Goal: Task Accomplishment & Management: Complete application form

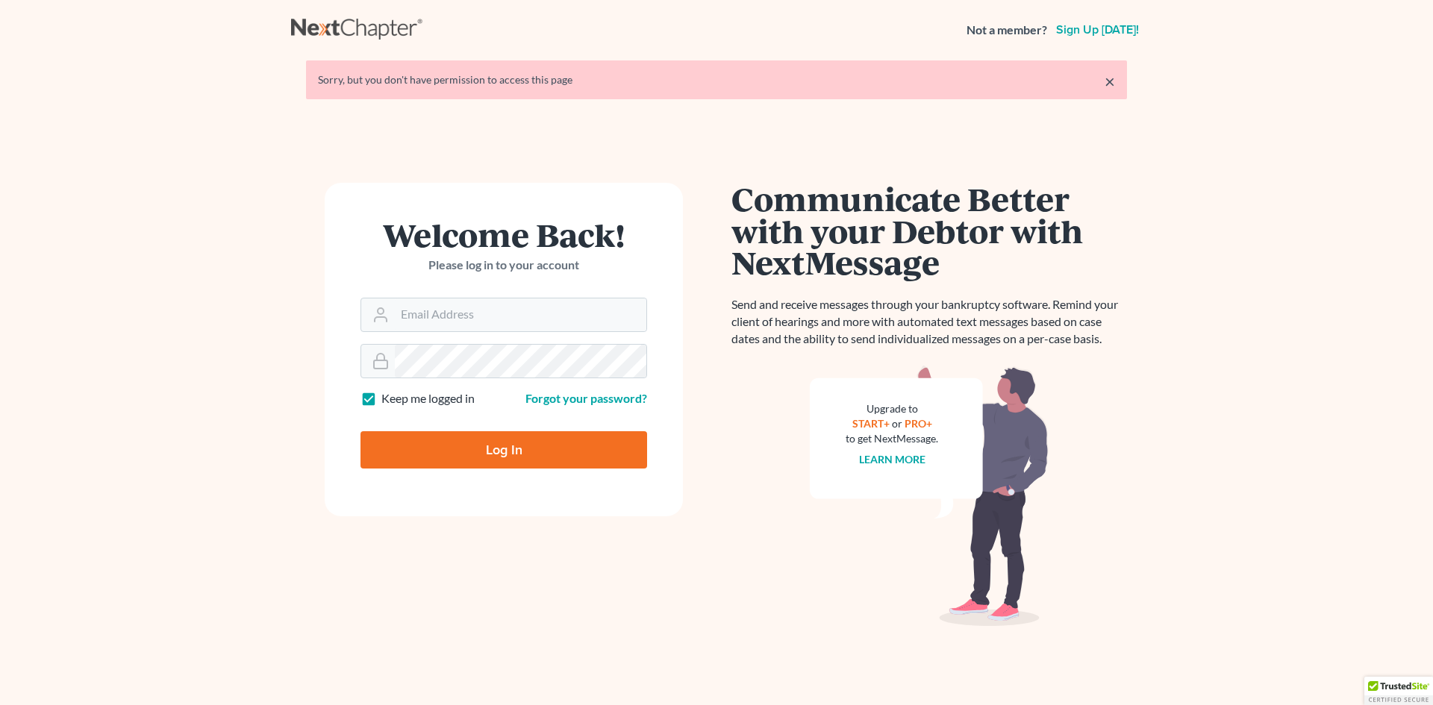
click at [451, 293] on div "Welcome Back! Please log in to your account" at bounding box center [504, 258] width 287 height 79
drag, startPoint x: 452, startPoint y: 315, endPoint x: 465, endPoint y: 335, distance: 23.8
click at [452, 315] on input "Email Address" at bounding box center [521, 315] width 252 height 33
type input "[PERSON_NAME][EMAIL_ADDRESS][DOMAIN_NAME]"
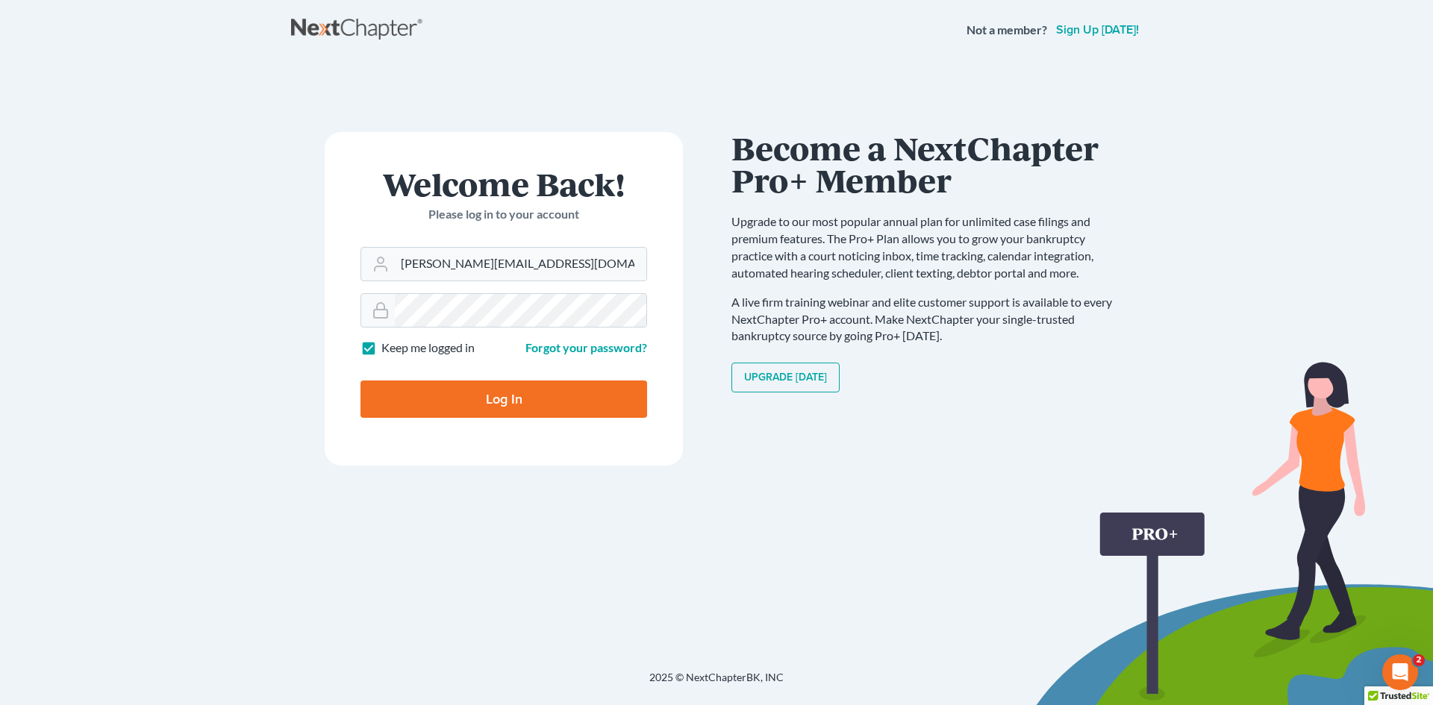
click at [555, 388] on input "Log In" at bounding box center [504, 399] width 287 height 37
type input "Thinking..."
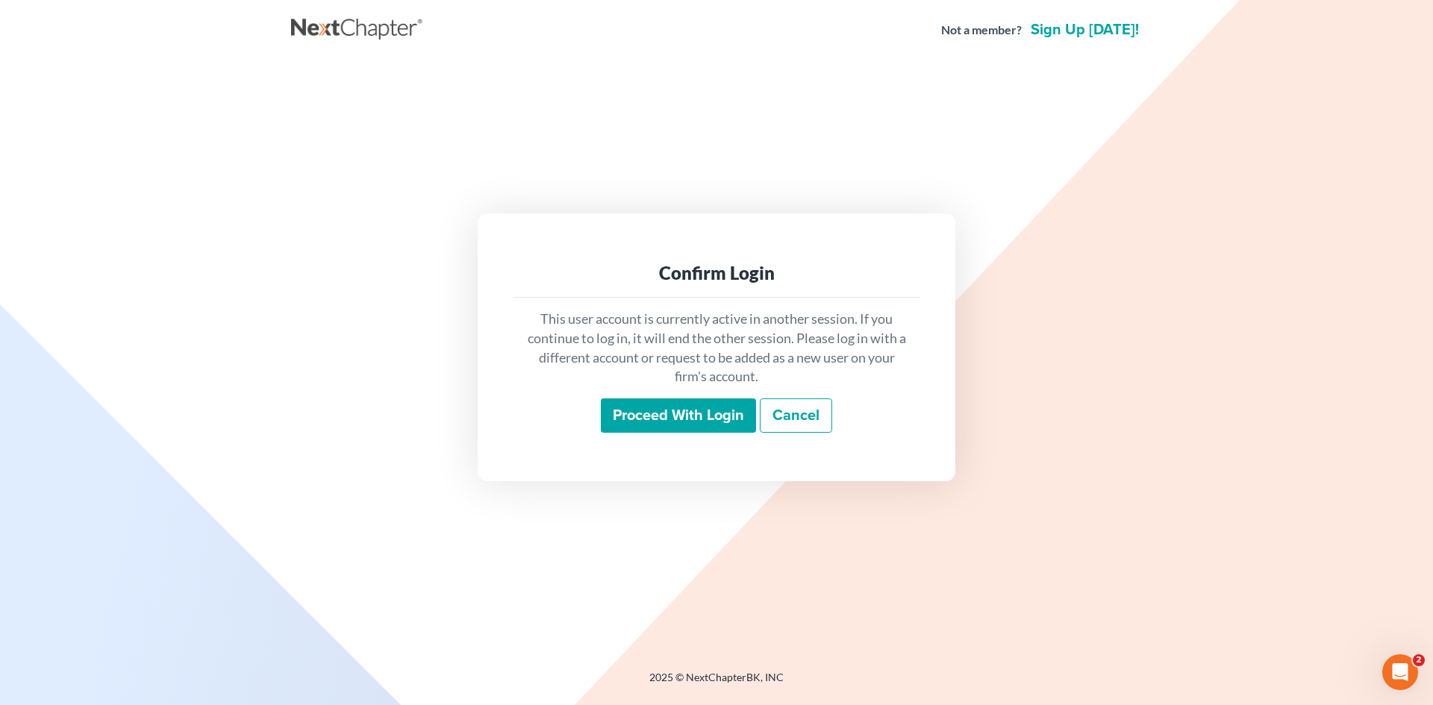
click at [691, 411] on input "Proceed with login" at bounding box center [678, 416] width 155 height 34
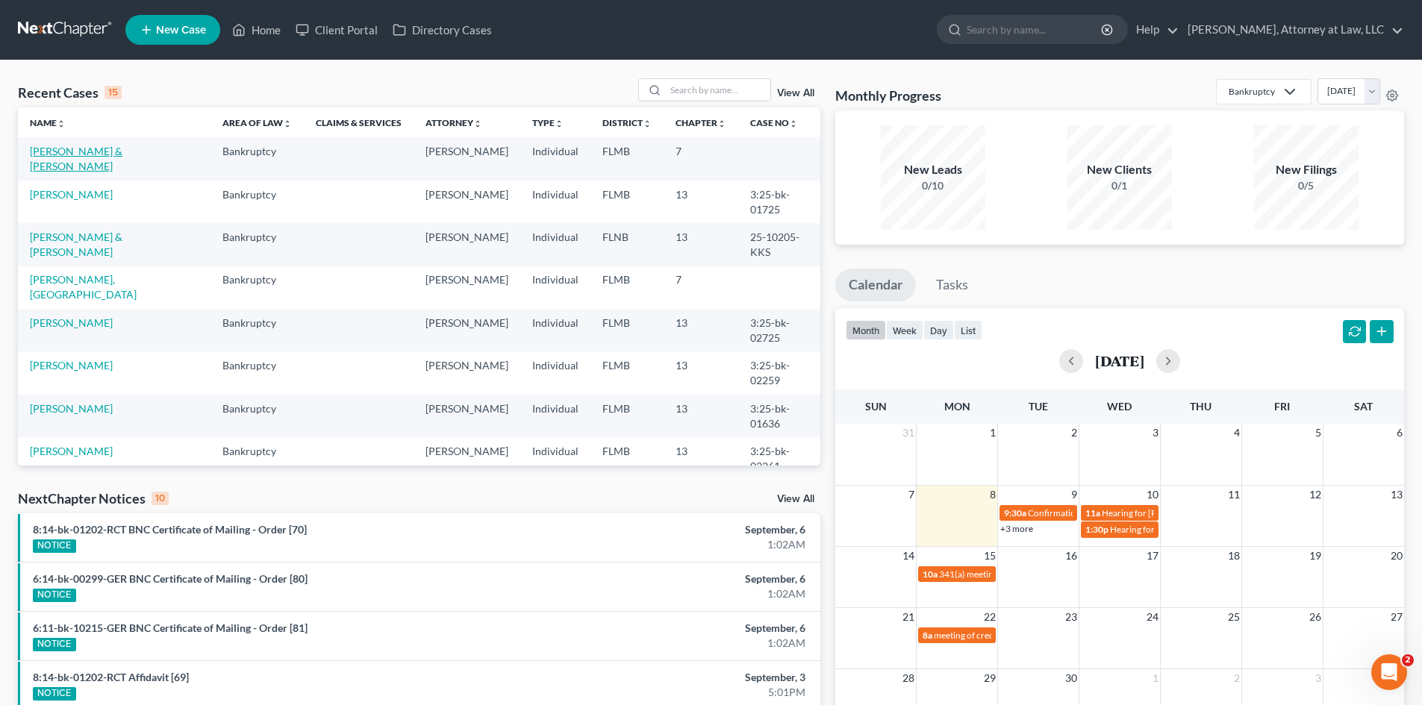
click at [110, 148] on link "[PERSON_NAME] & [PERSON_NAME]" at bounding box center [76, 159] width 93 height 28
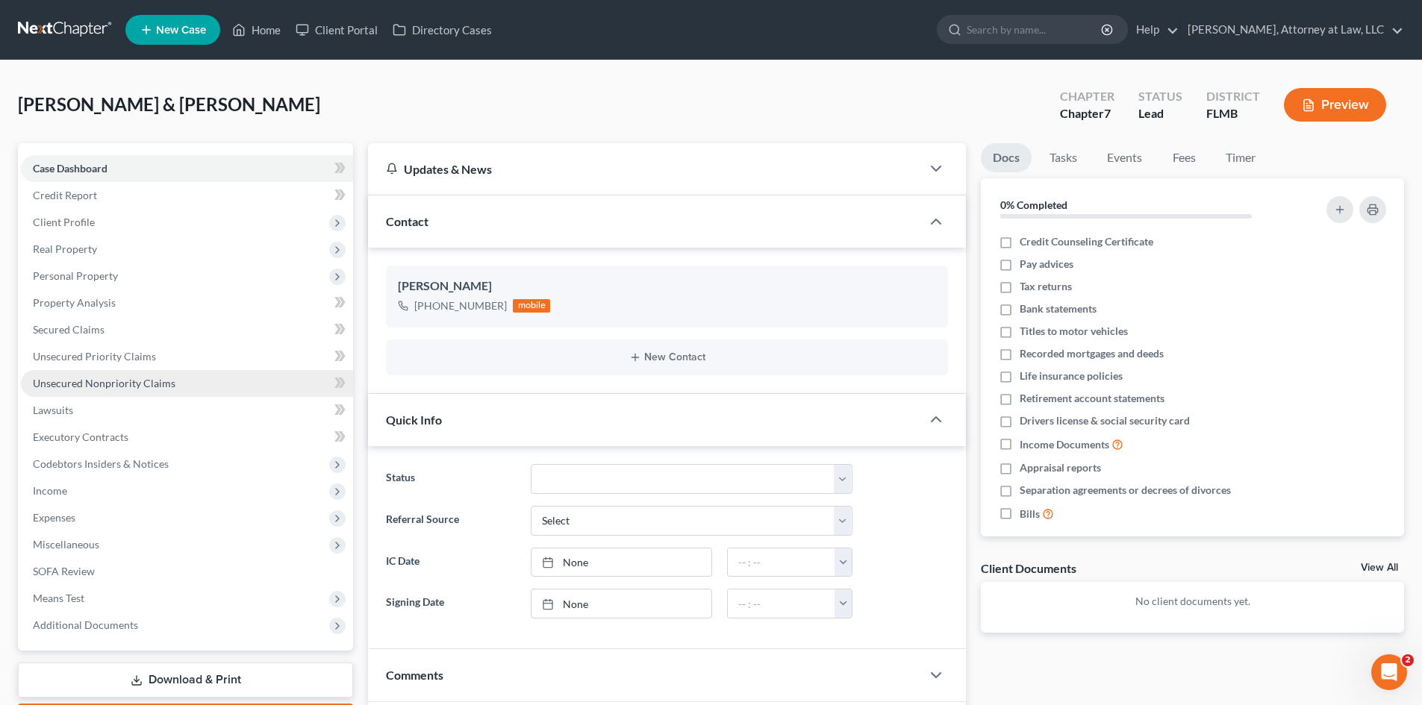
click at [113, 391] on link "Unsecured Nonpriority Claims" at bounding box center [187, 383] width 332 height 27
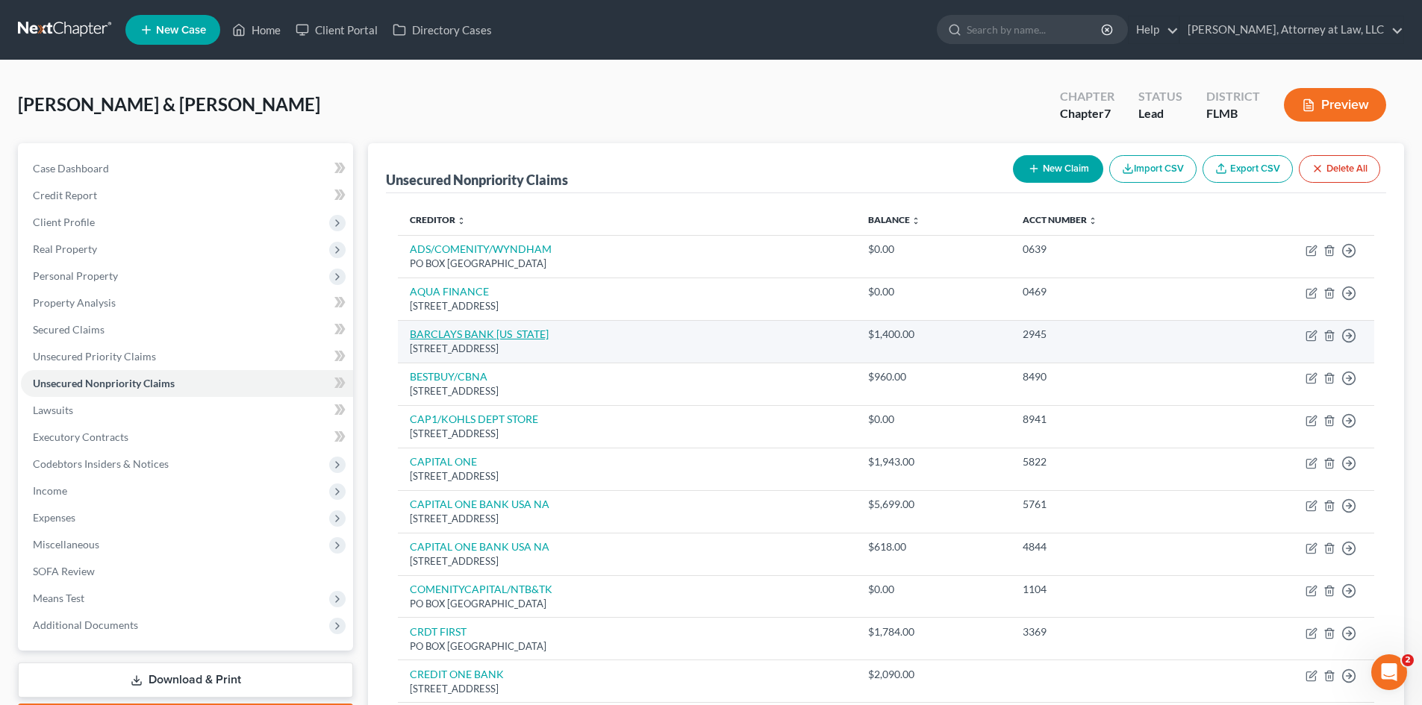
click at [523, 334] on link "BARCLAYS BANK [US_STATE]" at bounding box center [479, 334] width 139 height 13
select select "7"
select select "2"
select select "0"
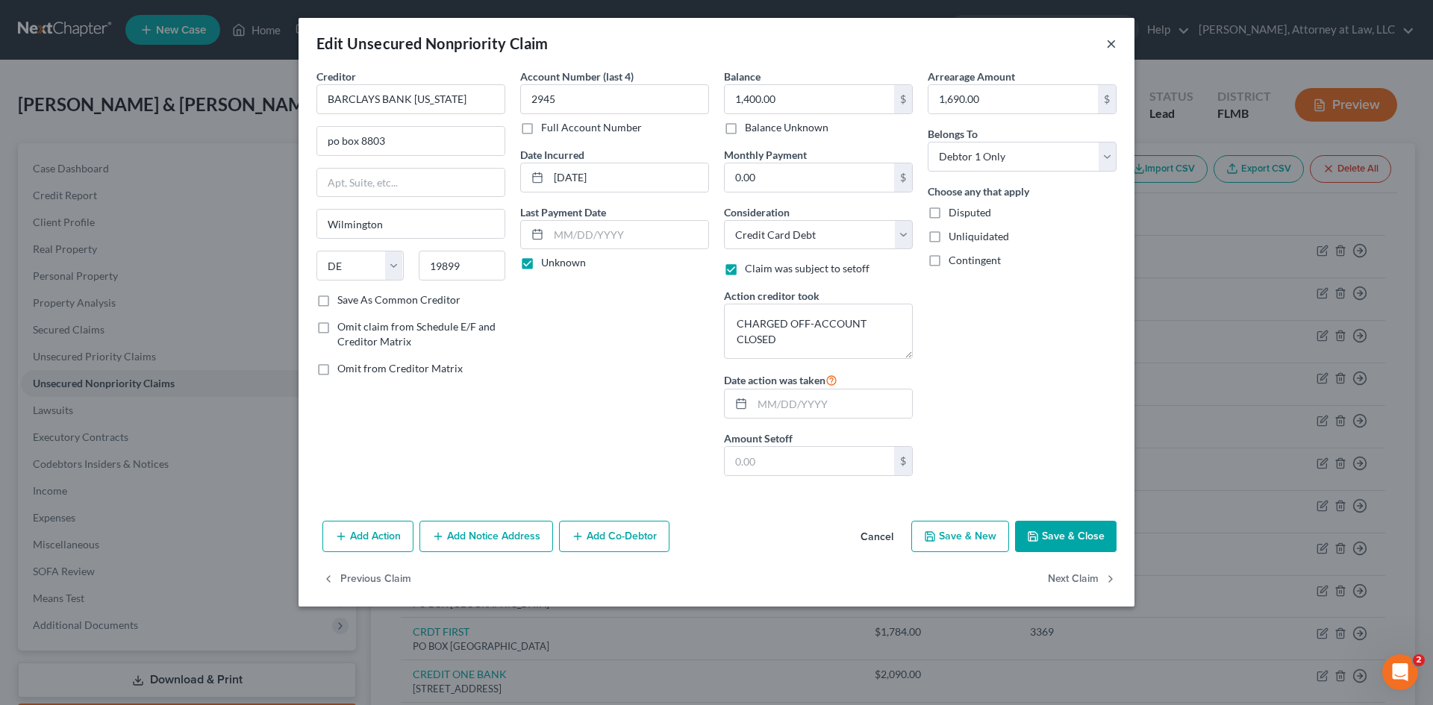
click at [1112, 49] on button "×" at bounding box center [1111, 43] width 10 height 18
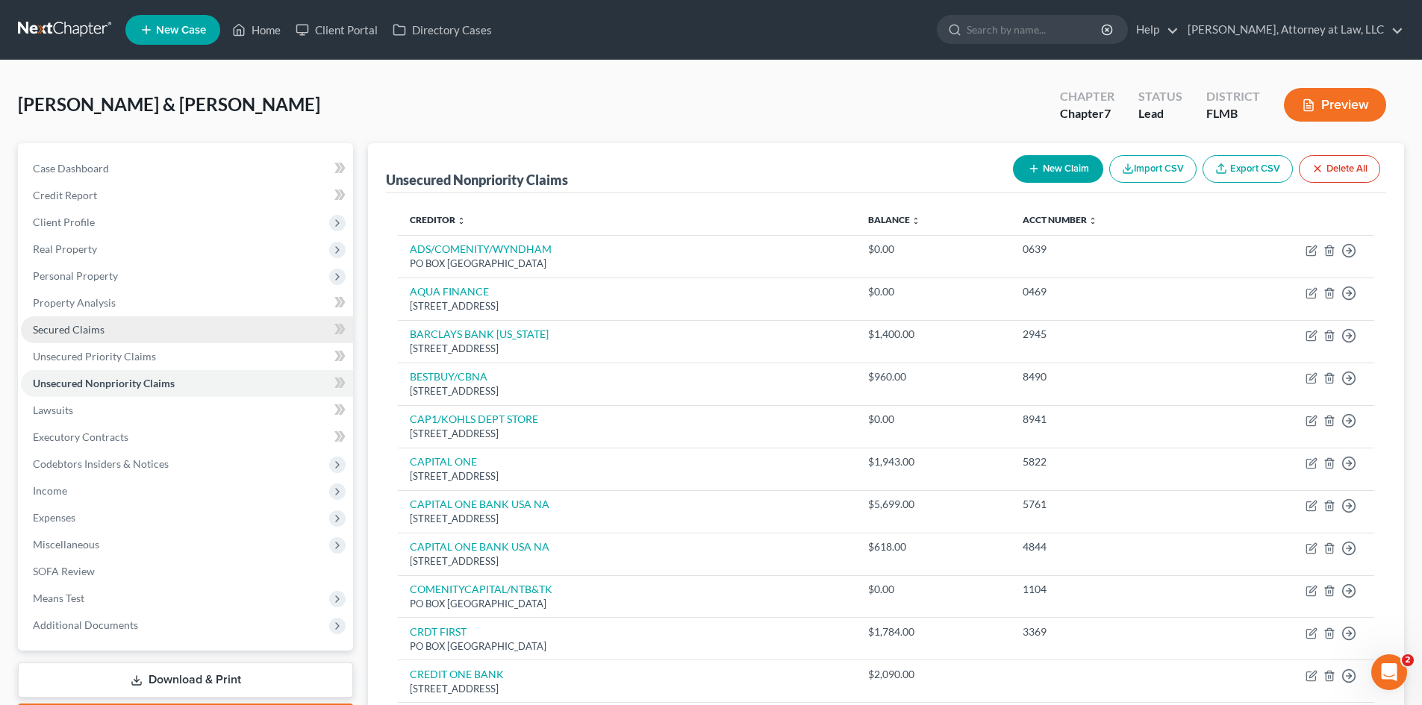
click at [90, 335] on span "Secured Claims" at bounding box center [69, 329] width 72 height 13
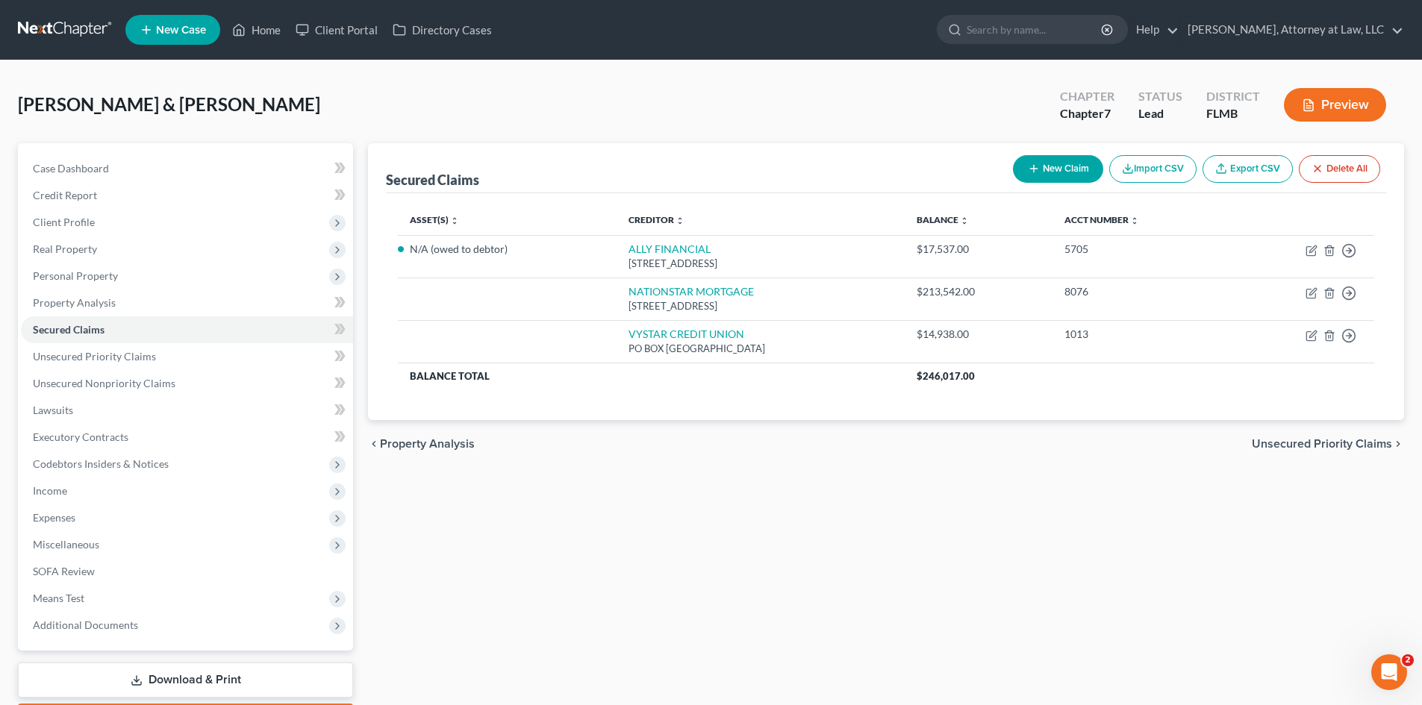
click at [1060, 168] on button "New Claim" at bounding box center [1058, 169] width 90 height 28
select select "2"
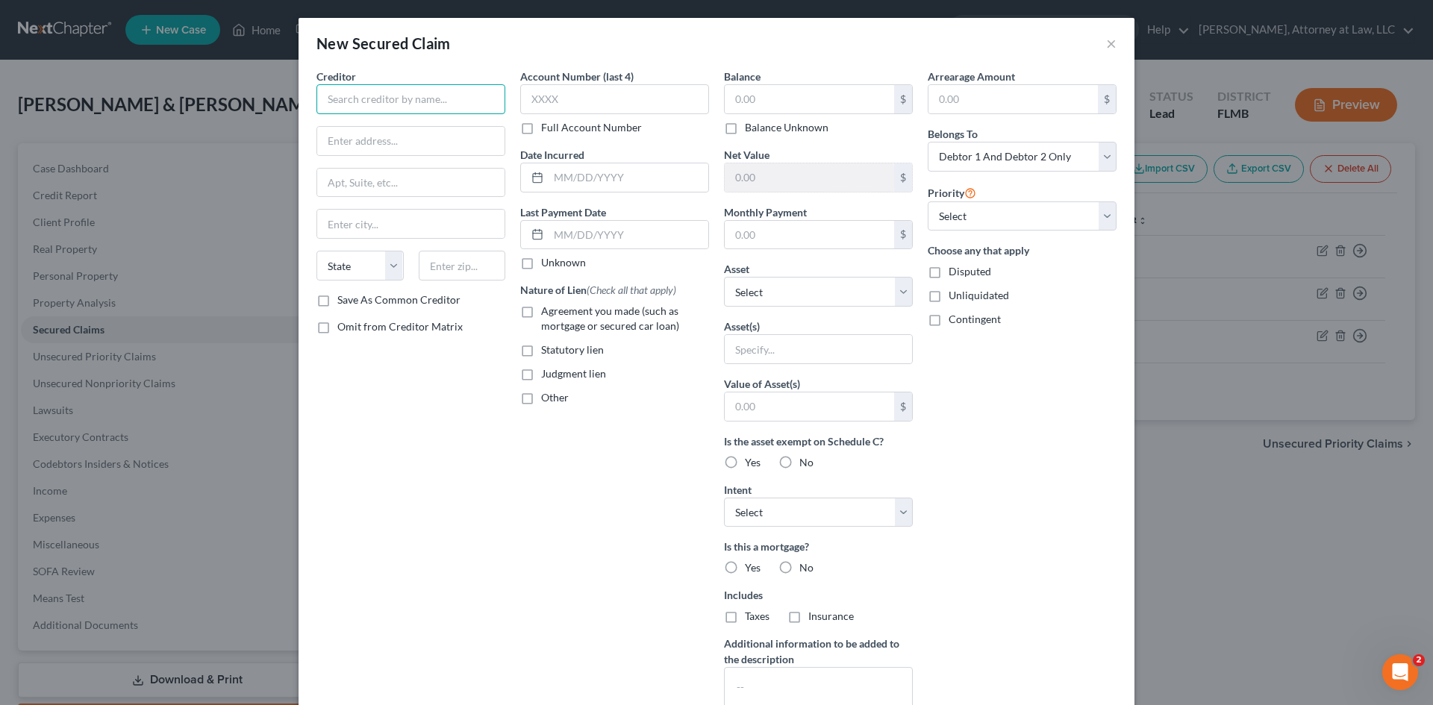
click at [428, 99] on input "text" at bounding box center [411, 99] width 189 height 30
type input "FSIRFIELD ACCEPTANCE"
click at [599, 96] on input "text" at bounding box center [614, 99] width 189 height 30
type input "3230"
click at [768, 105] on input "text" at bounding box center [809, 99] width 169 height 28
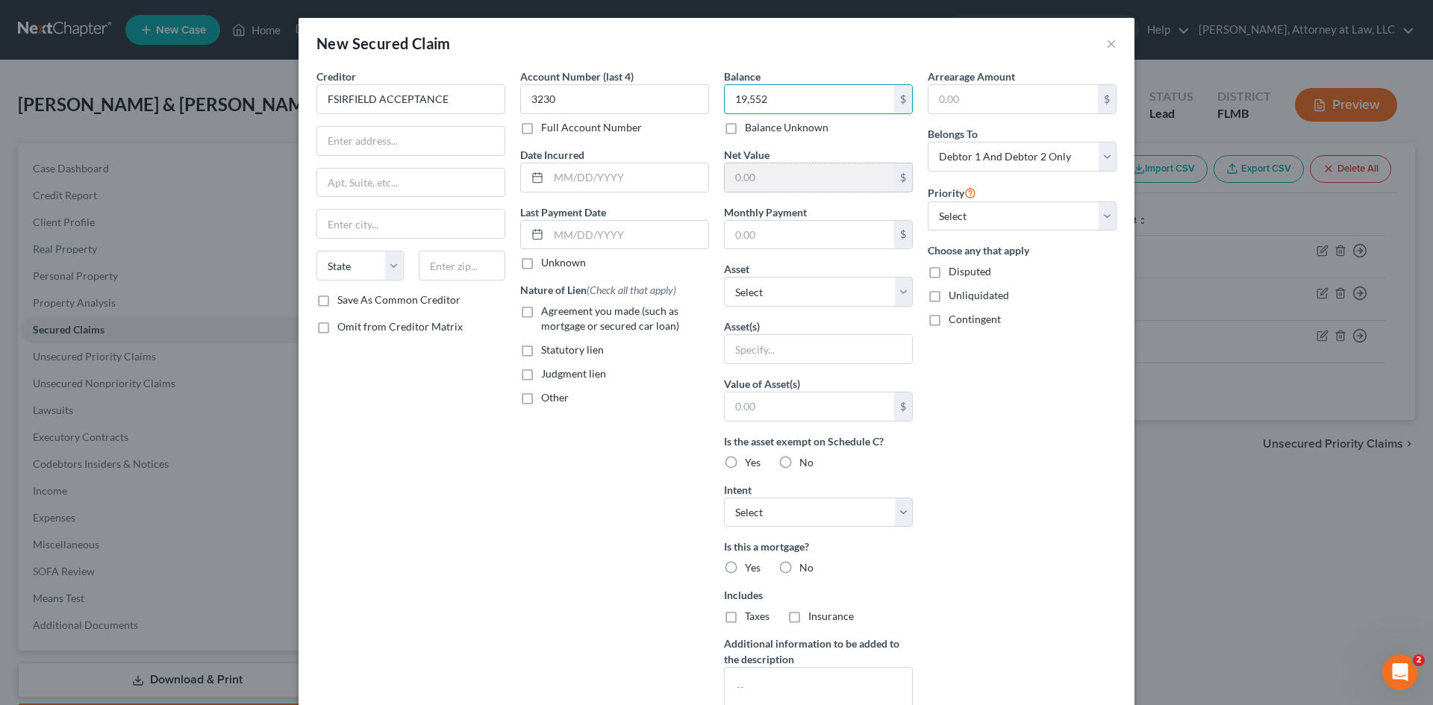
type input "19,552"
click at [794, 181] on input "text" at bounding box center [809, 177] width 169 height 28
click at [788, 181] on input "text" at bounding box center [809, 177] width 169 height 28
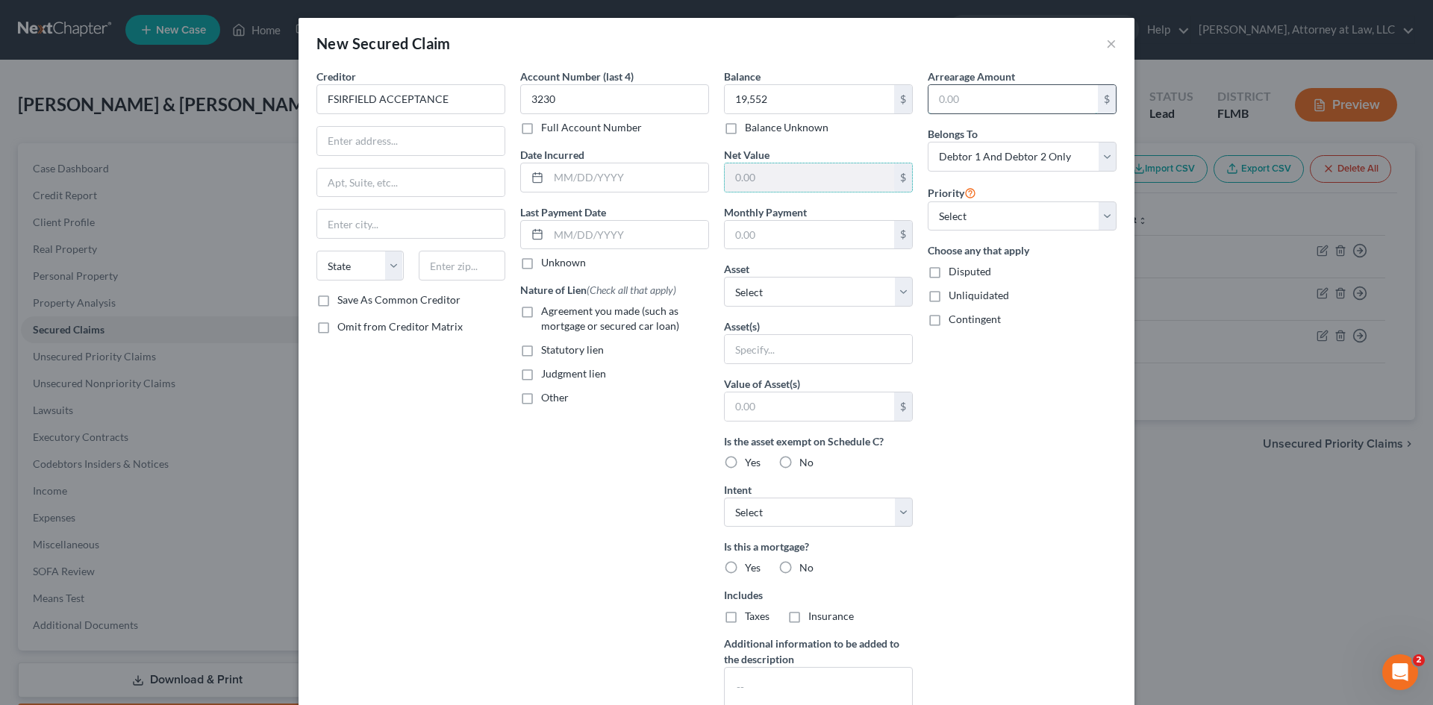
click at [1011, 99] on input "text" at bounding box center [1013, 99] width 169 height 28
type input "16,774"
click at [363, 140] on input "text" at bounding box center [410, 141] width 187 height 28
type input "[STREET_ADDRESS]"
click at [351, 225] on input "text" at bounding box center [410, 224] width 187 height 28
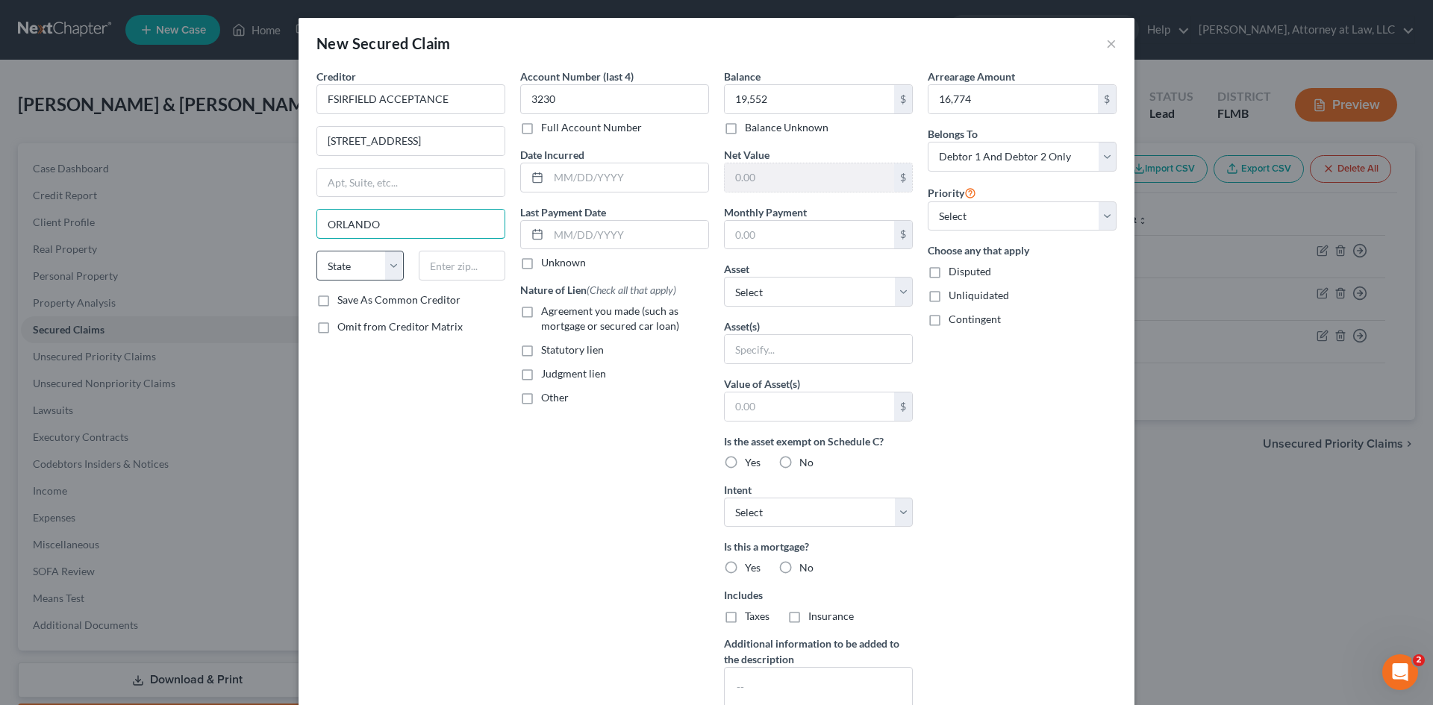
type input "ORLANDO"
click at [383, 259] on select "State [US_STATE] AK AR AZ CA CO CT DE DC [GEOGRAPHIC_DATA] [GEOGRAPHIC_DATA] GU…" at bounding box center [360, 266] width 87 height 30
select select "9"
click at [317, 251] on select "State [US_STATE] AK AR AZ CA CO CT DE DC [GEOGRAPHIC_DATA] [GEOGRAPHIC_DATA] GU…" at bounding box center [360, 266] width 87 height 30
click at [461, 273] on input "text" at bounding box center [462, 266] width 87 height 30
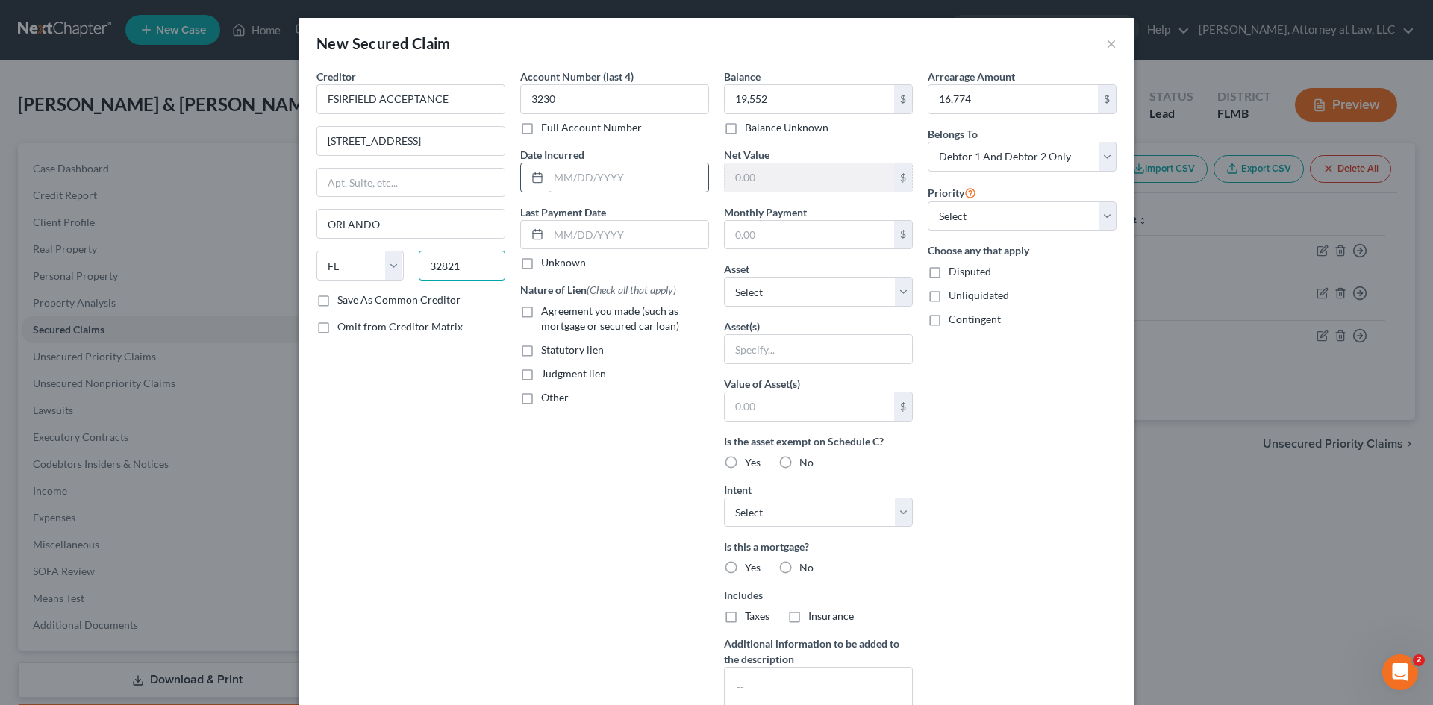
type input "32821"
click at [565, 175] on input "text" at bounding box center [629, 177] width 160 height 28
type input "Orlando"
type input "02112023"
click at [570, 234] on input "text" at bounding box center [629, 235] width 160 height 28
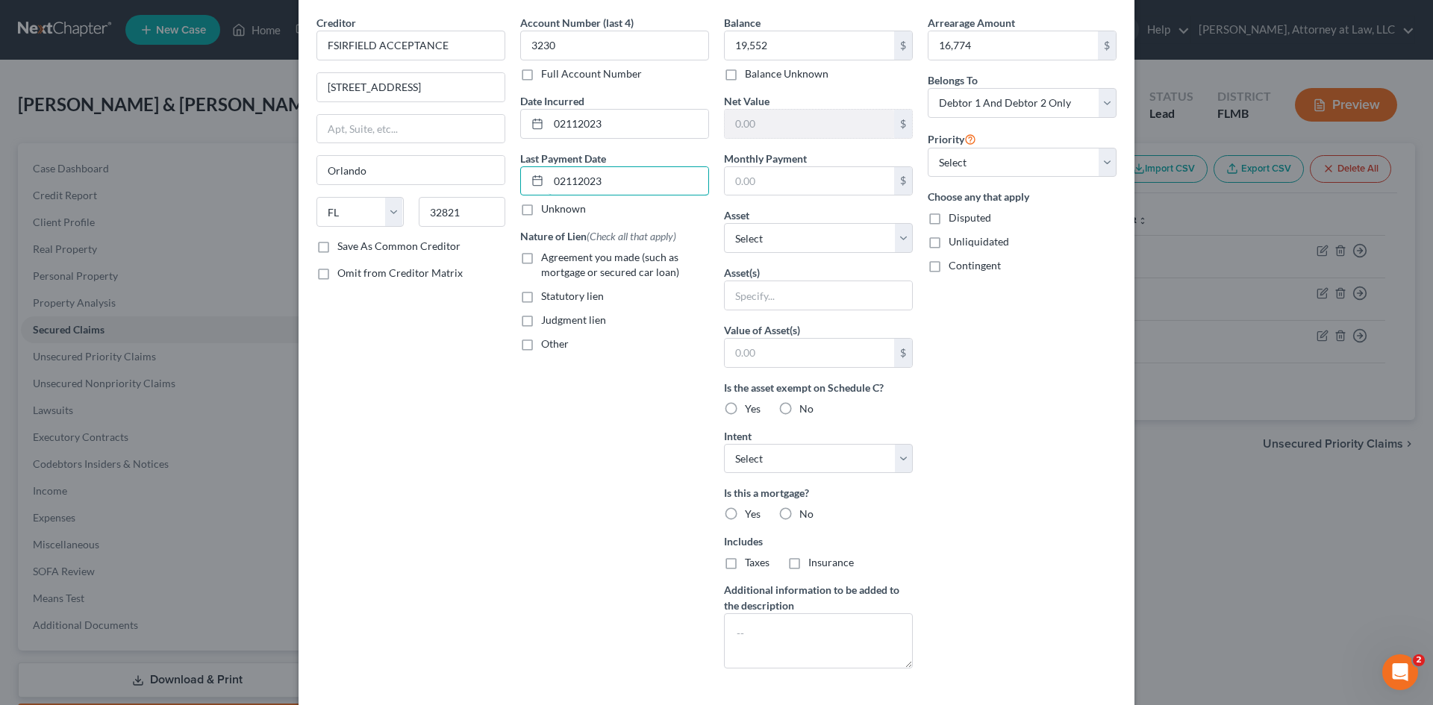
scroll to position [123, 0]
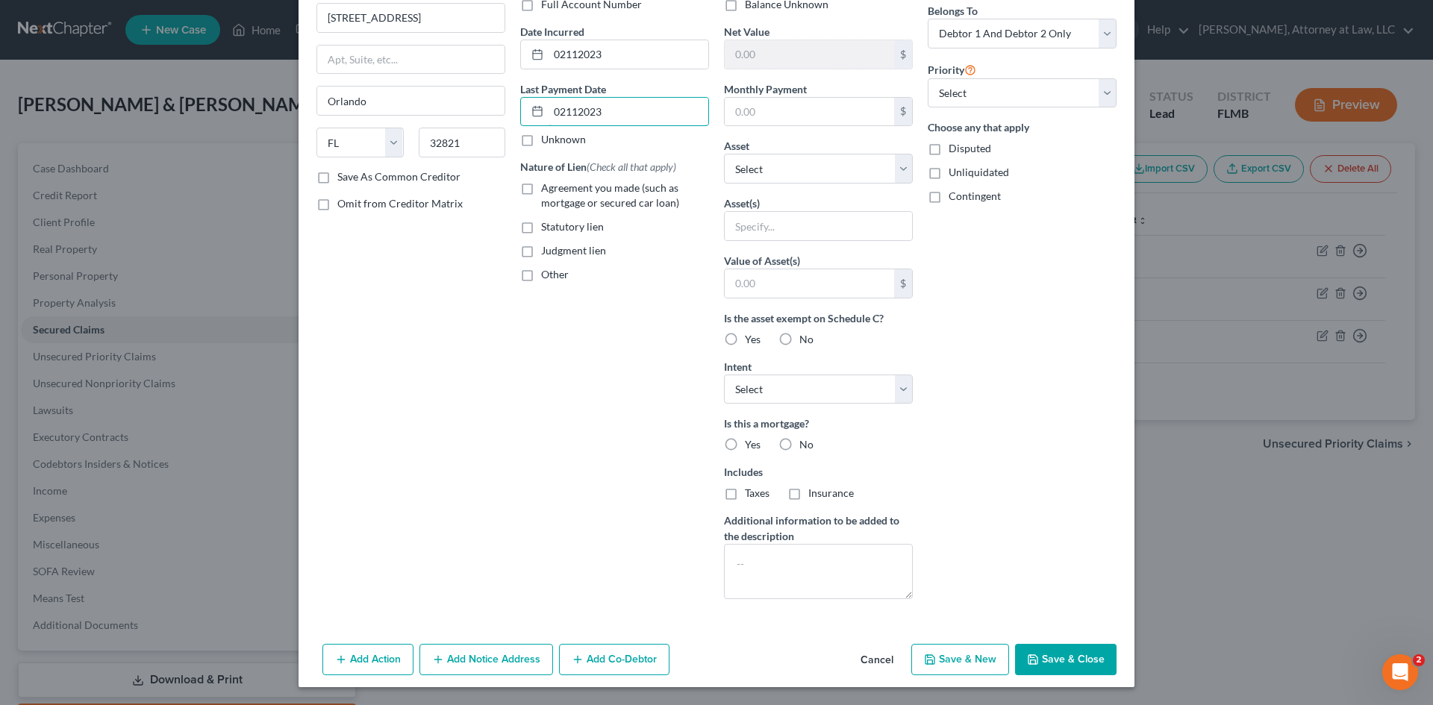
type input "02112023"
click at [799, 440] on label "No" at bounding box center [806, 444] width 14 height 15
click at [805, 440] on input "No" at bounding box center [810, 442] width 10 height 10
radio input "true"
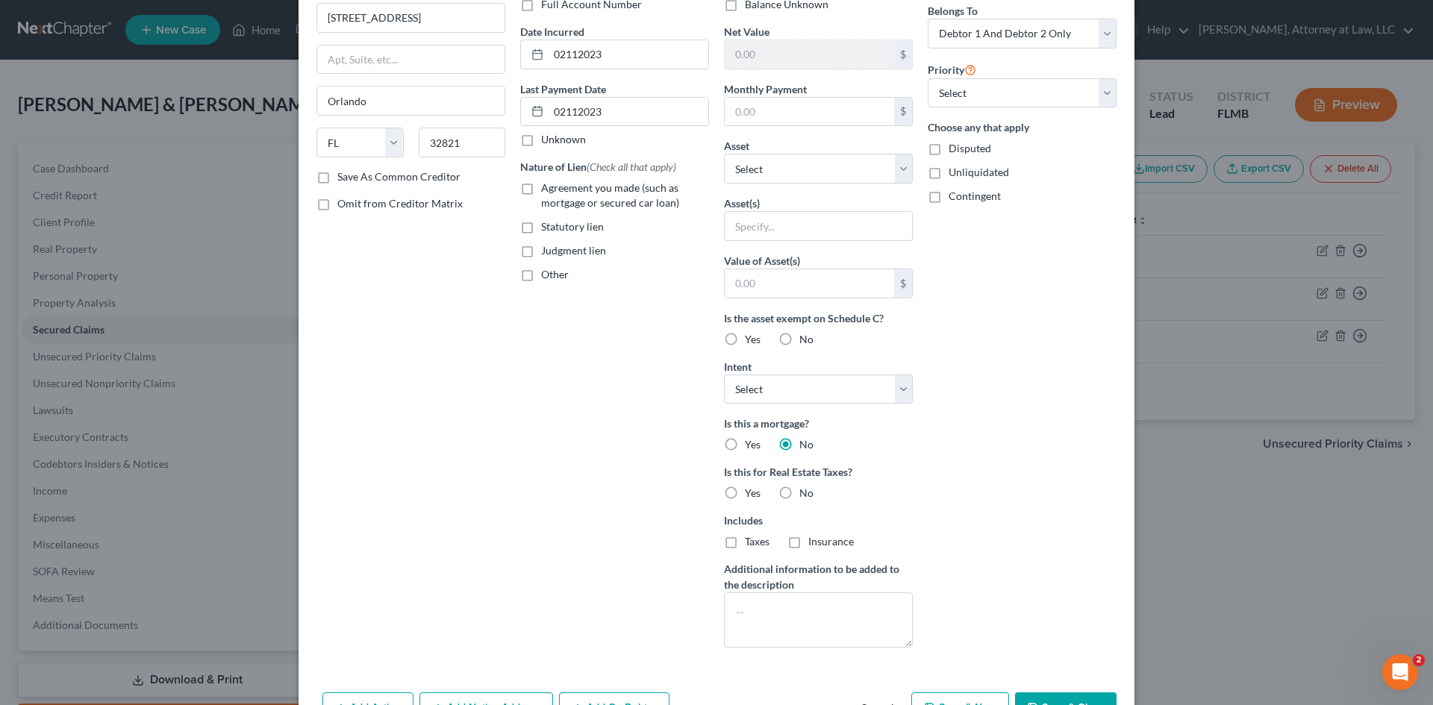
scroll to position [172, 0]
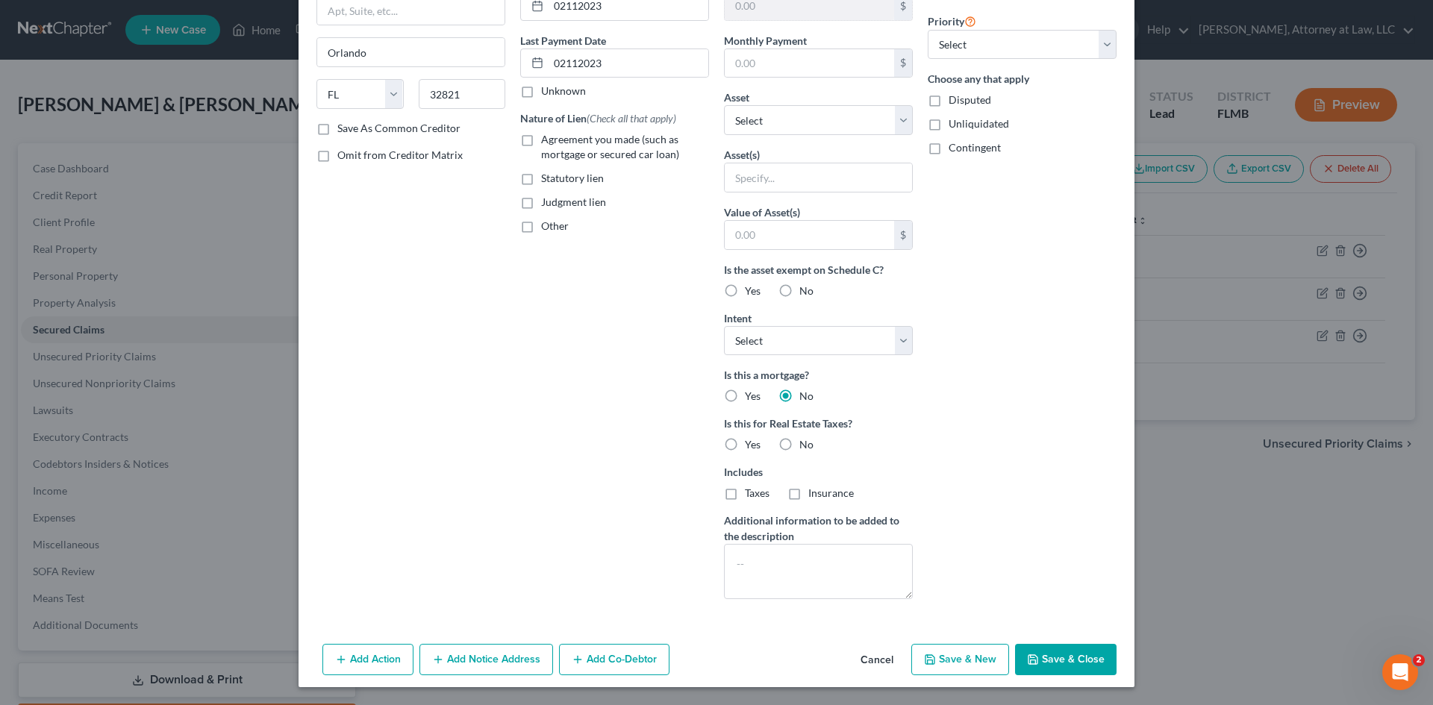
click at [1067, 660] on button "Save & Close" at bounding box center [1066, 659] width 102 height 31
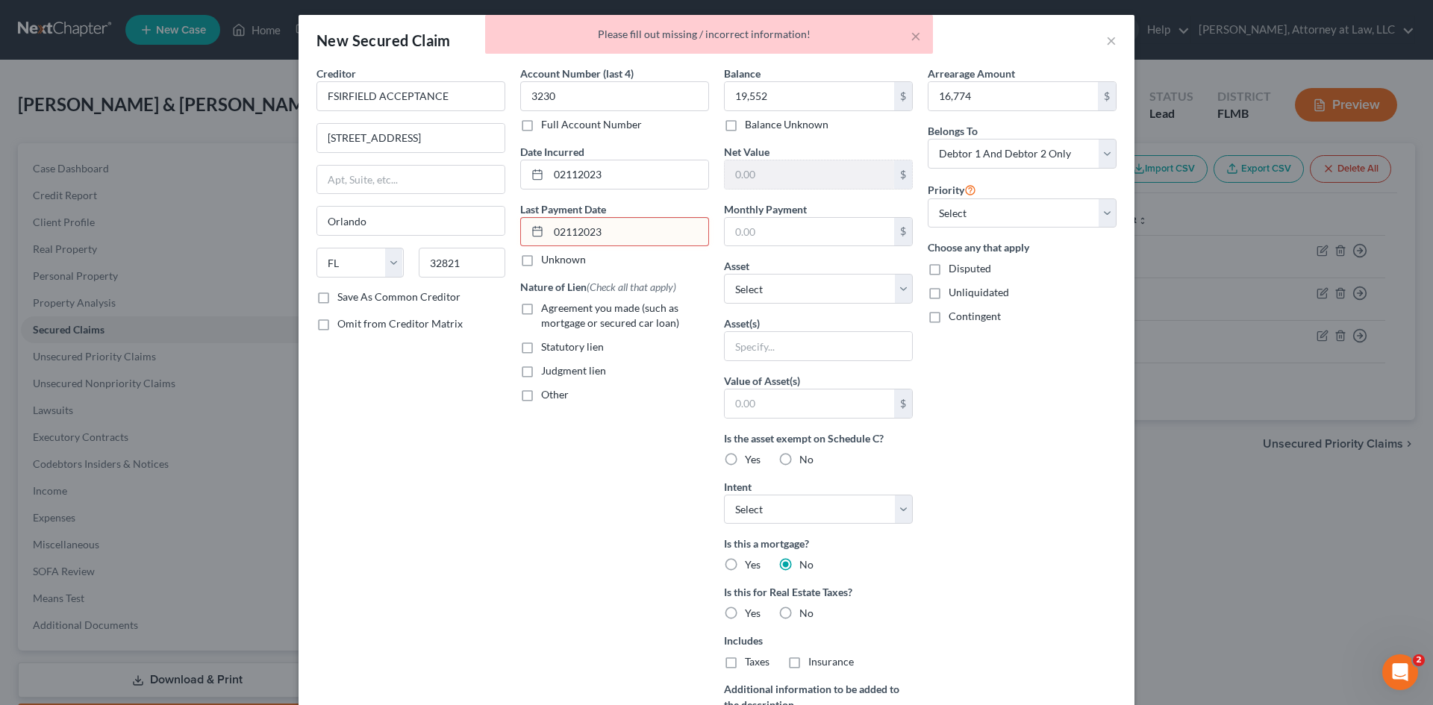
scroll to position [0, 0]
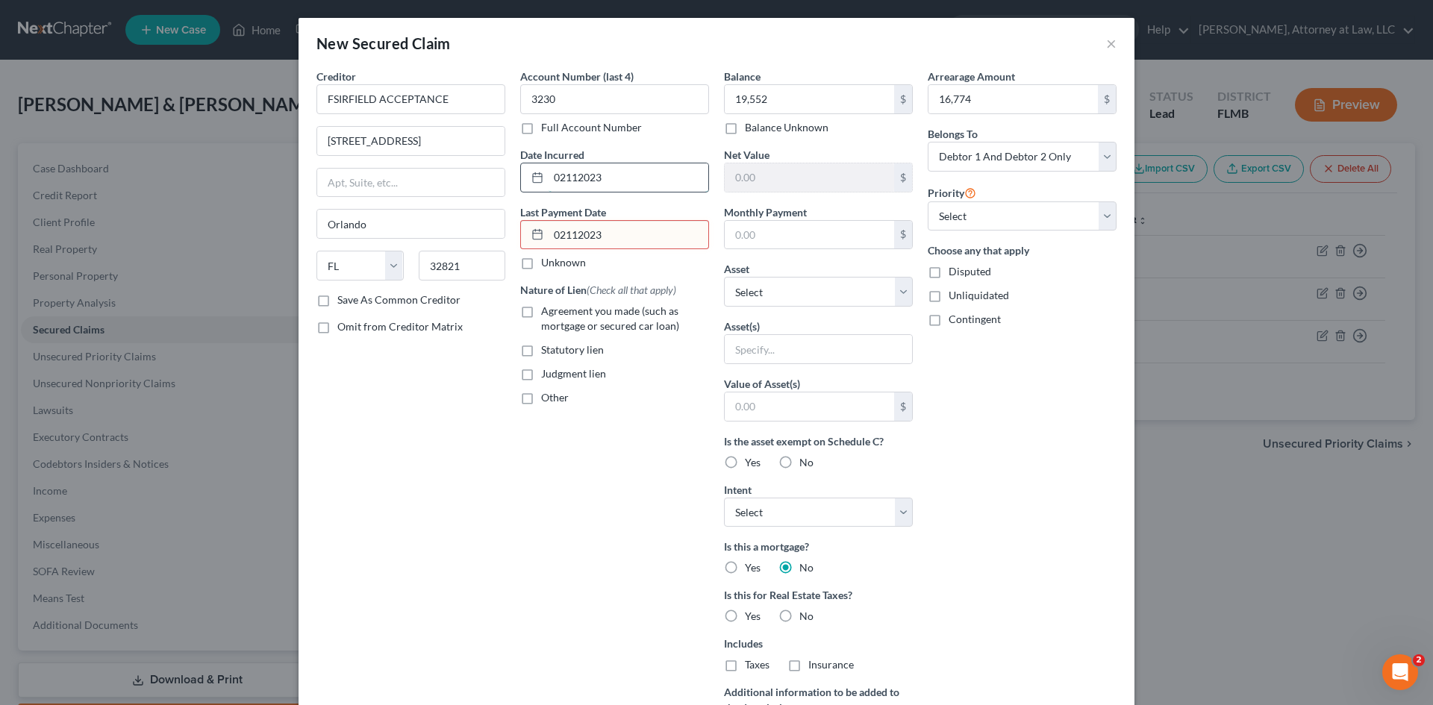
click at [561, 177] on input "02112023" at bounding box center [629, 177] width 160 height 28
click at [579, 178] on input "02/112023" at bounding box center [629, 177] width 160 height 28
type input "[DATE]"
click at [560, 234] on input "02112023" at bounding box center [629, 235] width 160 height 28
click at [577, 235] on input "02/112023" at bounding box center [629, 235] width 160 height 28
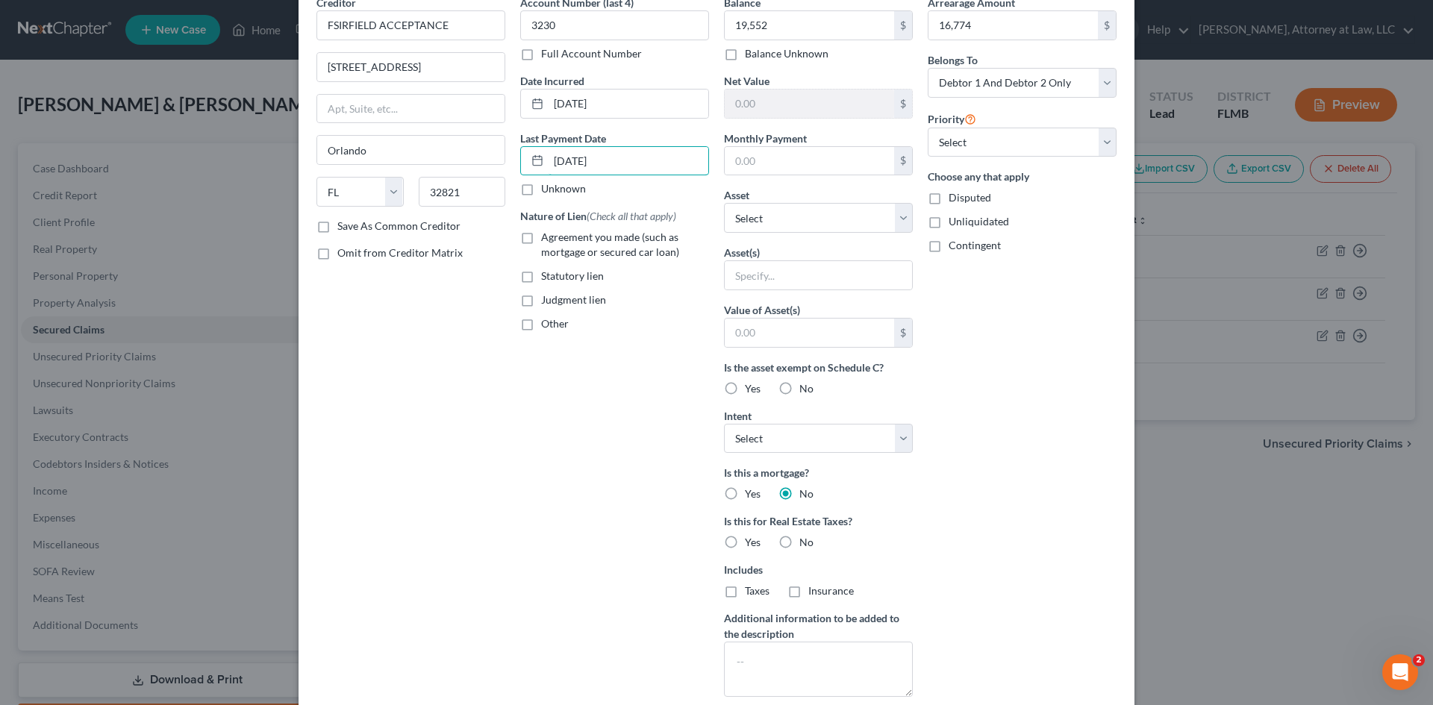
scroll to position [172, 0]
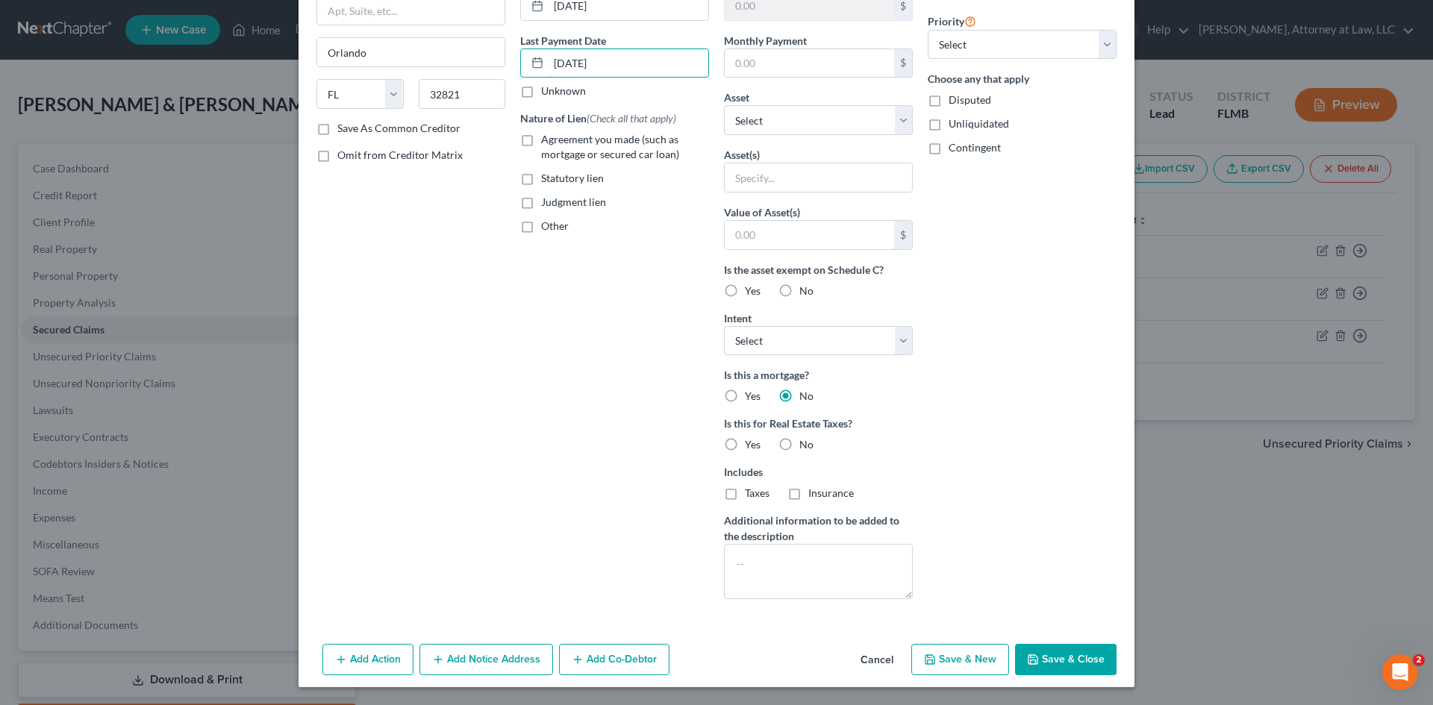
type input "[DATE]"
click at [1084, 661] on button "Save & Close" at bounding box center [1066, 659] width 102 height 31
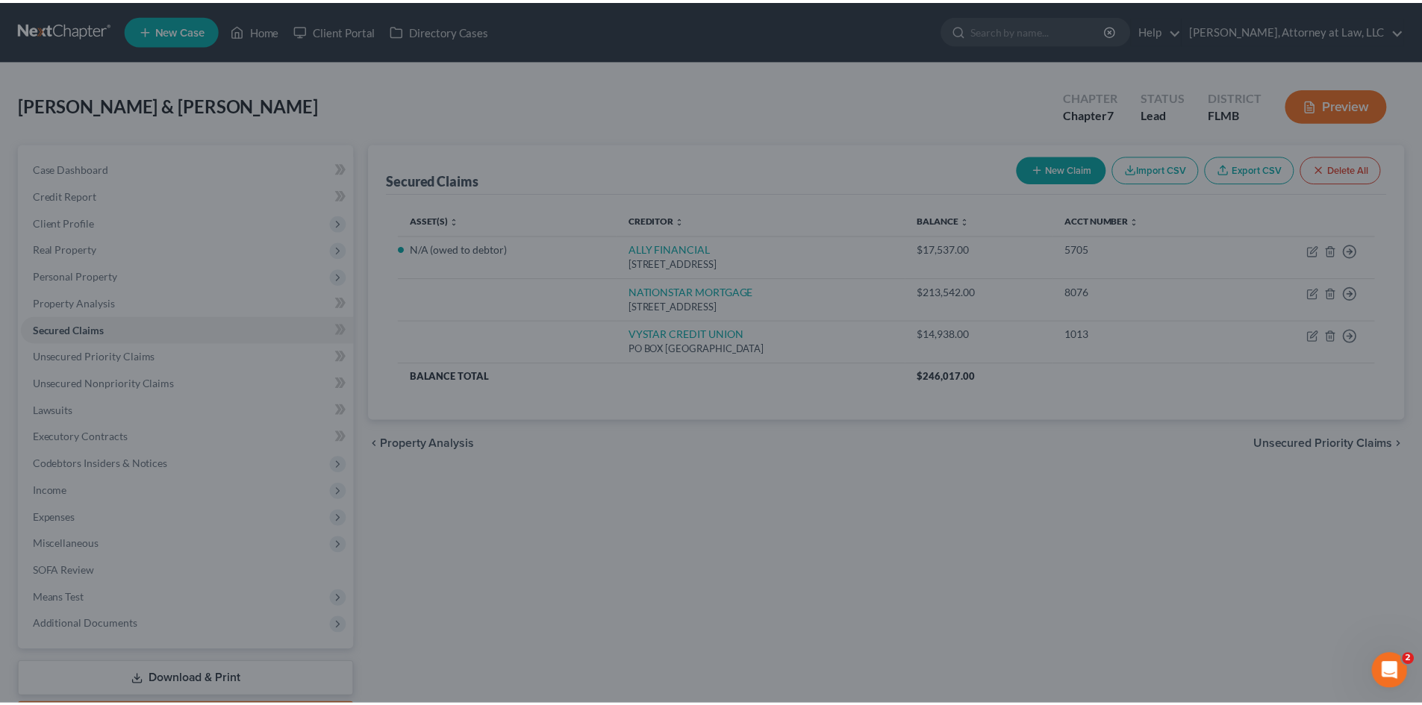
scroll to position [9, 0]
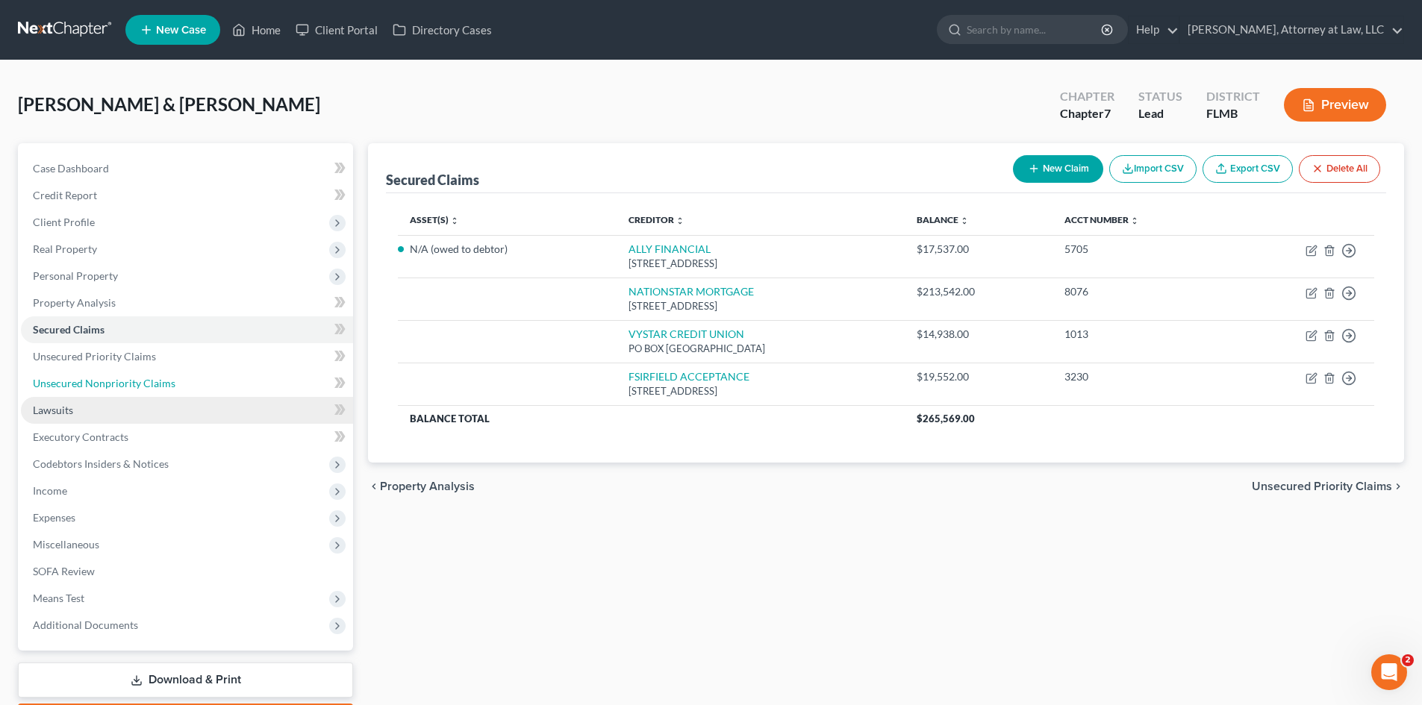
drag, startPoint x: 69, startPoint y: 378, endPoint x: 152, endPoint y: 402, distance: 87.2
click at [69, 378] on span "Unsecured Nonpriority Claims" at bounding box center [104, 383] width 143 height 13
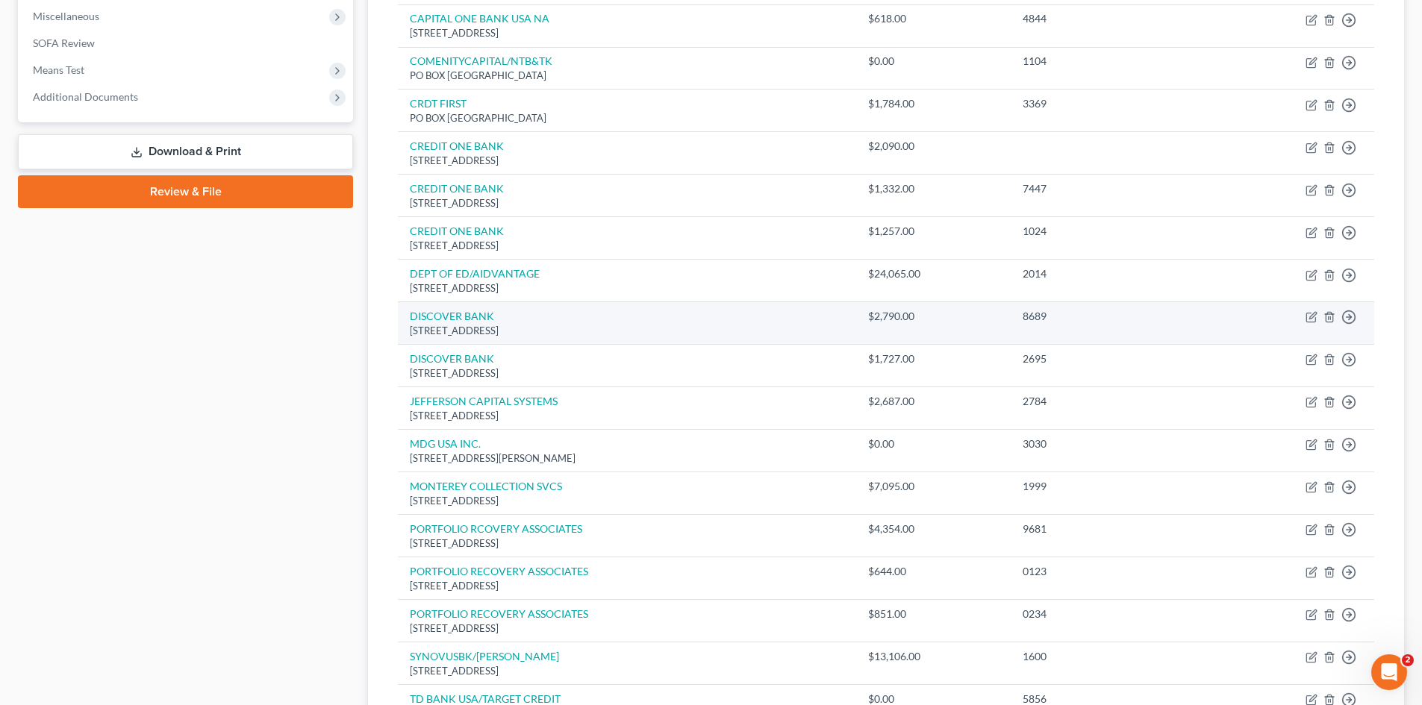
scroll to position [746, 0]
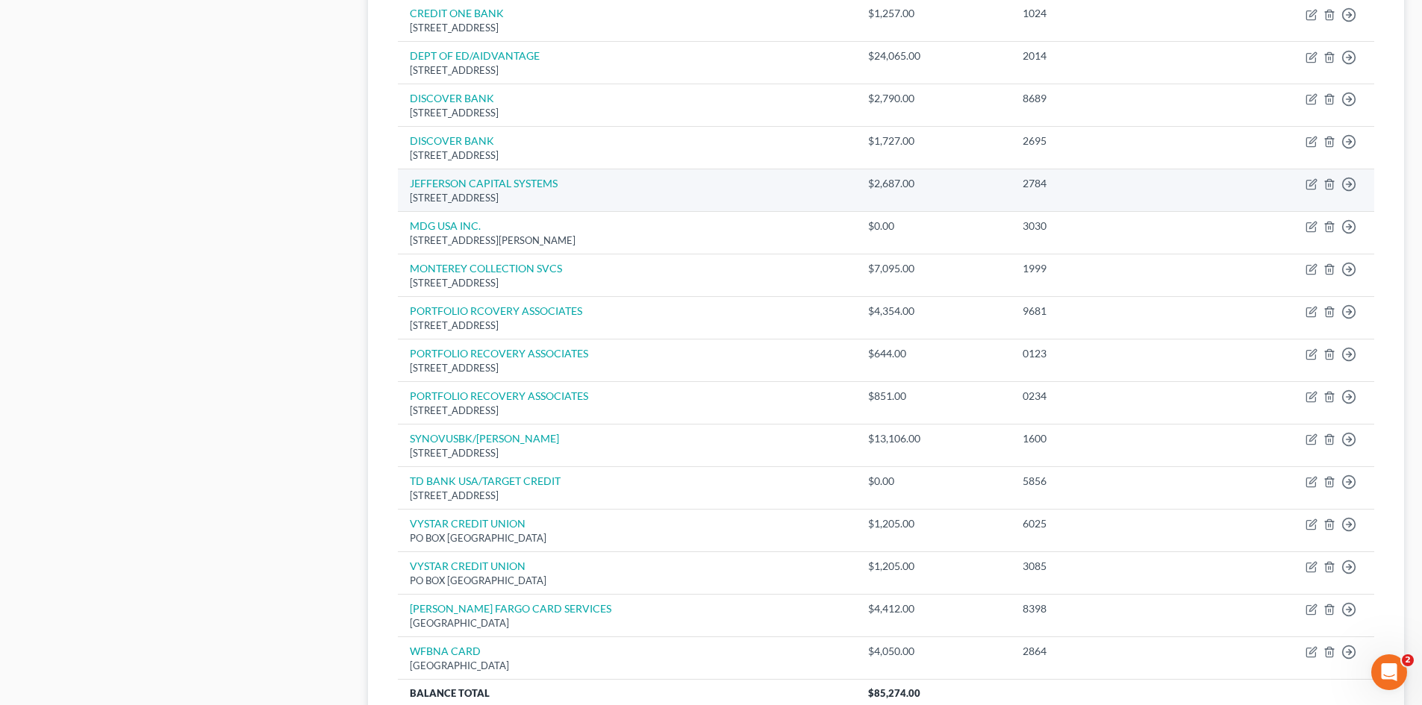
click at [505, 191] on div "[STREET_ADDRESS]" at bounding box center [627, 198] width 434 height 14
click at [503, 182] on link "JEFFERSON CAPITAL SYSTEMS" at bounding box center [484, 183] width 148 height 13
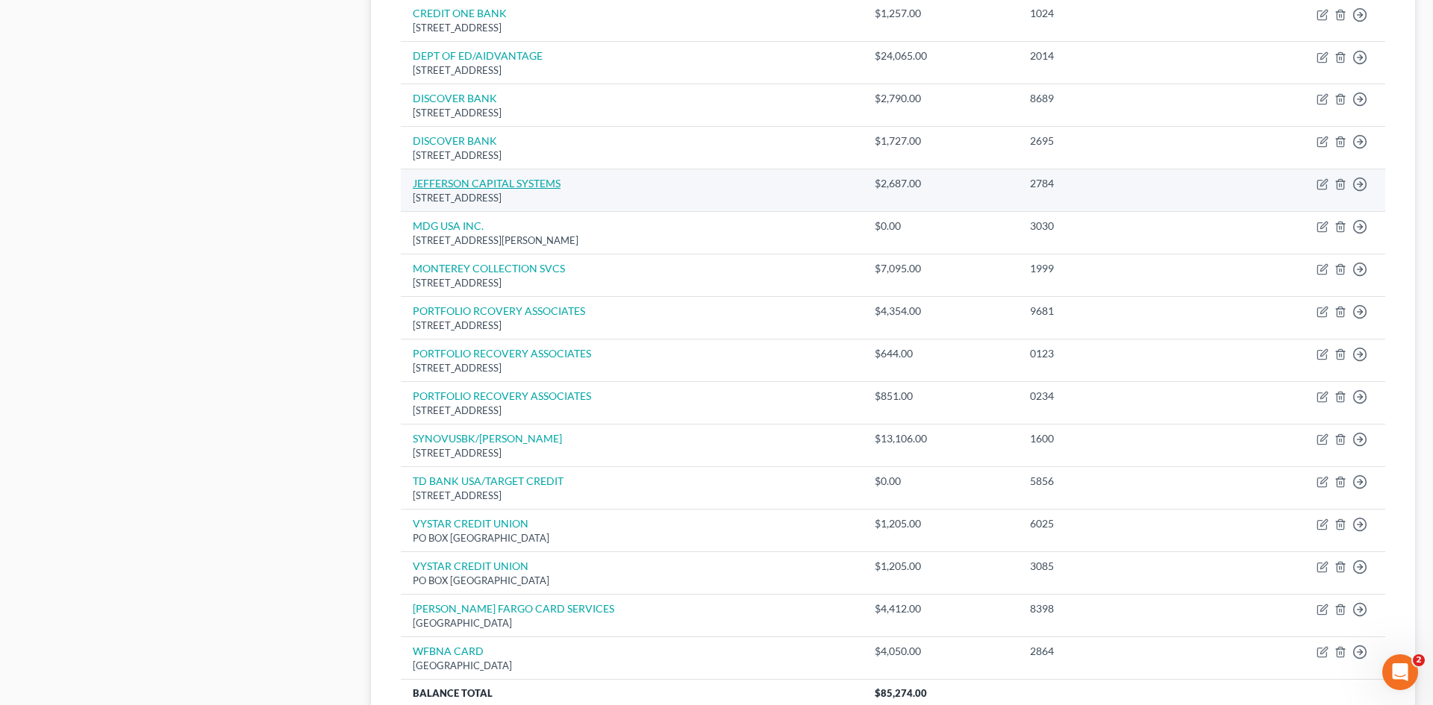
select select "24"
select select "1"
select select "0"
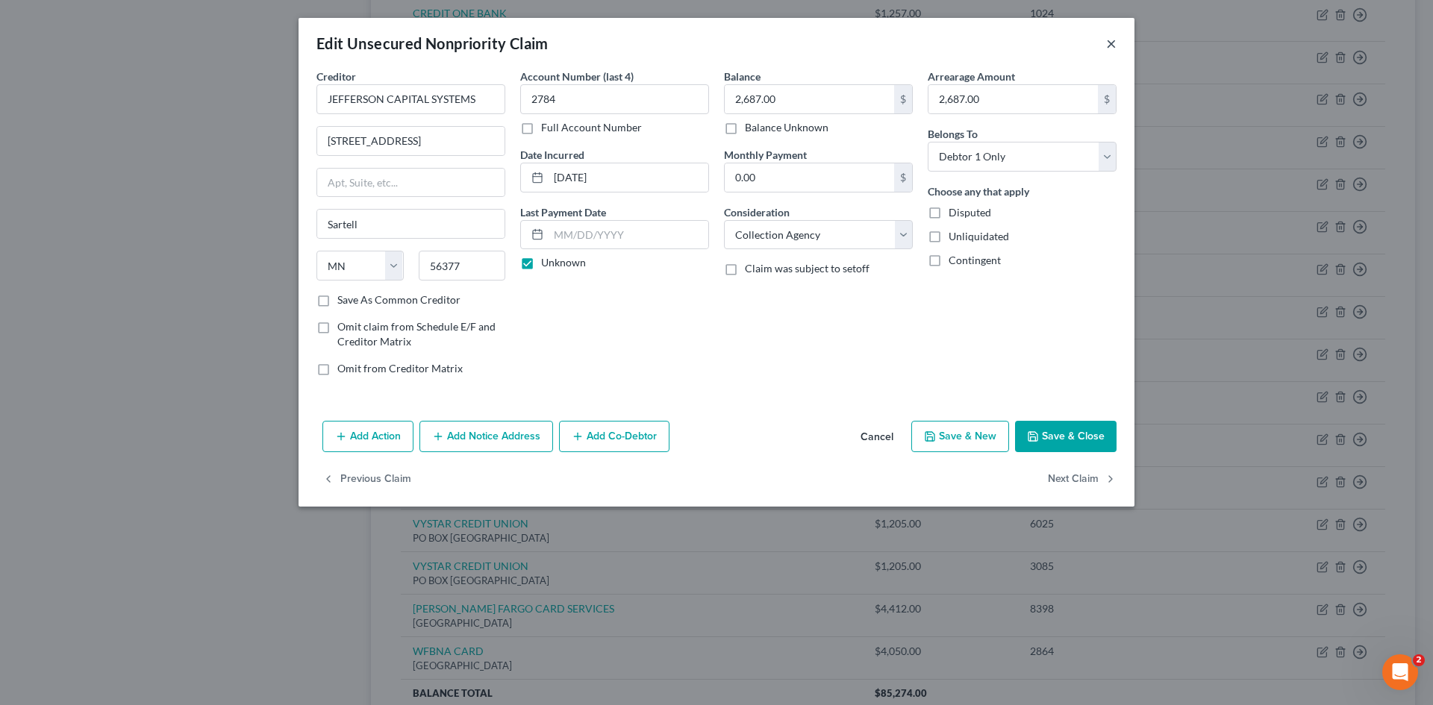
click at [1112, 48] on button "×" at bounding box center [1111, 43] width 10 height 18
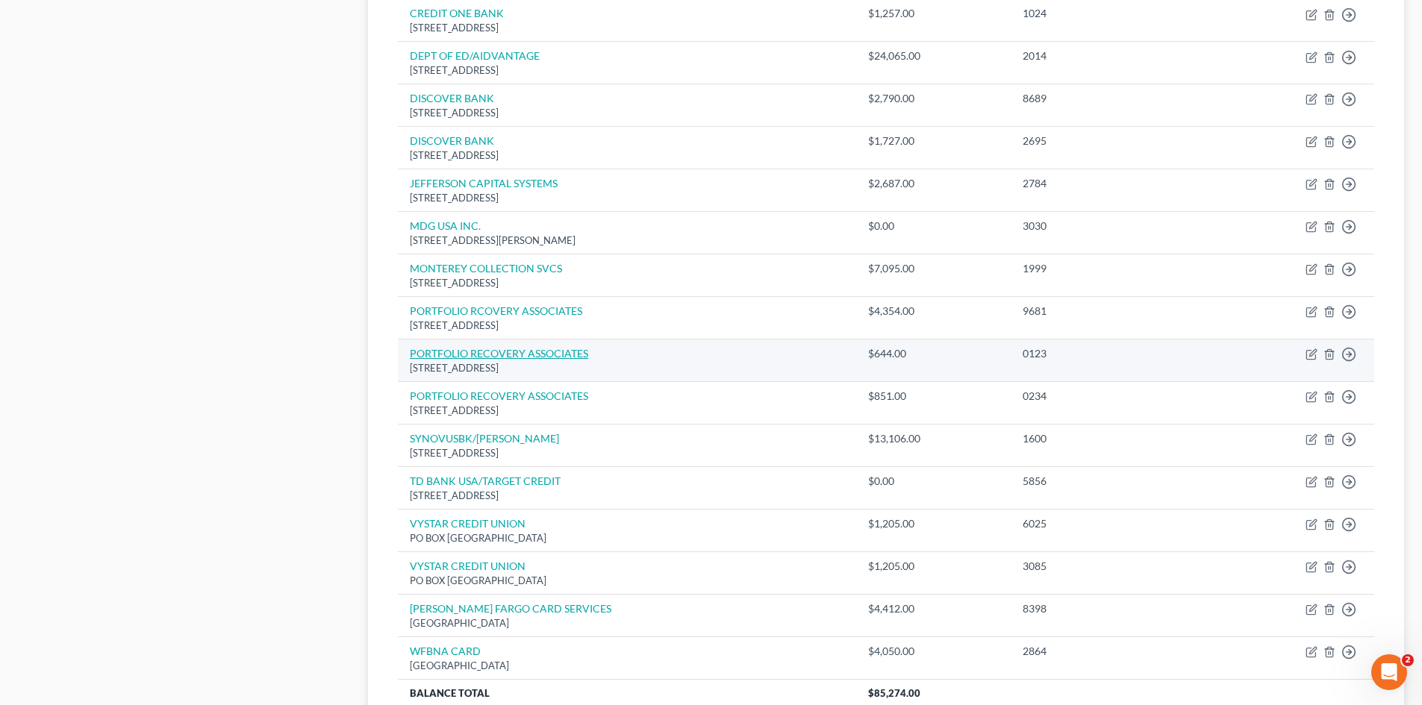
click at [510, 359] on link "PORTFOLIO RECOVERY ASSOCIATES" at bounding box center [499, 353] width 178 height 13
select select "48"
select select "1"
select select "0"
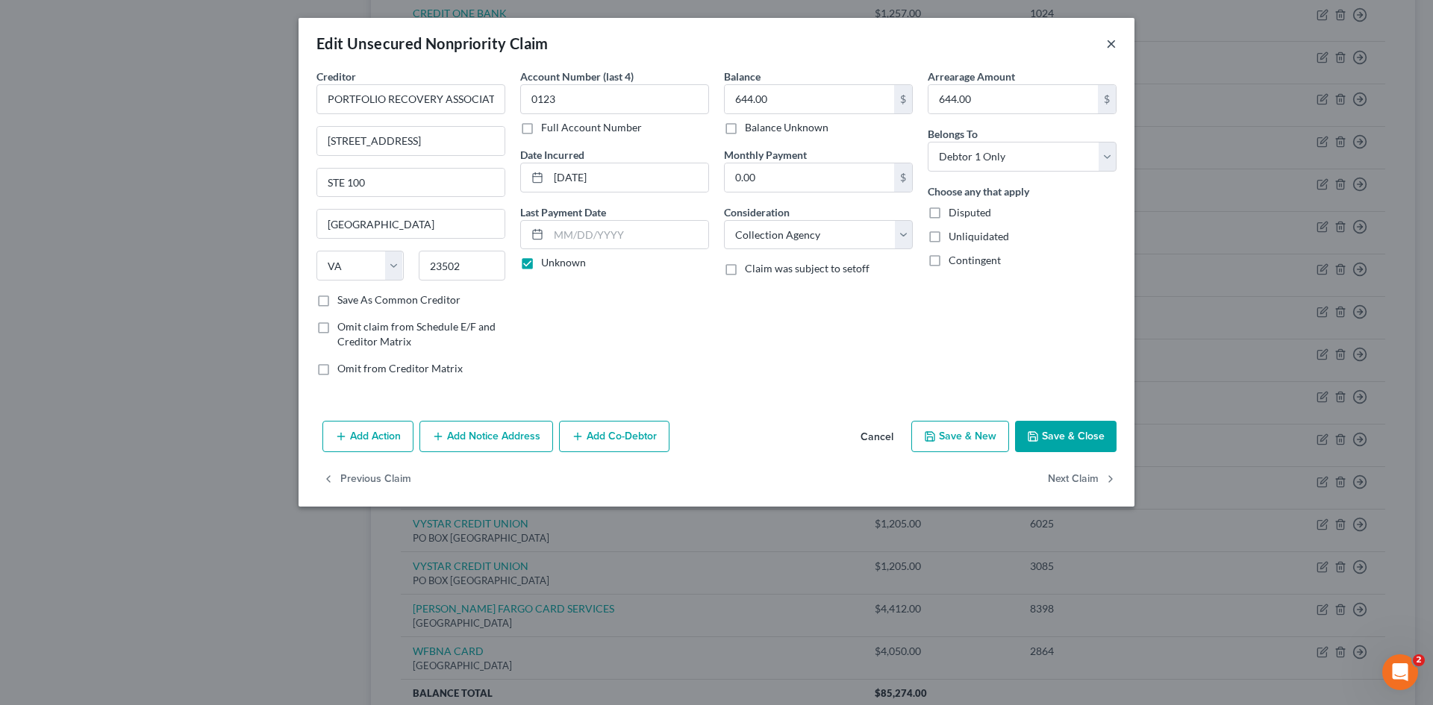
click at [1109, 50] on button "×" at bounding box center [1111, 43] width 10 height 18
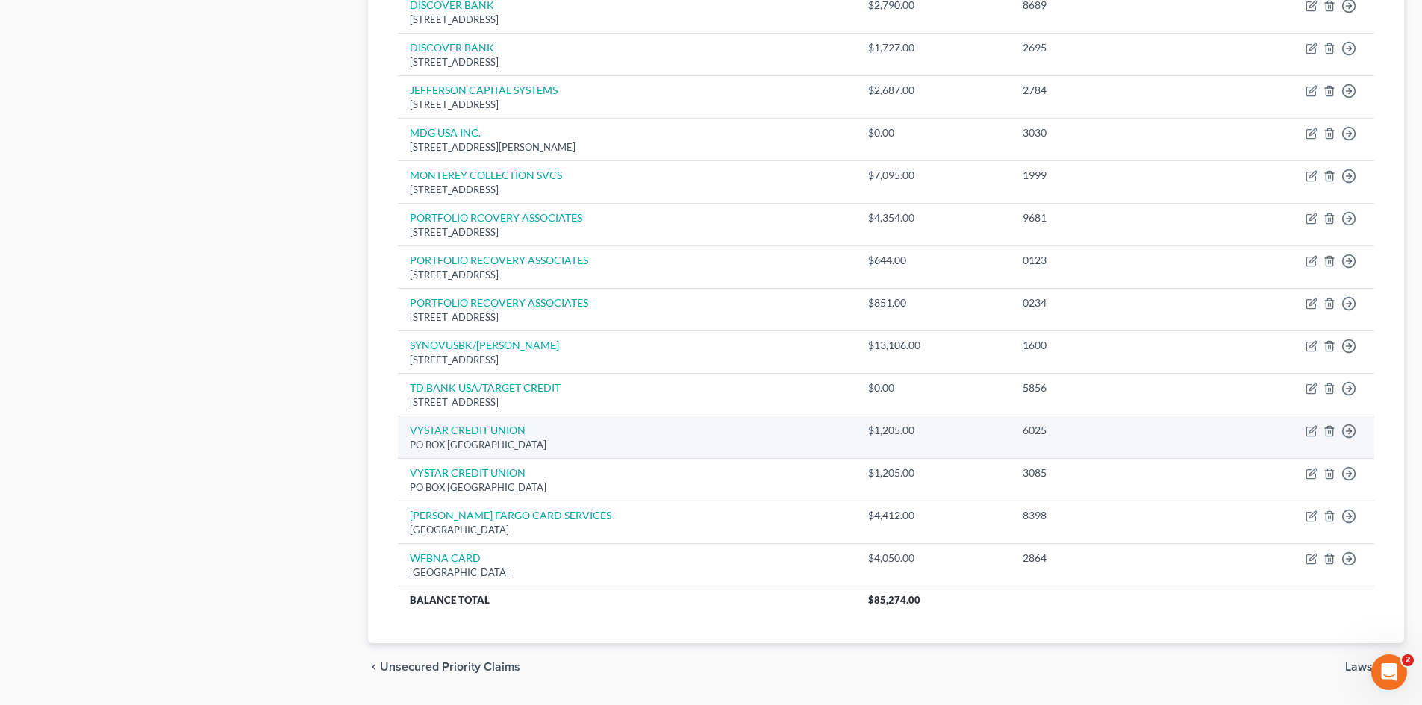
scroll to position [882, 0]
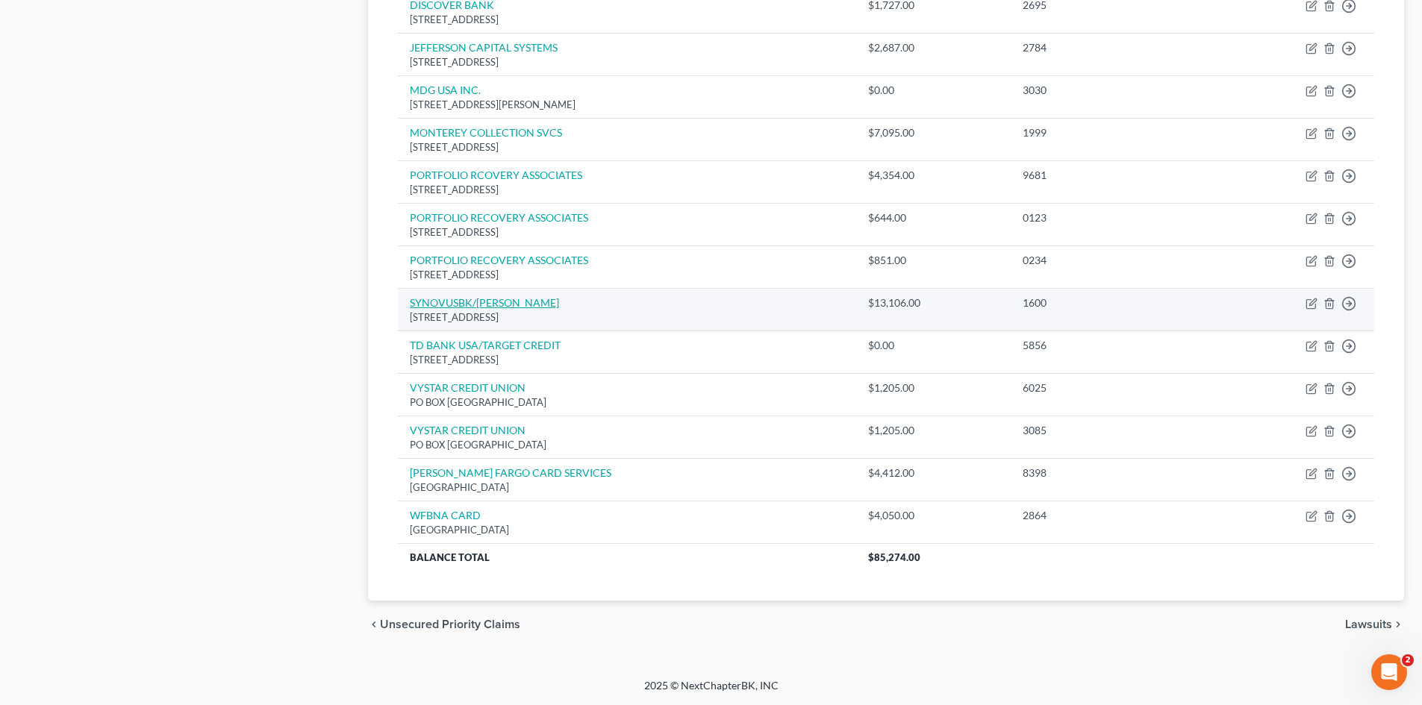
click at [496, 302] on link "SYNOVUSBK/[PERSON_NAME]" at bounding box center [484, 302] width 149 height 13
select select "10"
select select "14"
select select "2"
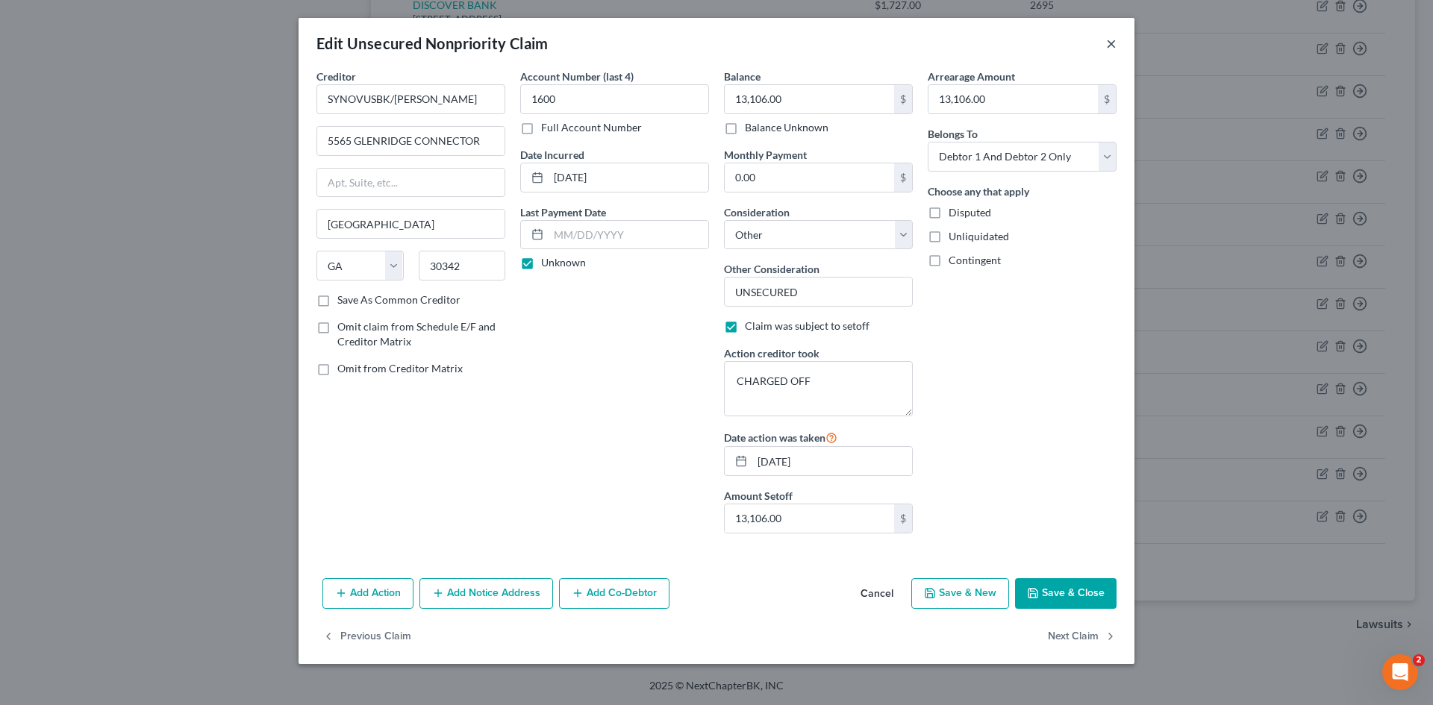
click at [1114, 47] on button "×" at bounding box center [1111, 43] width 10 height 18
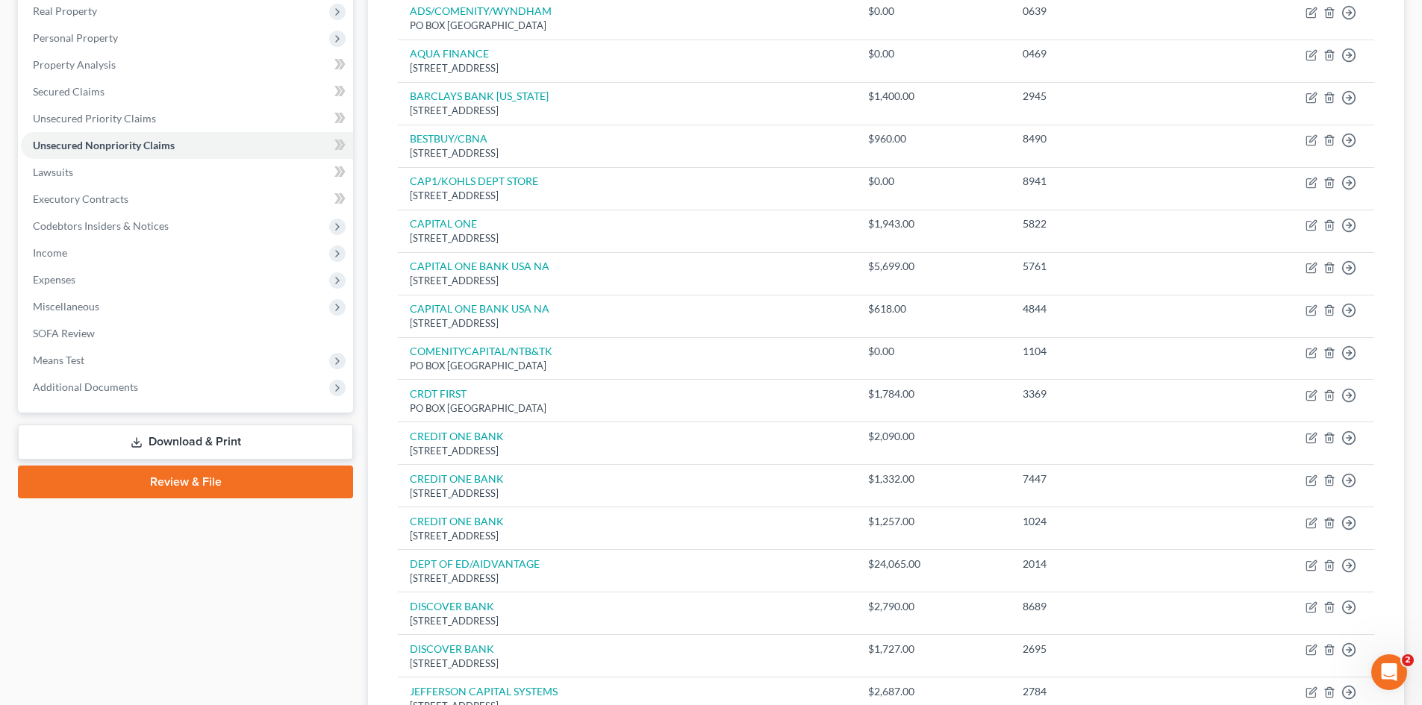
scroll to position [0, 0]
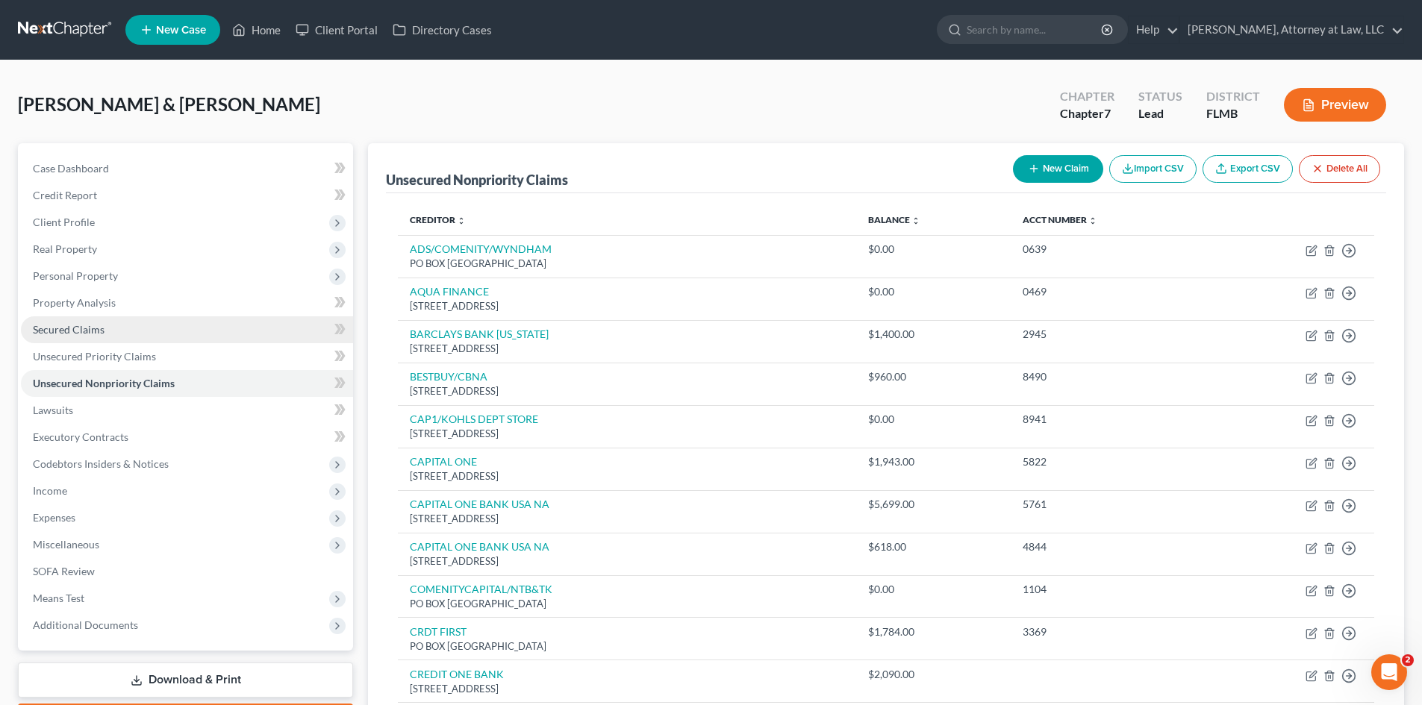
click at [62, 334] on span "Secured Claims" at bounding box center [69, 329] width 72 height 13
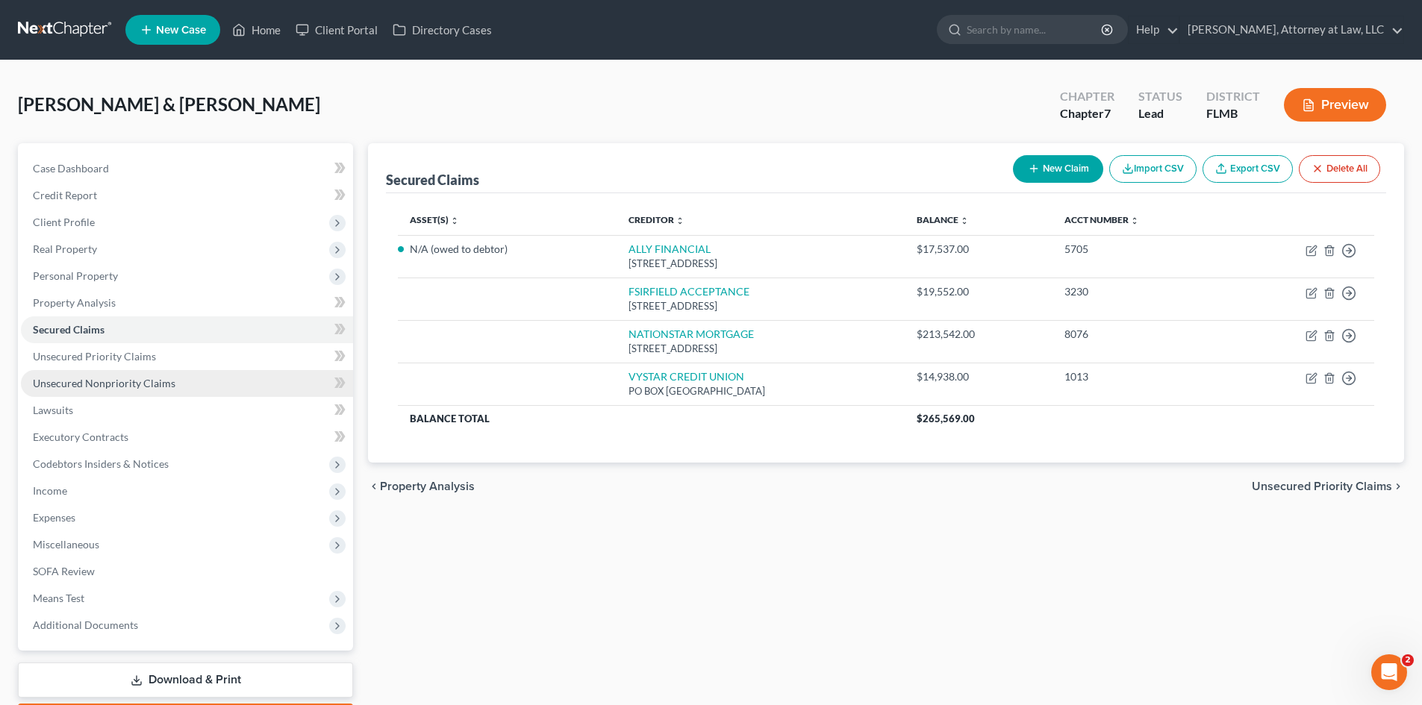
click at [80, 387] on span "Unsecured Nonpriority Claims" at bounding box center [104, 383] width 143 height 13
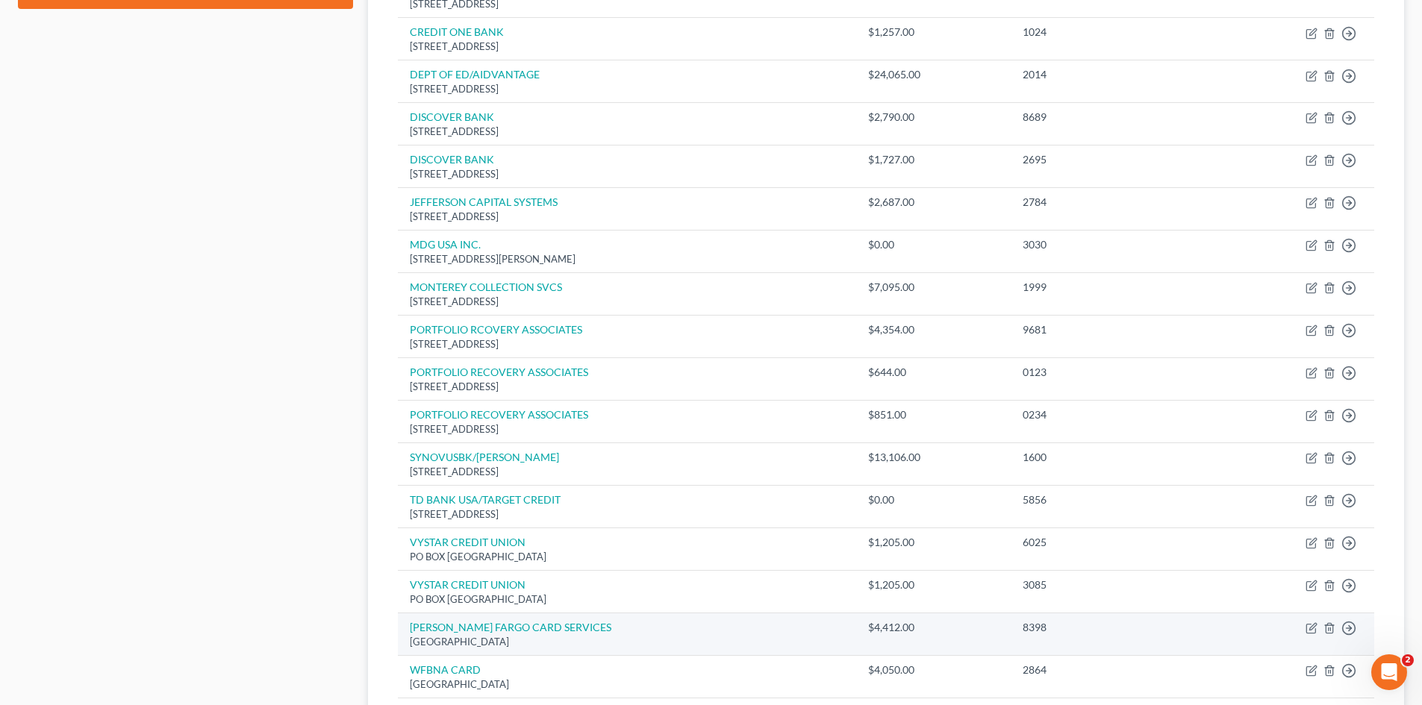
scroll to position [821, 0]
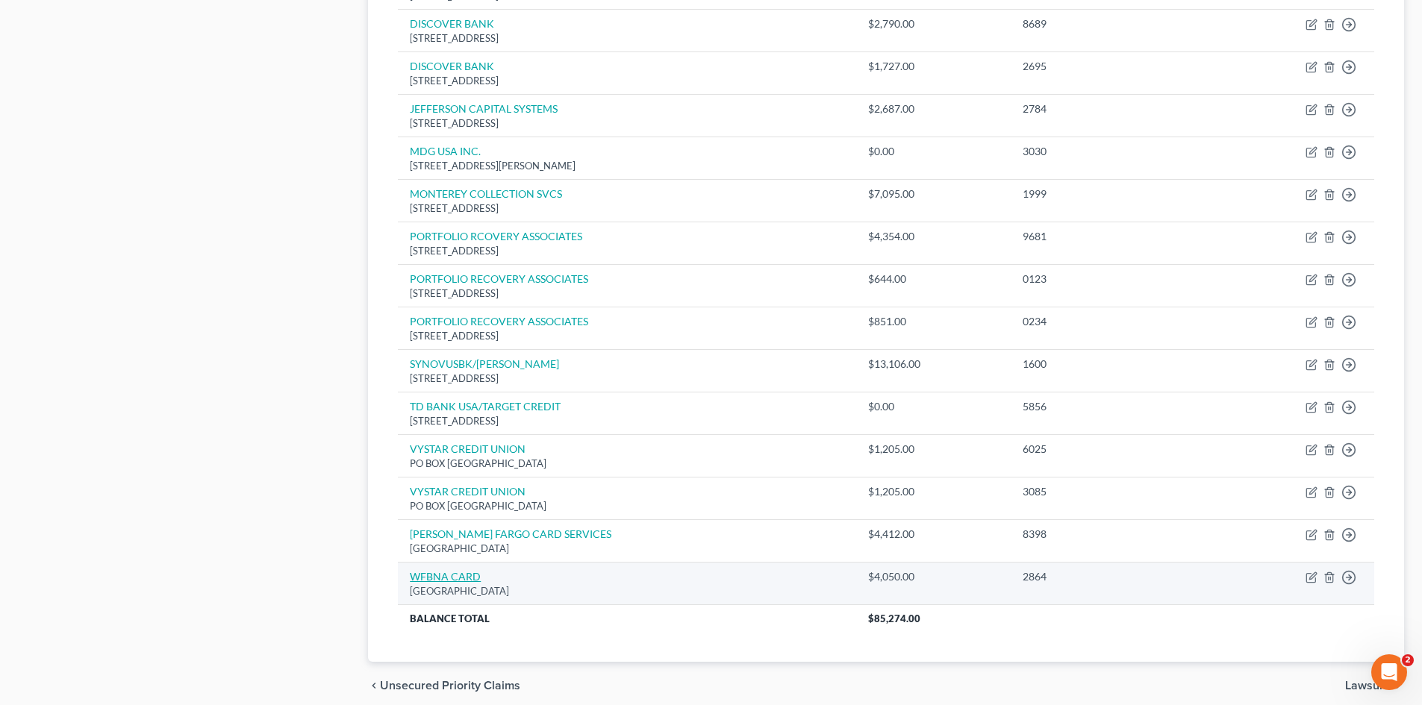
click at [433, 580] on link "WFBNA CARD" at bounding box center [445, 576] width 71 height 13
select select "24"
select select "2"
select select "0"
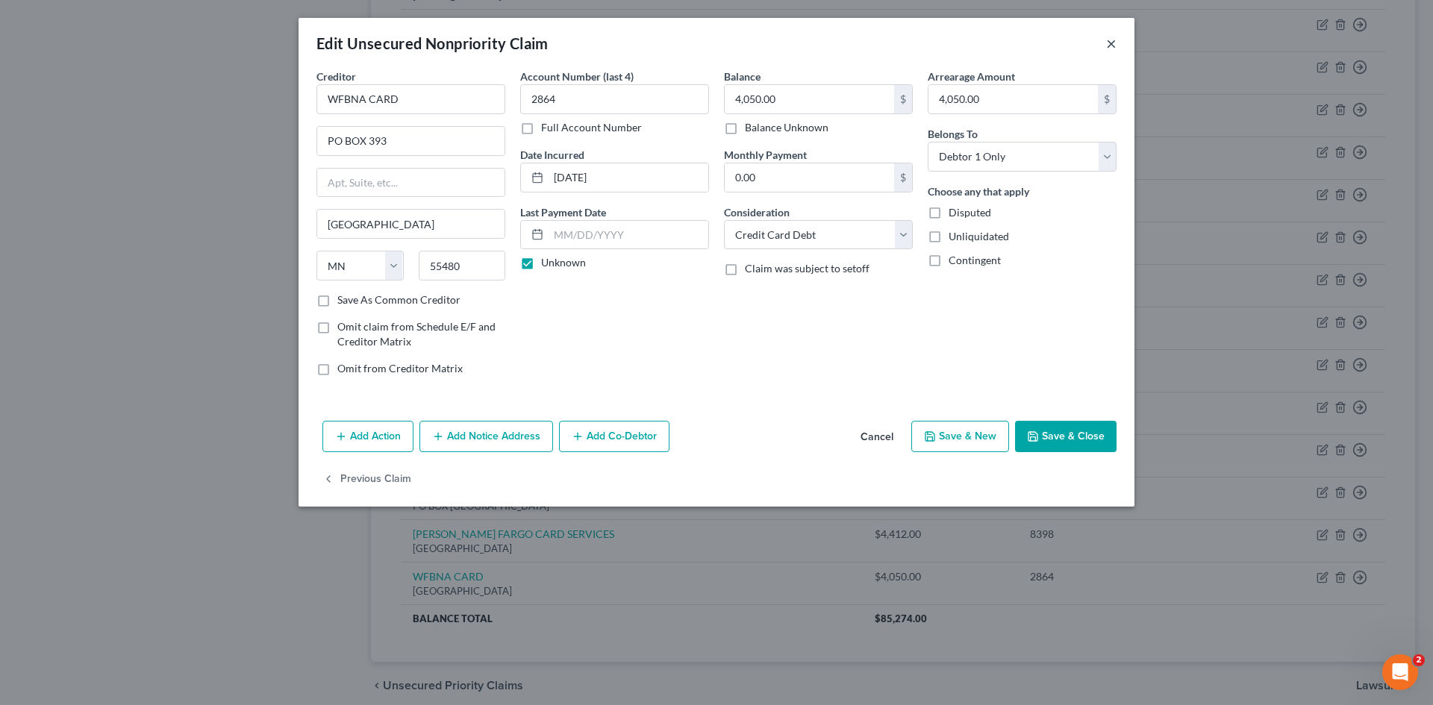
click at [1113, 46] on button "×" at bounding box center [1111, 43] width 10 height 18
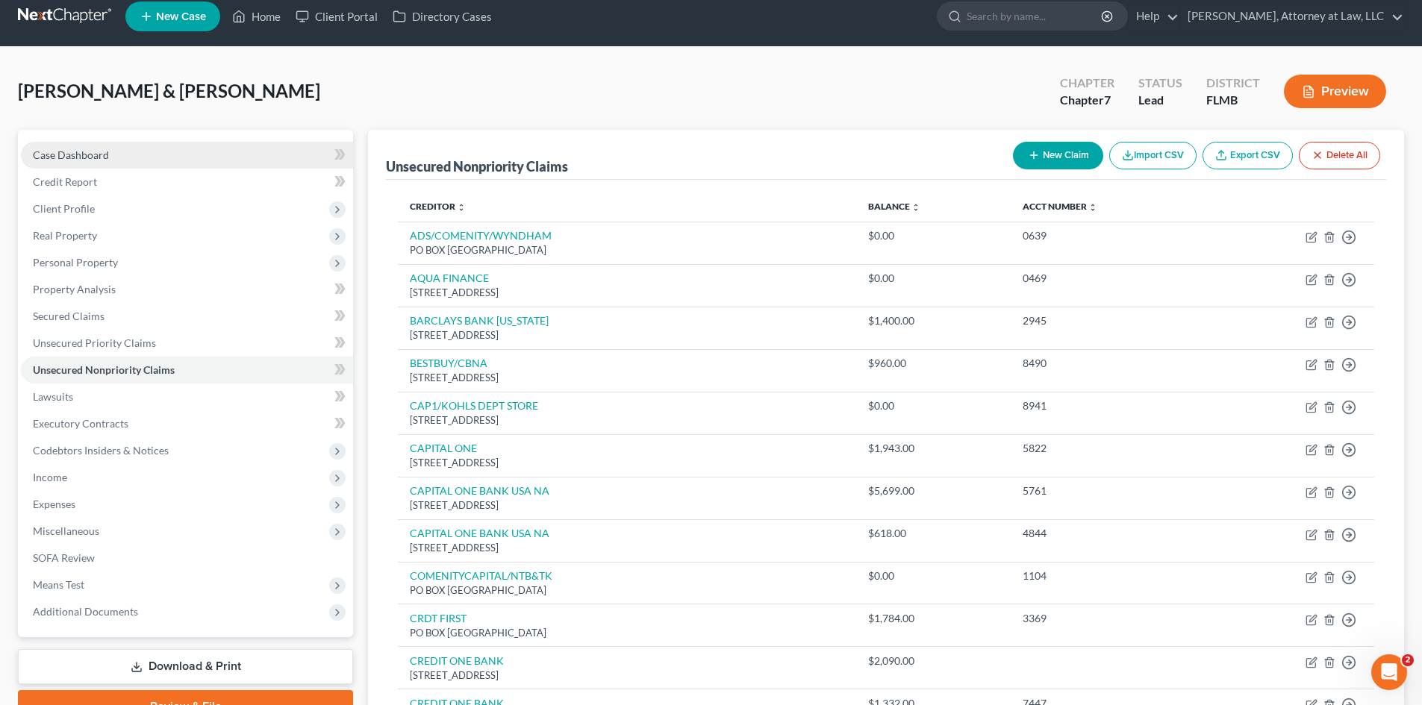
scroll to position [0, 0]
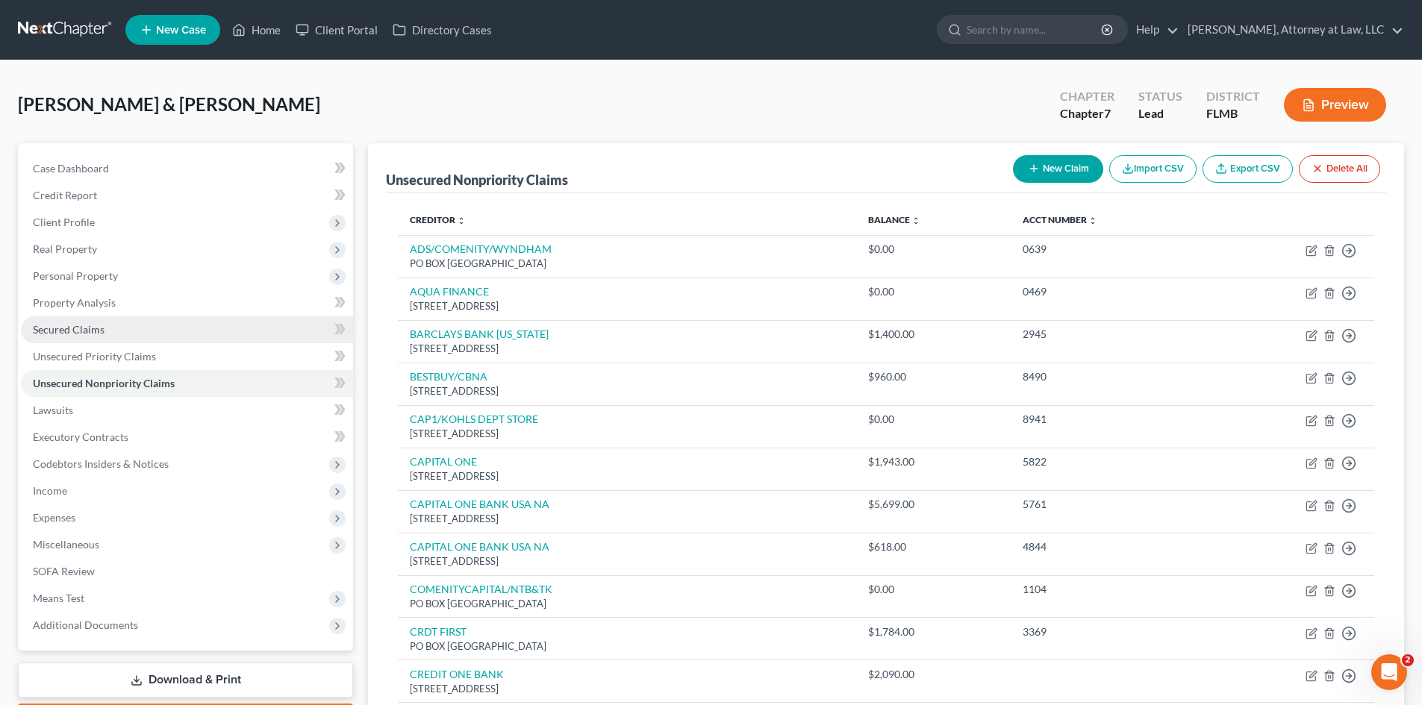
click at [94, 333] on span "Secured Claims" at bounding box center [69, 329] width 72 height 13
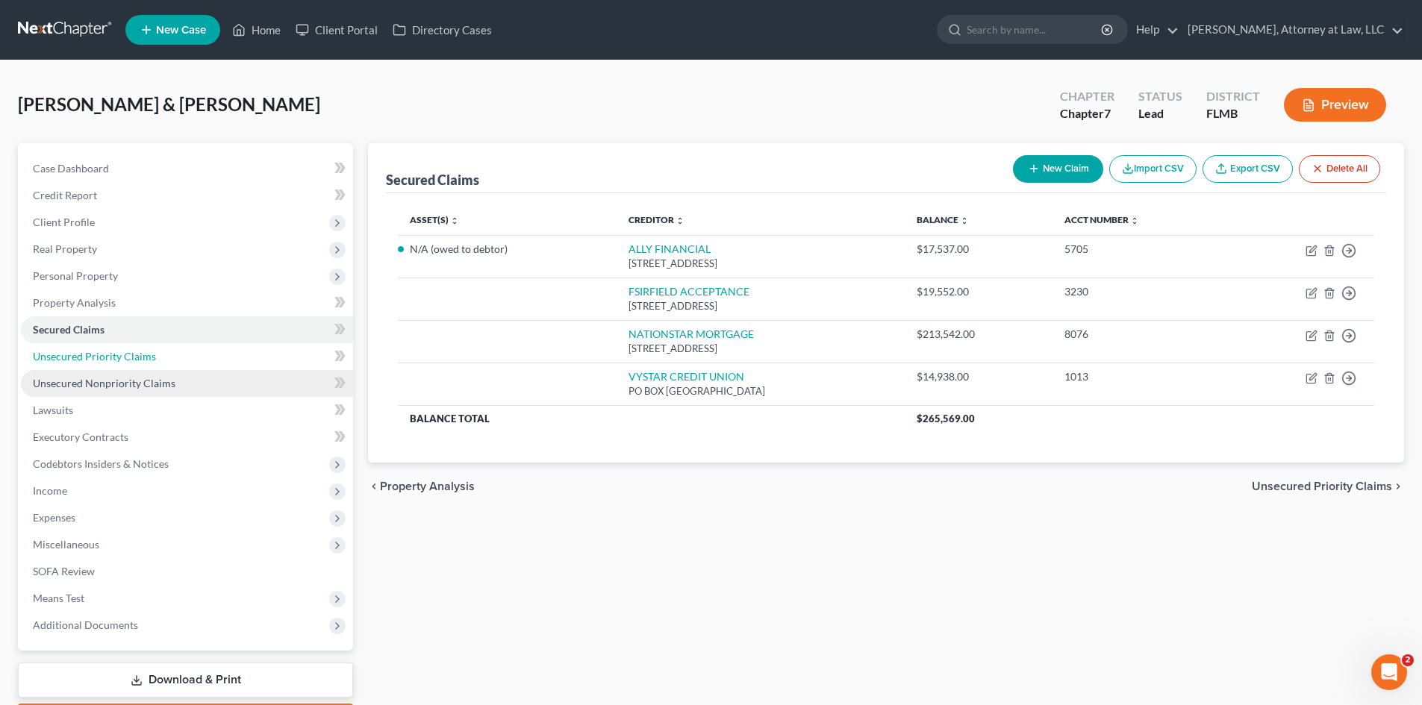
drag, startPoint x: 110, startPoint y: 364, endPoint x: 110, endPoint y: 377, distance: 13.4
click at [110, 364] on link "Unsecured Priority Claims" at bounding box center [187, 356] width 332 height 27
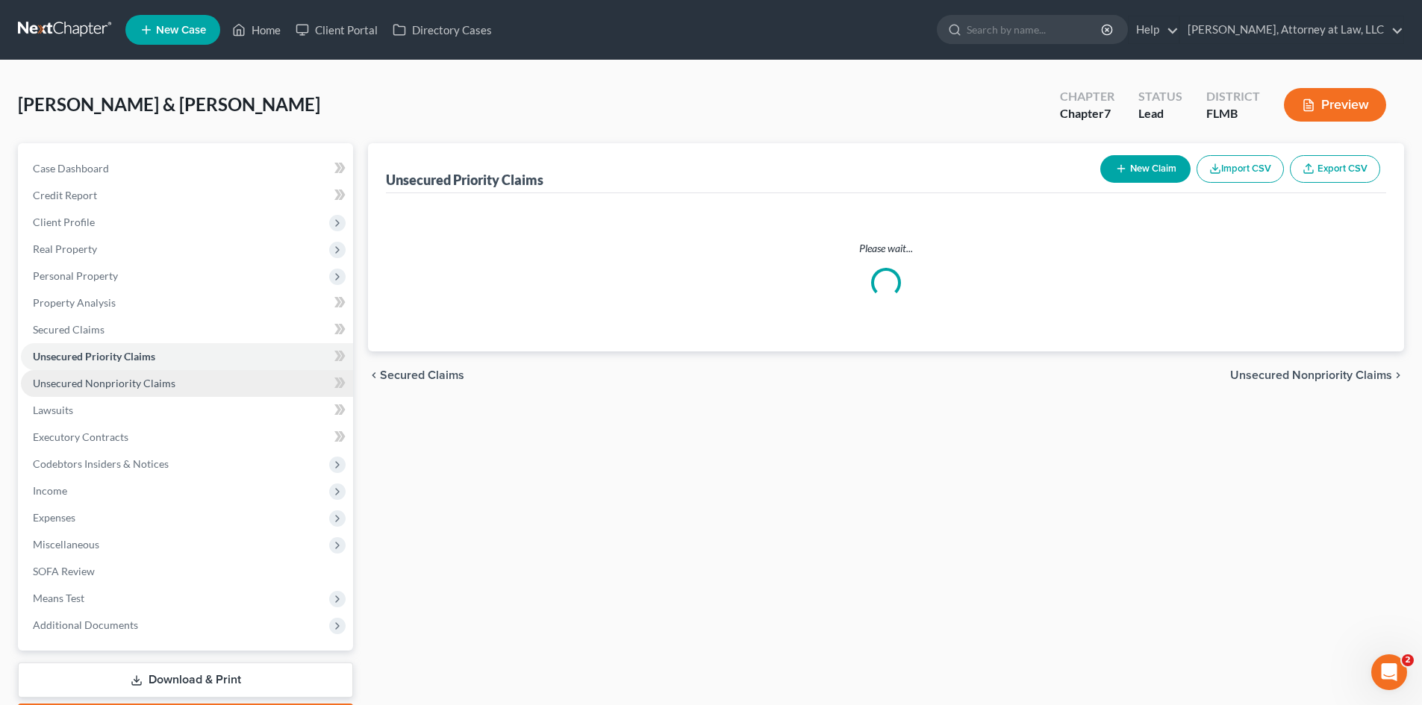
click at [110, 377] on span "Unsecured Nonpriority Claims" at bounding box center [104, 383] width 143 height 13
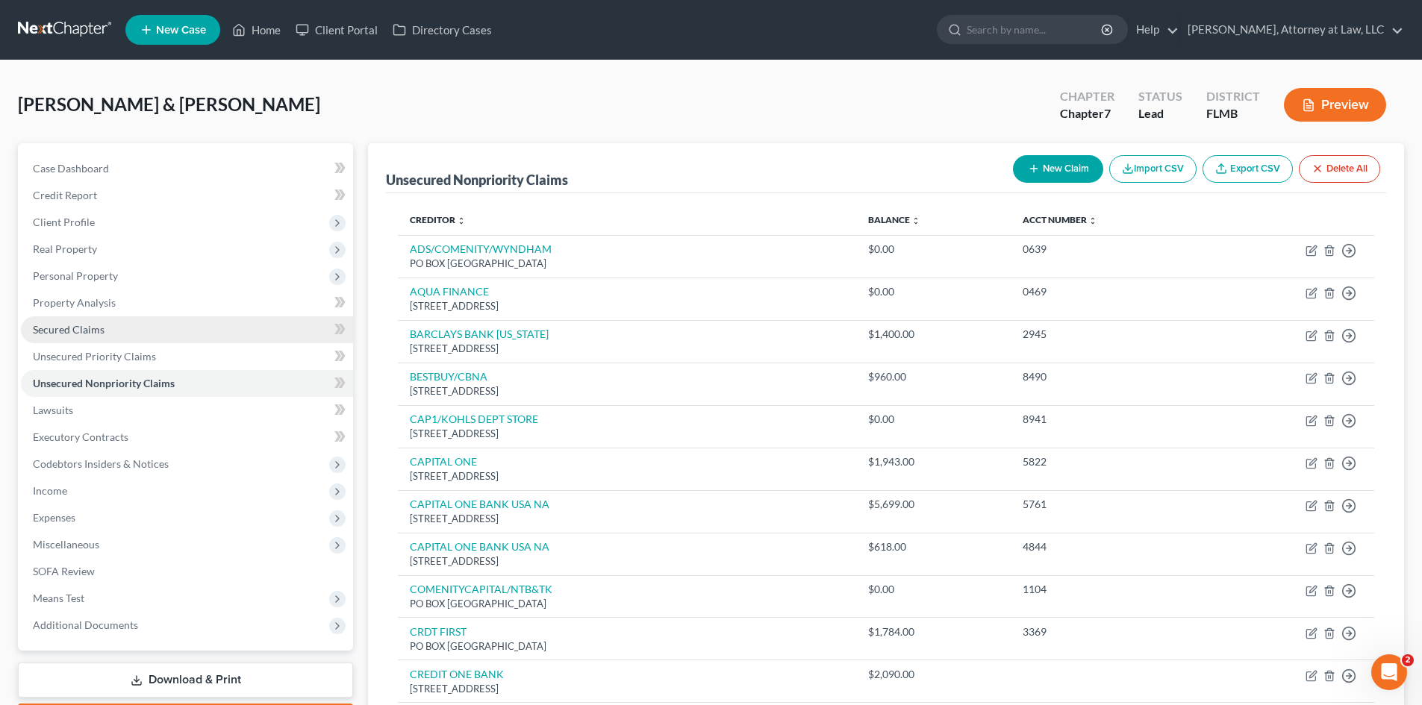
drag, startPoint x: 70, startPoint y: 330, endPoint x: 92, endPoint y: 334, distance: 22.0
click at [69, 330] on span "Secured Claims" at bounding box center [69, 329] width 72 height 13
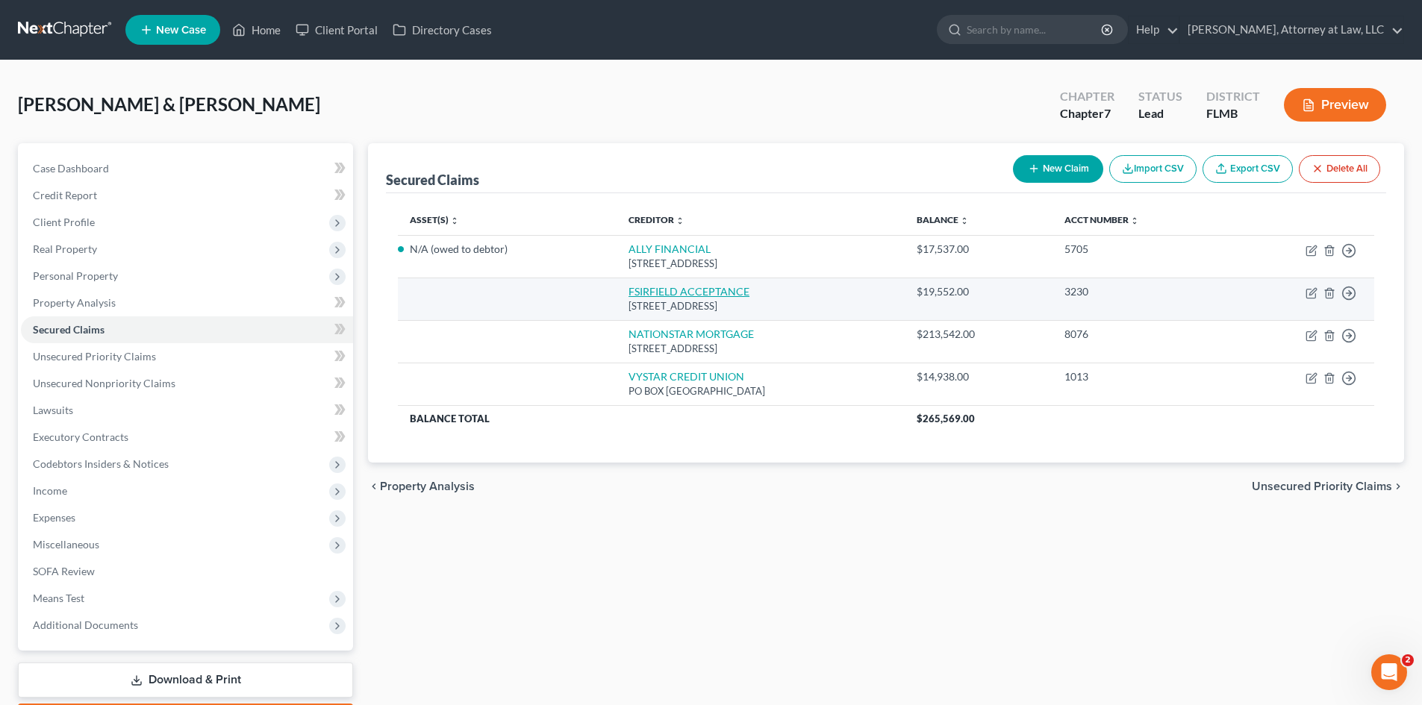
click at [696, 294] on link "FSIRFIELD ACCEPTANCE" at bounding box center [689, 291] width 121 height 13
select select "9"
select select "2"
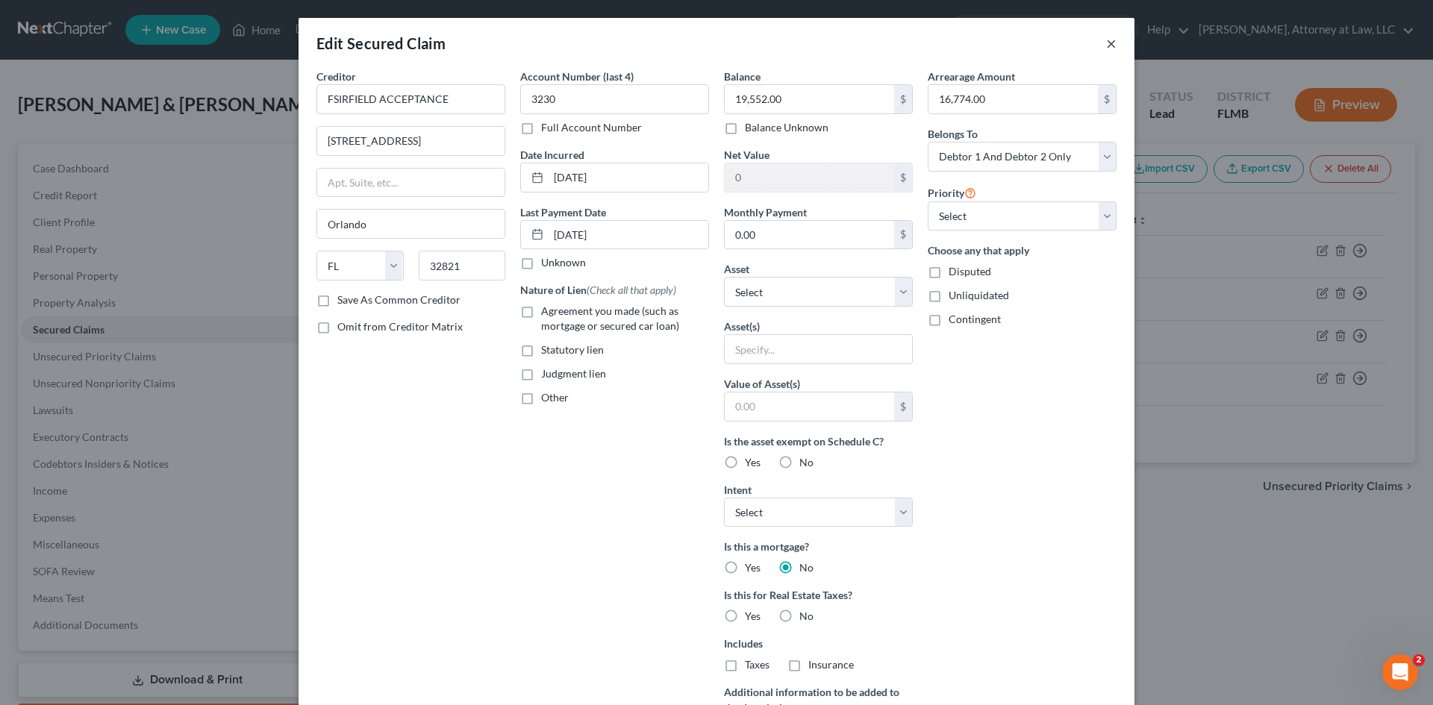
click at [1106, 49] on button "×" at bounding box center [1111, 43] width 10 height 18
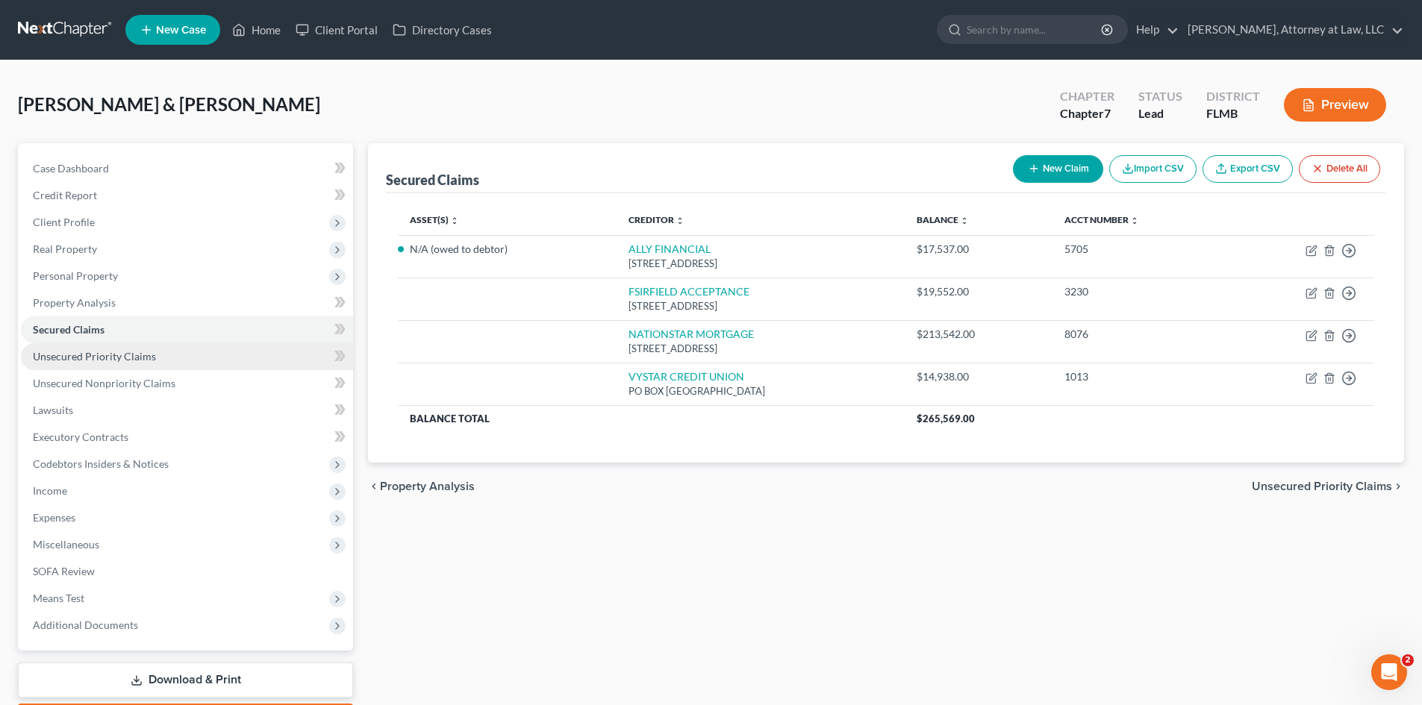
click at [149, 362] on span "Unsecured Priority Claims" at bounding box center [94, 356] width 123 height 13
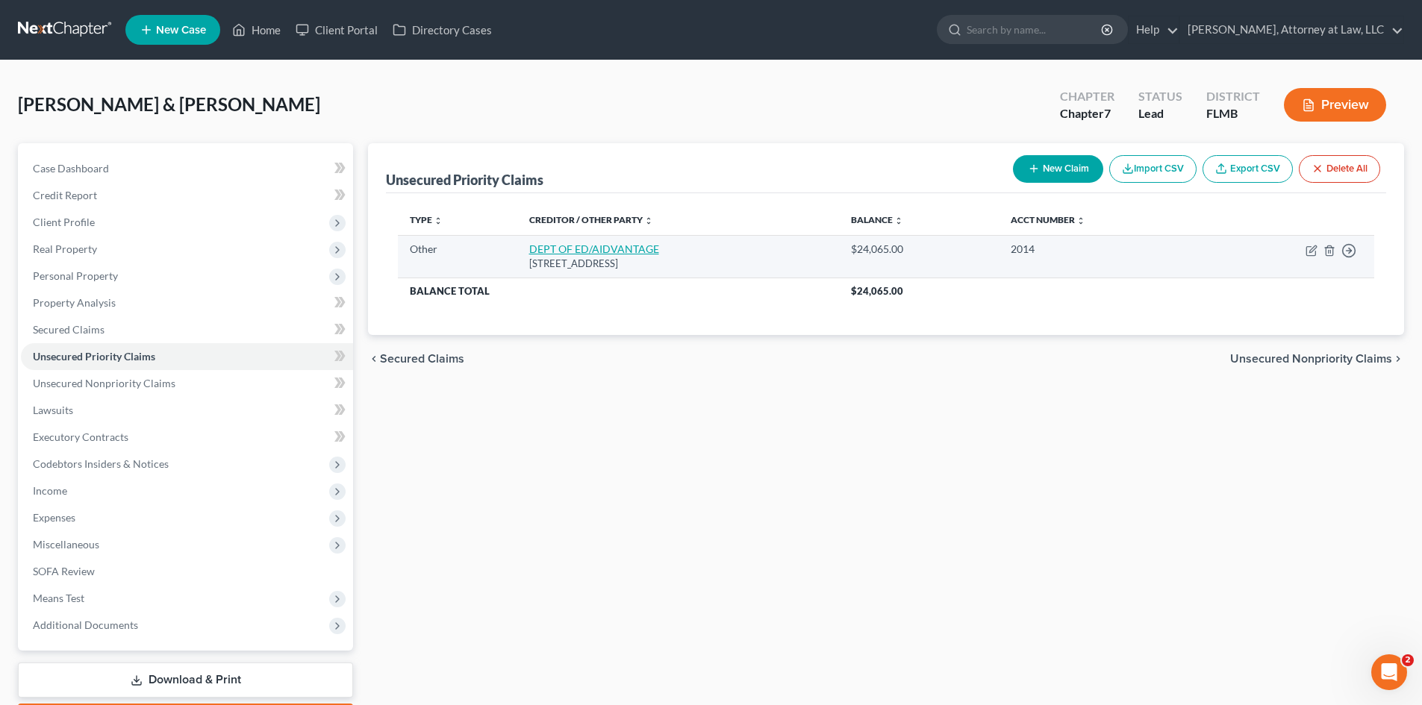
click at [587, 249] on link "DEPT OF ED/AIDVANTAGE" at bounding box center [594, 249] width 130 height 13
select select "9"
select select "45"
select select "0"
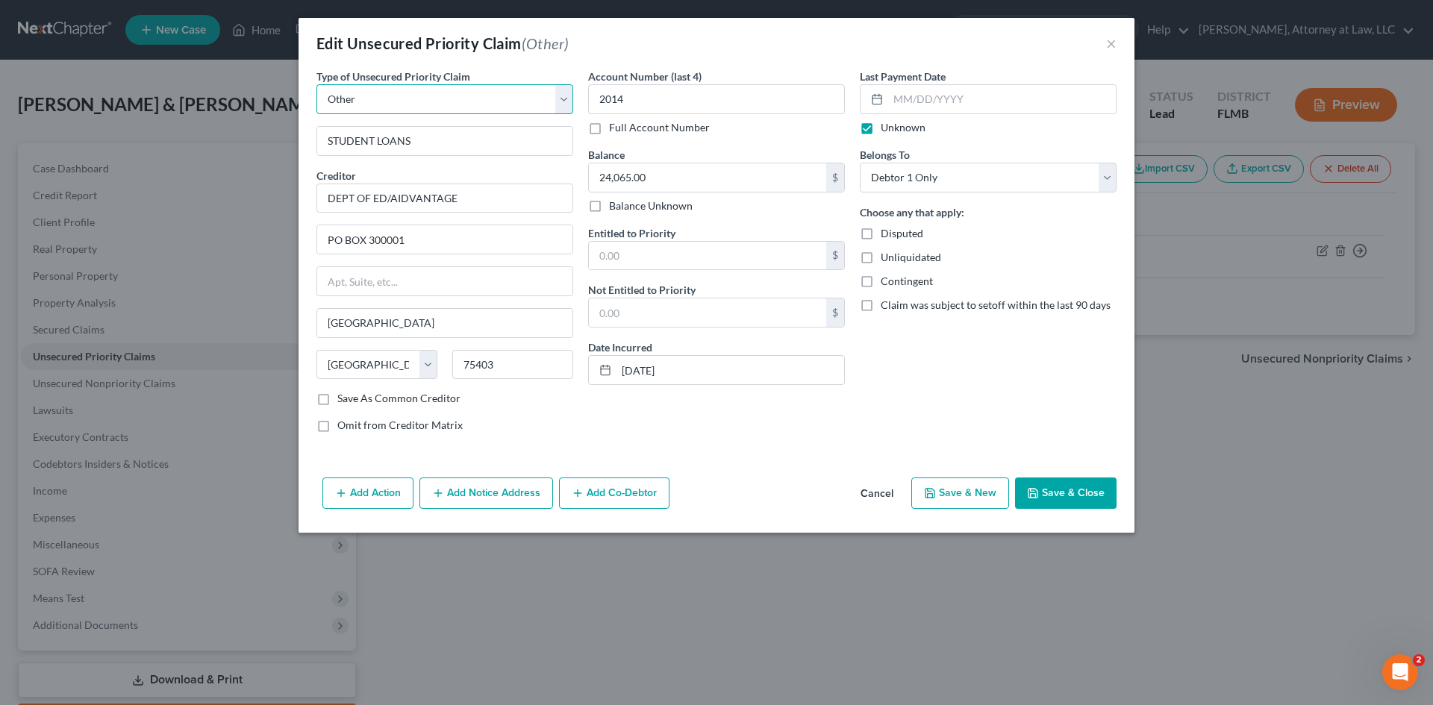
click at [561, 102] on select "Select Taxes & Other Government Units Domestic Support Obligations Extensions o…" at bounding box center [445, 99] width 257 height 30
click at [872, 489] on button "Cancel" at bounding box center [877, 494] width 57 height 30
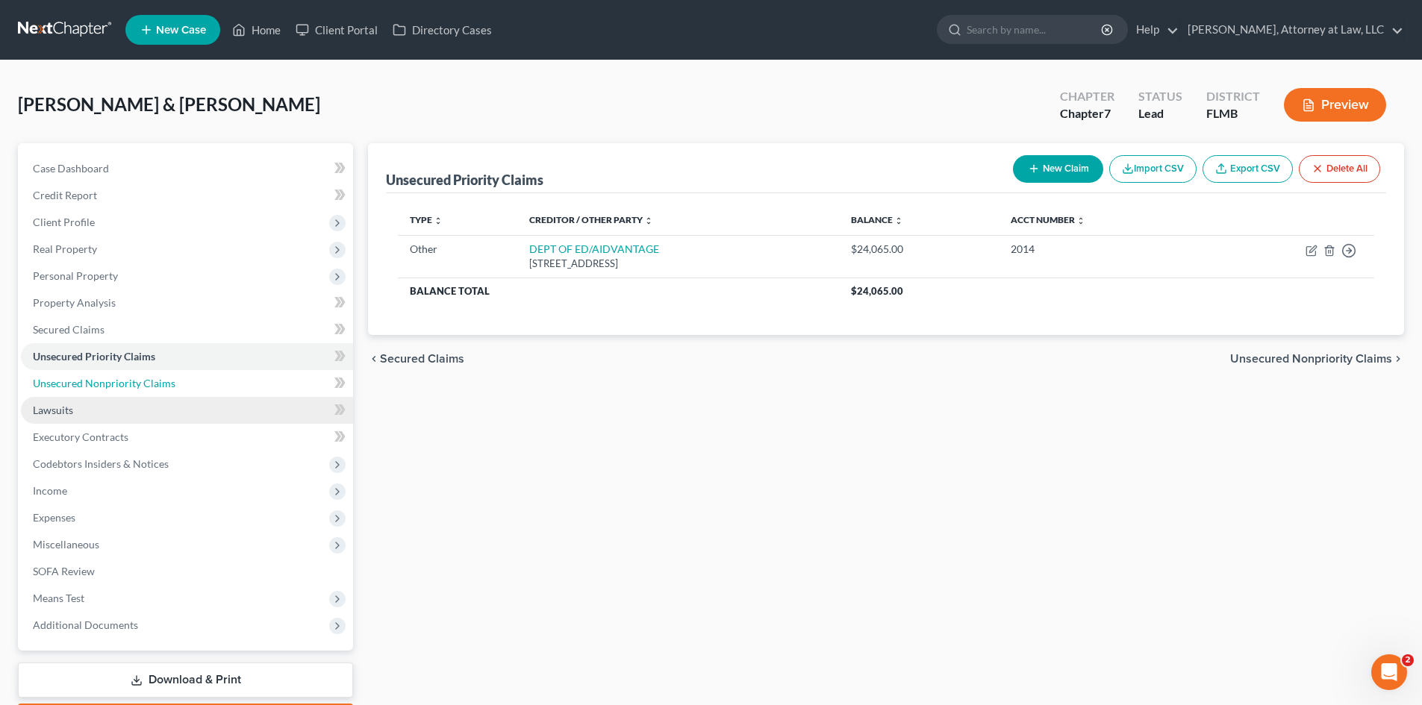
drag, startPoint x: 115, startPoint y: 386, endPoint x: 182, endPoint y: 401, distance: 68.8
click at [115, 386] on span "Unsecured Nonpriority Claims" at bounding box center [104, 383] width 143 height 13
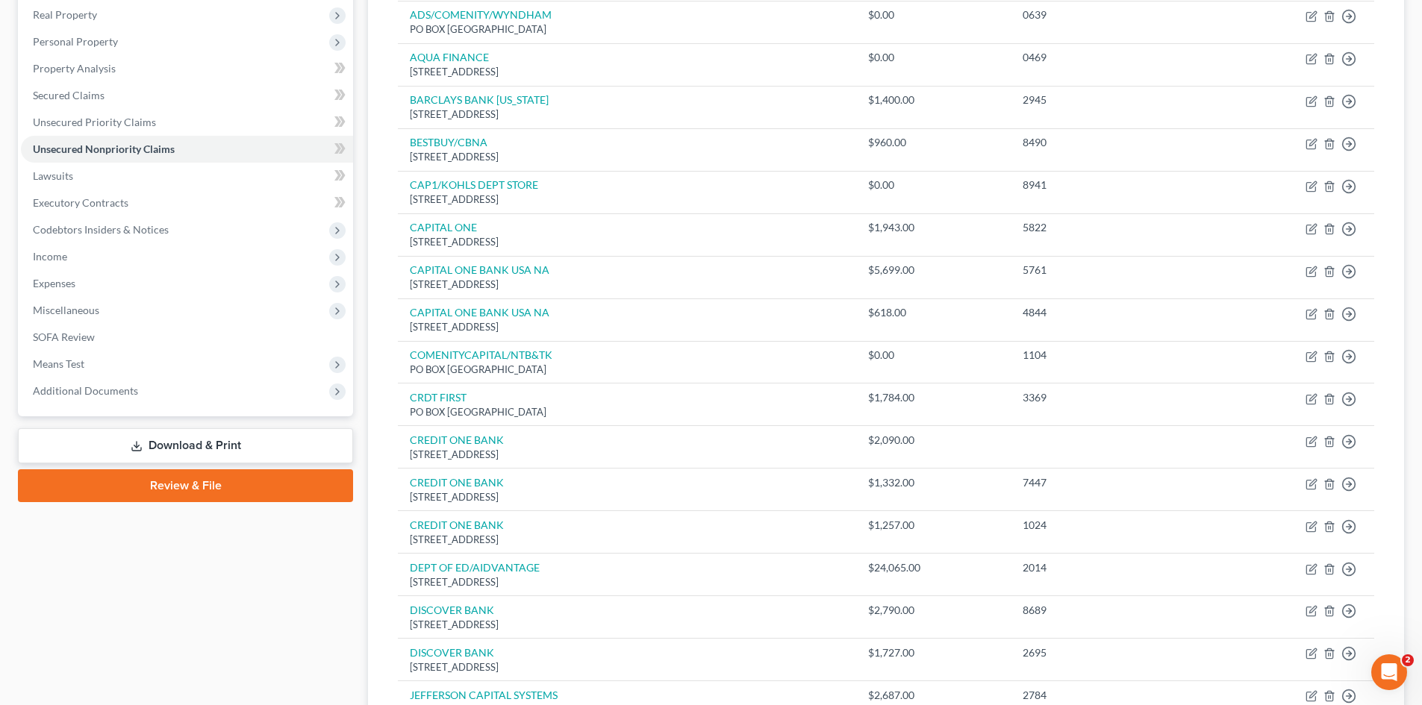
scroll to position [224, 0]
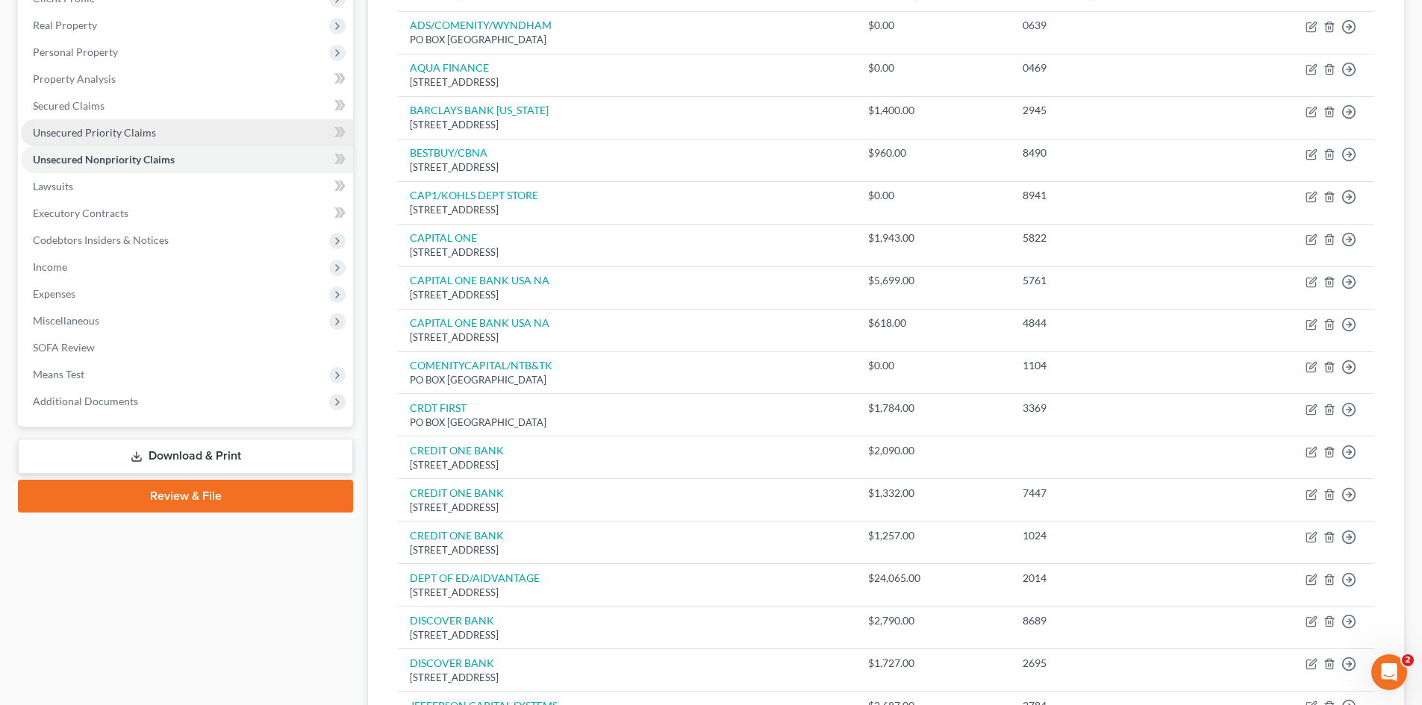
click at [78, 137] on span "Unsecured Priority Claims" at bounding box center [94, 132] width 123 height 13
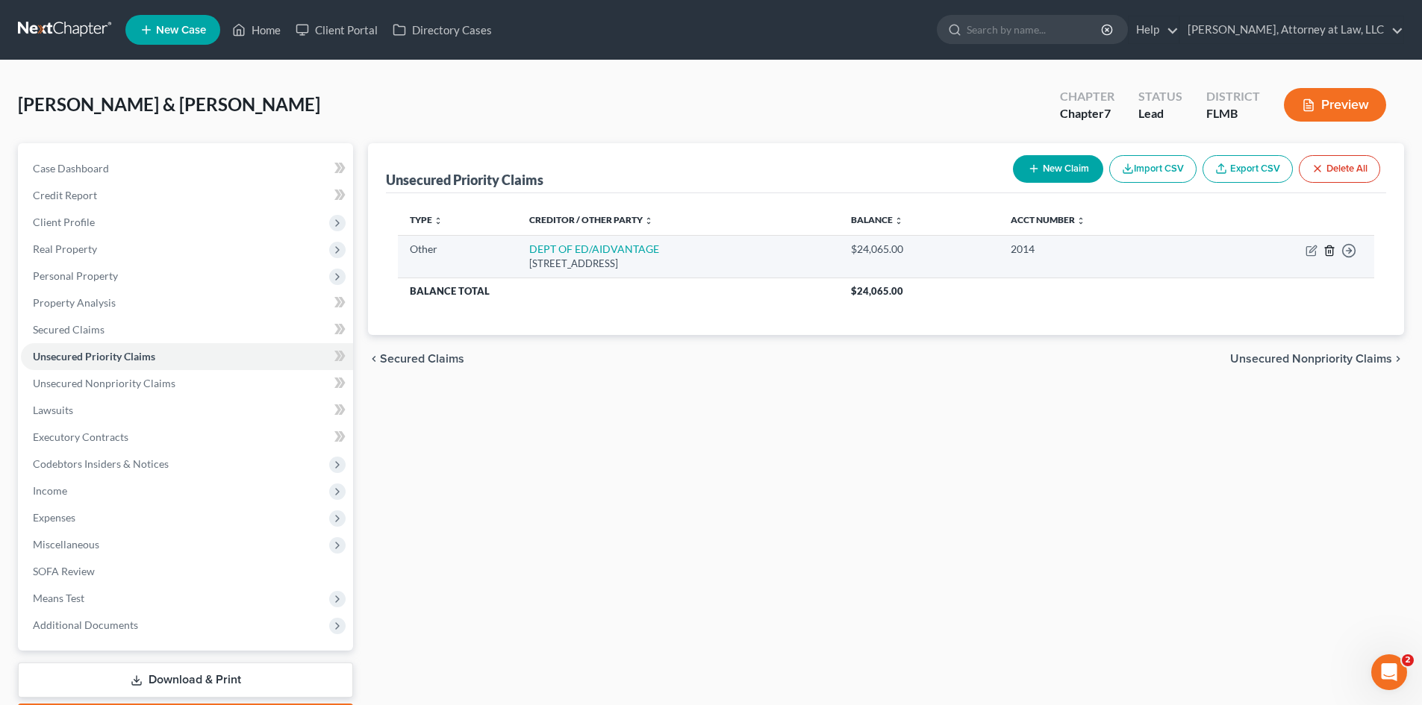
click at [1327, 253] on icon "button" at bounding box center [1330, 251] width 12 height 12
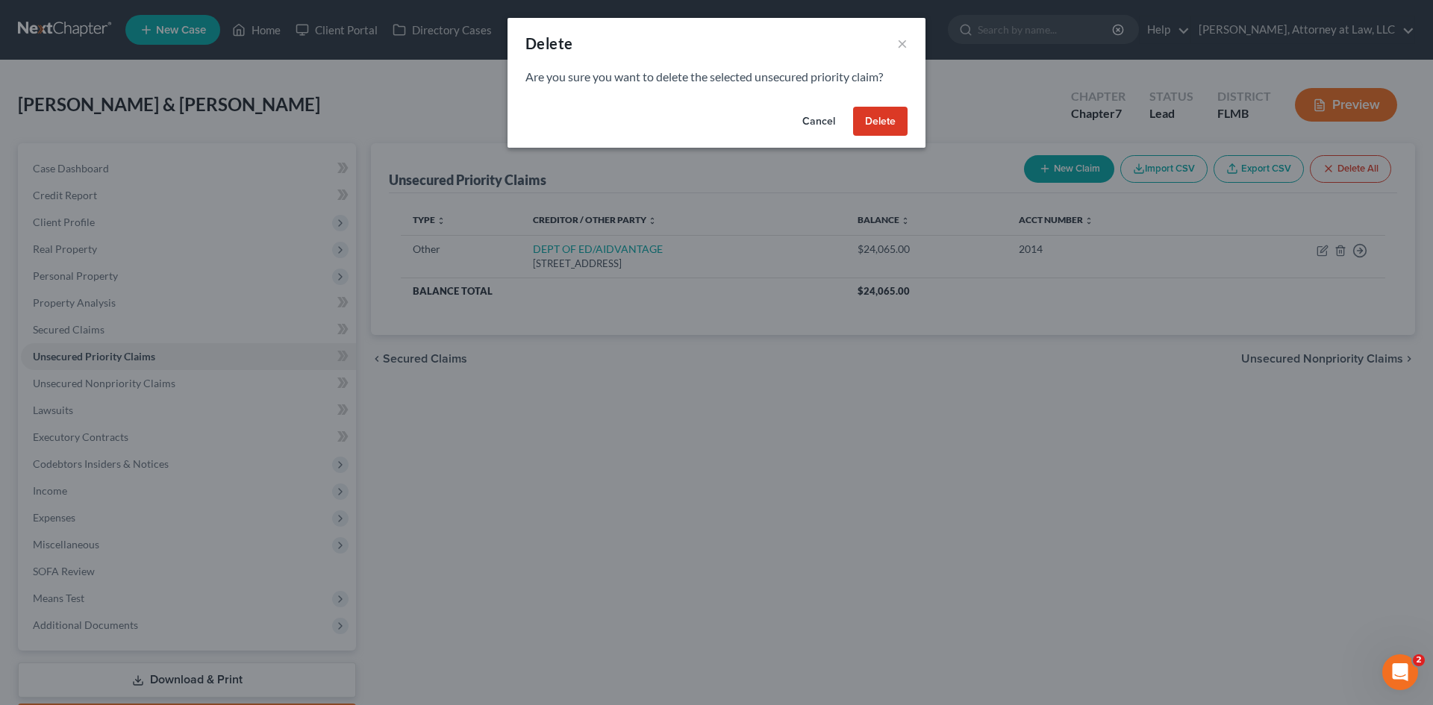
click at [889, 117] on button "Delete" at bounding box center [880, 122] width 54 height 30
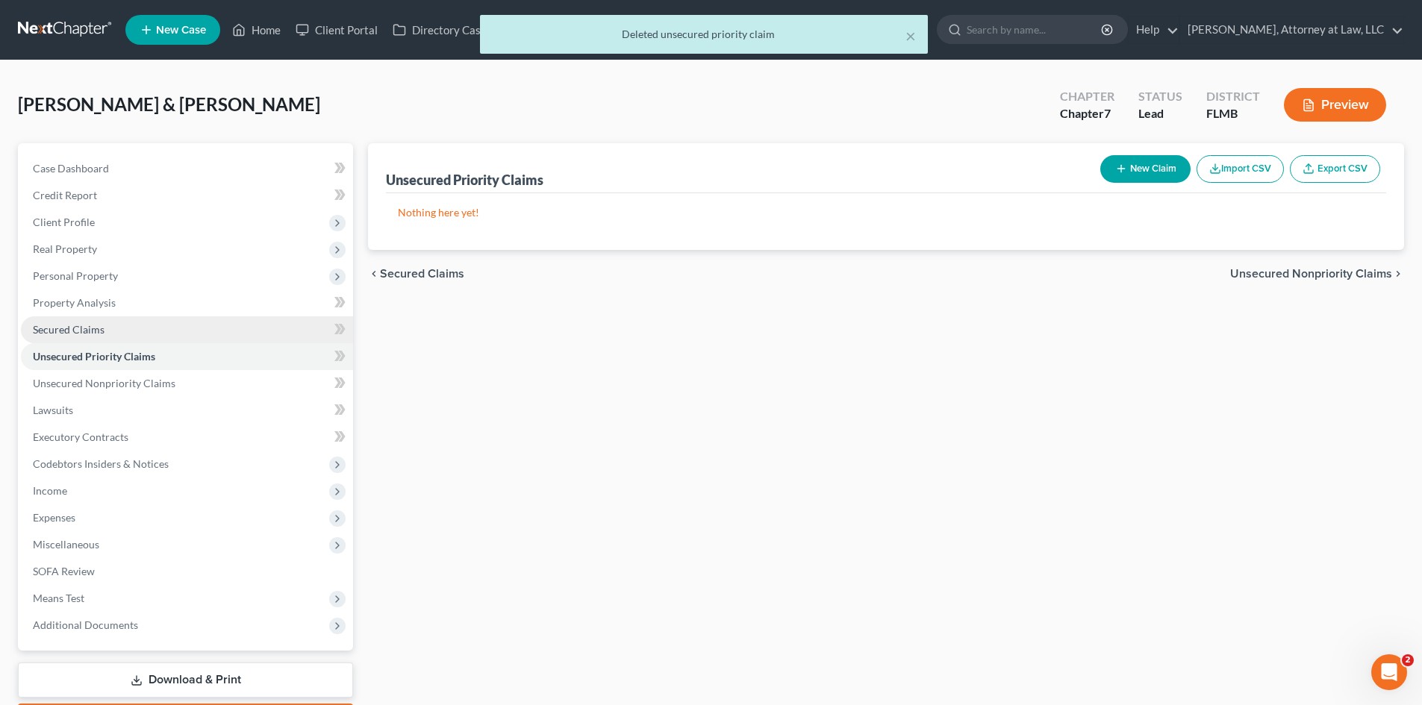
click at [90, 324] on span "Secured Claims" at bounding box center [69, 329] width 72 height 13
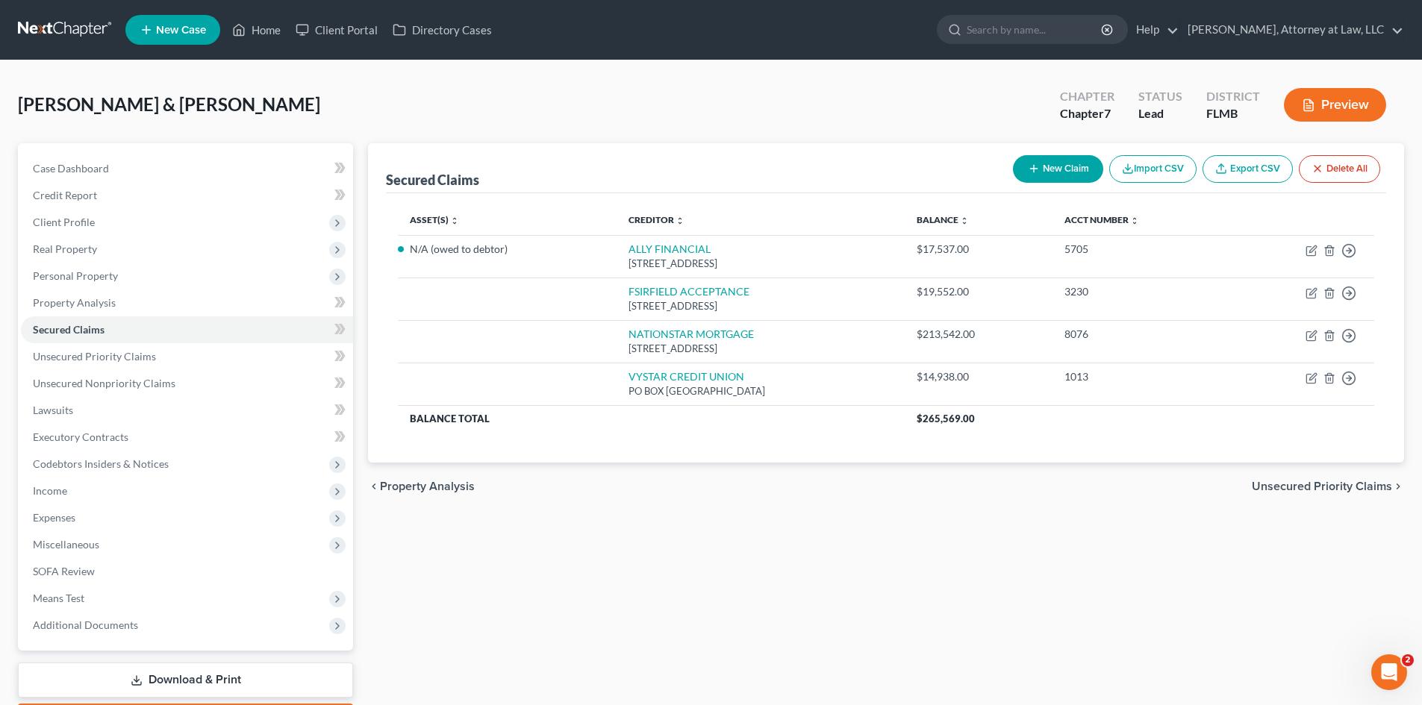
click at [1048, 162] on button "New Claim" at bounding box center [1058, 169] width 90 height 28
select select "2"
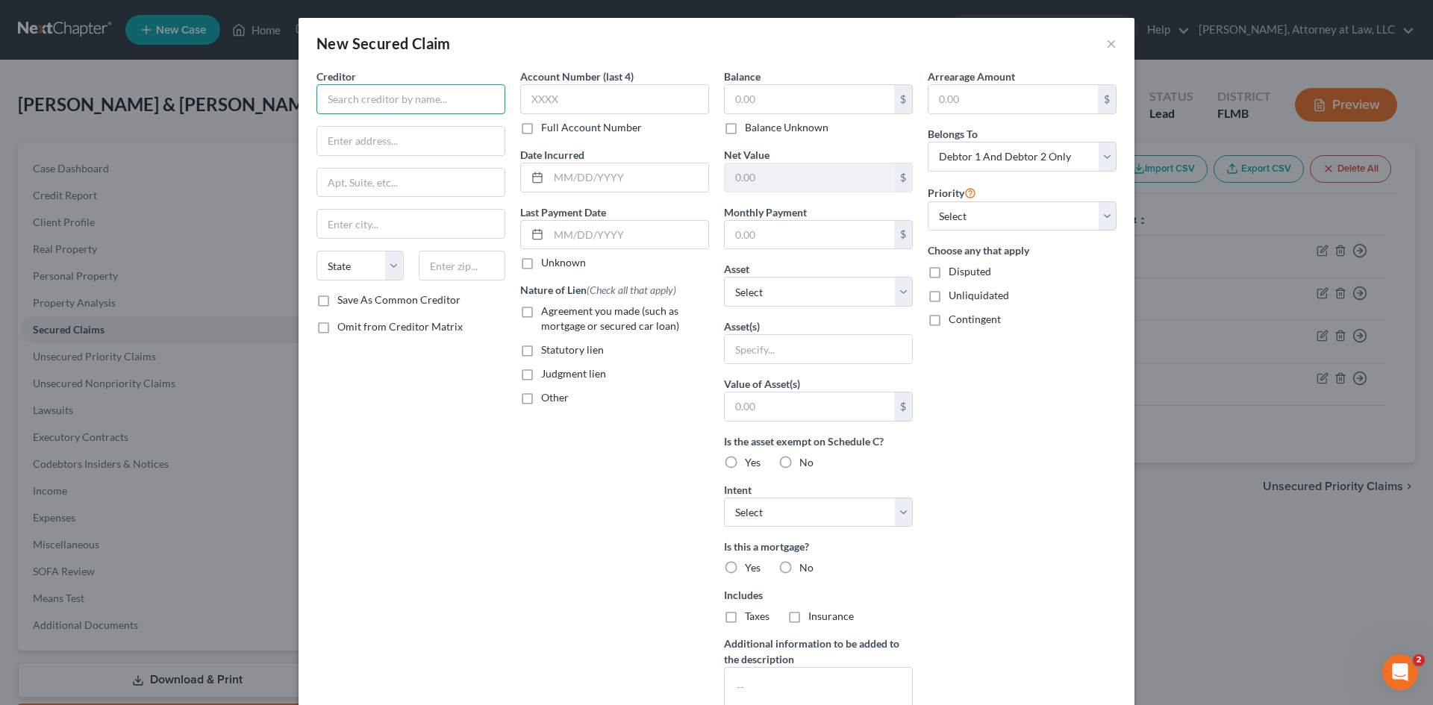
click at [425, 96] on input "text" at bounding box center [411, 99] width 189 height 30
type input "WYNDHAM CONSUMER FIN"
click at [363, 152] on input "text" at bounding box center [410, 141] width 187 height 28
type input "[STREET_ADDRESS]"
click at [325, 229] on input "text" at bounding box center [410, 224] width 187 height 28
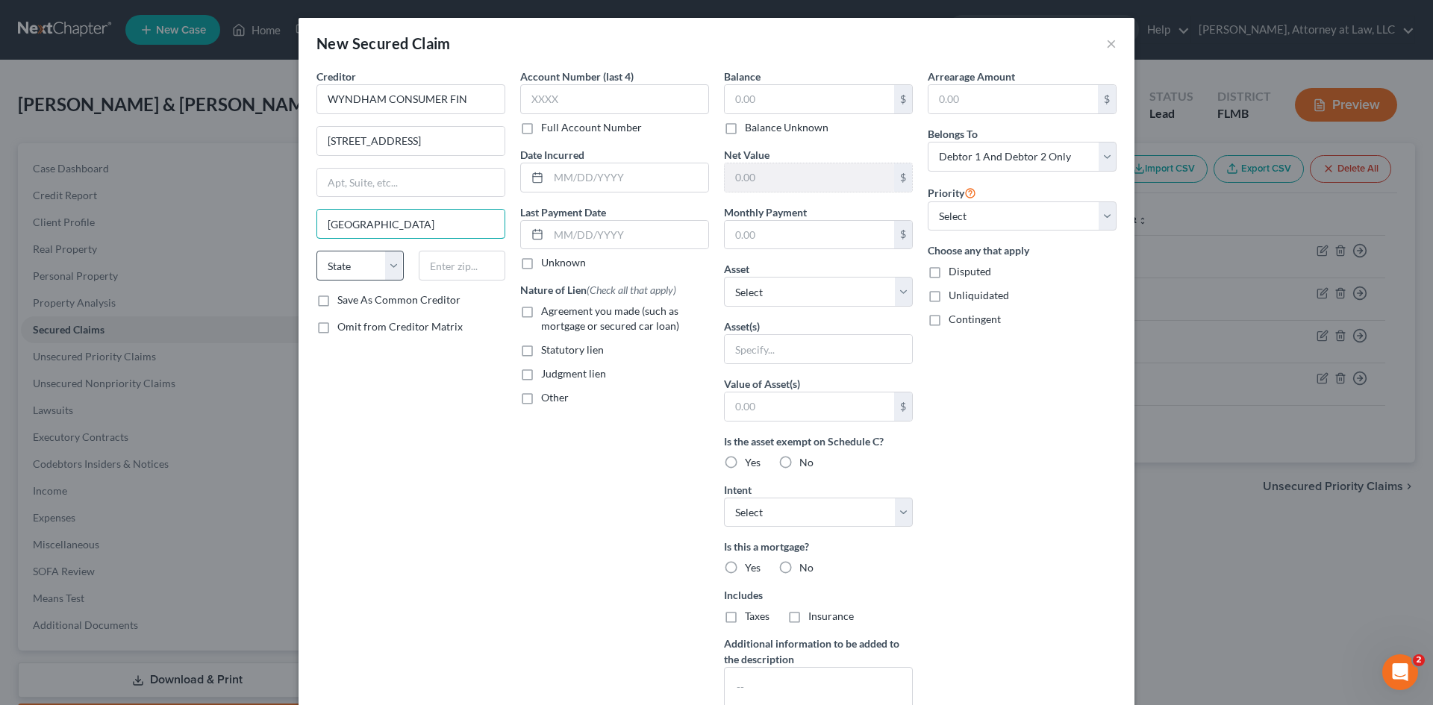
type input "[GEOGRAPHIC_DATA]"
drag, startPoint x: 329, startPoint y: 273, endPoint x: 343, endPoint y: 266, distance: 15.7
click at [329, 273] on select "State [US_STATE] AK AR AZ CA CO CT DE DC [GEOGRAPHIC_DATA] [GEOGRAPHIC_DATA] GU…" at bounding box center [360, 266] width 87 height 30
select select "31"
click at [317, 251] on select "State [US_STATE] AK AR AZ CA CO CT DE DC [GEOGRAPHIC_DATA] [GEOGRAPHIC_DATA] GU…" at bounding box center [360, 266] width 87 height 30
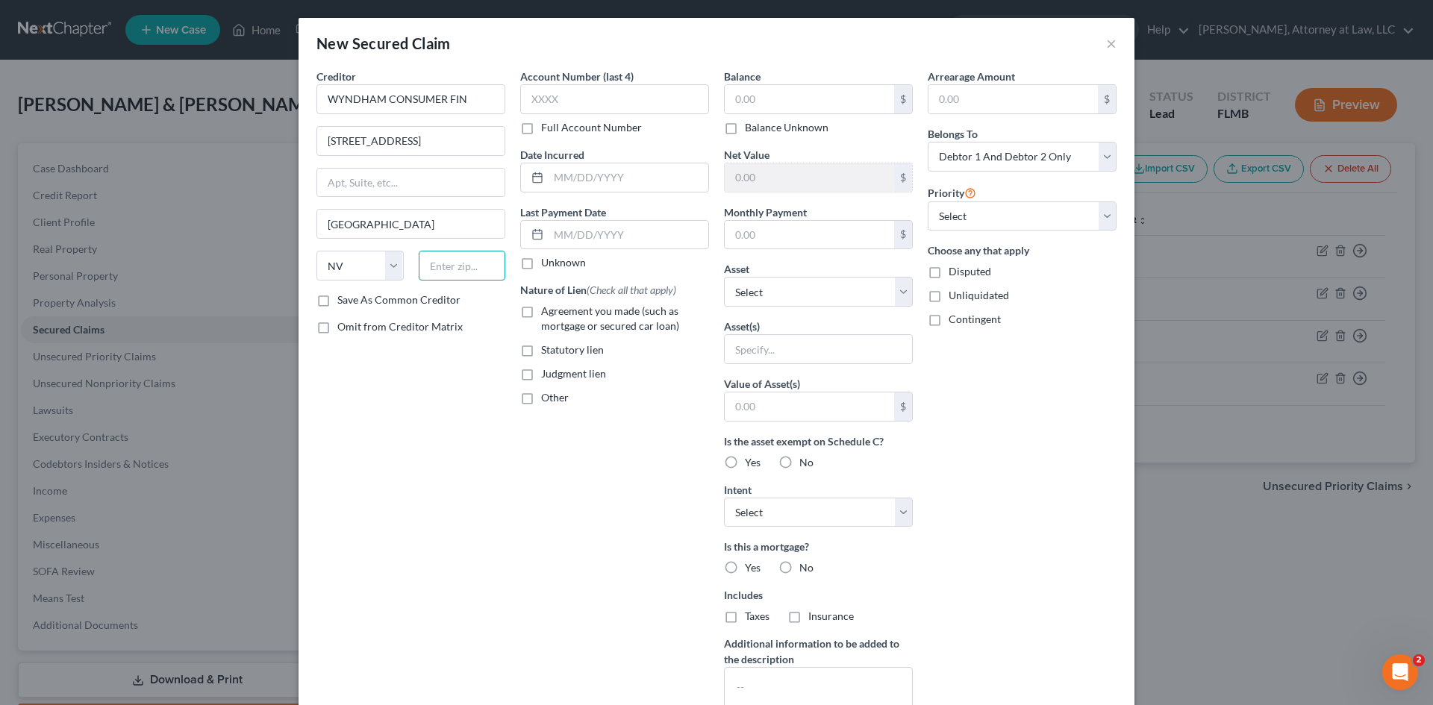
click at [458, 267] on input "text" at bounding box center [462, 266] width 87 height 30
type input "89135-1048"
click at [567, 185] on input "text" at bounding box center [629, 177] width 160 height 28
type input "[DATE]"
click at [608, 102] on input "text" at bounding box center [614, 99] width 189 height 30
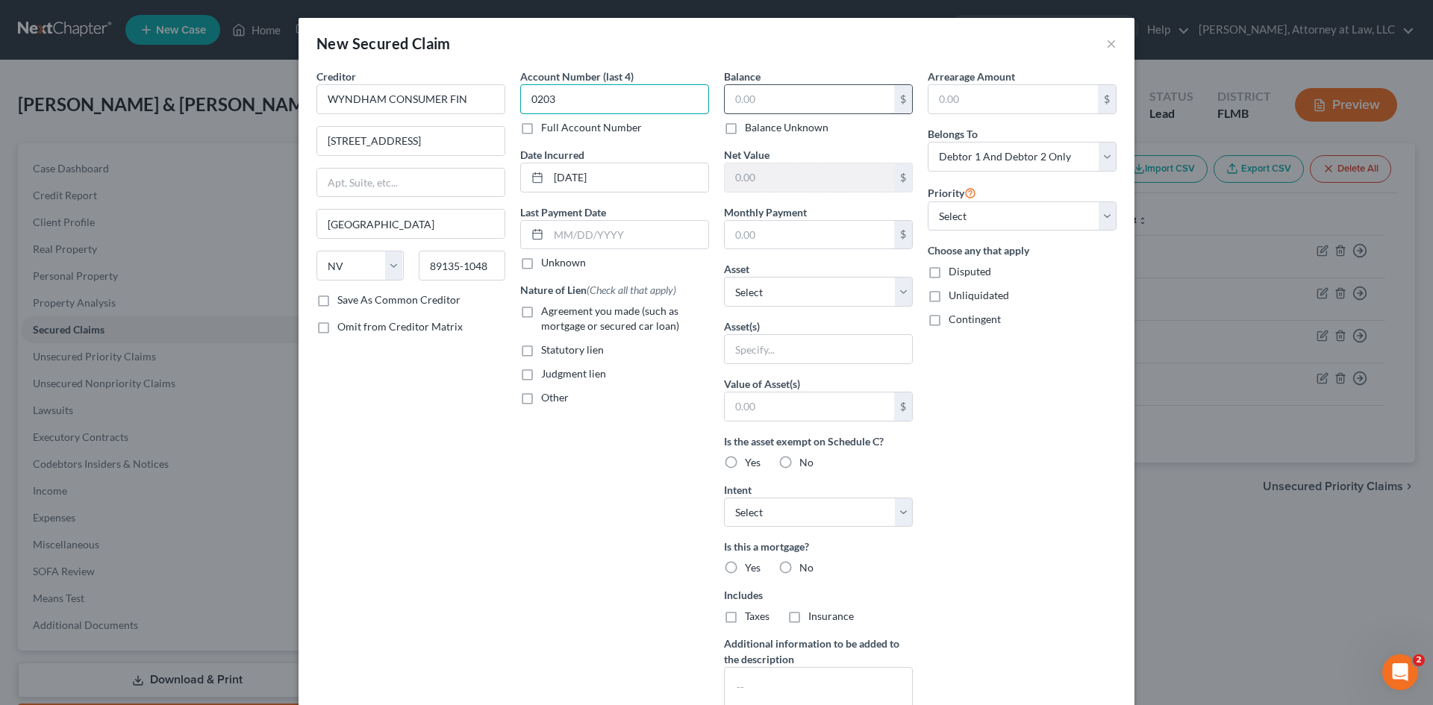
type input "0203"
click at [749, 105] on input "text" at bounding box center [809, 99] width 169 height 28
type input "18,025"
click at [946, 90] on input "text" at bounding box center [1013, 99] width 169 height 28
type input "928"
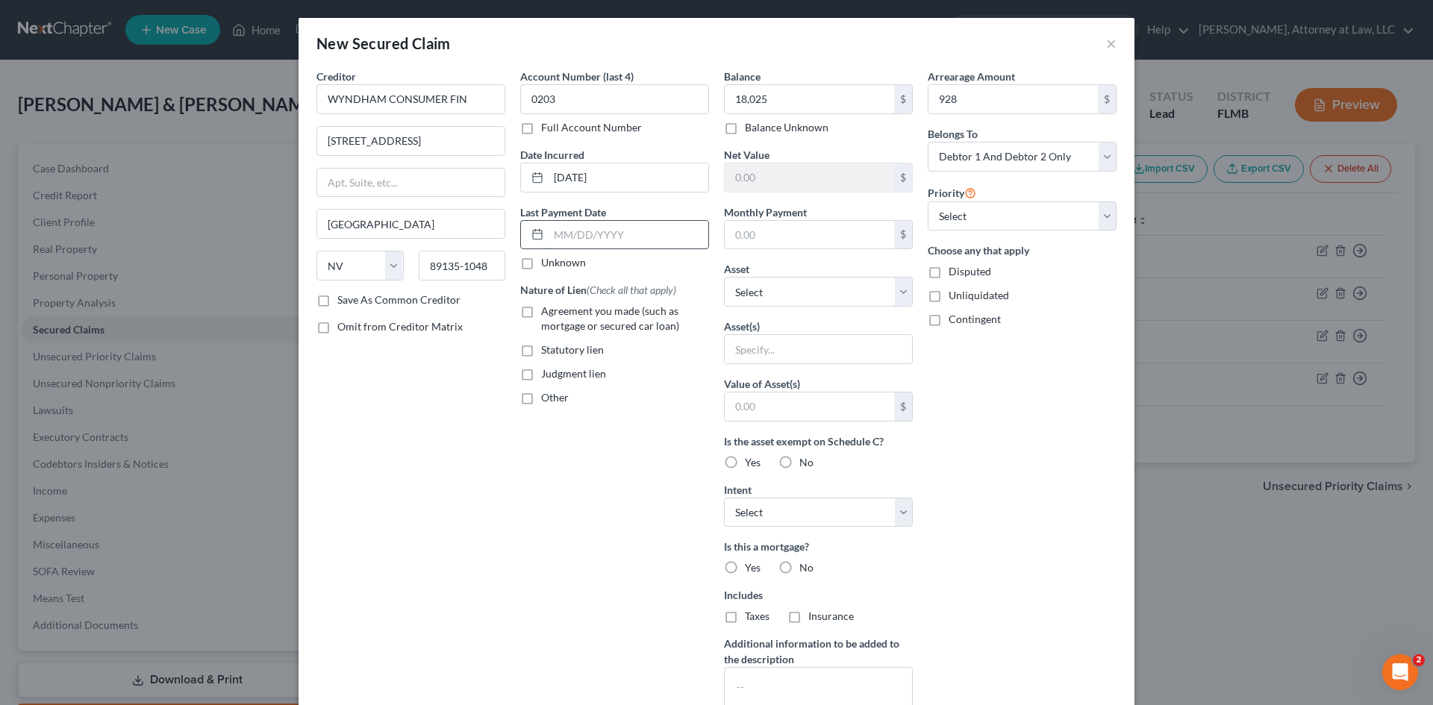
click at [620, 235] on input "text" at bounding box center [629, 235] width 160 height 28
type input "[DATE]"
click at [799, 568] on label "No" at bounding box center [806, 568] width 14 height 15
click at [805, 568] on input "No" at bounding box center [810, 566] width 10 height 10
radio input "true"
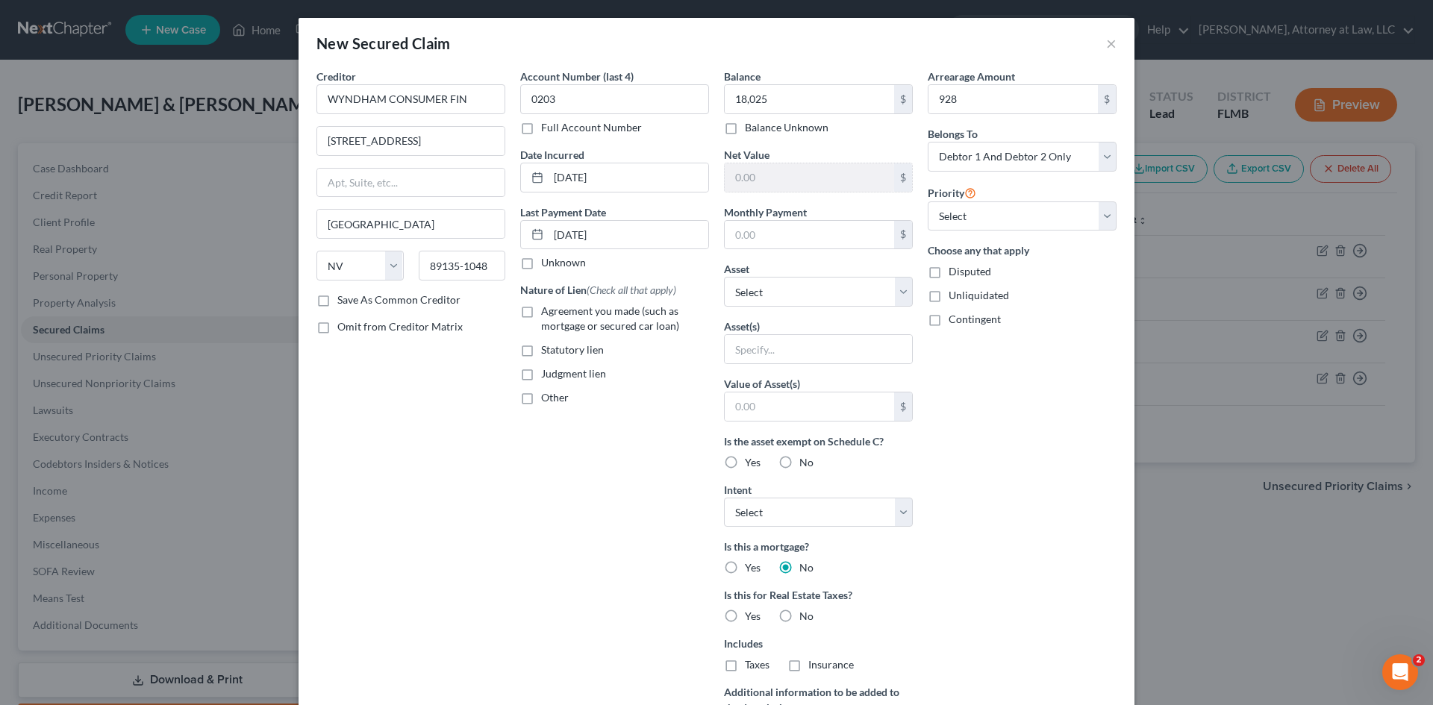
click at [799, 570] on label "No" at bounding box center [806, 568] width 14 height 15
click at [805, 570] on input "No" at bounding box center [810, 566] width 10 height 10
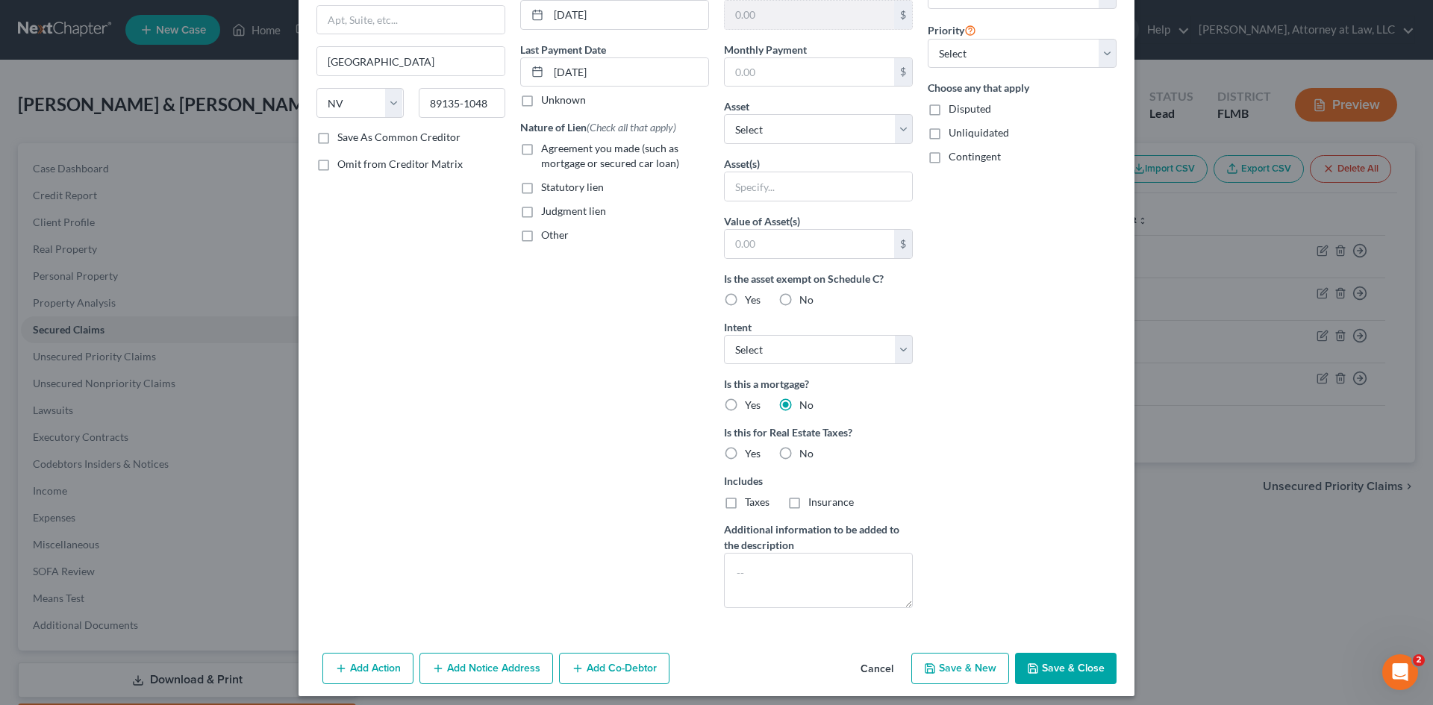
scroll to position [172, 0]
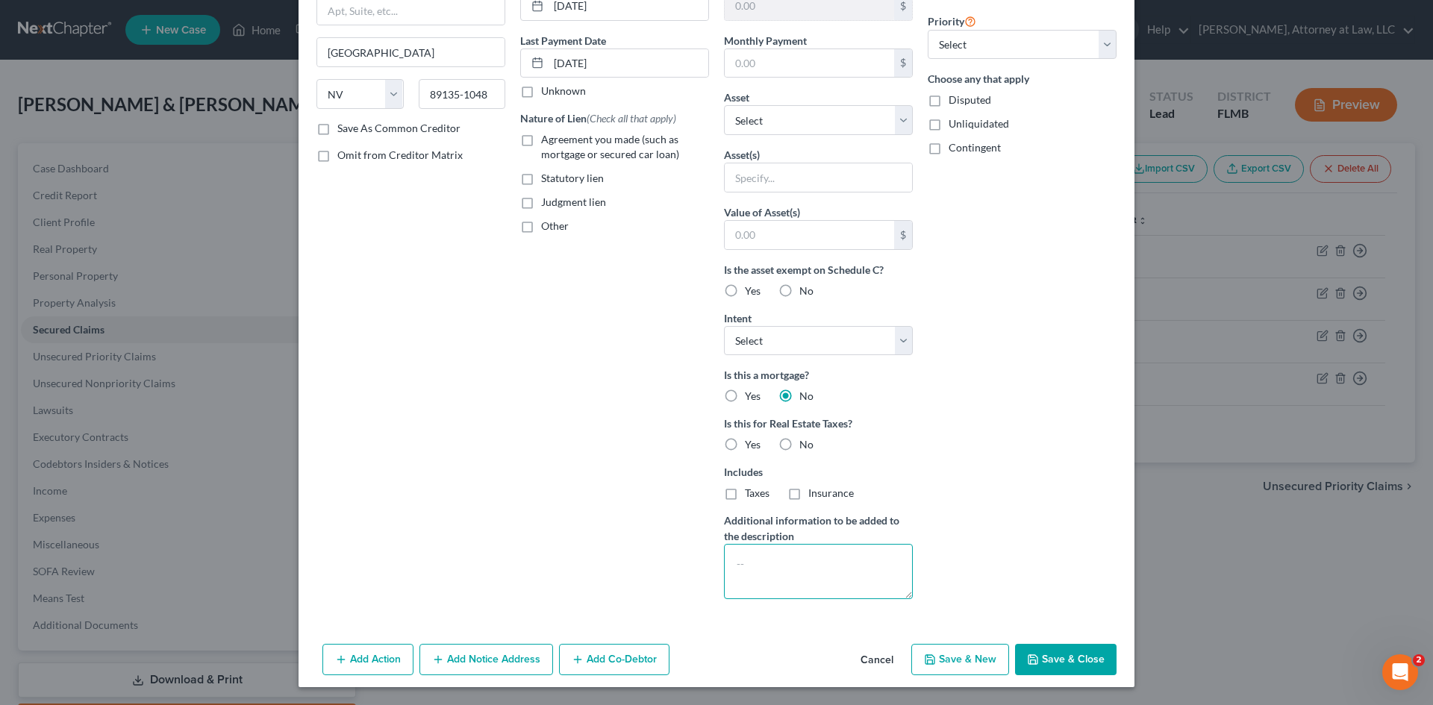
click at [817, 589] on textarea at bounding box center [818, 571] width 189 height 55
type textarea "TIME SHARE LOAN"
click at [777, 63] on input "text" at bounding box center [809, 63] width 169 height 28
type input "304"
click at [829, 561] on textarea "TIME SHARE LOAN" at bounding box center [818, 571] width 189 height 55
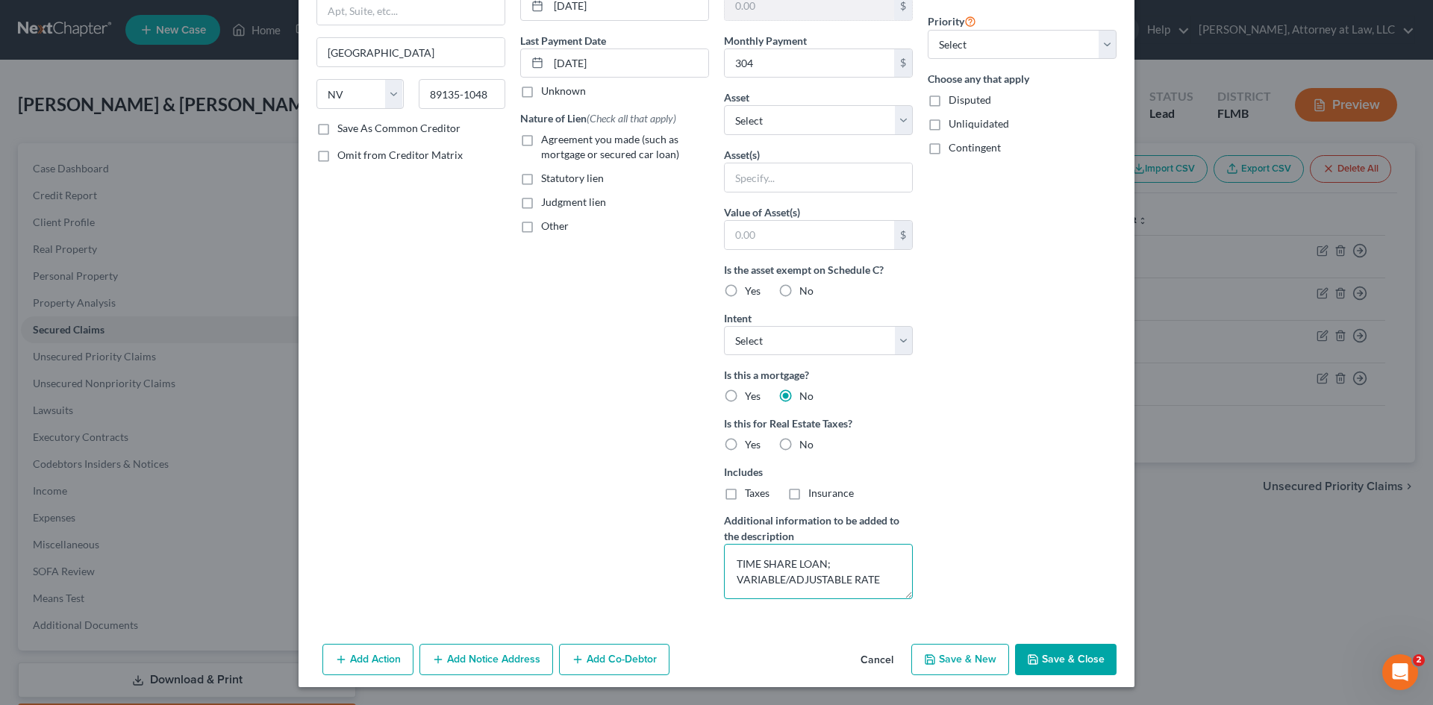
type textarea "TIME SHARE LOAN; VARIABLE/ADJUSTABLE RATE"
click at [1078, 660] on button "Save & Close" at bounding box center [1066, 659] width 102 height 31
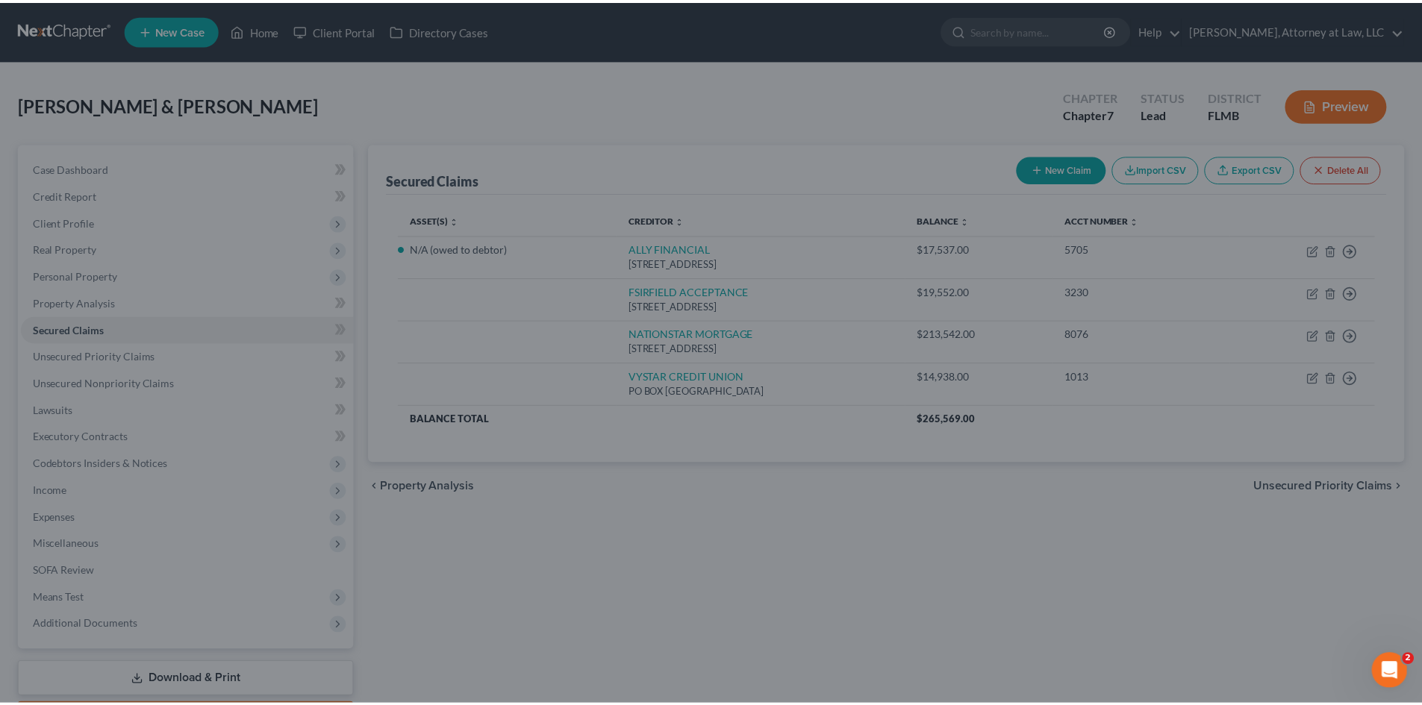
scroll to position [9, 0]
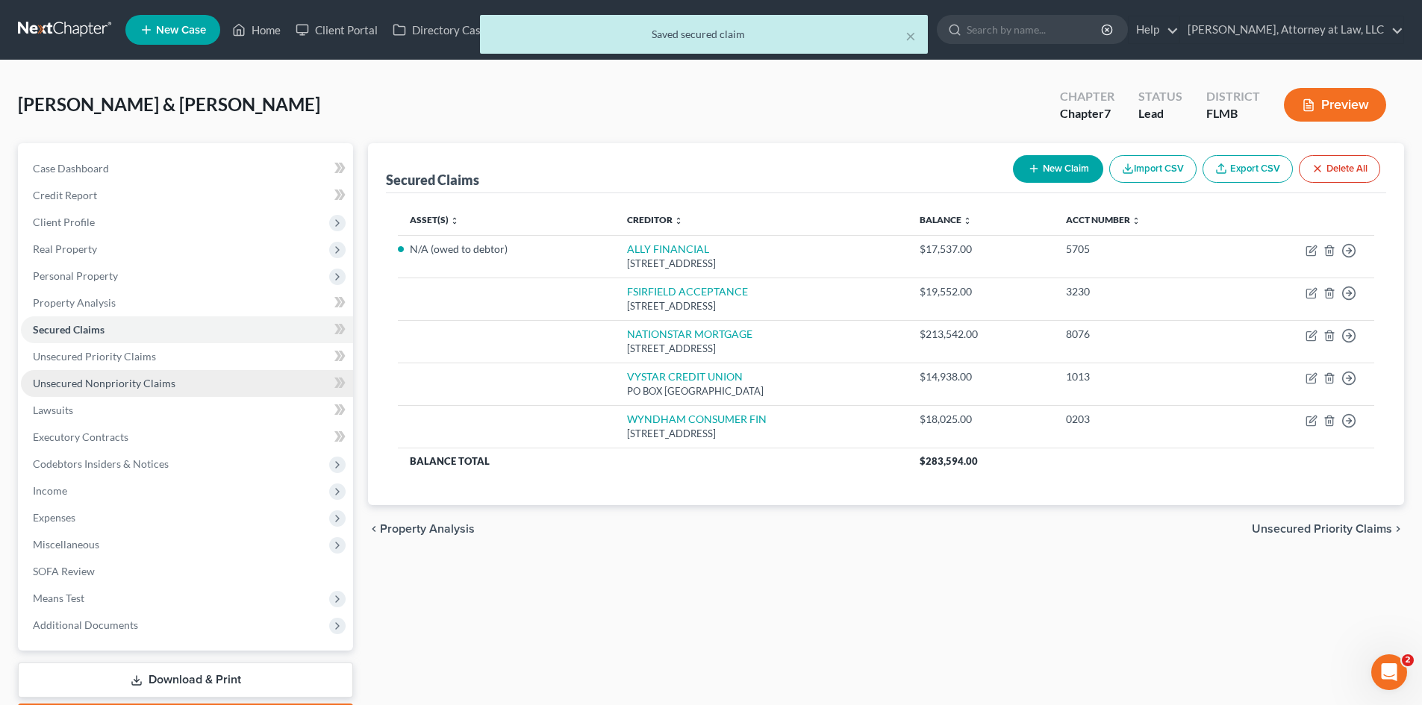
click at [124, 381] on span "Unsecured Nonpriority Claims" at bounding box center [104, 383] width 143 height 13
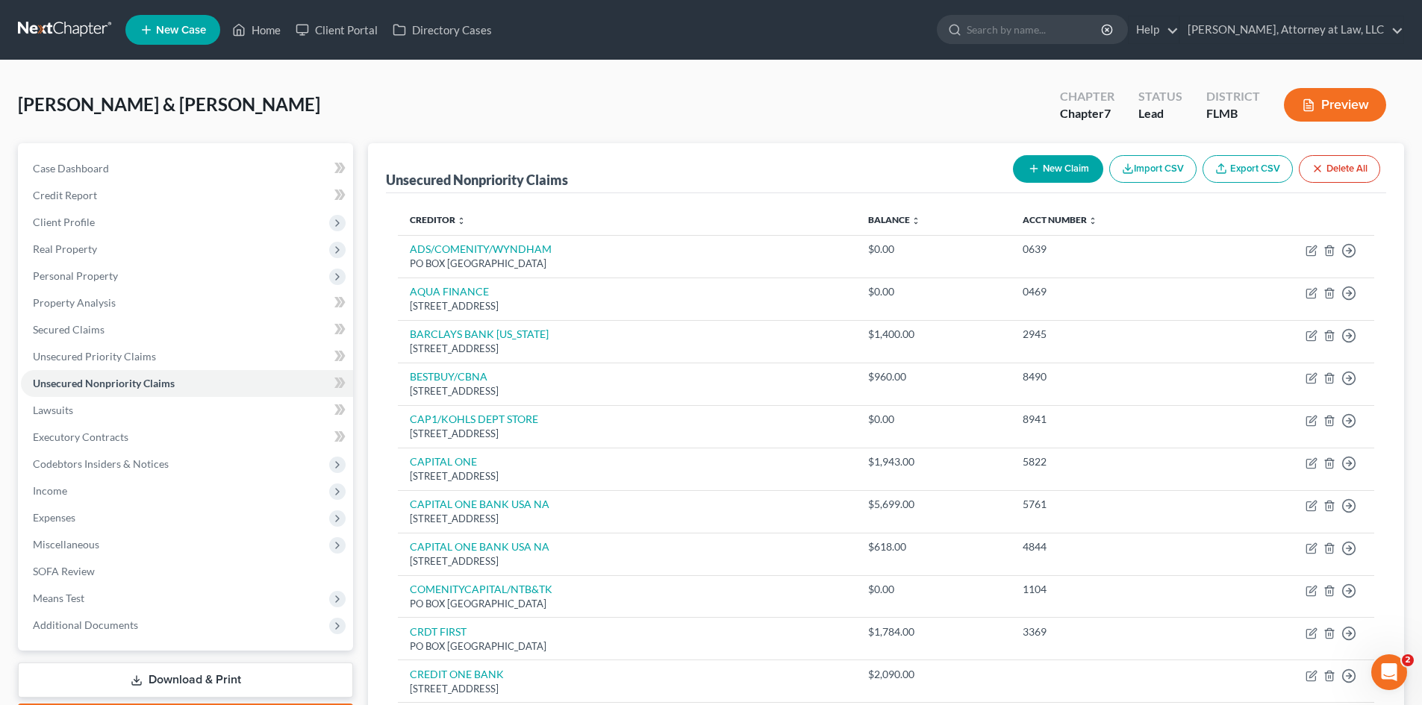
click at [1057, 168] on button "New Claim" at bounding box center [1058, 169] width 90 height 28
select select "2"
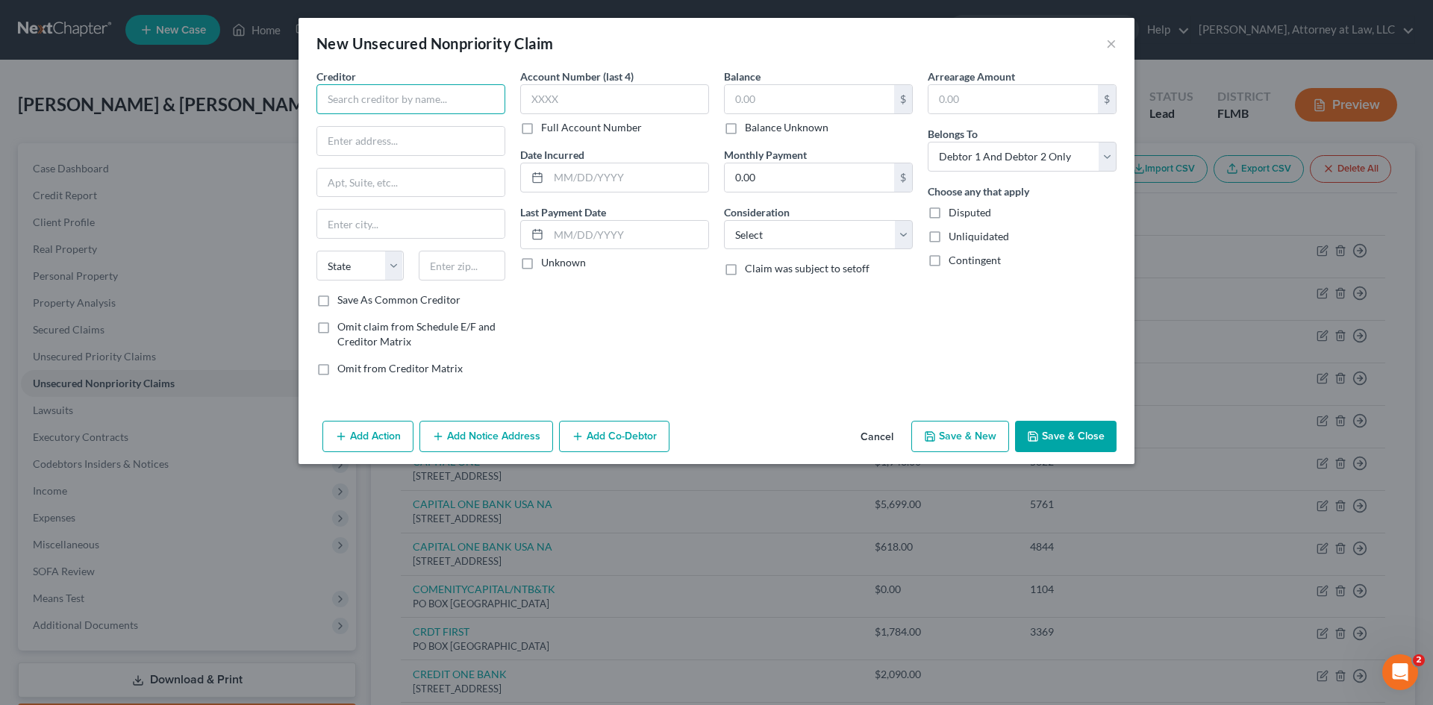
click at [354, 96] on input "text" at bounding box center [411, 99] width 189 height 30
type input "GOODLEAP LLC"
click at [376, 144] on input "text" at bounding box center [410, 141] width 187 height 28
type input "[STREET_ADDRESS]"
click at [356, 223] on input "text" at bounding box center [410, 224] width 187 height 28
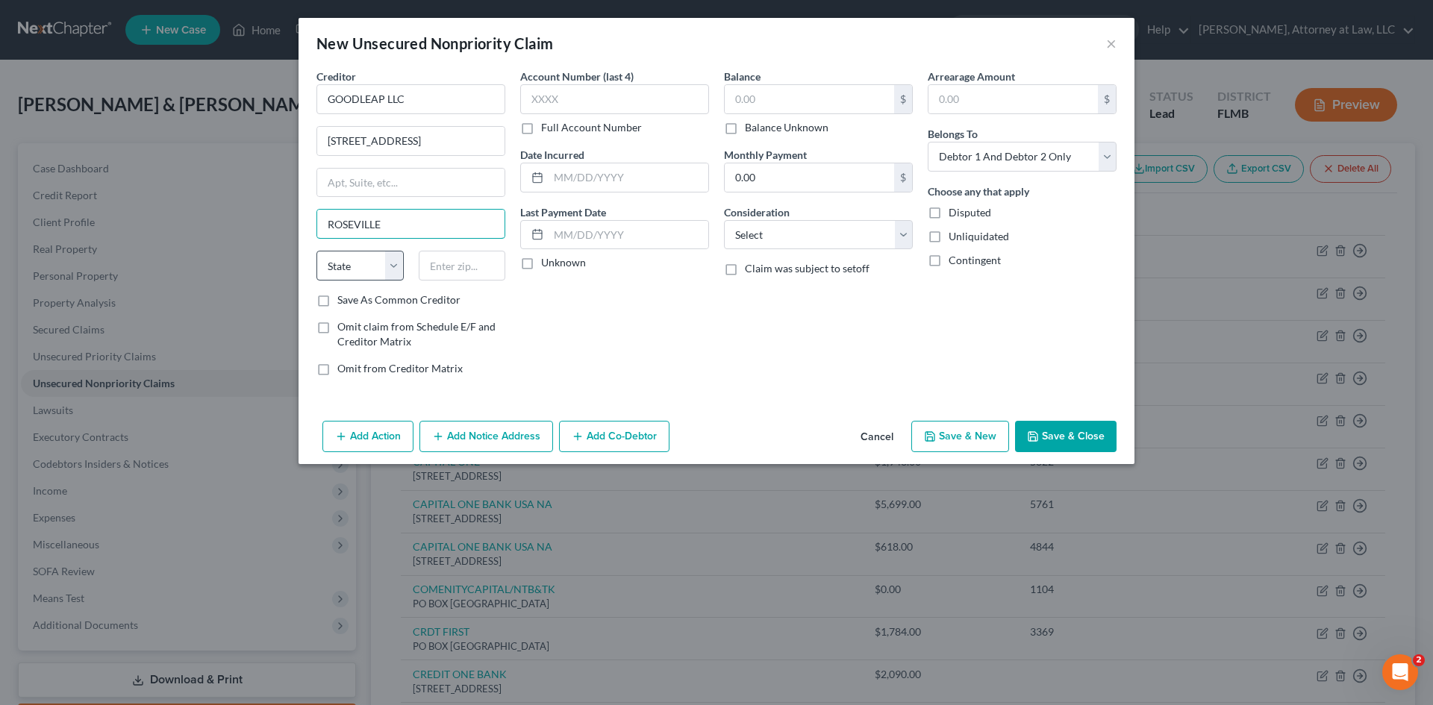
type input "ROSEVILLE"
click at [393, 266] on select "State [US_STATE] AK AR AZ CA CO CT DE DC [GEOGRAPHIC_DATA] [GEOGRAPHIC_DATA] GU…" at bounding box center [360, 266] width 87 height 30
select select "4"
click at [317, 251] on select "State [US_STATE] AK AR AZ CA CO CT DE DC [GEOGRAPHIC_DATA] [GEOGRAPHIC_DATA] GU…" at bounding box center [360, 266] width 87 height 30
click at [470, 270] on input "text" at bounding box center [462, 266] width 87 height 30
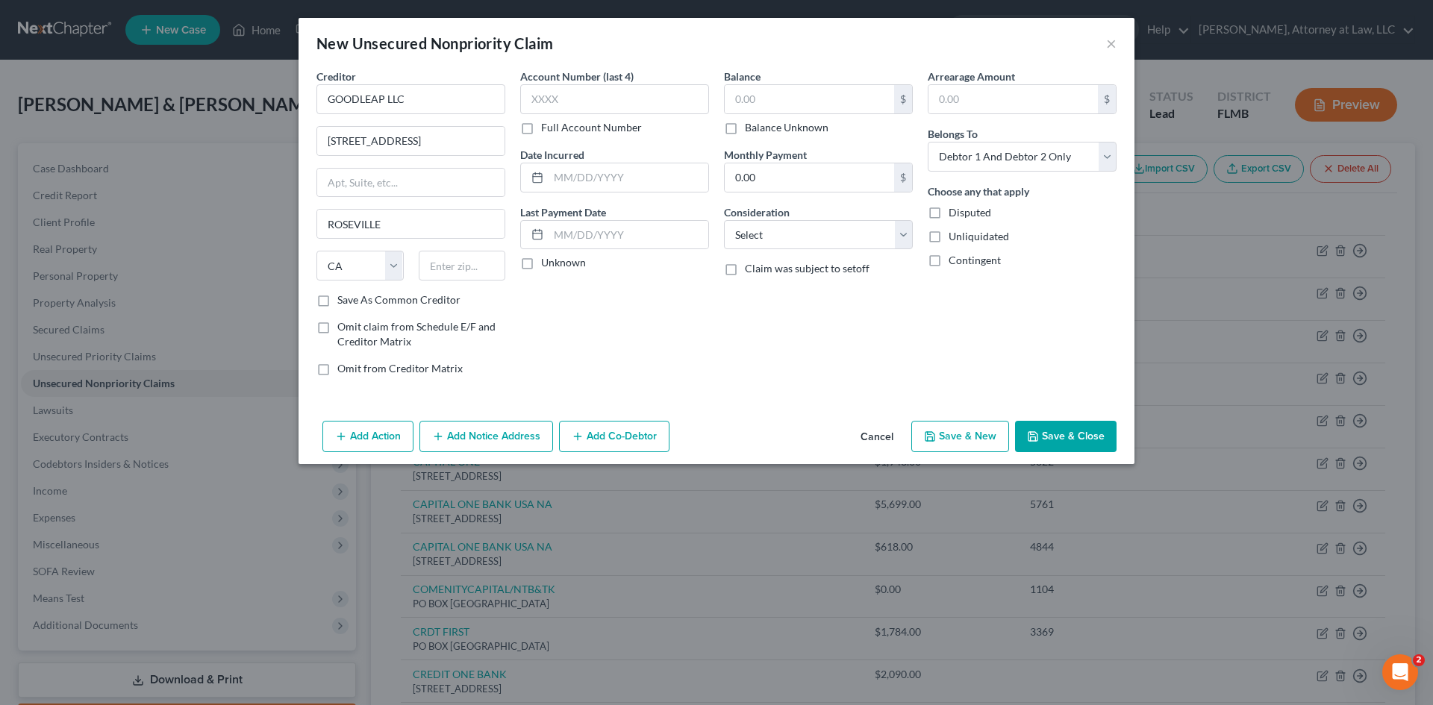
drag, startPoint x: 126, startPoint y: 464, endPoint x: -91, endPoint y: 623, distance: 269.6
drag, startPoint x: -91, startPoint y: 623, endPoint x: 464, endPoint y: 264, distance: 661.1
click at [464, 264] on input "text" at bounding box center [462, 266] width 87 height 30
type input "95661-5920"
click at [582, 93] on input "text" at bounding box center [614, 99] width 189 height 30
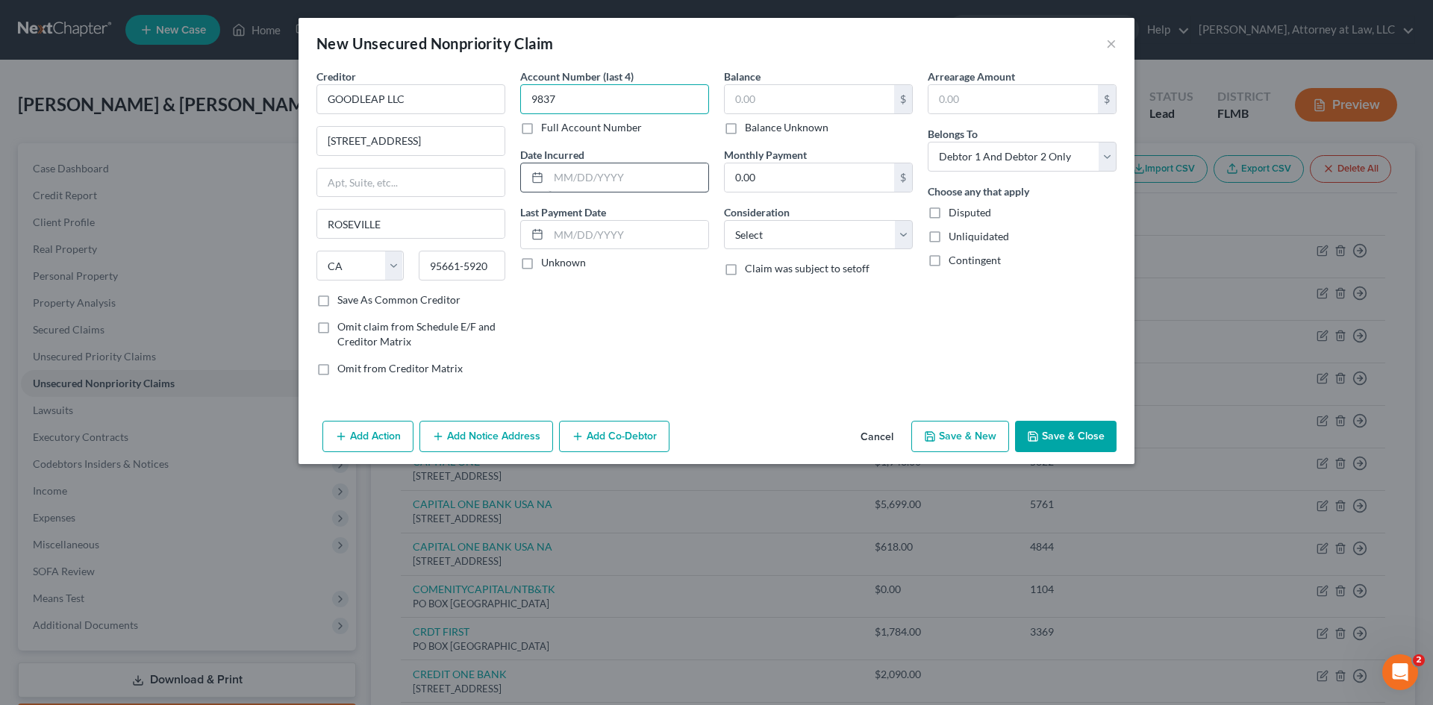
type input "9837"
click at [608, 178] on input "text" at bounding box center [629, 177] width 160 height 28
type input "[DATE]"
click at [820, 96] on input "text" at bounding box center [809, 99] width 169 height 28
type input "21,918"
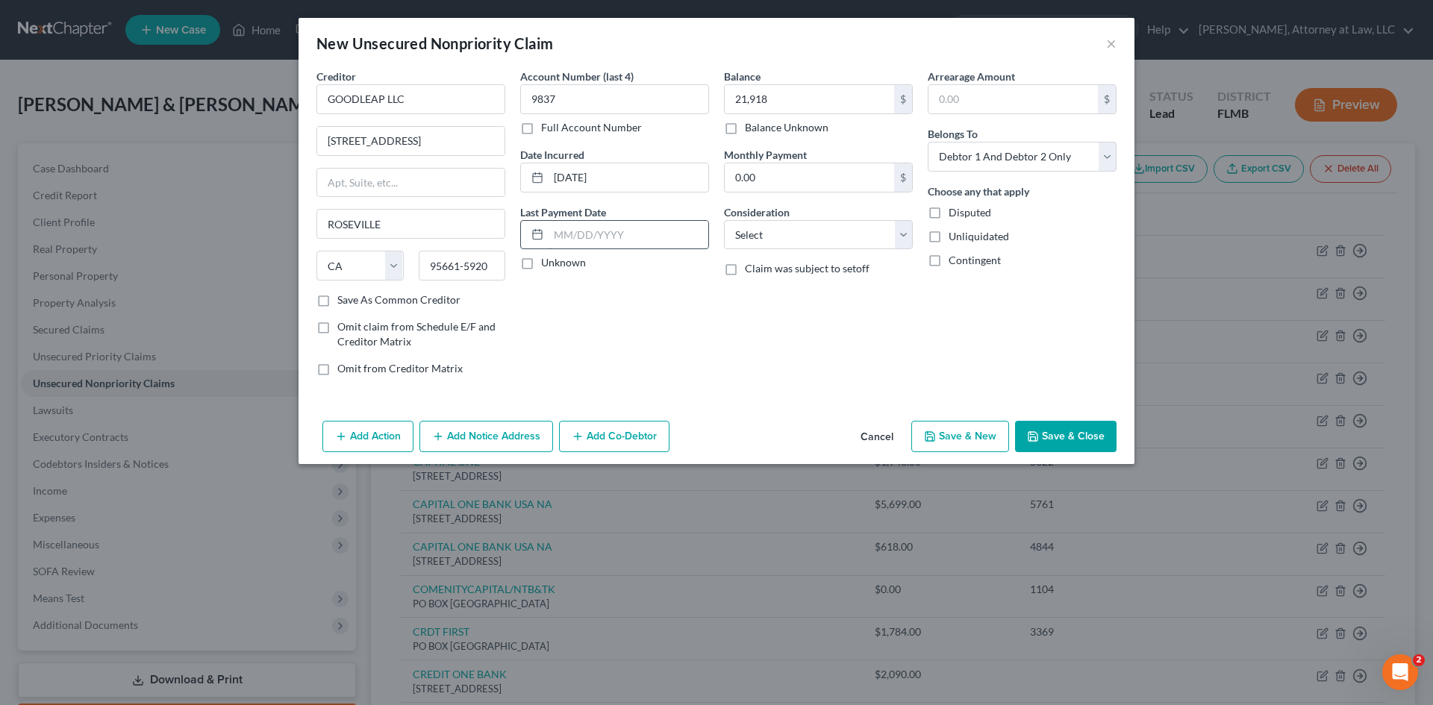
click at [588, 225] on input "text" at bounding box center [629, 235] width 160 height 28
type input "[DATE]"
click at [902, 243] on select "Select Cable / Satellite Services Collection Agency Credit Card Debt Debt Couns…" at bounding box center [818, 235] width 189 height 30
select select "14"
click at [724, 220] on select "Select Cable / Satellite Services Collection Agency Credit Card Debt Debt Couns…" at bounding box center [818, 235] width 189 height 30
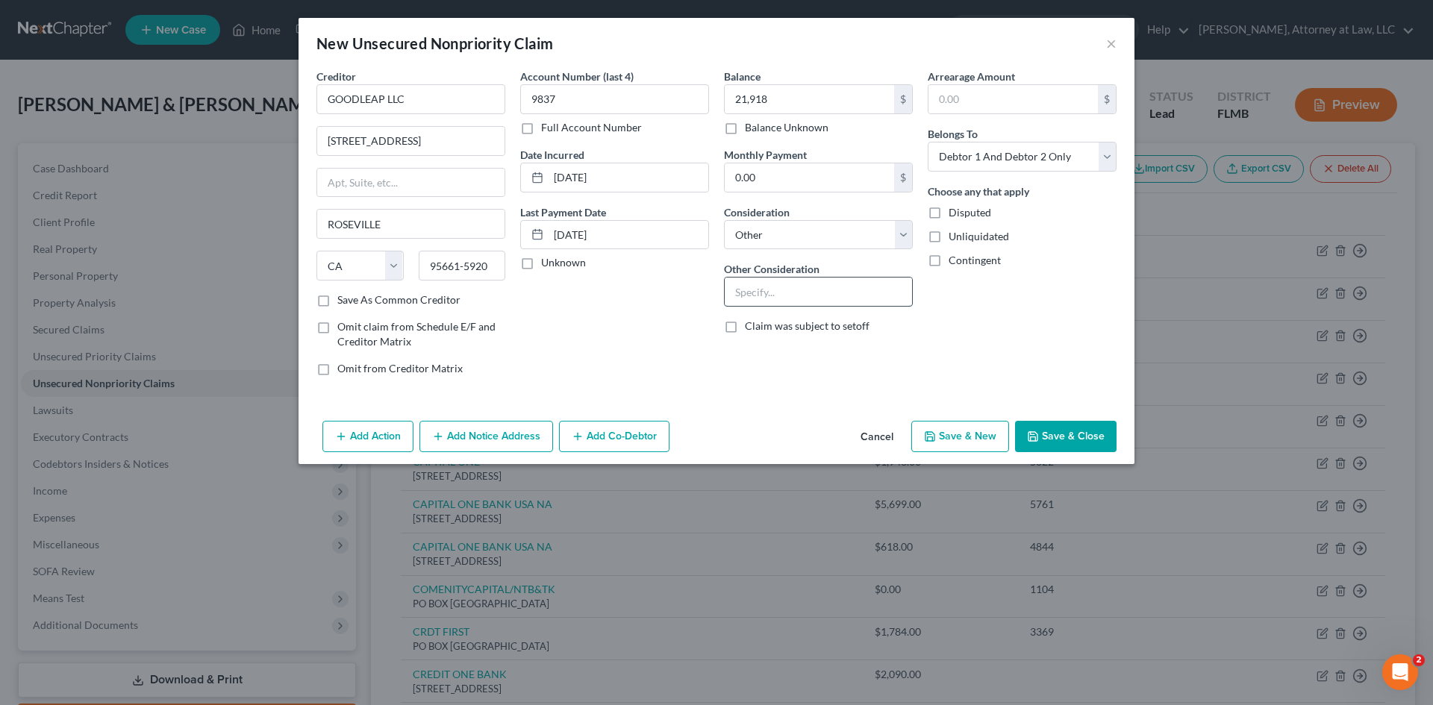
click at [761, 297] on input "text" at bounding box center [818, 292] width 187 height 28
type input "INSTALLMENT/UNSECURED"
click at [745, 328] on label "Claim was subject to setoff" at bounding box center [807, 326] width 125 height 15
click at [751, 328] on input "Claim was subject to setoff" at bounding box center [756, 324] width 10 height 10
checkbox input "true"
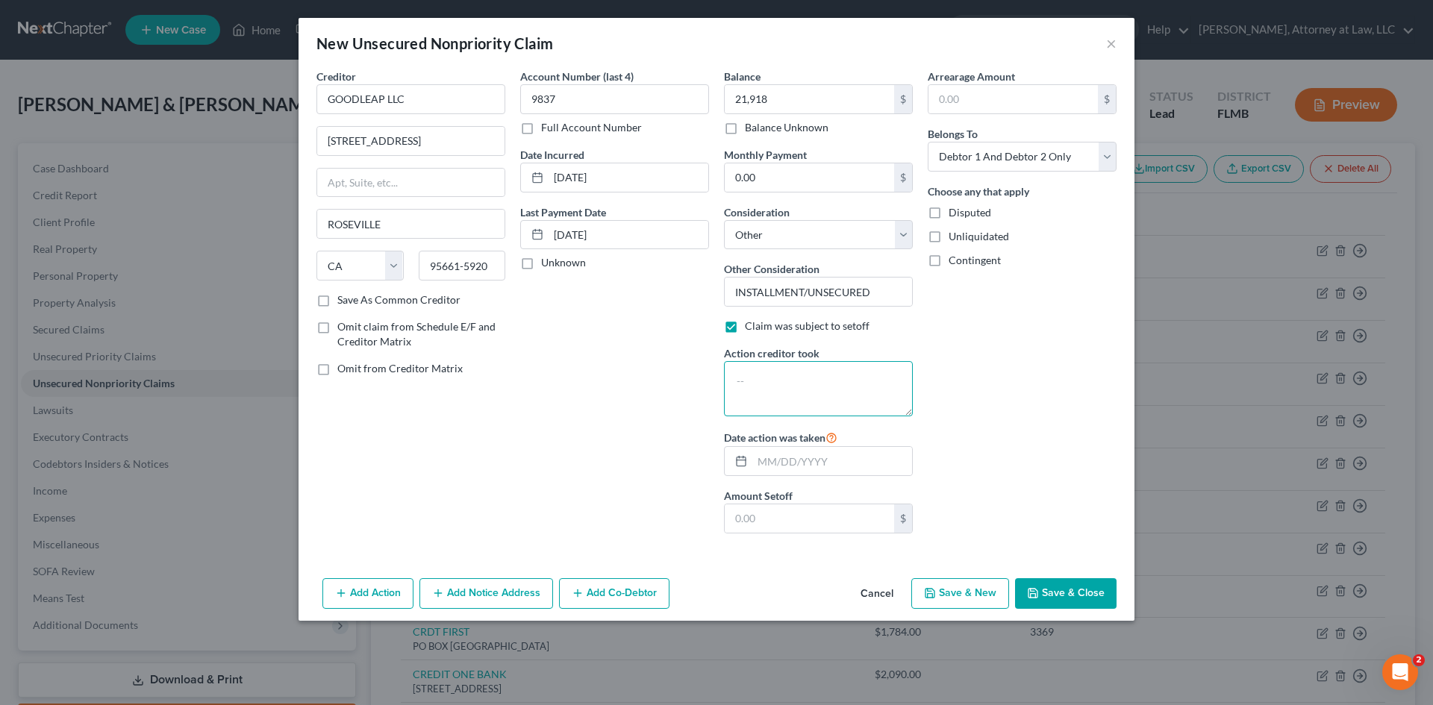
click at [754, 382] on textarea at bounding box center [818, 388] width 189 height 55
type textarea "CHARGED OFF ACCOUNT; FIXED RATE; UNSECURED"
click at [799, 461] on input "text" at bounding box center [832, 461] width 160 height 28
type input "[DATE]"
click at [763, 526] on input "text" at bounding box center [809, 519] width 169 height 28
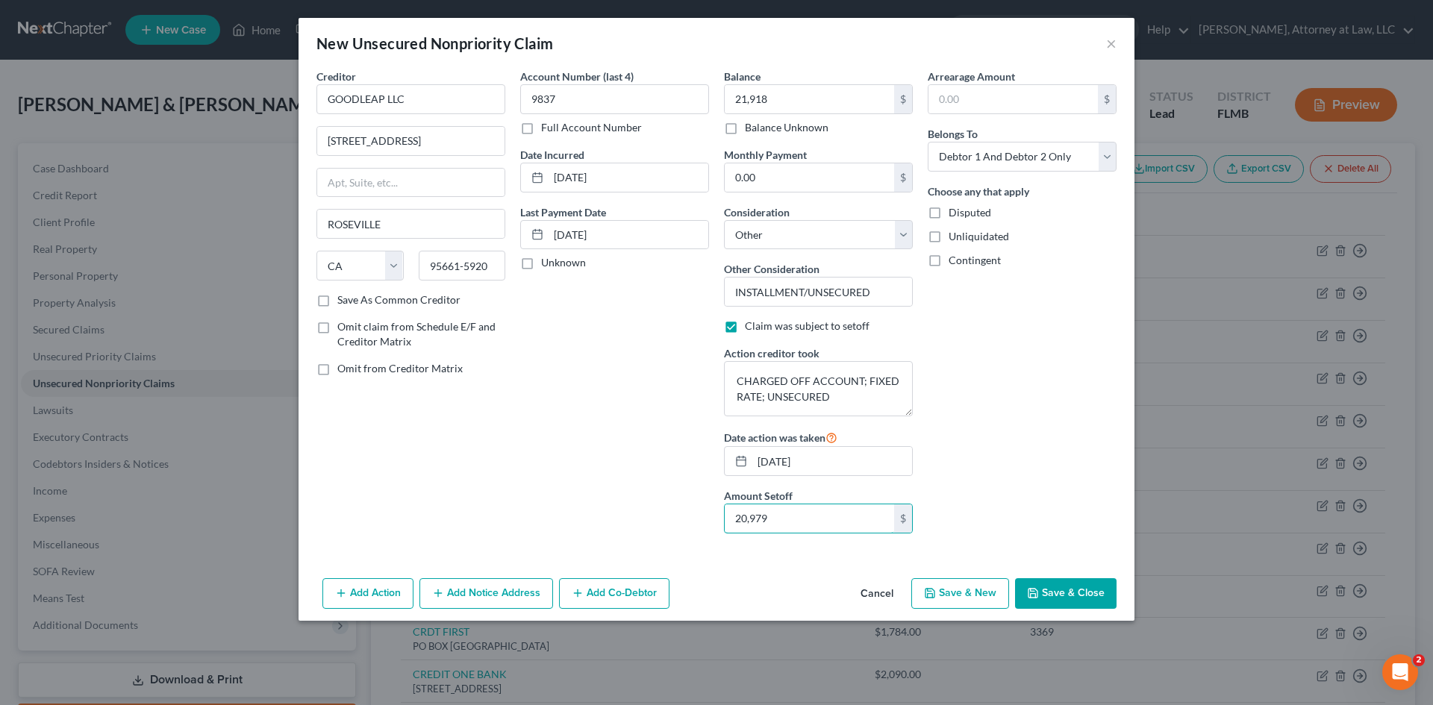
type input "20,979"
click at [1073, 596] on button "Save & Close" at bounding box center [1066, 594] width 102 height 31
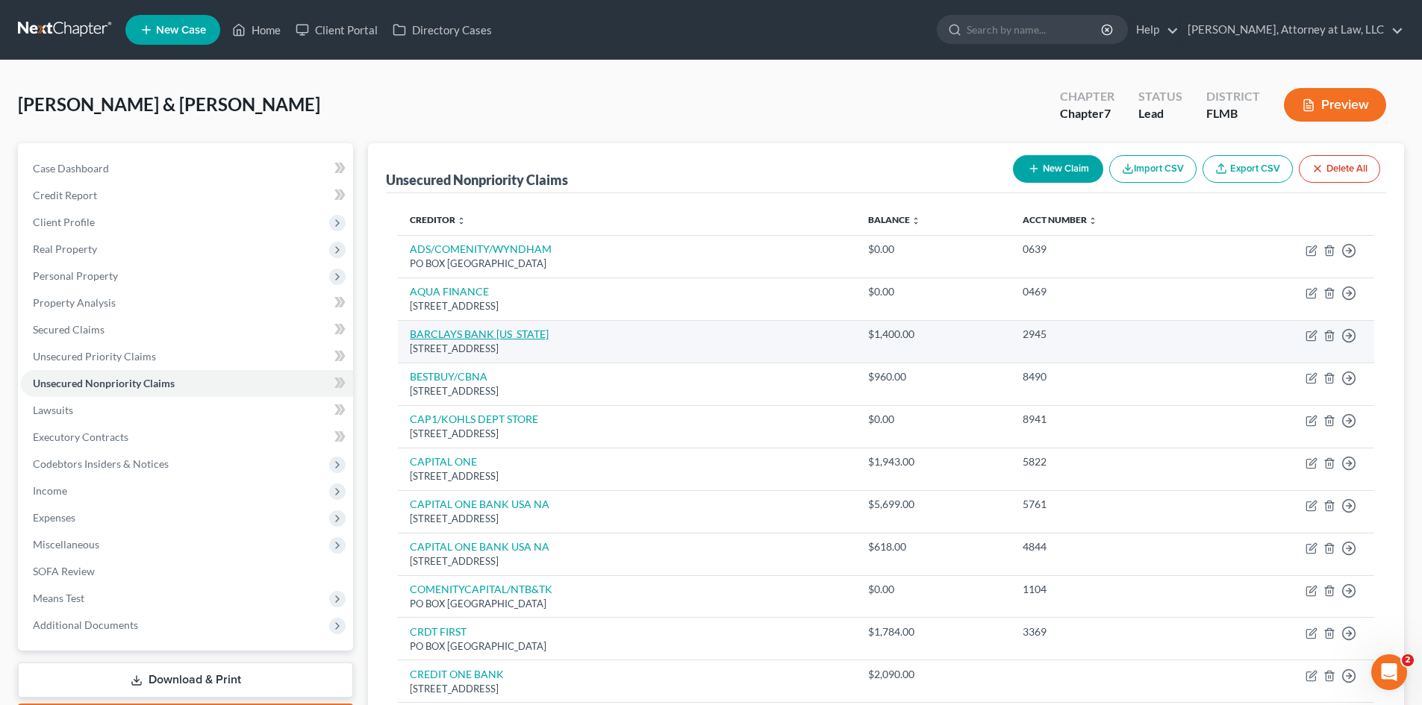
click at [508, 334] on link "BARCLAYS BANK [US_STATE]" at bounding box center [479, 334] width 139 height 13
select select "7"
select select "2"
select select "0"
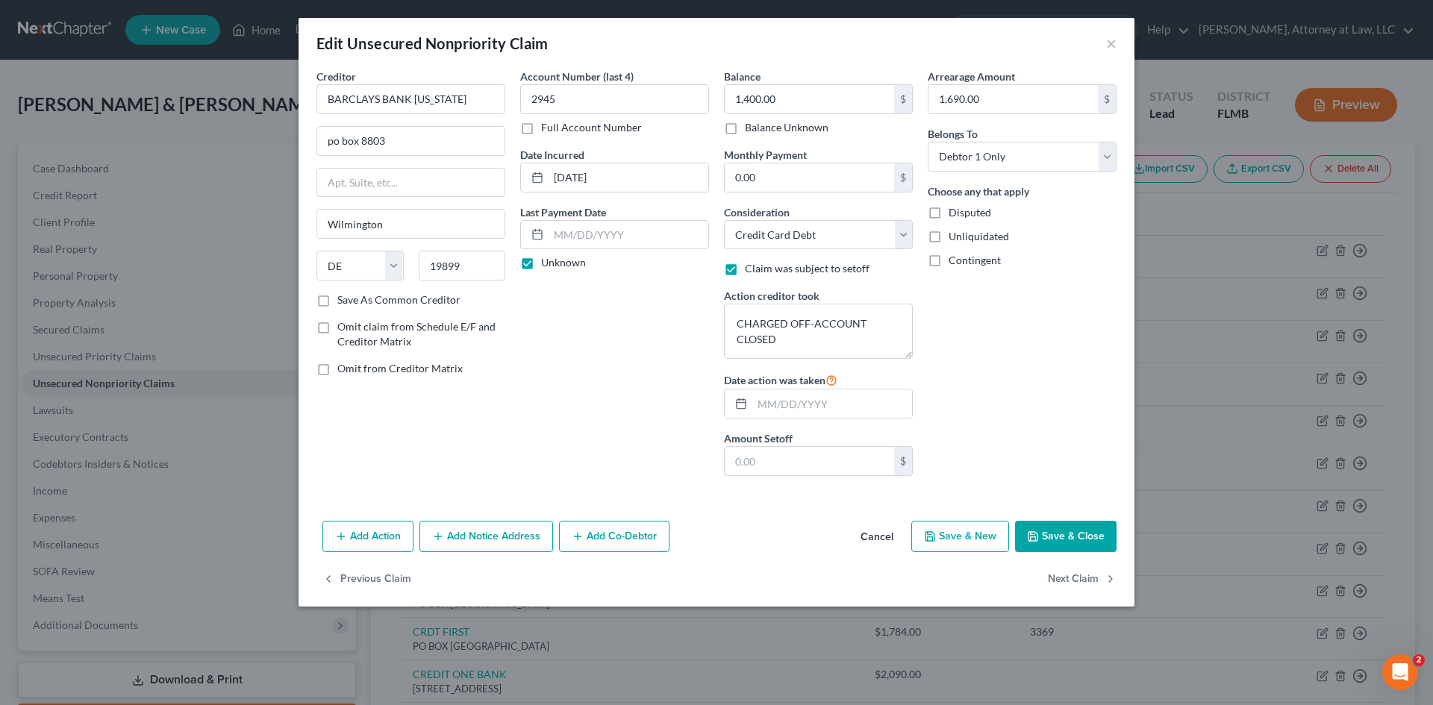
click at [868, 537] on button "Cancel" at bounding box center [877, 538] width 57 height 30
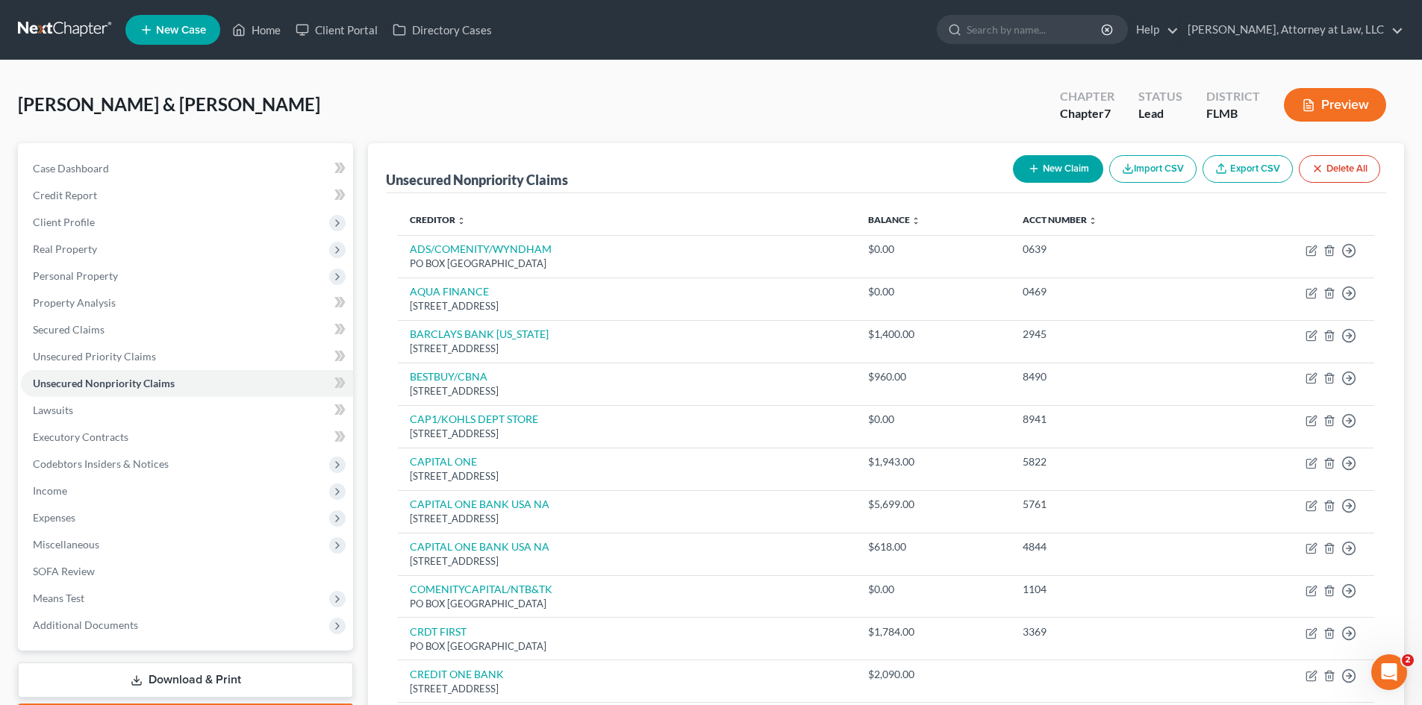
click at [1057, 171] on button "New Claim" at bounding box center [1058, 169] width 90 height 28
select select "2"
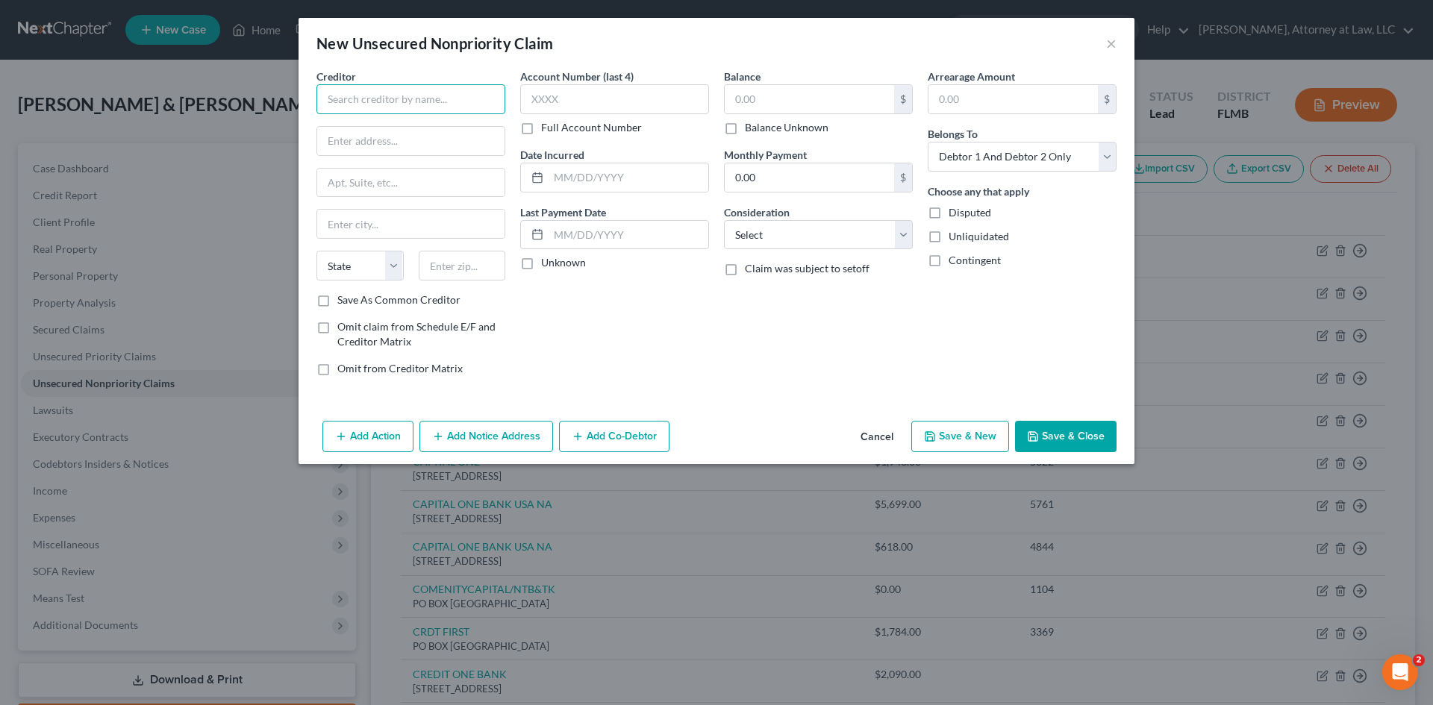
click at [399, 102] on input "text" at bounding box center [411, 99] width 189 height 30
type input "[PERSON_NAME] & [PERSON_NAME] ASSOCIATES, LTD."
drag, startPoint x: 866, startPoint y: 233, endPoint x: 896, endPoint y: 237, distance: 30.1
click at [867, 233] on select "Select Cable / Satellite Services Collection Agency Credit Card Debt Debt Couns…" at bounding box center [818, 235] width 189 height 30
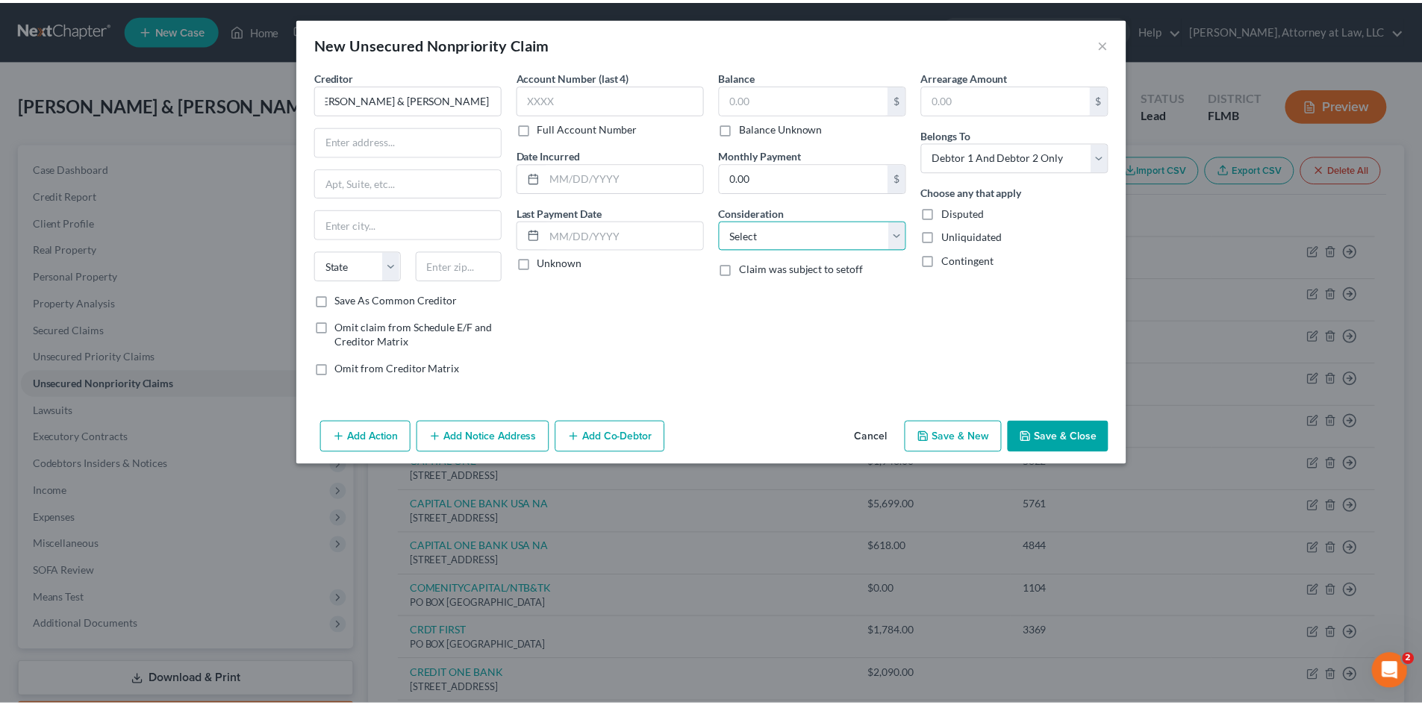
scroll to position [0, 0]
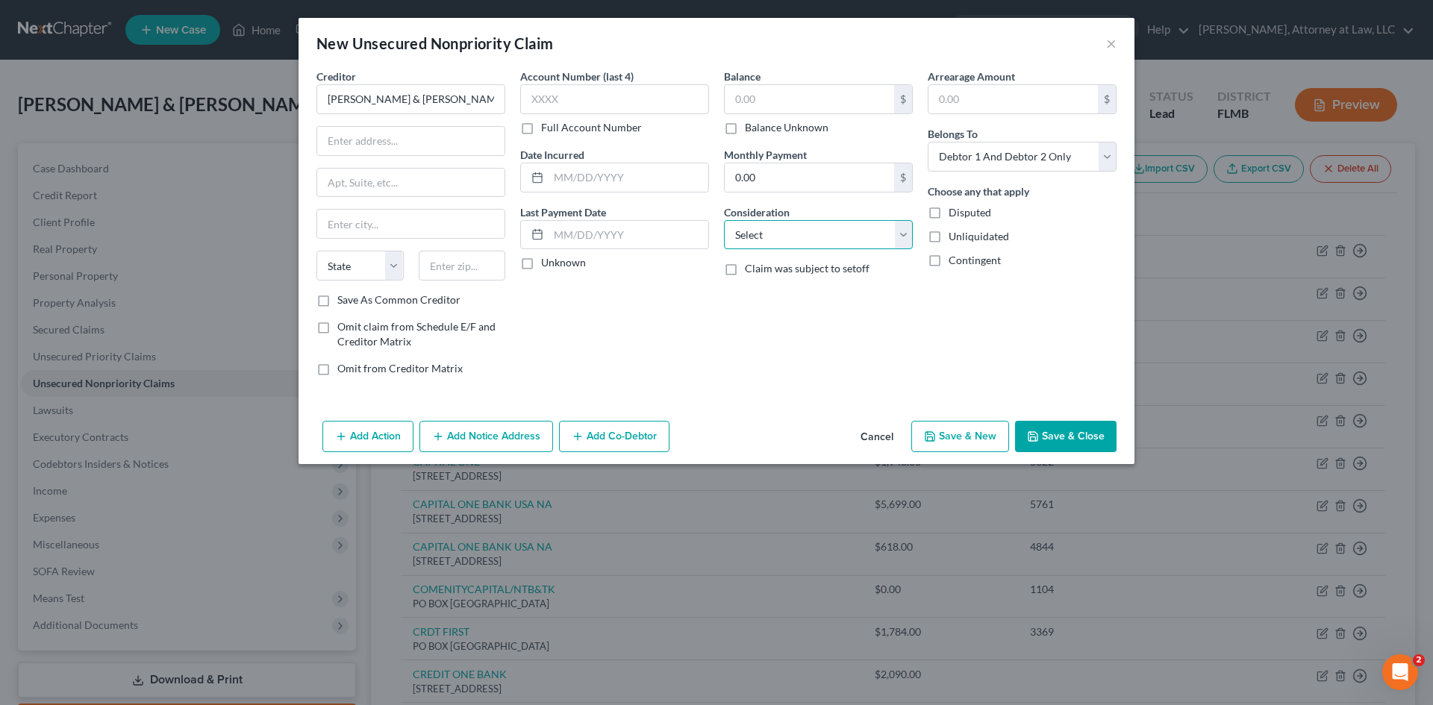
select select "1"
click at [724, 220] on select "Select Cable / Satellite Services Collection Agency Credit Card Debt Debt Couns…" at bounding box center [818, 235] width 189 height 30
click at [670, 97] on input "text" at bounding box center [614, 99] width 189 height 30
type input "6390"
click at [797, 101] on input "text" at bounding box center [809, 99] width 169 height 28
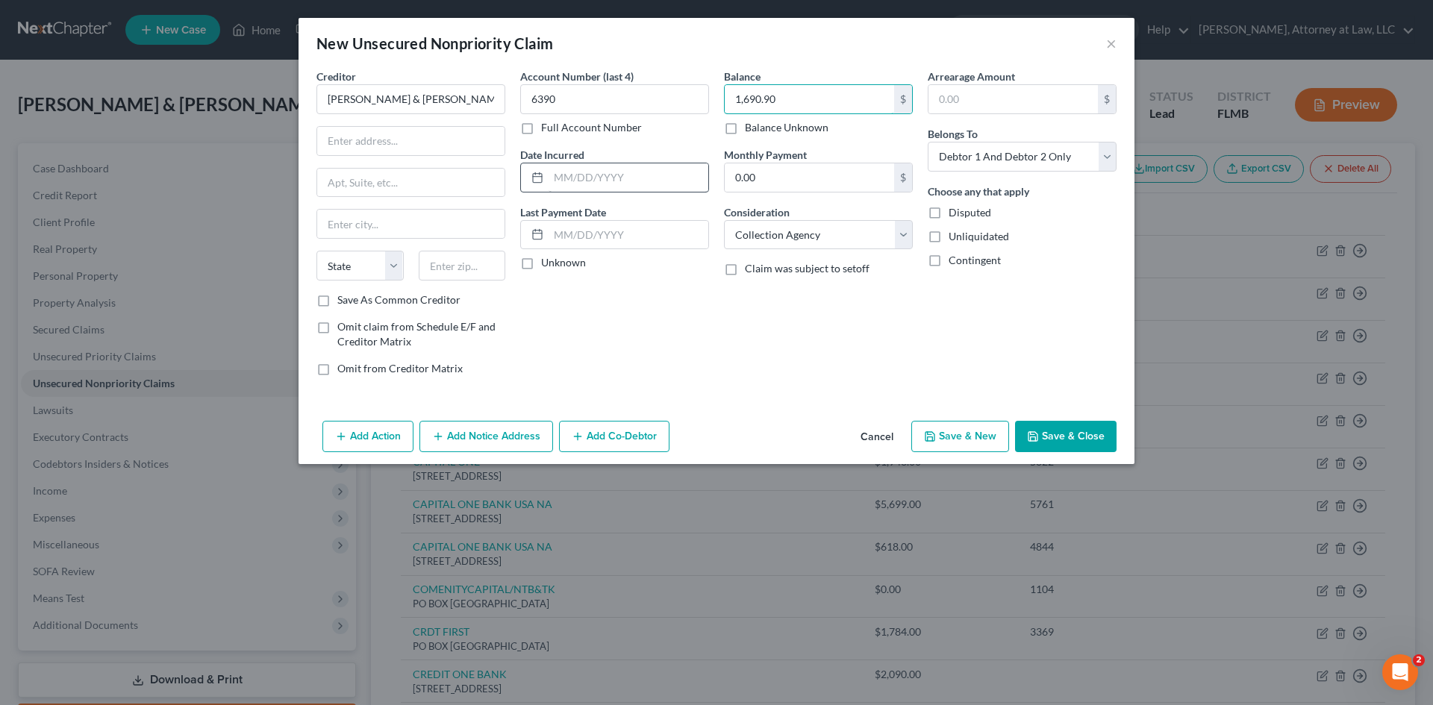
type input "1,690.90"
click at [567, 172] on input "text" at bounding box center [629, 177] width 160 height 28
type input "[DATE]"
click at [541, 270] on label "Unknown" at bounding box center [563, 262] width 45 height 15
click at [547, 265] on input "Unknown" at bounding box center [552, 260] width 10 height 10
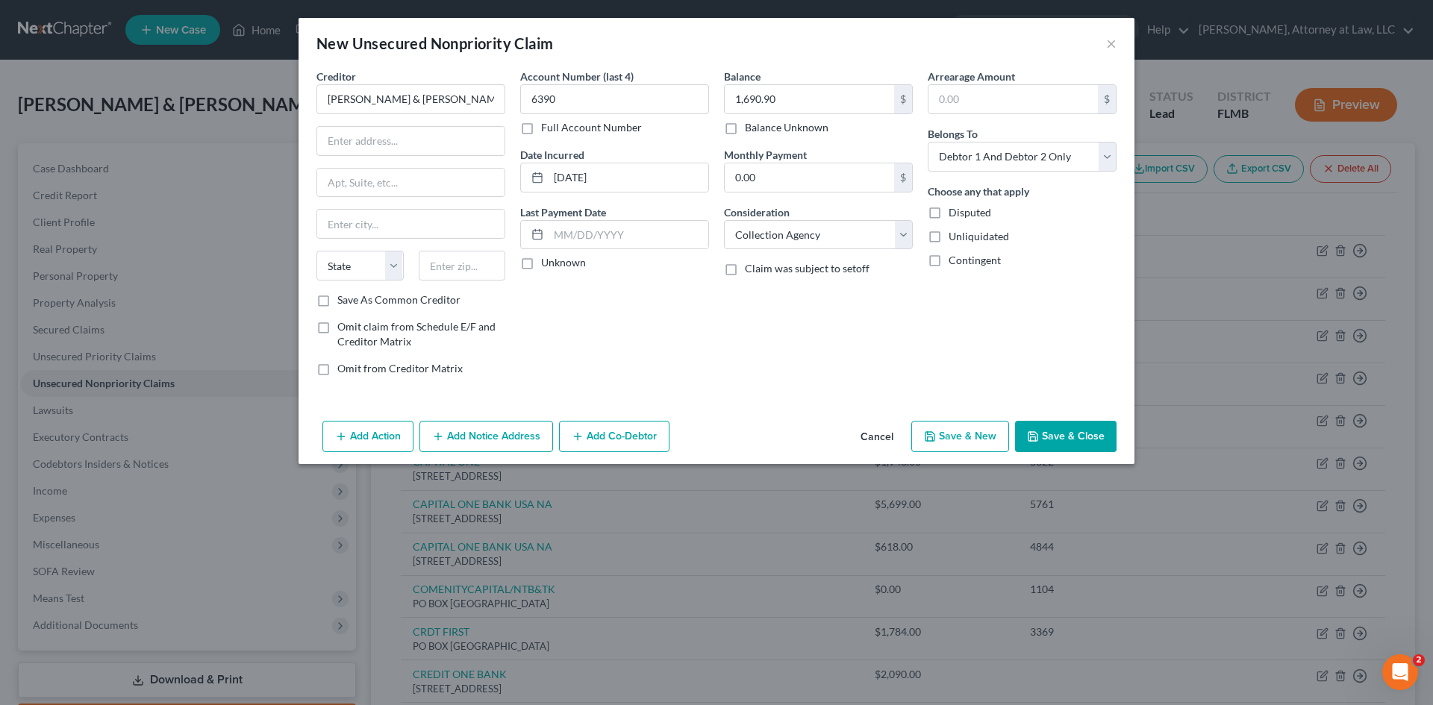
checkbox input "true"
click at [358, 151] on input "text" at bounding box center [410, 141] width 187 height 28
type input "[GEOGRAPHIC_DATA][PERSON_NAME]"
click at [369, 184] on input "text" at bounding box center [410, 183] width 187 height 28
type input "MAIL STOP: 661"
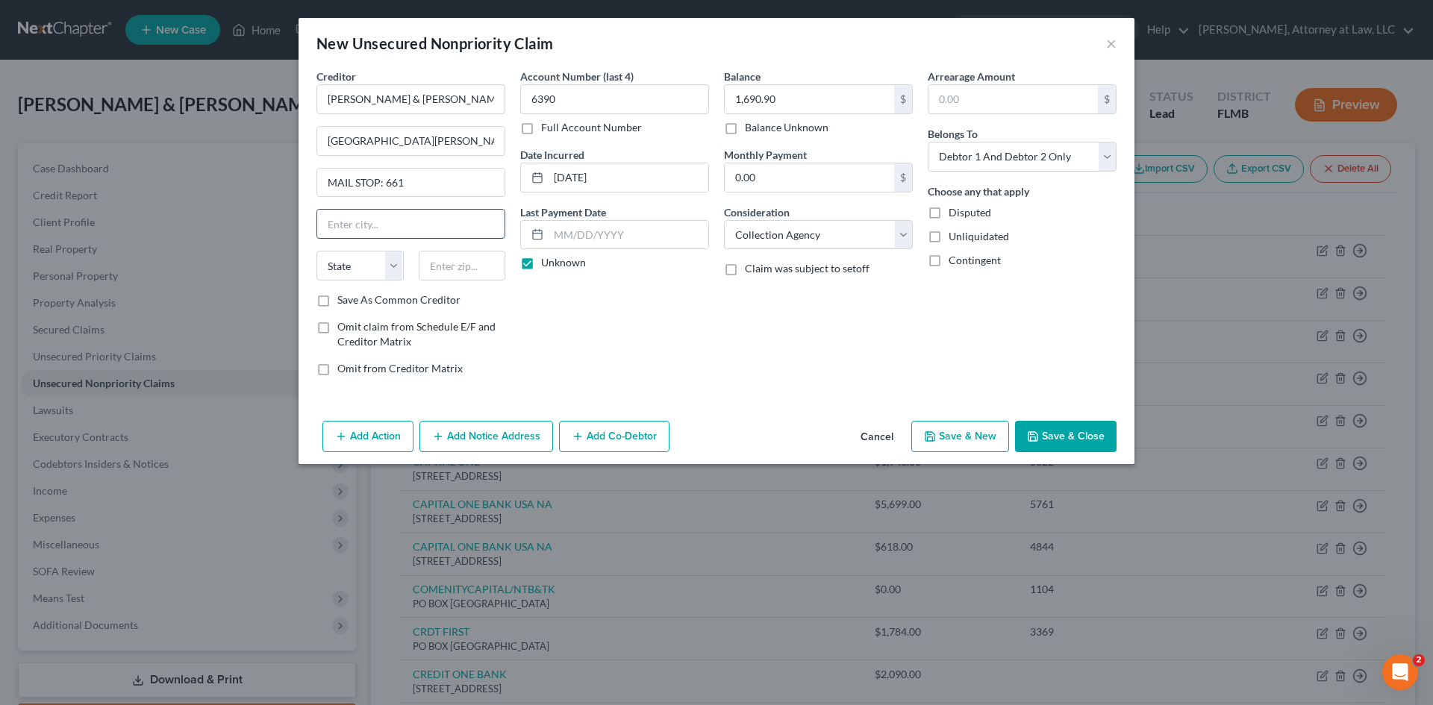
click at [331, 222] on input "text" at bounding box center [410, 224] width 187 height 28
type input "[GEOGRAPHIC_DATA]"
click at [382, 271] on select "State [US_STATE] AK AR AZ CA CO CT DE DC [GEOGRAPHIC_DATA] [GEOGRAPHIC_DATA] GU…" at bounding box center [360, 266] width 87 height 30
select select "7"
click at [317, 251] on select "State [US_STATE] AK AR AZ CA CO CT DE DC [GEOGRAPHIC_DATA] [GEOGRAPHIC_DATA] GU…" at bounding box center [360, 266] width 87 height 30
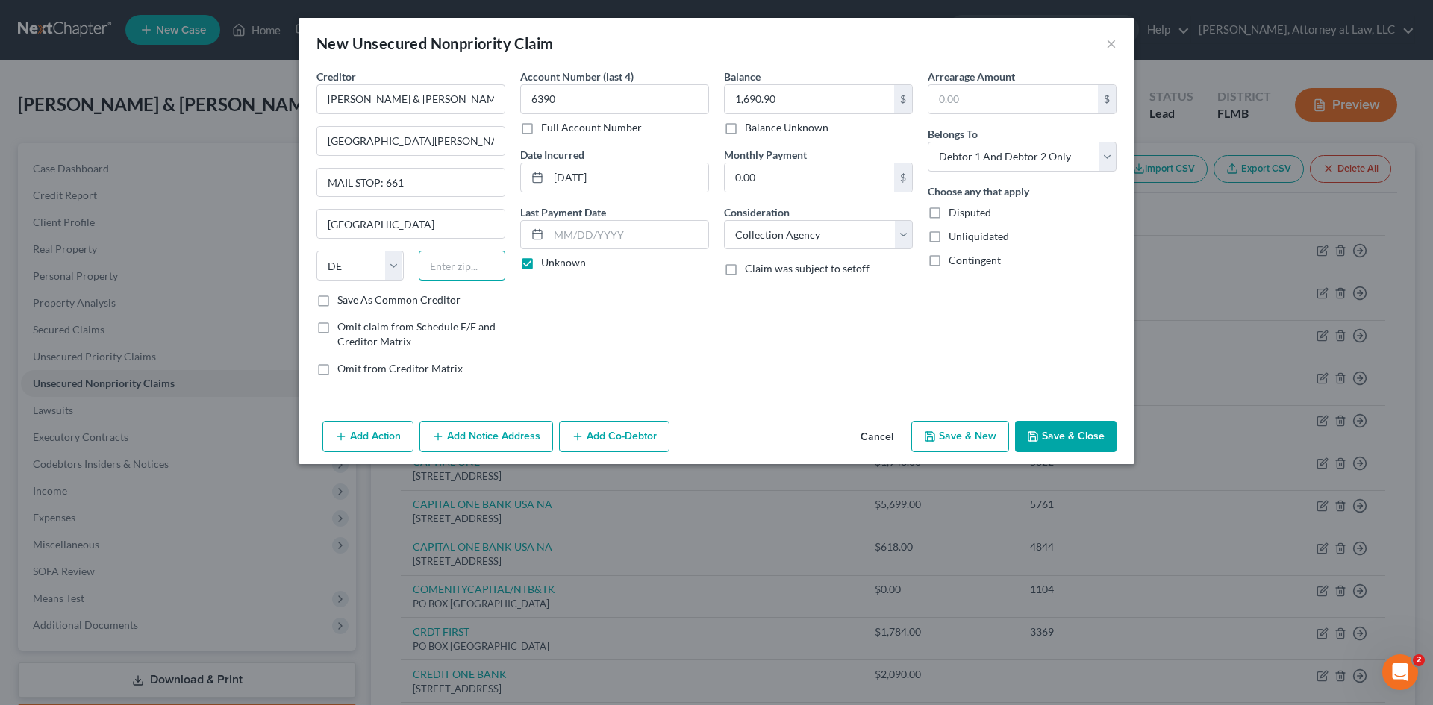
click at [487, 266] on input "text" at bounding box center [462, 266] width 87 height 30
type input "19801-5148"
click at [1082, 439] on button "Save & Close" at bounding box center [1066, 436] width 102 height 31
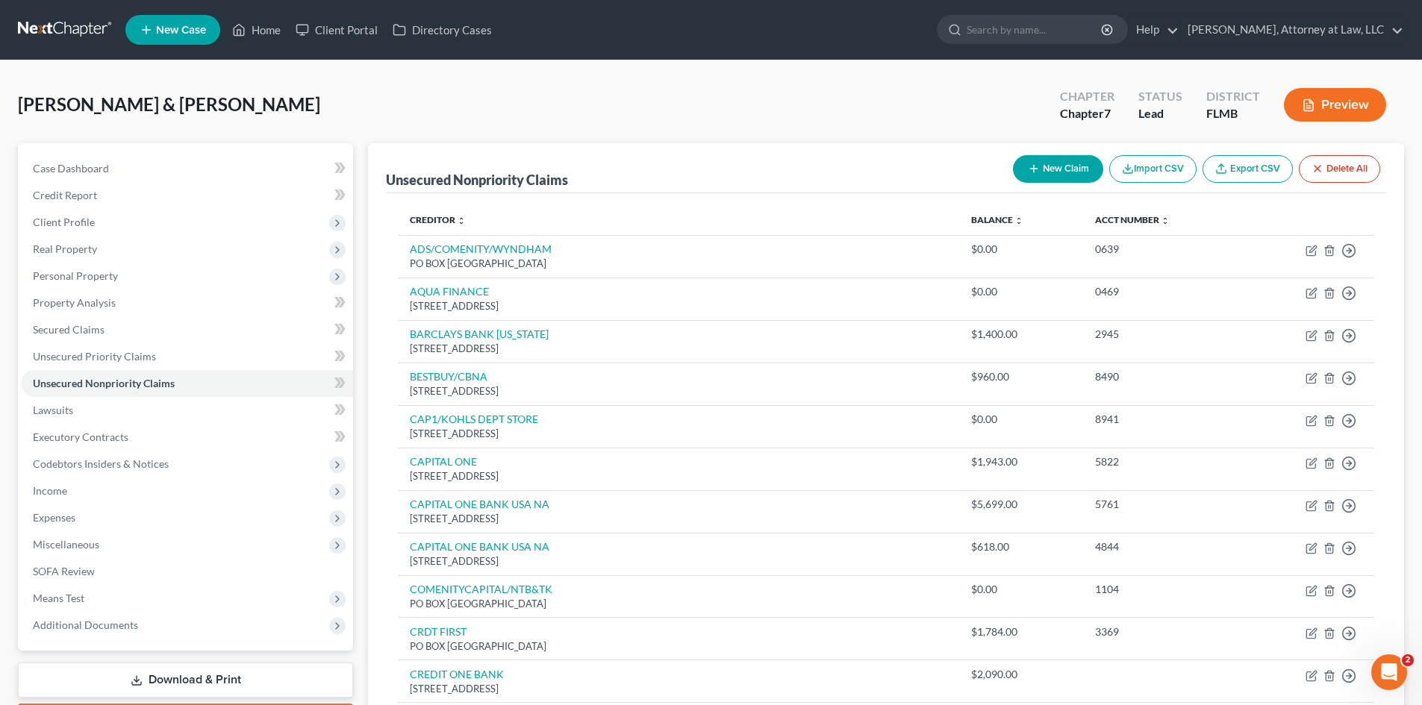
click at [1027, 157] on button "New Claim" at bounding box center [1058, 169] width 90 height 28
select select "2"
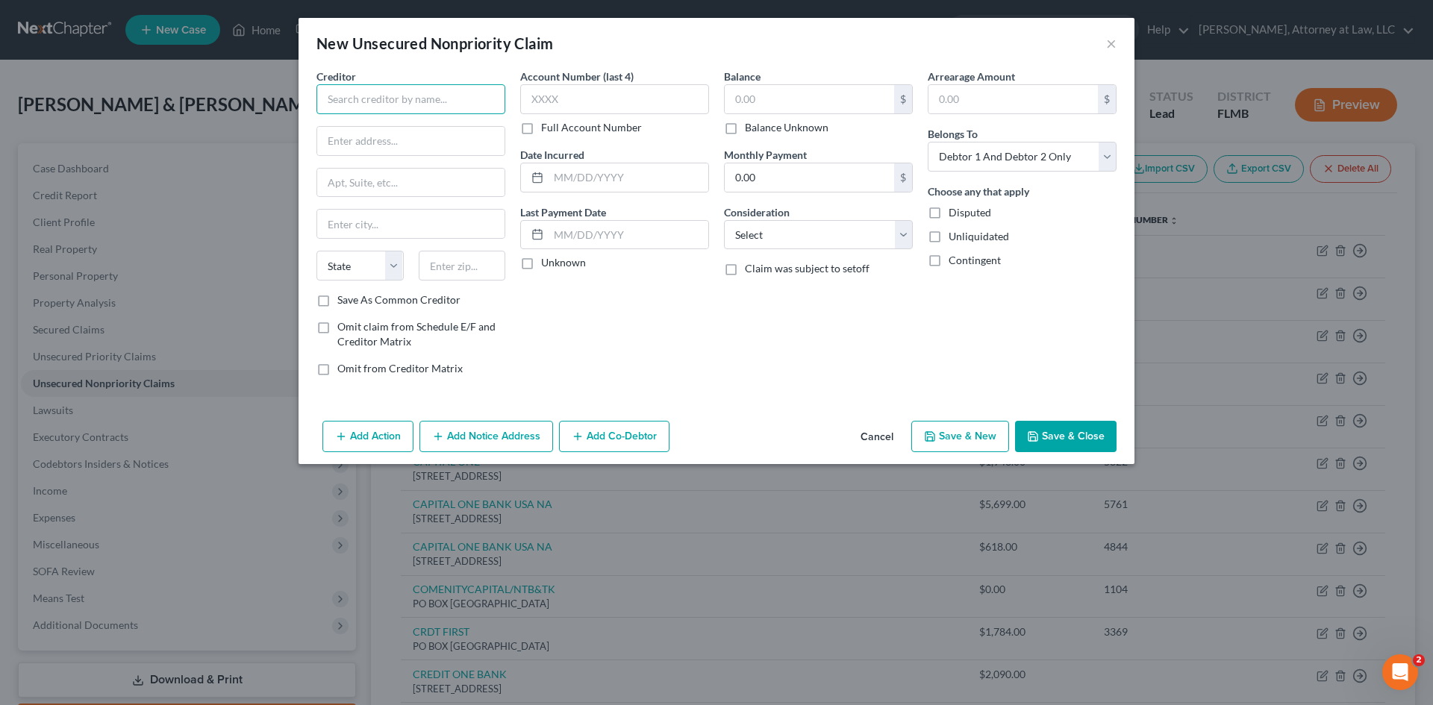
click at [399, 98] on input "text" at bounding box center [411, 99] width 189 height 30
type input "MIDLAND CREDIT MANAGEMENT"
click at [359, 128] on input "text" at bounding box center [410, 141] width 187 height 28
type input "PO BOX 2004"
click at [369, 213] on input "text" at bounding box center [410, 224] width 187 height 28
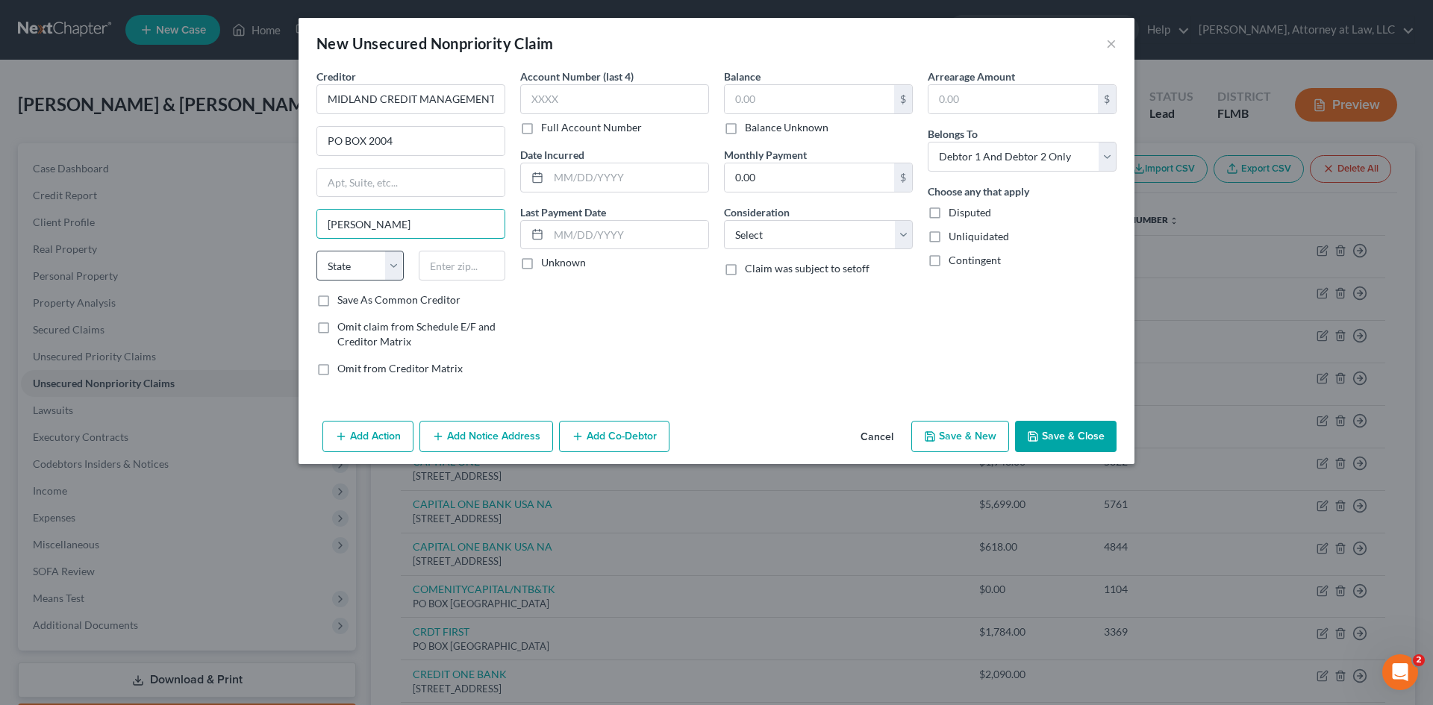
type input "[PERSON_NAME]"
click at [391, 265] on select "State [US_STATE] AK AR AZ CA CO CT DE DC [GEOGRAPHIC_DATA] [GEOGRAPHIC_DATA] GU…" at bounding box center [360, 266] width 87 height 30
select select "23"
click at [317, 251] on select "State [US_STATE] AK AR AZ CA CO CT DE DC [GEOGRAPHIC_DATA] [GEOGRAPHIC_DATA] GU…" at bounding box center [360, 266] width 87 height 30
click at [465, 264] on input "text" at bounding box center [462, 266] width 87 height 30
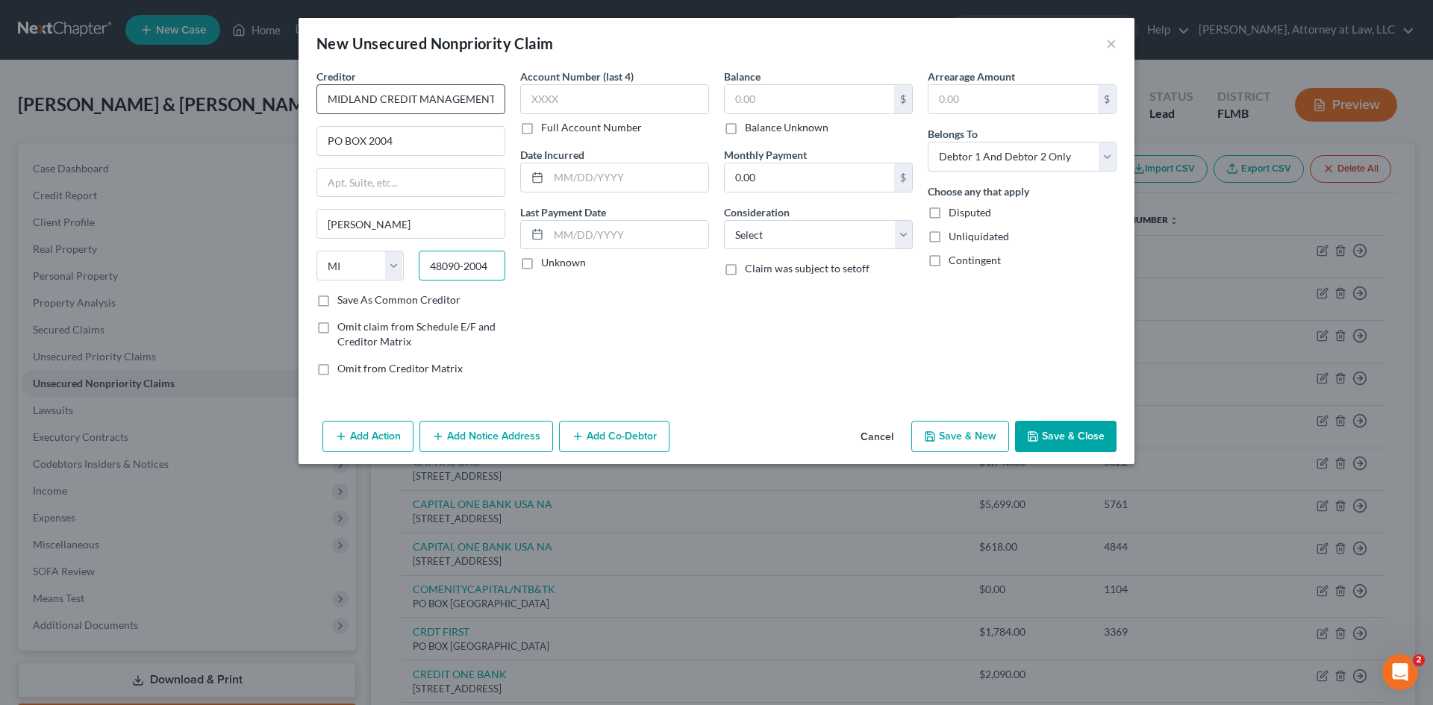
type input "48090-2004"
click at [492, 105] on input "MIDLAND CREDIT MANAGEMENT" at bounding box center [411, 99] width 189 height 30
type input "MIDLAND CREDIT MANAGEMENT, INC."
click at [634, 110] on input "text" at bounding box center [614, 99] width 189 height 30
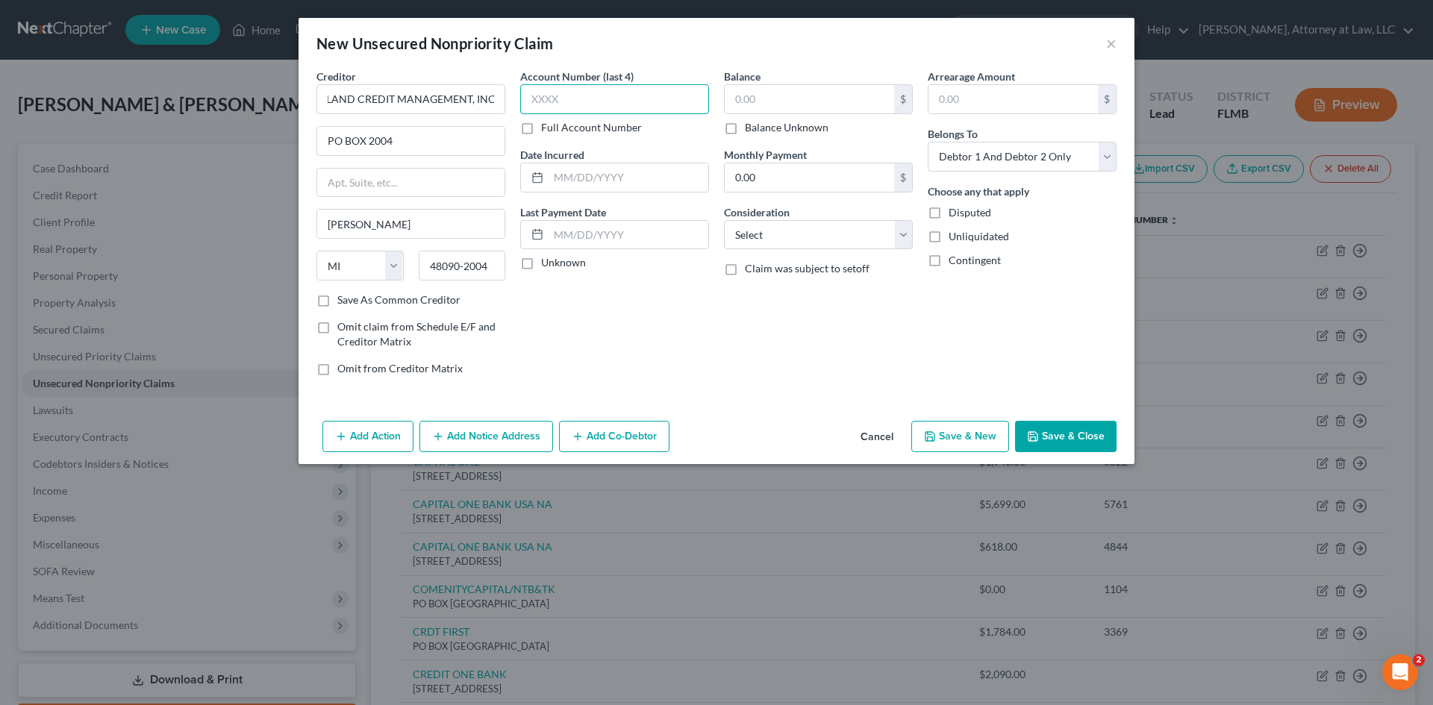
scroll to position [0, 0]
type input "5932"
click at [827, 90] on input "text" at bounding box center [809, 99] width 169 height 28
type input "5,828.93"
drag, startPoint x: 864, startPoint y: 240, endPoint x: 844, endPoint y: 245, distance: 21.4
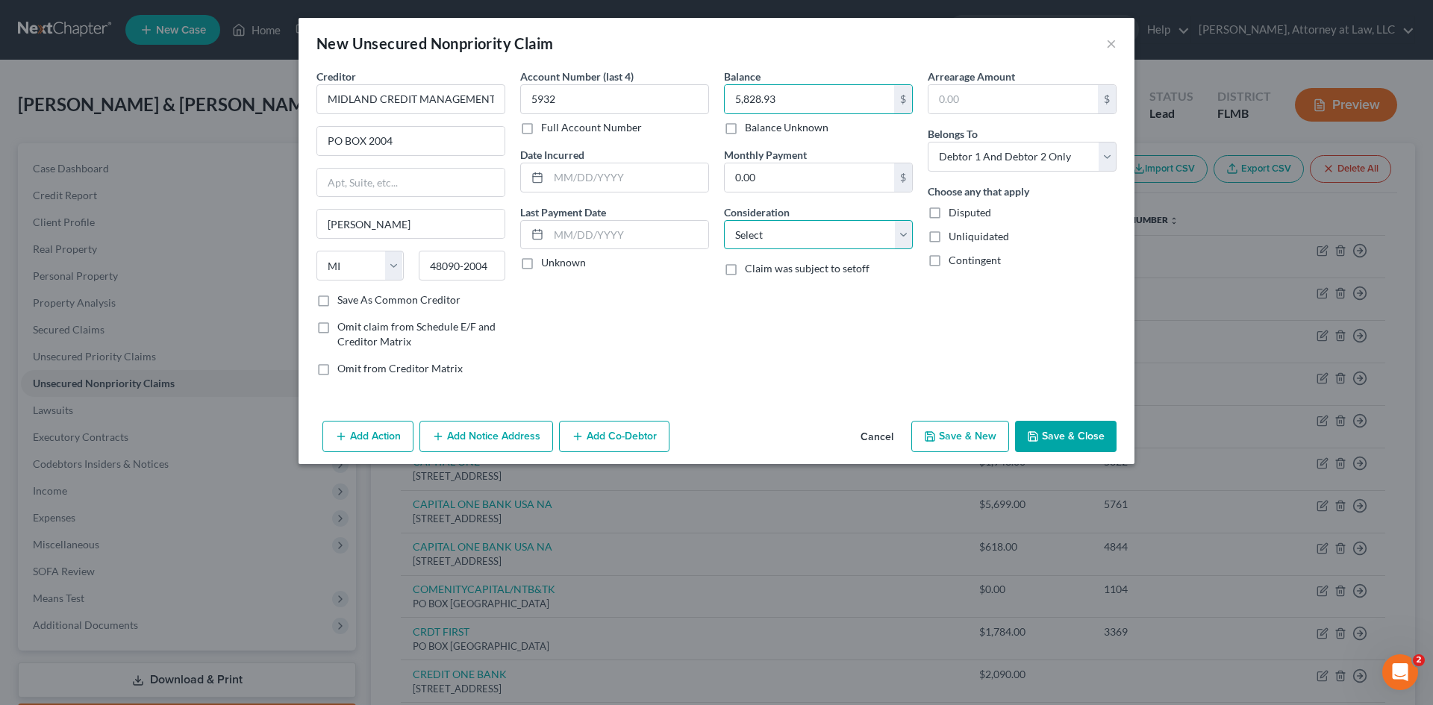
click at [865, 240] on select "Select Cable / Satellite Services Collection Agency Credit Card Debt Debt Couns…" at bounding box center [818, 235] width 189 height 30
select select "1"
click at [724, 220] on select "Select Cable / Satellite Services Collection Agency Credit Card Debt Debt Couns…" at bounding box center [818, 235] width 189 height 30
click at [541, 264] on label "Unknown" at bounding box center [563, 262] width 45 height 15
click at [547, 264] on input "Unknown" at bounding box center [552, 260] width 10 height 10
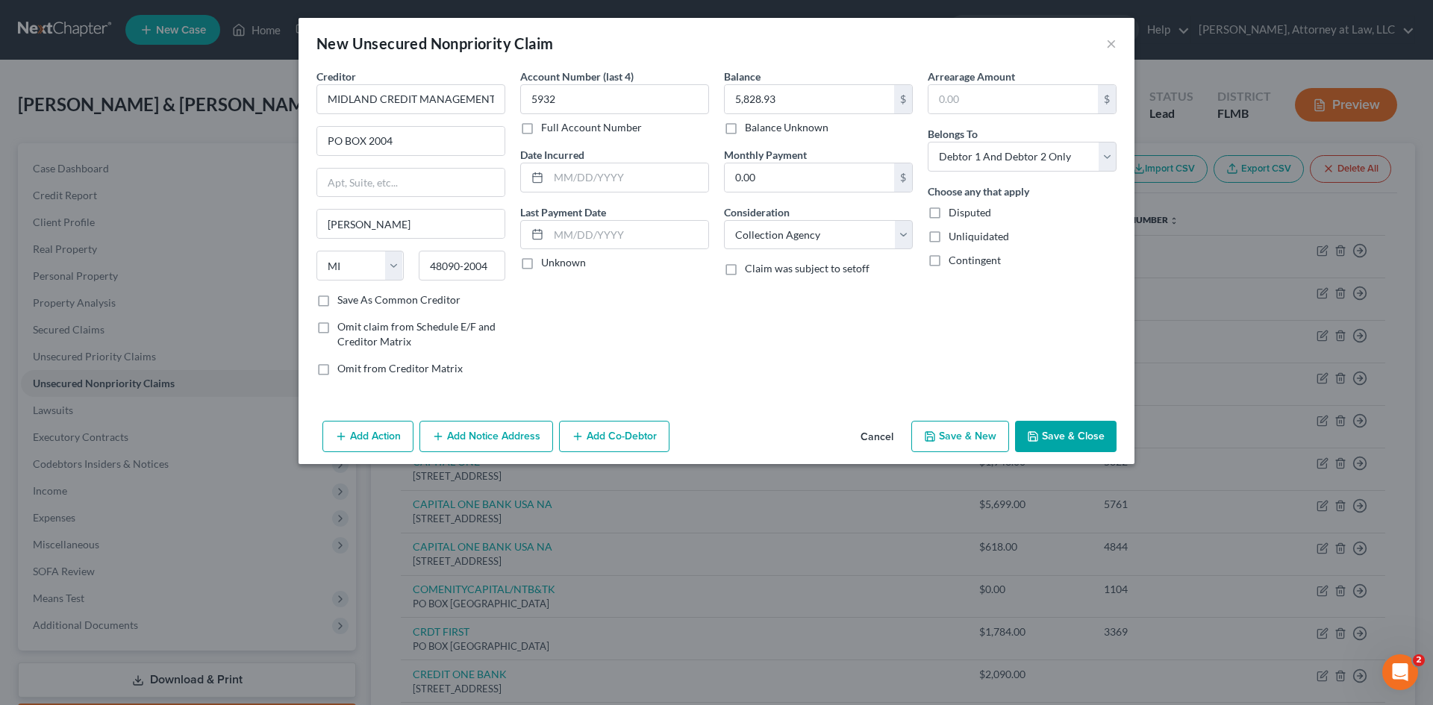
checkbox input "true"
drag, startPoint x: 1103, startPoint y: 159, endPoint x: 1085, endPoint y: 165, distance: 19.6
click at [1103, 159] on select "Select Debtor 1 Only Debtor 2 Only Debtor 1 And Debtor 2 Only At Least One Of T…" at bounding box center [1022, 157] width 189 height 30
select select "1"
click at [928, 142] on select "Select Debtor 1 Only Debtor 2 Only Debtor 1 And Debtor 2 Only At Least One Of T…" at bounding box center [1022, 157] width 189 height 30
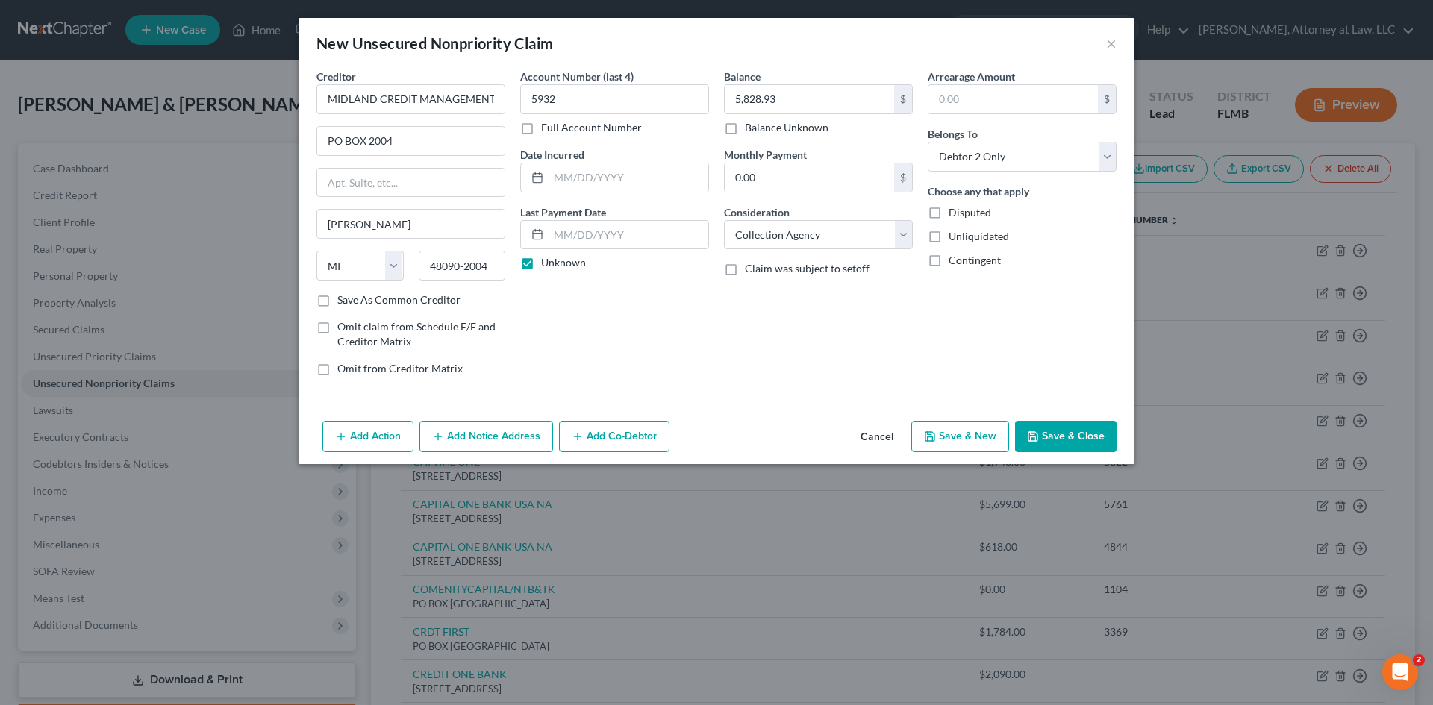
click at [1060, 438] on button "Save & Close" at bounding box center [1066, 436] width 102 height 31
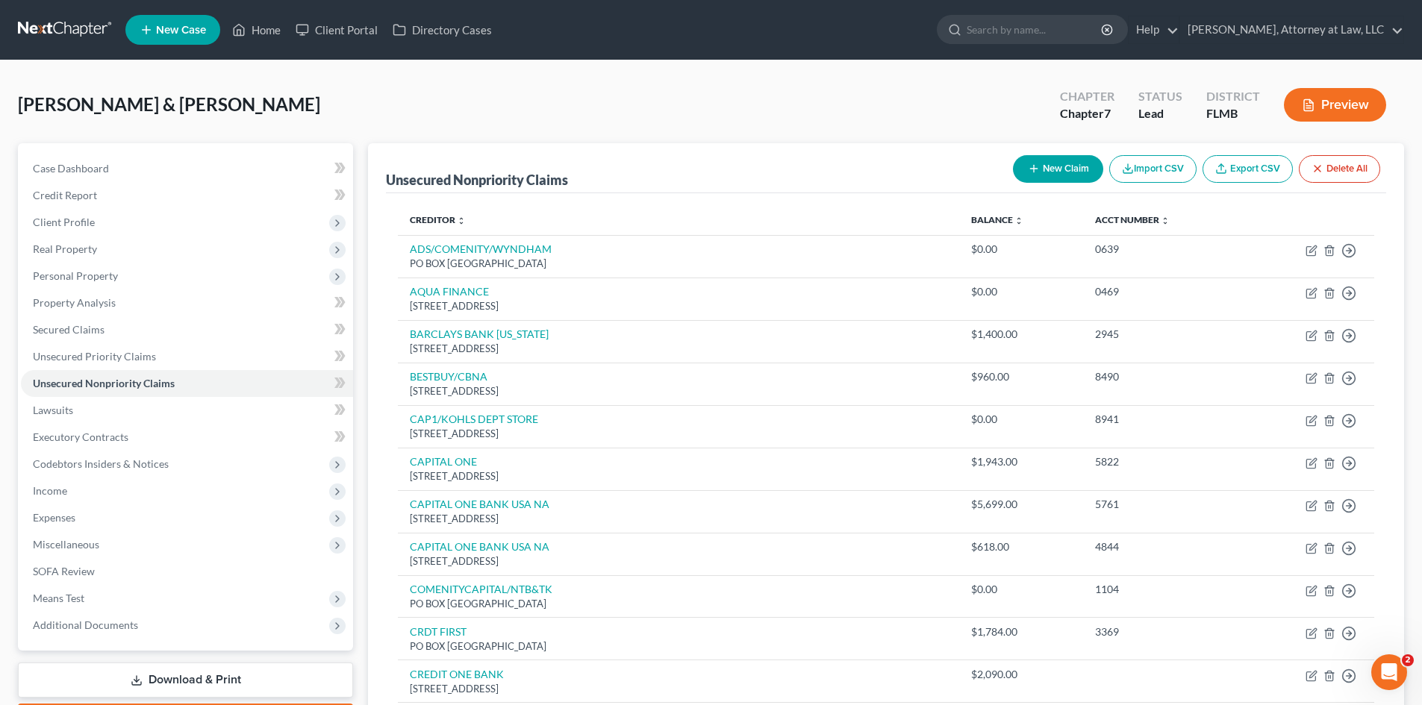
click at [1055, 172] on button "New Claim" at bounding box center [1058, 169] width 90 height 28
select select "2"
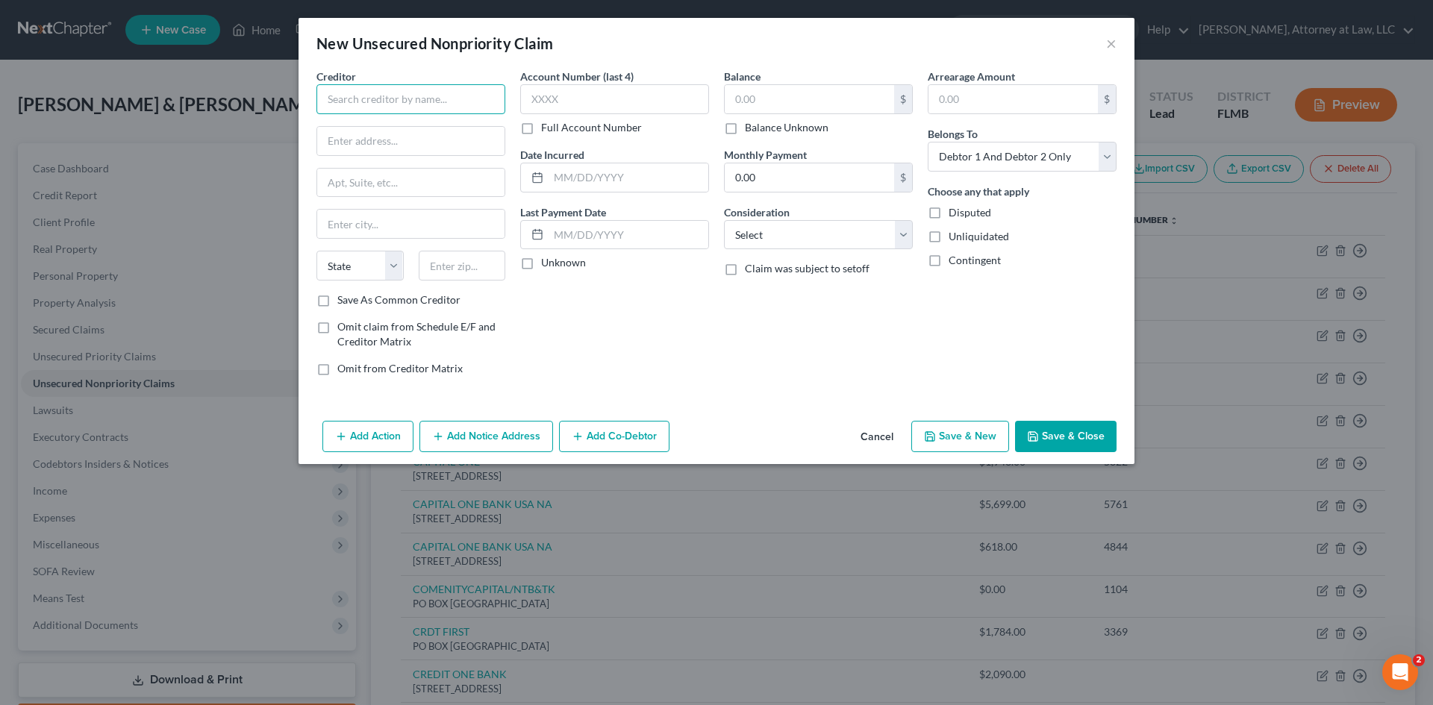
click at [407, 102] on input "text" at bounding box center [411, 99] width 189 height 30
type input "SOCIAL SECURITY ADMINISTRATION"
click at [383, 140] on input "text" at bounding box center [410, 141] width 187 height 28
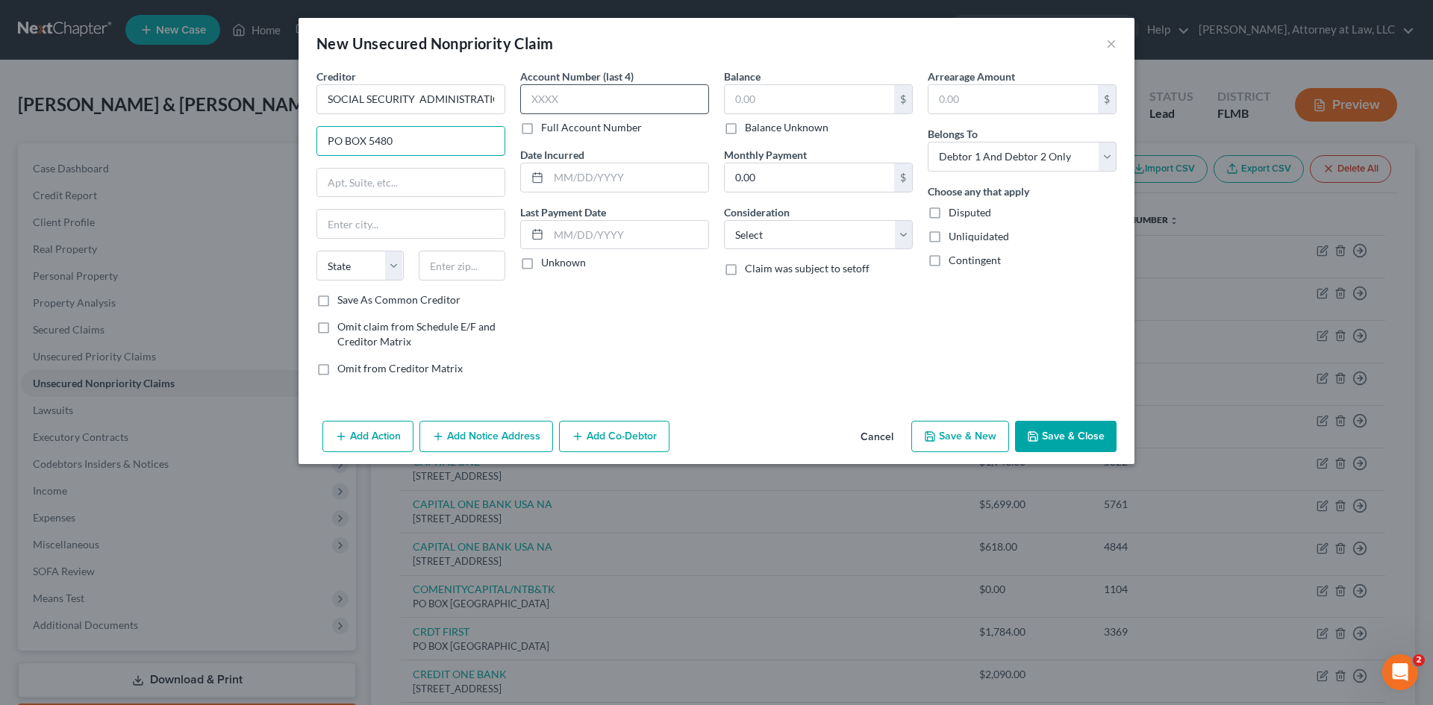
type input "PO BOX 5480"
click at [603, 109] on input "text" at bounding box center [614, 99] width 189 height 30
type input "1642"
click at [1090, 158] on select "Select Debtor 1 Only Debtor 2 Only Debtor 1 And Debtor 2 Only At Least One Of T…" at bounding box center [1022, 157] width 189 height 30
select select "3"
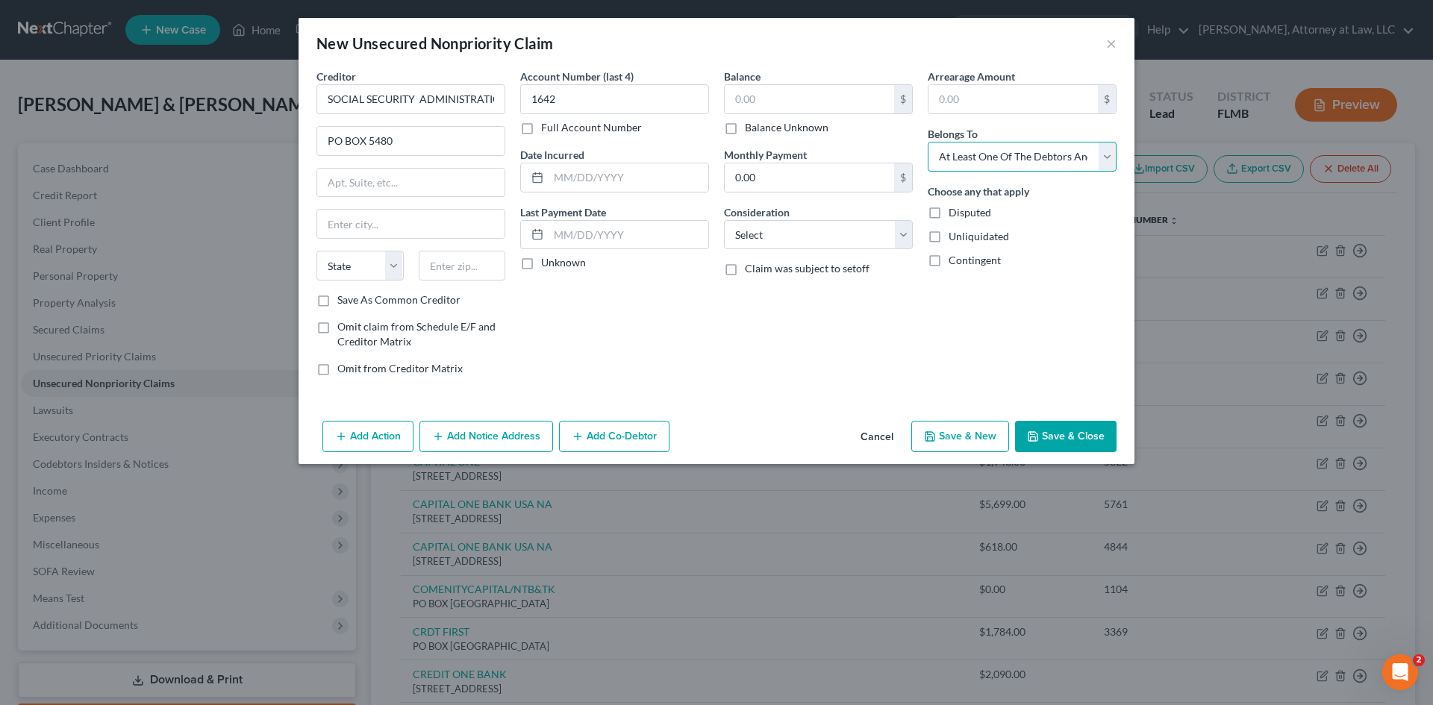
click at [928, 142] on select "Select Debtor 1 Only Debtor 2 Only Debtor 1 And Debtor 2 Only At Least One Of T…" at bounding box center [1022, 157] width 189 height 30
click at [366, 221] on input "text" at bounding box center [410, 224] width 187 height 28
type input "[GEOGRAPHIC_DATA]"
click at [389, 264] on select "State [US_STATE] AK AR AZ CA CO CT DE DC [GEOGRAPHIC_DATA] [GEOGRAPHIC_DATA] GU…" at bounding box center [360, 266] width 87 height 30
select select "38"
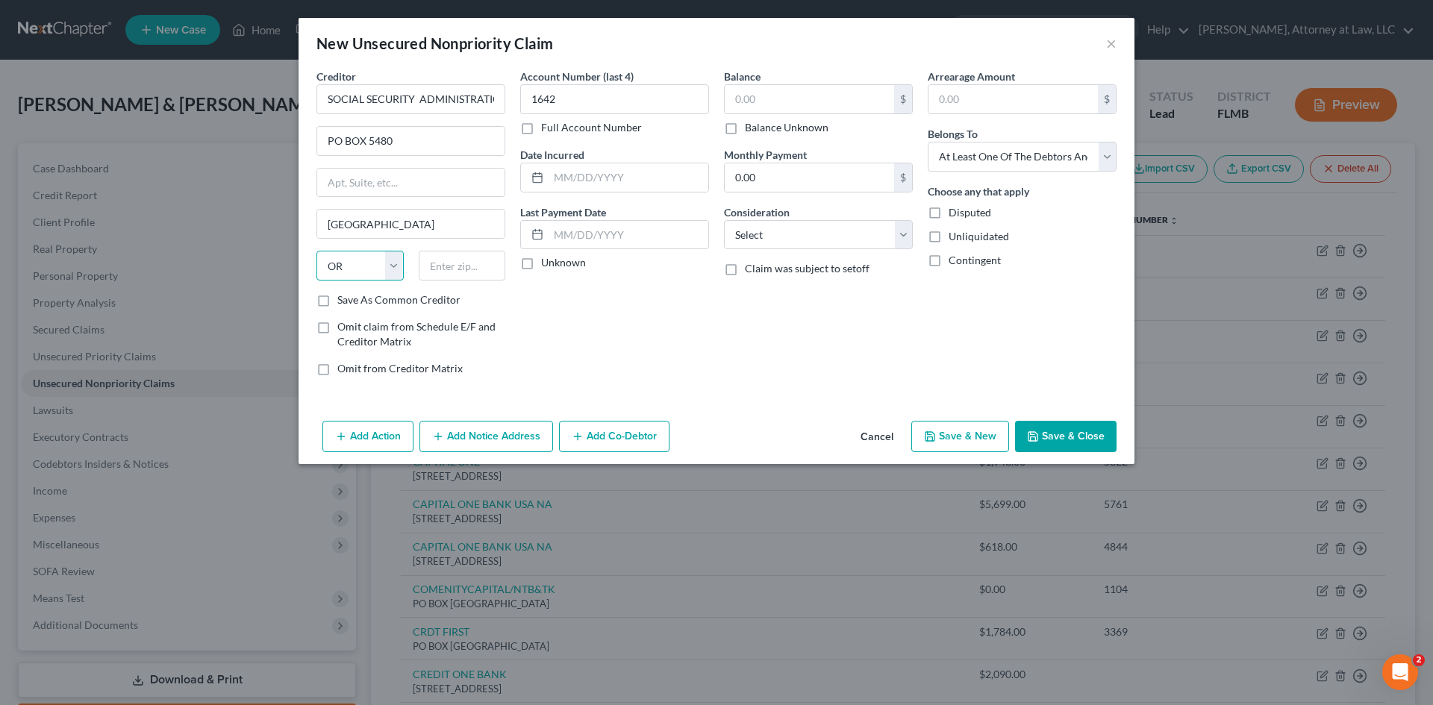
click at [317, 251] on select "State [US_STATE] AK AR AZ CA CO CT DE DC [GEOGRAPHIC_DATA] [GEOGRAPHIC_DATA] GU…" at bounding box center [360, 266] width 87 height 30
click at [447, 272] on input "text" at bounding box center [462, 266] width 87 height 30
type input "97228-9816"
click at [769, 102] on input "text" at bounding box center [809, 99] width 169 height 28
type input "4,142"
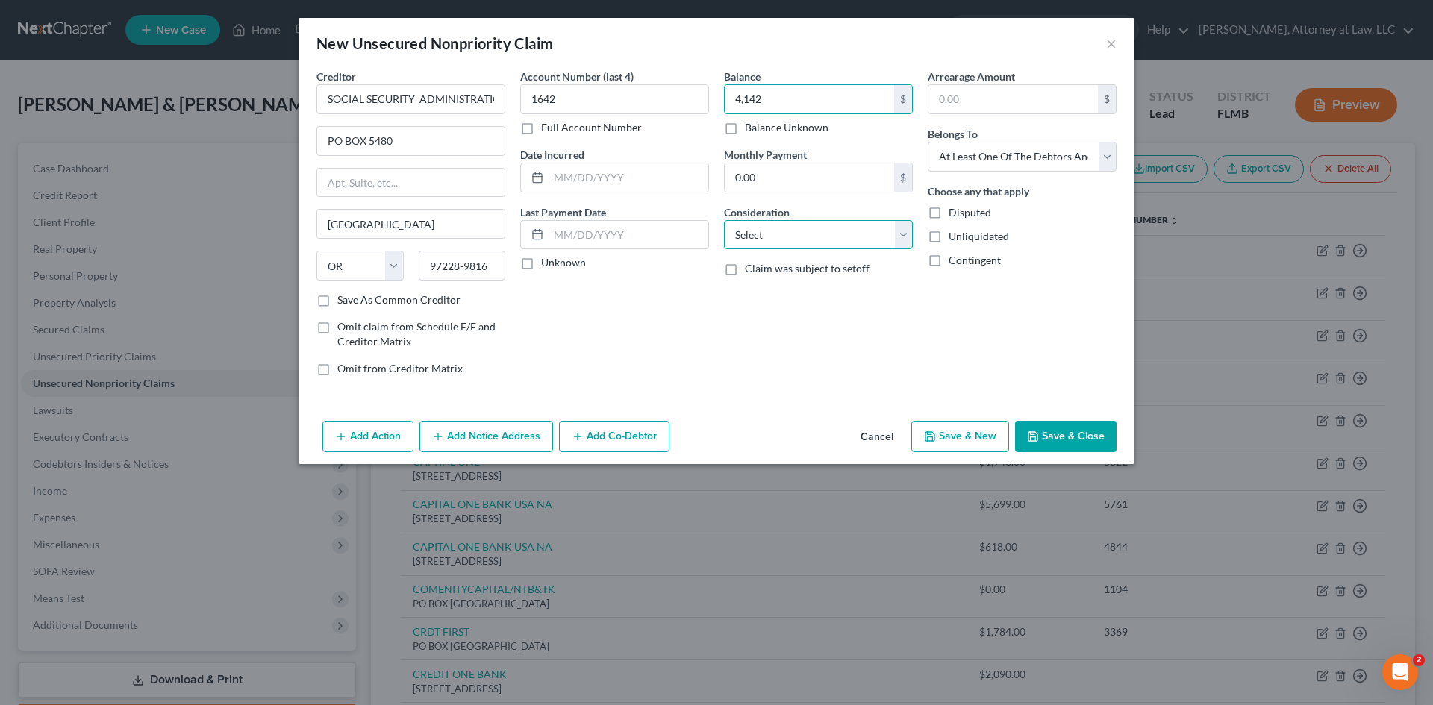
click at [895, 240] on select "Select Cable / Satellite Services Collection Agency Credit Card Debt Debt Couns…" at bounding box center [818, 235] width 189 height 30
drag, startPoint x: 1111, startPoint y: 46, endPoint x: 1103, endPoint y: 46, distance: 8.2
click at [1111, 46] on button "×" at bounding box center [1111, 43] width 10 height 18
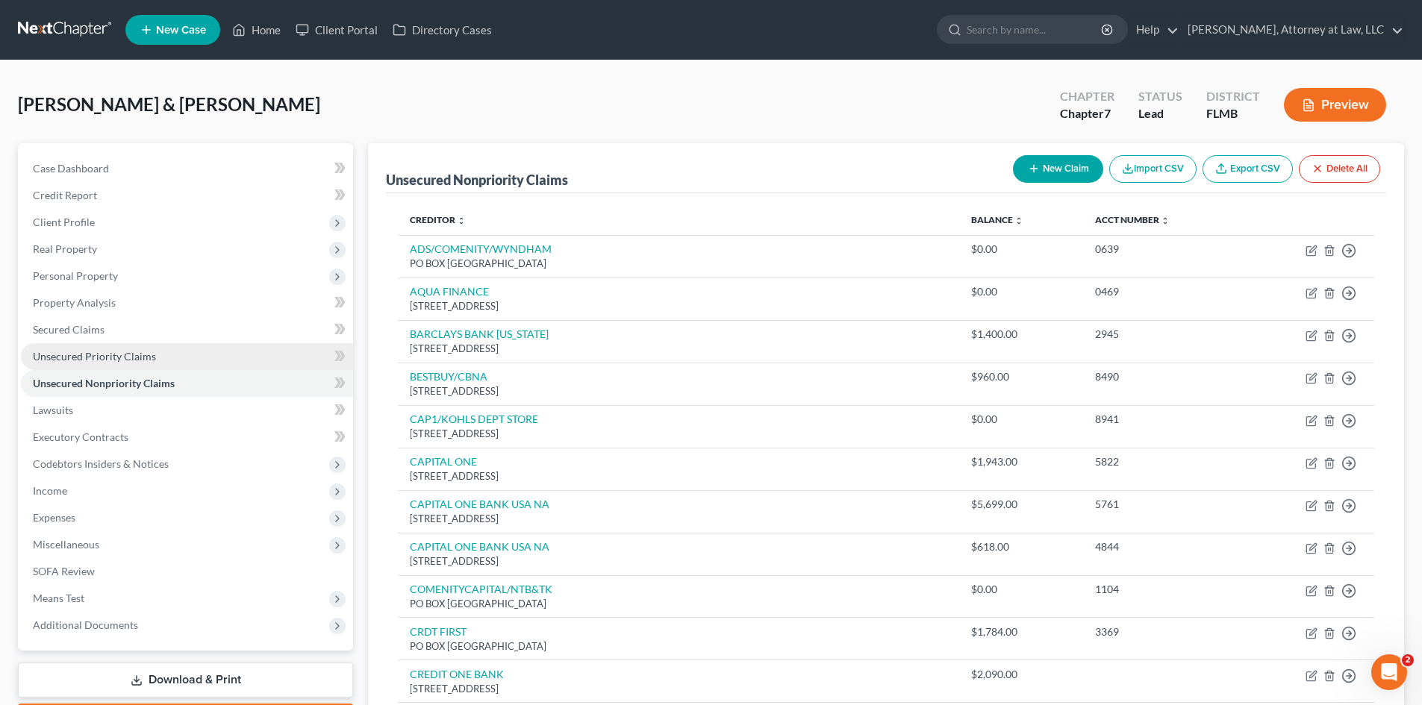
drag, startPoint x: 107, startPoint y: 356, endPoint x: 128, endPoint y: 356, distance: 20.9
click at [107, 356] on span "Unsecured Priority Claims" at bounding box center [94, 356] width 123 height 13
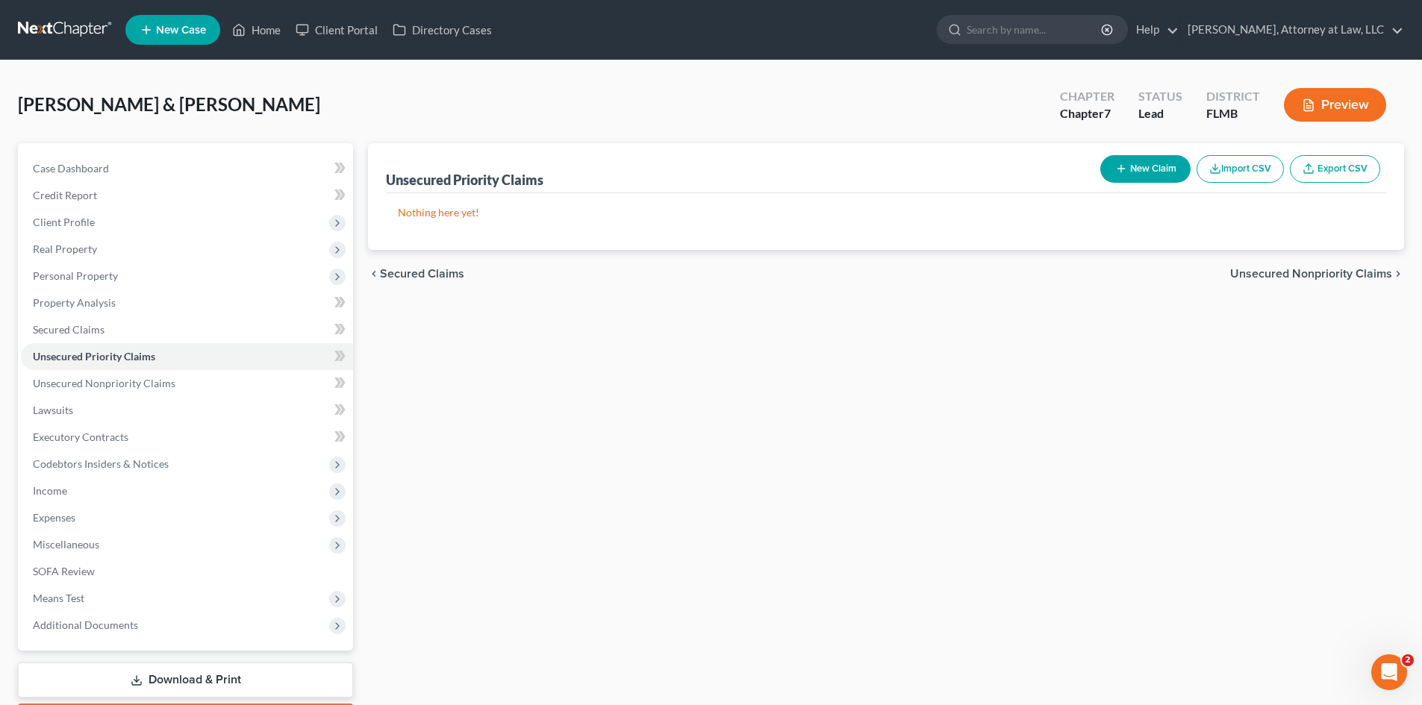
click at [1108, 163] on button "New Claim" at bounding box center [1145, 169] width 90 height 28
select select "2"
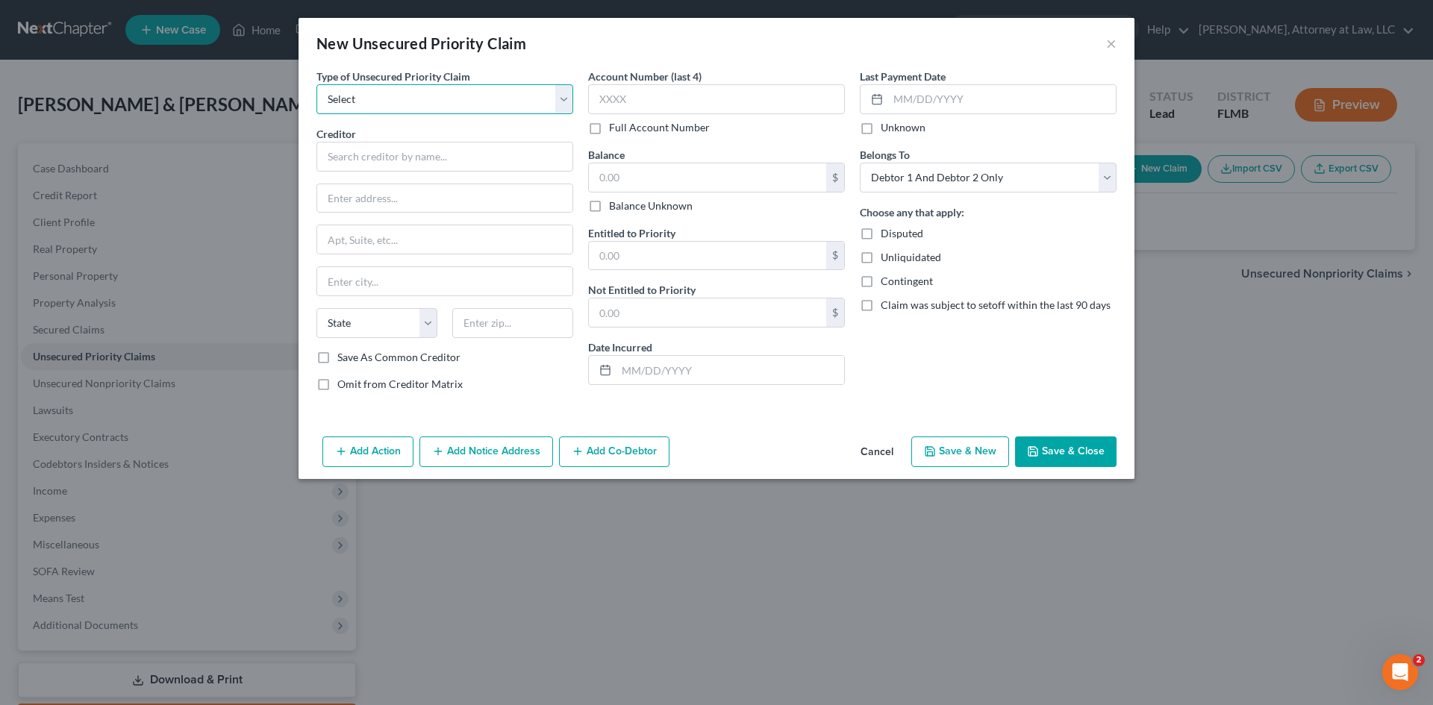
click at [571, 101] on select "Select Taxes & Other Government Units Domestic Support Obligations Extensions o…" at bounding box center [445, 99] width 257 height 30
select select "0"
click at [317, 84] on select "Select Taxes & Other Government Units Domestic Support Obligations Extensions o…" at bounding box center [445, 99] width 257 height 30
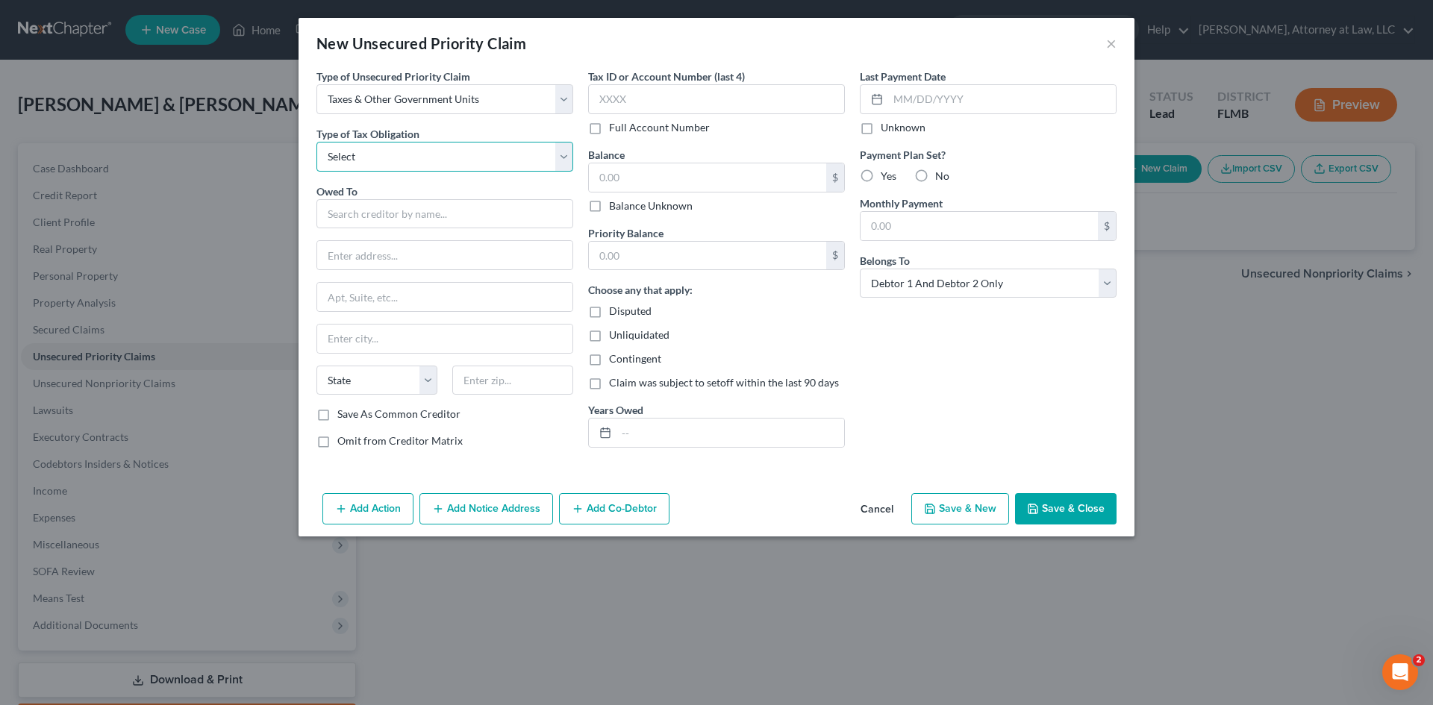
click at [557, 161] on select "Select Federal City State Franchise Tax Board Other" at bounding box center [445, 157] width 257 height 30
select select "4"
click at [317, 142] on select "Select Federal City State Franchise Tax Board Other" at bounding box center [445, 157] width 257 height 30
click at [508, 219] on input "text" at bounding box center [445, 214] width 257 height 30
click at [476, 261] on input "text" at bounding box center [444, 255] width 255 height 28
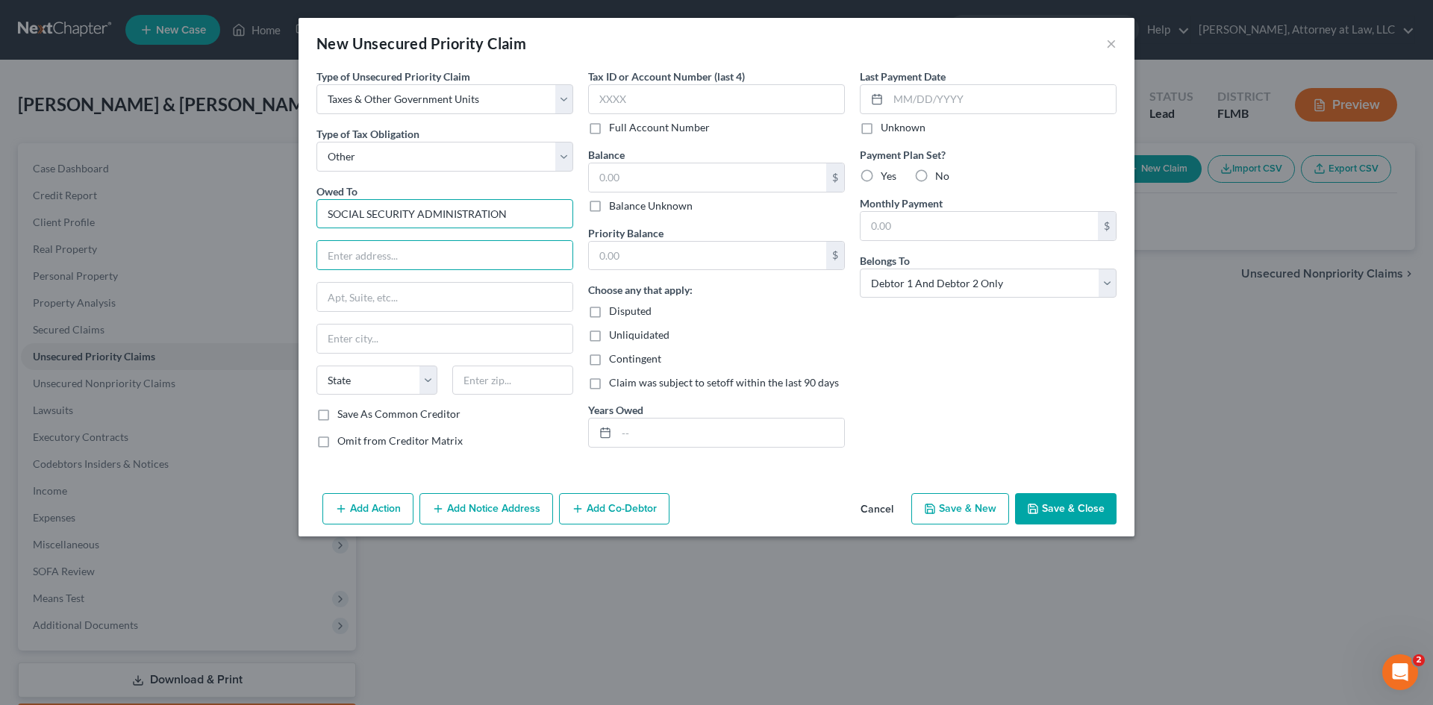
click at [522, 205] on input "SOCIAL SECURITY ADMINISTRATION" at bounding box center [445, 214] width 257 height 30
type input "SOCIAL SECURITY ADMINISTRATION, SOUTHEASTERN PROGRAM SERVICE CENTER"
click at [435, 255] on input "text" at bounding box center [444, 255] width 255 height 28
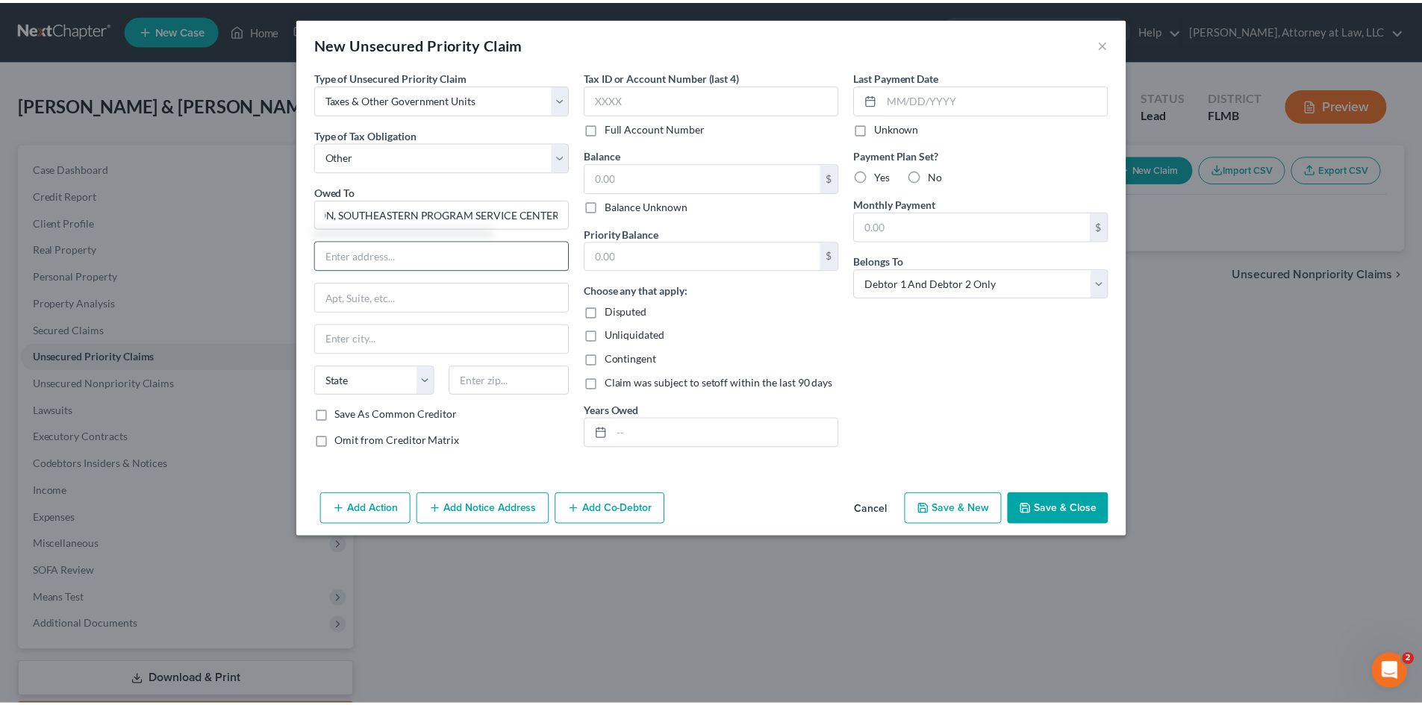
scroll to position [0, 0]
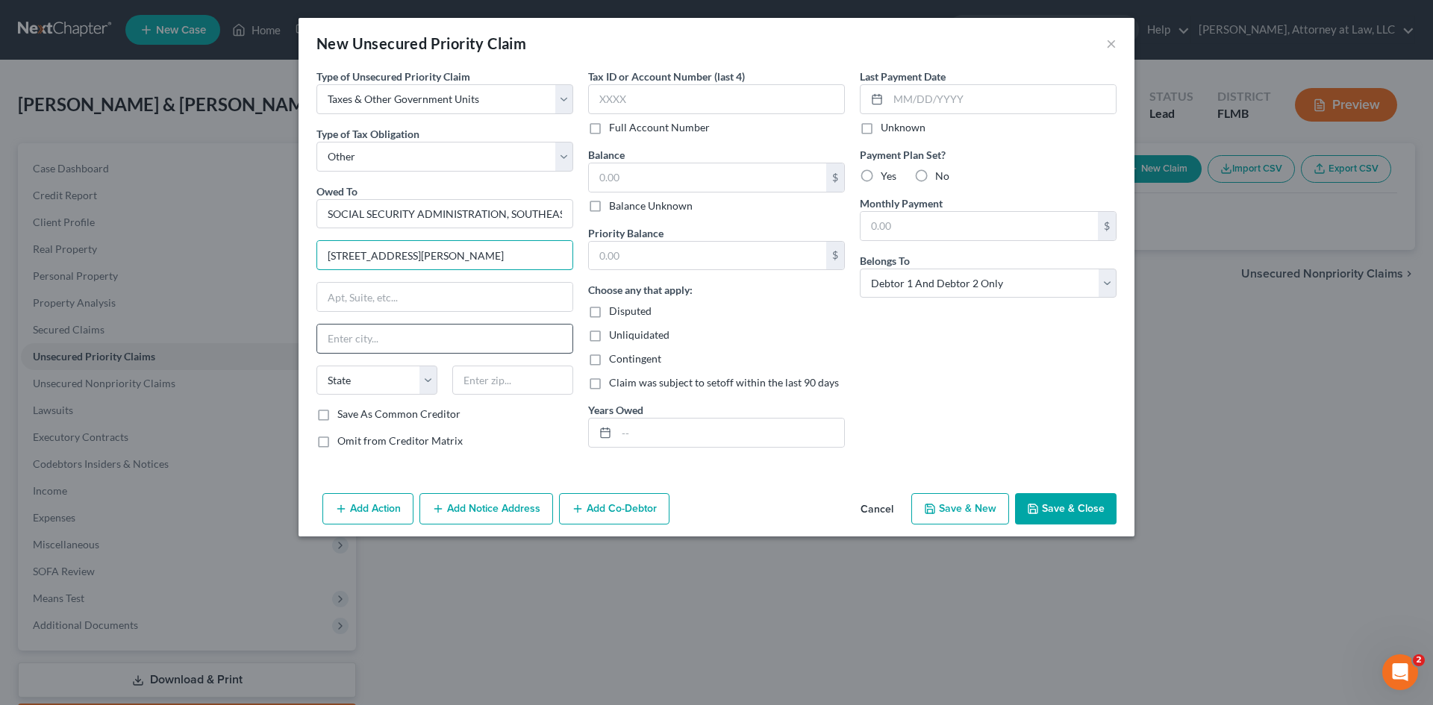
type input "[STREET_ADDRESS][PERSON_NAME]"
click at [375, 332] on input "text" at bounding box center [444, 339] width 255 height 28
type input "[GEOGRAPHIC_DATA]"
click at [446, 384] on div at bounding box center [513, 381] width 136 height 30
drag, startPoint x: 423, startPoint y: 384, endPoint x: 414, endPoint y: 390, distance: 10.4
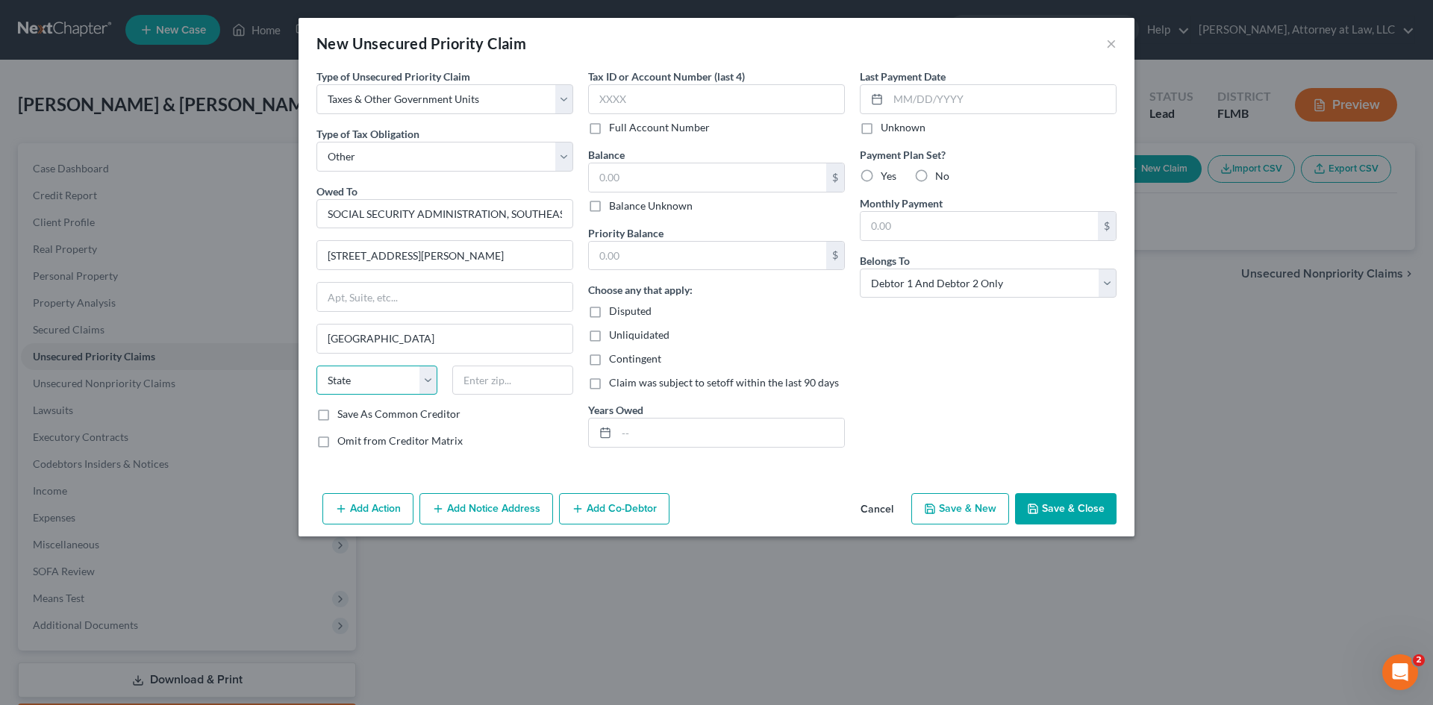
click at [423, 384] on select "State [US_STATE] AK AR AZ CA CO CT DE DC [GEOGRAPHIC_DATA] [GEOGRAPHIC_DATA] GU…" at bounding box center [377, 381] width 121 height 30
select select "0"
click at [317, 366] on select "State [US_STATE] AK AR AZ CA CO CT DE DC [GEOGRAPHIC_DATA] [GEOGRAPHIC_DATA] GU…" at bounding box center [377, 381] width 121 height 30
click at [466, 378] on input "text" at bounding box center [512, 381] width 121 height 30
type input "35285"
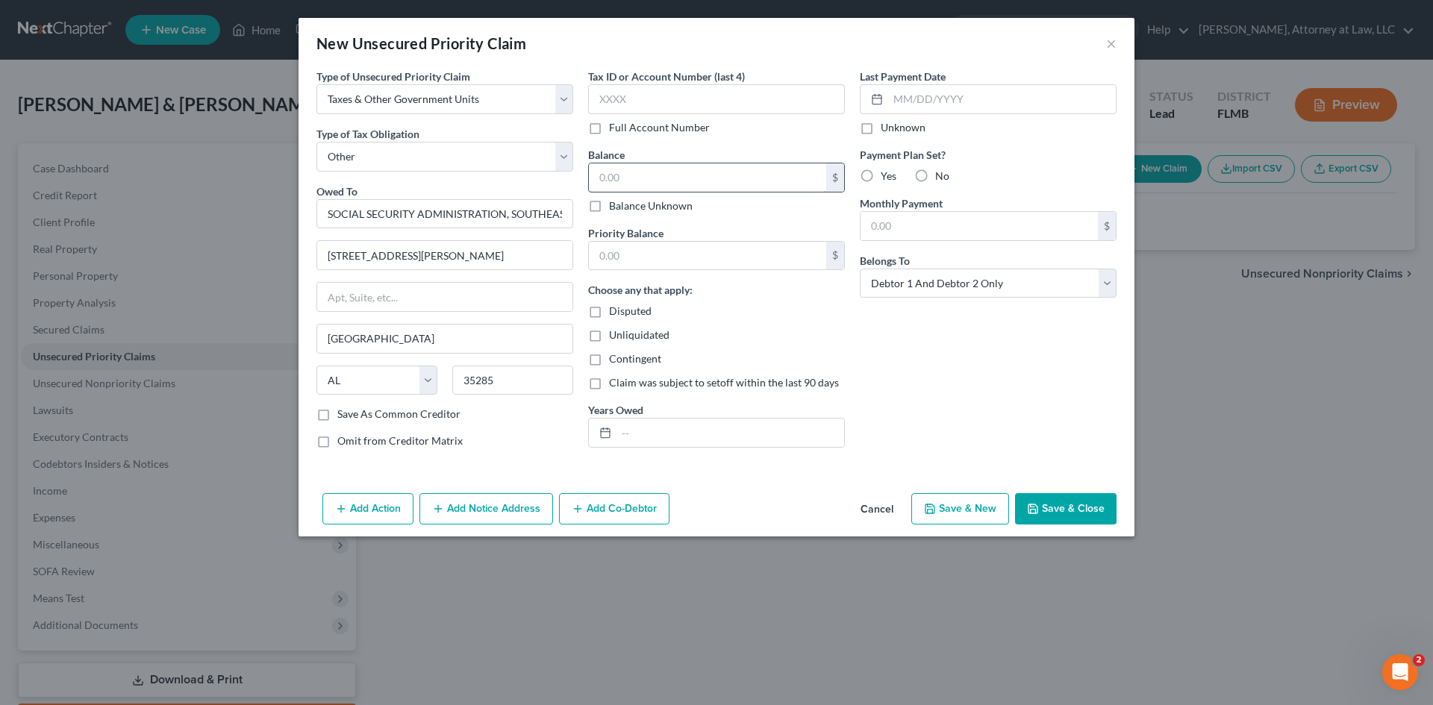
click at [659, 178] on input "text" at bounding box center [707, 177] width 237 height 28
type input "[GEOGRAPHIC_DATA]"
type input "4,142"
click at [680, 85] on input "text" at bounding box center [716, 99] width 257 height 30
type input "1642"
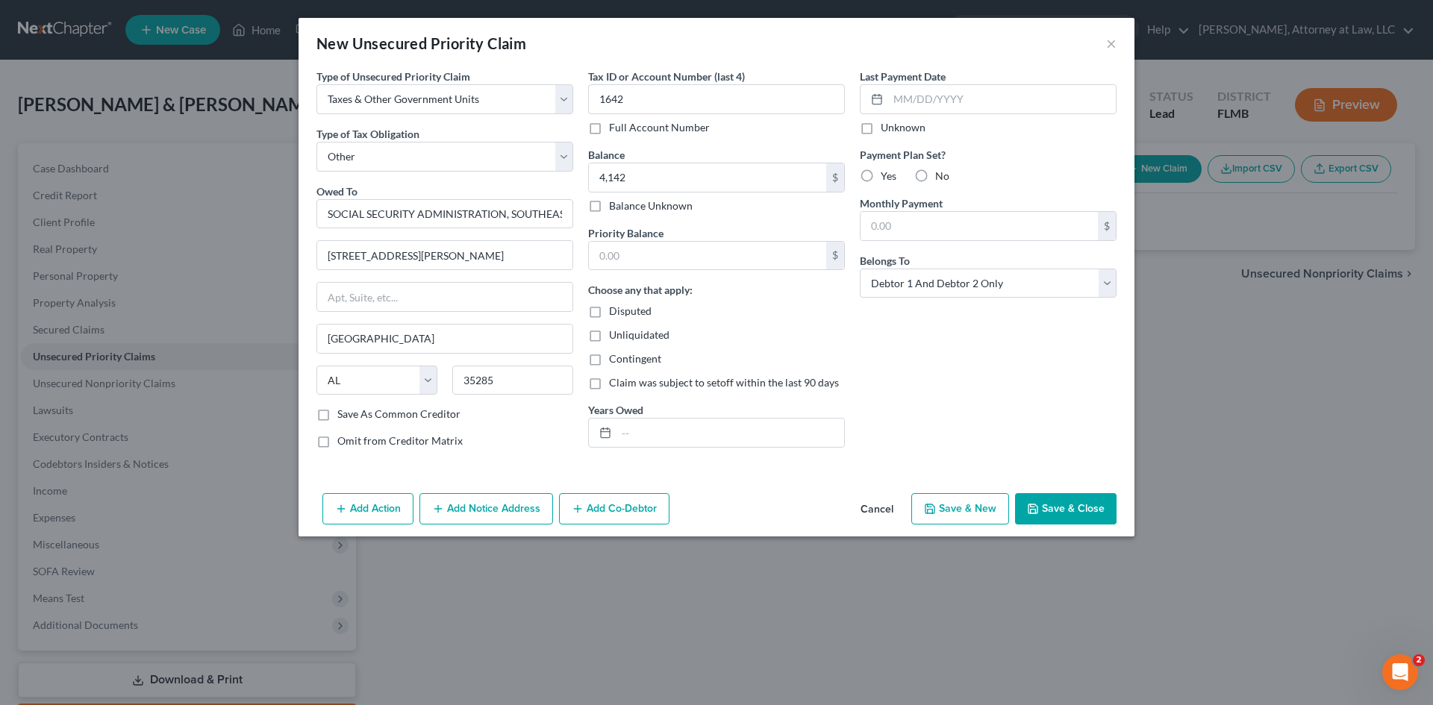
click at [881, 126] on label "Unknown" at bounding box center [903, 127] width 45 height 15
click at [887, 126] on input "Unknown" at bounding box center [892, 125] width 10 height 10
checkbox input "true"
click at [935, 177] on label "No" at bounding box center [942, 176] width 14 height 15
click at [941, 177] on input "No" at bounding box center [946, 174] width 10 height 10
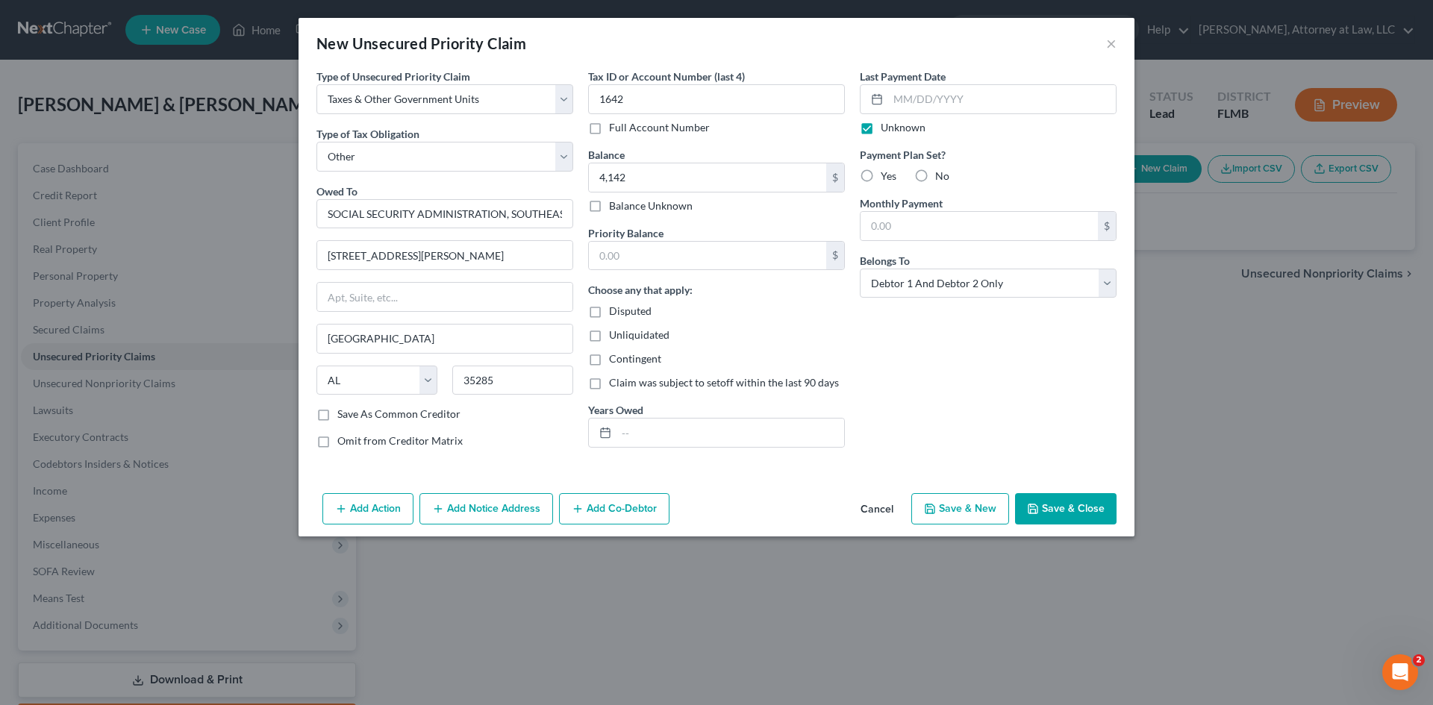
radio input "true"
click at [1101, 277] on select "Select Debtor 1 Only Debtor 2 Only Debtor 1 And Debtor 2 Only At Least One Of T…" at bounding box center [988, 284] width 257 height 30
select select "3"
click at [860, 269] on select "Select Debtor 1 Only Debtor 2 Only Debtor 1 And Debtor 2 Only At Least One Of T…" at bounding box center [988, 284] width 257 height 30
click at [1097, 506] on button "Save & Close" at bounding box center [1066, 508] width 102 height 31
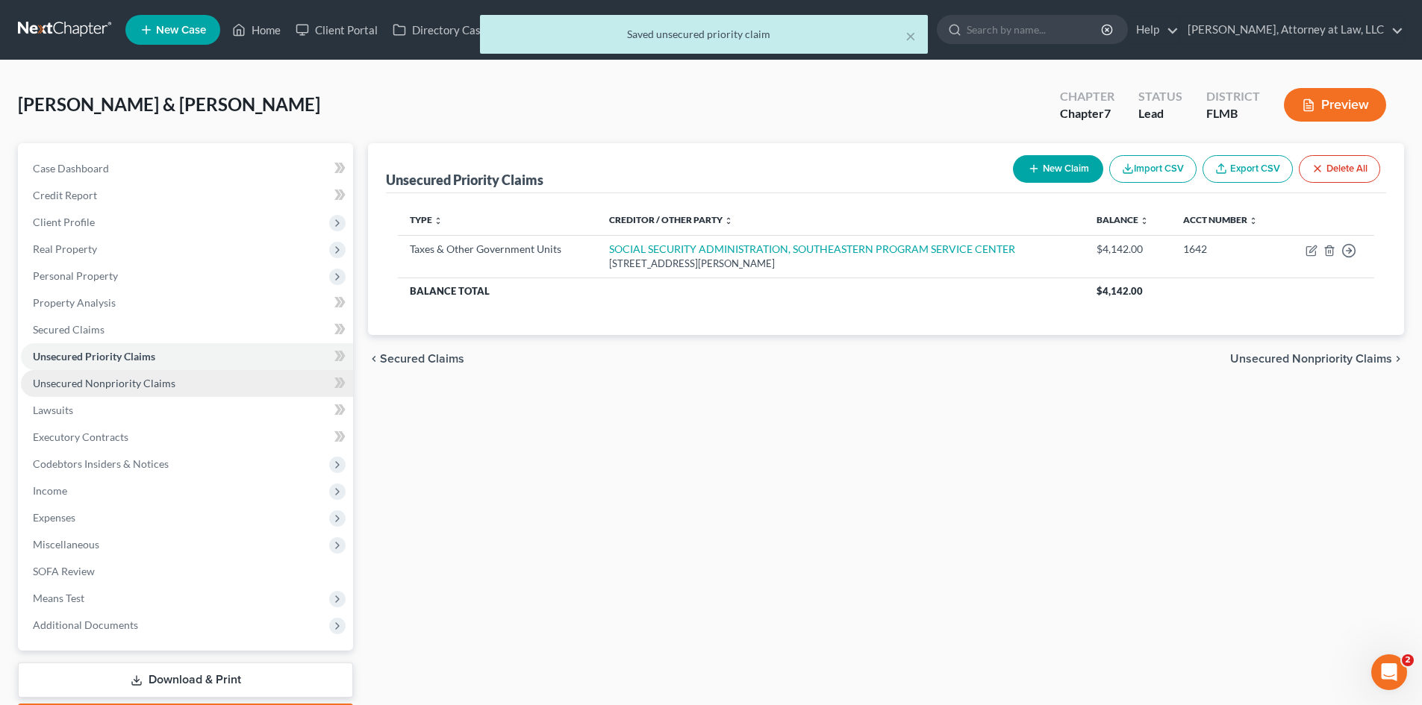
click at [134, 381] on span "Unsecured Nonpriority Claims" at bounding box center [104, 383] width 143 height 13
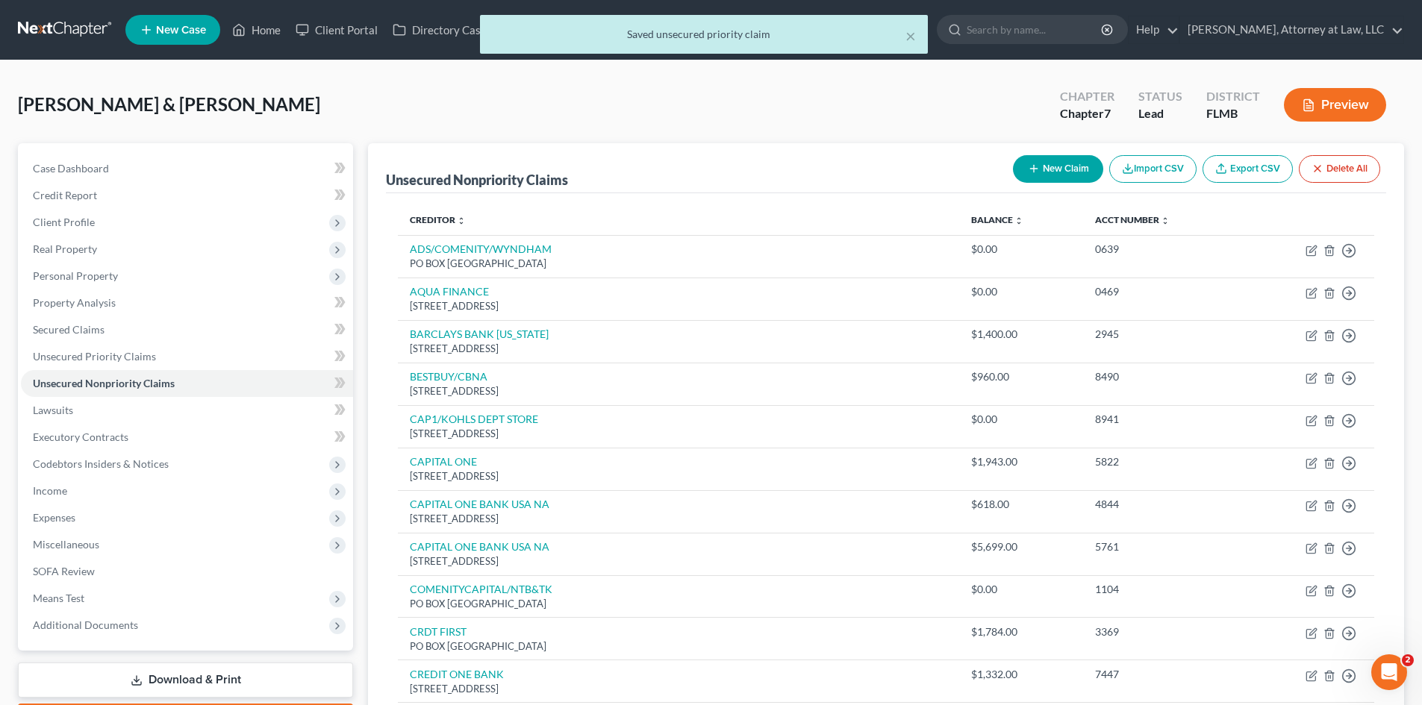
click at [1050, 169] on button "New Claim" at bounding box center [1058, 169] width 90 height 28
select select "2"
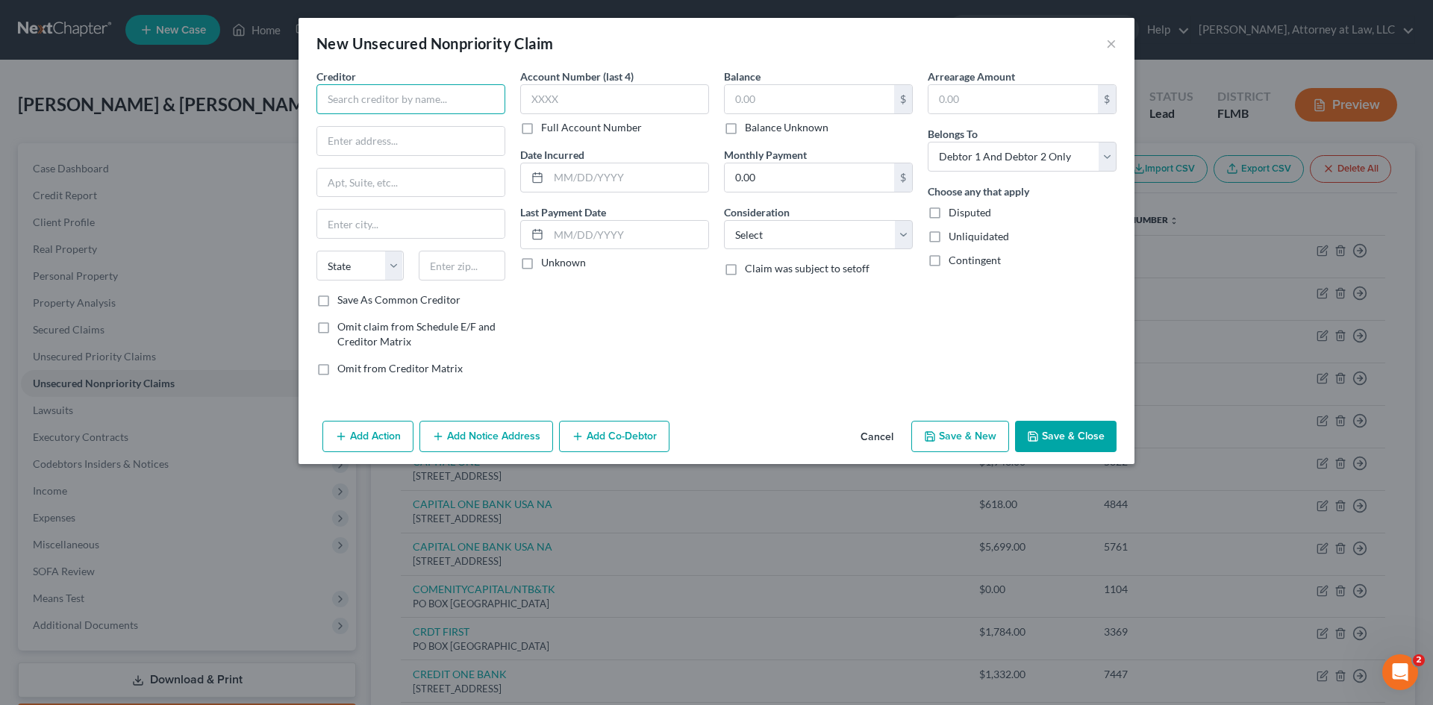
click at [407, 98] on input "text" at bounding box center [411, 99] width 189 height 30
type input "[PERSON_NAME] PLUMBING INC"
click at [405, 145] on input "text" at bounding box center [410, 141] width 187 height 28
type input "[STREET_ADDRESS][PERSON_NAME]"
click at [368, 231] on input "text" at bounding box center [410, 224] width 187 height 28
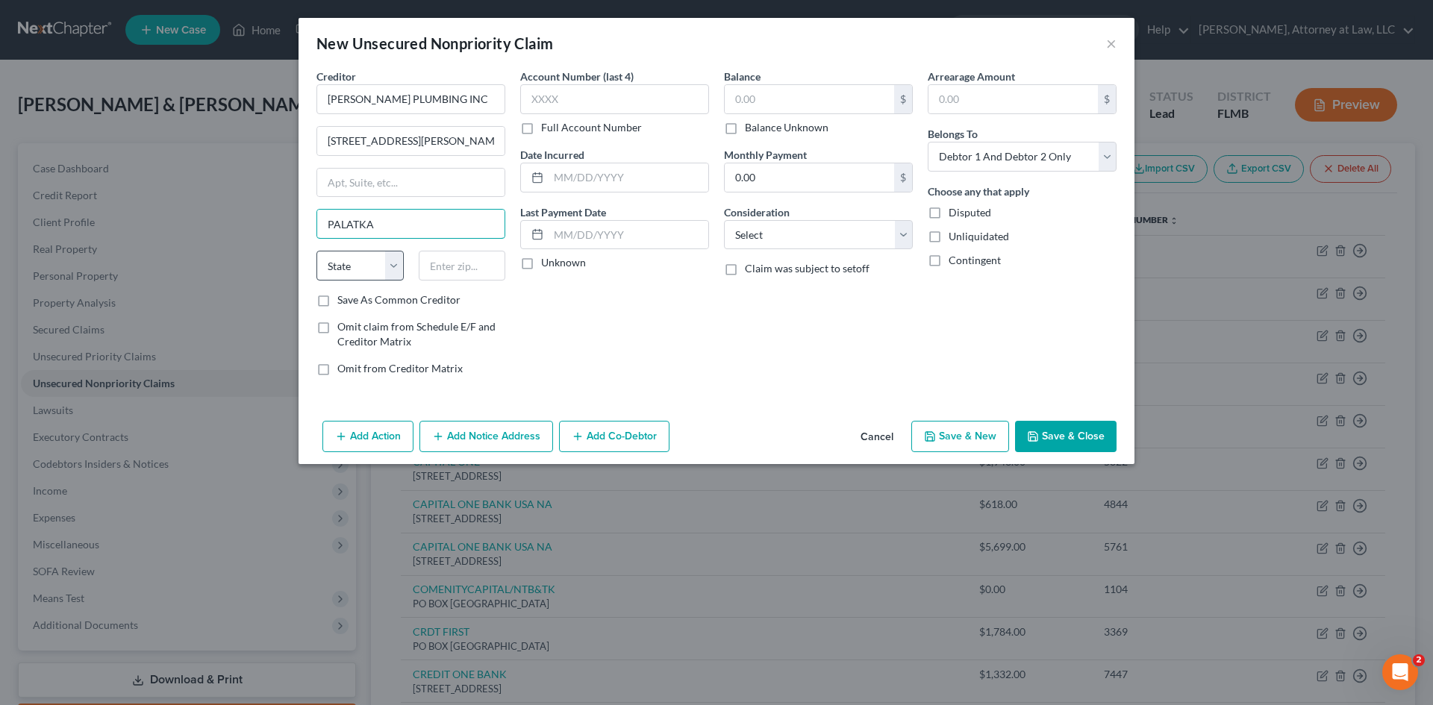
type input "PALATKA"
click at [385, 277] on select "State [US_STATE] AK AR AZ CA CO CT DE DC [GEOGRAPHIC_DATA] [GEOGRAPHIC_DATA] GU…" at bounding box center [360, 266] width 87 height 30
select select "9"
click at [317, 251] on select "State [US_STATE] AK AR AZ CA CO CT DE DC [GEOGRAPHIC_DATA] [GEOGRAPHIC_DATA] GU…" at bounding box center [360, 266] width 87 height 30
click at [452, 268] on input "text" at bounding box center [462, 266] width 87 height 30
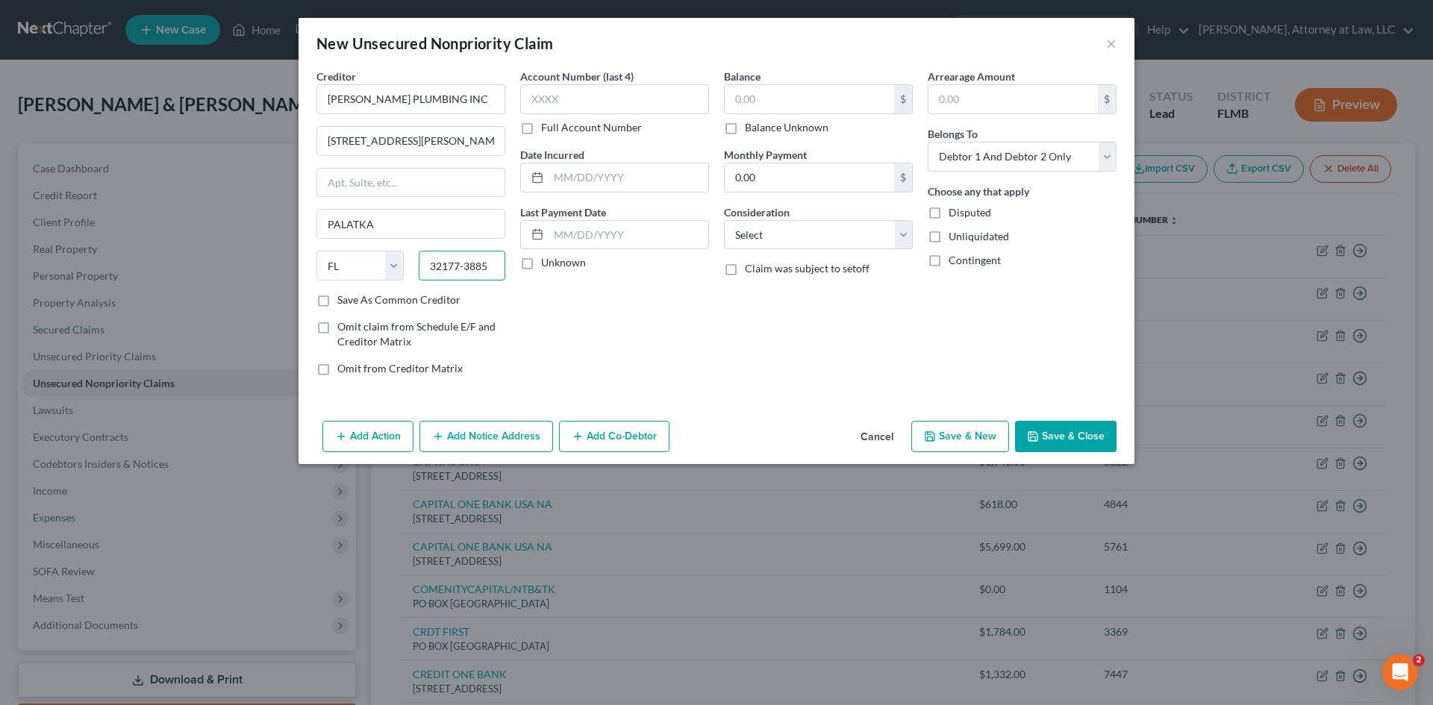
type input "32177-3885"
click at [609, 193] on div "Account Number (last 4) Full Account Number Date Incurred Last Payment Date Unk…" at bounding box center [615, 228] width 204 height 319
click at [609, 178] on input "text" at bounding box center [629, 177] width 160 height 28
type input "[DATE]"
click at [541, 262] on label "Unknown" at bounding box center [563, 262] width 45 height 15
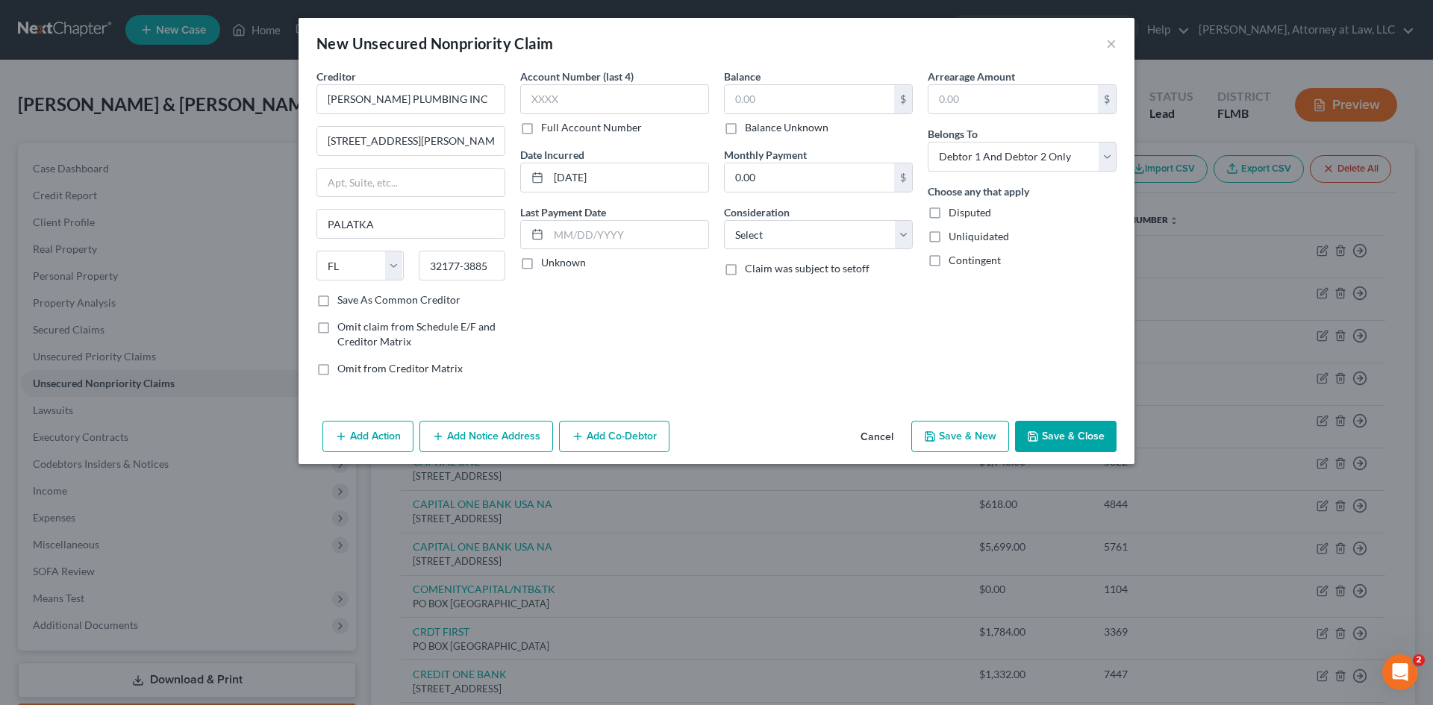
click at [547, 262] on input "Unknown" at bounding box center [552, 260] width 10 height 10
checkbox input "true"
click at [752, 109] on input "text" at bounding box center [809, 99] width 169 height 28
type input "378.53"
click at [903, 238] on select "Select Cable / Satellite Services Collection Agency Credit Card Debt Debt Couns…" at bounding box center [818, 235] width 189 height 30
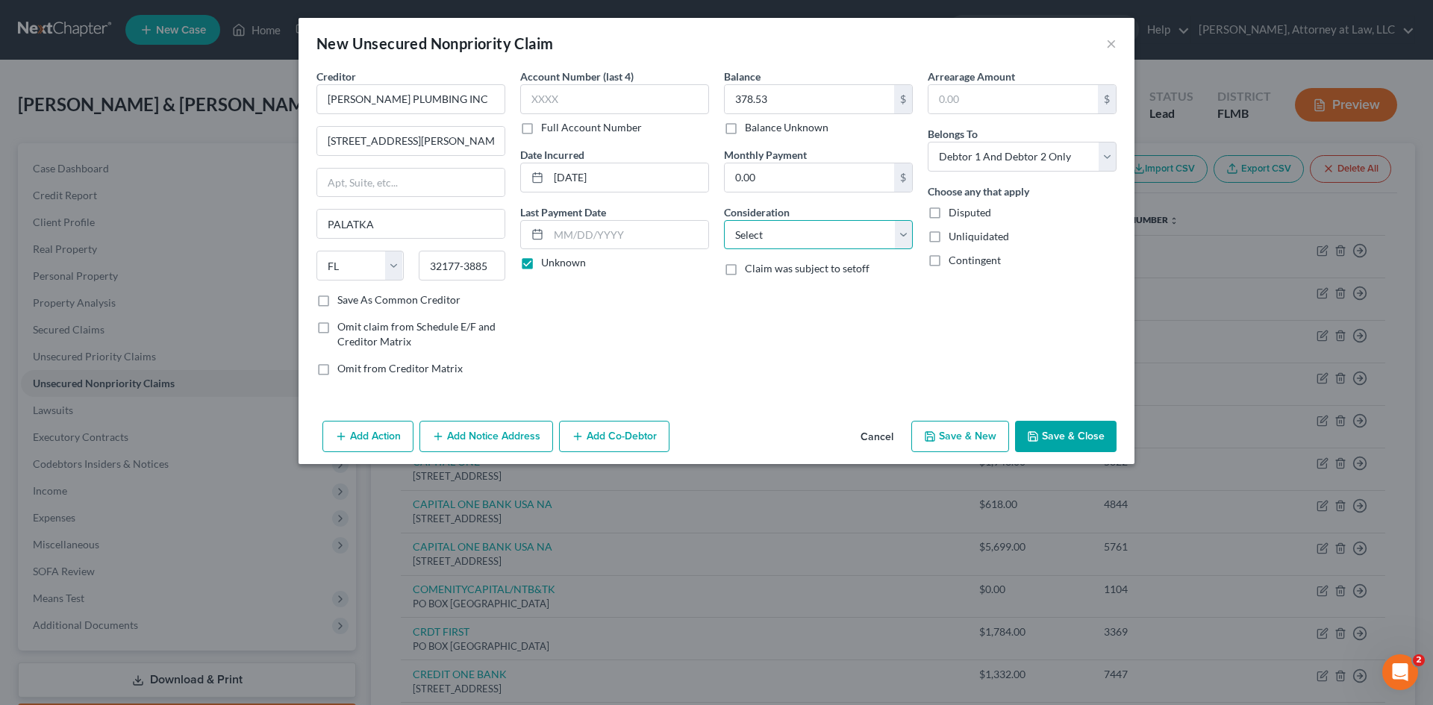
select select "6"
click at [724, 220] on select "Select Cable / Satellite Services Collection Agency Credit Card Debt Debt Couns…" at bounding box center [818, 235] width 189 height 30
click at [891, 237] on select "Select Cable / Satellite Services Collection Agency Credit Card Debt Debt Couns…" at bounding box center [818, 235] width 189 height 30
click at [1073, 359] on div "Arrearage Amount $ Belongs To * Select Debtor 1 Only Debtor 2 Only Debtor 1 And…" at bounding box center [1022, 228] width 204 height 319
click at [1096, 443] on button "Save & Close" at bounding box center [1066, 436] width 102 height 31
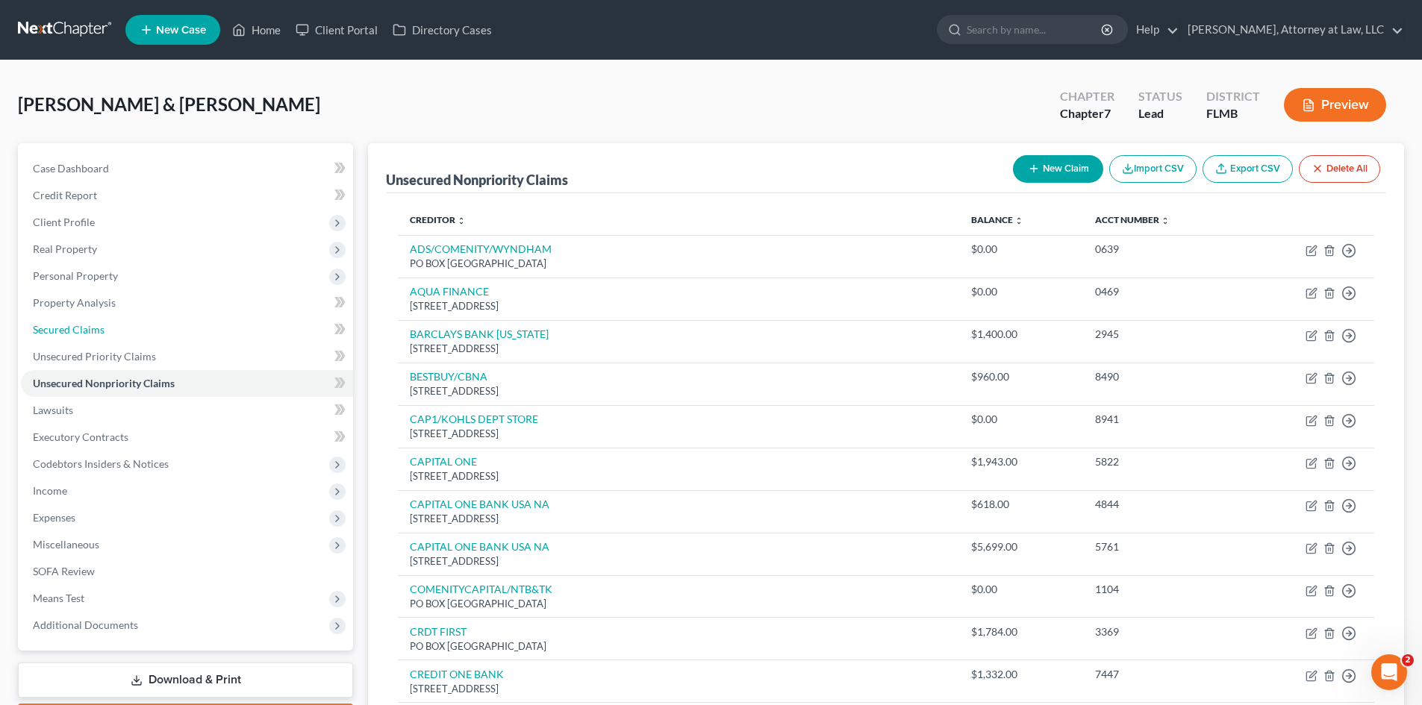
click at [110, 333] on link "Secured Claims" at bounding box center [187, 330] width 332 height 27
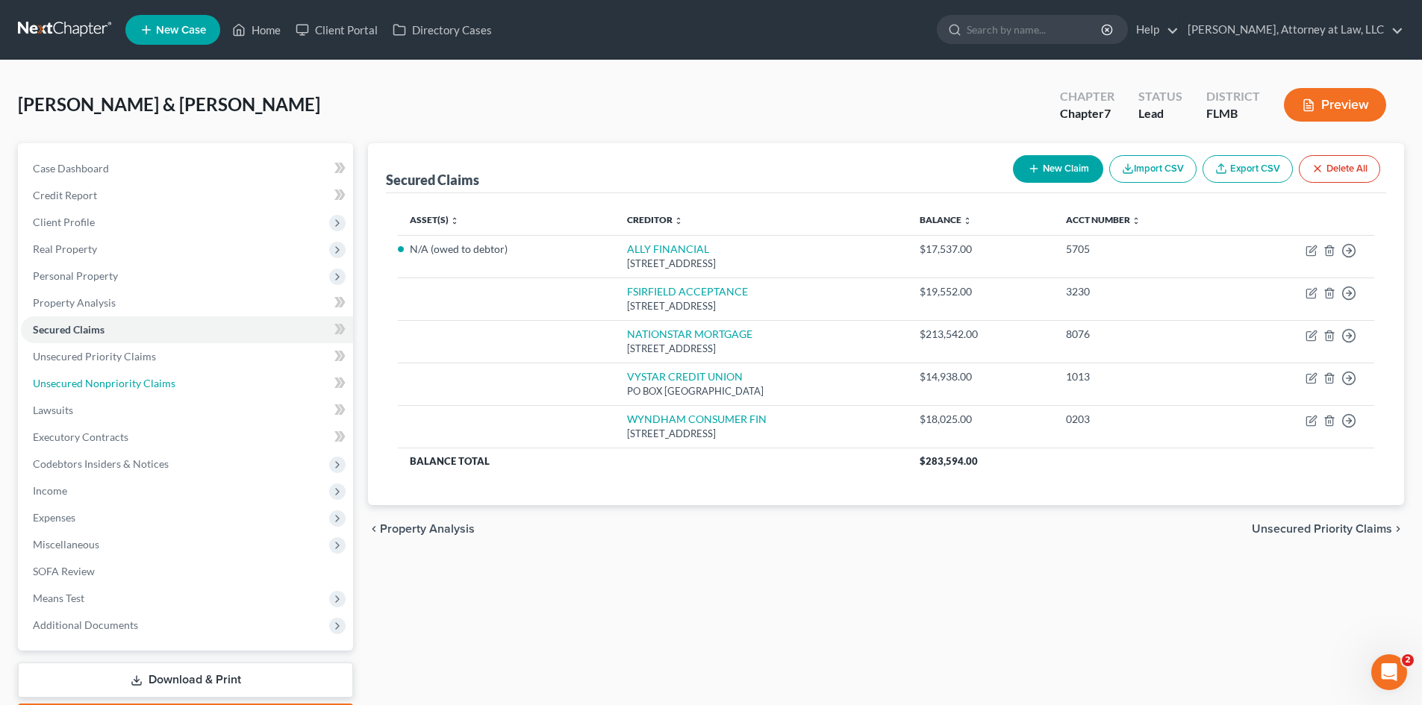
drag, startPoint x: 84, startPoint y: 378, endPoint x: 883, endPoint y: 590, distance: 826.4
click at [84, 378] on span "Unsecured Nonpriority Claims" at bounding box center [104, 383] width 143 height 13
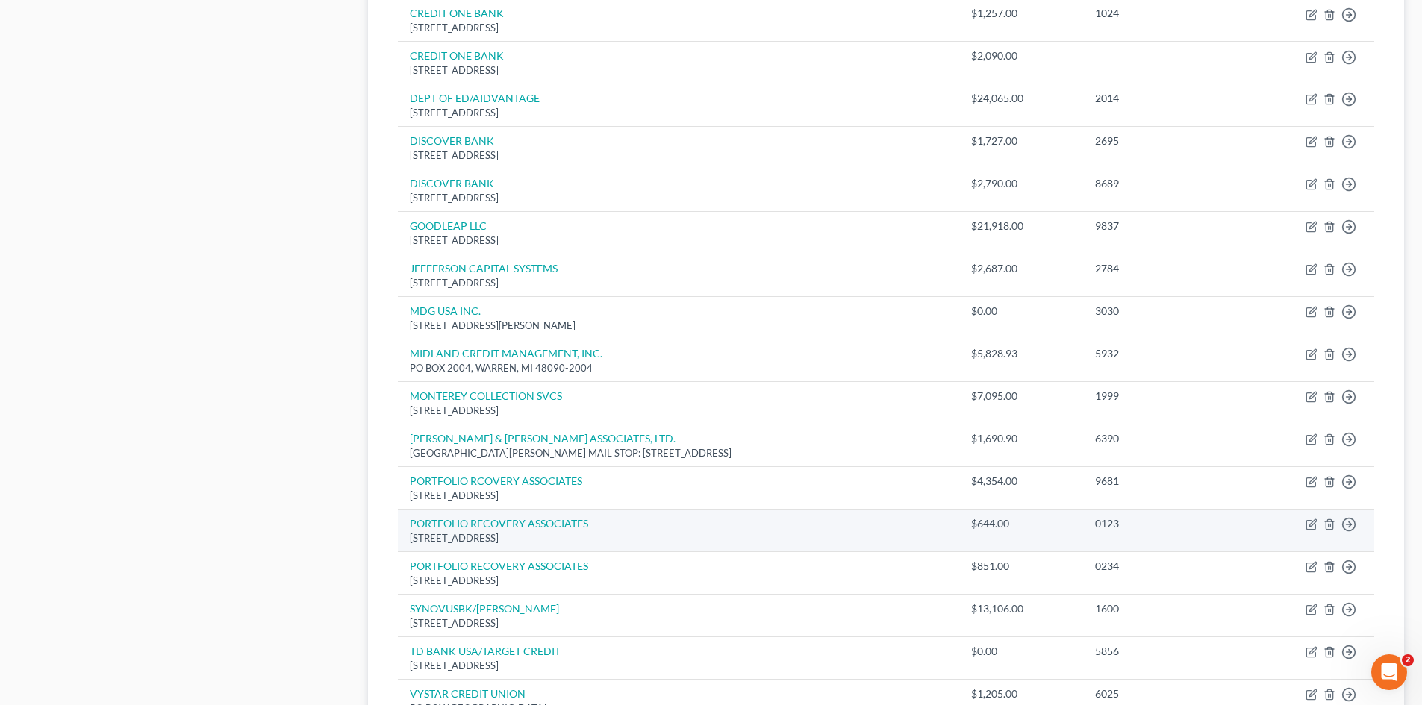
scroll to position [821, 0]
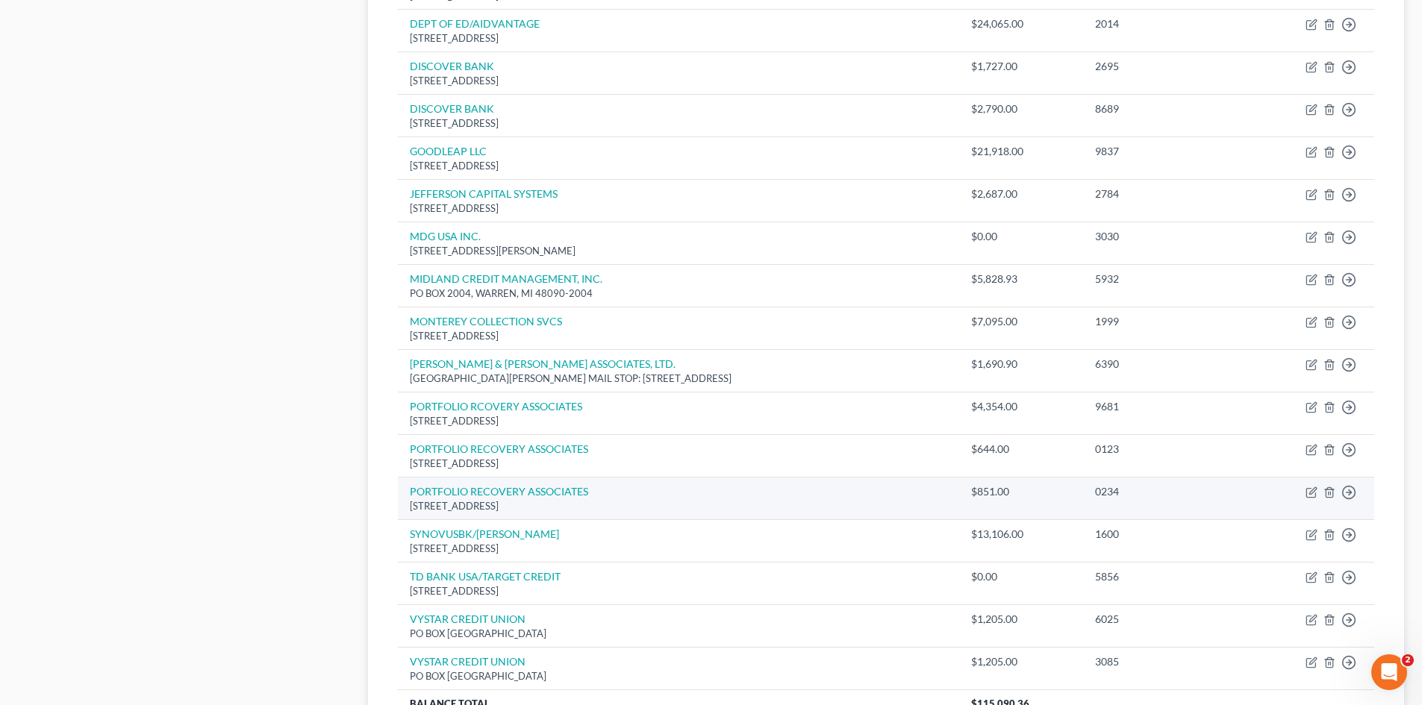
drag, startPoint x: 834, startPoint y: 493, endPoint x: 827, endPoint y: 501, distance: 10.6
drag, startPoint x: 827, startPoint y: 501, endPoint x: 508, endPoint y: 496, distance: 318.8
click at [508, 496] on link "PORTFOLIO RECOVERY ASSOCIATES" at bounding box center [499, 491] width 178 height 13
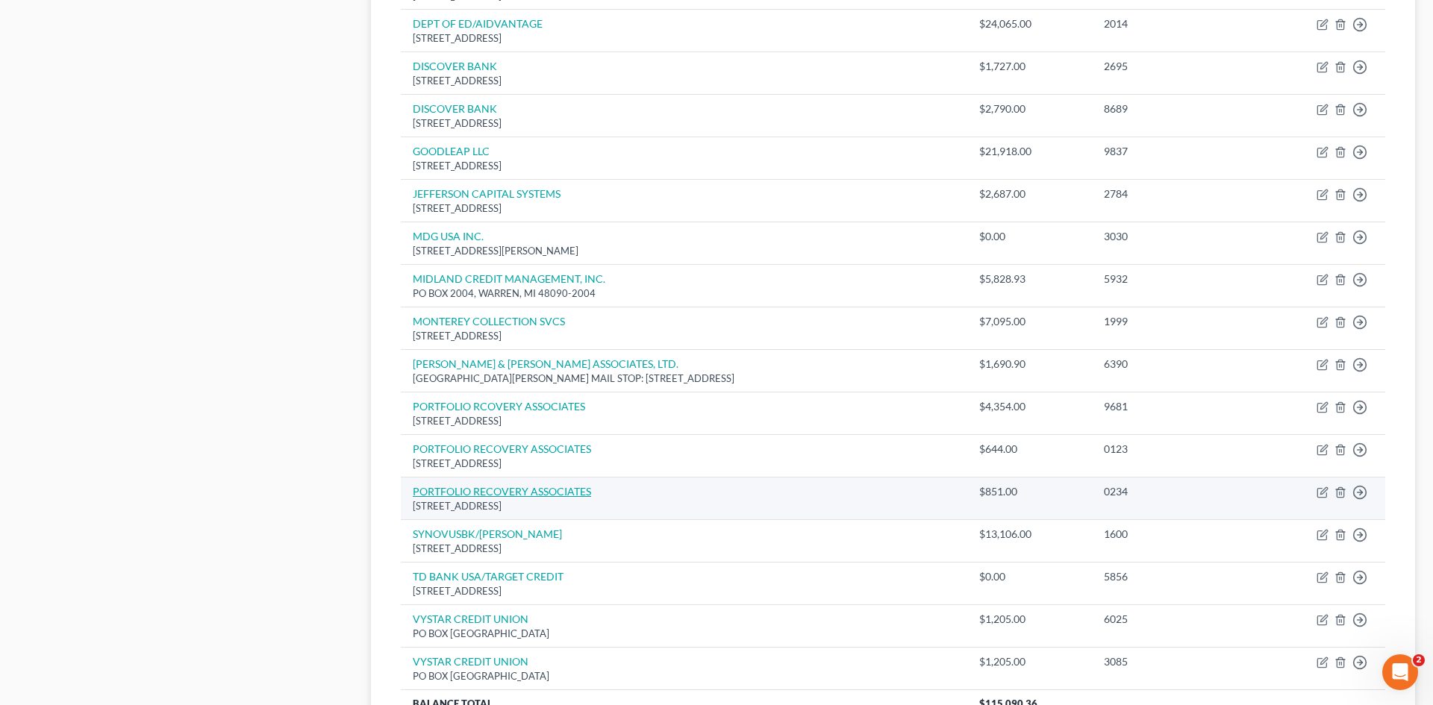
select select "48"
select select "1"
select select "0"
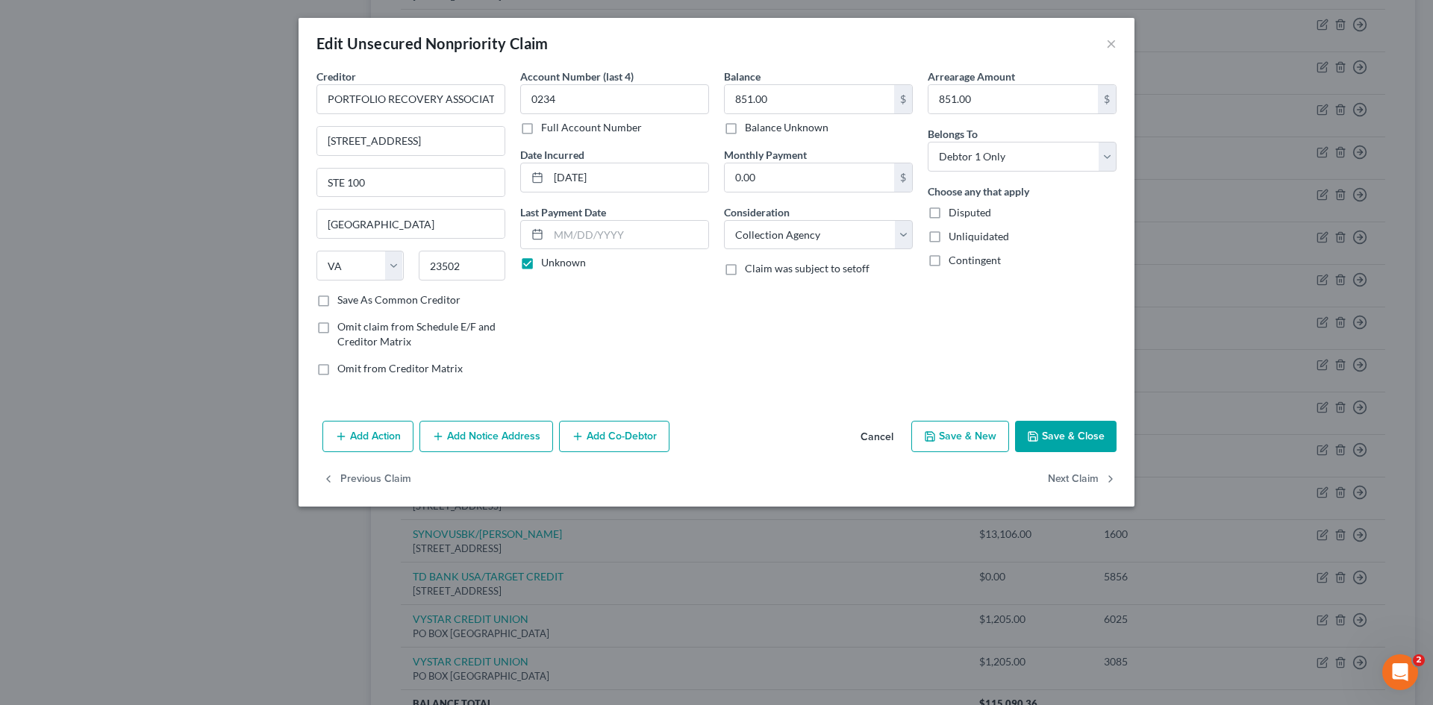
click at [883, 434] on button "Cancel" at bounding box center [877, 438] width 57 height 30
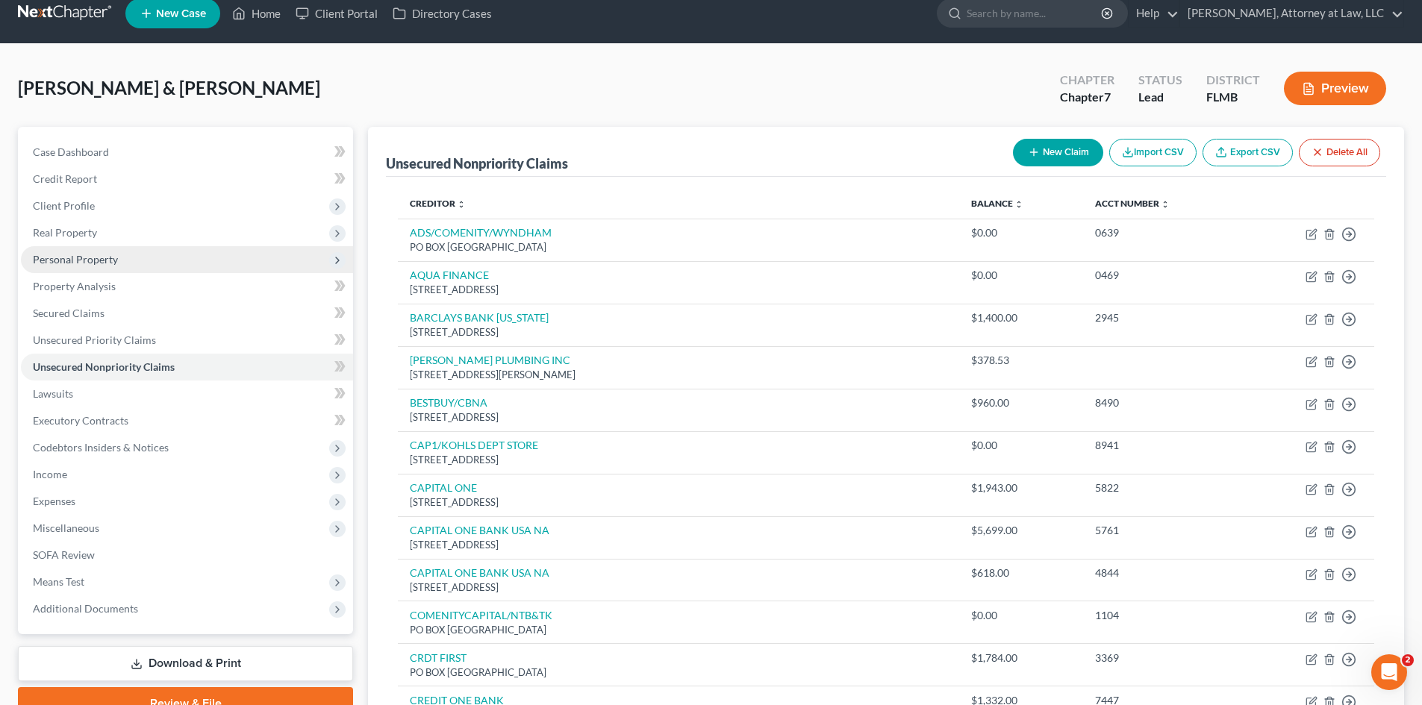
scroll to position [0, 0]
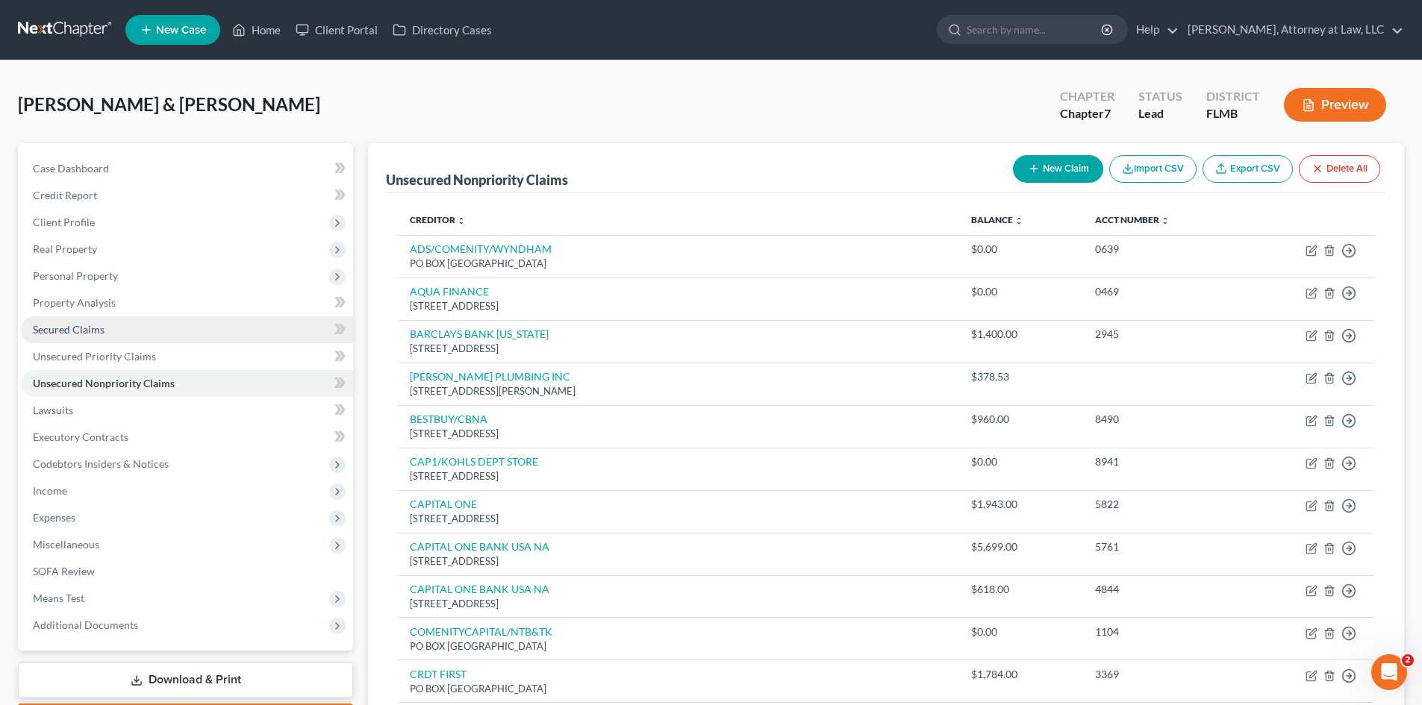
click at [66, 322] on link "Secured Claims" at bounding box center [187, 330] width 332 height 27
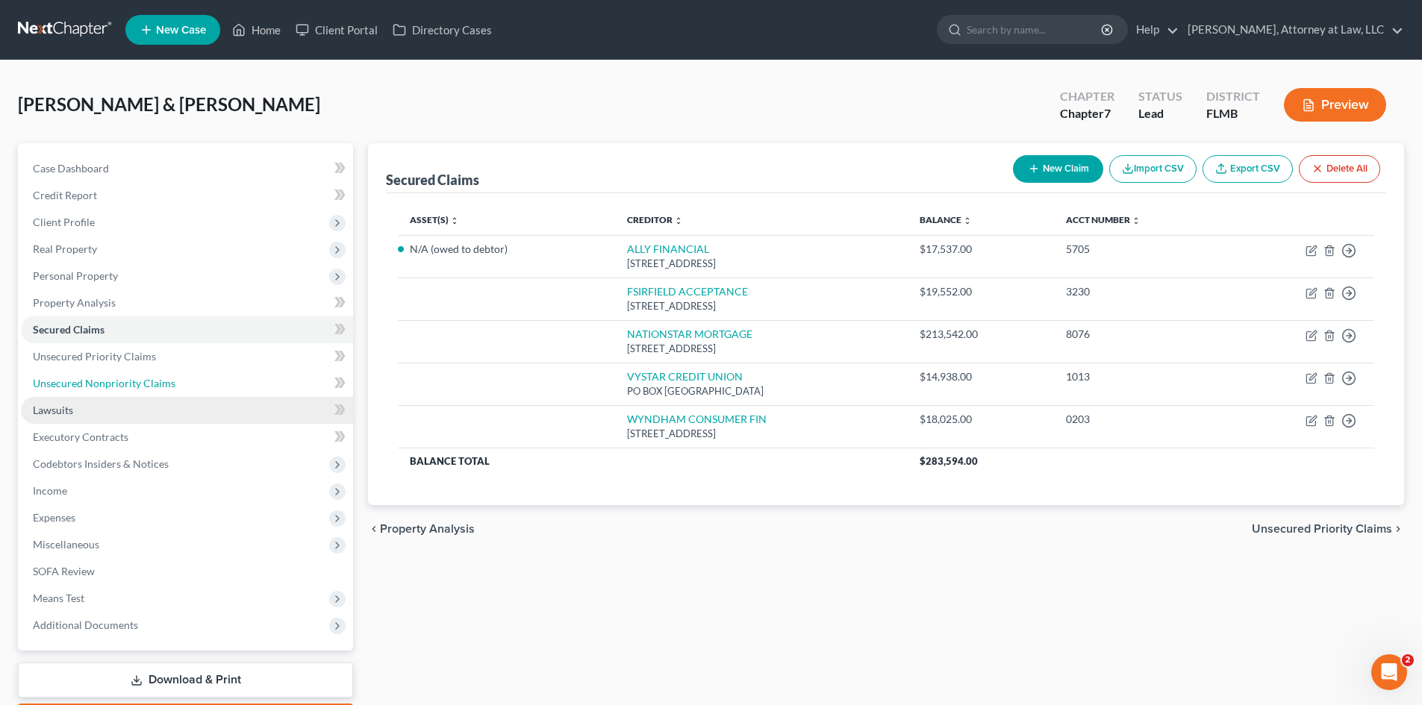
drag, startPoint x: 79, startPoint y: 386, endPoint x: 326, endPoint y: 399, distance: 247.4
click at [79, 386] on span "Unsecured Nonpriority Claims" at bounding box center [104, 383] width 143 height 13
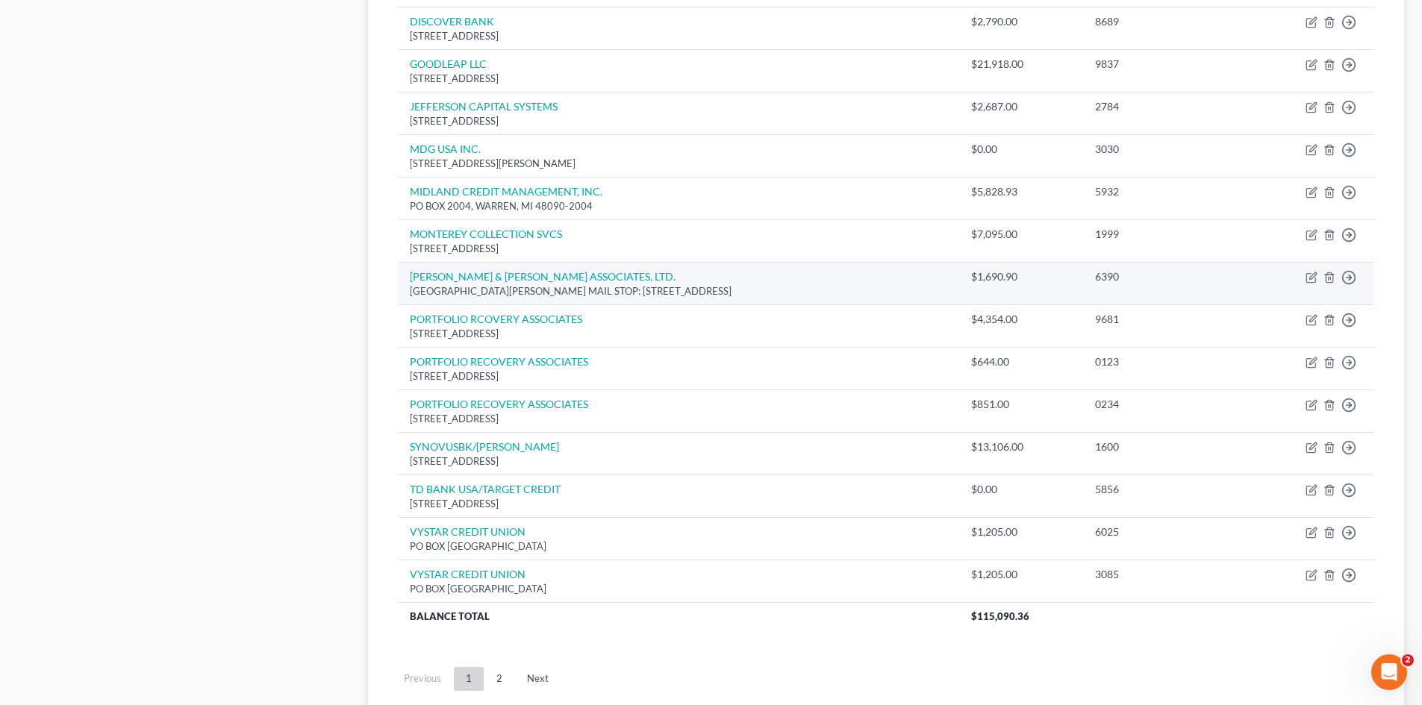
scroll to position [944, 0]
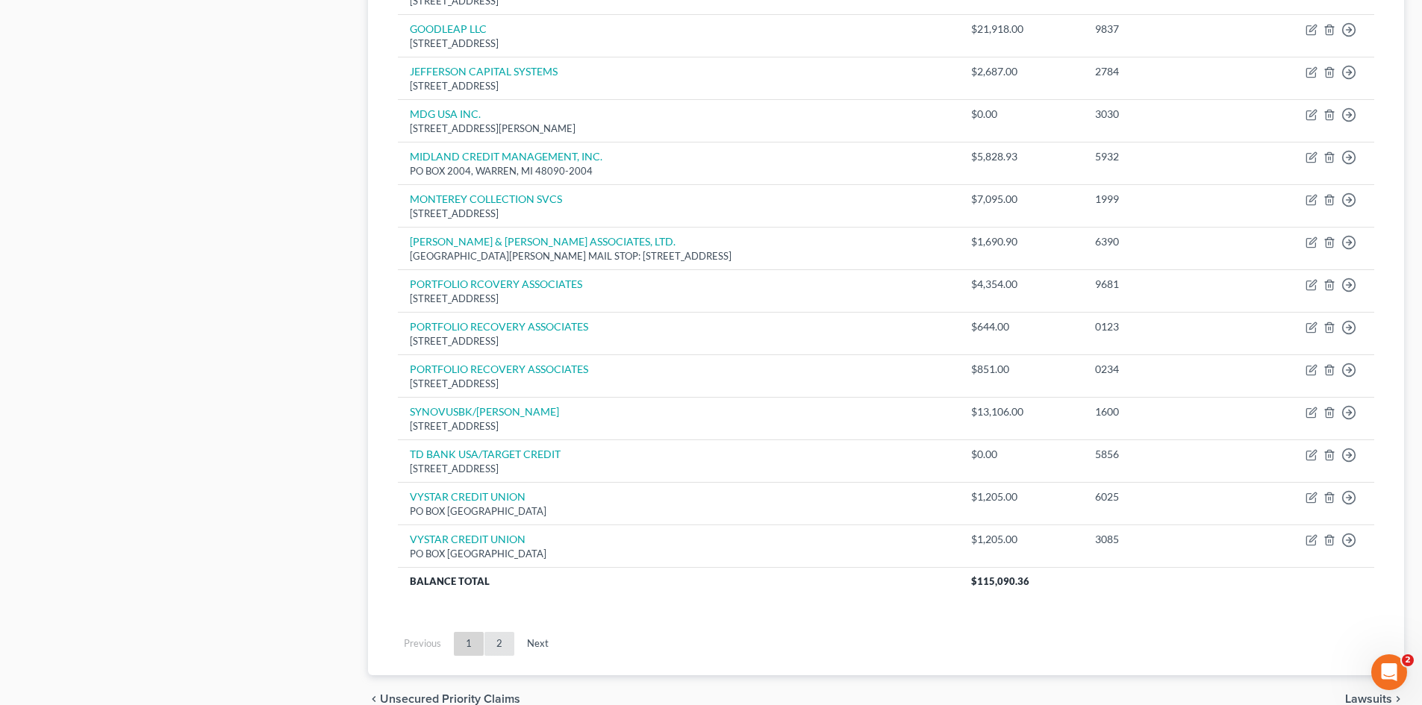
click at [498, 649] on link "2" at bounding box center [499, 644] width 30 height 24
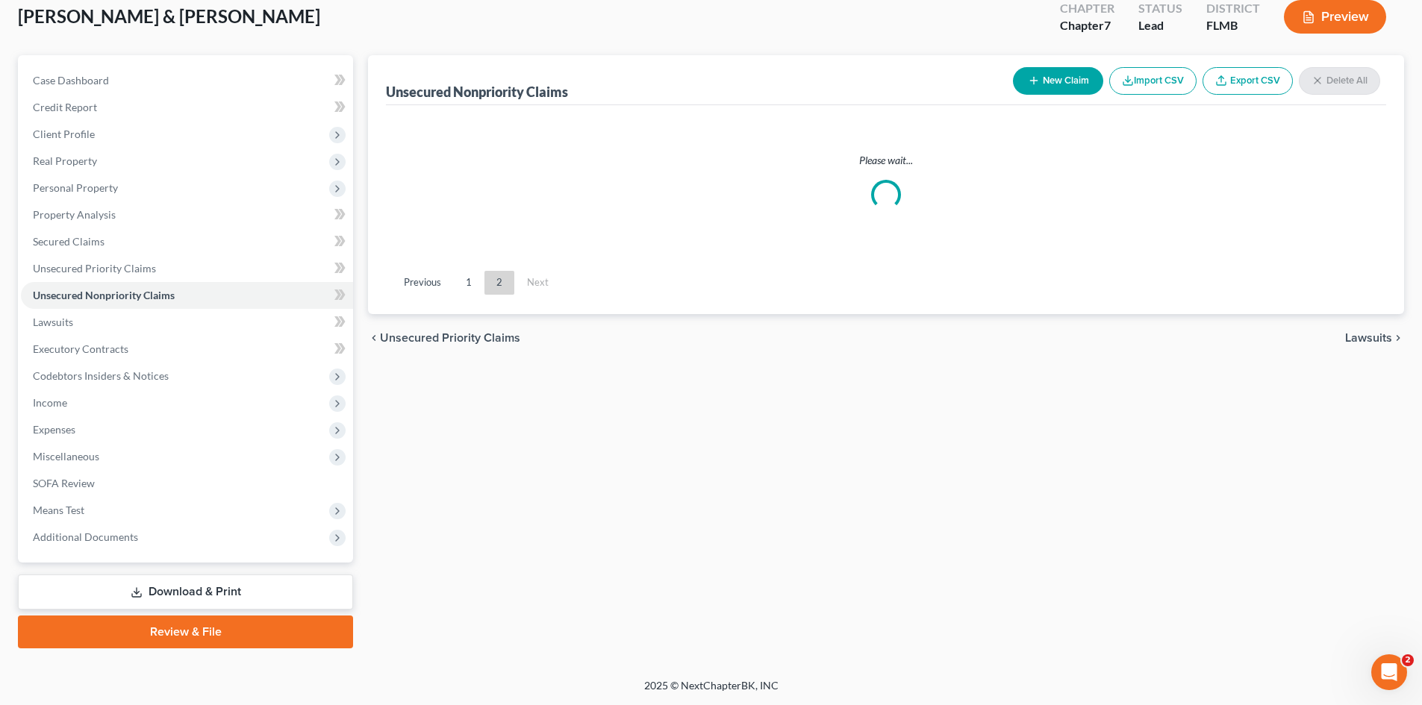
scroll to position [88, 0]
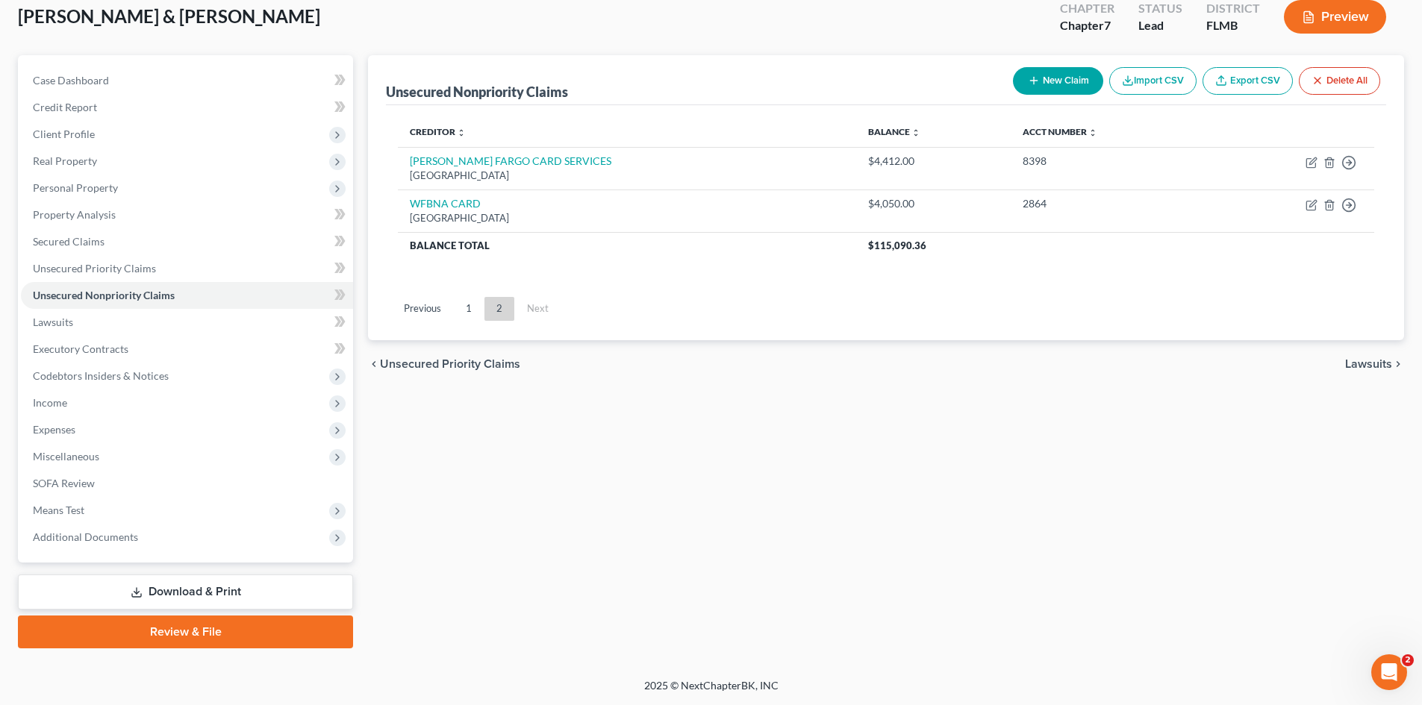
drag, startPoint x: 470, startPoint y: 315, endPoint x: 472, endPoint y: 325, distance: 10.7
click at [470, 315] on link "1" at bounding box center [469, 309] width 30 height 24
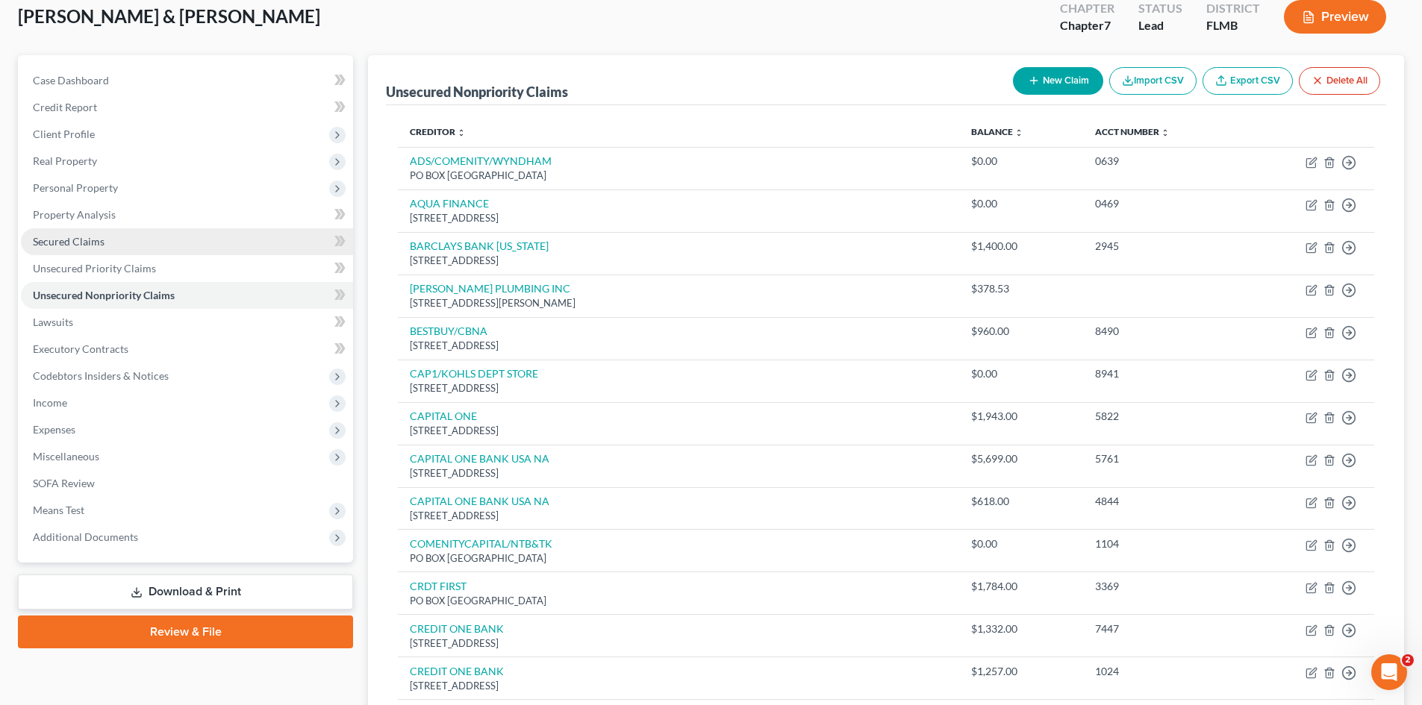
drag, startPoint x: 63, startPoint y: 245, endPoint x: 102, endPoint y: 245, distance: 38.1
click at [63, 245] on span "Secured Claims" at bounding box center [69, 241] width 72 height 13
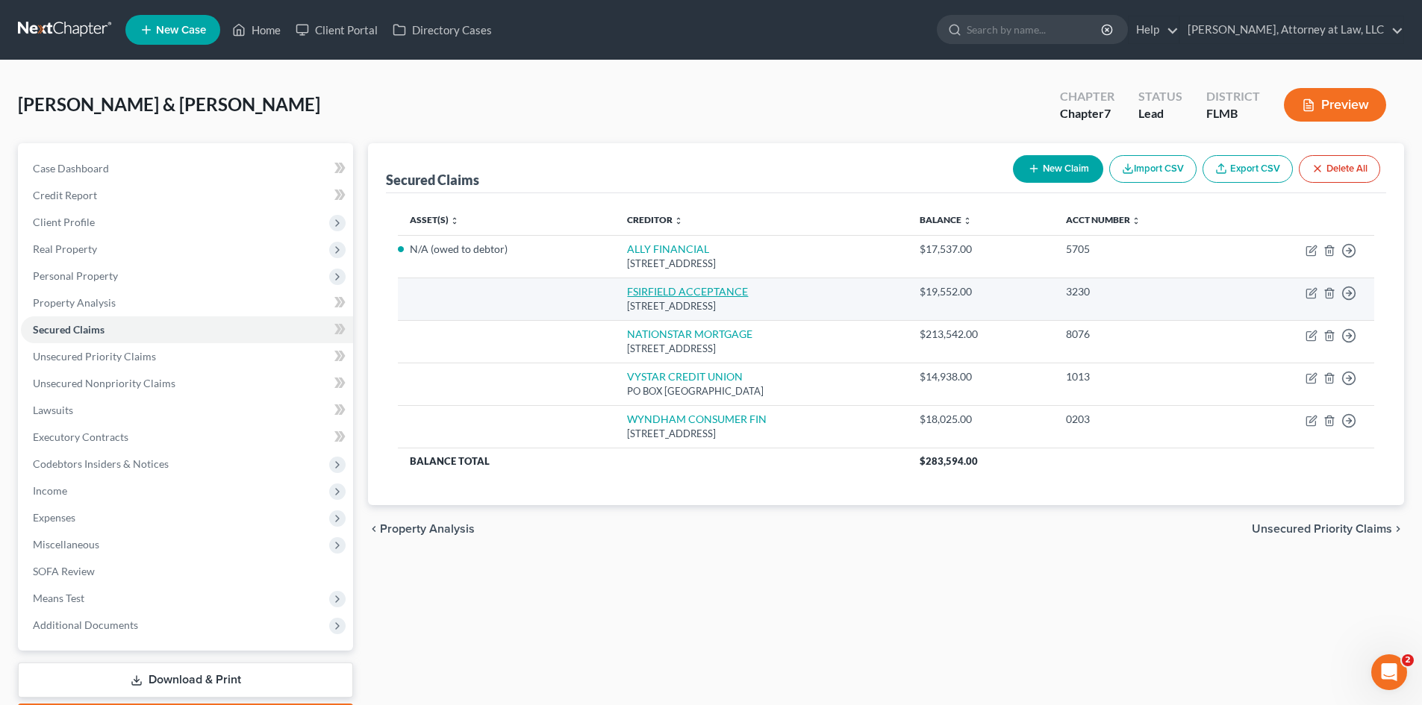
click at [670, 286] on link "FSIRFIELD ACCEPTANCE" at bounding box center [687, 291] width 121 height 13
select select "9"
select select "2"
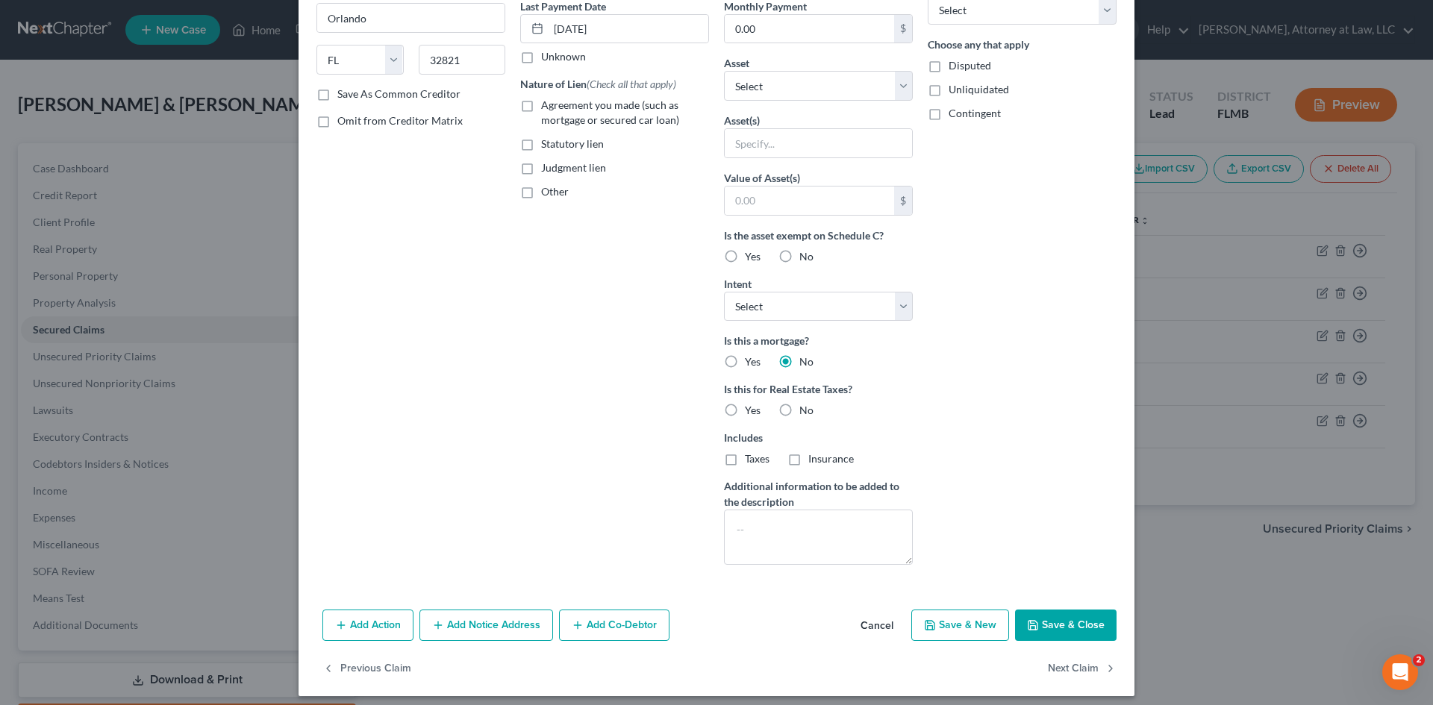
scroll to position [215, 0]
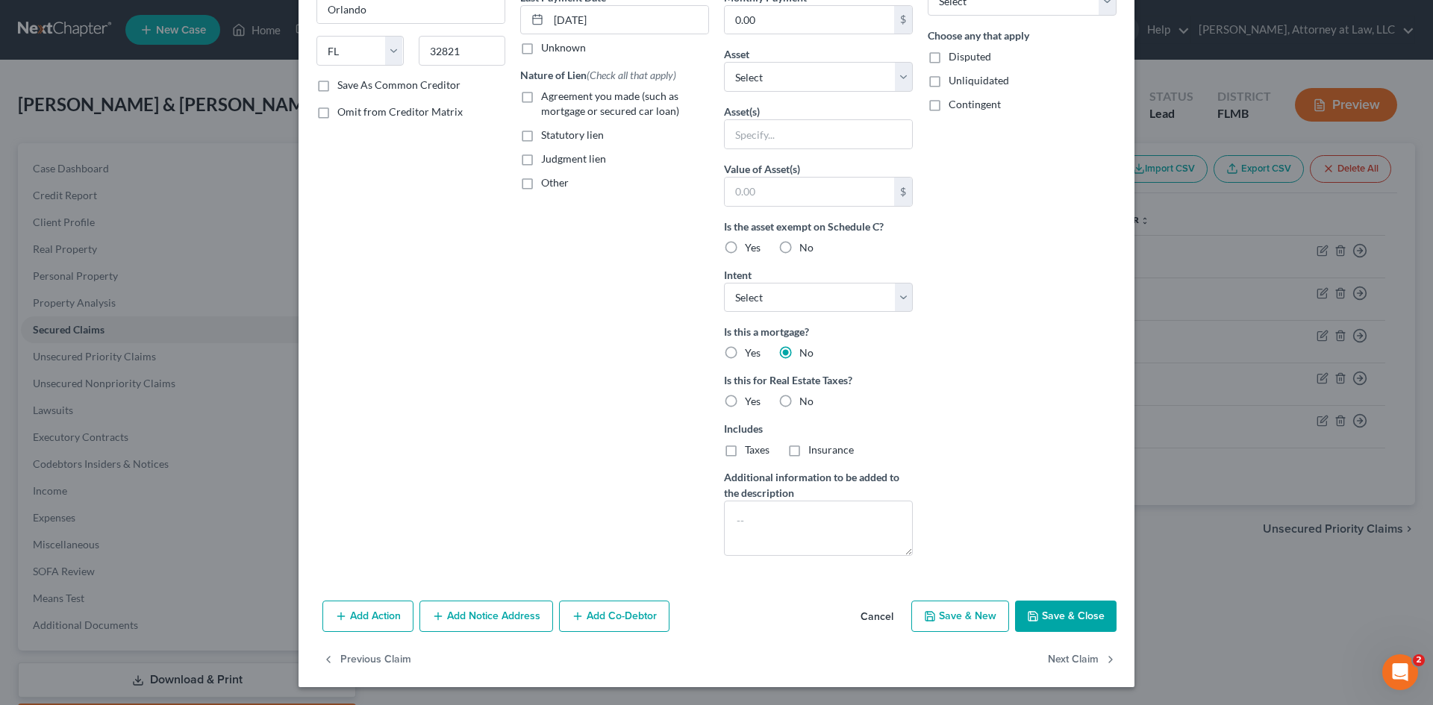
type input "19,552"
click at [1067, 615] on button "Save & Close" at bounding box center [1066, 616] width 102 height 31
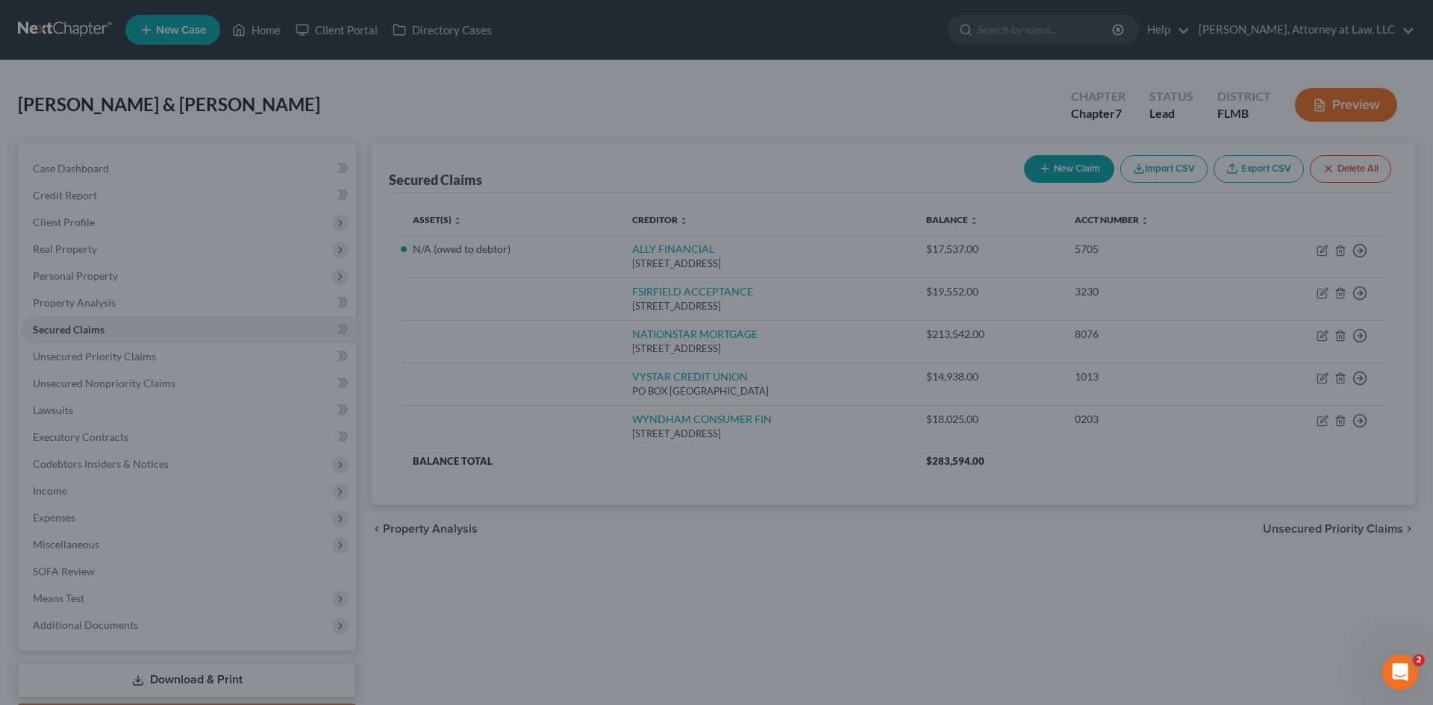
scroll to position [52, 0]
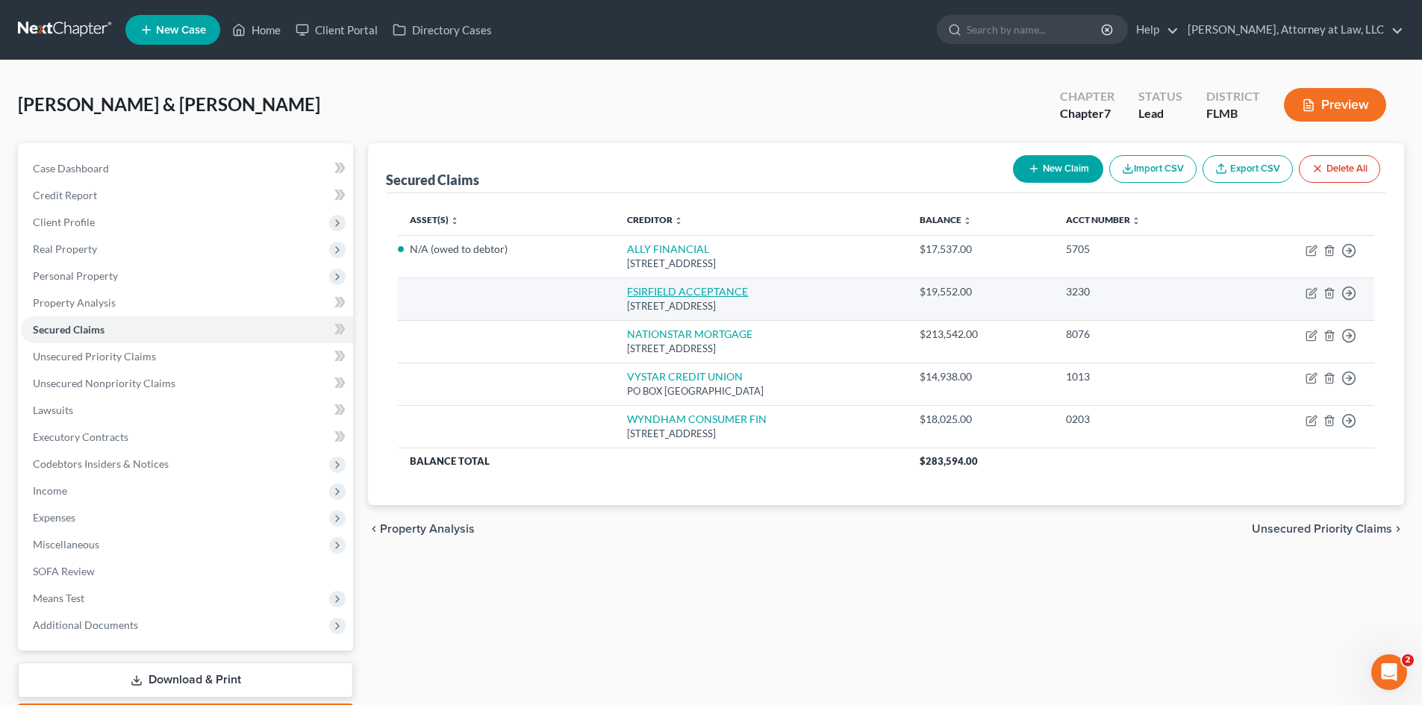
click at [627, 293] on link "FSIRFIELD ACCEPTANCE" at bounding box center [687, 291] width 121 height 13
select select "9"
select select "2"
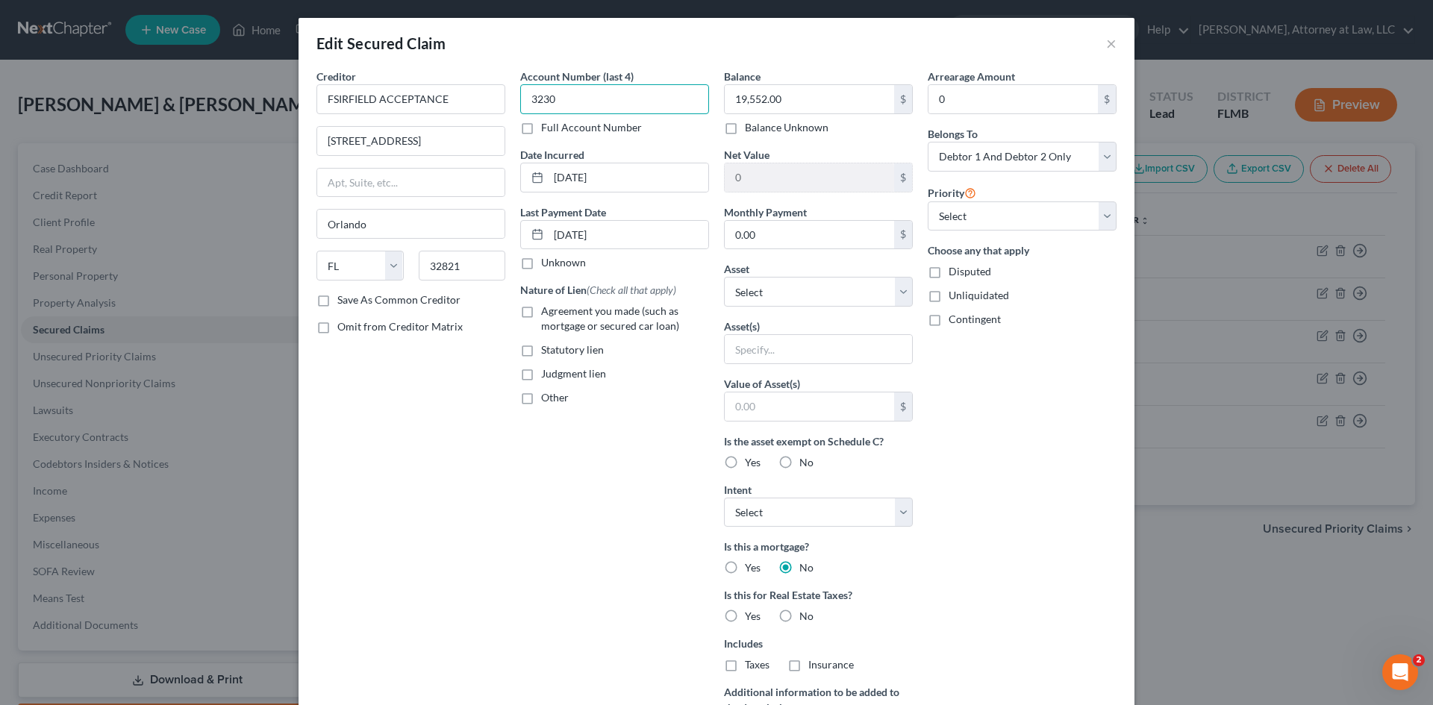
click at [561, 103] on input "3230" at bounding box center [614, 99] width 189 height 30
type input "3"
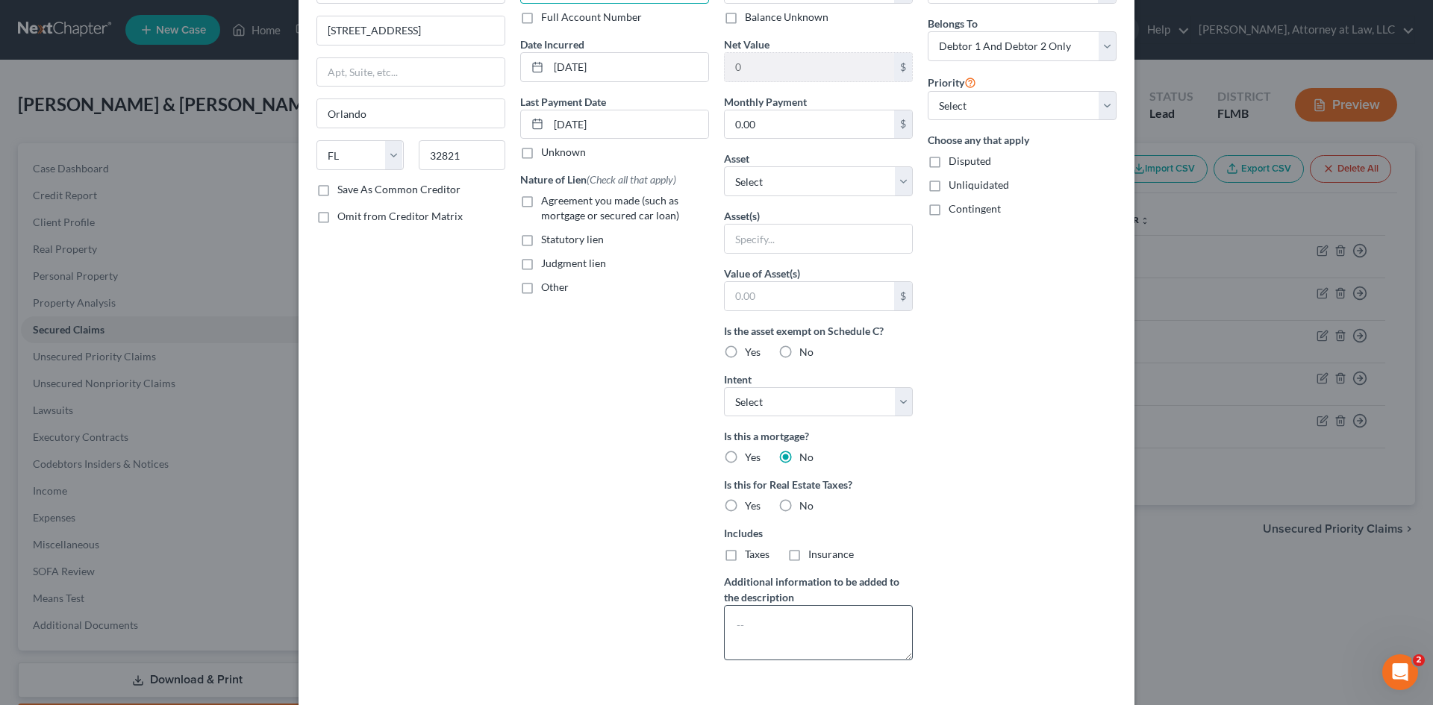
scroll to position [215, 0]
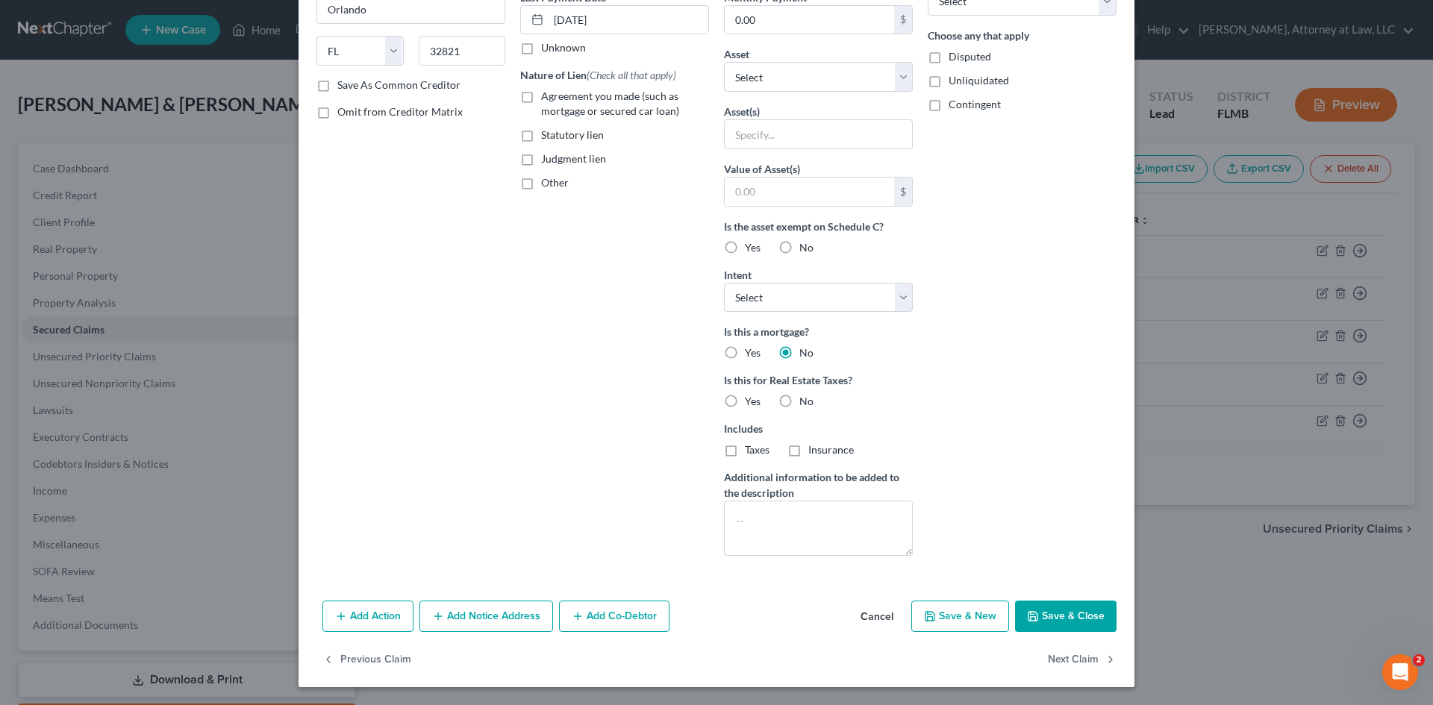
type input "0203"
click at [1044, 611] on button "Save & Close" at bounding box center [1066, 616] width 102 height 31
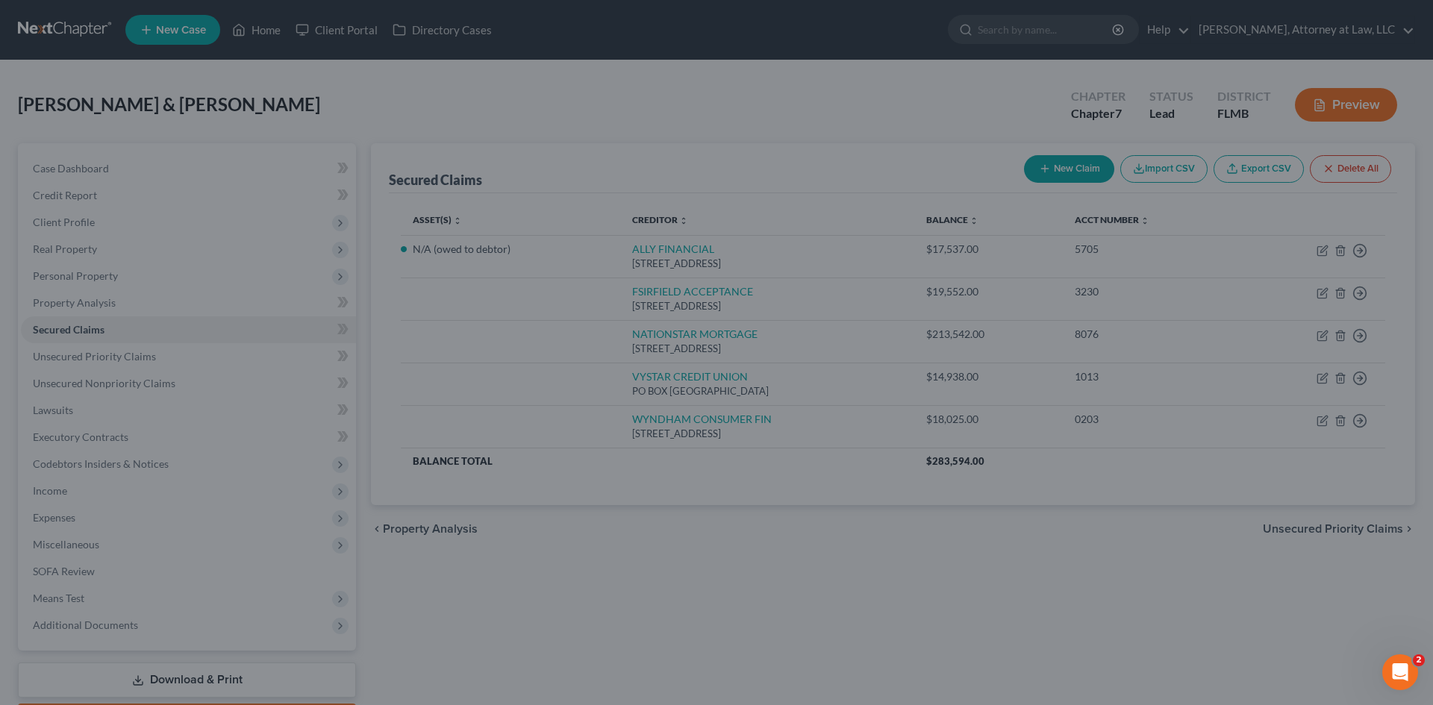
scroll to position [52, 0]
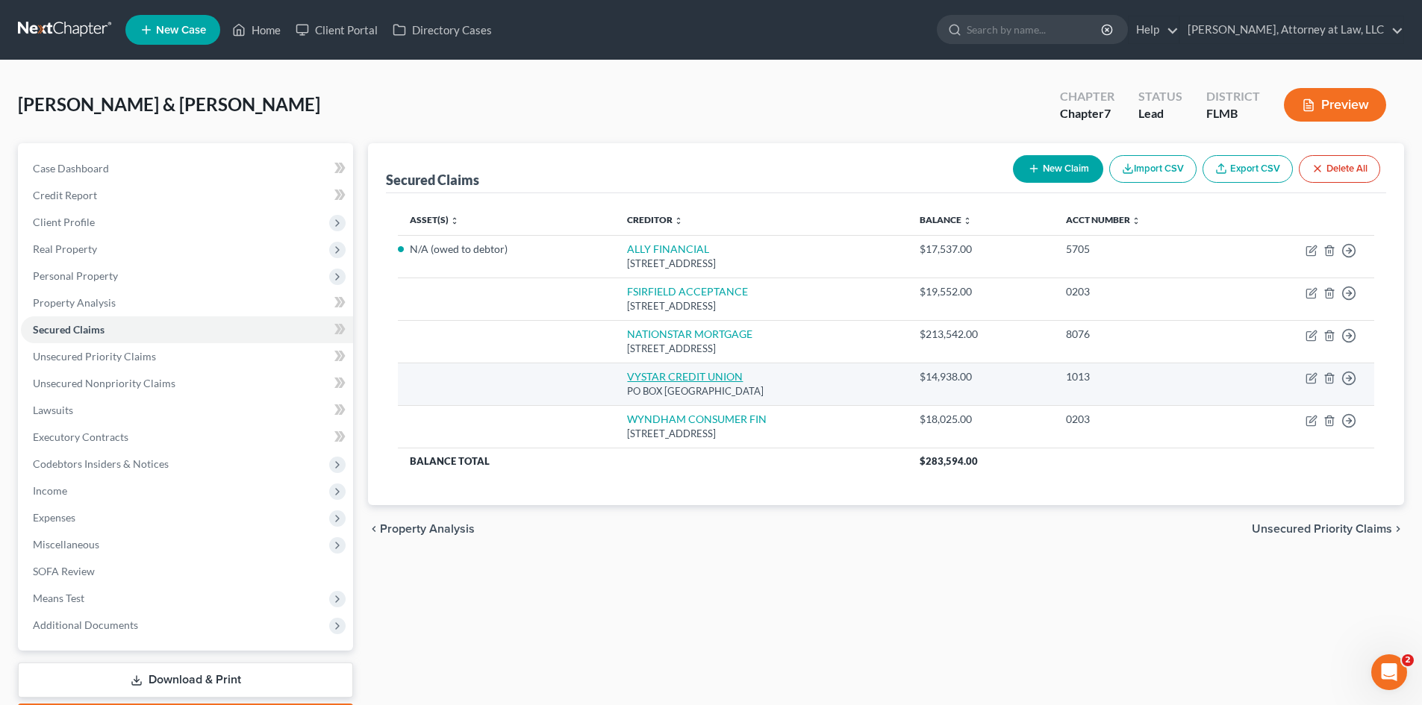
click at [675, 374] on link "VYSTAR CREDIT UNION" at bounding box center [685, 376] width 116 height 13
select select "9"
select select "2"
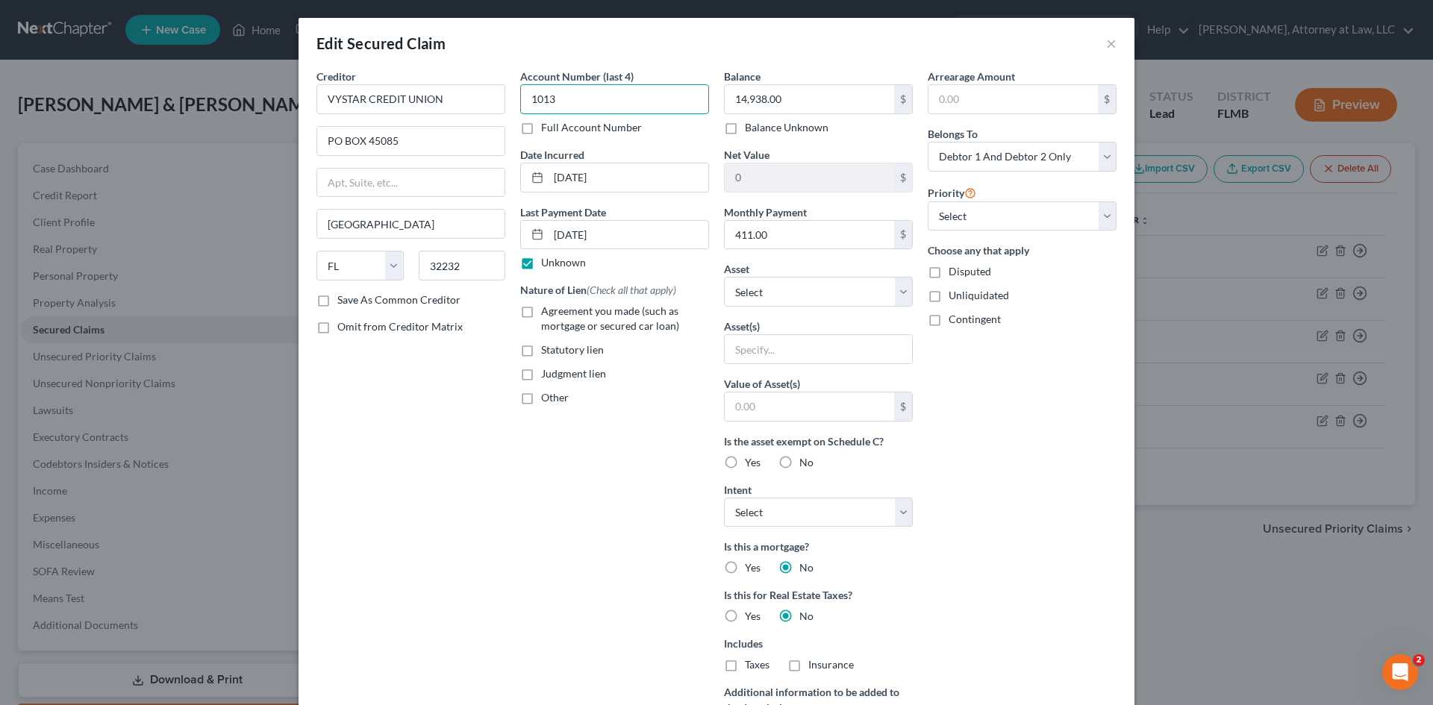
drag, startPoint x: 592, startPoint y: 99, endPoint x: 776, endPoint y: 158, distance: 192.9
click at [473, 108] on div "Creditor * VYSTAR CREDIT UNION PO BOX 45085 [GEOGRAPHIC_DATA] [US_STATE] AK AR …" at bounding box center [716, 426] width 815 height 714
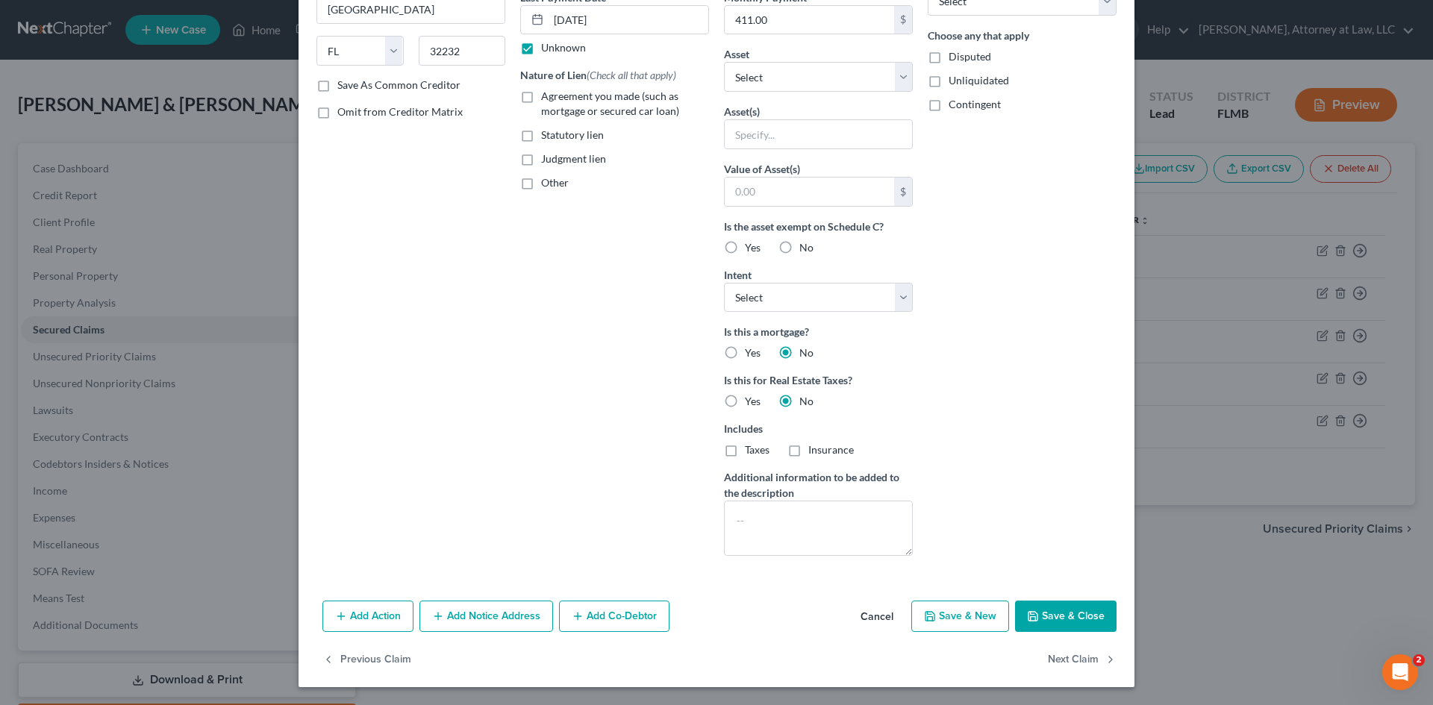
type input "9469"
click at [1067, 608] on button "Save & Close" at bounding box center [1066, 616] width 102 height 31
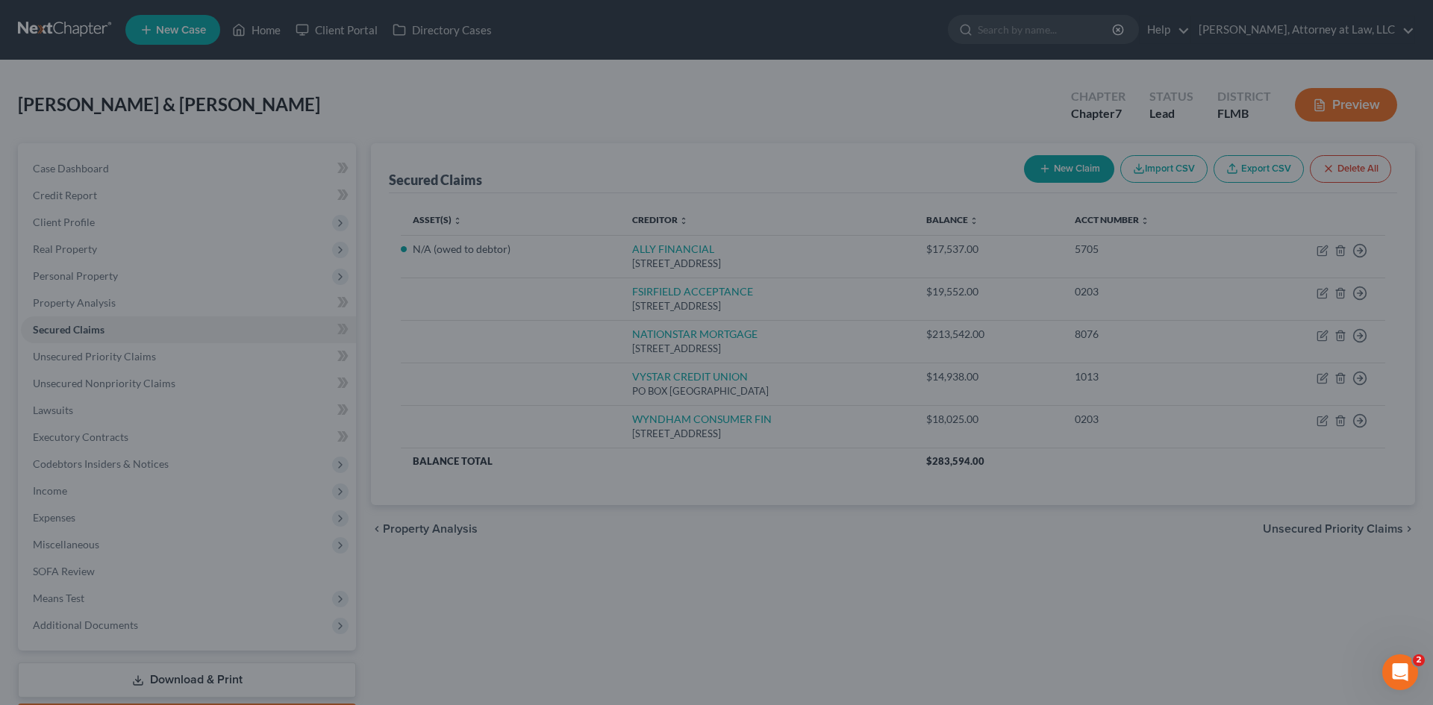
type input "0"
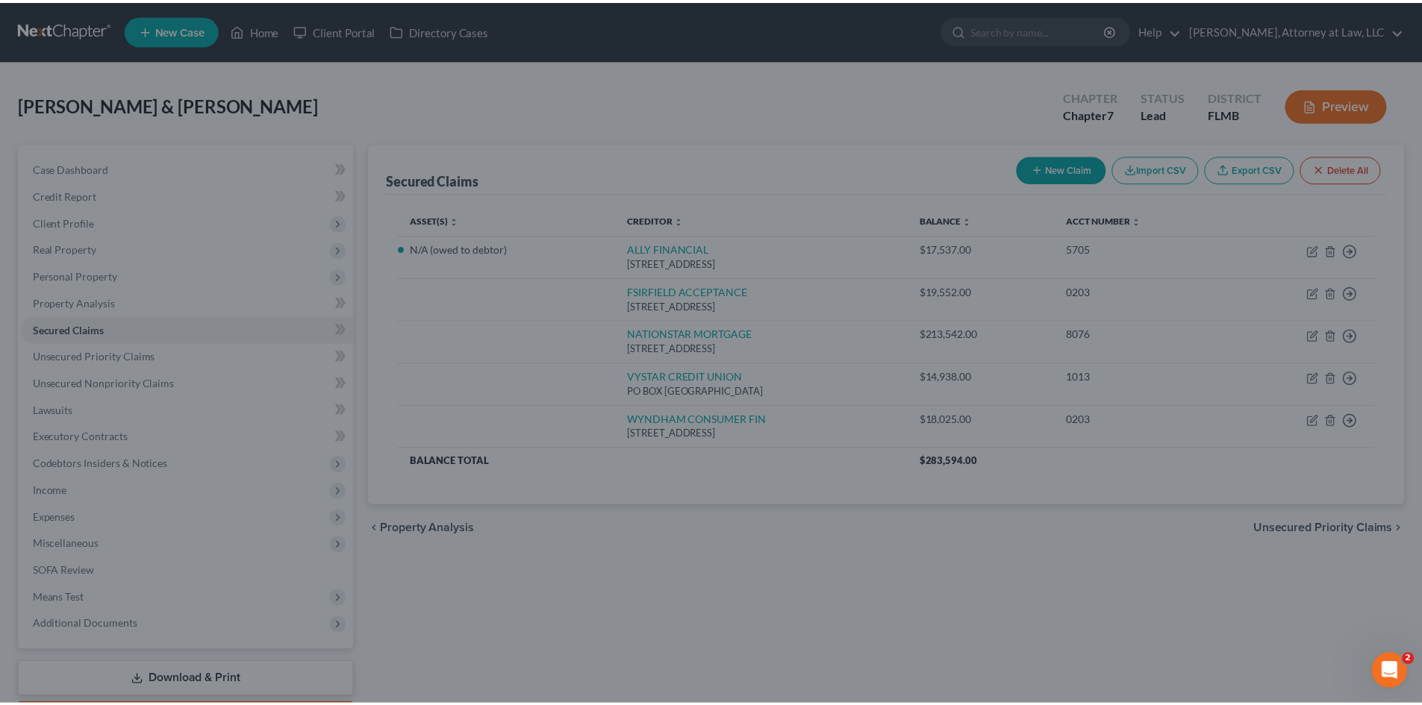
scroll to position [52, 0]
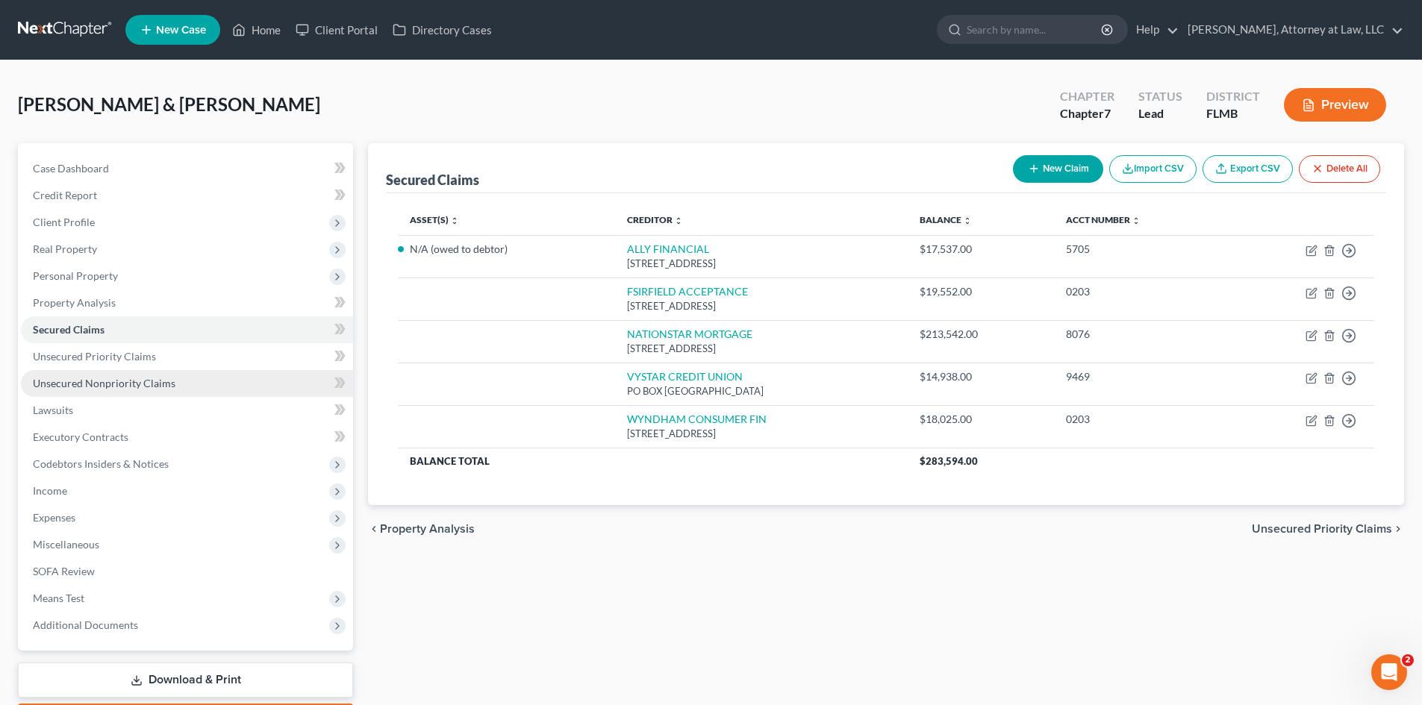
click at [125, 384] on span "Unsecured Nonpriority Claims" at bounding box center [104, 383] width 143 height 13
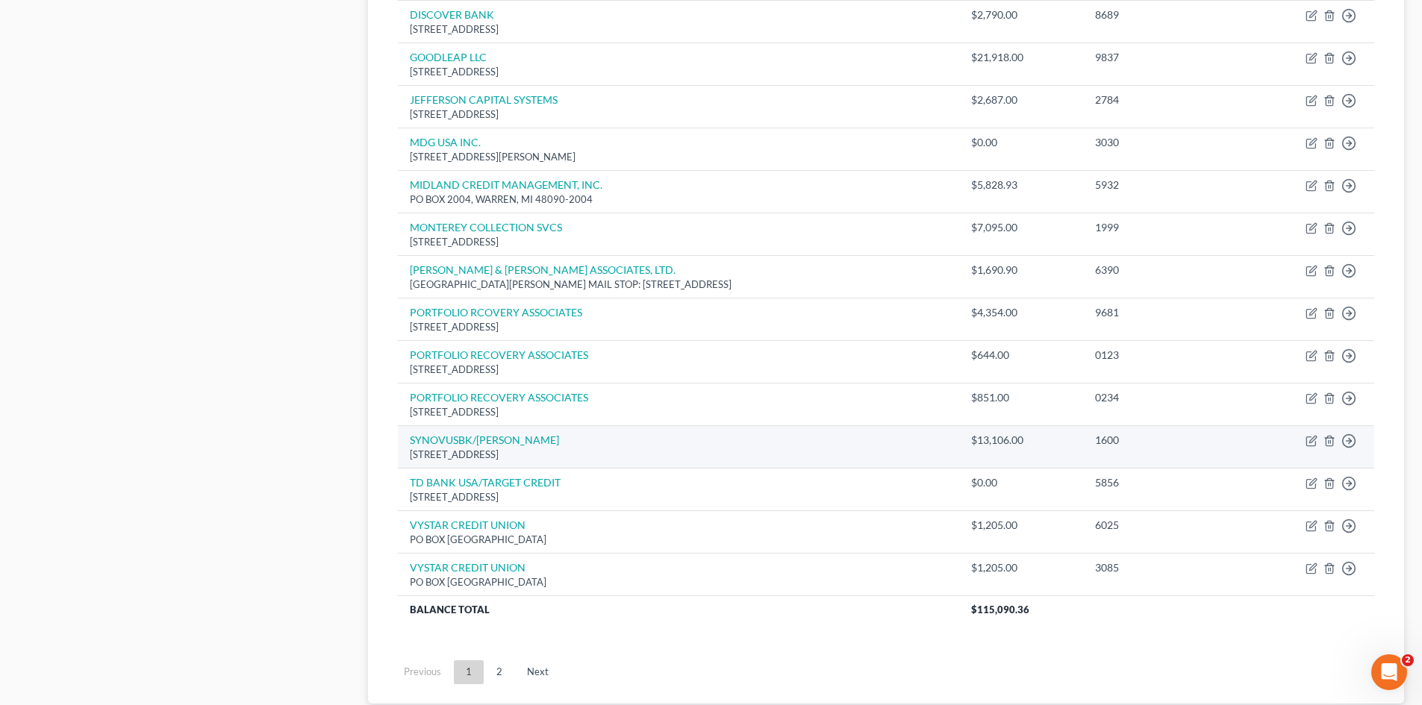
scroll to position [1018, 0]
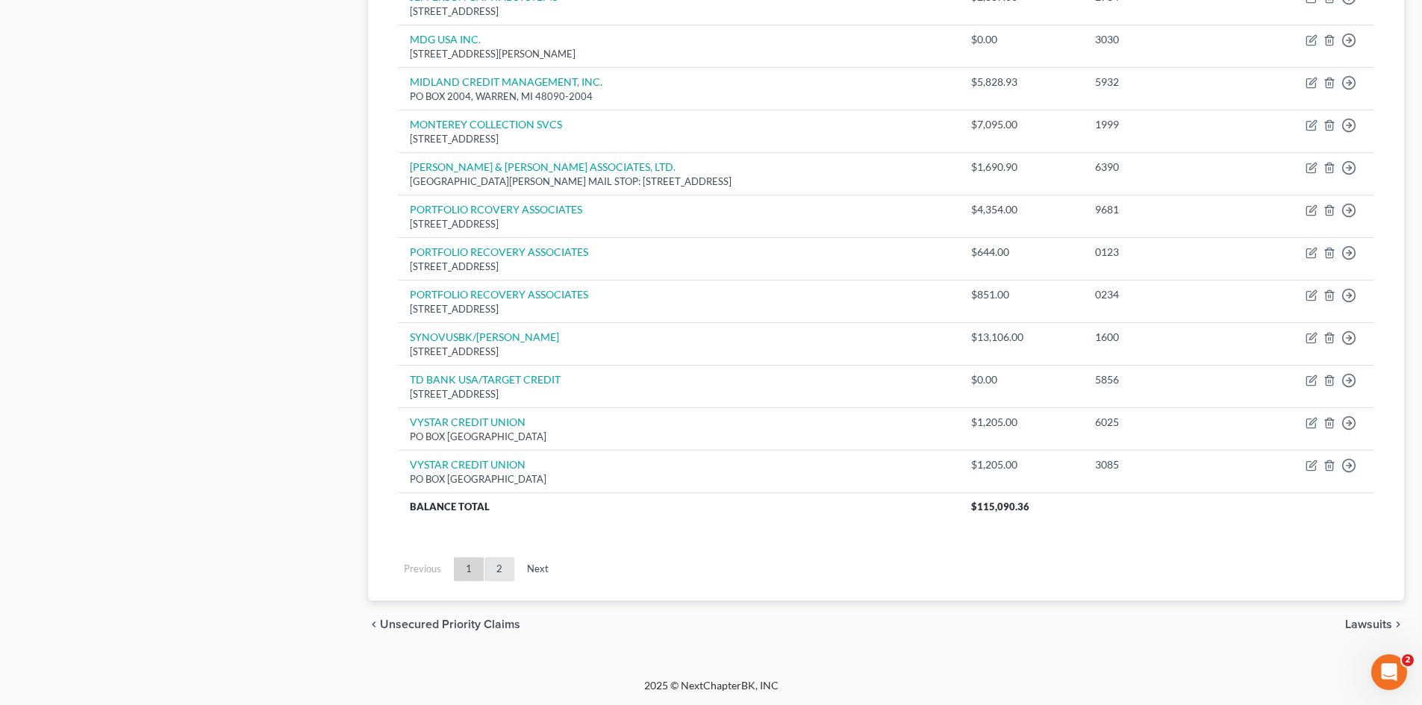
click at [505, 572] on link "2" at bounding box center [499, 570] width 30 height 24
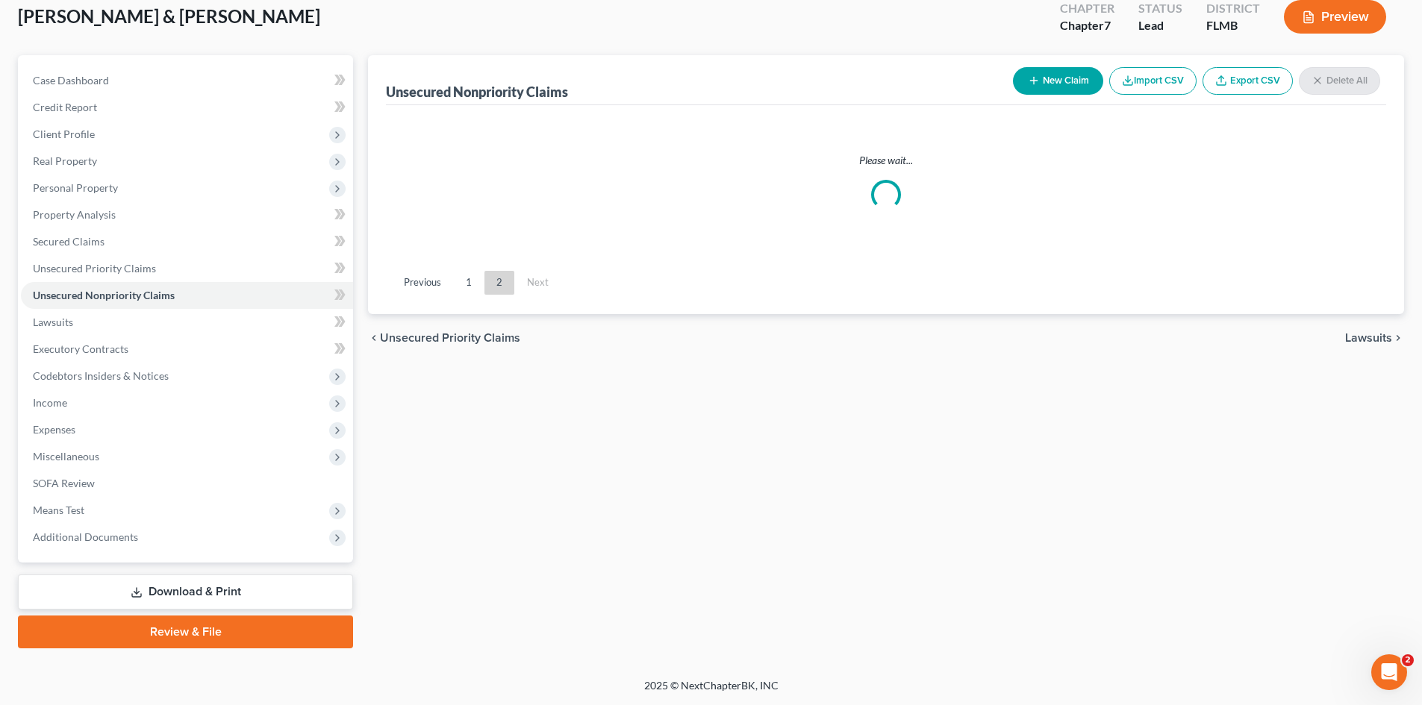
scroll to position [88, 0]
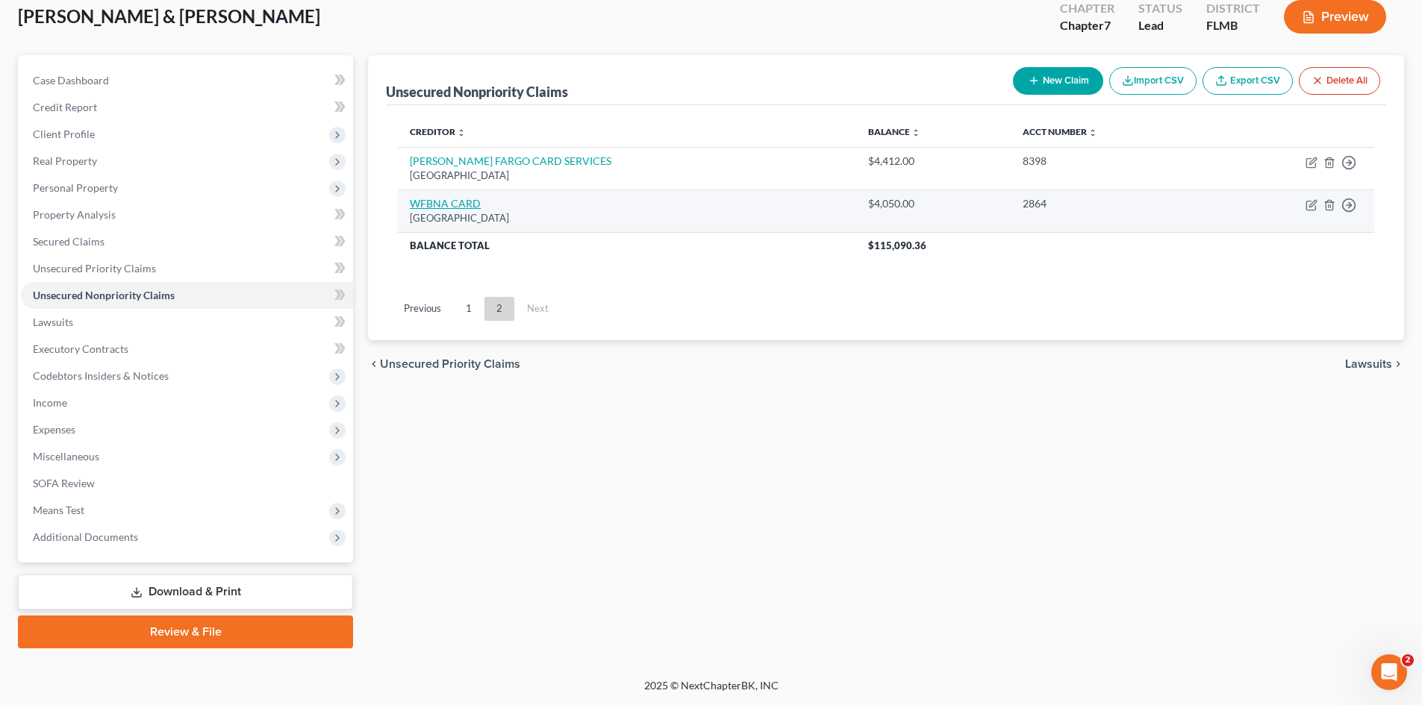
click at [448, 208] on link "WFBNA CARD" at bounding box center [445, 203] width 71 height 13
select select "24"
select select "2"
select select "0"
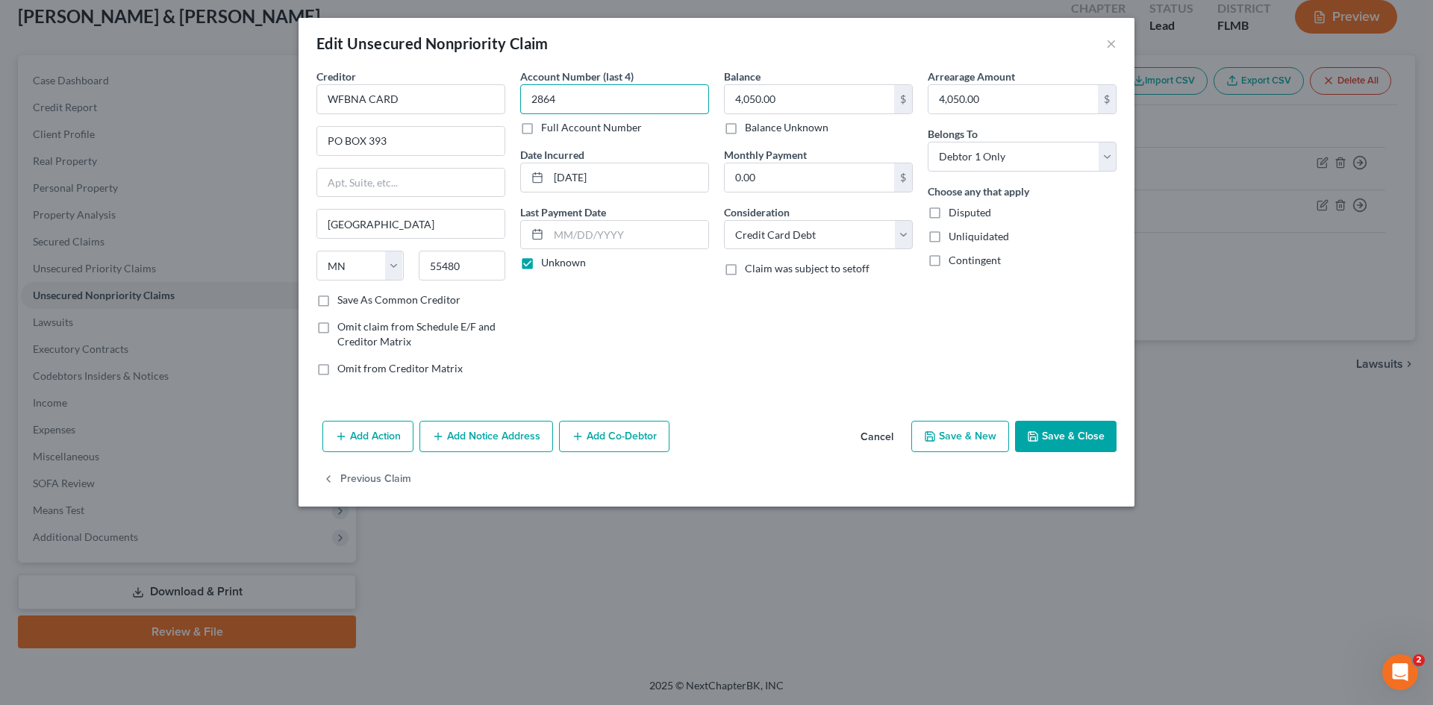
click at [568, 102] on input "2864" at bounding box center [614, 99] width 189 height 30
type input "2"
type input "4052"
click at [1075, 433] on button "Save & Close" at bounding box center [1066, 436] width 102 height 31
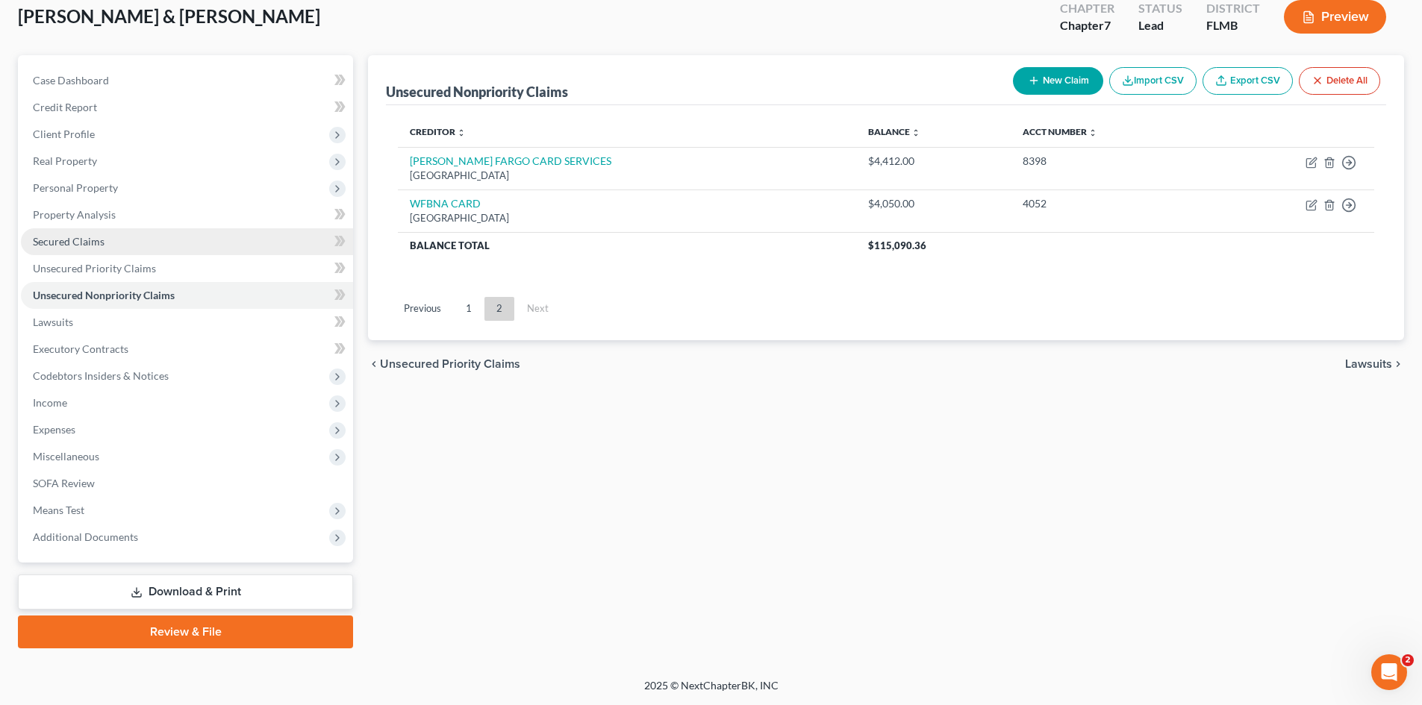
click at [65, 245] on span "Secured Claims" at bounding box center [69, 241] width 72 height 13
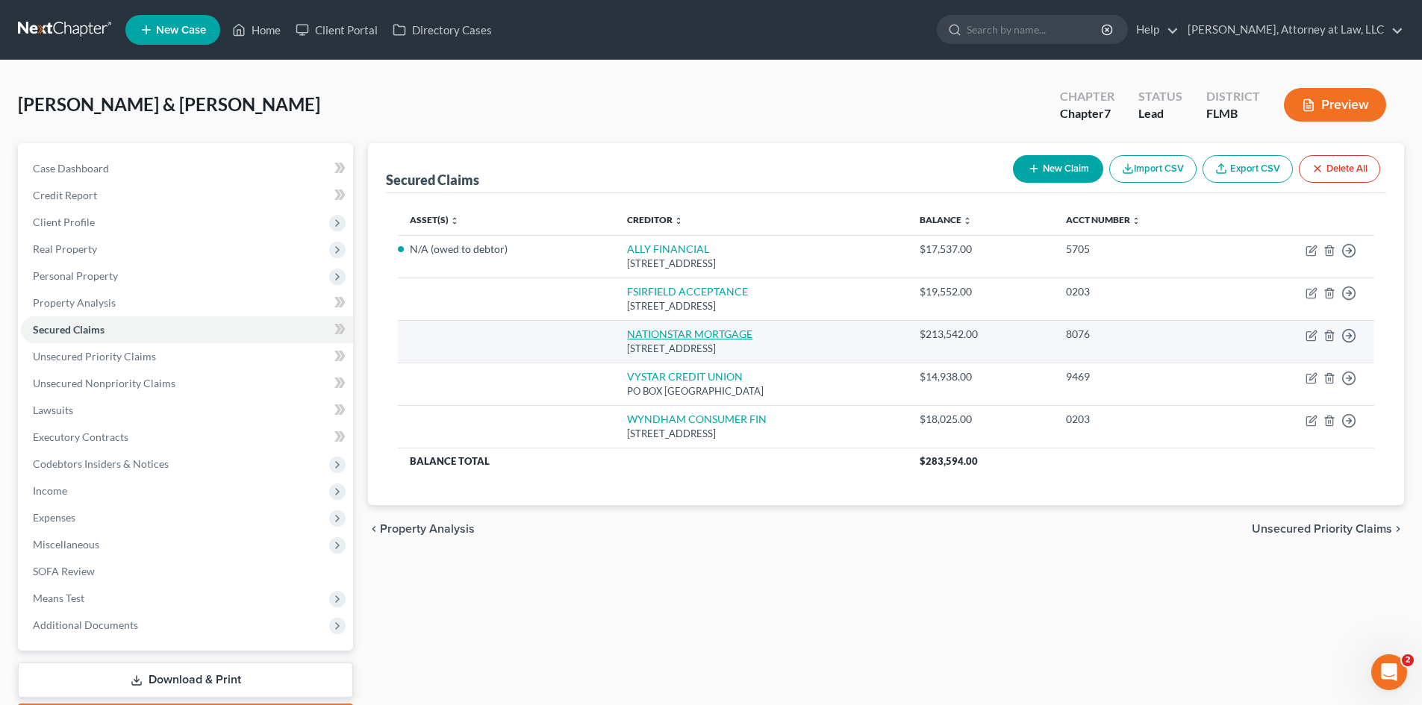
click at [698, 334] on link "NATIONSTAR MORTGAGE" at bounding box center [689, 334] width 125 height 13
select select "45"
select select "2"
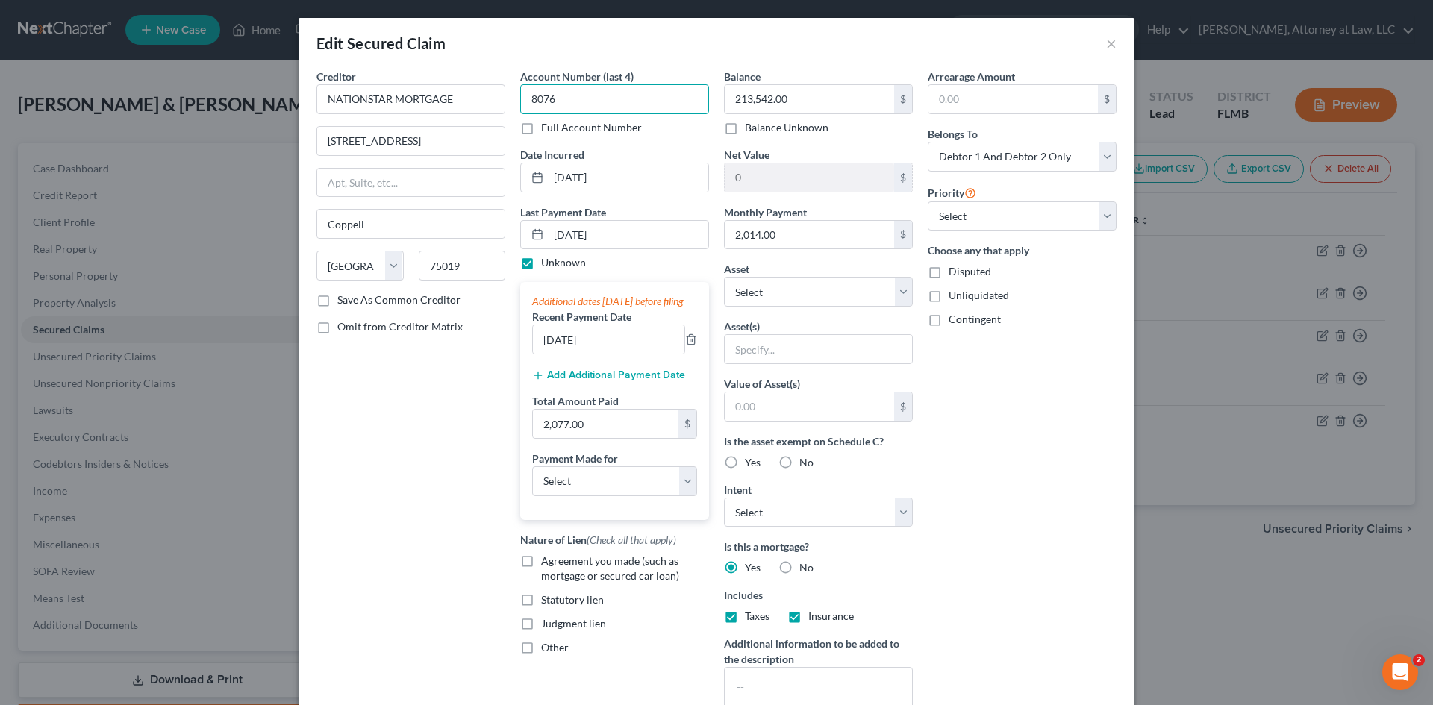
drag, startPoint x: 592, startPoint y: 90, endPoint x: 560, endPoint y: 110, distance: 38.3
click at [520, 103] on input "8076" at bounding box center [614, 99] width 189 height 30
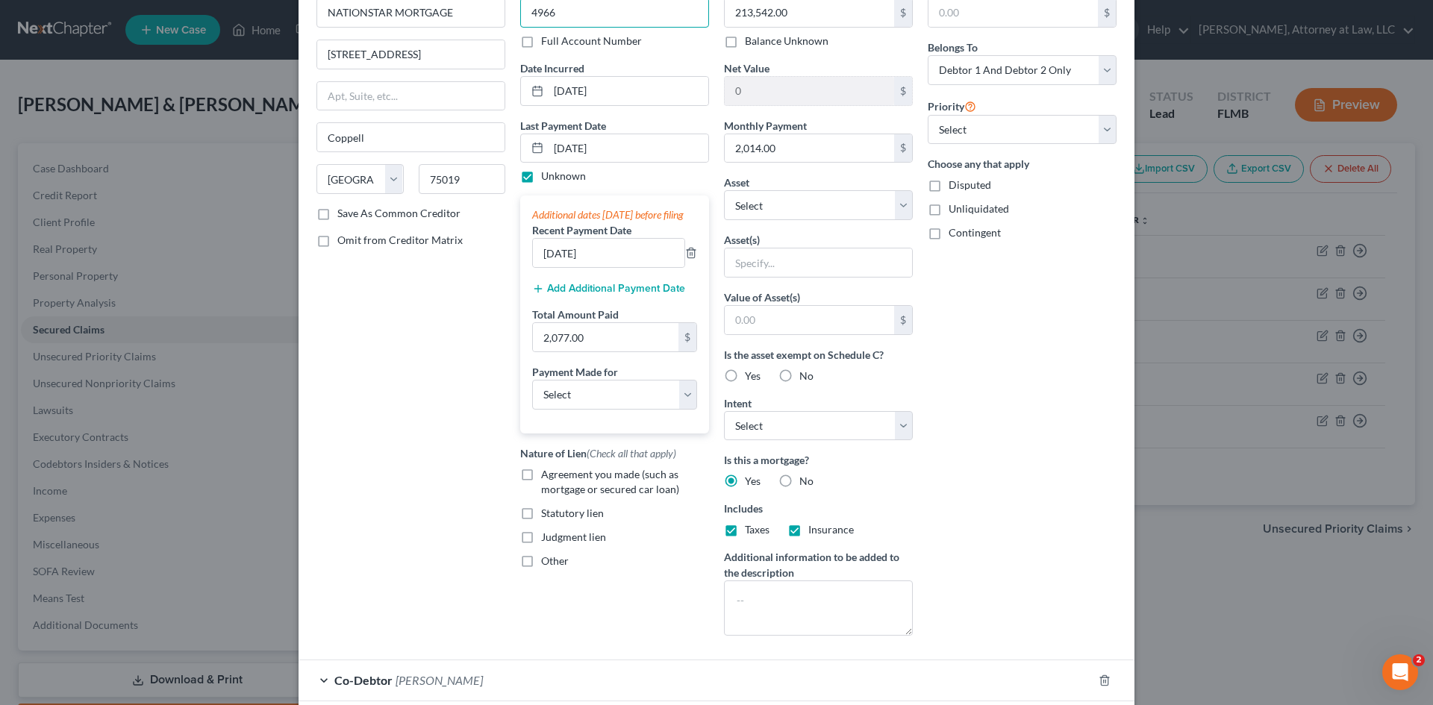
scroll to position [208, 0]
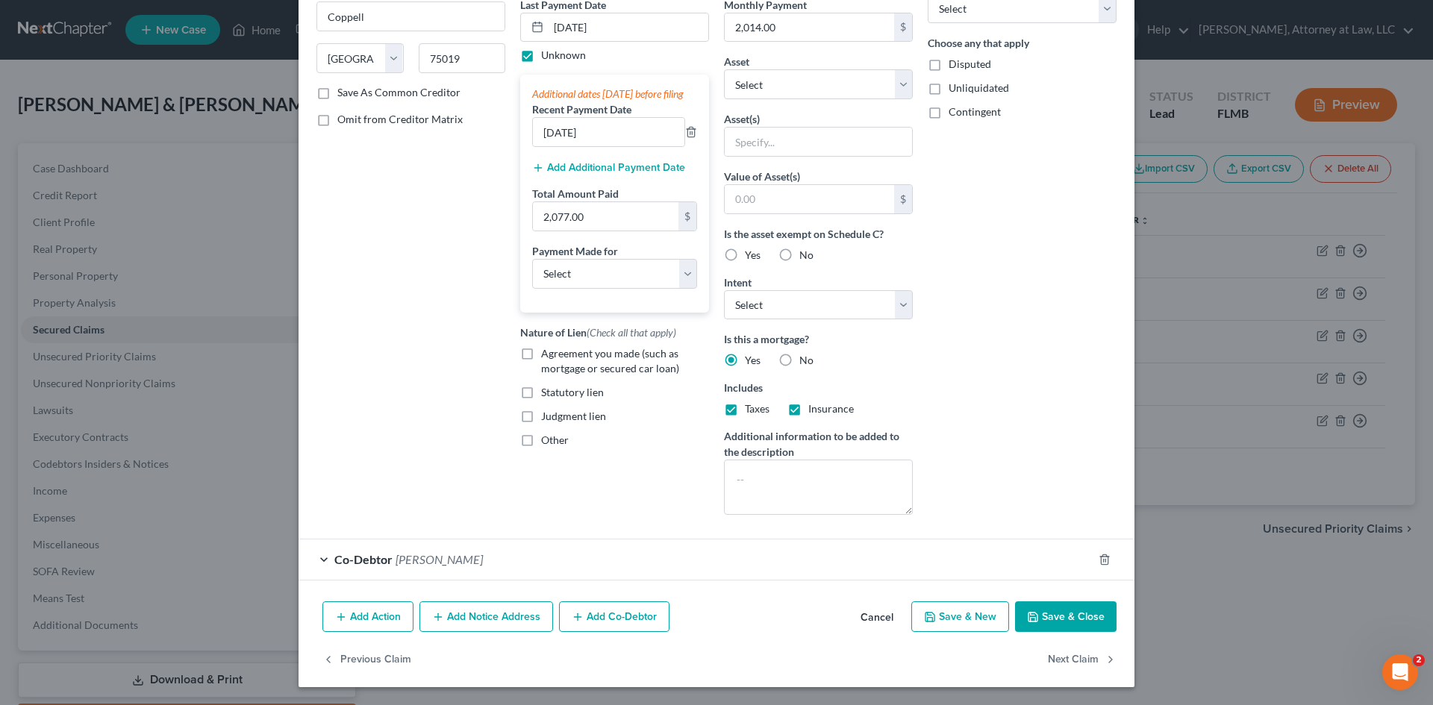
type input "4966"
click at [1064, 611] on button "Save & Close" at bounding box center [1066, 617] width 102 height 31
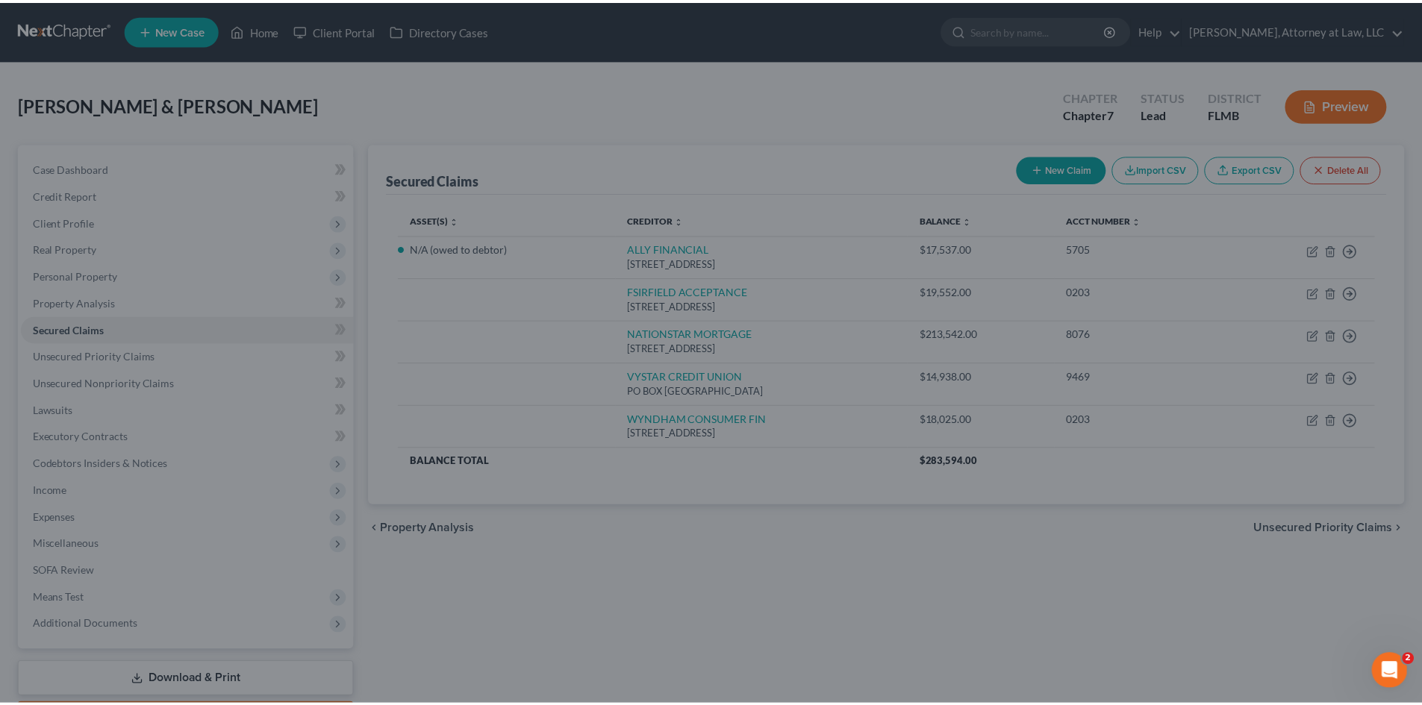
scroll to position [155, 0]
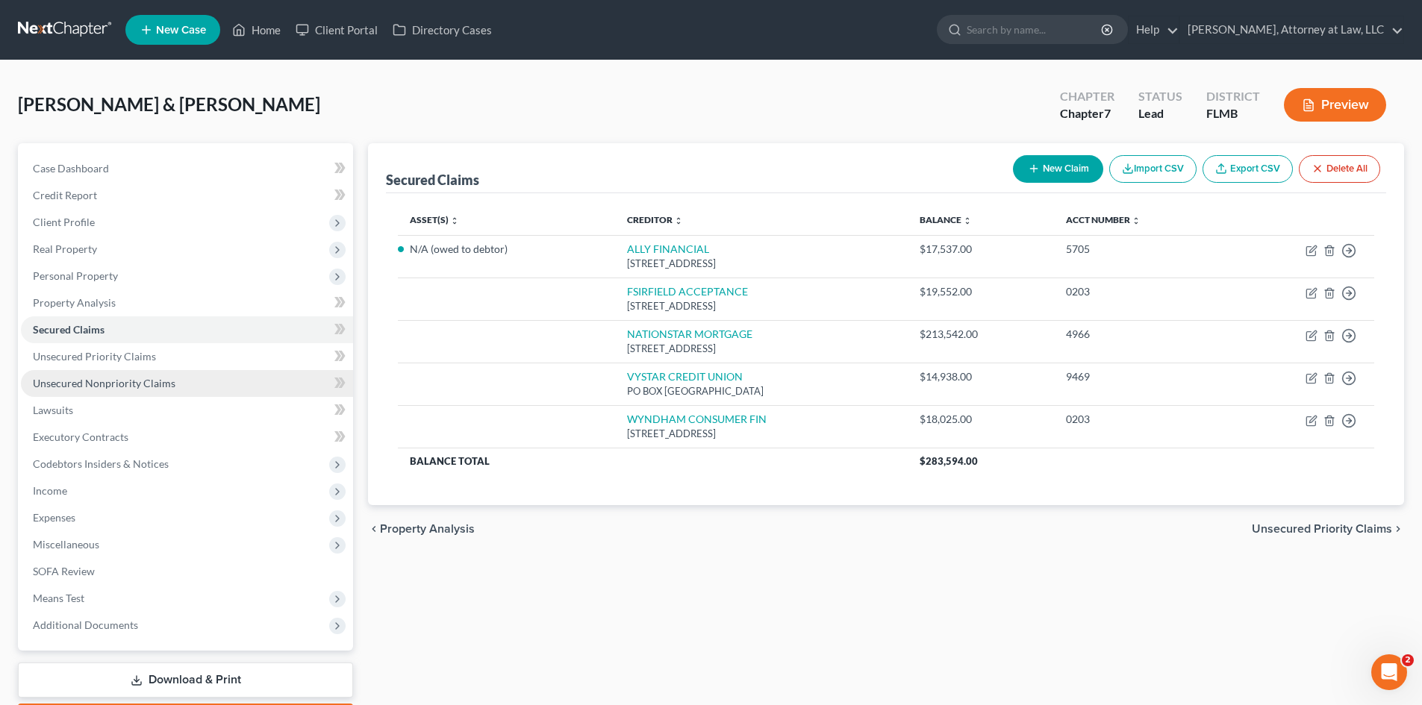
click at [106, 381] on span "Unsecured Nonpriority Claims" at bounding box center [104, 383] width 143 height 13
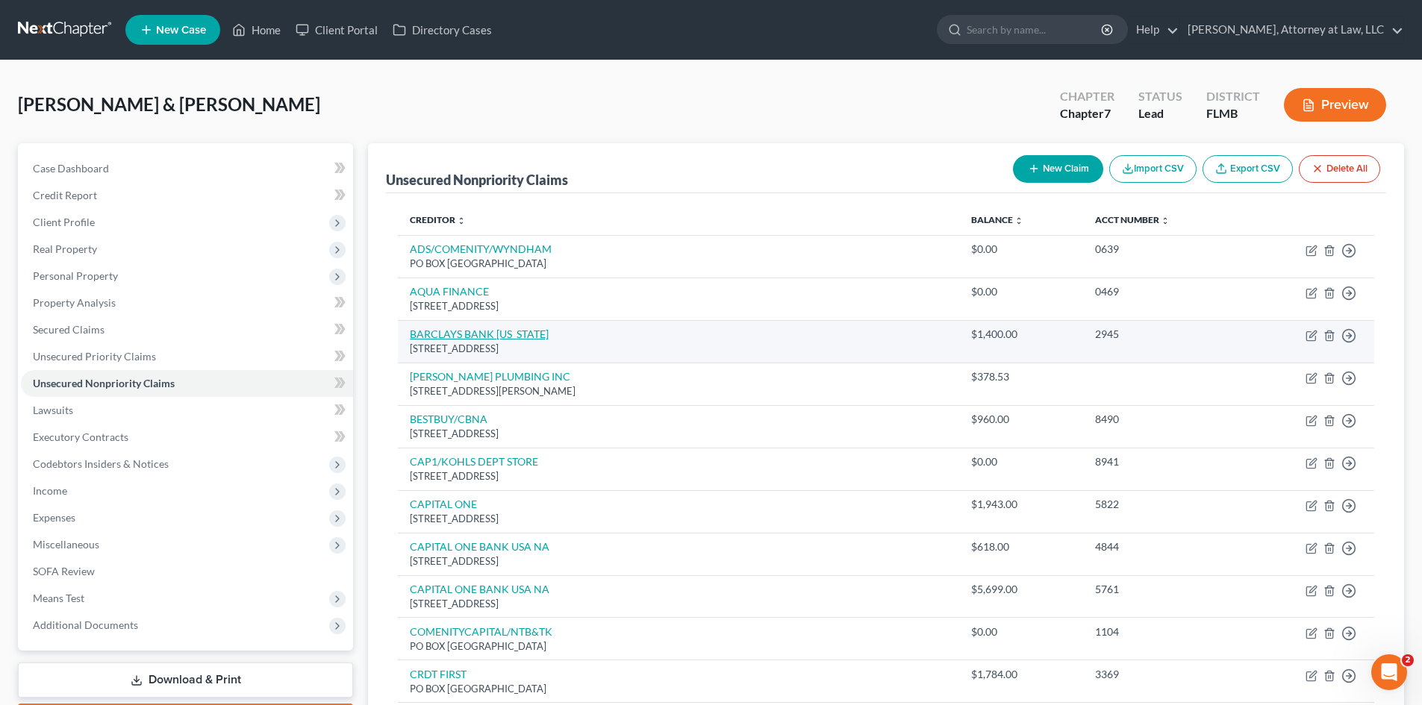
click at [523, 333] on link "BARCLAYS BANK [US_STATE]" at bounding box center [479, 334] width 139 height 13
select select "7"
select select "2"
select select "0"
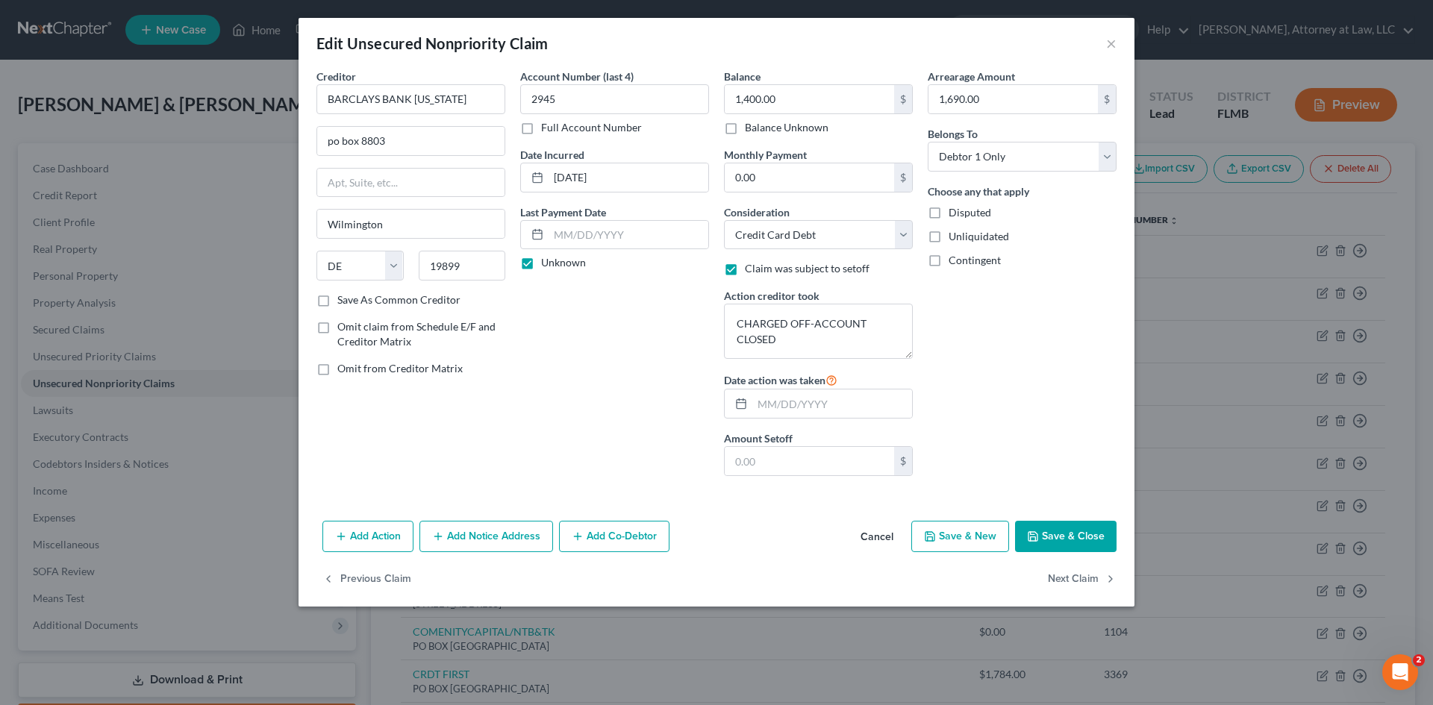
click at [881, 538] on button "Cancel" at bounding box center [877, 538] width 57 height 30
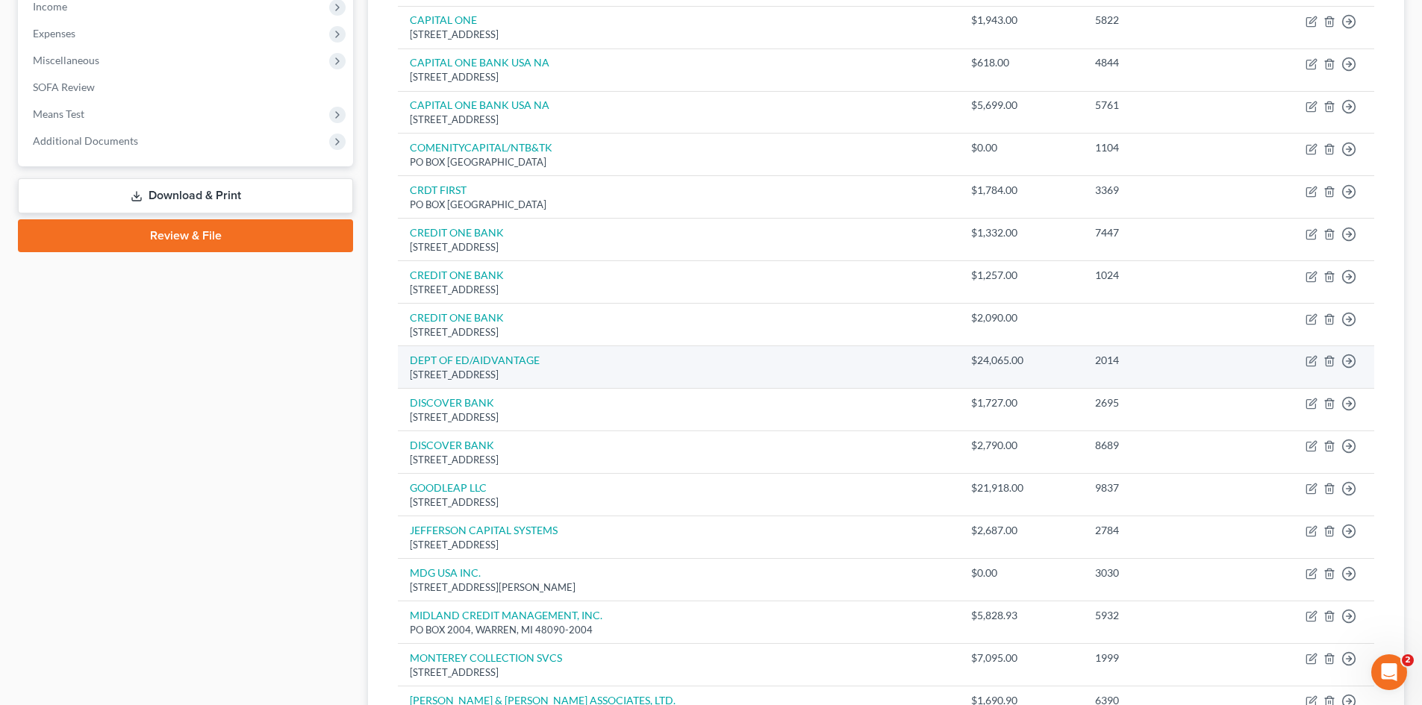
scroll to position [448, 0]
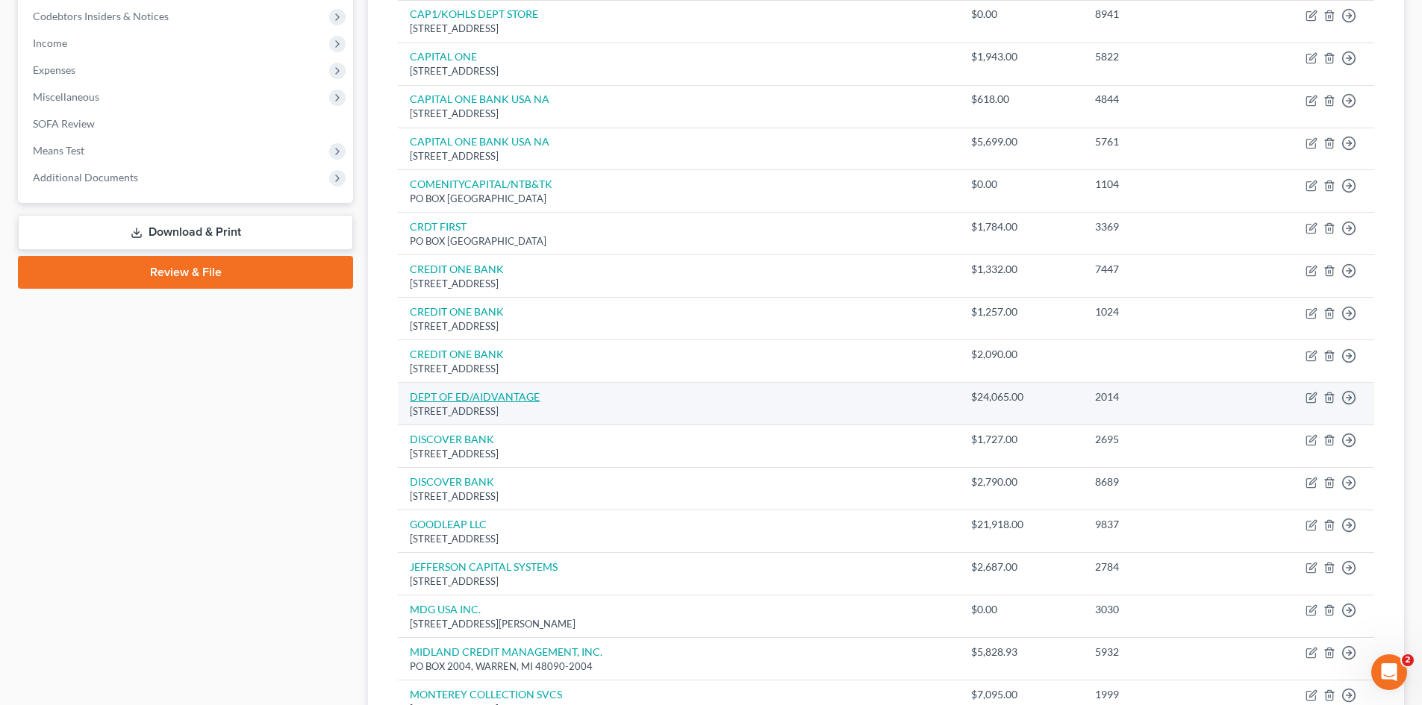
click at [470, 399] on link "DEPT OF ED/AIDVANTAGE" at bounding box center [475, 396] width 130 height 13
select select "45"
select select "17"
select select "0"
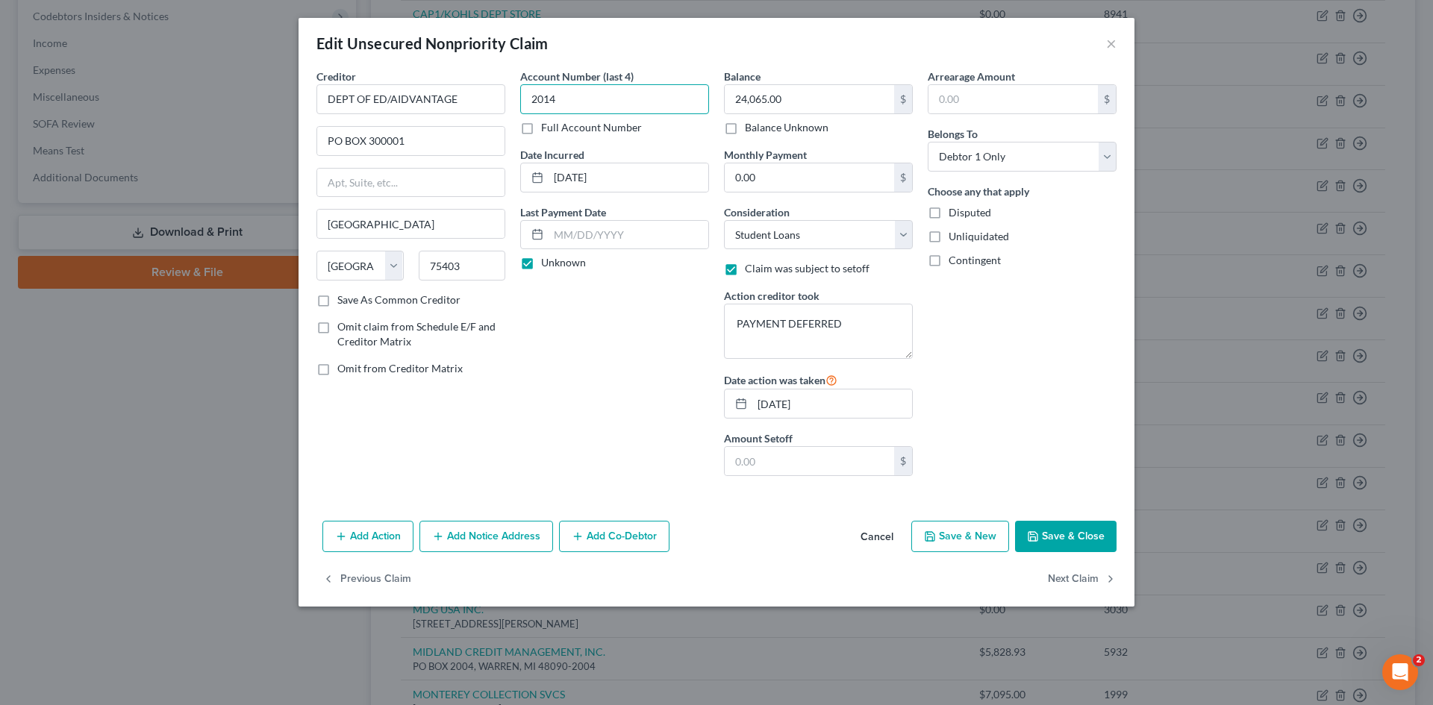
click at [585, 97] on input "2014" at bounding box center [614, 99] width 189 height 30
type input "2"
type input "0140"
click at [1070, 540] on button "Save & Close" at bounding box center [1066, 536] width 102 height 31
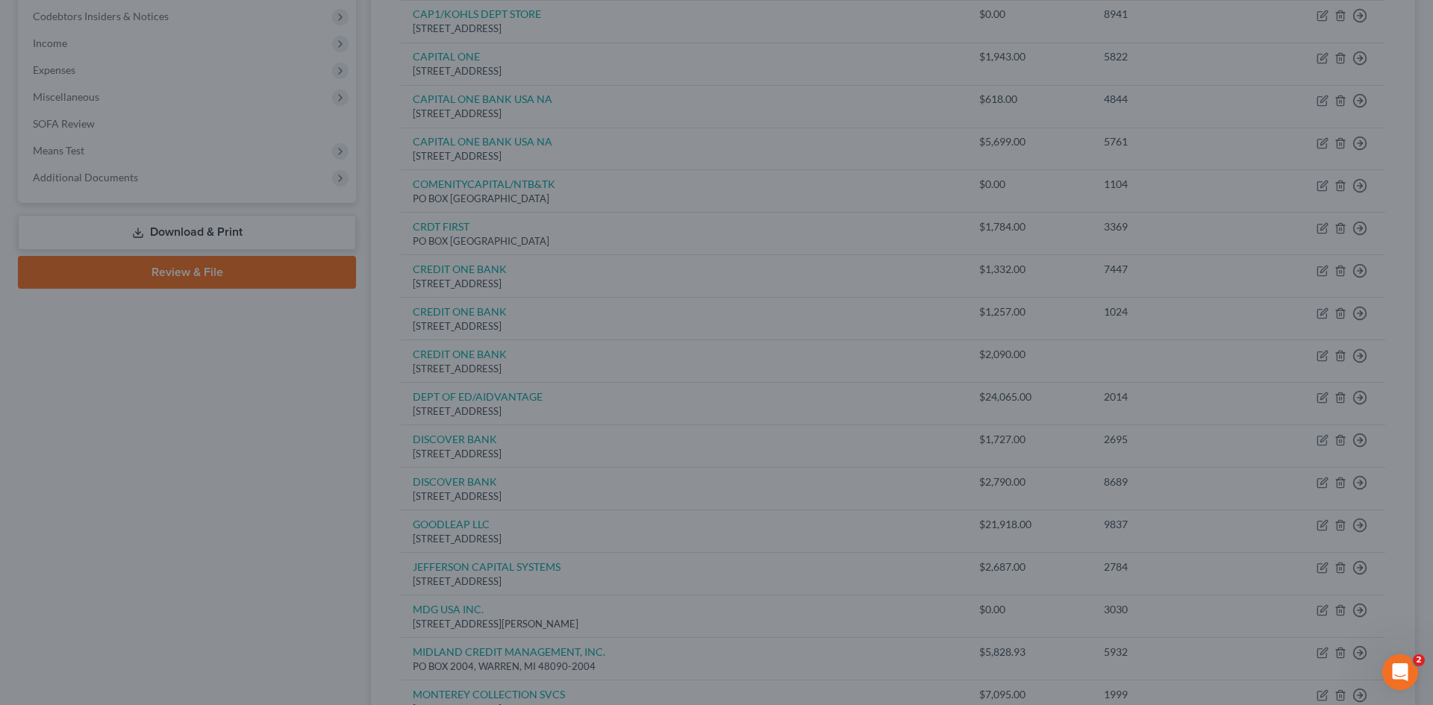
type input "0"
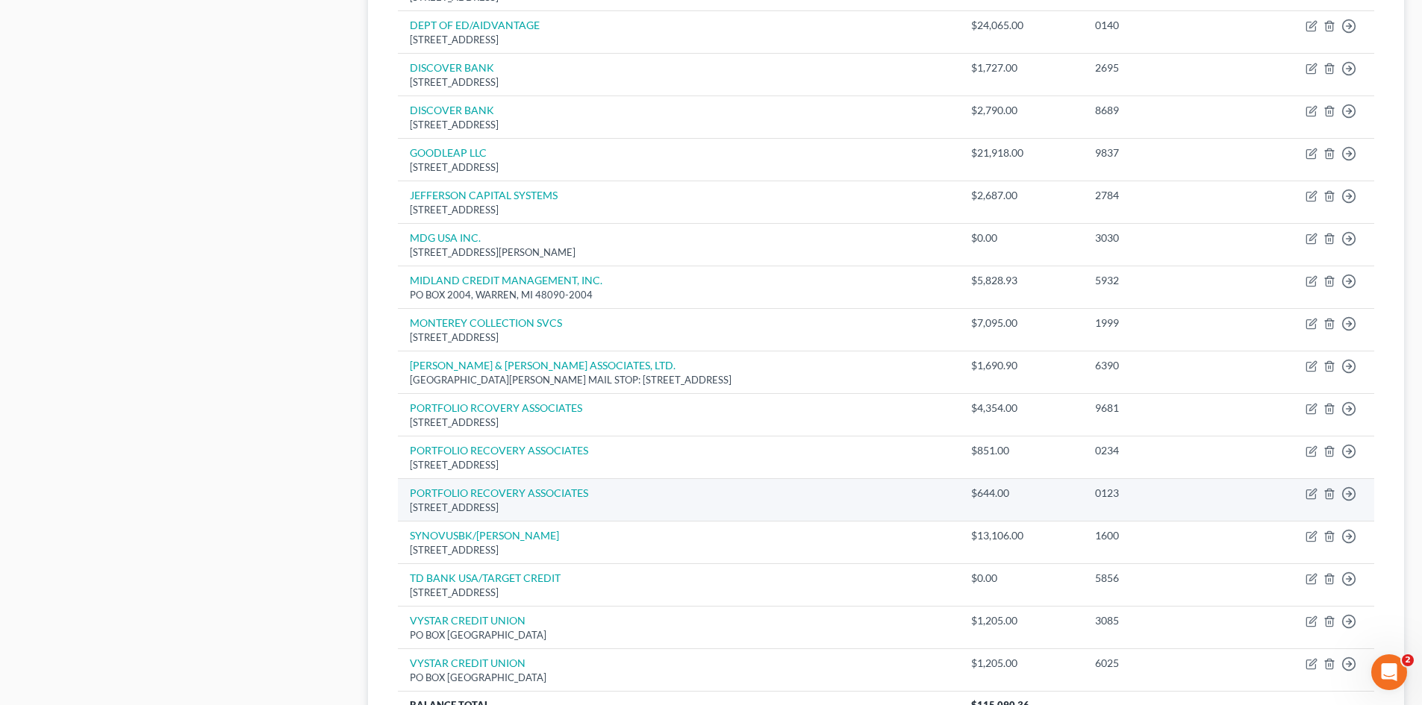
scroll to position [821, 0]
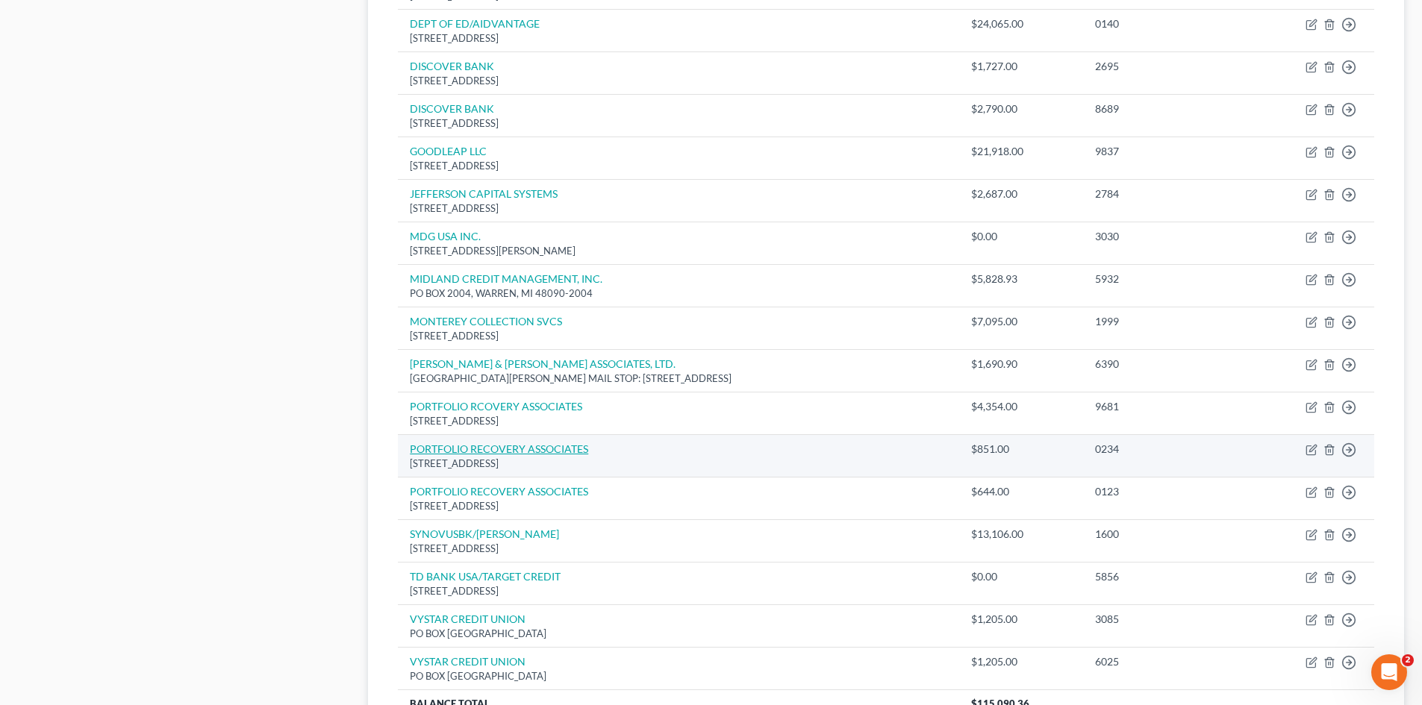
click at [541, 452] on link "PORTFOLIO RECOVERY ASSOCIATES" at bounding box center [499, 449] width 178 height 13
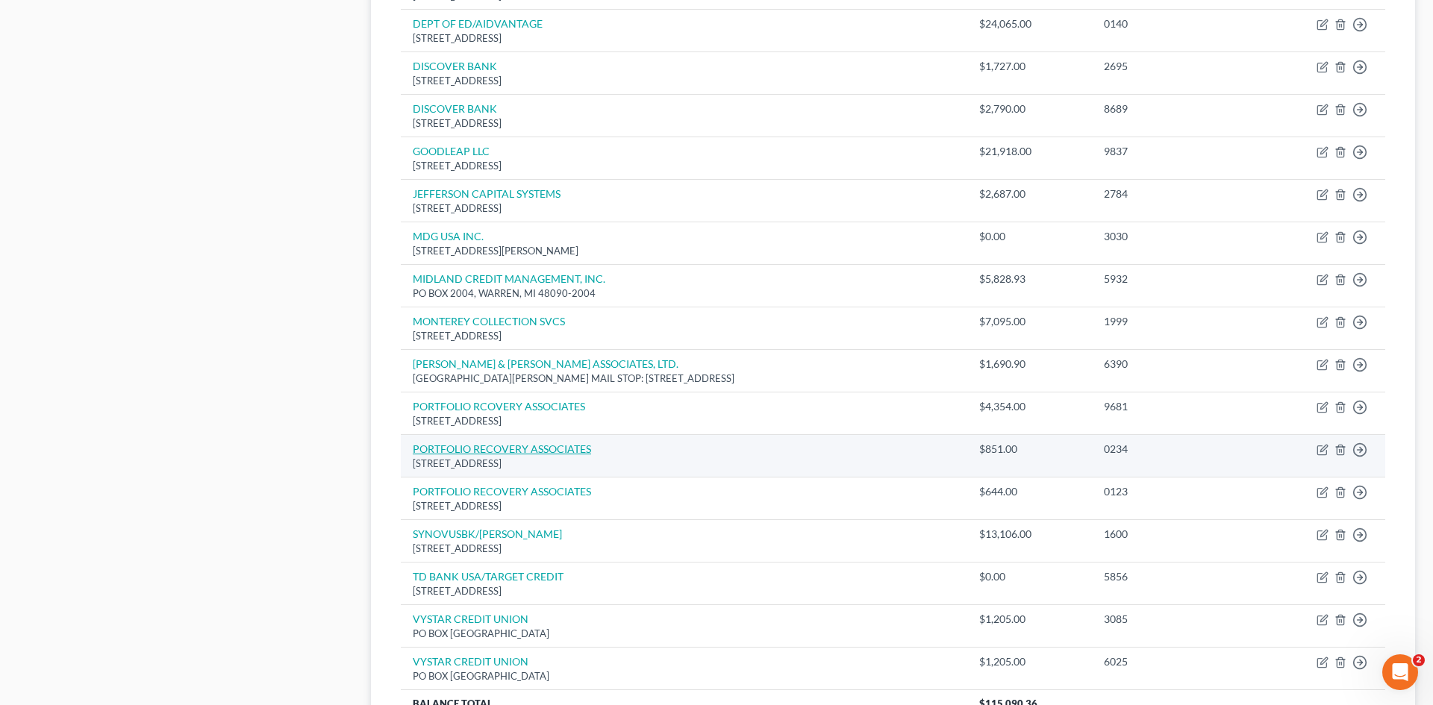
select select "48"
select select "1"
select select "0"
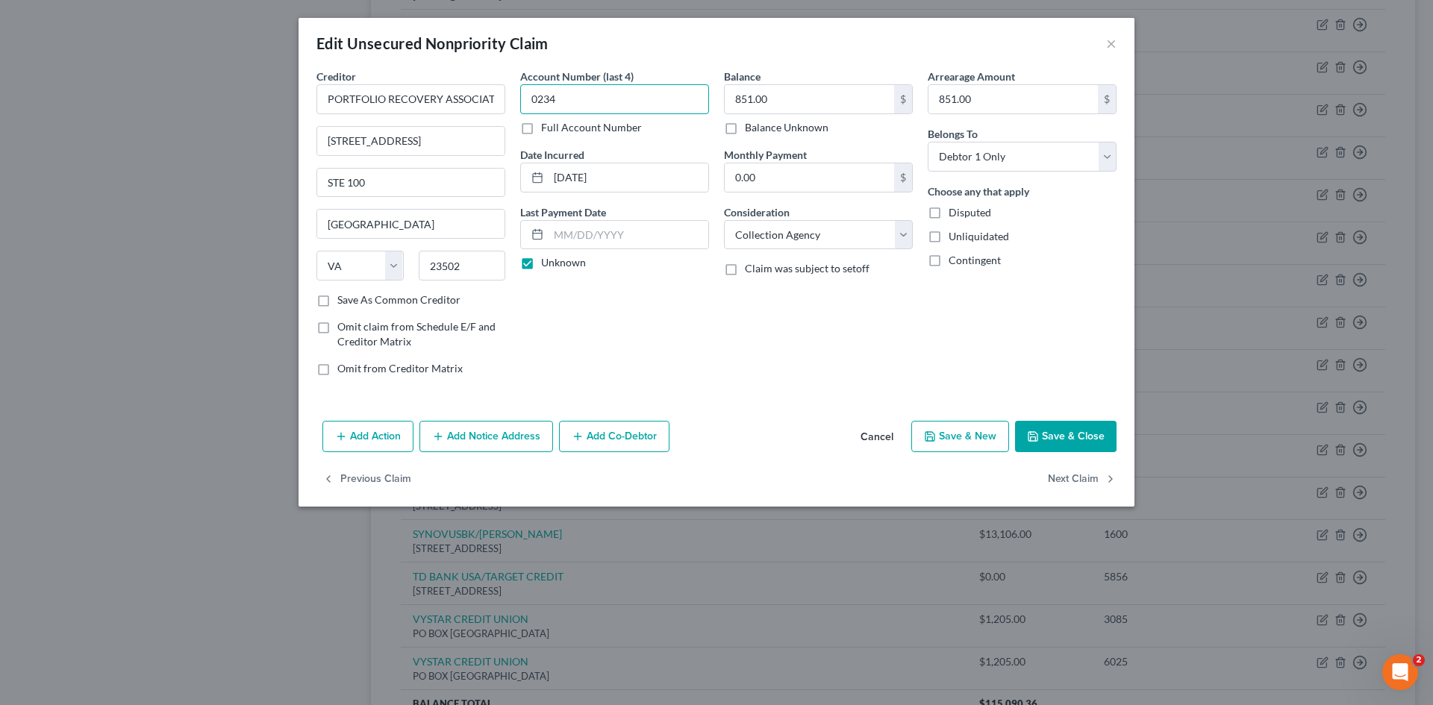
click at [584, 94] on input "0234" at bounding box center [614, 99] width 189 height 30
type input "0"
type input "1658"
click at [1078, 446] on button "Save & Close" at bounding box center [1066, 436] width 102 height 31
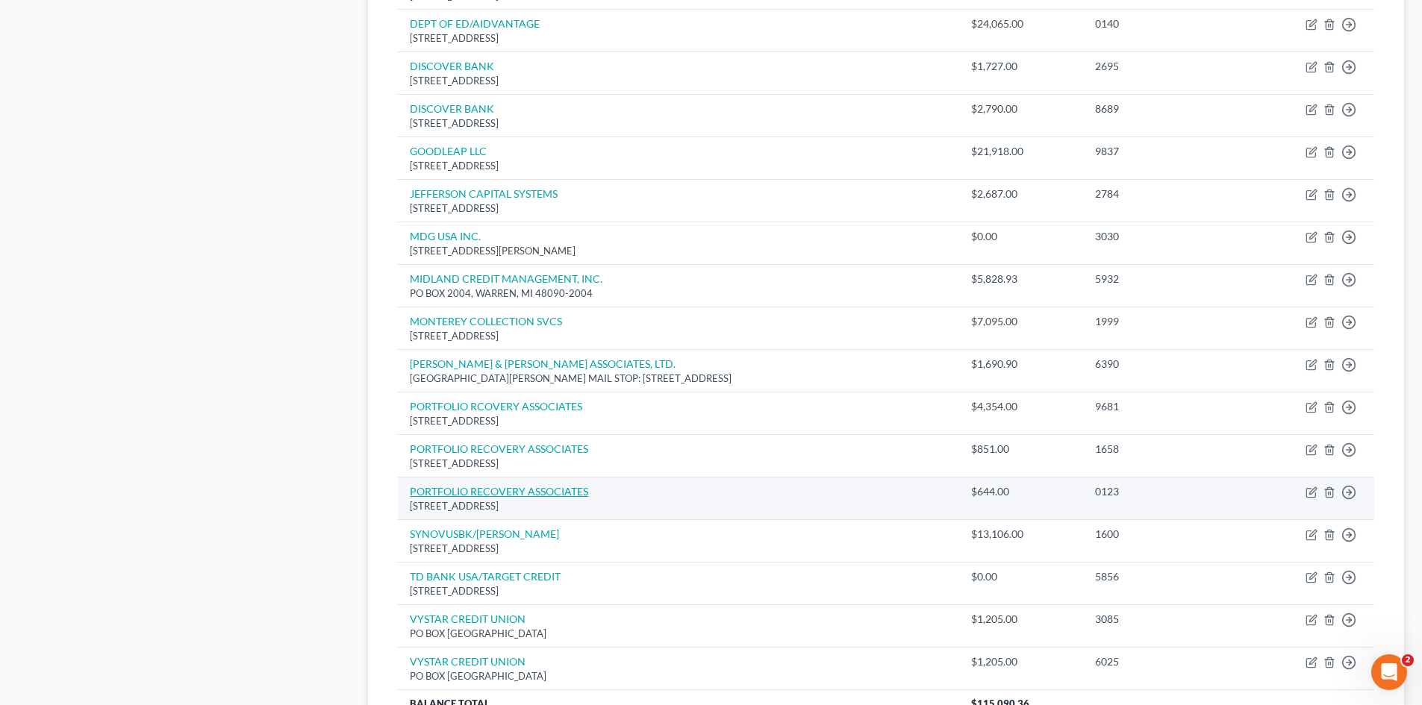
click at [568, 490] on link "PORTFOLIO RECOVERY ASSOCIATES" at bounding box center [499, 491] width 178 height 13
select select "48"
select select "1"
select select "0"
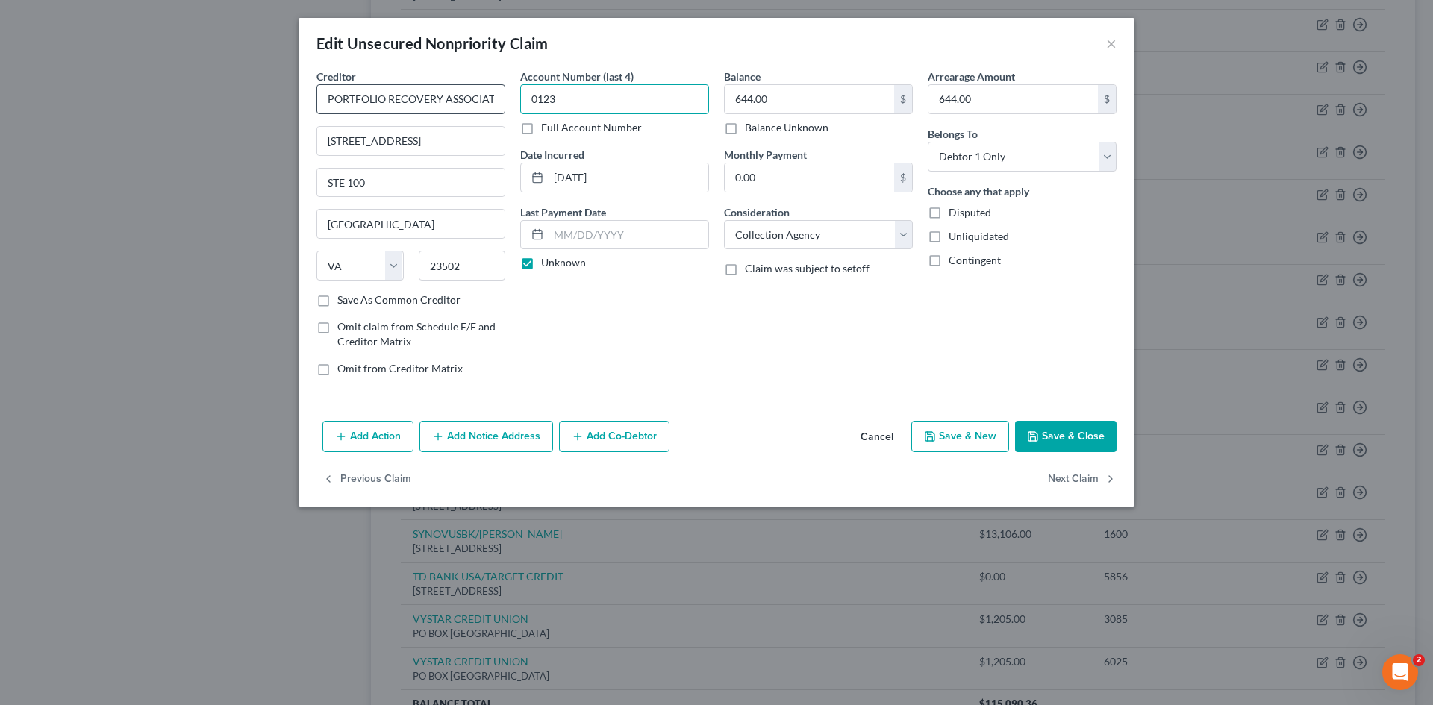
drag, startPoint x: 597, startPoint y: 102, endPoint x: 499, endPoint y: 102, distance: 97.8
click at [499, 102] on div "Creditor * PORTFOLIO RECOVERY ASSOCIATES [STREET_ADDRESS][GEOGRAPHIC_DATA][US_S…" at bounding box center [716, 228] width 815 height 319
type input "5372"
click at [1077, 432] on button "Save & Close" at bounding box center [1066, 436] width 102 height 31
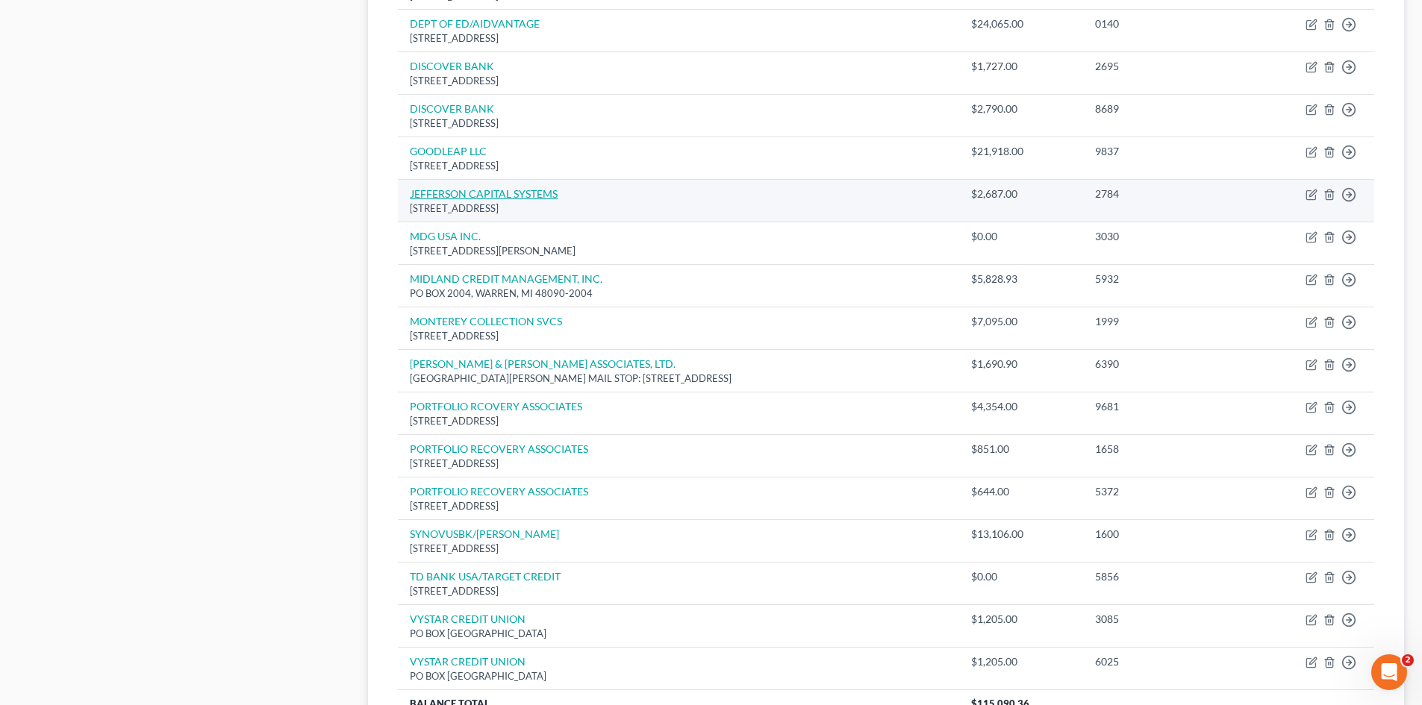
click at [549, 194] on link "JEFFERSON CAPITAL SYSTEMS" at bounding box center [484, 193] width 148 height 13
select select "24"
select select "1"
select select "0"
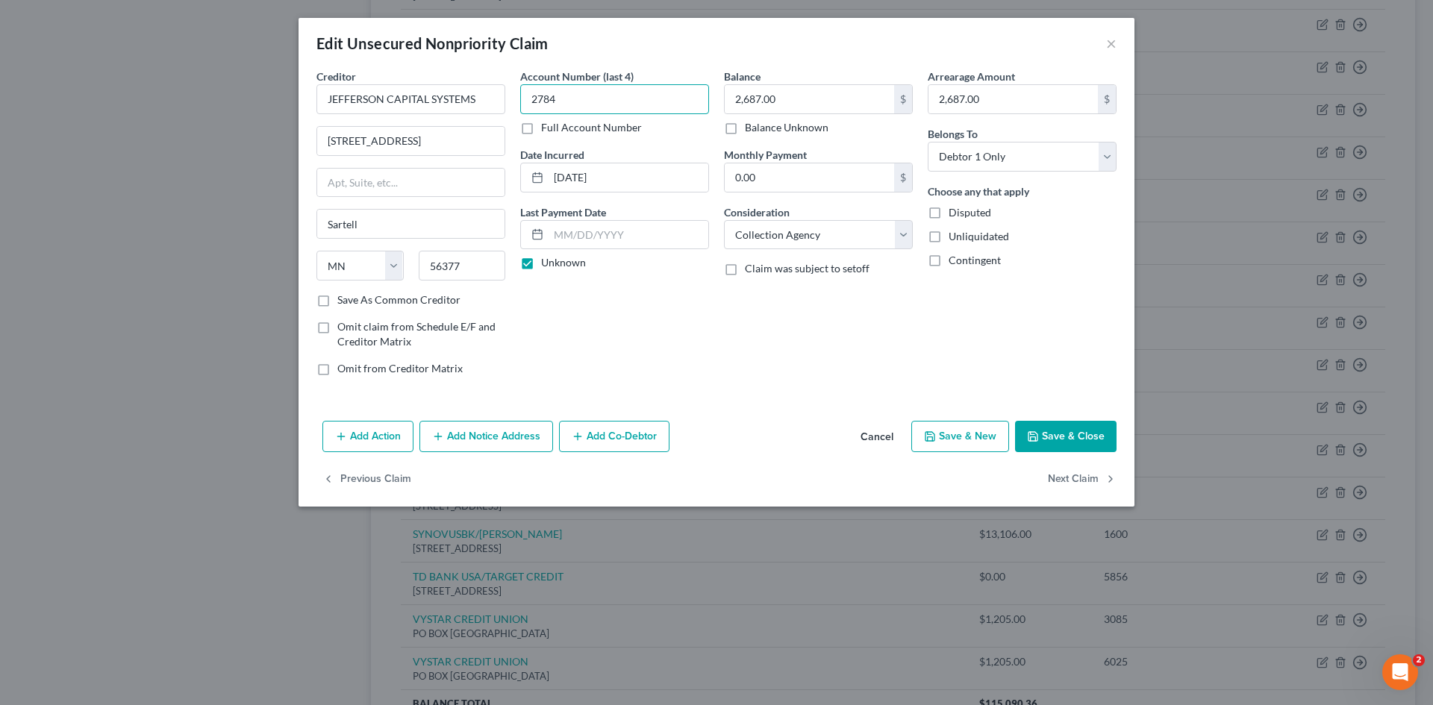
drag, startPoint x: 566, startPoint y: 102, endPoint x: 524, endPoint y: 104, distance: 41.9
click at [524, 104] on input "2784" at bounding box center [614, 99] width 189 height 30
type input "7847"
click at [1077, 433] on button "Save & Close" at bounding box center [1066, 436] width 102 height 31
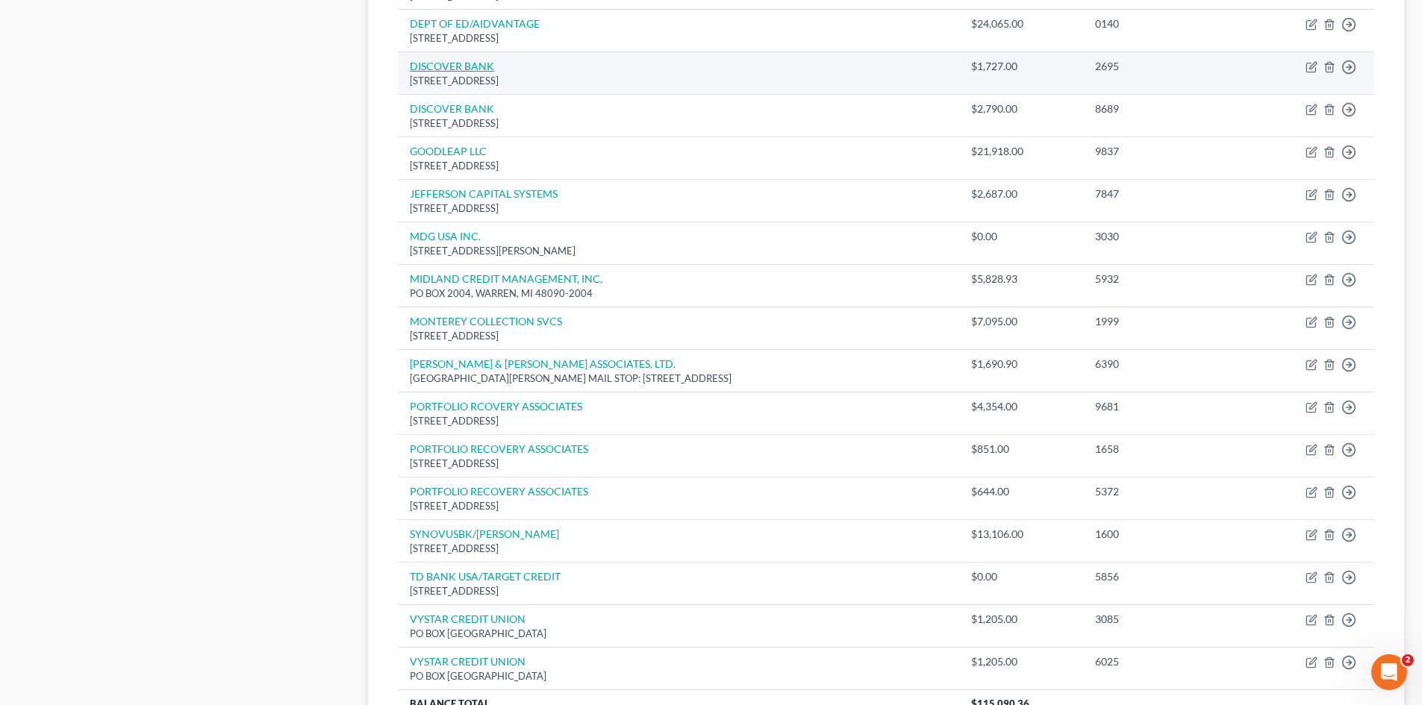
click at [481, 72] on link "DISCOVER BANK" at bounding box center [452, 66] width 84 height 13
select select "46"
select select "2"
select select "0"
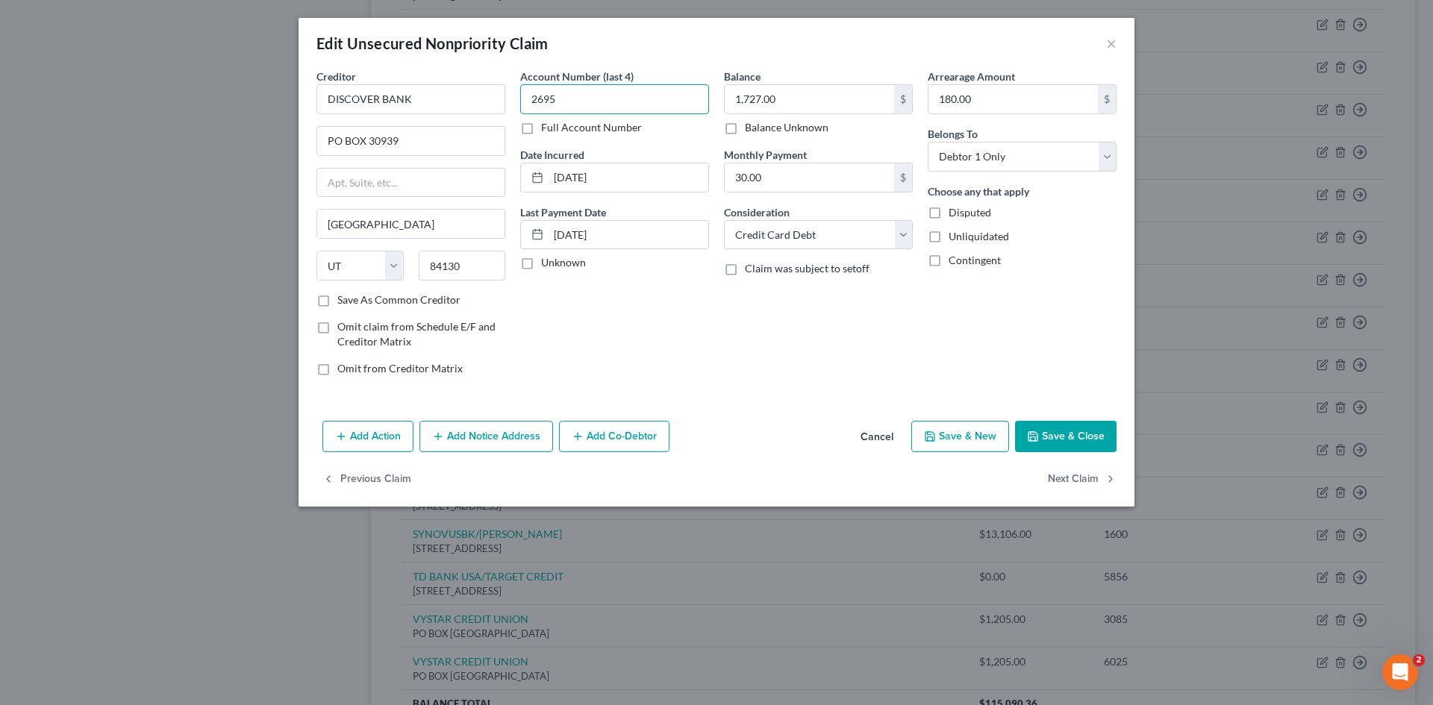
drag, startPoint x: 570, startPoint y: 91, endPoint x: 529, endPoint y: 109, distance: 44.1
click at [529, 109] on input "2695" at bounding box center [614, 99] width 189 height 30
type input "6415"
click at [1085, 426] on button "Save & Close" at bounding box center [1066, 436] width 102 height 31
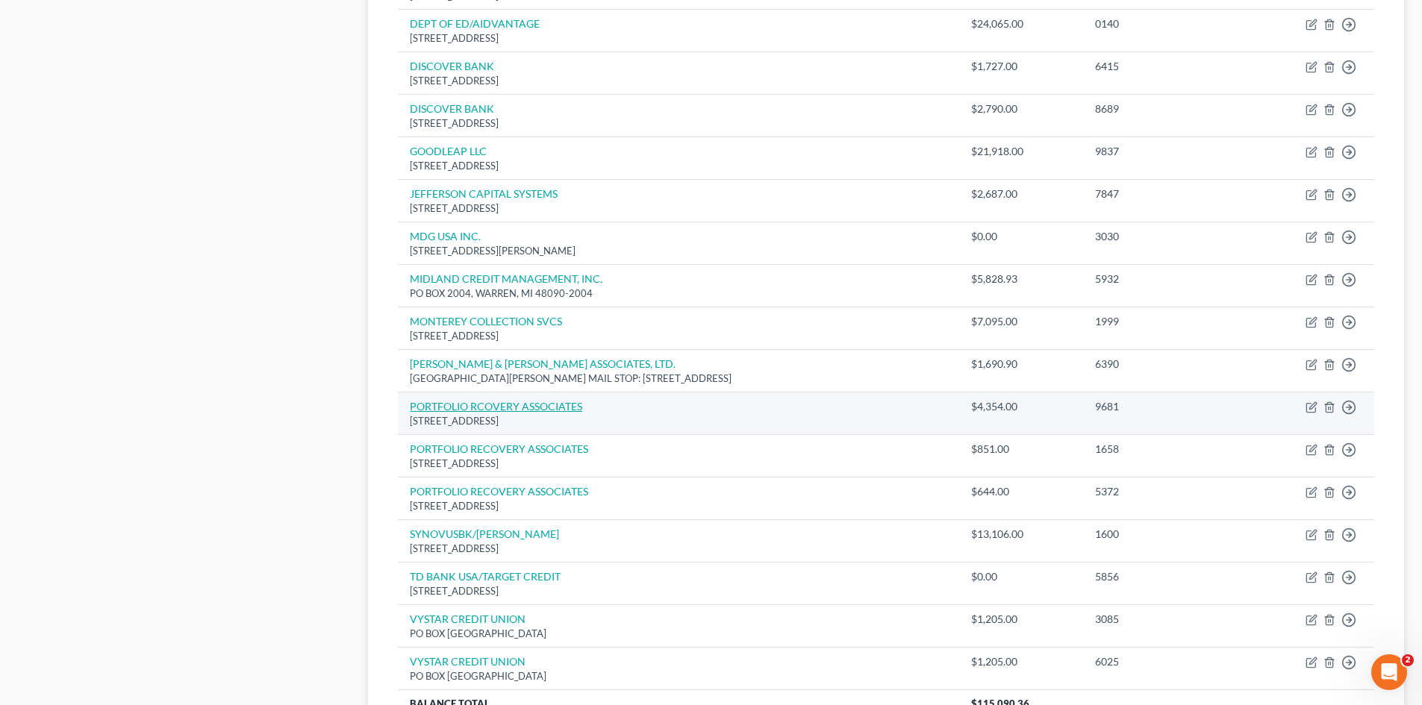
click at [552, 405] on link "PORTFOLIO RCOVERY ASSOCIATES" at bounding box center [496, 406] width 172 height 13
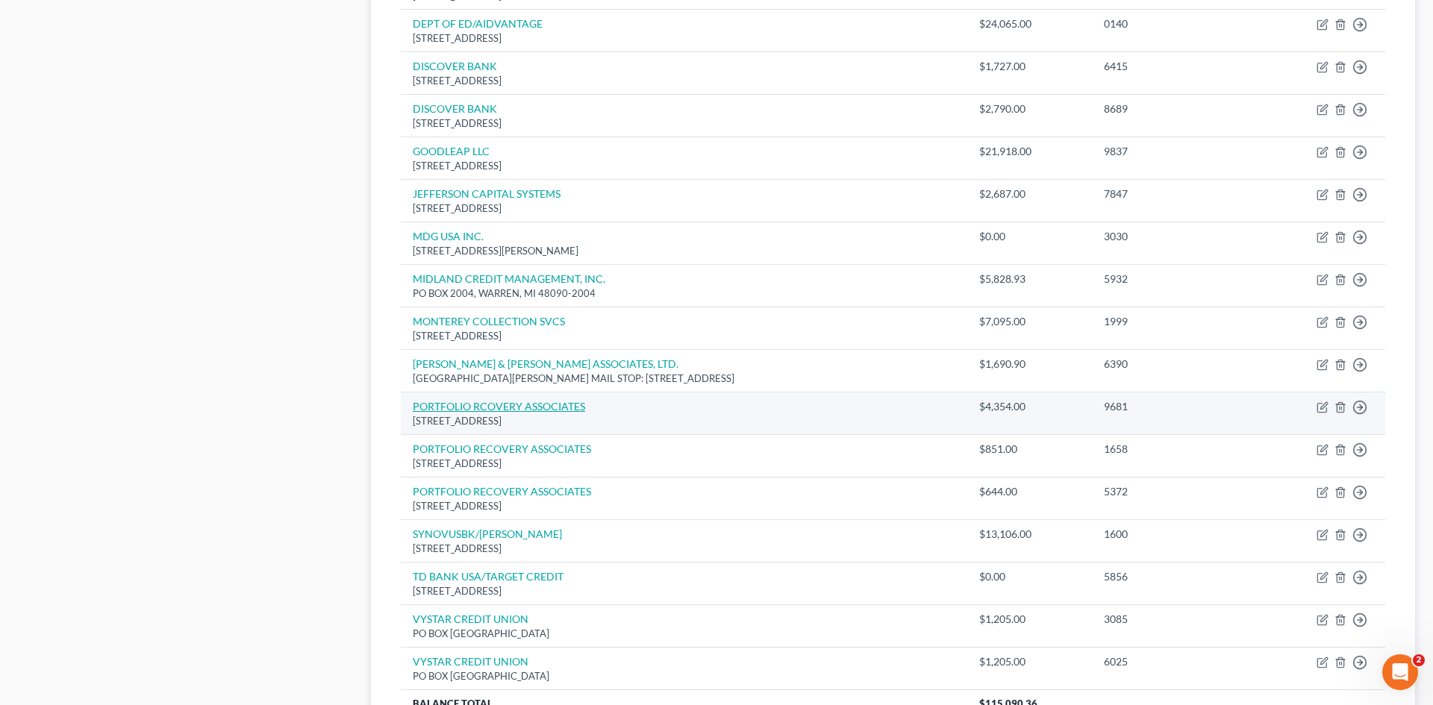
select select "48"
select select "1"
select select "0"
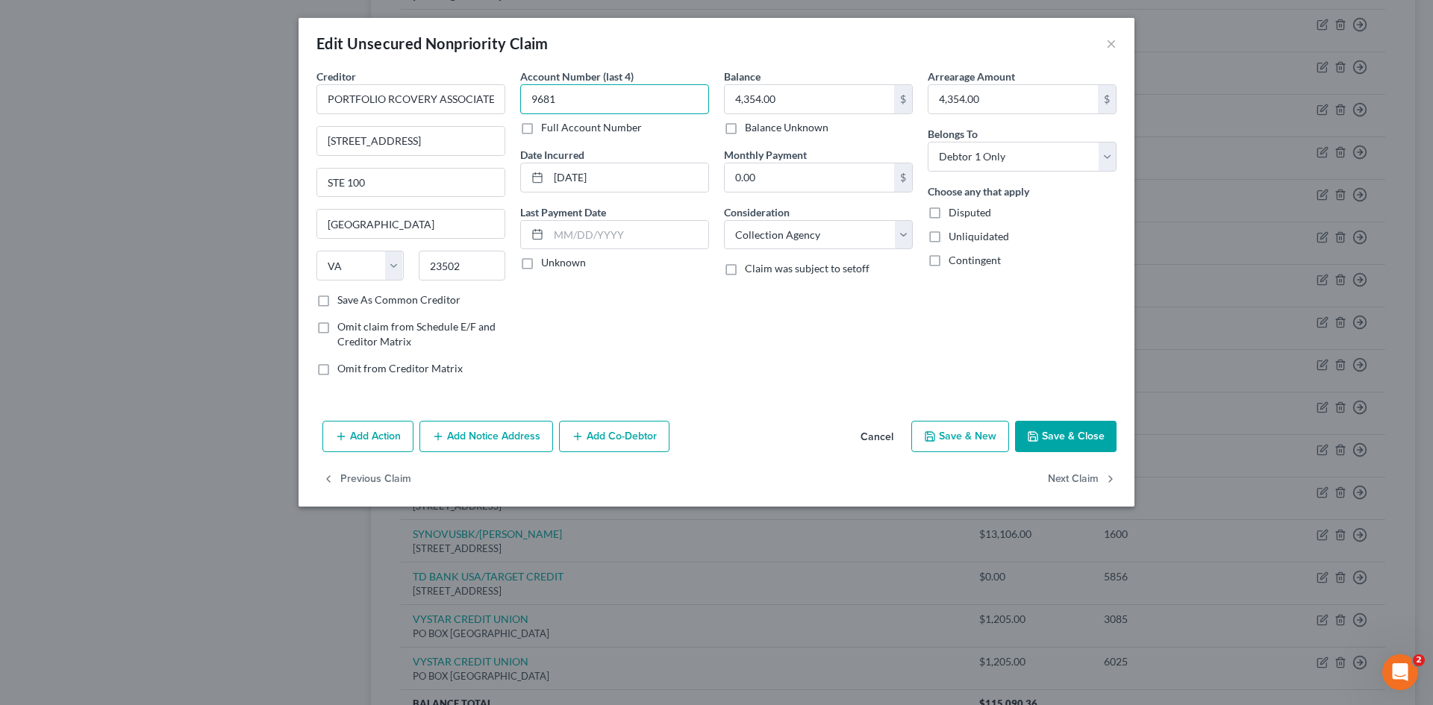
drag, startPoint x: 574, startPoint y: 99, endPoint x: 519, endPoint y: 100, distance: 55.2
click at [519, 100] on div "Account Number (last 4) 9681 Full Account Number Date Incurred [DATE] Last Paym…" at bounding box center [615, 228] width 204 height 319
type input "3788"
click at [1042, 424] on button "Save & Close" at bounding box center [1066, 436] width 102 height 31
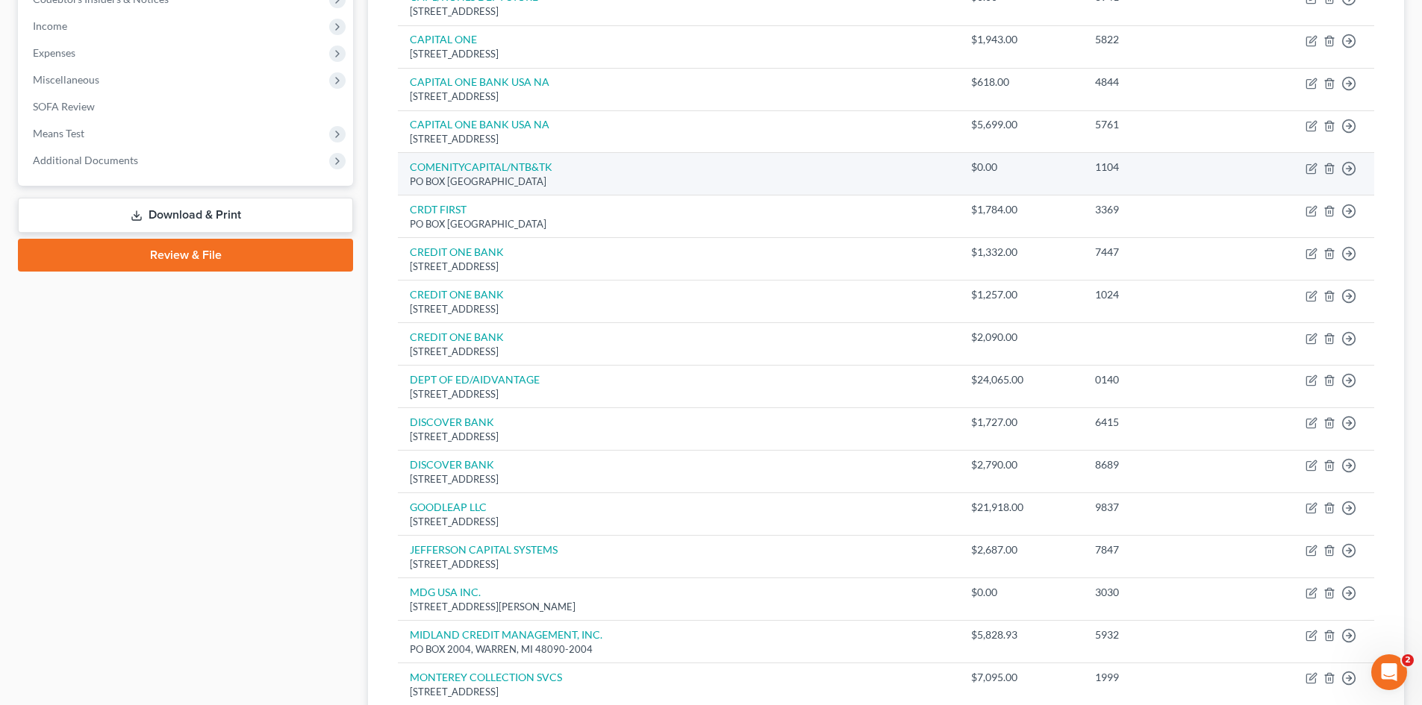
scroll to position [448, 0]
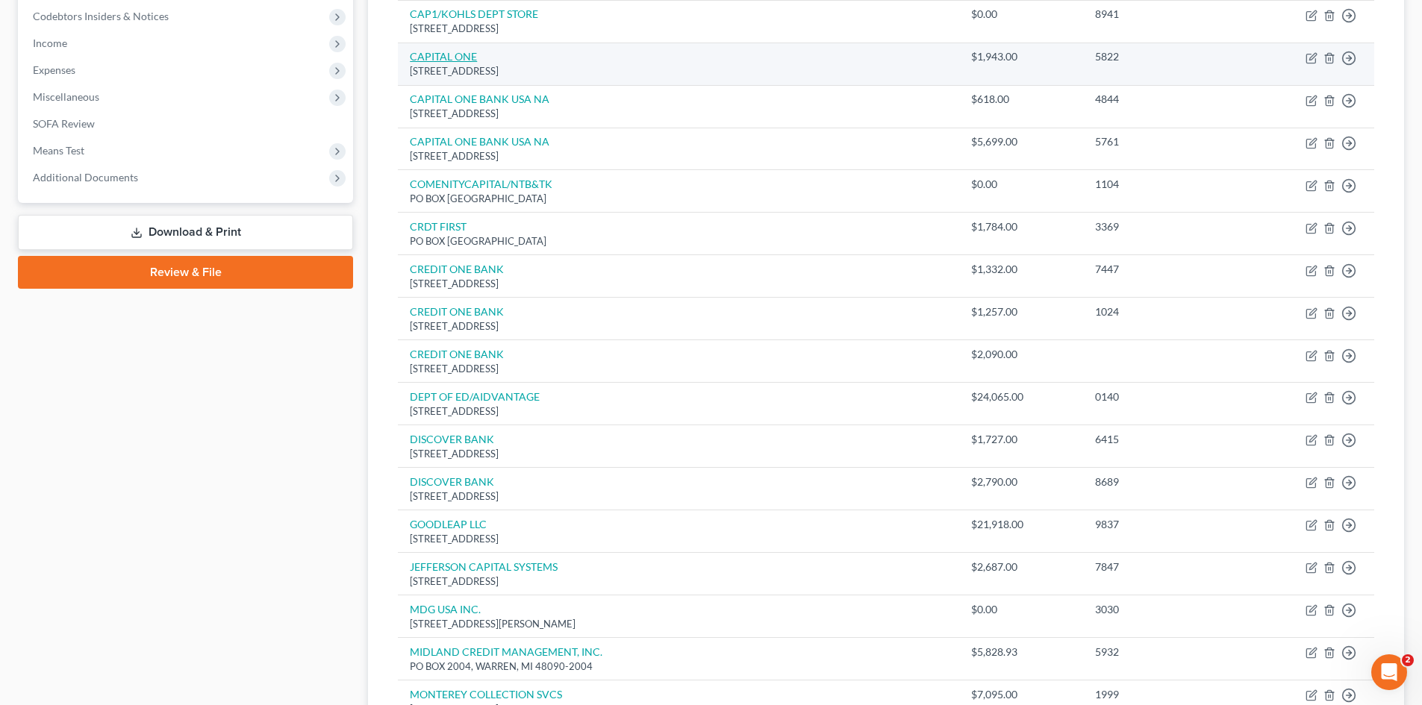
click at [459, 59] on link "CAPITAL ONE" at bounding box center [443, 56] width 67 height 13
select select "46"
select select "2"
select select "0"
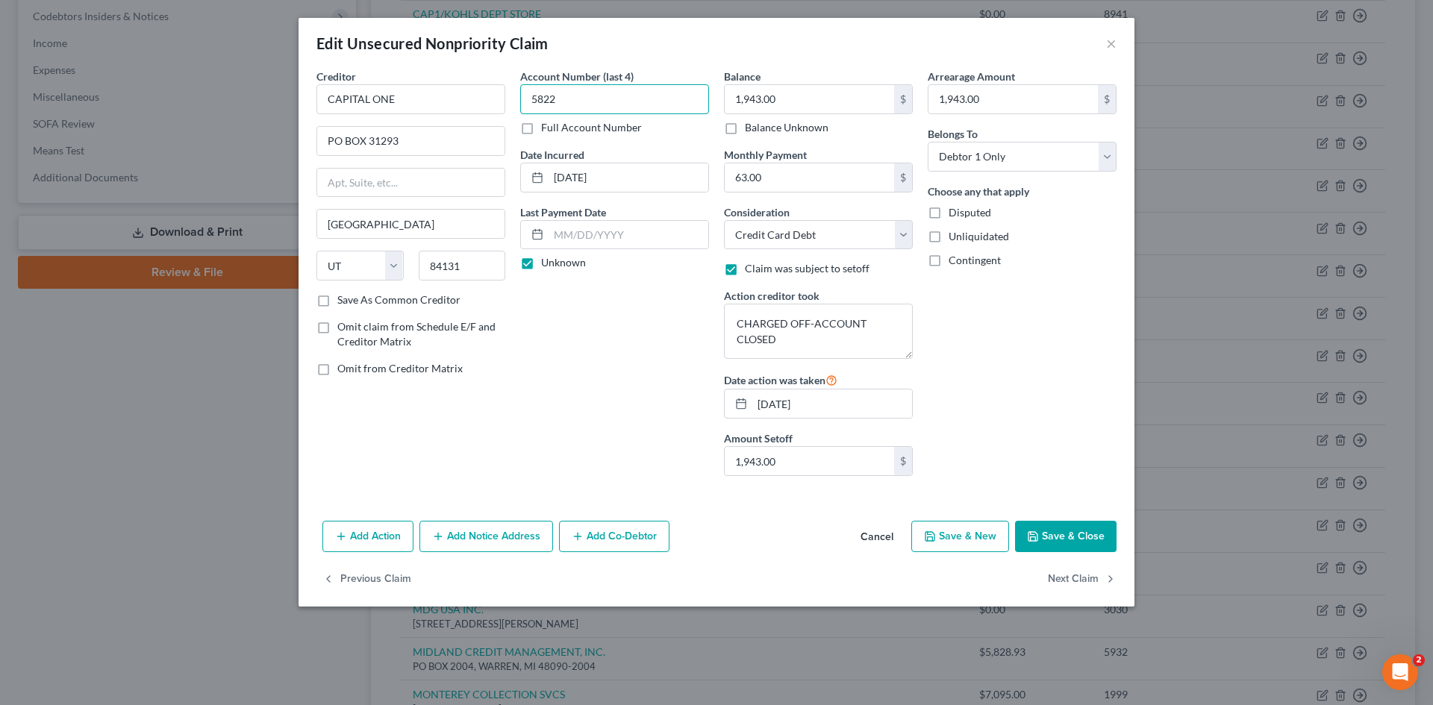
click at [567, 97] on input "5822" at bounding box center [614, 99] width 189 height 30
type input "7851"
click at [1061, 538] on button "Save & Close" at bounding box center [1066, 536] width 102 height 31
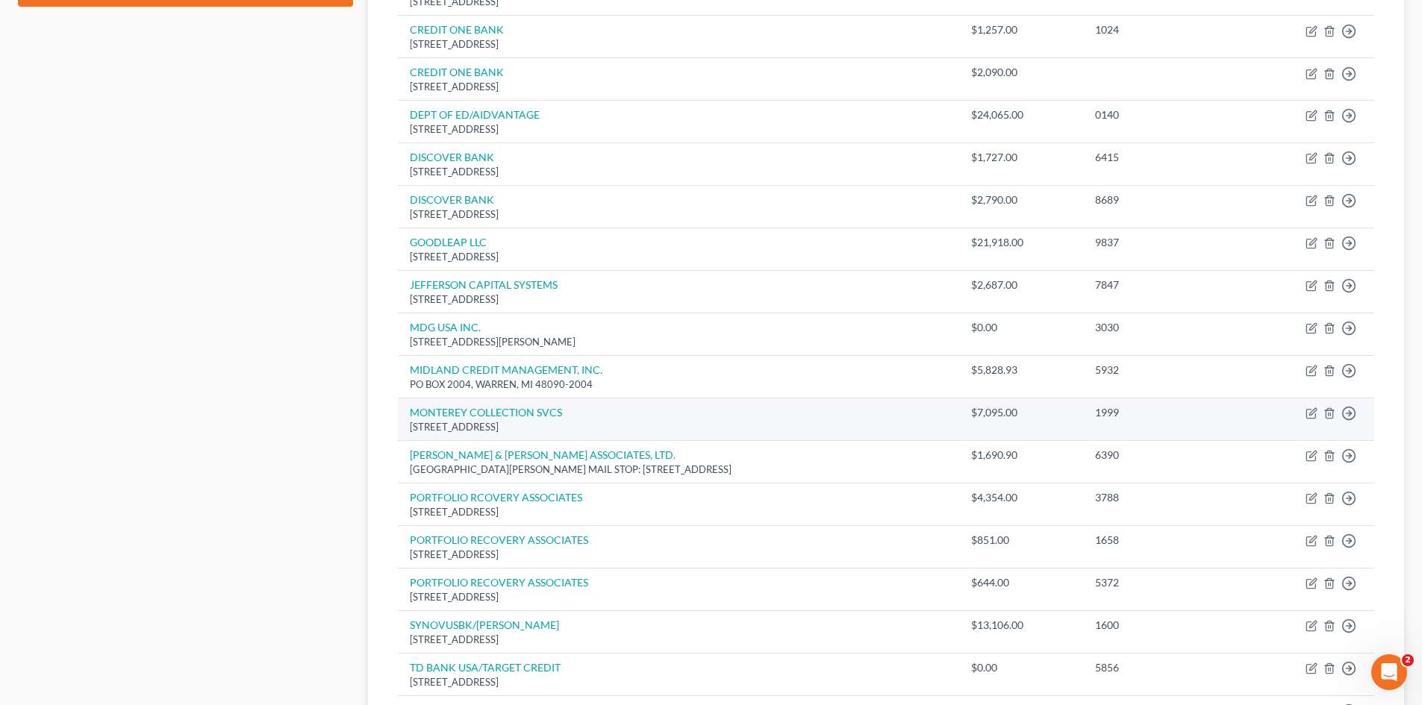
scroll to position [821, 0]
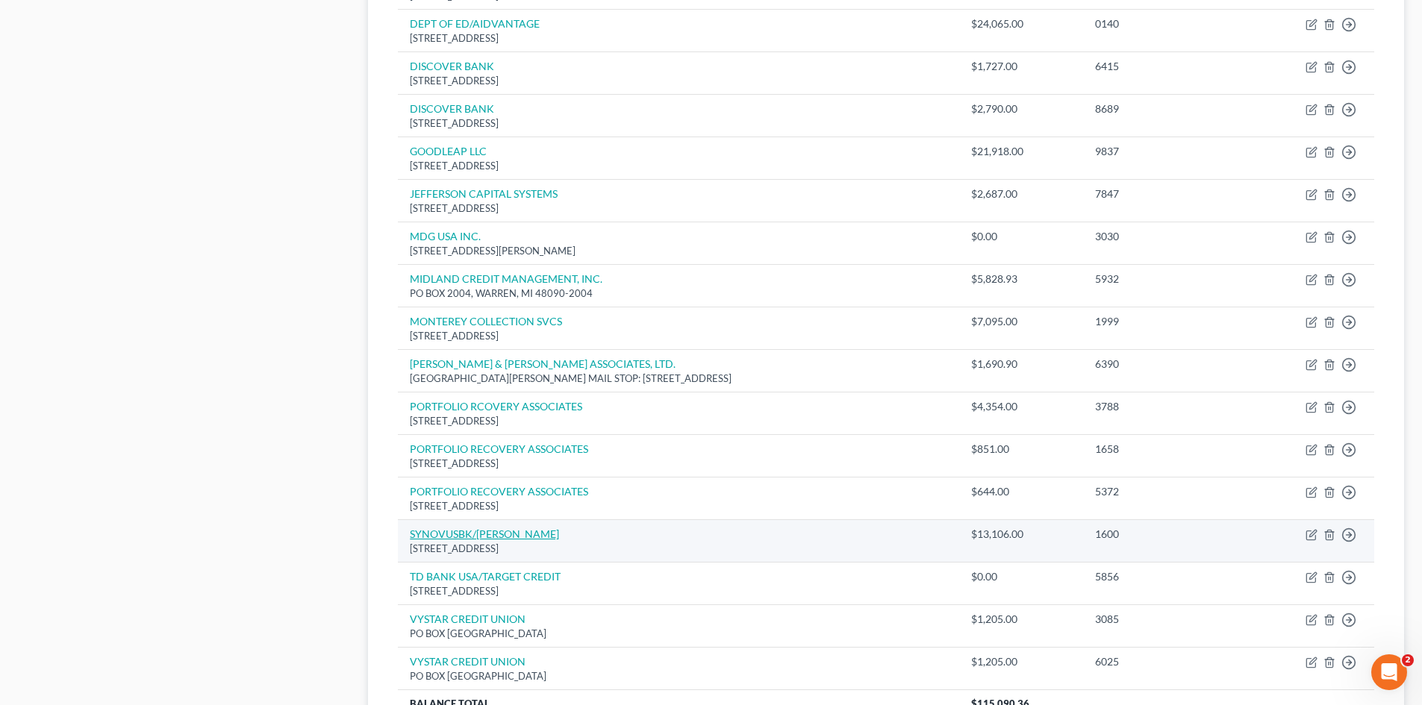
click at [499, 539] on link "SYNOVUSBK/[PERSON_NAME]" at bounding box center [484, 534] width 149 height 13
select select "10"
select select "14"
select select "2"
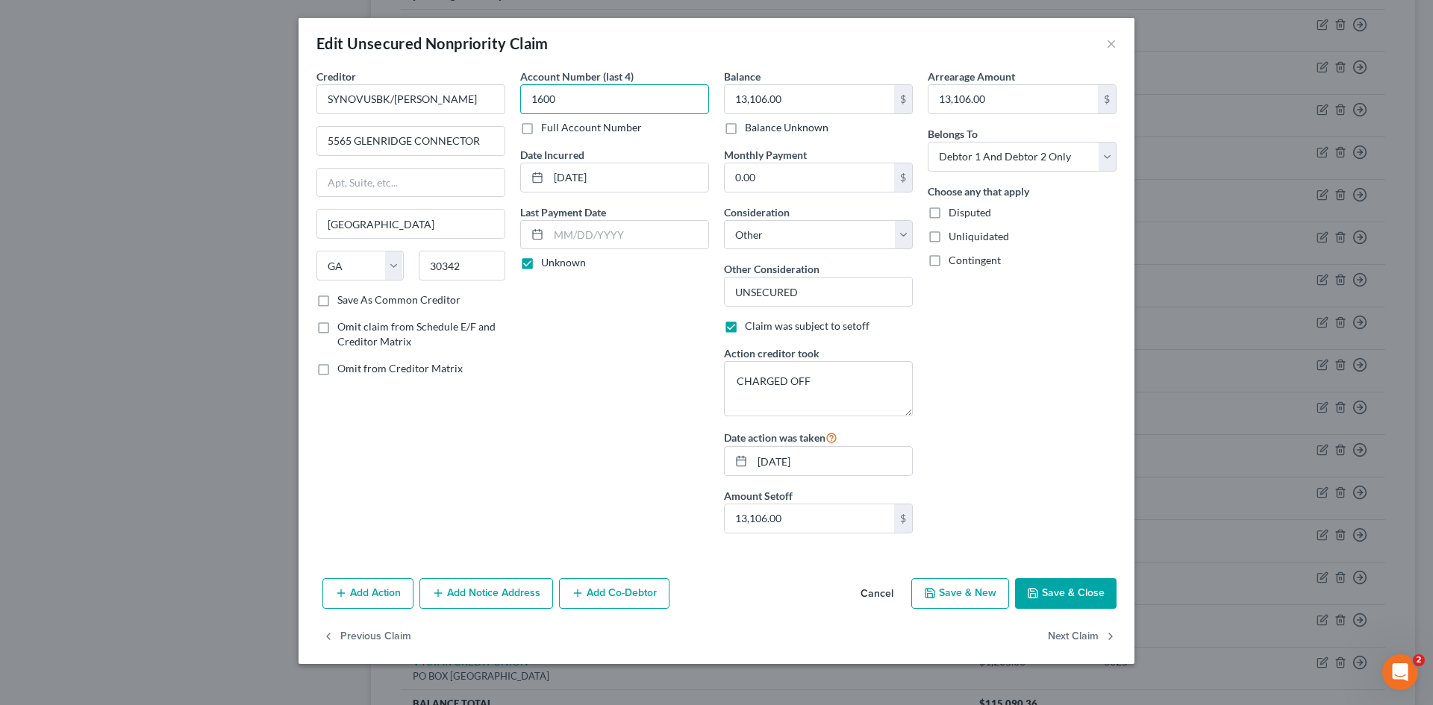
drag, startPoint x: 566, startPoint y: 95, endPoint x: 522, endPoint y: 101, distance: 44.4
click at [521, 100] on input "1600" at bounding box center [614, 99] width 189 height 30
type input "2755"
click at [1055, 584] on button "Save & Close" at bounding box center [1066, 594] width 102 height 31
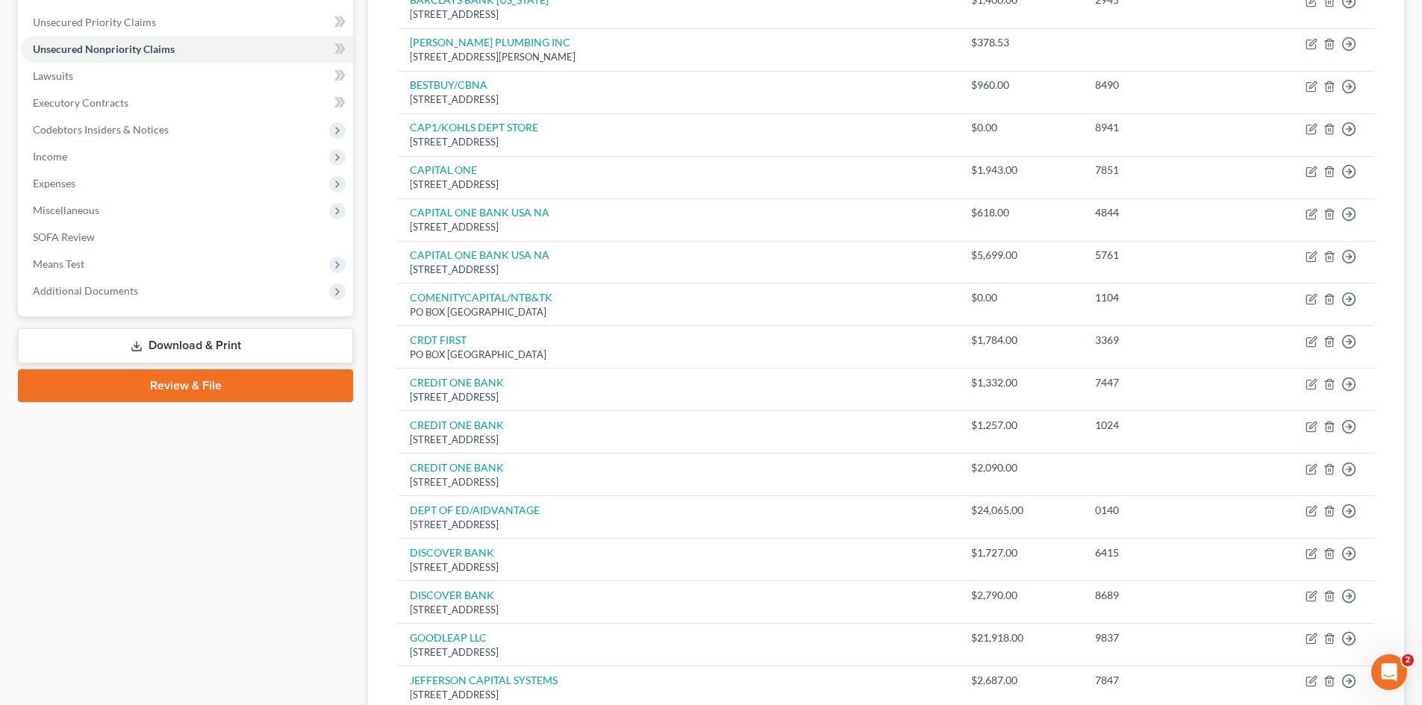
scroll to position [149, 0]
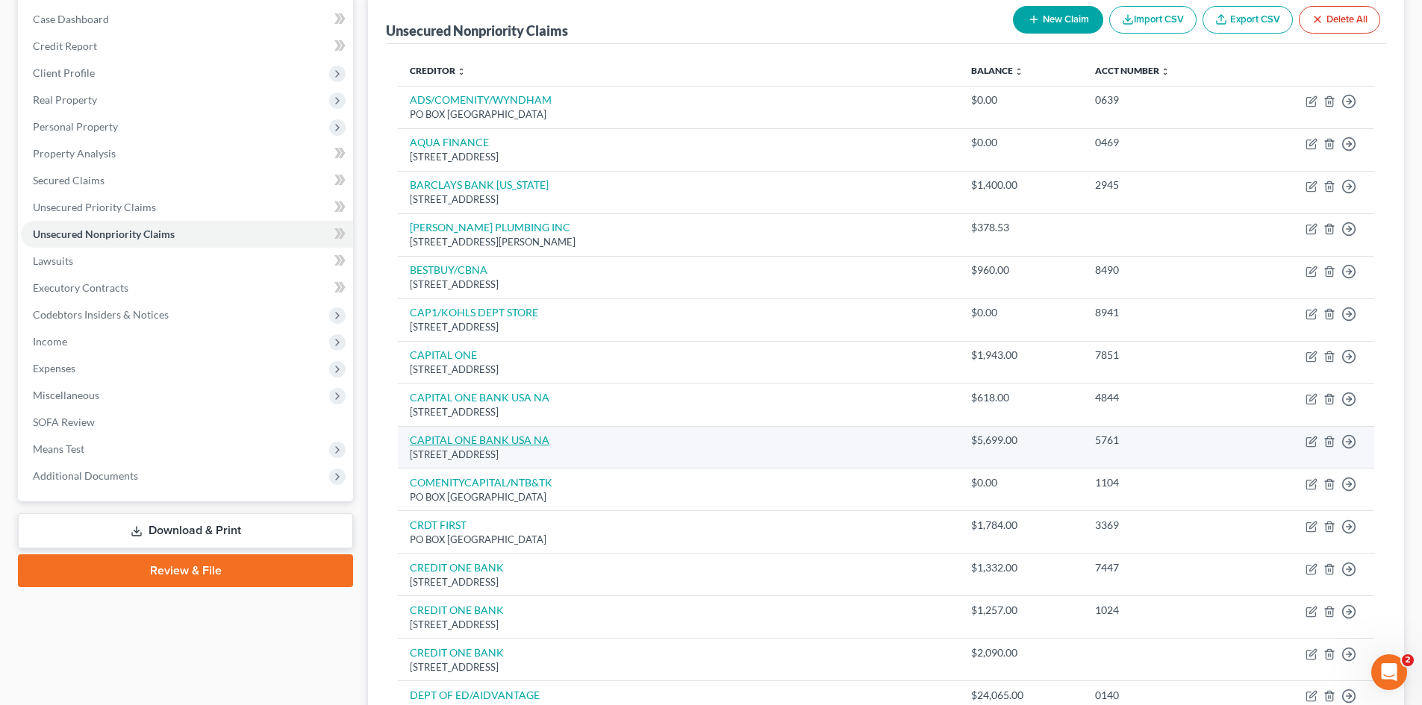
click at [539, 440] on link "CAPITAL ONE BANK USA NA" at bounding box center [480, 440] width 140 height 13
select select "46"
select select "2"
select select "1"
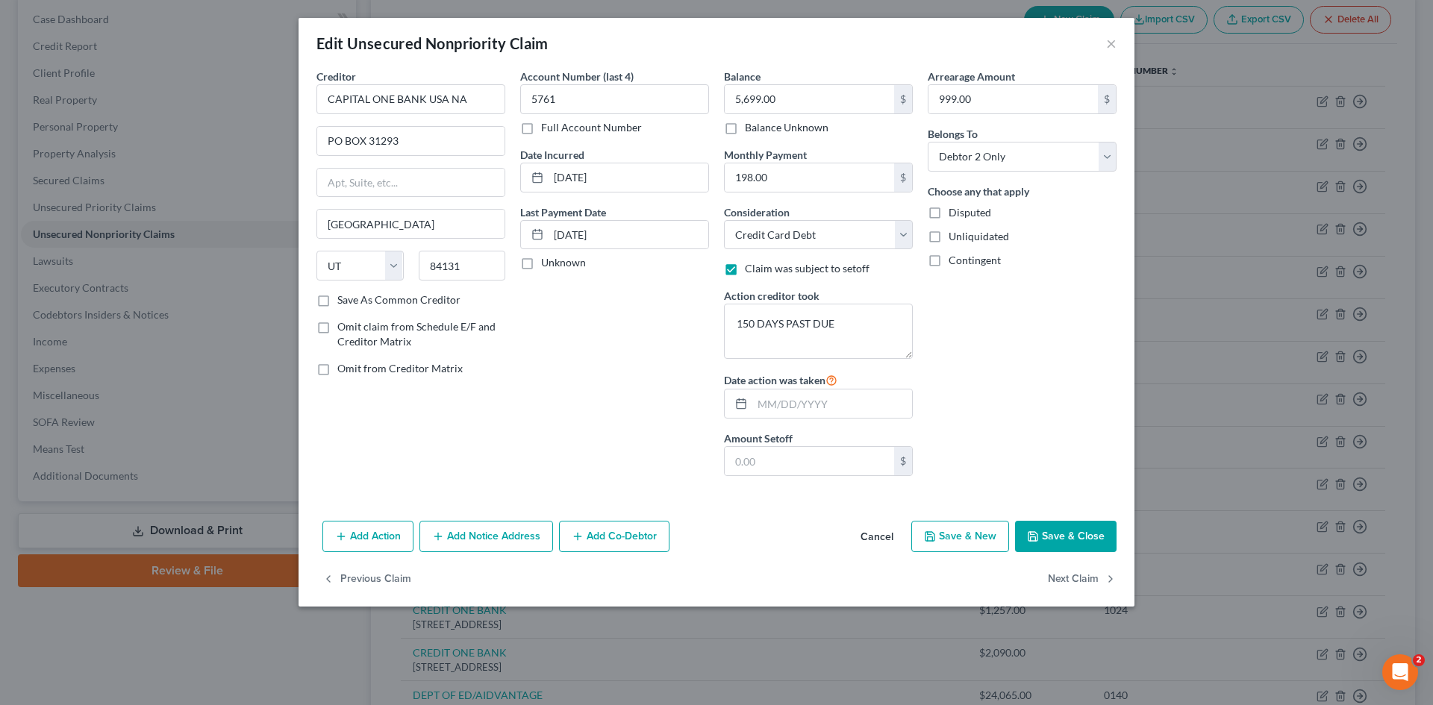
click at [1080, 534] on button "Save & Close" at bounding box center [1066, 536] width 102 height 31
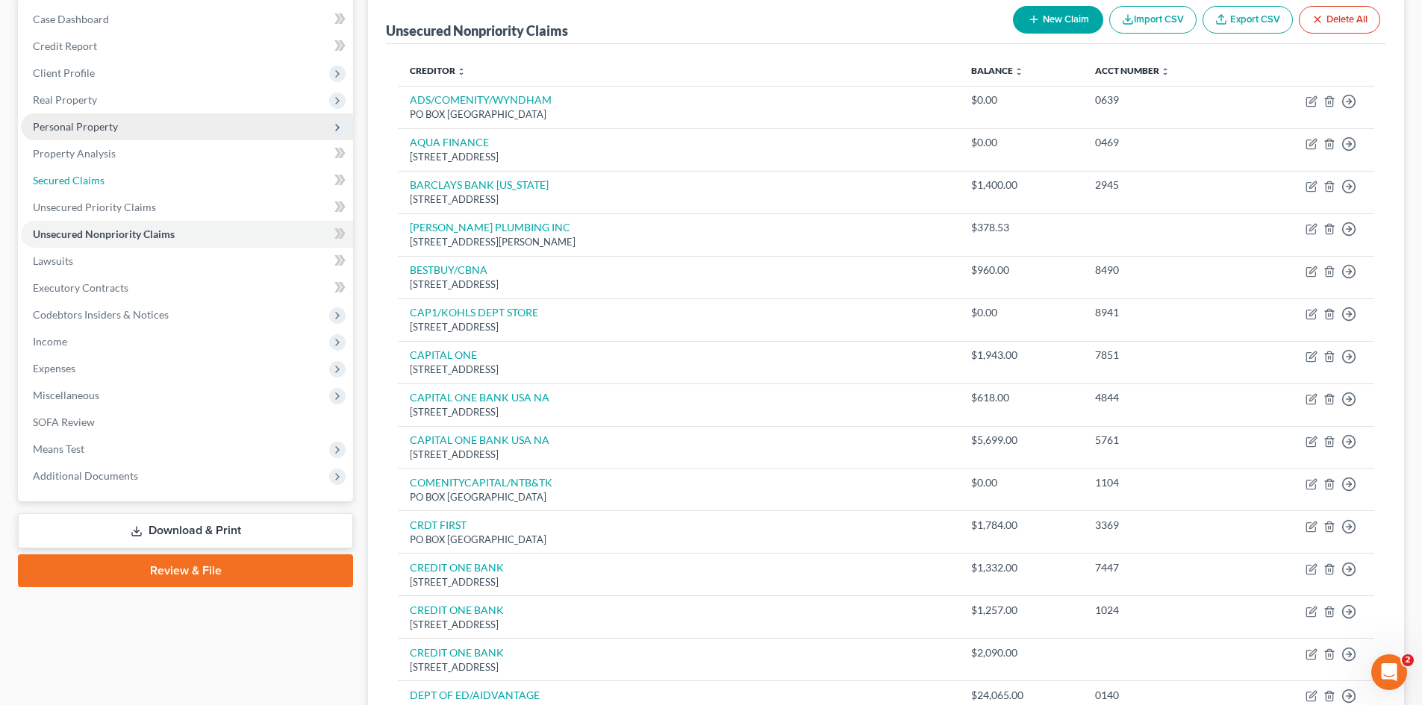
drag, startPoint x: 67, startPoint y: 181, endPoint x: 114, endPoint y: 180, distance: 47.0
click at [67, 181] on span "Secured Claims" at bounding box center [69, 180] width 72 height 13
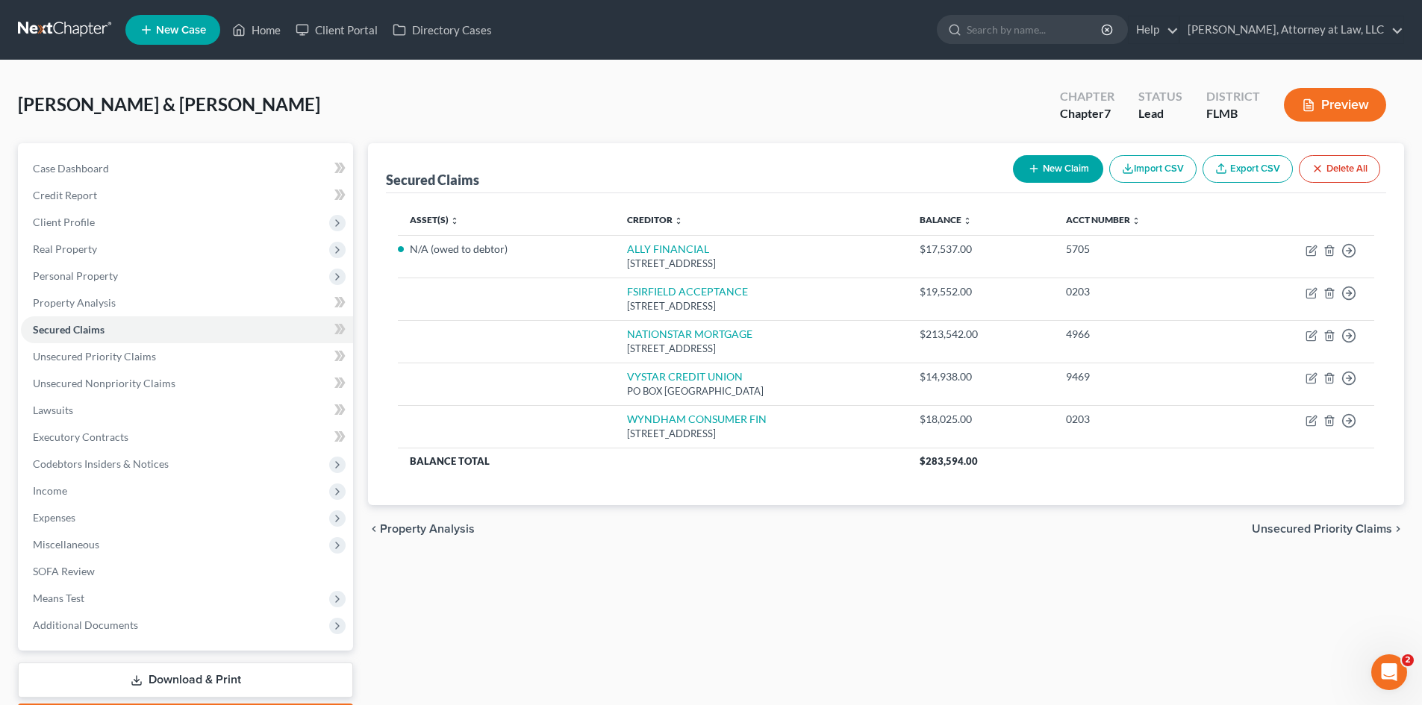
click at [1060, 159] on button "New Claim" at bounding box center [1058, 169] width 90 height 28
select select "2"
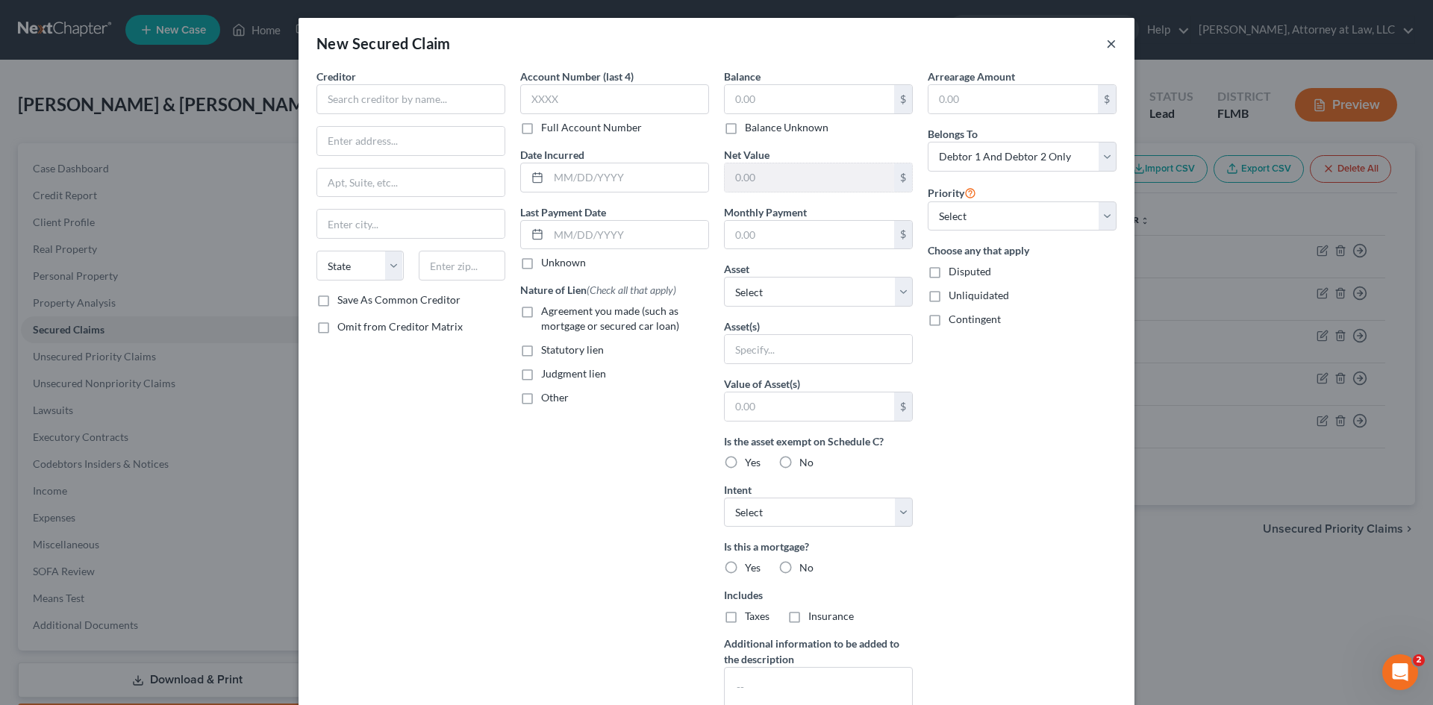
click at [1106, 39] on button "×" at bounding box center [1111, 43] width 10 height 18
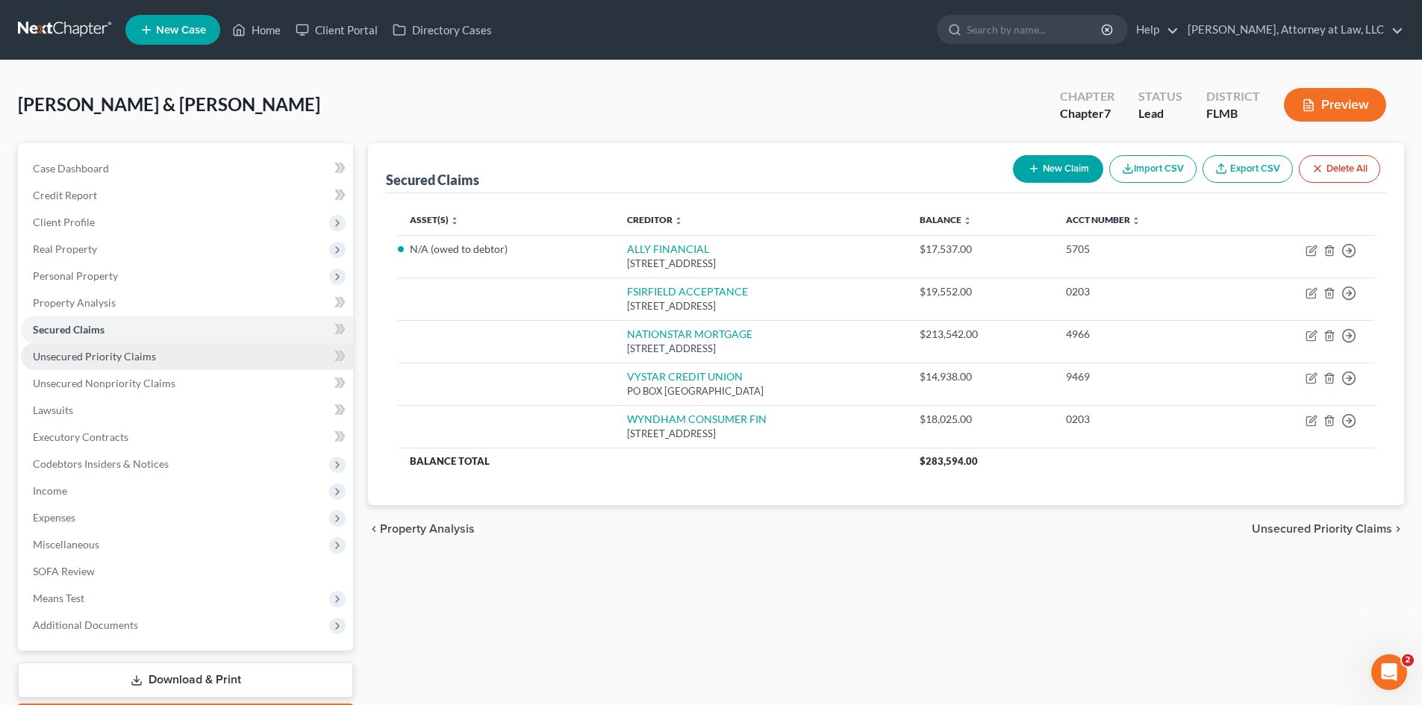
click at [105, 362] on span "Unsecured Priority Claims" at bounding box center [94, 356] width 123 height 13
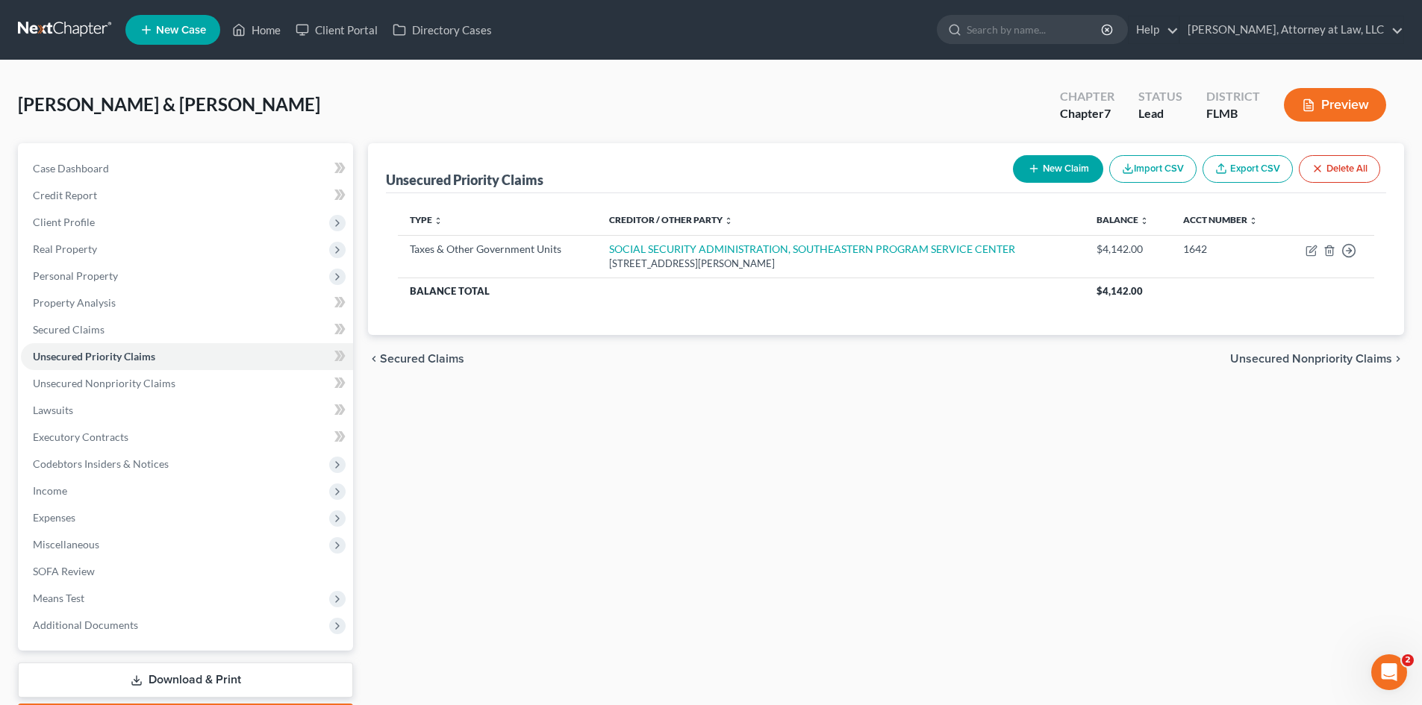
click at [1047, 169] on button "New Claim" at bounding box center [1058, 169] width 90 height 28
select select "2"
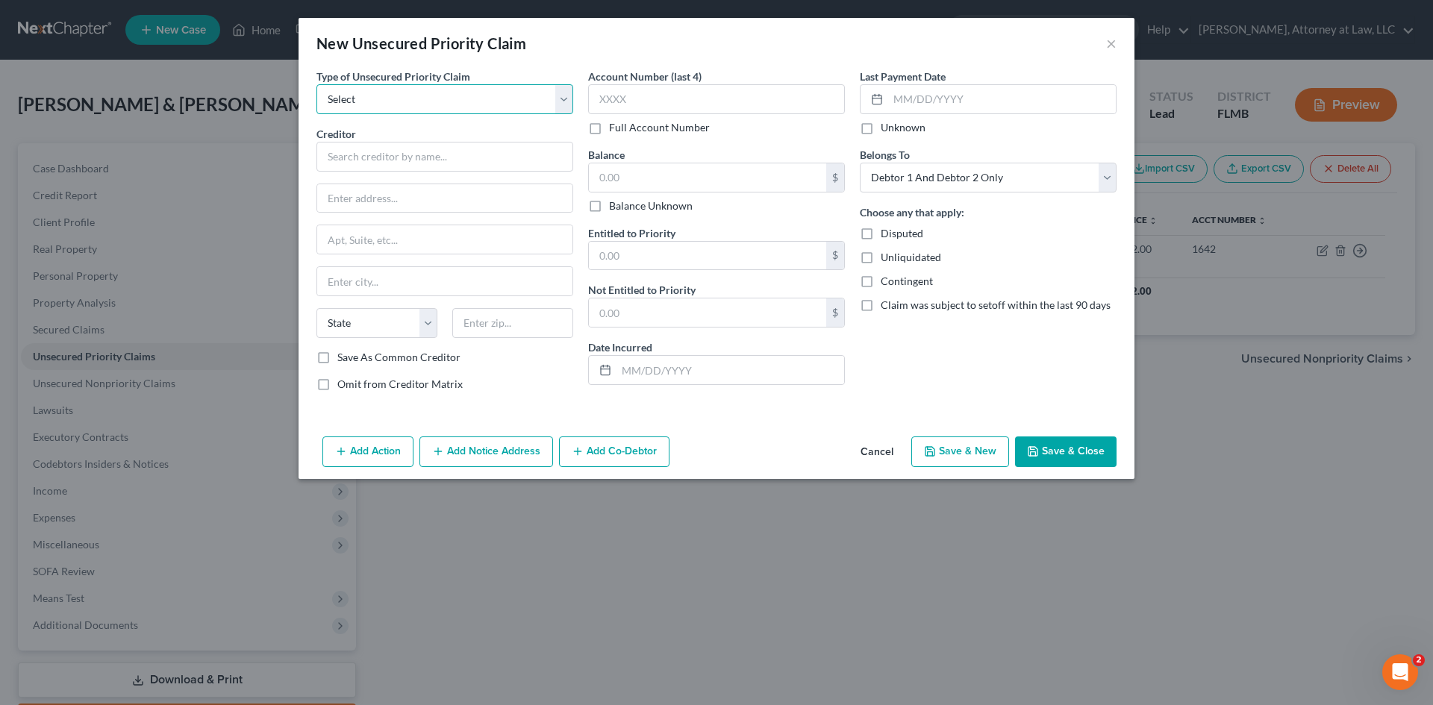
click at [562, 102] on select "Select Taxes & Other Government Units Domestic Support Obligations Extensions o…" at bounding box center [445, 99] width 257 height 30
click at [896, 452] on button "Cancel" at bounding box center [877, 453] width 57 height 30
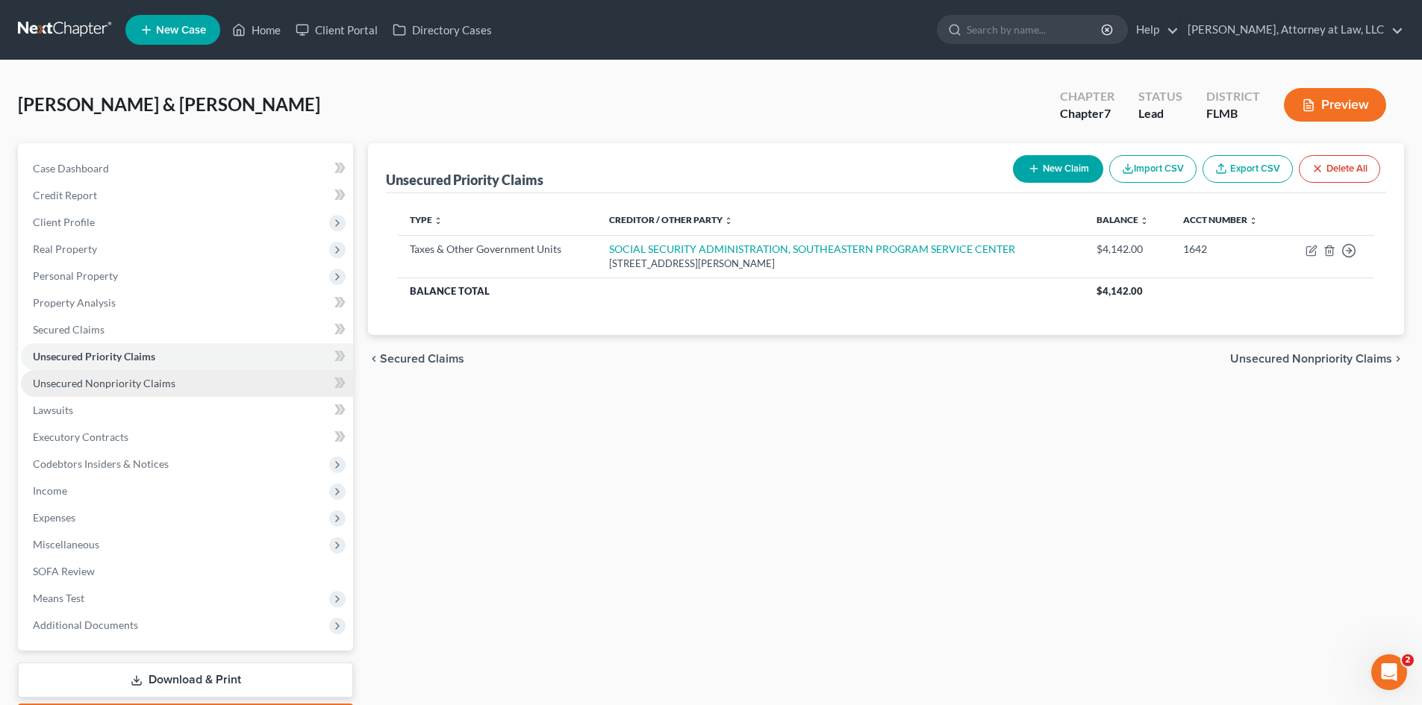
click at [132, 394] on link "Unsecured Nonpriority Claims" at bounding box center [187, 383] width 332 height 27
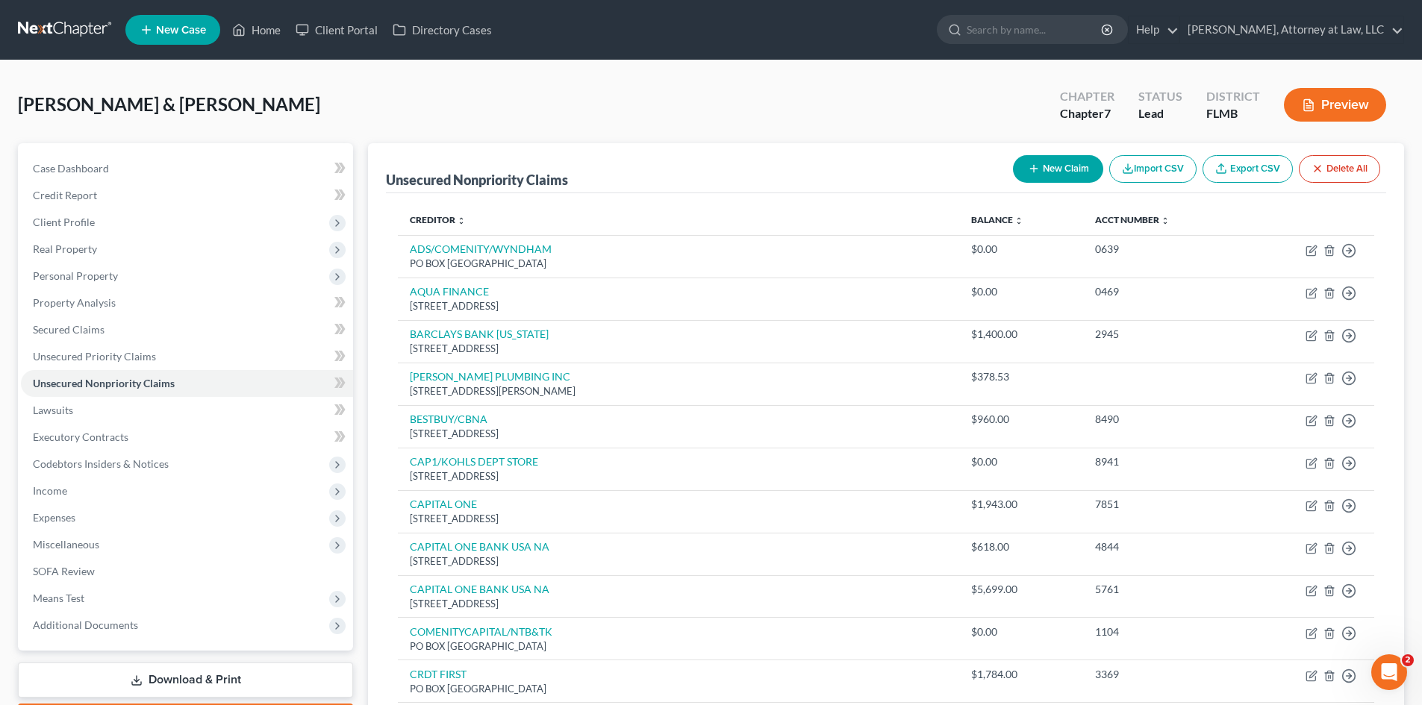
click at [1066, 172] on button "New Claim" at bounding box center [1058, 169] width 90 height 28
select select "2"
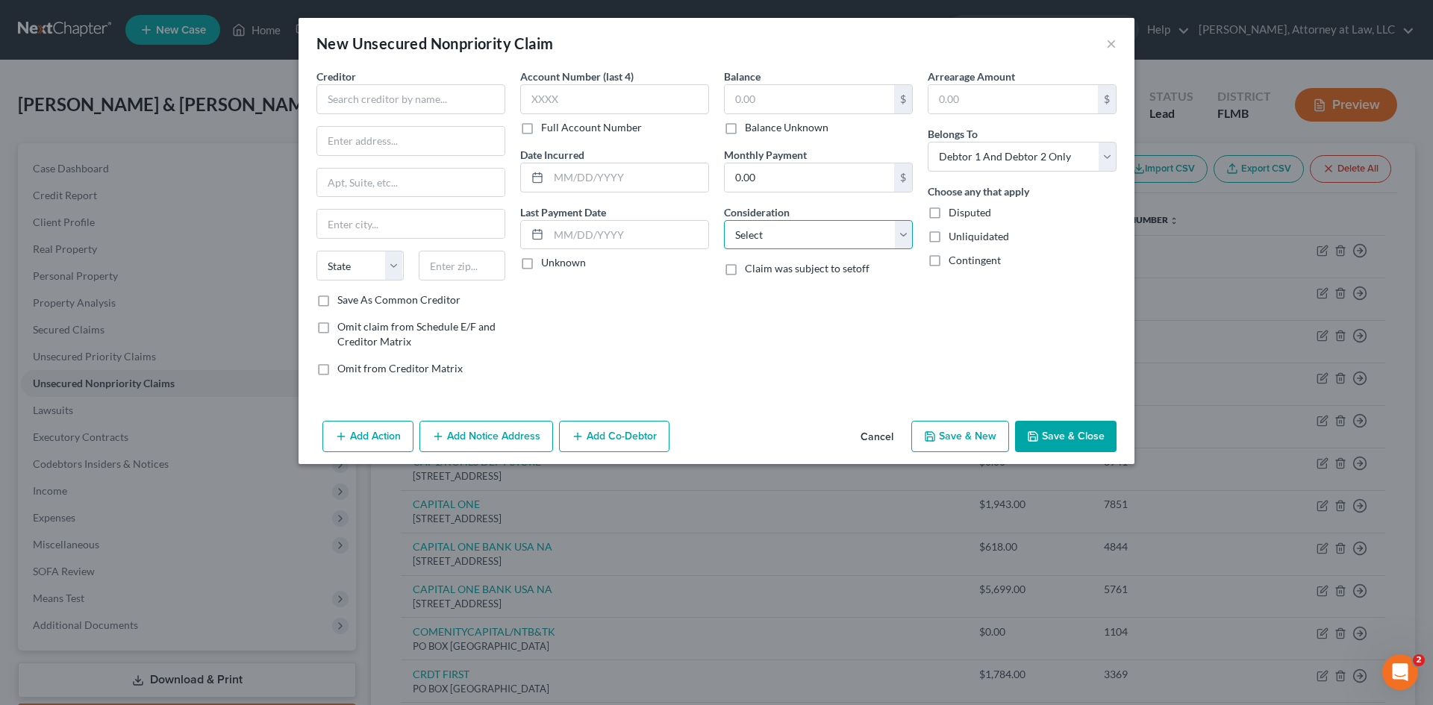
click at [890, 237] on select "Select Cable / Satellite Services Collection Agency Credit Card Debt Debt Couns…" at bounding box center [818, 235] width 189 height 30
click at [373, 104] on input "text" at bounding box center [411, 99] width 189 height 30
click at [467, 134] on div "Creditor * State [US_STATE] AK AR AZ CA CO [GEOGRAPHIC_DATA] DE DC [GEOGRAPHIC_…" at bounding box center [411, 181] width 189 height 224
click at [1290, 415] on div "New Unsecured Nonpriority Claim × Creditor * State [US_STATE] AK AR AZ [GEOGRAP…" at bounding box center [716, 352] width 1433 height 705
click at [355, 104] on input "text" at bounding box center [411, 99] width 189 height 30
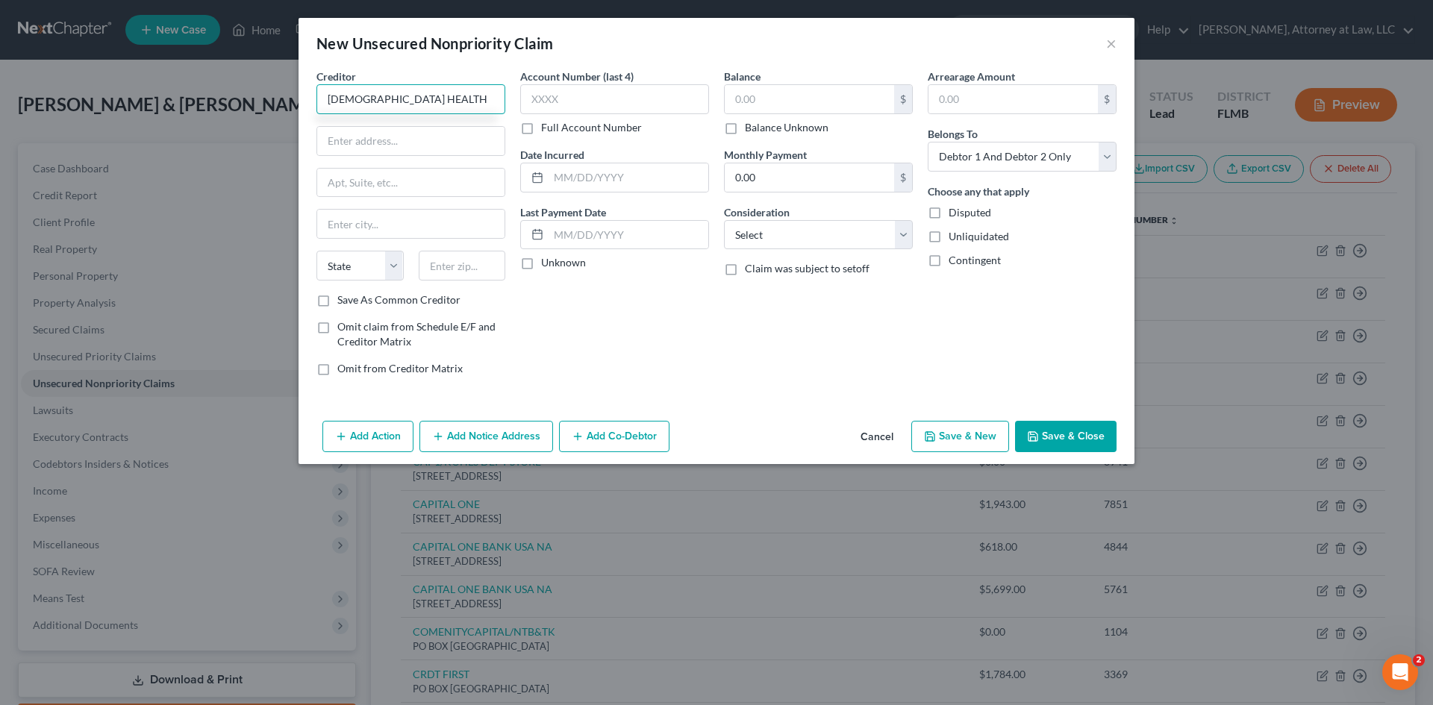
type input "[DEMOGRAPHIC_DATA] HEALTH"
click at [411, 142] on input "text" at bounding box center [410, 141] width 187 height 28
type input "P.O. BOX 736048"
click at [347, 222] on input "text" at bounding box center [410, 224] width 187 height 28
type input "DALLAS"
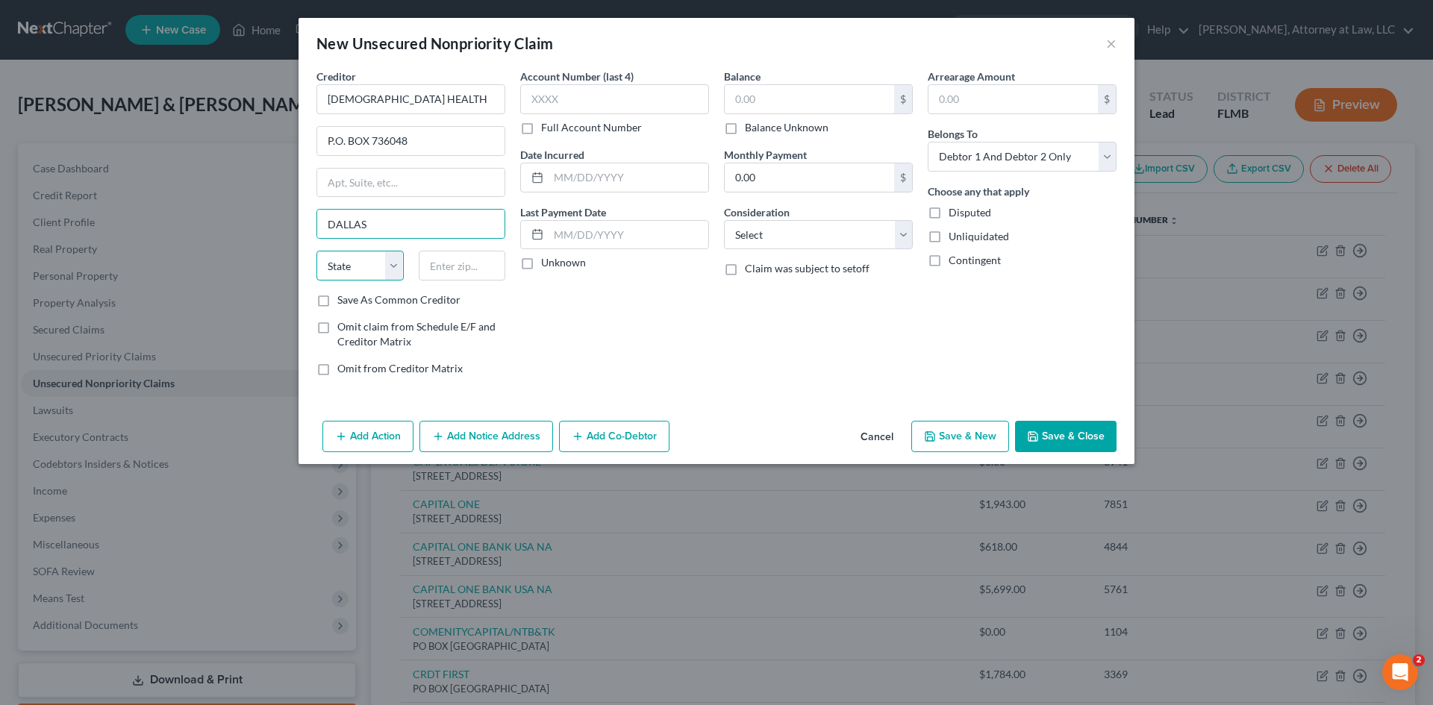
click at [377, 270] on select "State [US_STATE] AK AR AZ CA CO CT DE DC [GEOGRAPHIC_DATA] [GEOGRAPHIC_DATA] GU…" at bounding box center [360, 266] width 87 height 30
click at [387, 273] on select "State [US_STATE] AK AR AZ CA CO CT DE DC [GEOGRAPHIC_DATA] [GEOGRAPHIC_DATA] GU…" at bounding box center [360, 266] width 87 height 30
select select "45"
click at [317, 251] on select "State [US_STATE] AK AR AZ CA CO CT DE DC [GEOGRAPHIC_DATA] [GEOGRAPHIC_DATA] GU…" at bounding box center [360, 266] width 87 height 30
click at [452, 268] on input "text" at bounding box center [462, 266] width 87 height 30
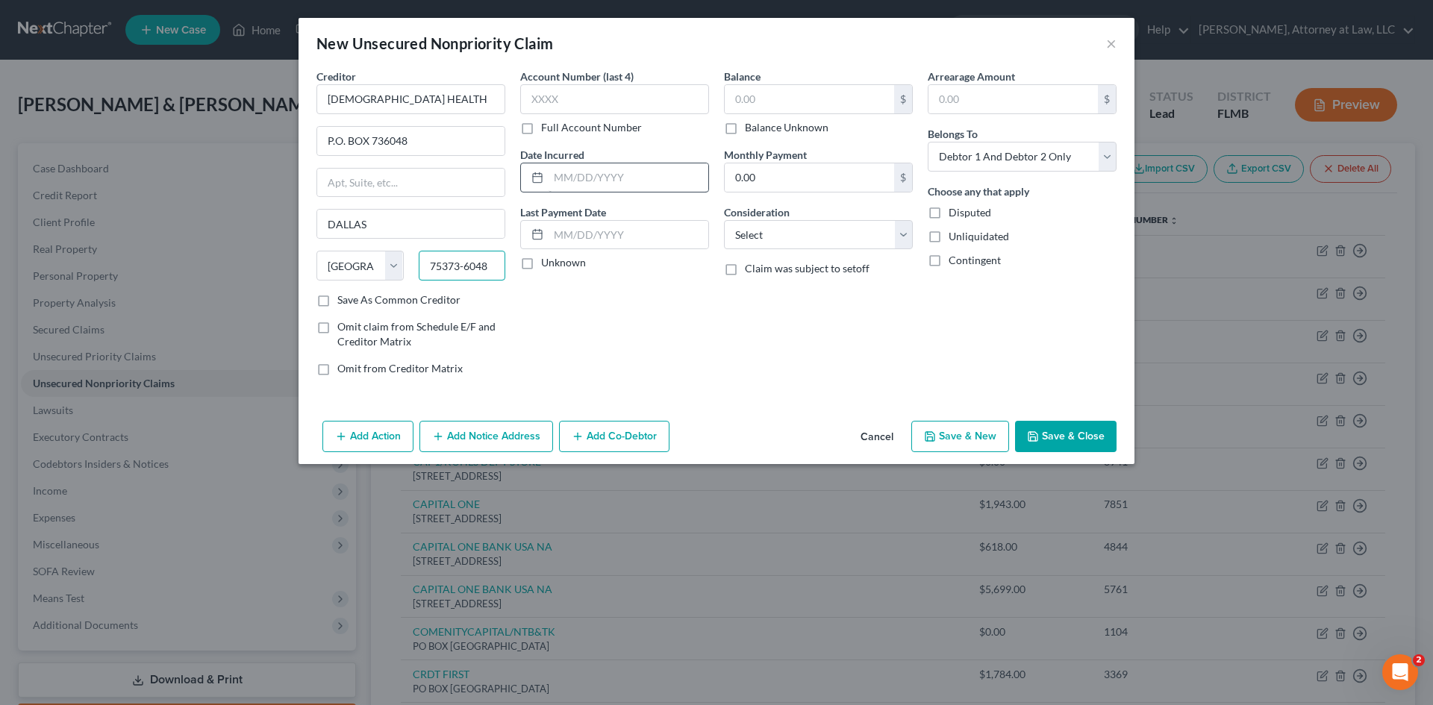
type input "75373-6048"
click at [586, 166] on input "text" at bounding box center [629, 177] width 160 height 28
type input "[DATE]"
click at [541, 269] on label "Unknown" at bounding box center [563, 262] width 45 height 15
click at [547, 265] on input "Unknown" at bounding box center [552, 260] width 10 height 10
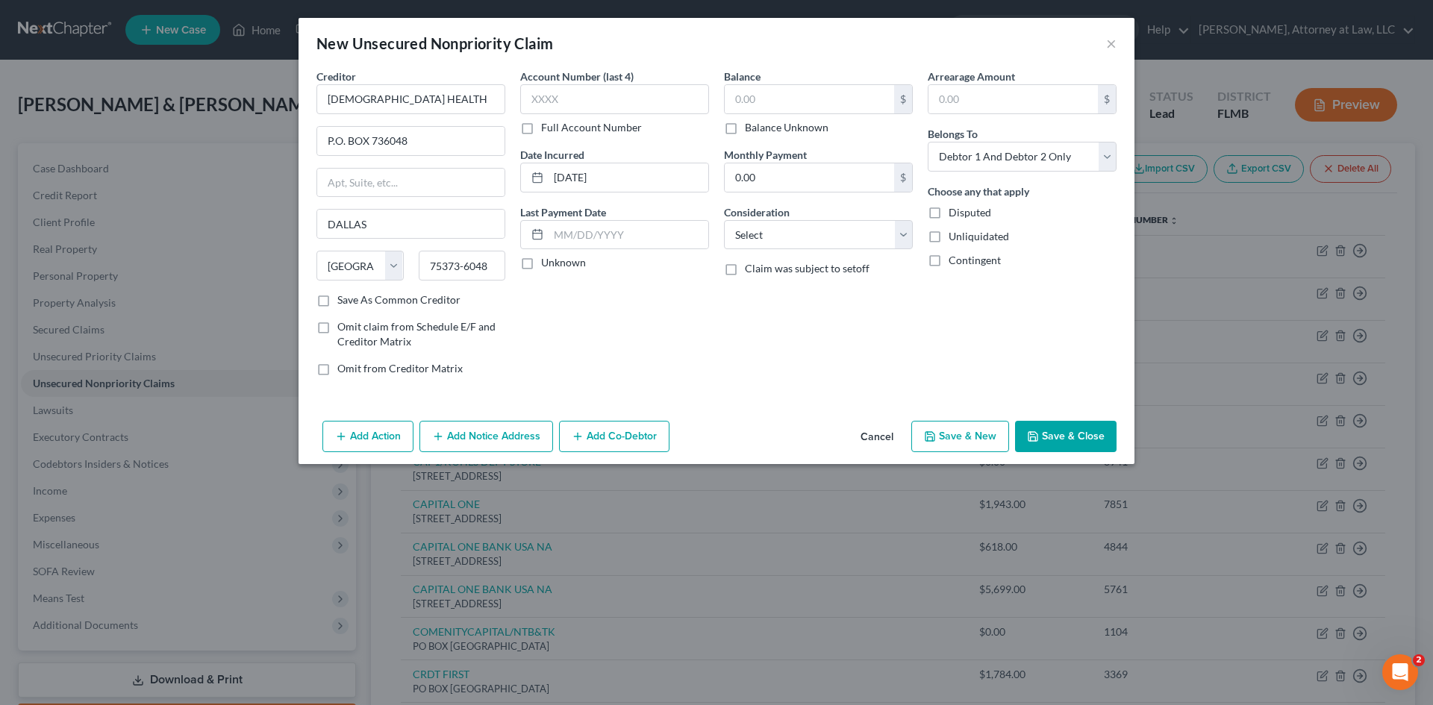
checkbox input "true"
click at [787, 96] on input "text" at bounding box center [809, 99] width 169 height 28
click at [672, 97] on input "text" at bounding box center [614, 99] width 189 height 30
click at [1097, 148] on select "Select Debtor 1 Only Debtor 2 Only Debtor 1 And Debtor 2 Only At Least One Of T…" at bounding box center [1022, 157] width 189 height 30
click at [928, 142] on select "Select Debtor 1 Only Debtor 2 Only Debtor 1 And Debtor 2 Only At Least One Of T…" at bounding box center [1022, 157] width 189 height 30
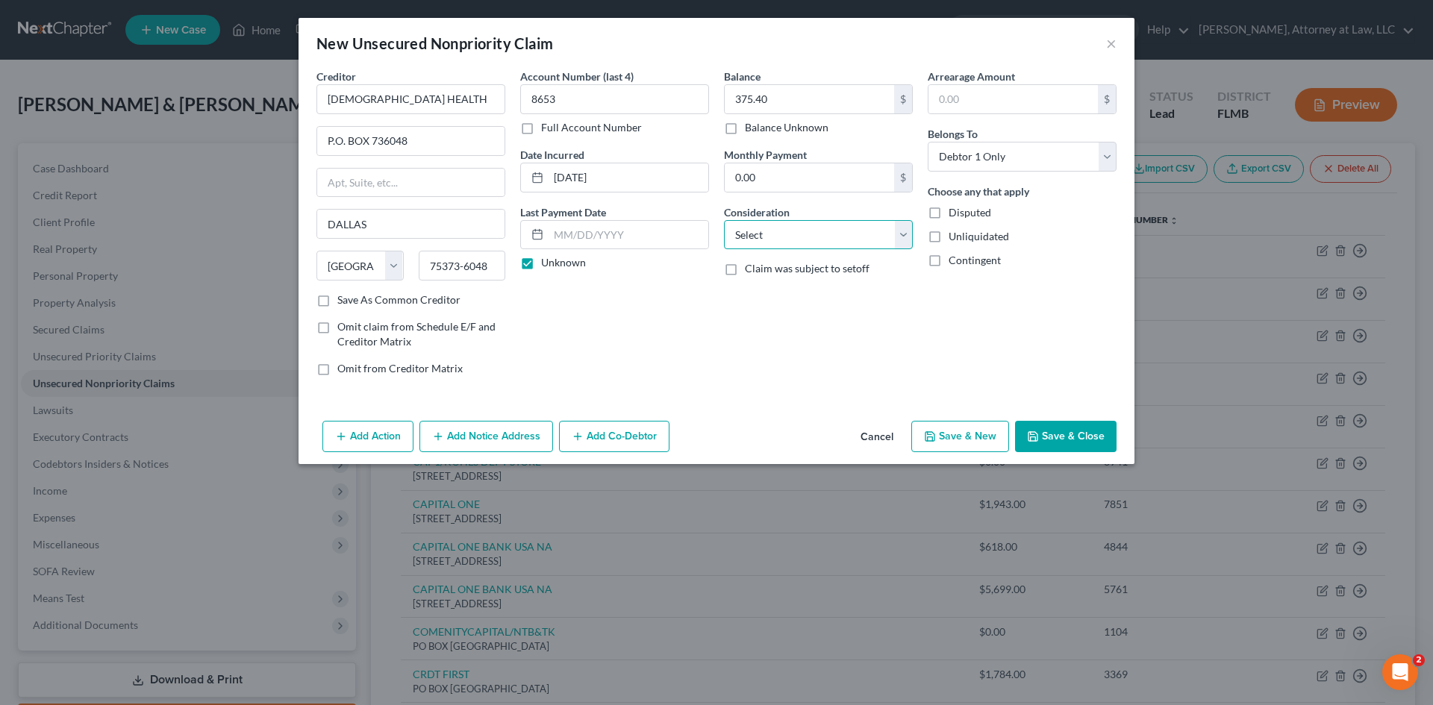
click at [881, 237] on select "Select Cable / Satellite Services Collection Agency Credit Card Debt Debt Couns…" at bounding box center [818, 235] width 189 height 30
click at [724, 220] on select "Select Cable / Satellite Services Collection Agency Credit Card Debt Debt Couns…" at bounding box center [818, 235] width 189 height 30
click at [981, 440] on button "Save & New" at bounding box center [960, 436] width 98 height 31
click at [358, 107] on input "text" at bounding box center [411, 99] width 189 height 30
click at [570, 104] on input "text" at bounding box center [614, 99] width 189 height 30
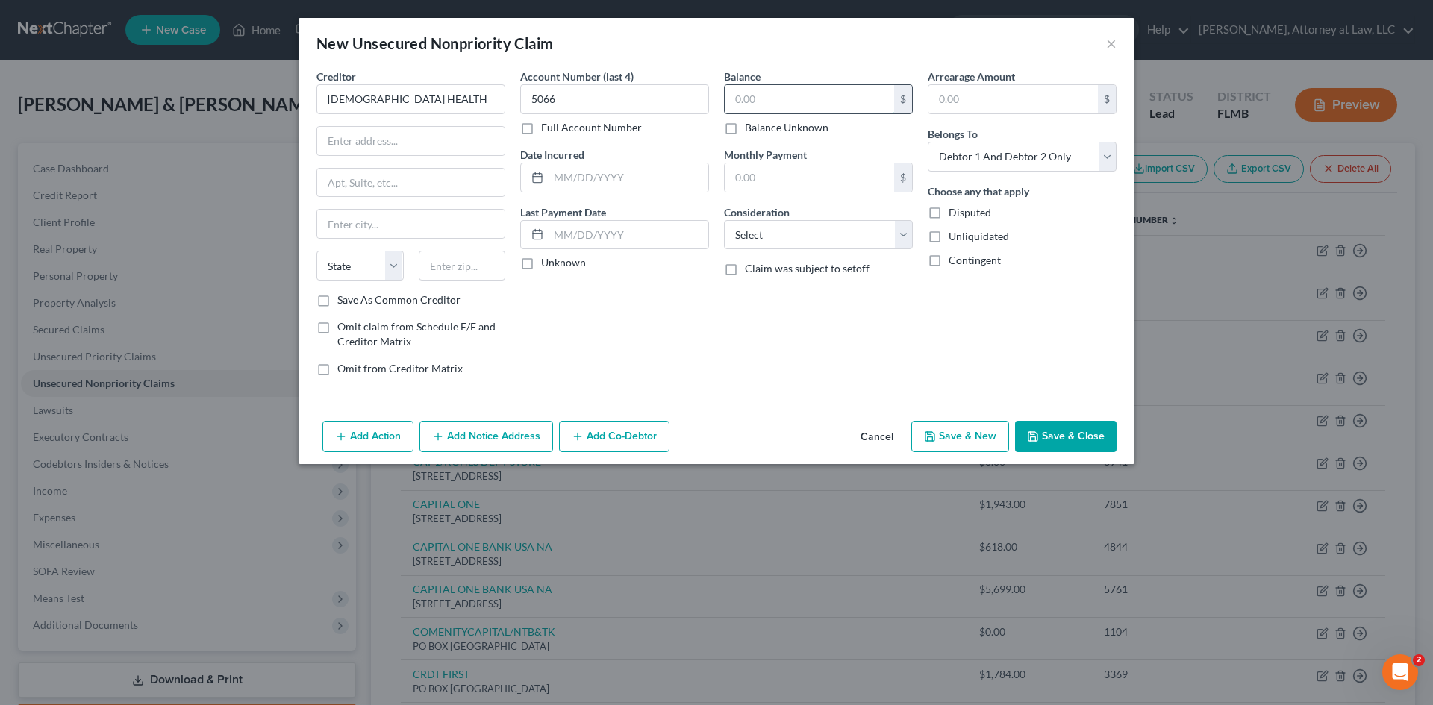
click at [766, 106] on input "text" at bounding box center [809, 99] width 169 height 28
click at [574, 178] on input "text" at bounding box center [629, 177] width 160 height 28
click at [541, 264] on label "Unknown" at bounding box center [563, 262] width 45 height 15
click at [547, 264] on input "Unknown" at bounding box center [552, 260] width 10 height 10
click at [373, 145] on input "text" at bounding box center [410, 141] width 187 height 28
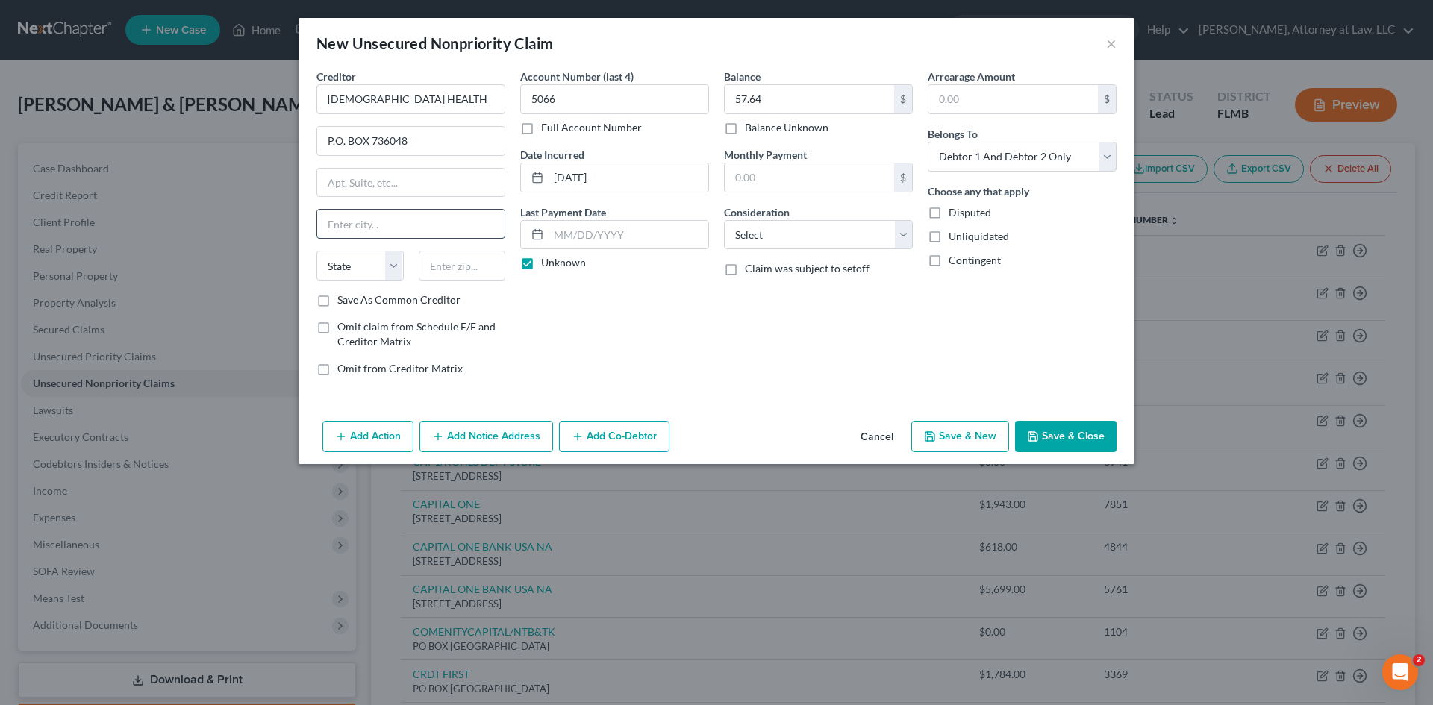
click at [326, 213] on input "text" at bounding box center [410, 224] width 187 height 28
click at [374, 265] on select "State [US_STATE] AK AR AZ CA CO CT DE DC [GEOGRAPHIC_DATA] [GEOGRAPHIC_DATA] GU…" at bounding box center [360, 266] width 87 height 30
click at [317, 251] on select "State [US_STATE] AK AR AZ CA CO CT DE DC [GEOGRAPHIC_DATA] [GEOGRAPHIC_DATA] GU…" at bounding box center [360, 266] width 87 height 30
click at [477, 265] on input "text" at bounding box center [462, 266] width 87 height 30
drag, startPoint x: 881, startPoint y: 232, endPoint x: 877, endPoint y: 248, distance: 16.1
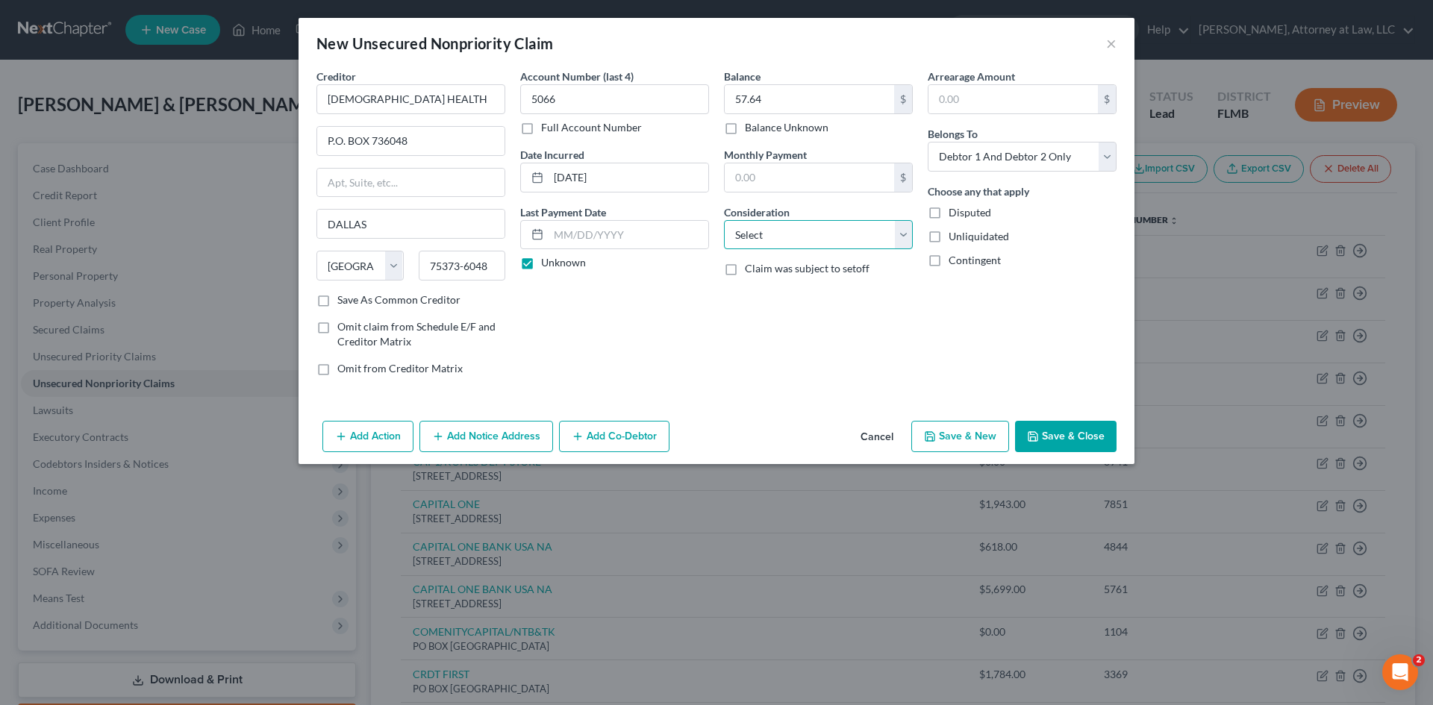
click at [881, 232] on select "Select Cable / Satellite Services Collection Agency Credit Card Debt Debt Couns…" at bounding box center [818, 235] width 189 height 30
click at [724, 220] on select "Select Cable / Satellite Services Collection Agency Credit Card Debt Debt Couns…" at bounding box center [818, 235] width 189 height 30
drag, startPoint x: 1110, startPoint y: 149, endPoint x: 1097, endPoint y: 169, distance: 24.5
click at [1111, 151] on select "Select Debtor 1 Only Debtor 2 Only Debtor 1 And Debtor 2 Only At Least One Of T…" at bounding box center [1022, 157] width 189 height 30
click at [928, 142] on select "Select Debtor 1 Only Debtor 2 Only Debtor 1 And Debtor 2 Only At Least One Of T…" at bounding box center [1022, 157] width 189 height 30
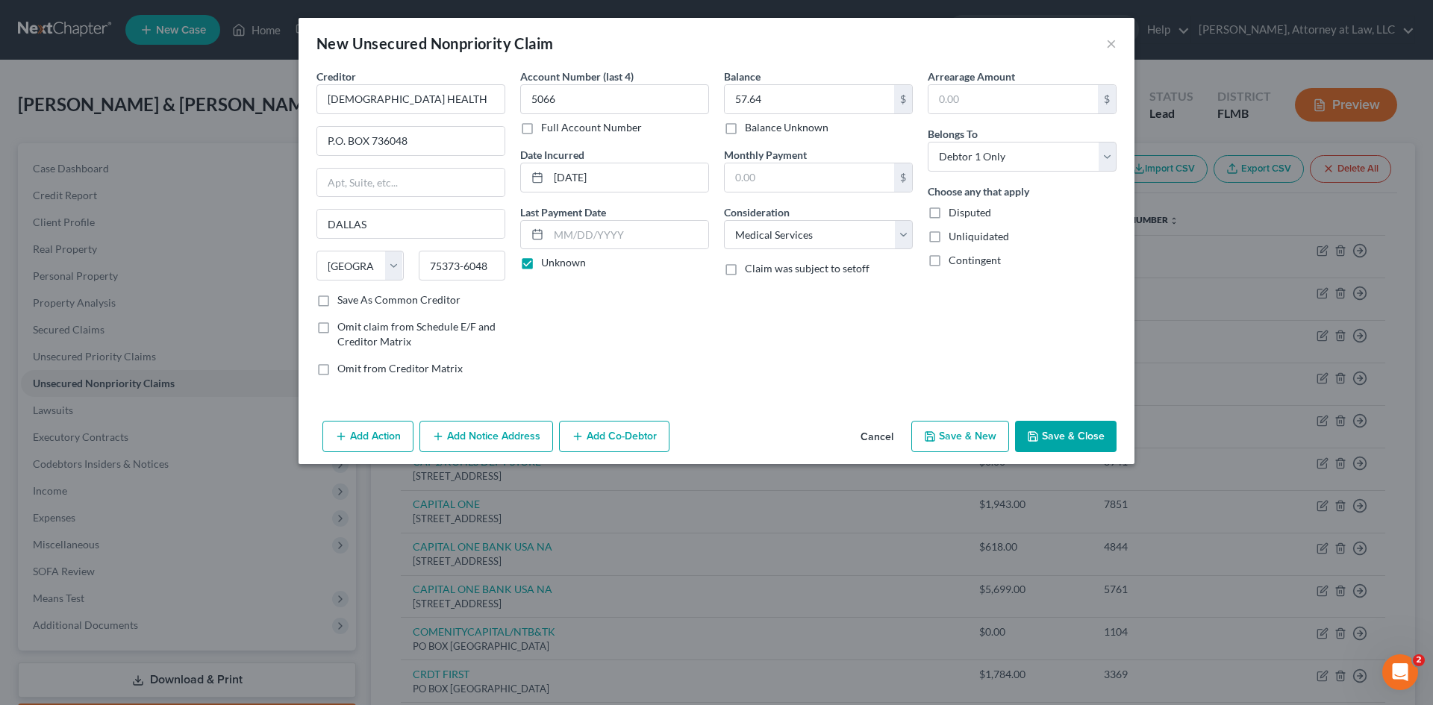
click at [1090, 433] on button "Save & Close" at bounding box center [1066, 436] width 102 height 31
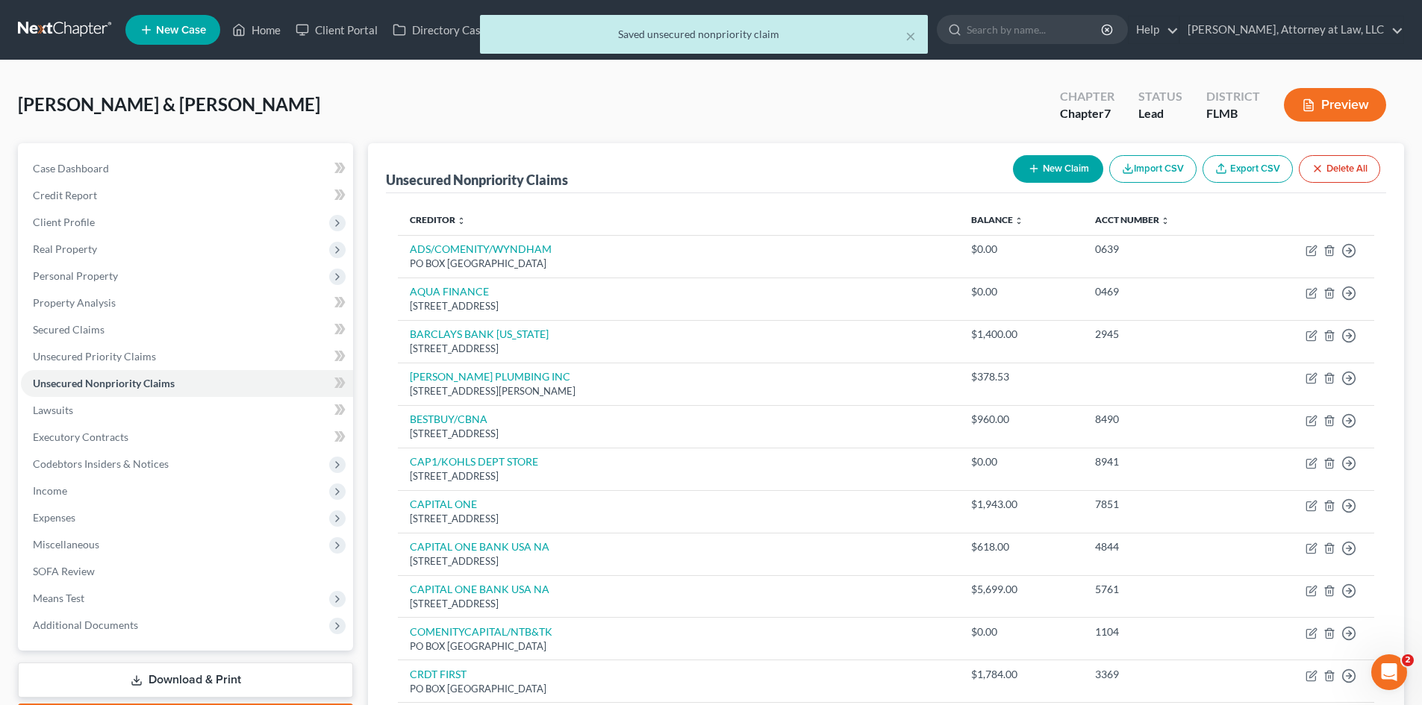
click at [1062, 166] on button "New Claim" at bounding box center [1058, 169] width 90 height 28
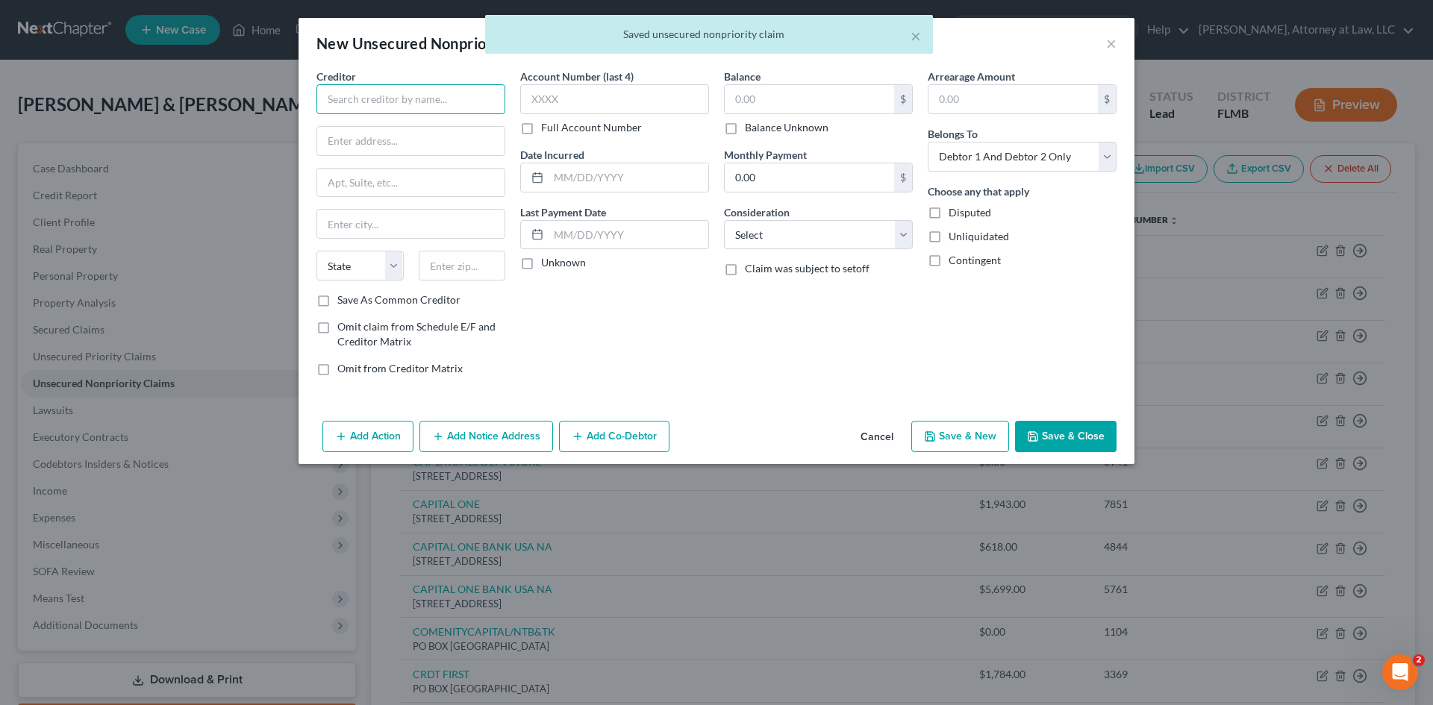
click at [417, 85] on input "text" at bounding box center [411, 99] width 189 height 30
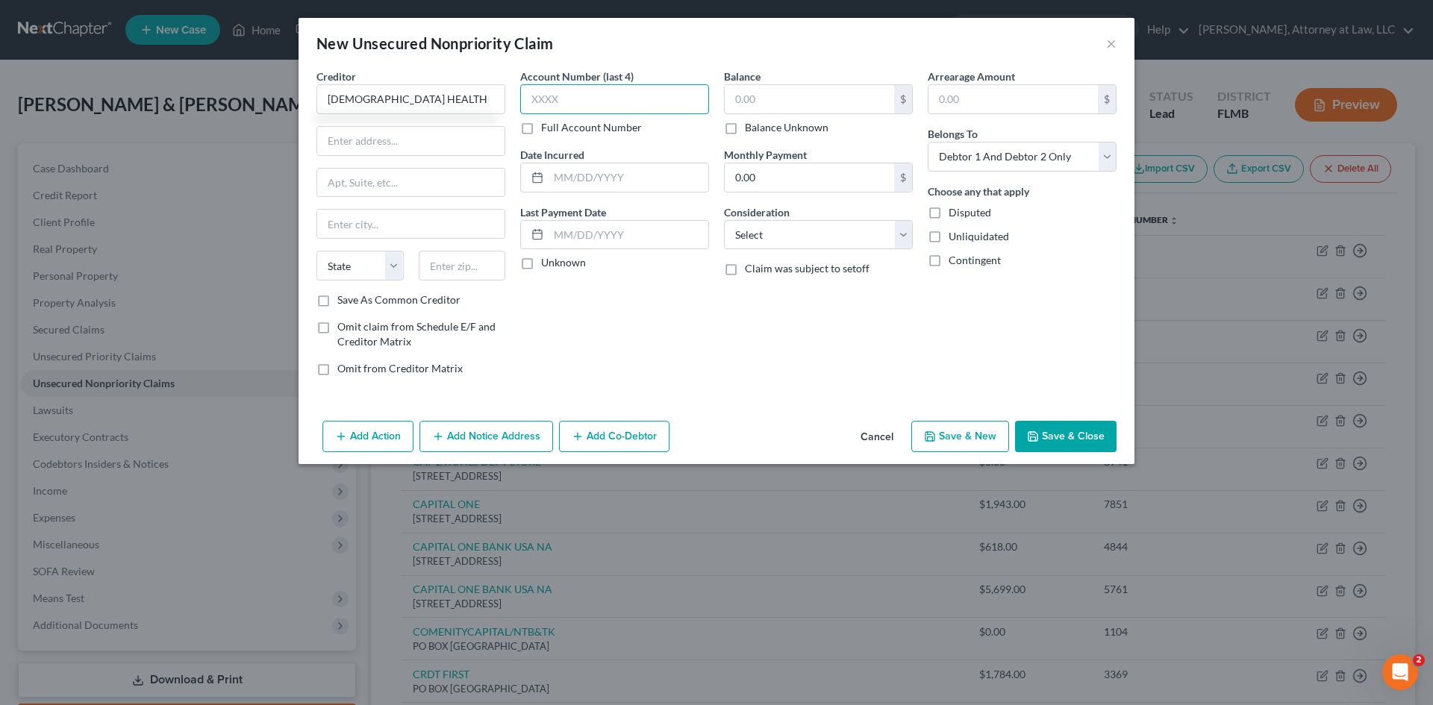
click at [578, 84] on input "text" at bounding box center [614, 99] width 189 height 30
click at [866, 99] on input "text" at bounding box center [809, 99] width 169 height 28
click at [769, 241] on select "Select Cable / Satellite Services Collection Agency Credit Card Debt Debt Couns…" at bounding box center [818, 235] width 189 height 30
click at [724, 220] on select "Select Cable / Satellite Services Collection Agency Credit Card Debt Debt Couns…" at bounding box center [818, 235] width 189 height 30
drag, startPoint x: 1088, startPoint y: 162, endPoint x: 1076, endPoint y: 170, distance: 14.5
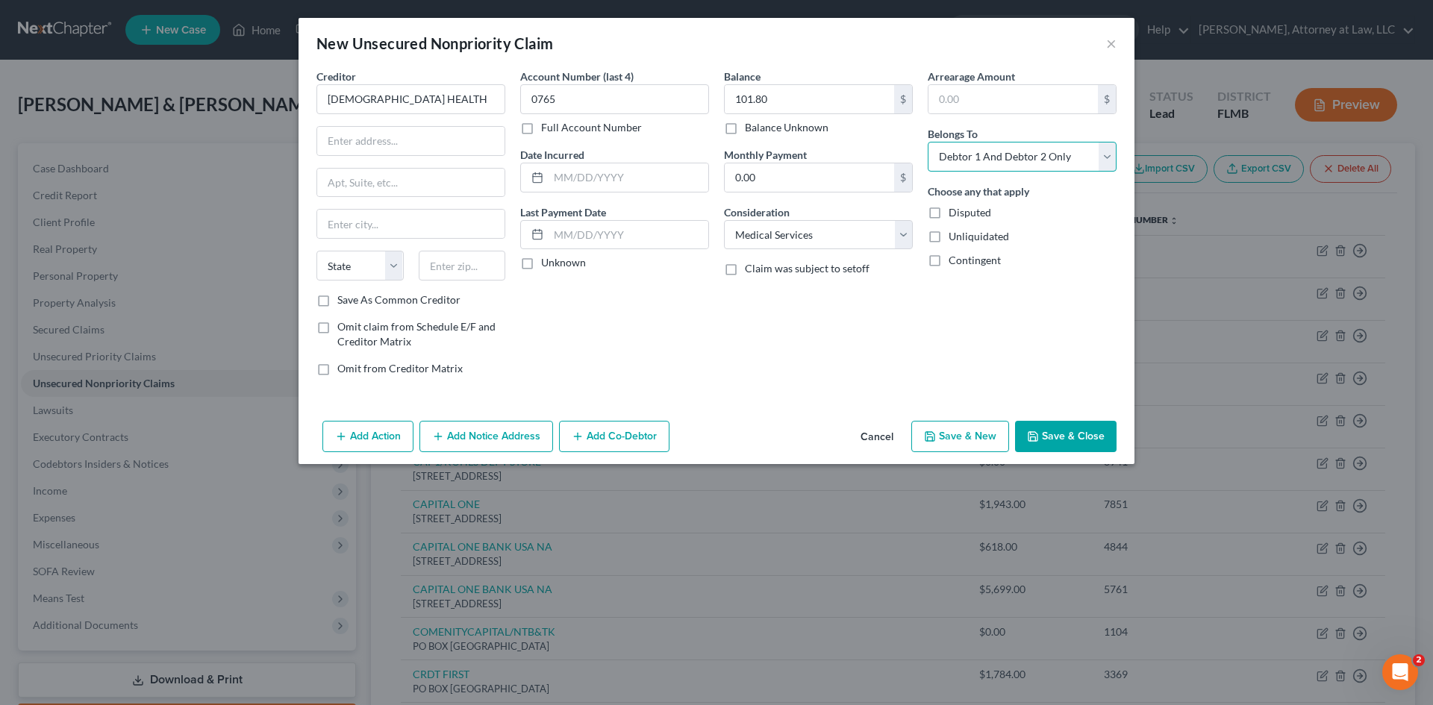
click at [1088, 162] on select "Select Debtor 1 Only Debtor 2 Only Debtor 1 And Debtor 2 Only At Least One Of T…" at bounding box center [1022, 157] width 189 height 30
click at [928, 142] on select "Select Debtor 1 Only Debtor 2 Only Debtor 1 And Debtor 2 Only At Least One Of T…" at bounding box center [1022, 157] width 189 height 30
click at [581, 174] on input "text" at bounding box center [629, 177] width 160 height 28
click at [541, 264] on label "Unknown" at bounding box center [563, 262] width 45 height 15
click at [547, 264] on input "Unknown" at bounding box center [552, 260] width 10 height 10
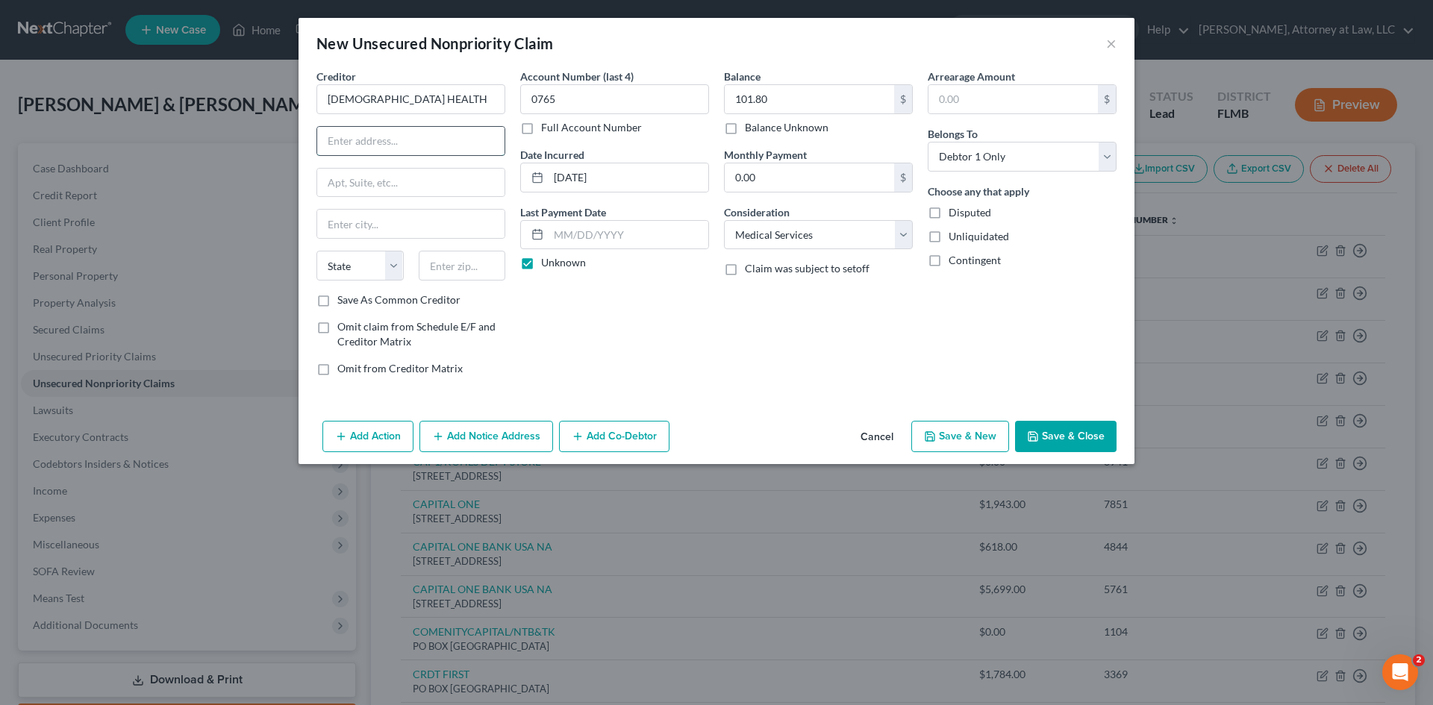
click at [346, 143] on input "text" at bounding box center [410, 141] width 187 height 28
click at [337, 218] on input "text" at bounding box center [410, 224] width 187 height 28
click at [390, 269] on select "State [US_STATE] AK AR AZ CA CO CT DE DC [GEOGRAPHIC_DATA] [GEOGRAPHIC_DATA] GU…" at bounding box center [360, 266] width 87 height 30
drag, startPoint x: 384, startPoint y: 272, endPoint x: 383, endPoint y: 280, distance: 7.5
click at [384, 272] on select "State [US_STATE] AK AR AZ CA CO CT DE DC [GEOGRAPHIC_DATA] [GEOGRAPHIC_DATA] GU…" at bounding box center [360, 266] width 87 height 30
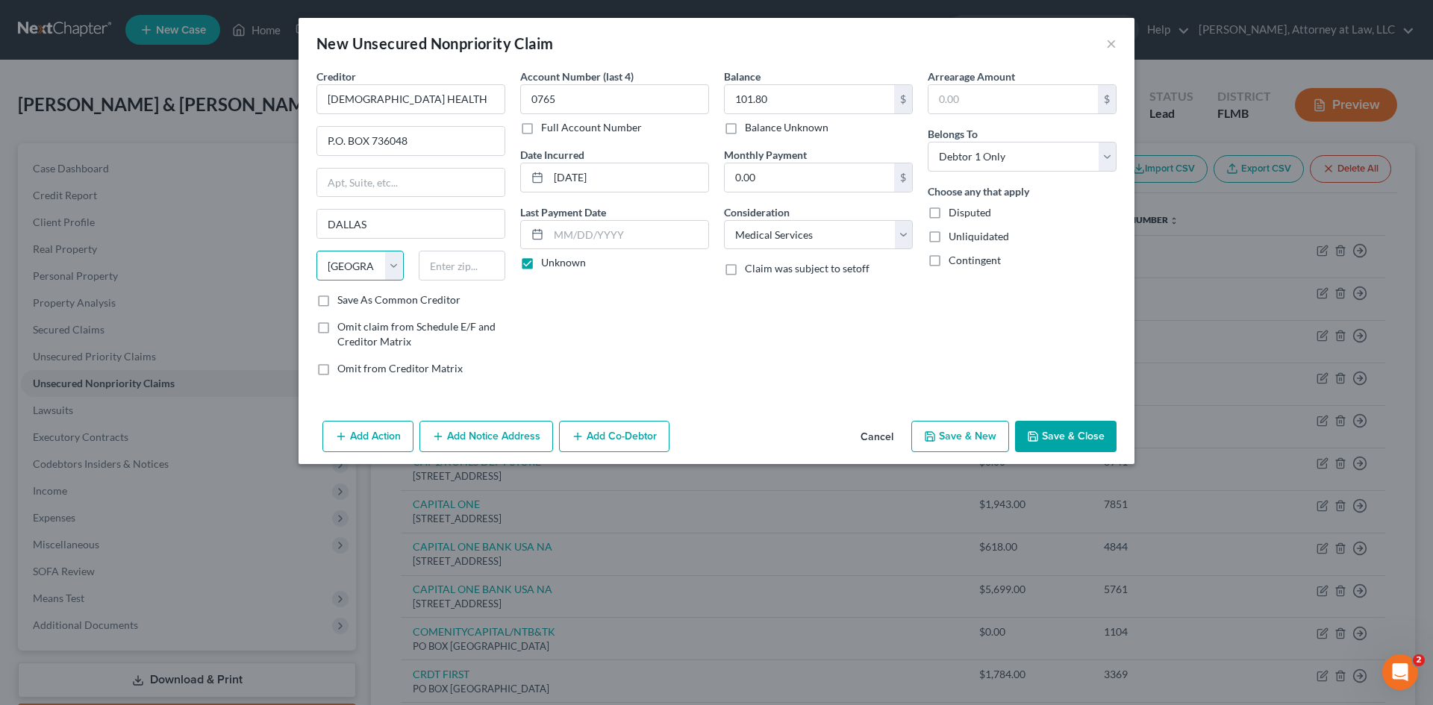
click at [317, 251] on select "State [US_STATE] AK AR AZ CA CO CT DE DC [GEOGRAPHIC_DATA] [GEOGRAPHIC_DATA] GU…" at bounding box center [360, 266] width 87 height 30
drag, startPoint x: 452, startPoint y: 266, endPoint x: 439, endPoint y: 274, distance: 14.7
click at [452, 266] on input "text" at bounding box center [462, 266] width 87 height 30
click at [988, 444] on button "Save & New" at bounding box center [960, 436] width 98 height 31
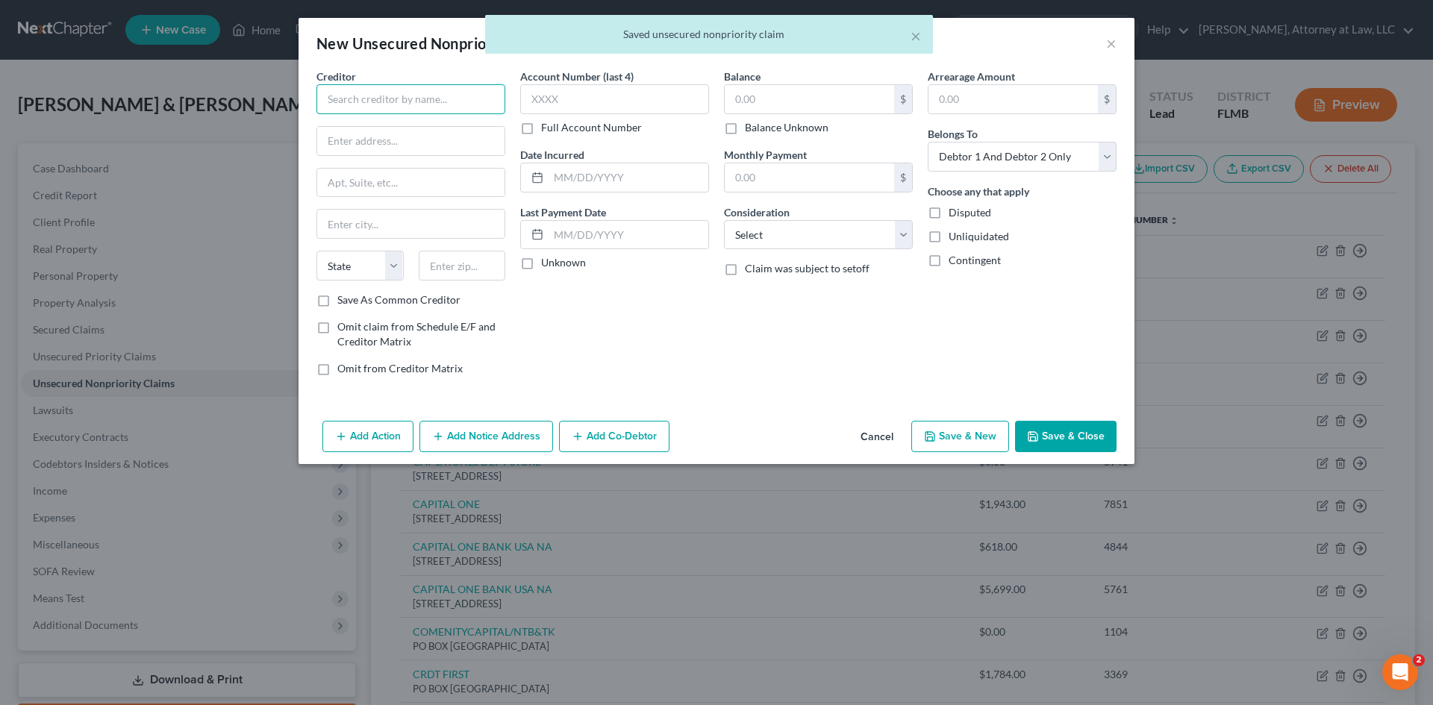
click at [408, 107] on input "text" at bounding box center [411, 99] width 189 height 30
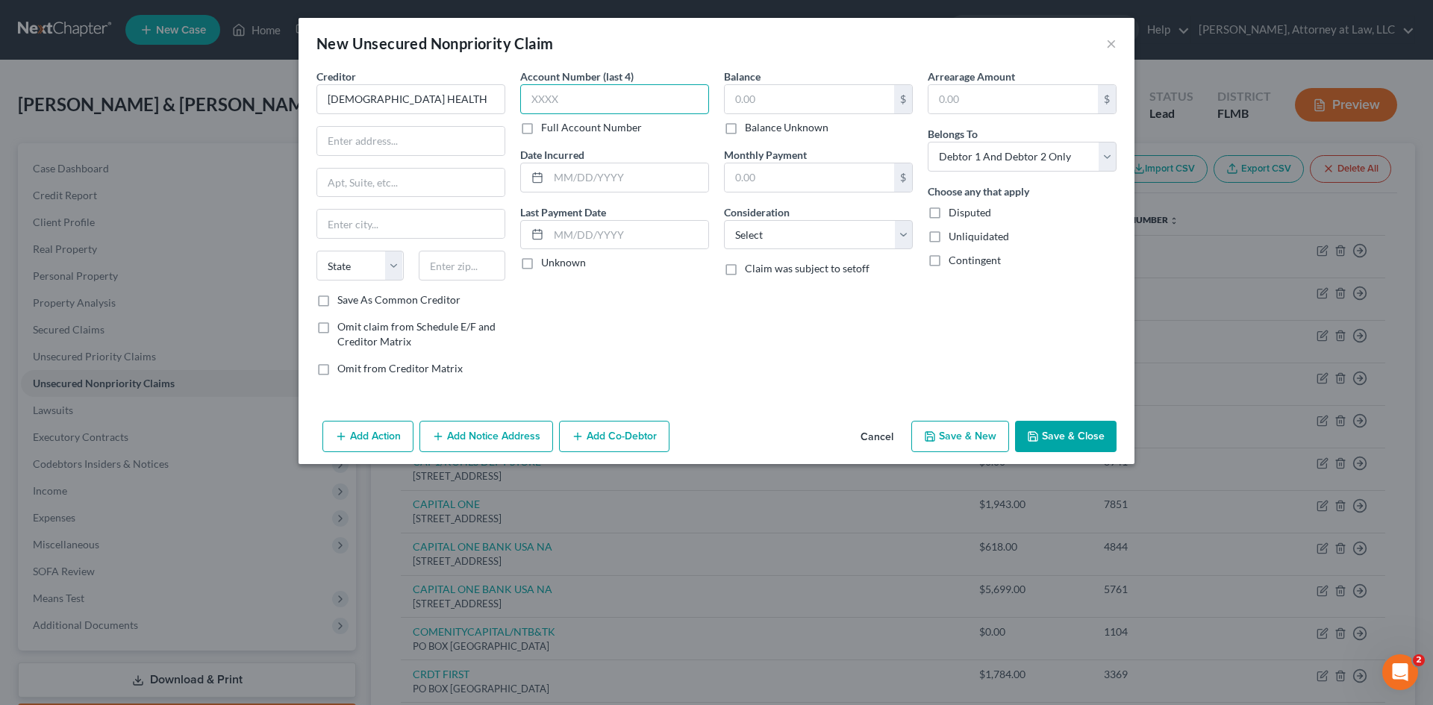
click at [649, 91] on input "text" at bounding box center [614, 99] width 189 height 30
click at [791, 100] on input "text" at bounding box center [809, 99] width 169 height 28
click at [841, 234] on select "Select Cable / Satellite Services Collection Agency Credit Card Debt Debt Couns…" at bounding box center [818, 235] width 189 height 30
click at [724, 220] on select "Select Cable / Satellite Services Collection Agency Credit Card Debt Debt Couns…" at bounding box center [818, 235] width 189 height 30
drag, startPoint x: 1106, startPoint y: 164, endPoint x: 1101, endPoint y: 170, distance: 7.9
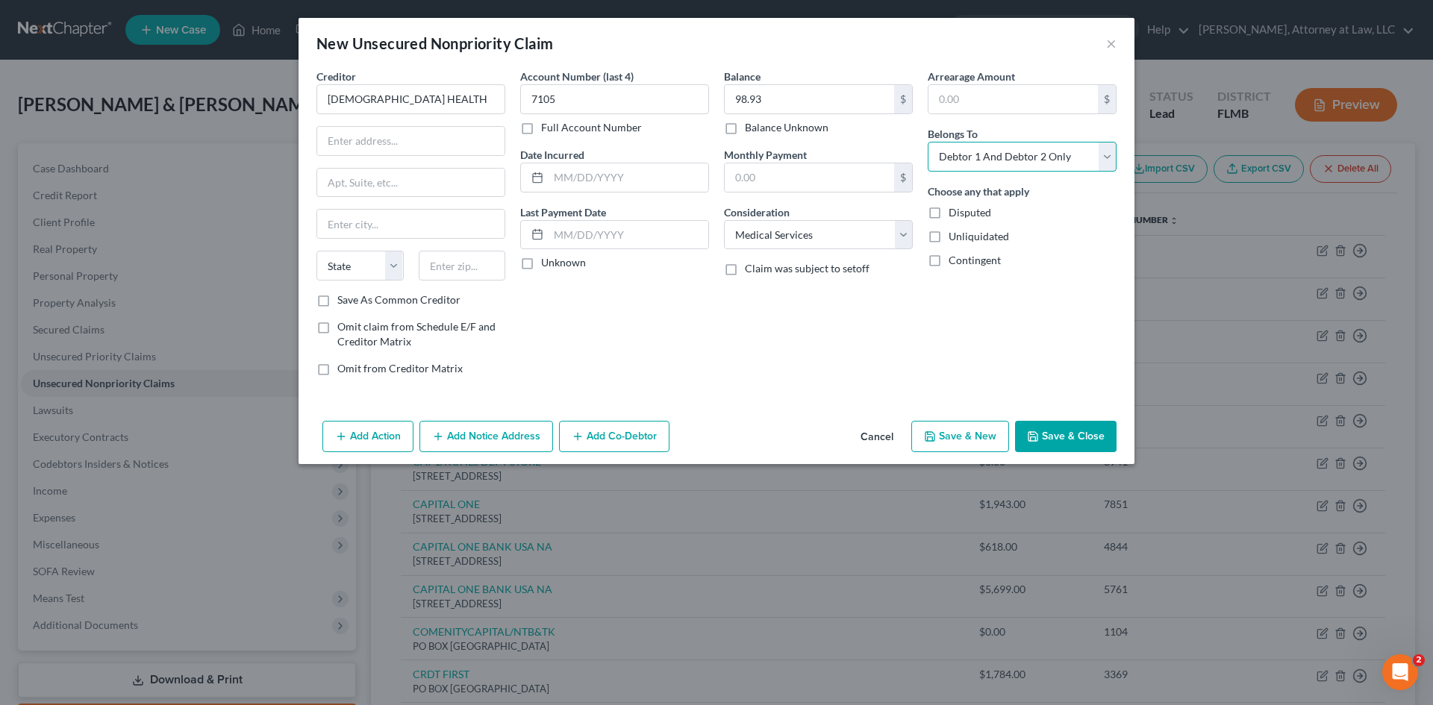
click at [1106, 164] on select "Select Debtor 1 Only Debtor 2 Only Debtor 1 And Debtor 2 Only At Least One Of T…" at bounding box center [1022, 157] width 189 height 30
click at [928, 142] on select "Select Debtor 1 Only Debtor 2 Only Debtor 1 And Debtor 2 Only At Least One Of T…" at bounding box center [1022, 157] width 189 height 30
click at [584, 175] on input "text" at bounding box center [629, 177] width 160 height 28
click at [541, 266] on label "Unknown" at bounding box center [563, 262] width 45 height 15
click at [547, 265] on input "Unknown" at bounding box center [552, 260] width 10 height 10
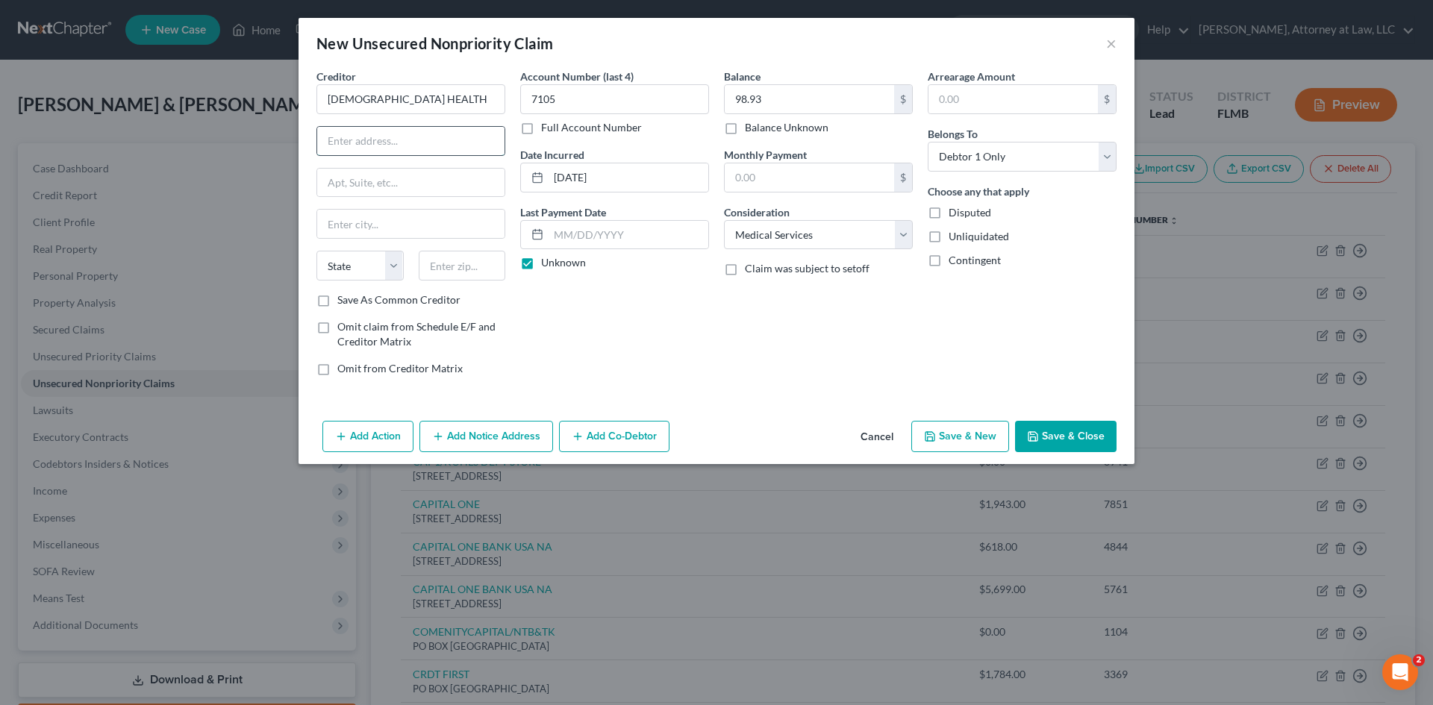
click at [346, 149] on input "text" at bounding box center [410, 141] width 187 height 28
click at [353, 213] on input "text" at bounding box center [410, 224] width 187 height 28
drag, startPoint x: 399, startPoint y: 266, endPoint x: 389, endPoint y: 280, distance: 17.2
click at [399, 266] on select "State [US_STATE] AK AR AZ CA CO CT DE DC [GEOGRAPHIC_DATA] [GEOGRAPHIC_DATA] GU…" at bounding box center [360, 266] width 87 height 30
click at [317, 251] on select "State [US_STATE] AK AR AZ CA CO CT DE DC [GEOGRAPHIC_DATA] [GEOGRAPHIC_DATA] GU…" at bounding box center [360, 266] width 87 height 30
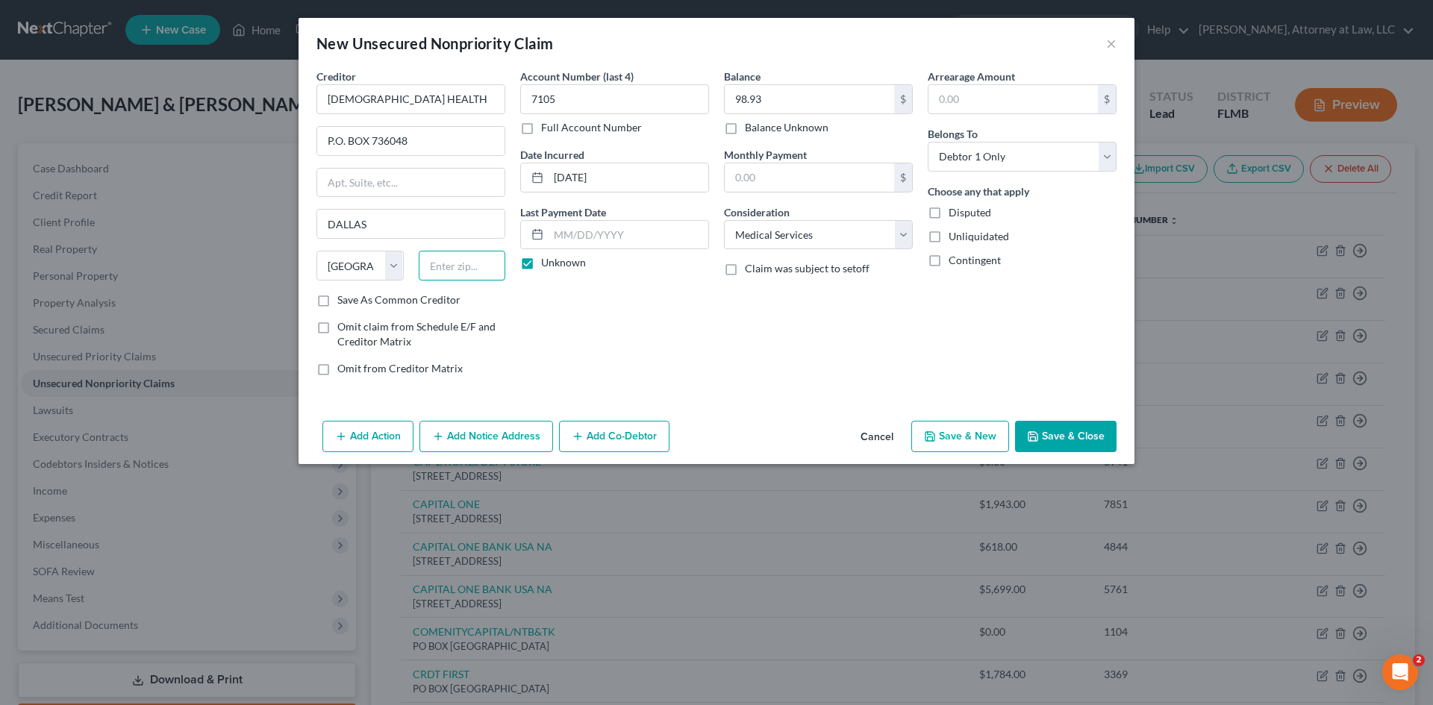
click at [431, 263] on input "text" at bounding box center [462, 266] width 87 height 30
click at [980, 443] on button "Save & New" at bounding box center [960, 436] width 98 height 31
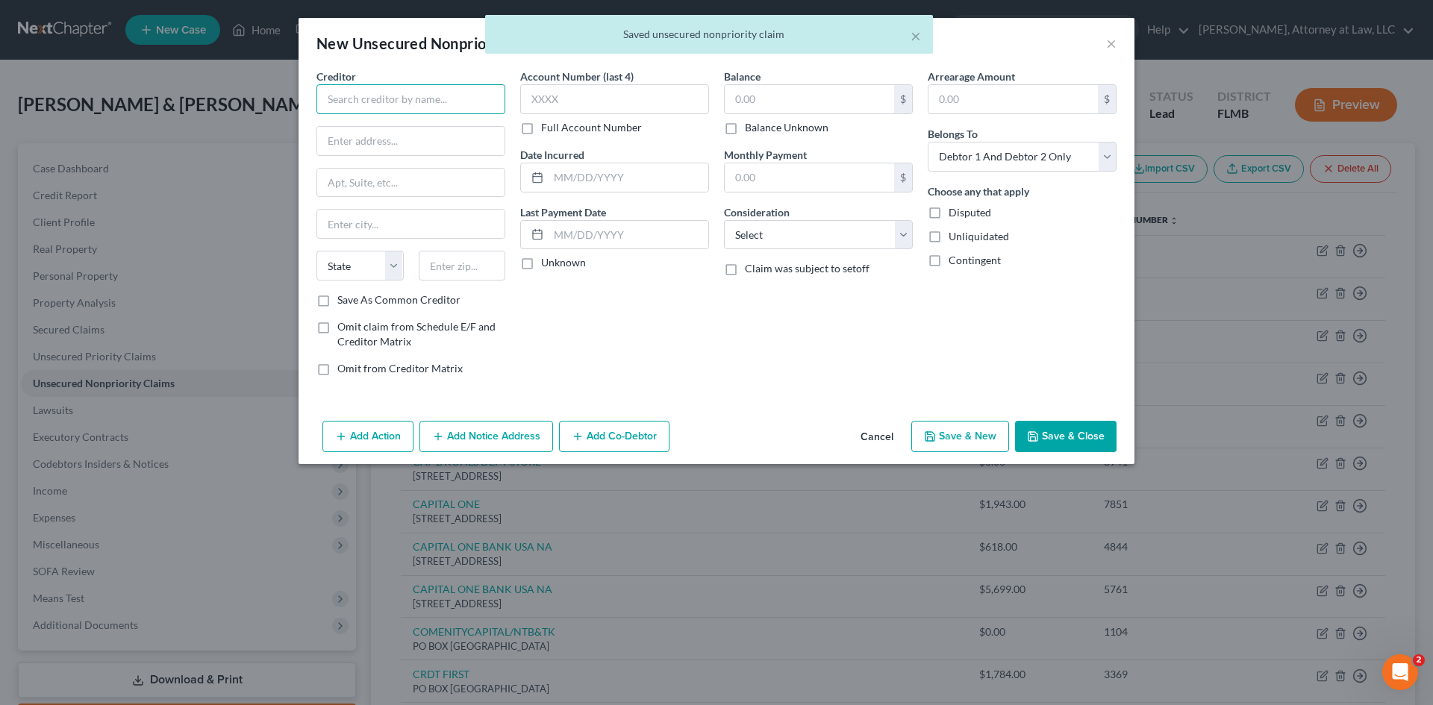
click at [446, 100] on input "text" at bounding box center [411, 99] width 189 height 30
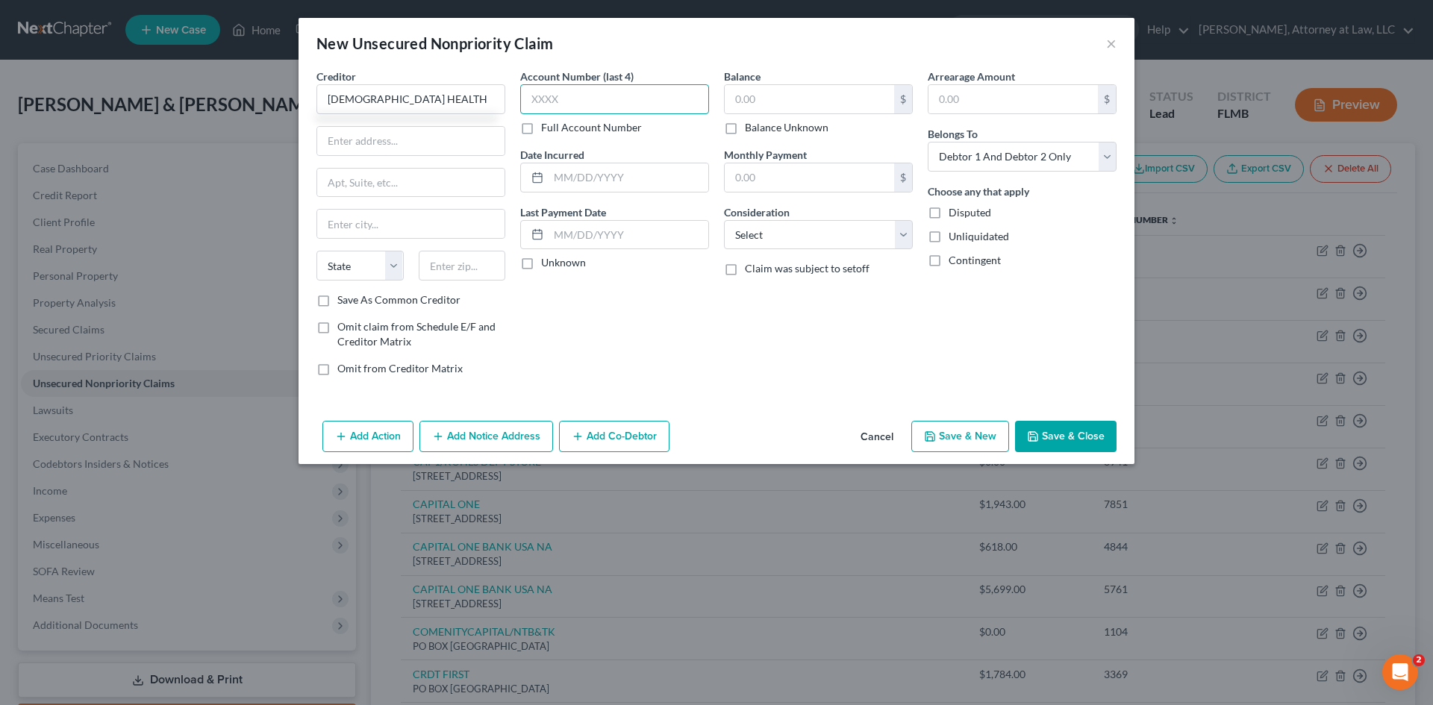
click at [566, 102] on input "text" at bounding box center [614, 99] width 189 height 30
click at [745, 90] on input "text" at bounding box center [809, 99] width 169 height 28
drag, startPoint x: 787, startPoint y: 225, endPoint x: 795, endPoint y: 249, distance: 24.6
click at [787, 225] on select "Select Cable / Satellite Services Collection Agency Credit Card Debt Debt Couns…" at bounding box center [818, 235] width 189 height 30
click at [724, 220] on select "Select Cable / Satellite Services Collection Agency Credit Card Debt Debt Couns…" at bounding box center [818, 235] width 189 height 30
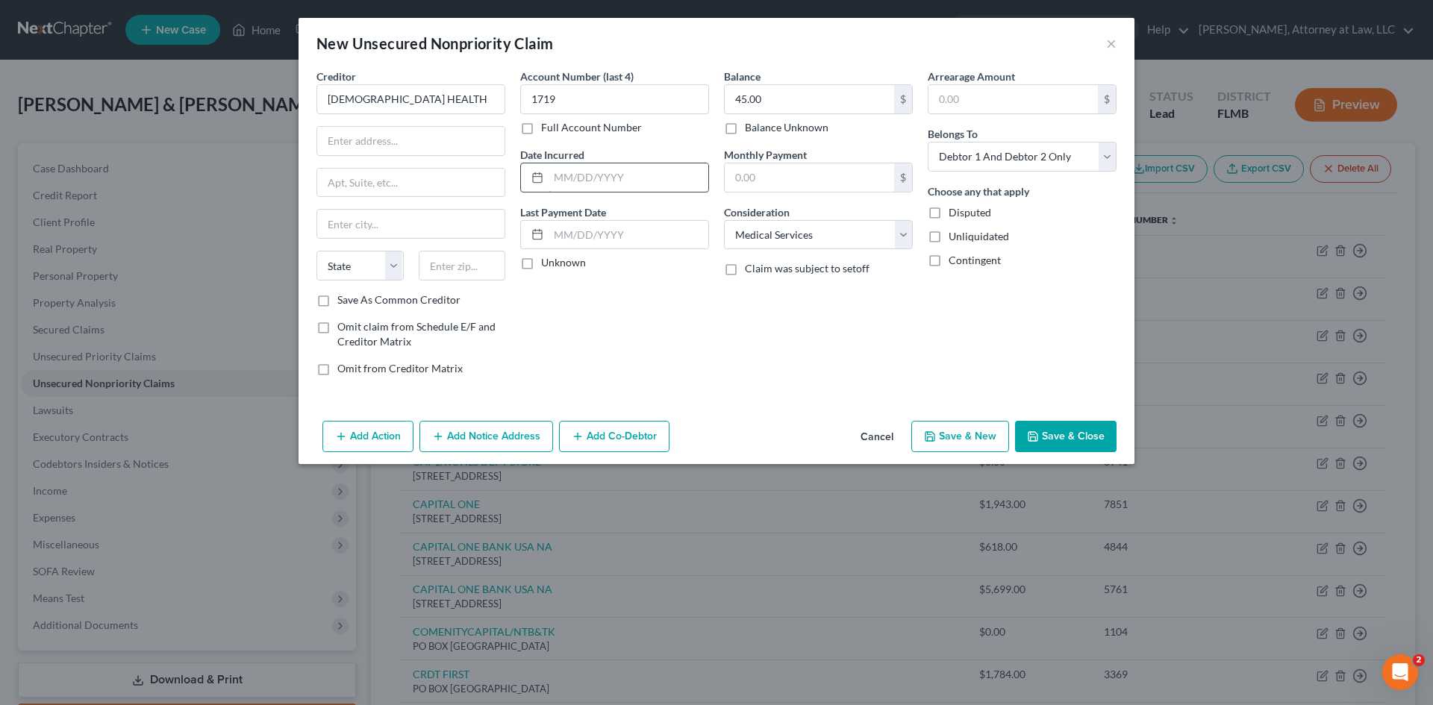
click at [553, 175] on input "text" at bounding box center [629, 177] width 160 height 28
click at [541, 262] on label "Unknown" at bounding box center [563, 262] width 45 height 15
click at [547, 262] on input "Unknown" at bounding box center [552, 260] width 10 height 10
click at [368, 143] on input "text" at bounding box center [410, 141] width 187 height 28
drag, startPoint x: 596, startPoint y: 100, endPoint x: 933, endPoint y: 253, distance: 369.8
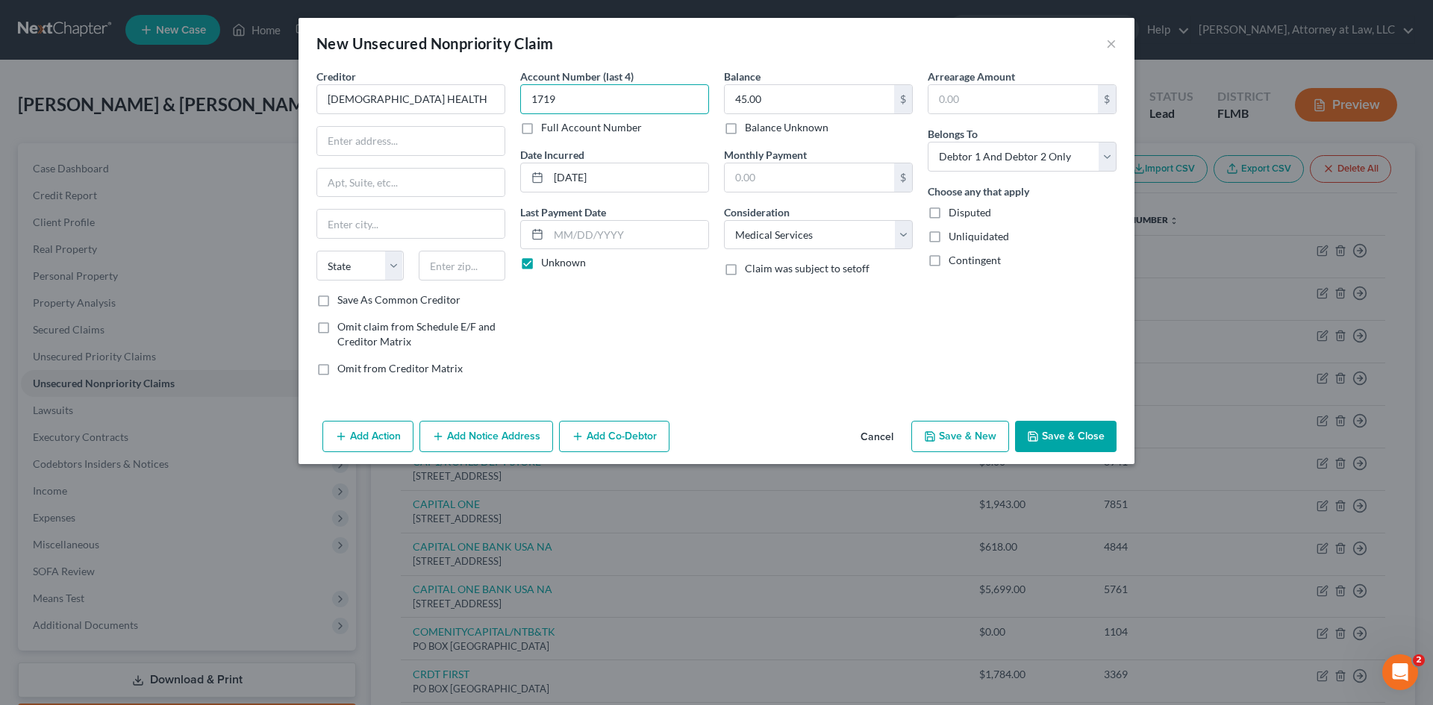
click at [511, 108] on div "Creditor * BAPTIST HEALTH State [US_STATE] AK AR AZ CA CO CT DE DC [GEOGRAPHIC_…" at bounding box center [716, 228] width 815 height 319
click at [617, 92] on input "8653" at bounding box center [614, 99] width 189 height 30
drag, startPoint x: 617, startPoint y: 92, endPoint x: 520, endPoint y: 98, distance: 96.5
click at [520, 98] on input "8653" at bounding box center [614, 99] width 189 height 30
click at [345, 141] on input "text" at bounding box center [410, 141] width 187 height 28
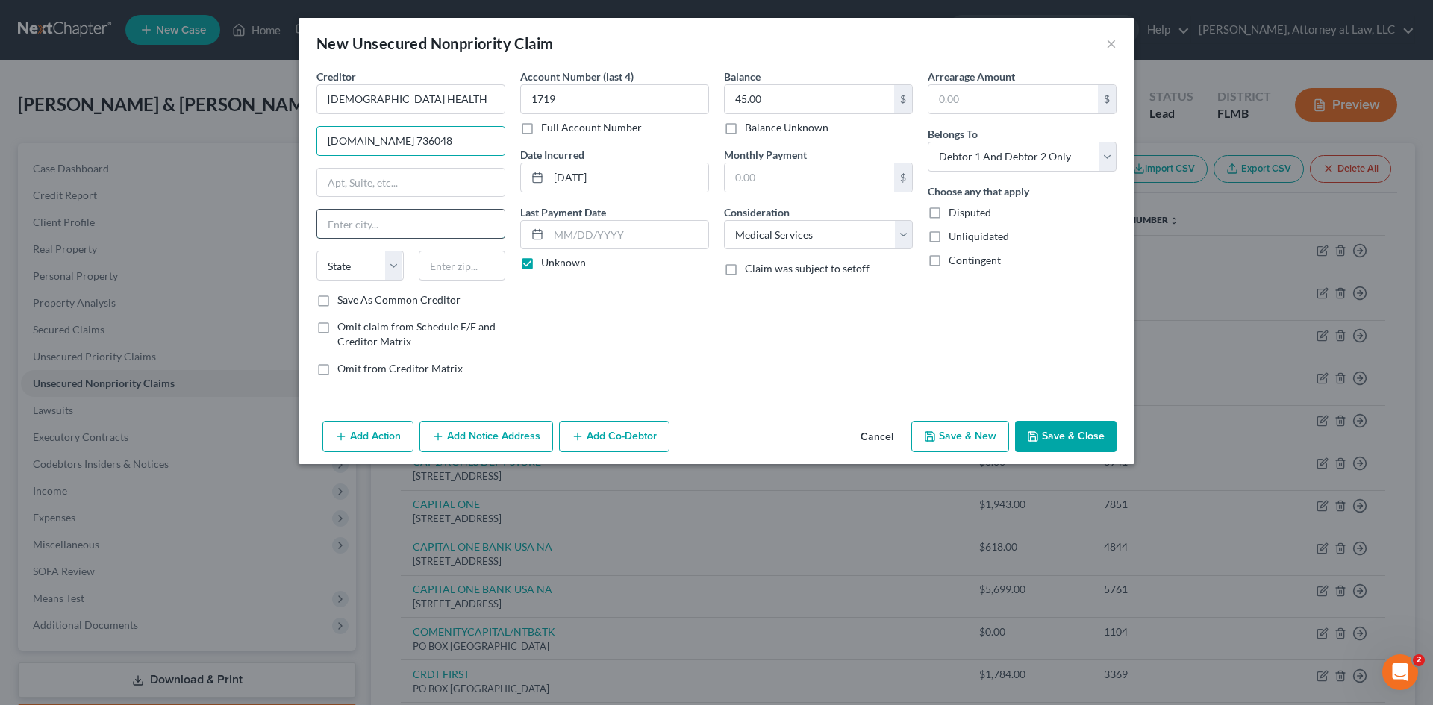
click at [380, 228] on input "text" at bounding box center [410, 224] width 187 height 28
click at [394, 269] on select "State [US_STATE] AK AR AZ CA CO CT DE DC [GEOGRAPHIC_DATA] [GEOGRAPHIC_DATA] GU…" at bounding box center [360, 266] width 87 height 30
click at [317, 251] on select "State [US_STATE] AK AR AZ CA CO CT DE DC [GEOGRAPHIC_DATA] [GEOGRAPHIC_DATA] GU…" at bounding box center [360, 266] width 87 height 30
click at [439, 272] on input "text" at bounding box center [462, 266] width 87 height 30
click at [1095, 155] on select "Select Debtor 1 Only Debtor 2 Only Debtor 1 And Debtor 2 Only At Least One Of T…" at bounding box center [1022, 157] width 189 height 30
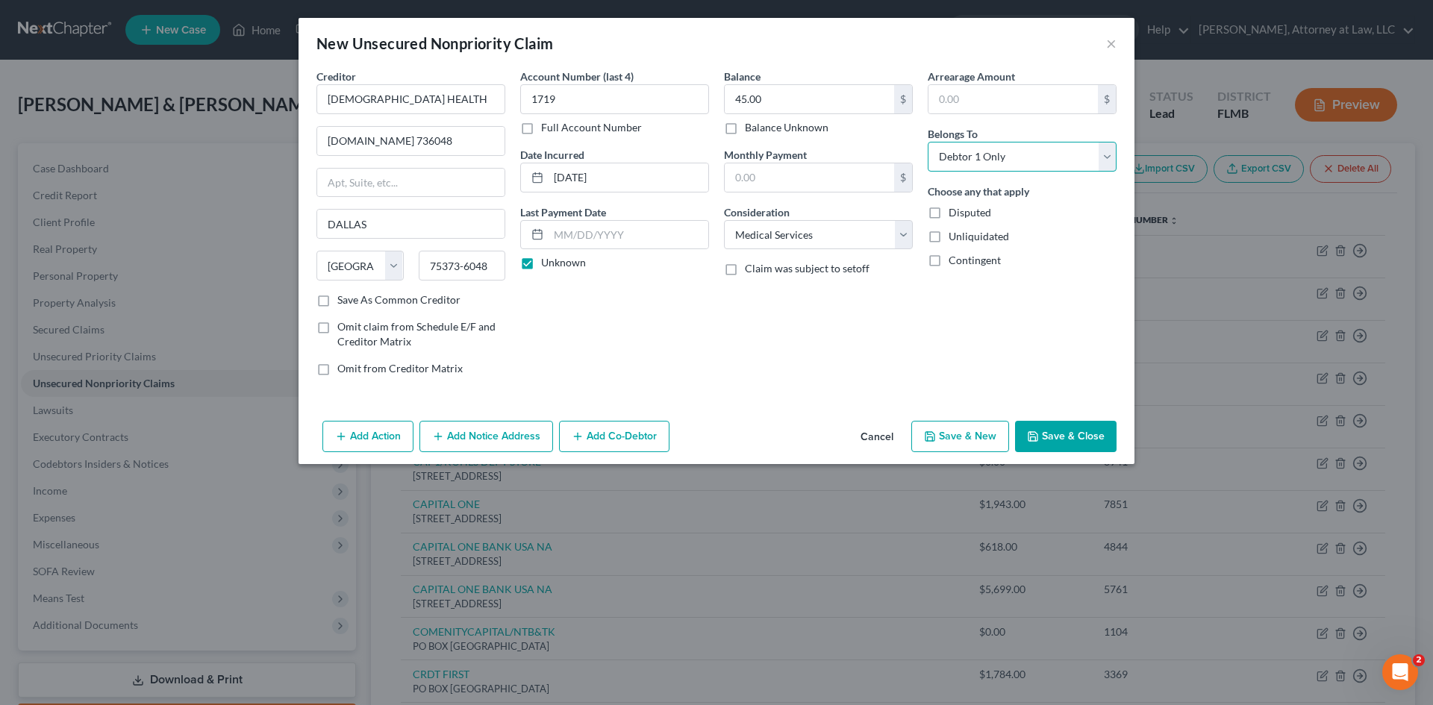
click at [928, 142] on select "Select Debtor 1 Only Debtor 2 Only Debtor 1 And Debtor 2 Only At Least One Of T…" at bounding box center [1022, 157] width 189 height 30
click at [952, 431] on button "Save & New" at bounding box center [960, 436] width 98 height 31
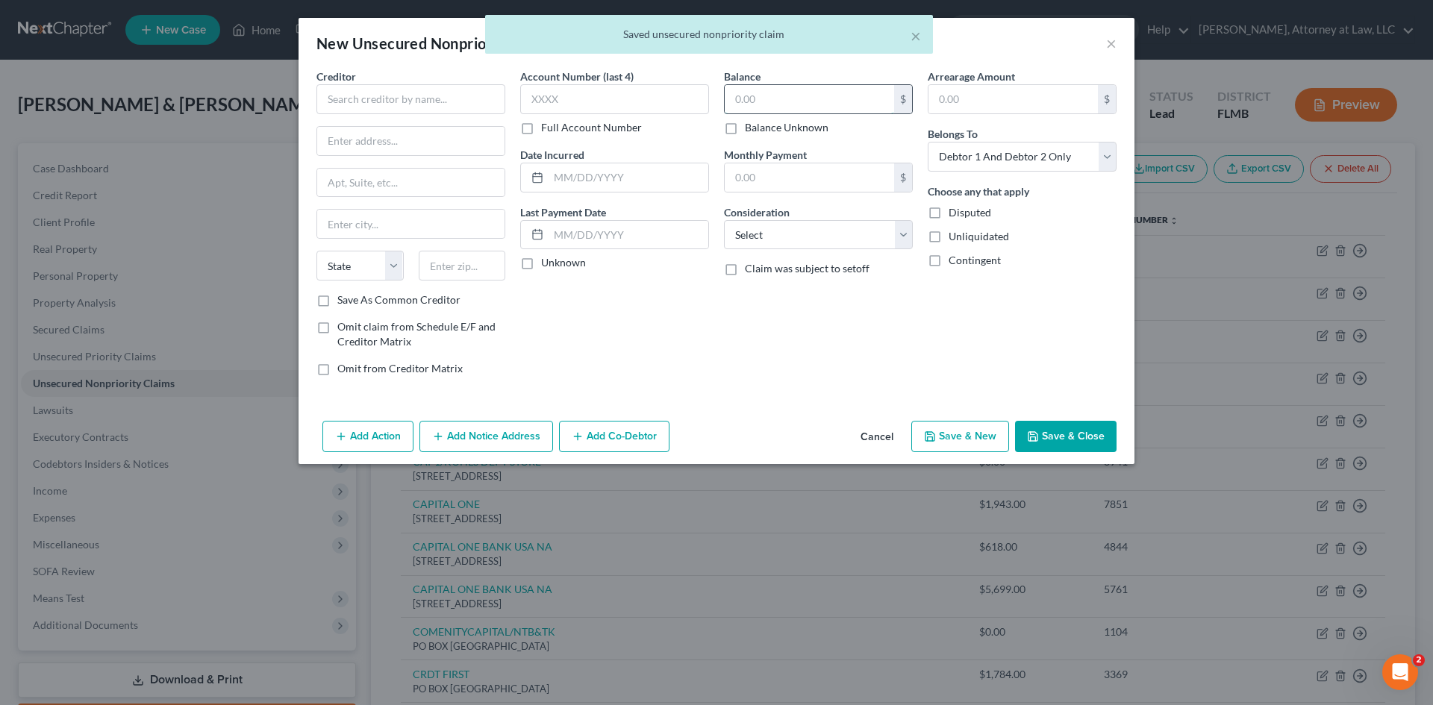
click at [841, 101] on input "text" at bounding box center [809, 99] width 169 height 28
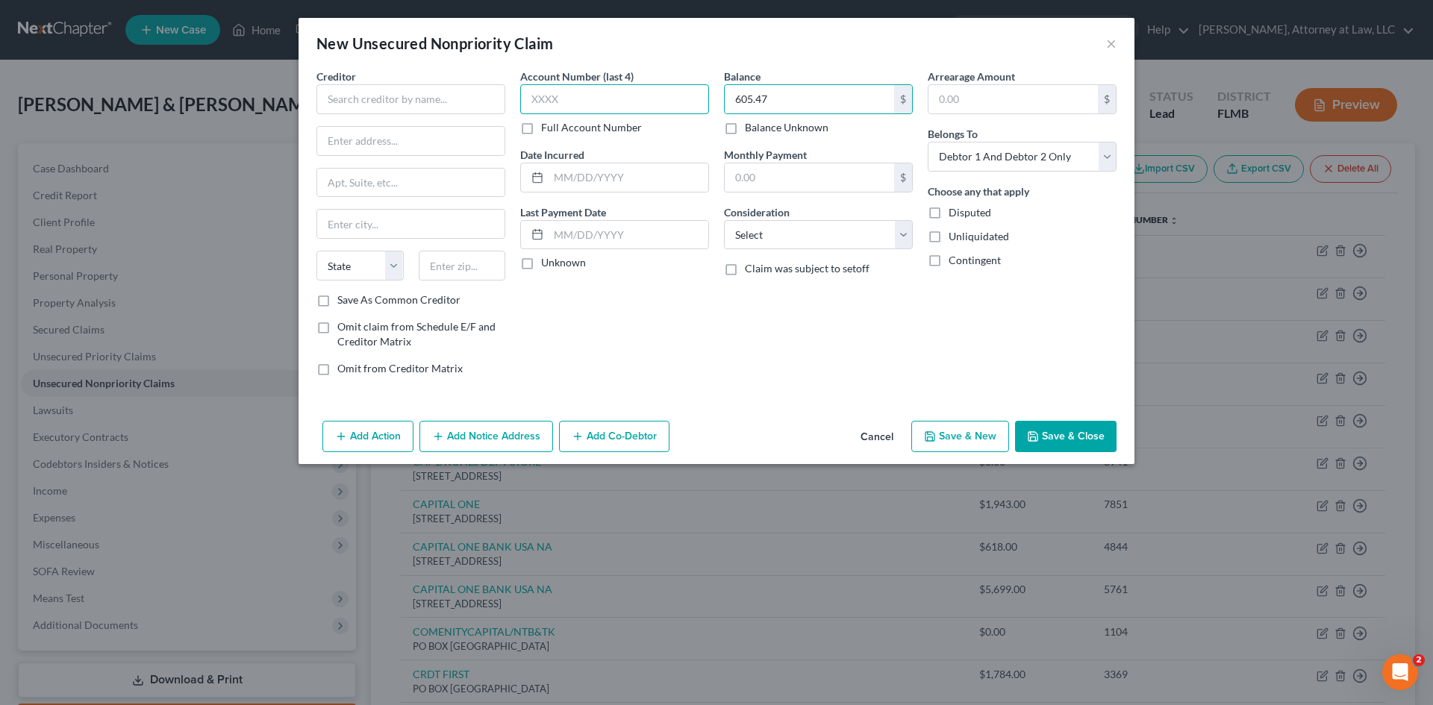
click at [629, 105] on input "text" at bounding box center [614, 99] width 189 height 30
drag, startPoint x: 795, startPoint y: 240, endPoint x: 794, endPoint y: 247, distance: 7.5
click at [795, 240] on select "Select Cable / Satellite Services Collection Agency Credit Card Debt Debt Couns…" at bounding box center [818, 235] width 189 height 30
click at [724, 220] on select "Select Cable / Satellite Services Collection Agency Credit Card Debt Debt Couns…" at bounding box center [818, 235] width 189 height 30
drag, startPoint x: 1031, startPoint y: 160, endPoint x: 1033, endPoint y: 171, distance: 10.7
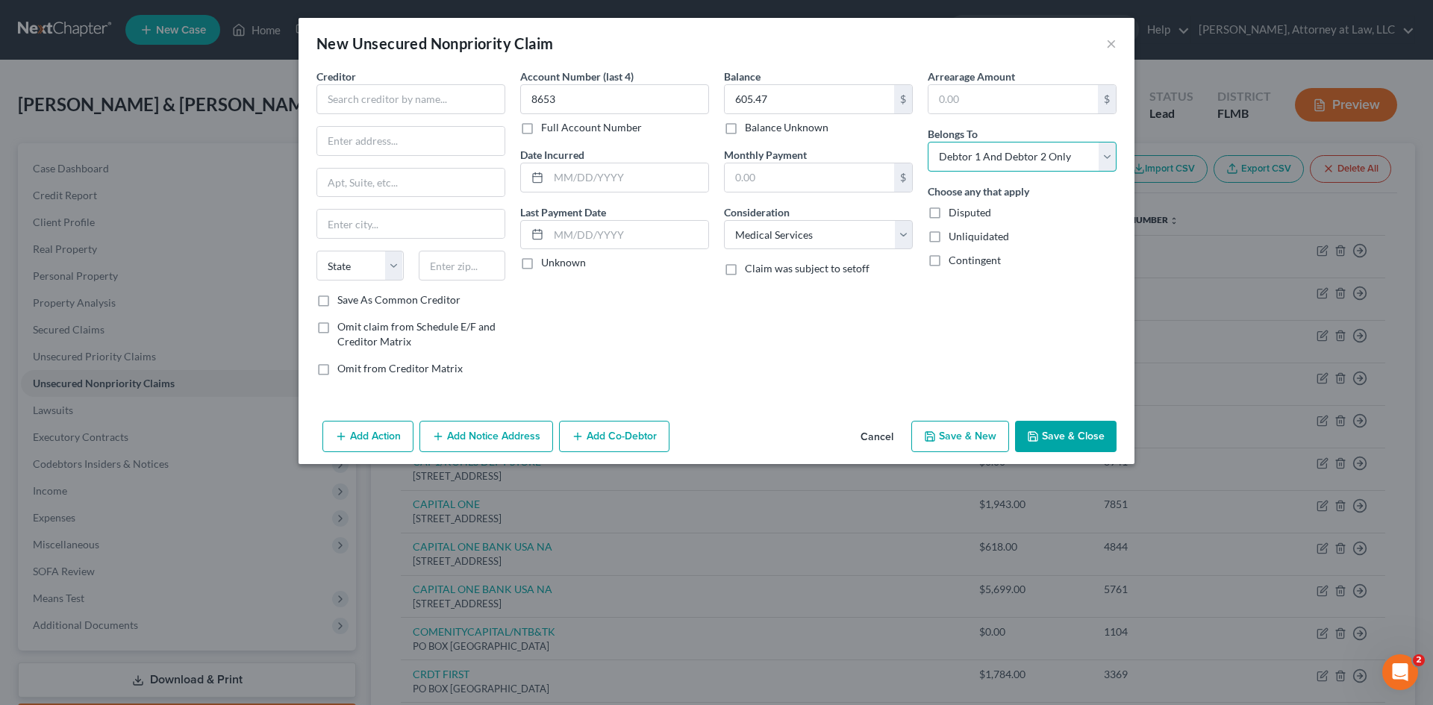
click at [1031, 160] on select "Select Debtor 1 Only Debtor 2 Only Debtor 1 And Debtor 2 Only At Least One Of T…" at bounding box center [1022, 157] width 189 height 30
click at [928, 142] on select "Select Debtor 1 Only Debtor 2 Only Debtor 1 And Debtor 2 Only At Least One Of T…" at bounding box center [1022, 157] width 189 height 30
click at [572, 182] on input "text" at bounding box center [629, 177] width 160 height 28
click at [541, 264] on label "Unknown" at bounding box center [563, 262] width 45 height 15
click at [547, 264] on input "Unknown" at bounding box center [552, 260] width 10 height 10
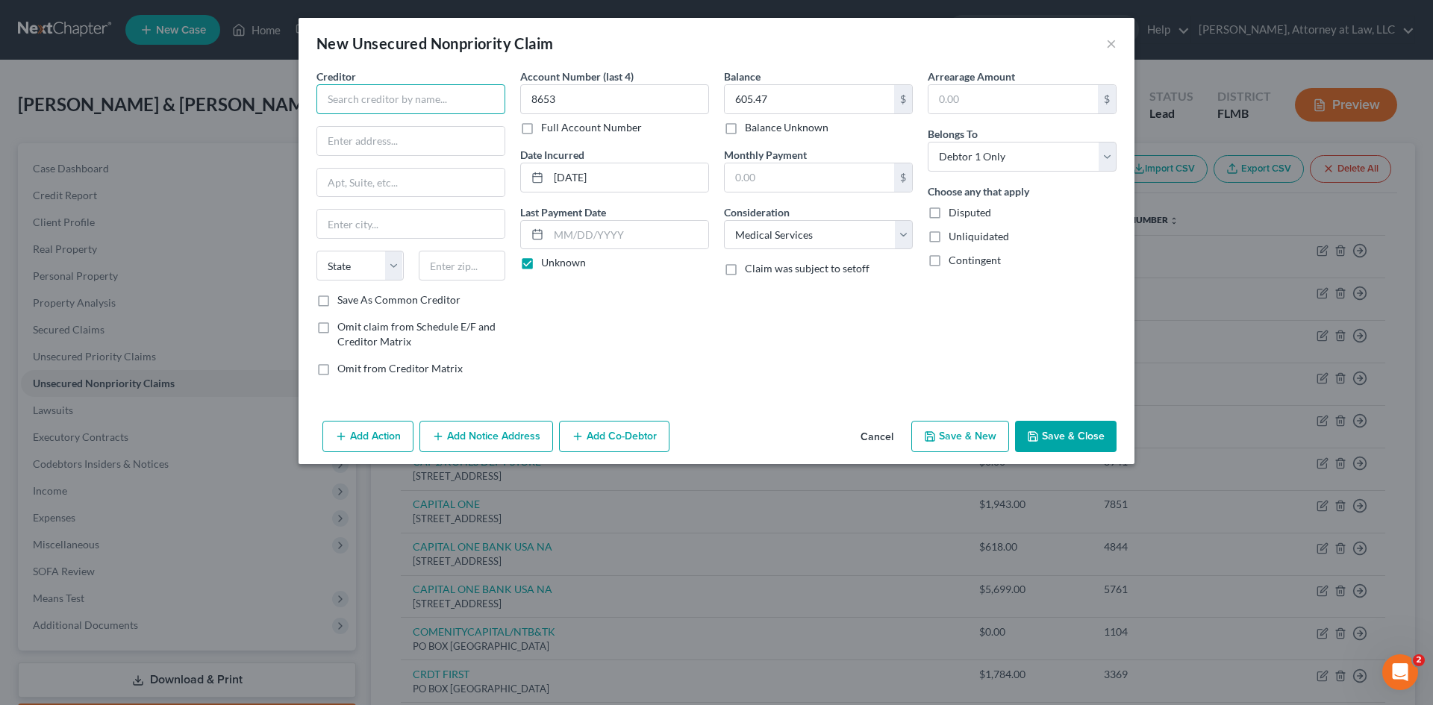
click at [384, 108] on input "text" at bounding box center [411, 99] width 189 height 30
click at [334, 143] on input "text" at bounding box center [410, 141] width 187 height 28
click at [355, 219] on input "text" at bounding box center [410, 224] width 187 height 28
drag, startPoint x: 390, startPoint y: 269, endPoint x: 380, endPoint y: 280, distance: 14.8
click at [390, 269] on select "State [US_STATE] AK AR AZ CA CO CT DE DC [GEOGRAPHIC_DATA] [GEOGRAPHIC_DATA] GU…" at bounding box center [360, 266] width 87 height 30
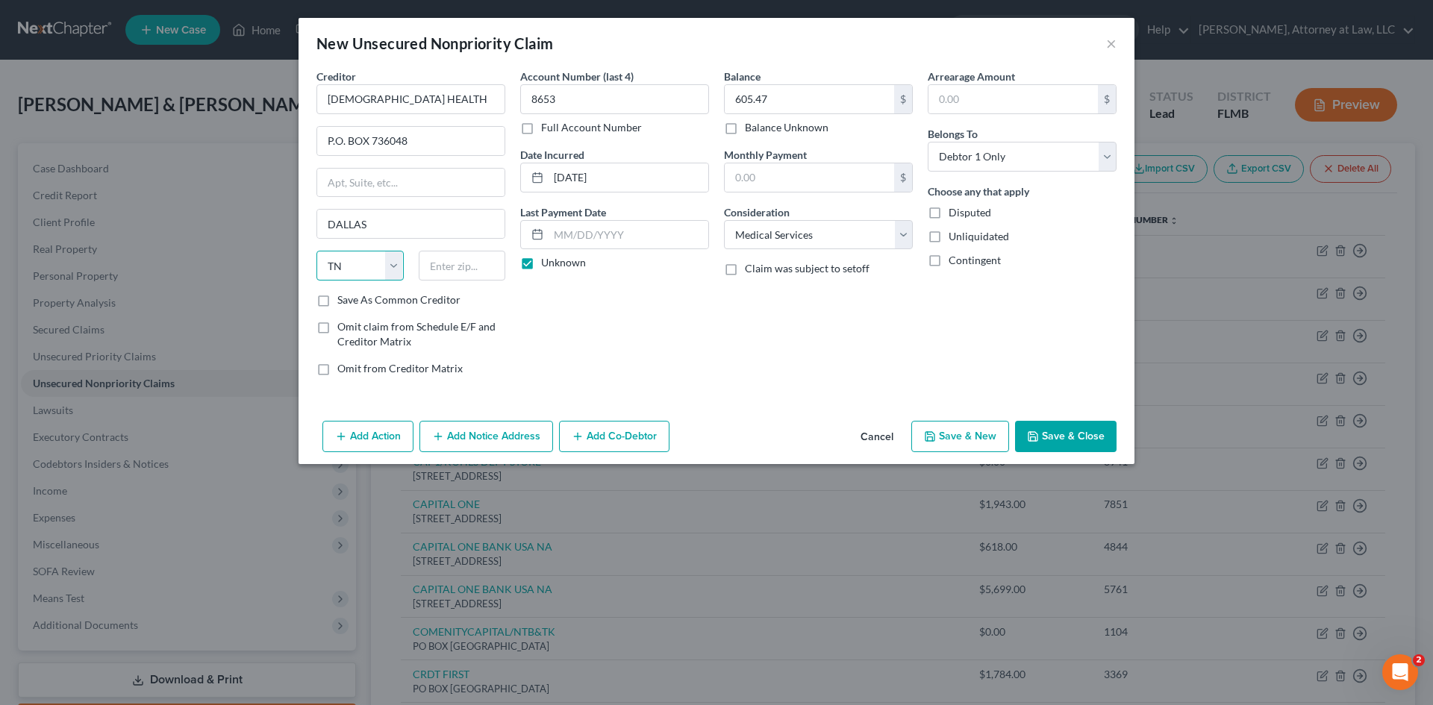
click at [317, 251] on select "State [US_STATE] AK AR AZ CA CO CT DE DC [GEOGRAPHIC_DATA] [GEOGRAPHIC_DATA] GU…" at bounding box center [360, 266] width 87 height 30
click at [366, 264] on select "State [US_STATE] AK AR AZ CA CO CT DE DC [GEOGRAPHIC_DATA] [GEOGRAPHIC_DATA] GU…" at bounding box center [360, 266] width 87 height 30
click at [317, 251] on select "State [US_STATE] AK AR AZ CA CO CT DE DC [GEOGRAPHIC_DATA] [GEOGRAPHIC_DATA] GU…" at bounding box center [360, 266] width 87 height 30
drag, startPoint x: 451, startPoint y: 284, endPoint x: 460, endPoint y: 270, distance: 16.1
click at [452, 284] on div "State [US_STATE] AK AR AZ CA CO CT DE DC [GEOGRAPHIC_DATA] [GEOGRAPHIC_DATA] GU…" at bounding box center [411, 272] width 204 height 42
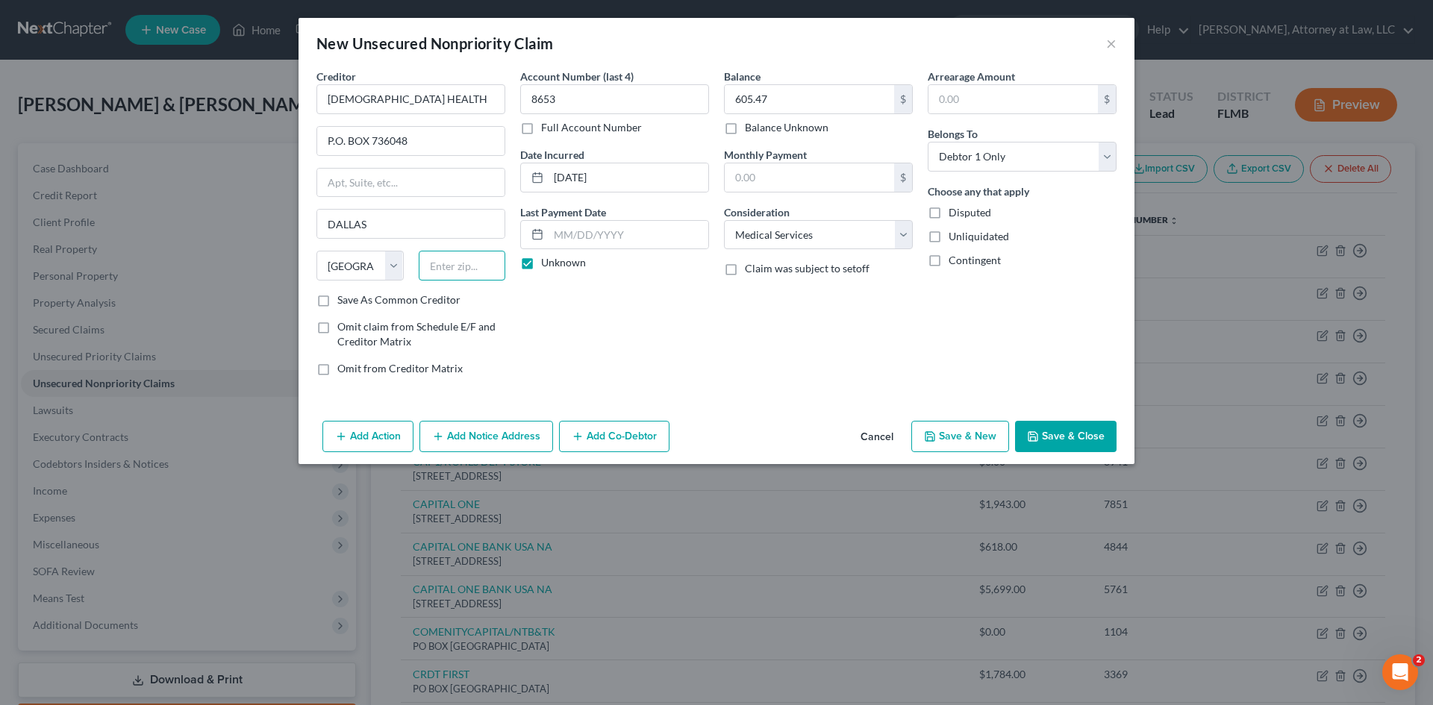
click at [460, 270] on input "text" at bounding box center [462, 266] width 87 height 30
click at [958, 446] on button "Save & New" at bounding box center [960, 436] width 98 height 31
click at [408, 90] on input "text" at bounding box center [411, 99] width 189 height 30
click at [831, 99] on input "text" at bounding box center [809, 99] width 169 height 28
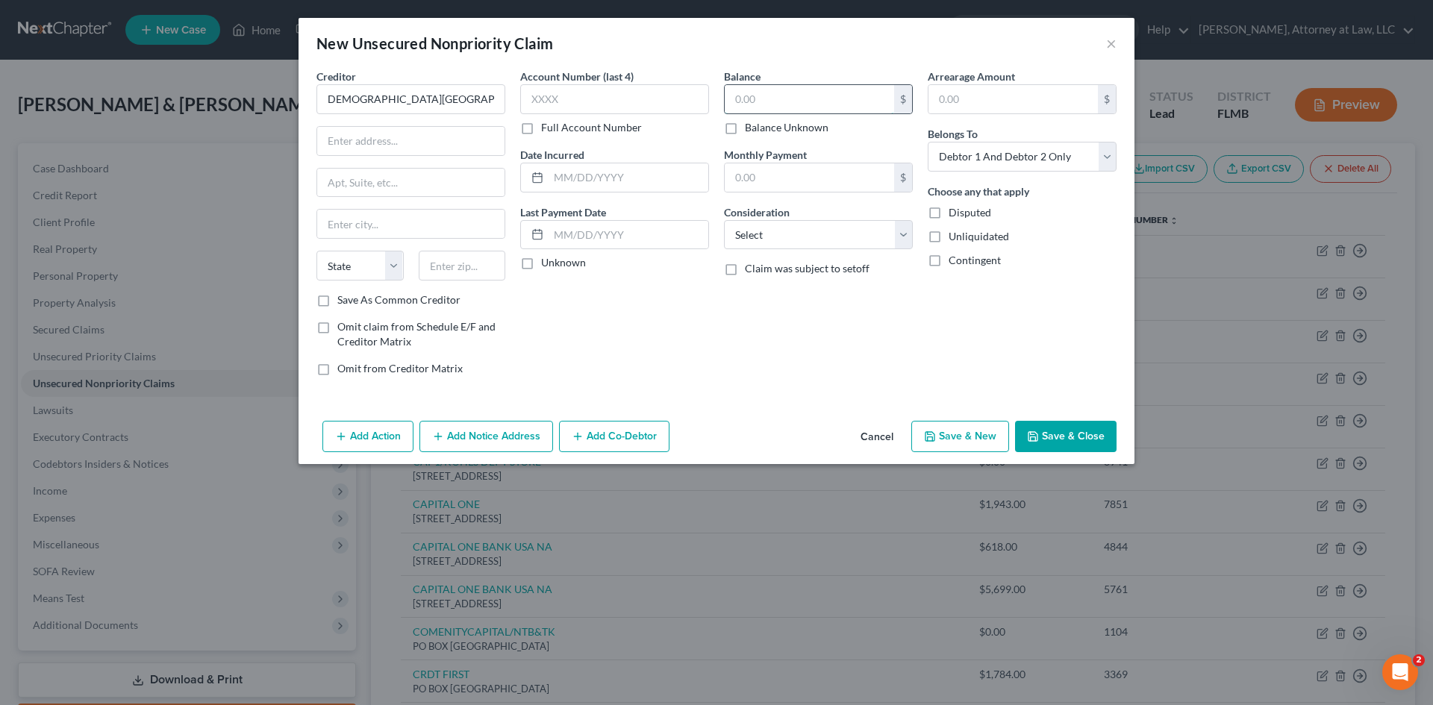
scroll to position [0, 0]
click at [842, 242] on select "Select Cable / Satellite Services Collection Agency Credit Card Debt Debt Couns…" at bounding box center [818, 235] width 189 height 30
click at [724, 220] on select "Select Cable / Satellite Services Collection Agency Credit Card Debt Debt Couns…" at bounding box center [818, 235] width 189 height 30
click at [551, 175] on input "text" at bounding box center [629, 177] width 160 height 28
click at [541, 264] on label "Unknown" at bounding box center [563, 262] width 45 height 15
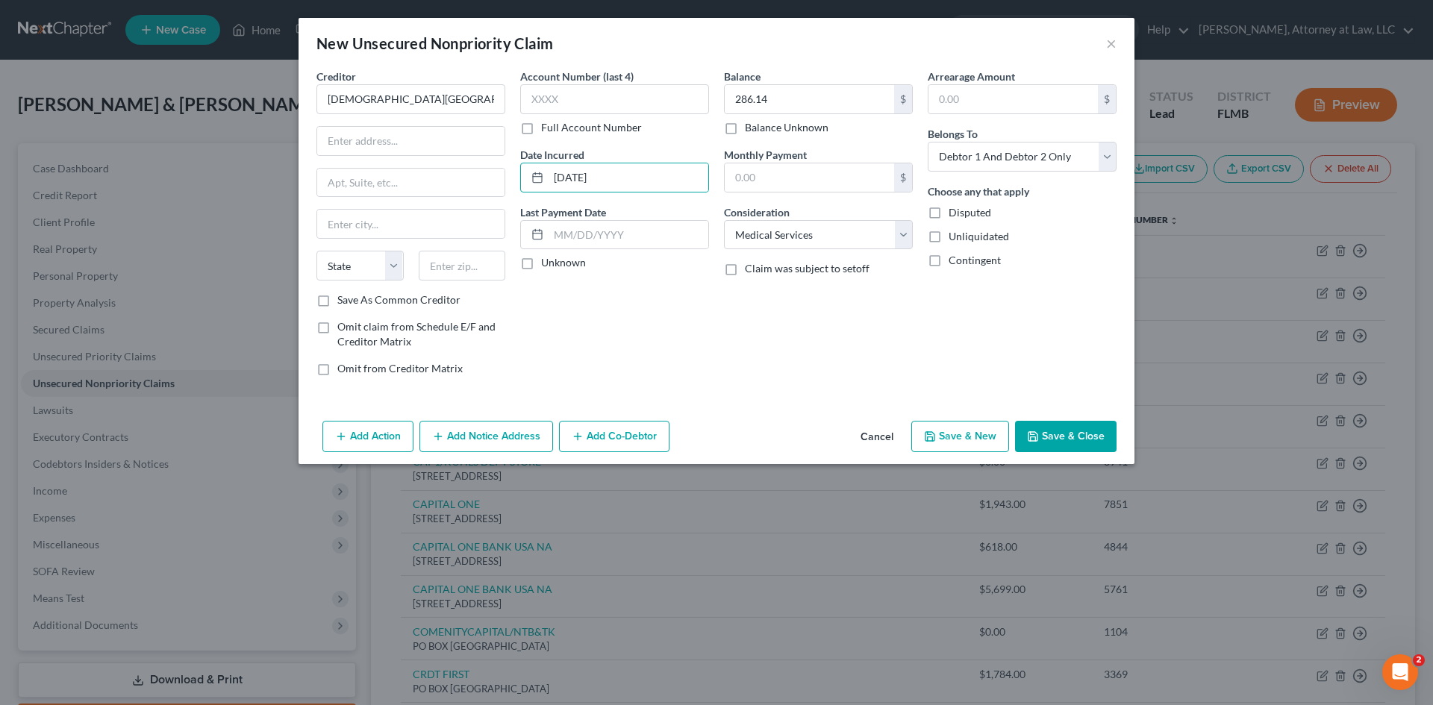
click at [547, 264] on input "Unknown" at bounding box center [552, 260] width 10 height 10
click at [549, 105] on input "text" at bounding box center [614, 99] width 189 height 30
click at [441, 147] on input "text" at bounding box center [410, 141] width 187 height 28
click at [488, 98] on input "[DEMOGRAPHIC_DATA][GEOGRAPHIC_DATA]" at bounding box center [411, 99] width 189 height 30
drag, startPoint x: 496, startPoint y: 96, endPoint x: 308, endPoint y: 94, distance: 188.1
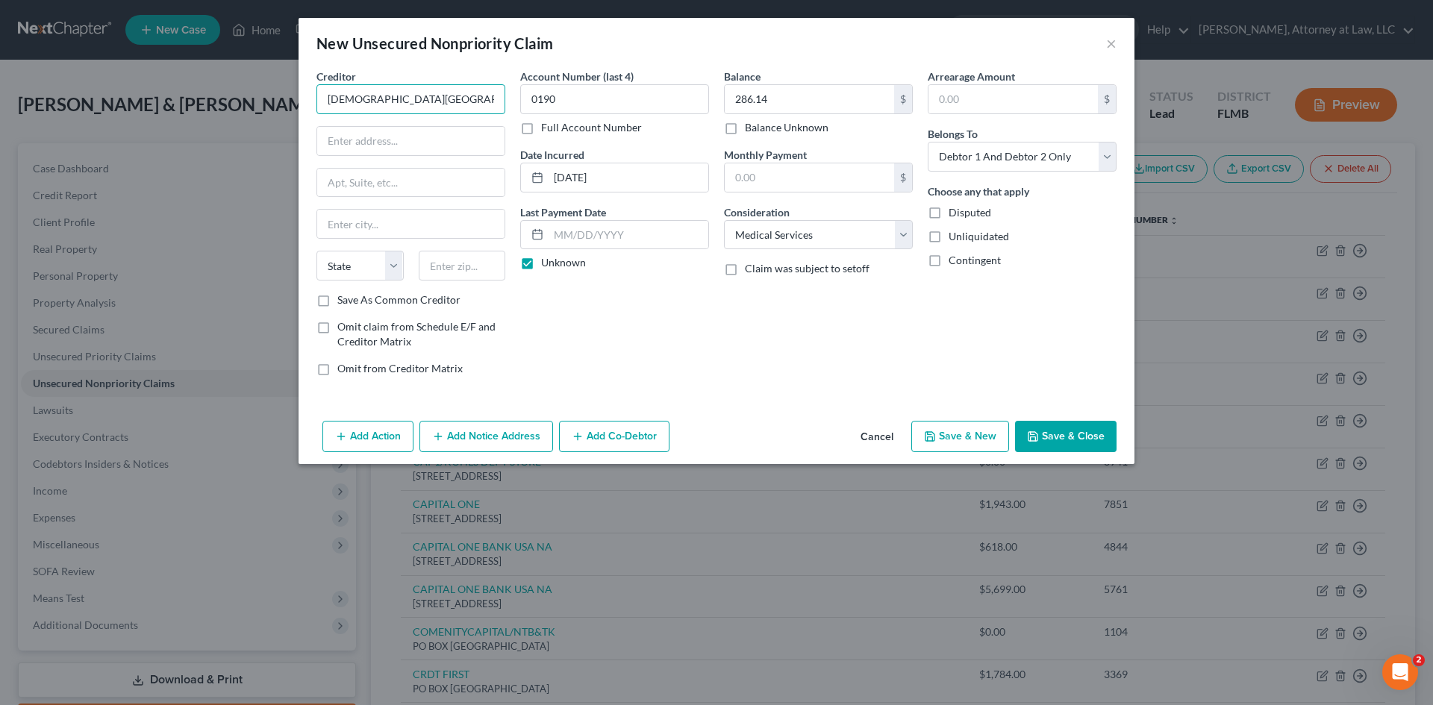
click at [308, 94] on div "Creditor * [GEOGRAPHIC_DATA] [GEOGRAPHIC_DATA] [US_STATE] AK AR AZ CA CO [GEOGR…" at bounding box center [717, 242] width 836 height 346
click at [392, 146] on input "text" at bounding box center [410, 141] width 187 height 28
click at [355, 223] on input "text" at bounding box center [410, 224] width 187 height 28
click at [353, 261] on select "State [US_STATE] AK AR AZ CA CO CT DE DC [GEOGRAPHIC_DATA] [GEOGRAPHIC_DATA] GU…" at bounding box center [360, 266] width 87 height 30
click at [317, 251] on select "State [US_STATE] AK AR AZ CA CO CT DE DC [GEOGRAPHIC_DATA] [GEOGRAPHIC_DATA] GU…" at bounding box center [360, 266] width 87 height 30
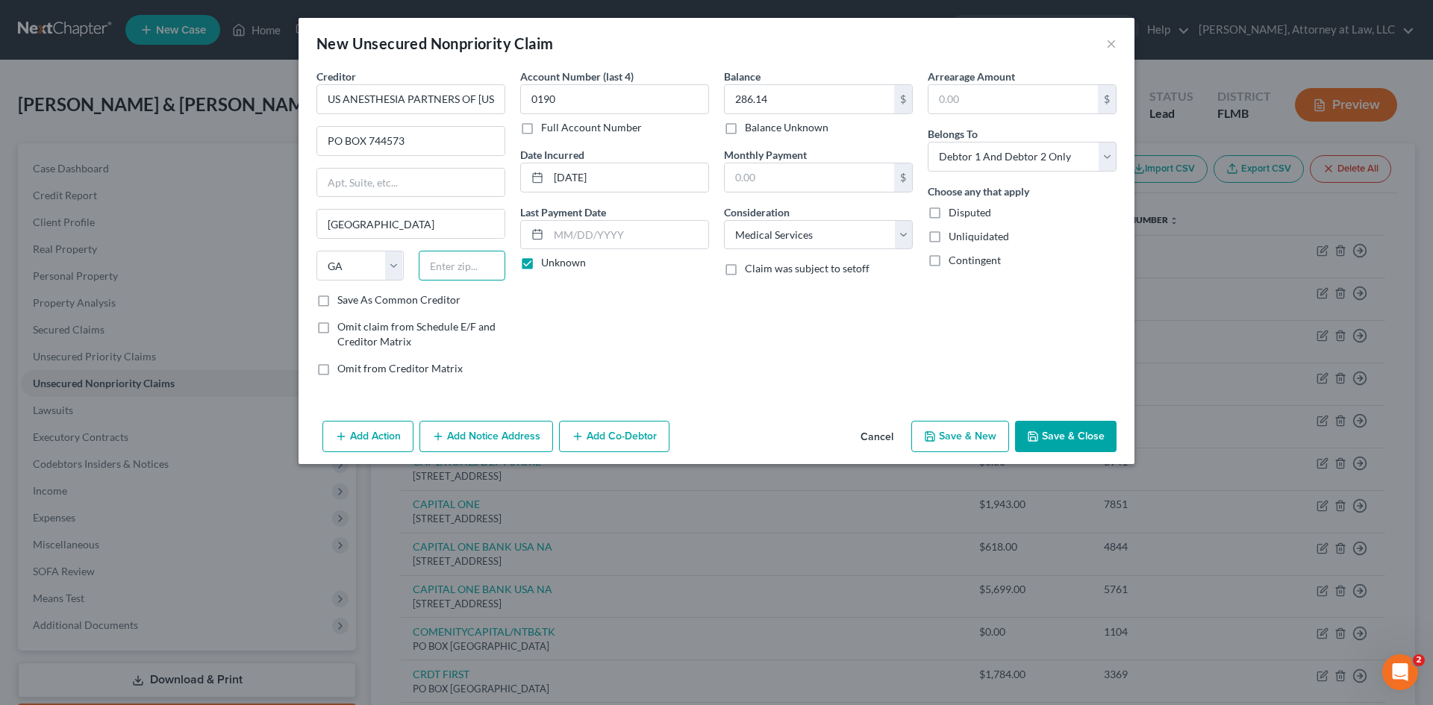
click at [458, 267] on input "text" at bounding box center [462, 266] width 87 height 30
click at [1103, 160] on select "Select Debtor 1 Only Debtor 2 Only Debtor 1 And Debtor 2 Only At Least One Of T…" at bounding box center [1022, 157] width 189 height 30
click at [928, 142] on select "Select Debtor 1 Only Debtor 2 Only Debtor 1 And Debtor 2 Only At Least One Of T…" at bounding box center [1022, 157] width 189 height 30
click at [973, 436] on button "Save & New" at bounding box center [960, 436] width 98 height 31
click at [541, 127] on label "Full Account Number" at bounding box center [591, 127] width 101 height 15
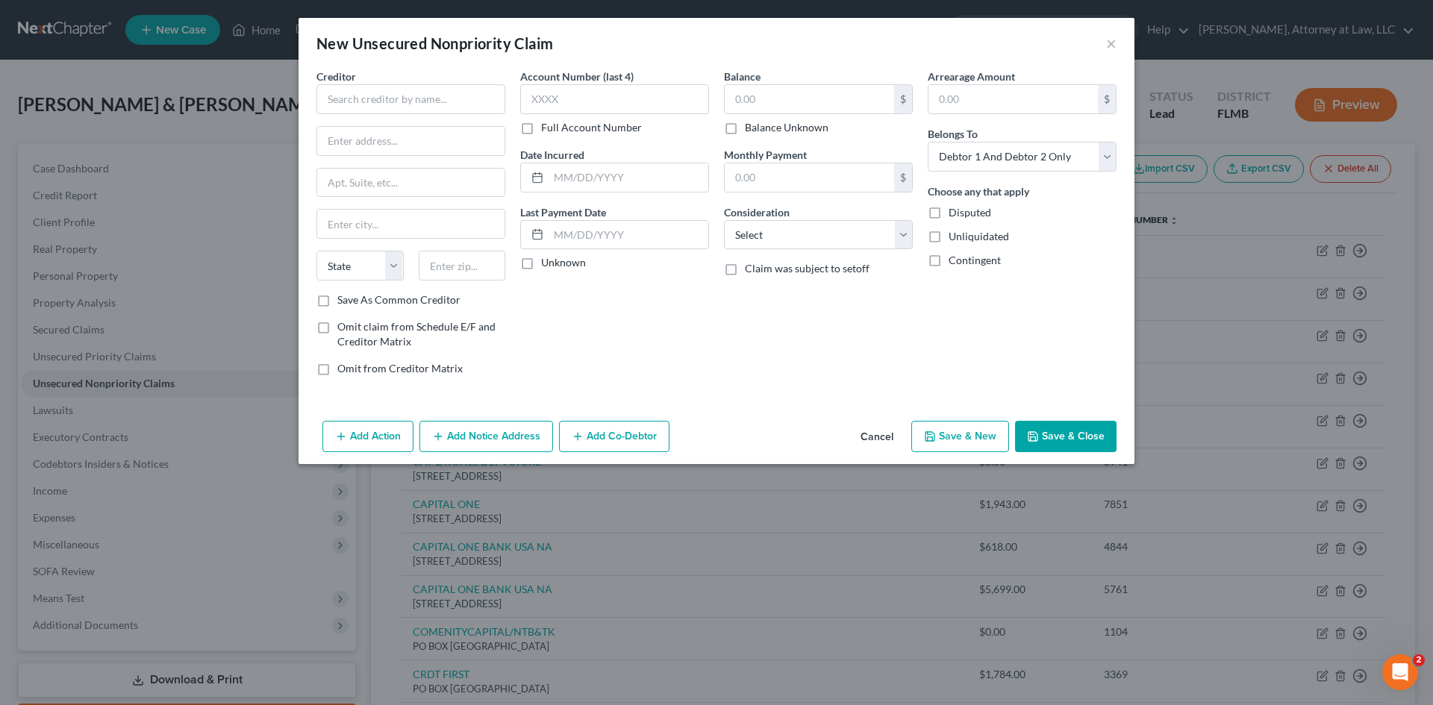
click at [547, 127] on input "Full Account Number" at bounding box center [552, 125] width 10 height 10
click at [541, 133] on label "Full Account Number" at bounding box center [591, 127] width 101 height 15
click at [547, 130] on input "Full Account Number" at bounding box center [552, 125] width 10 height 10
click at [549, 90] on input "text" at bounding box center [614, 99] width 189 height 30
click at [541, 131] on label "Full Account Number" at bounding box center [591, 127] width 101 height 15
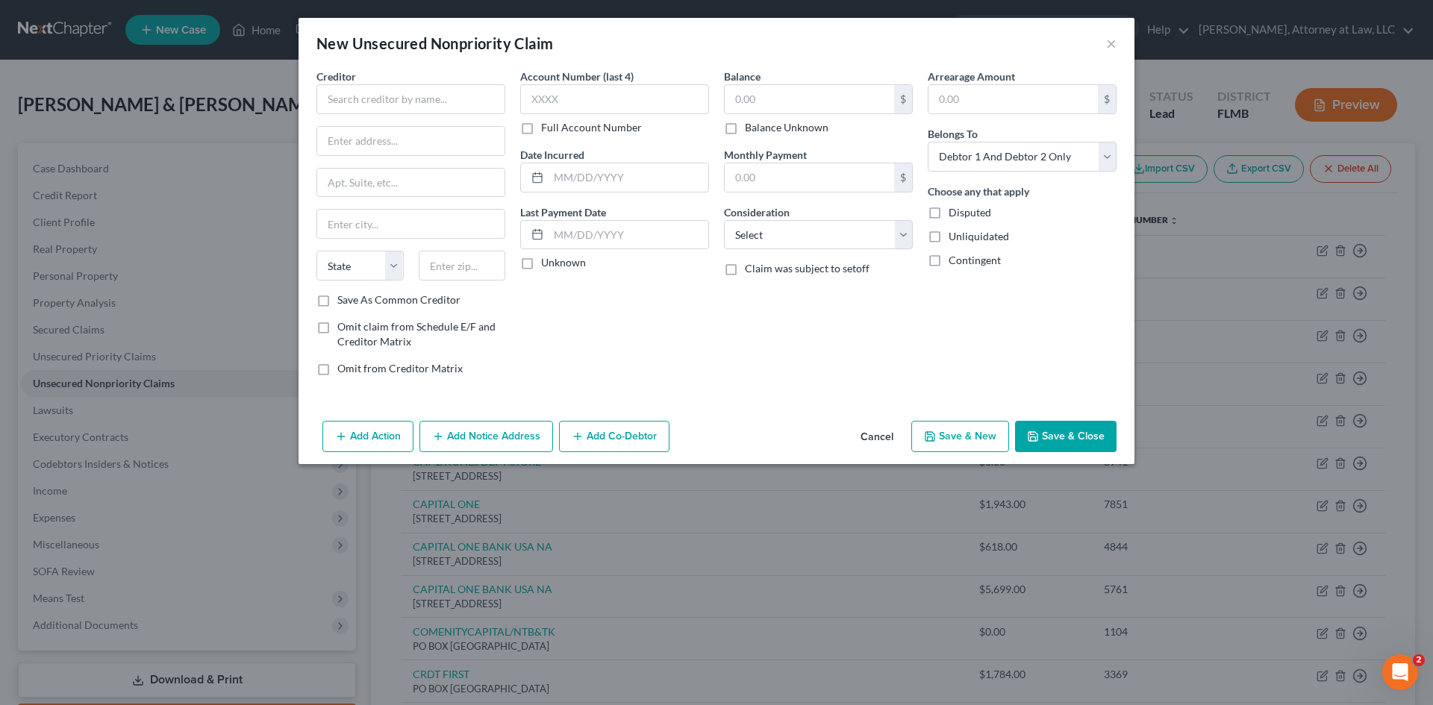
click at [547, 130] on input "Full Account Number" at bounding box center [552, 125] width 10 height 10
click at [540, 96] on input "text" at bounding box center [614, 99] width 189 height 30
click at [844, 97] on input "text" at bounding box center [809, 99] width 169 height 28
click at [579, 186] on input "text" at bounding box center [629, 177] width 160 height 28
drag, startPoint x: 526, startPoint y: 264, endPoint x: 687, endPoint y: 381, distance: 198.7
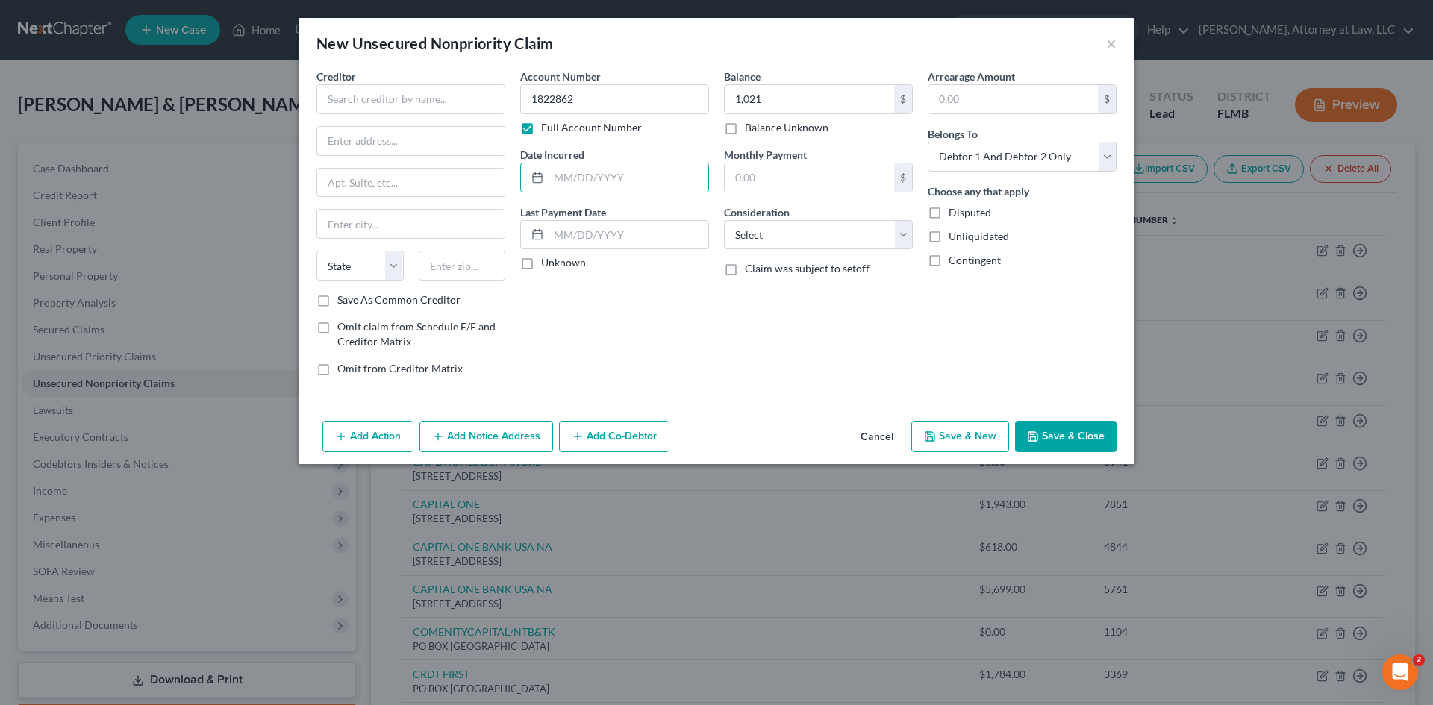
click at [541, 264] on label "Unknown" at bounding box center [563, 262] width 45 height 15
click at [547, 264] on input "Unknown" at bounding box center [552, 260] width 10 height 10
click at [420, 103] on input "text" at bounding box center [411, 99] width 189 height 30
click at [541, 134] on label "Full Account Number" at bounding box center [591, 127] width 101 height 15
click at [547, 130] on input "Full Account Number" at bounding box center [552, 125] width 10 height 10
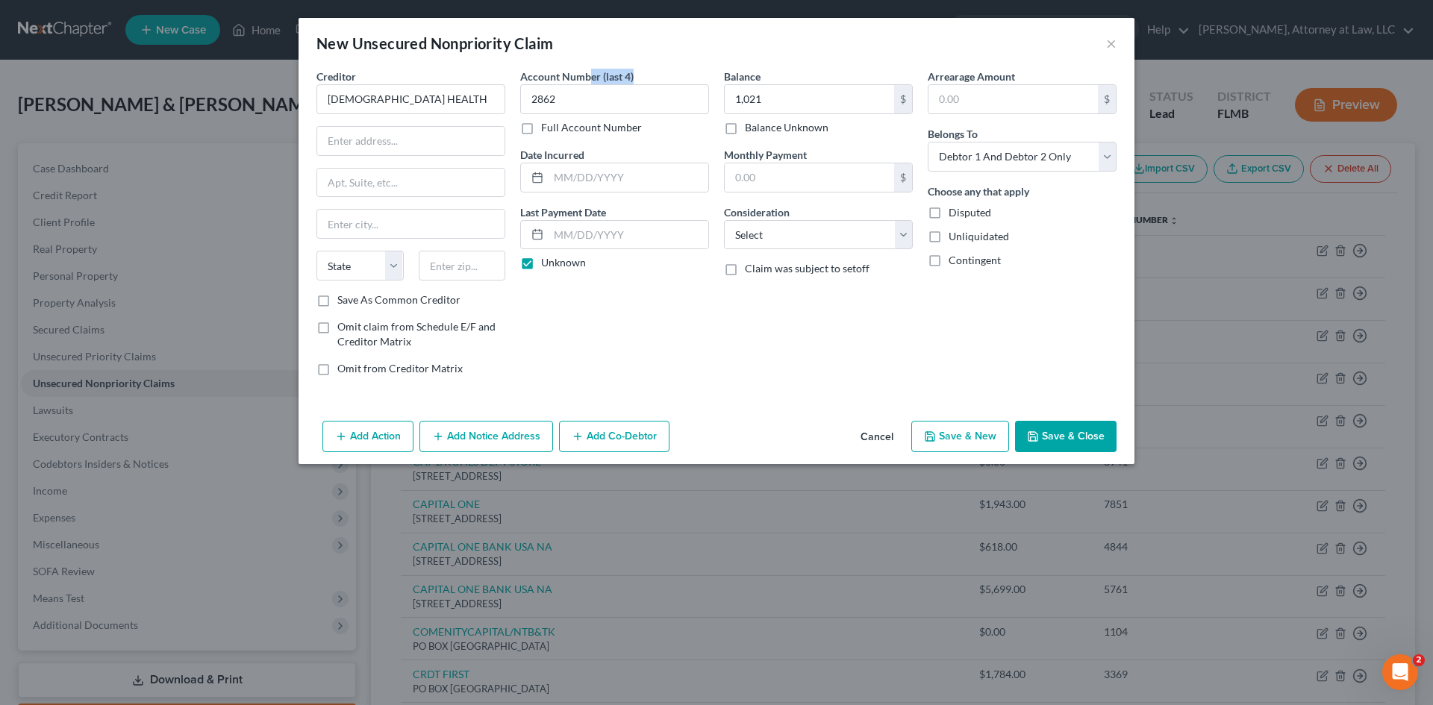
drag, startPoint x: 587, startPoint y: 83, endPoint x: 553, endPoint y: 120, distance: 50.2
click at [513, 107] on div "Account Number (last 4) 2862 Full Account Number Date Incurred Last Payment Dat…" at bounding box center [615, 228] width 204 height 319
click at [549, 94] on input "2862" at bounding box center [614, 99] width 189 height 30
drag, startPoint x: 570, startPoint y: 106, endPoint x: 520, endPoint y: 114, distance: 49.9
click at [520, 114] on div "Account Number (last 4) 2862 Full Account Number" at bounding box center [614, 102] width 189 height 66
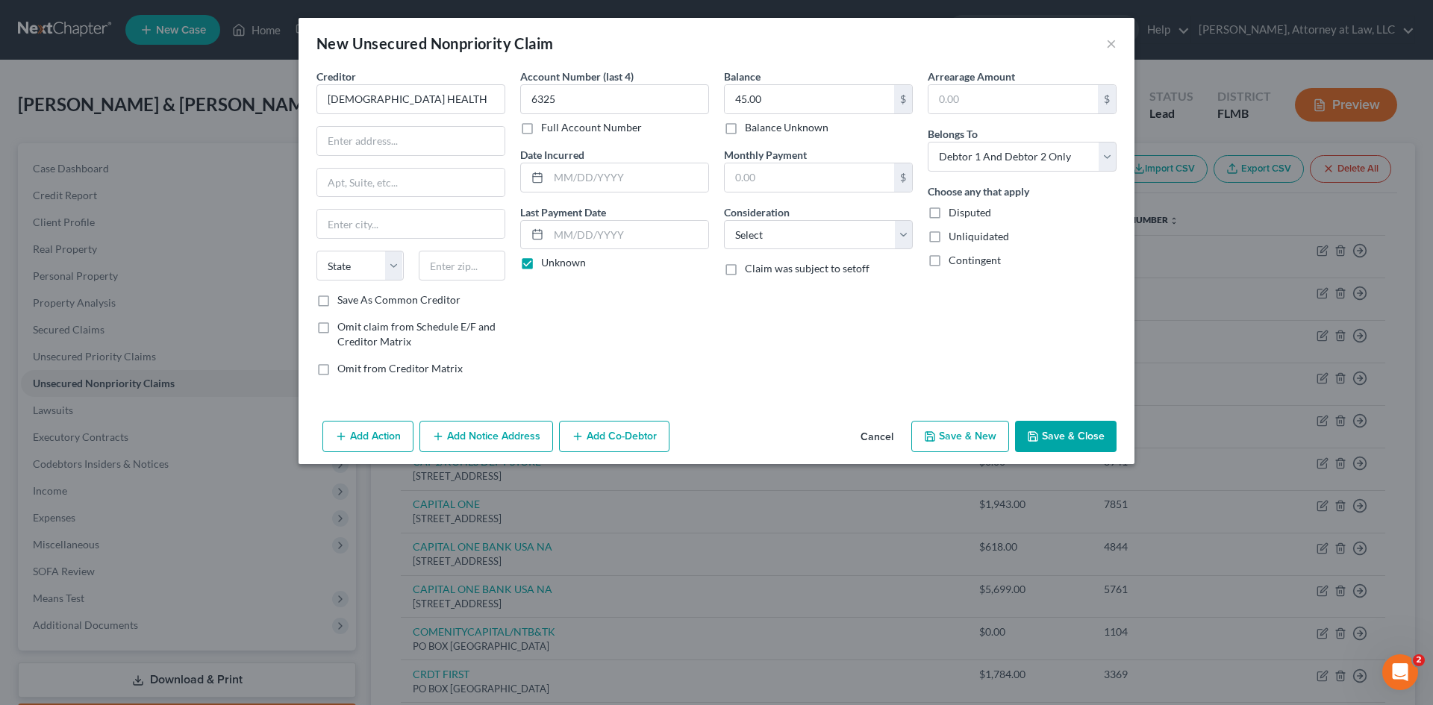
click at [541, 265] on label "Unknown" at bounding box center [563, 262] width 45 height 15
click at [547, 265] on input "Unknown" at bounding box center [552, 260] width 10 height 10
click at [541, 258] on label "Unknown" at bounding box center [563, 262] width 45 height 15
click at [547, 258] on input "Unknown" at bounding box center [552, 260] width 10 height 10
click at [567, 180] on input "text" at bounding box center [629, 177] width 160 height 28
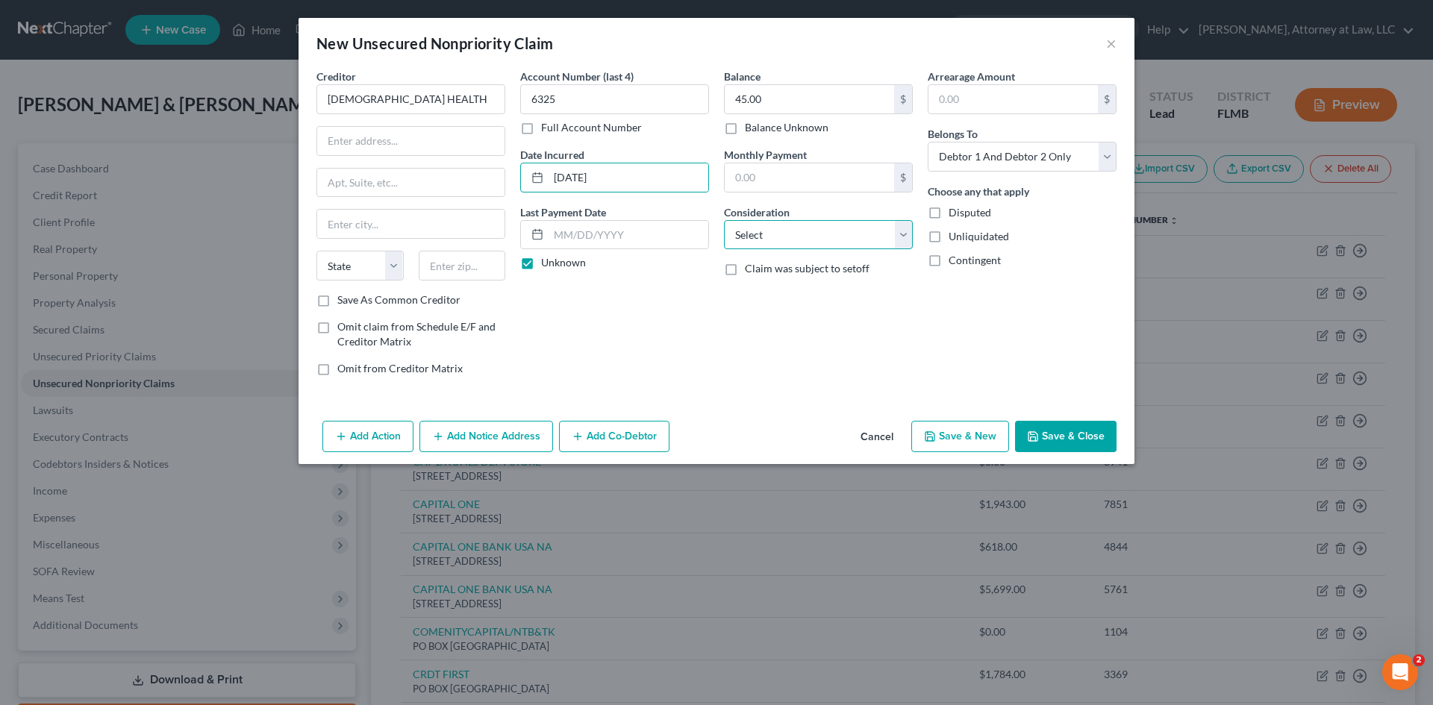
drag, startPoint x: 851, startPoint y: 228, endPoint x: 849, endPoint y: 247, distance: 19.5
click at [851, 228] on select "Select Cable / Satellite Services Collection Agency Credit Card Debt Debt Couns…" at bounding box center [818, 235] width 189 height 30
click at [724, 220] on select "Select Cable / Satellite Services Collection Agency Credit Card Debt Debt Couns…" at bounding box center [818, 235] width 189 height 30
drag, startPoint x: 1102, startPoint y: 158, endPoint x: 1092, endPoint y: 171, distance: 16.0
click at [1102, 158] on select "Select Debtor 1 Only Debtor 2 Only Debtor 1 And Debtor 2 Only At Least One Of T…" at bounding box center [1022, 157] width 189 height 30
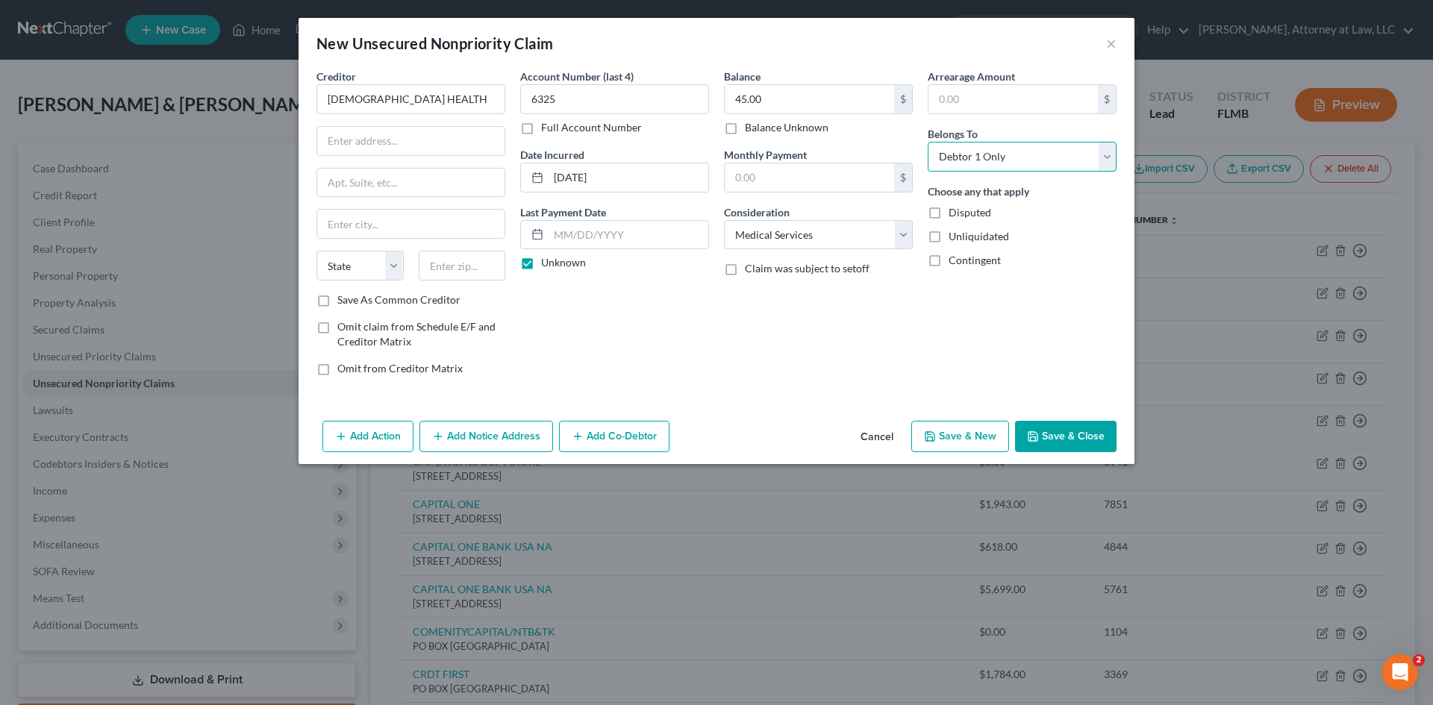
click at [928, 142] on select "Select Debtor 1 Only Debtor 2 Only Debtor 1 And Debtor 2 Only At Least One Of T…" at bounding box center [1022, 157] width 189 height 30
click at [409, 136] on input "text" at bounding box center [410, 141] width 187 height 28
click at [350, 222] on input "text" at bounding box center [410, 224] width 187 height 28
click at [362, 261] on select "State [US_STATE] AK AR AZ CA CO CT DE DC [GEOGRAPHIC_DATA] [GEOGRAPHIC_DATA] GU…" at bounding box center [360, 266] width 87 height 30
click at [317, 251] on select "State [US_STATE] AK AR AZ CA CO CT DE DC [GEOGRAPHIC_DATA] [GEOGRAPHIC_DATA] GU…" at bounding box center [360, 266] width 87 height 30
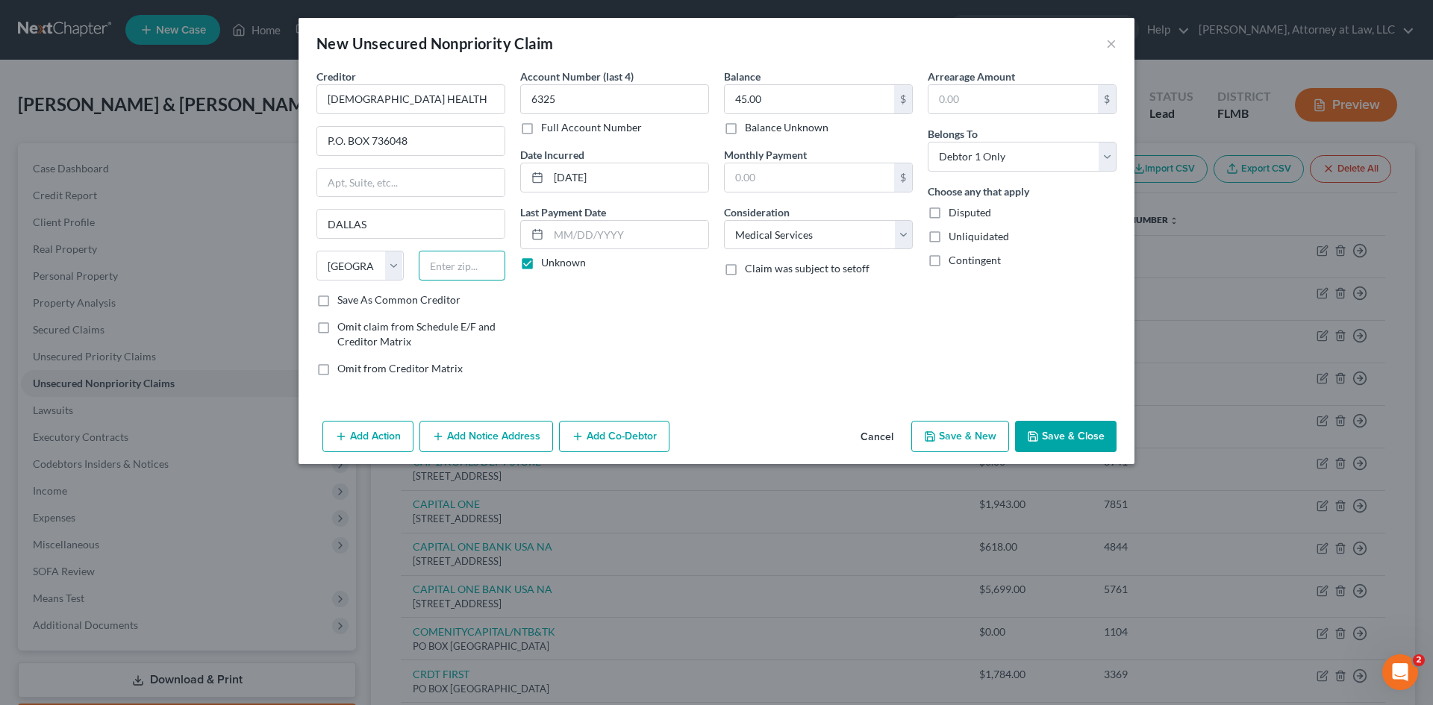
click at [476, 258] on input "text" at bounding box center [462, 266] width 87 height 30
click at [953, 440] on button "Save & New" at bounding box center [960, 436] width 98 height 31
click at [421, 105] on input "text" at bounding box center [411, 99] width 189 height 30
click at [622, 114] on div "Account Number (last 4) Full Account Number" at bounding box center [614, 102] width 189 height 66
click at [637, 107] on input "text" at bounding box center [614, 99] width 189 height 30
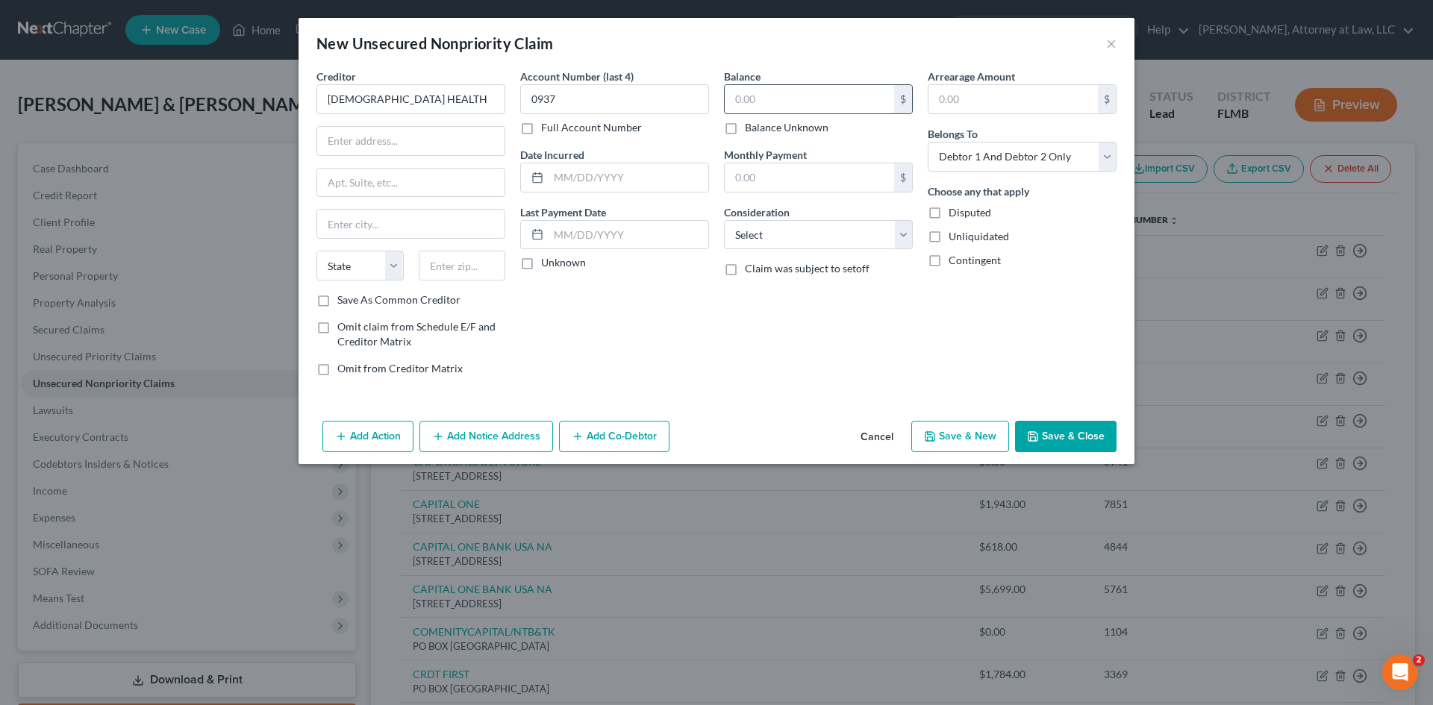
click at [864, 104] on input "text" at bounding box center [809, 99] width 169 height 28
drag, startPoint x: 1064, startPoint y: 164, endPoint x: 1050, endPoint y: 171, distance: 15.0
click at [1064, 164] on select "Select Debtor 1 Only Debtor 2 Only Debtor 1 And Debtor 2 Only At Least One Of T…" at bounding box center [1022, 157] width 189 height 30
click at [928, 142] on select "Select Debtor 1 Only Debtor 2 Only Debtor 1 And Debtor 2 Only At Least One Of T…" at bounding box center [1022, 157] width 189 height 30
click at [592, 181] on input "text" at bounding box center [629, 177] width 160 height 28
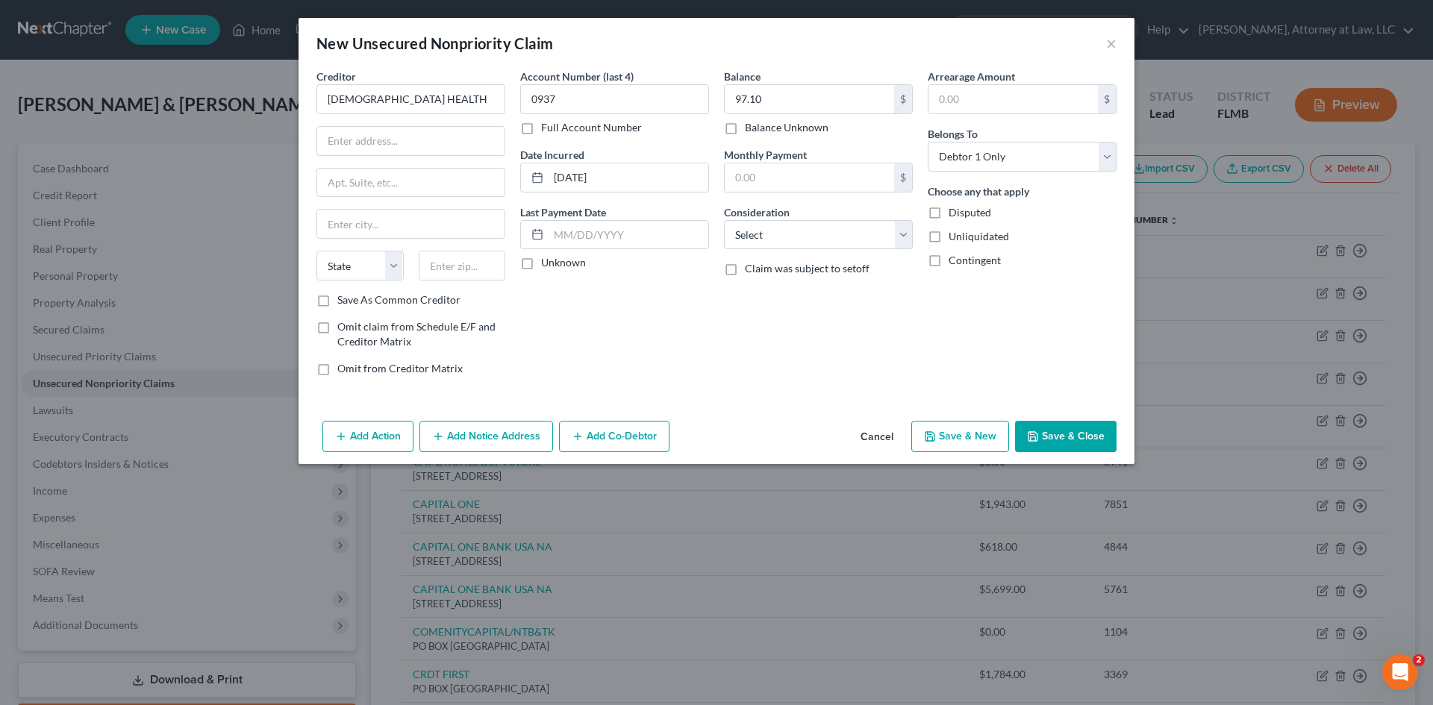
click at [541, 263] on label "Unknown" at bounding box center [563, 262] width 45 height 15
click at [547, 263] on input "Unknown" at bounding box center [552, 260] width 10 height 10
click at [841, 234] on select "Select Cable / Satellite Services Collection Agency Credit Card Debt Debt Couns…" at bounding box center [818, 235] width 189 height 30
click at [724, 220] on select "Select Cable / Satellite Services Collection Agency Credit Card Debt Debt Couns…" at bounding box center [818, 235] width 189 height 30
click at [414, 147] on input "text" at bounding box center [410, 141] width 187 height 28
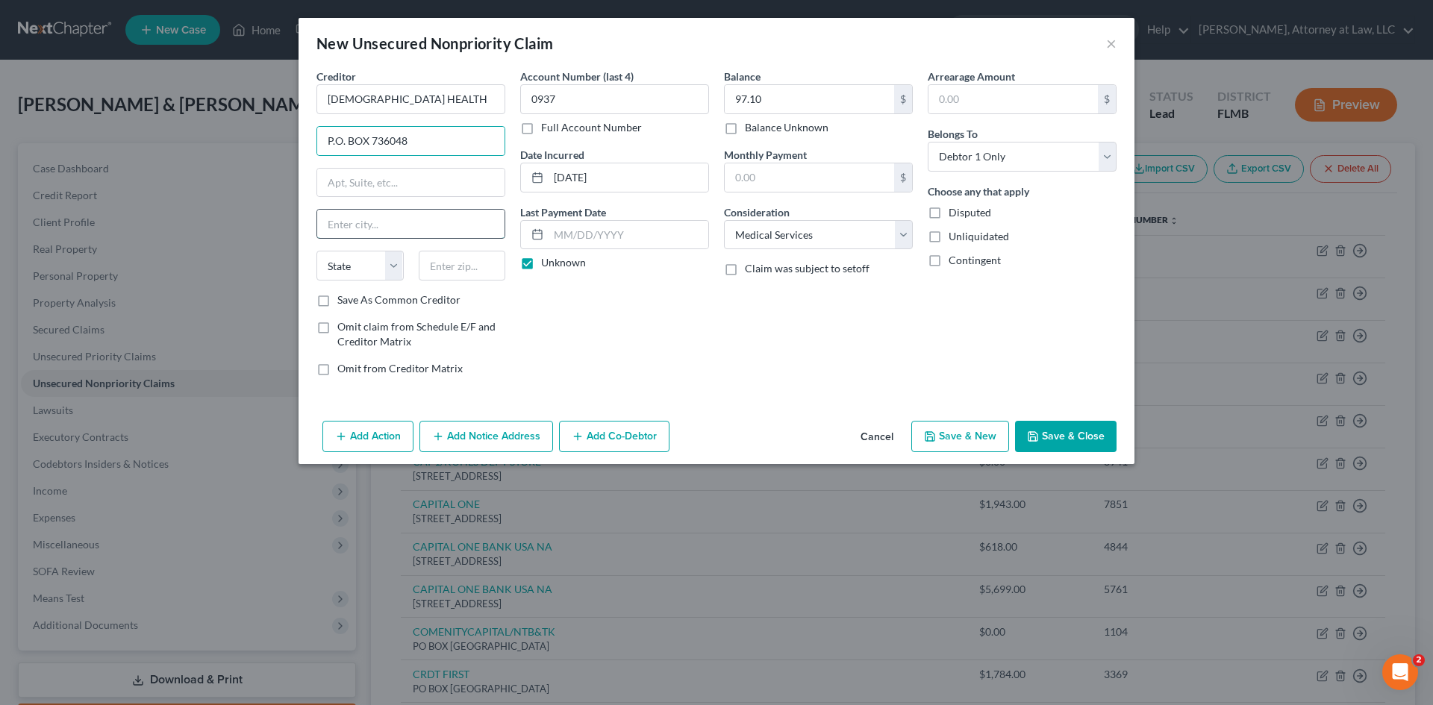
click at [352, 217] on input "text" at bounding box center [410, 224] width 187 height 28
drag, startPoint x: 396, startPoint y: 260, endPoint x: 379, endPoint y: 279, distance: 25.9
click at [396, 260] on select "State [US_STATE] AK AR AZ CA CO CT DE DC [GEOGRAPHIC_DATA] [GEOGRAPHIC_DATA] GU…" at bounding box center [360, 266] width 87 height 30
click at [317, 251] on select "State [US_STATE] AK AR AZ CA CO CT DE DC [GEOGRAPHIC_DATA] [GEOGRAPHIC_DATA] GU…" at bounding box center [360, 266] width 87 height 30
drag, startPoint x: 380, startPoint y: 257, endPoint x: 389, endPoint y: 280, distance: 24.8
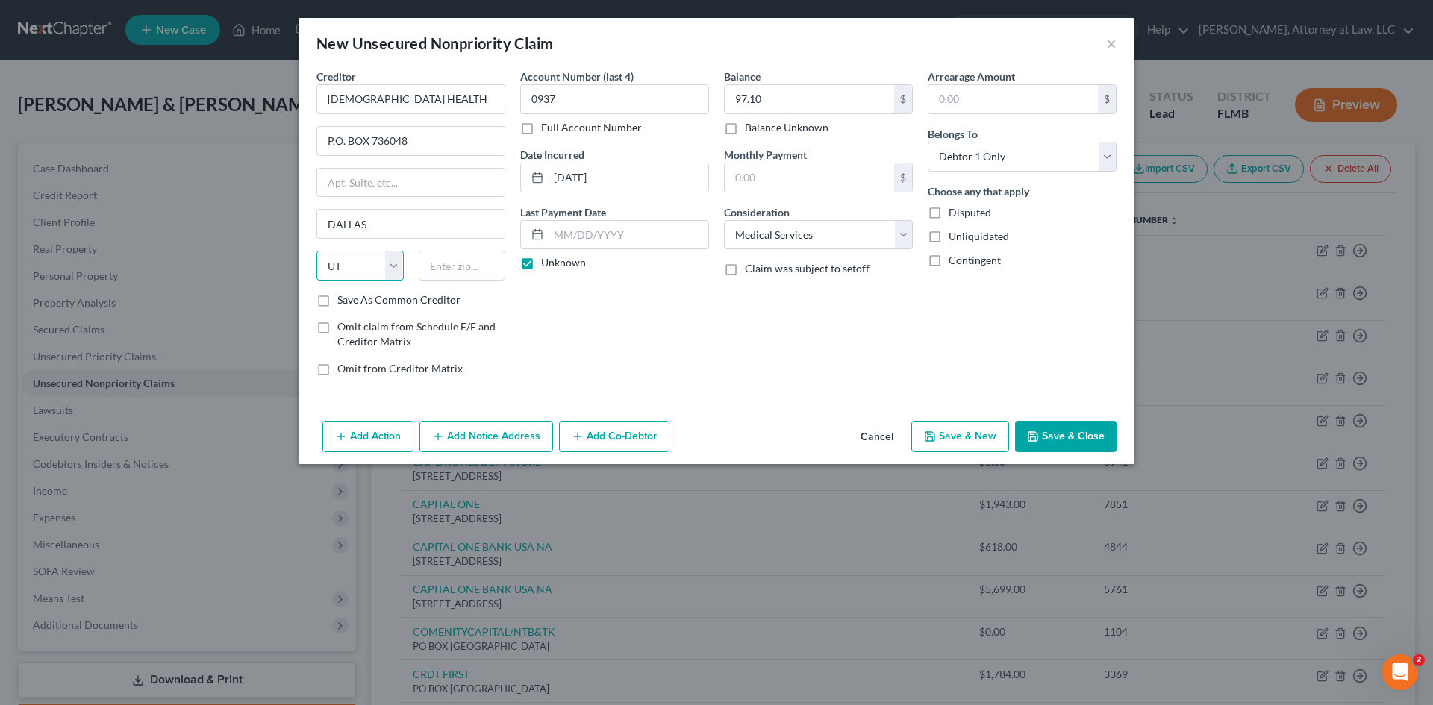
click at [381, 257] on select "State [US_STATE] AK AR AZ CA CO CT DE DC [GEOGRAPHIC_DATA] [GEOGRAPHIC_DATA] GU…" at bounding box center [360, 266] width 87 height 30
click at [317, 251] on select "State [US_STATE] AK AR AZ CA CO CT DE DC [GEOGRAPHIC_DATA] [GEOGRAPHIC_DATA] GU…" at bounding box center [360, 266] width 87 height 30
click at [470, 270] on input "text" at bounding box center [462, 266] width 87 height 30
click at [1051, 430] on button "Save & Close" at bounding box center [1066, 436] width 102 height 31
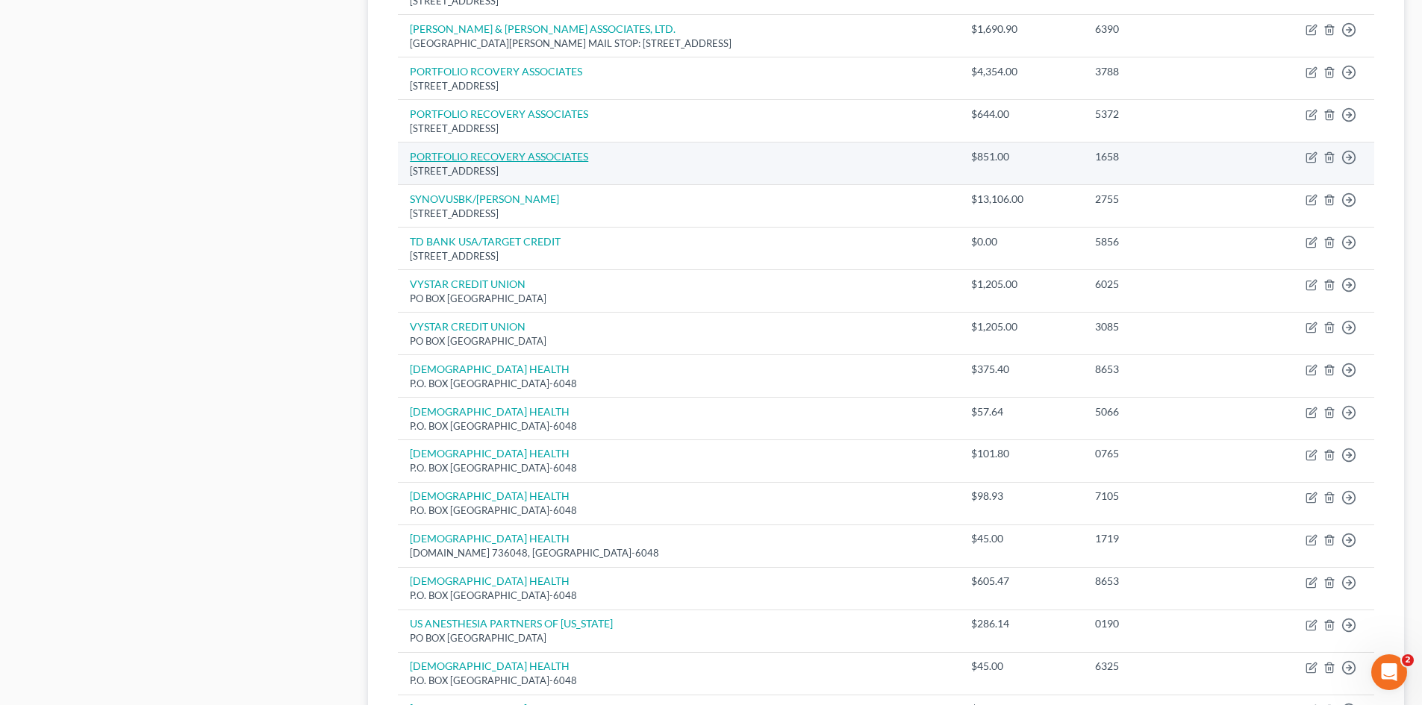
scroll to position [1344, 0]
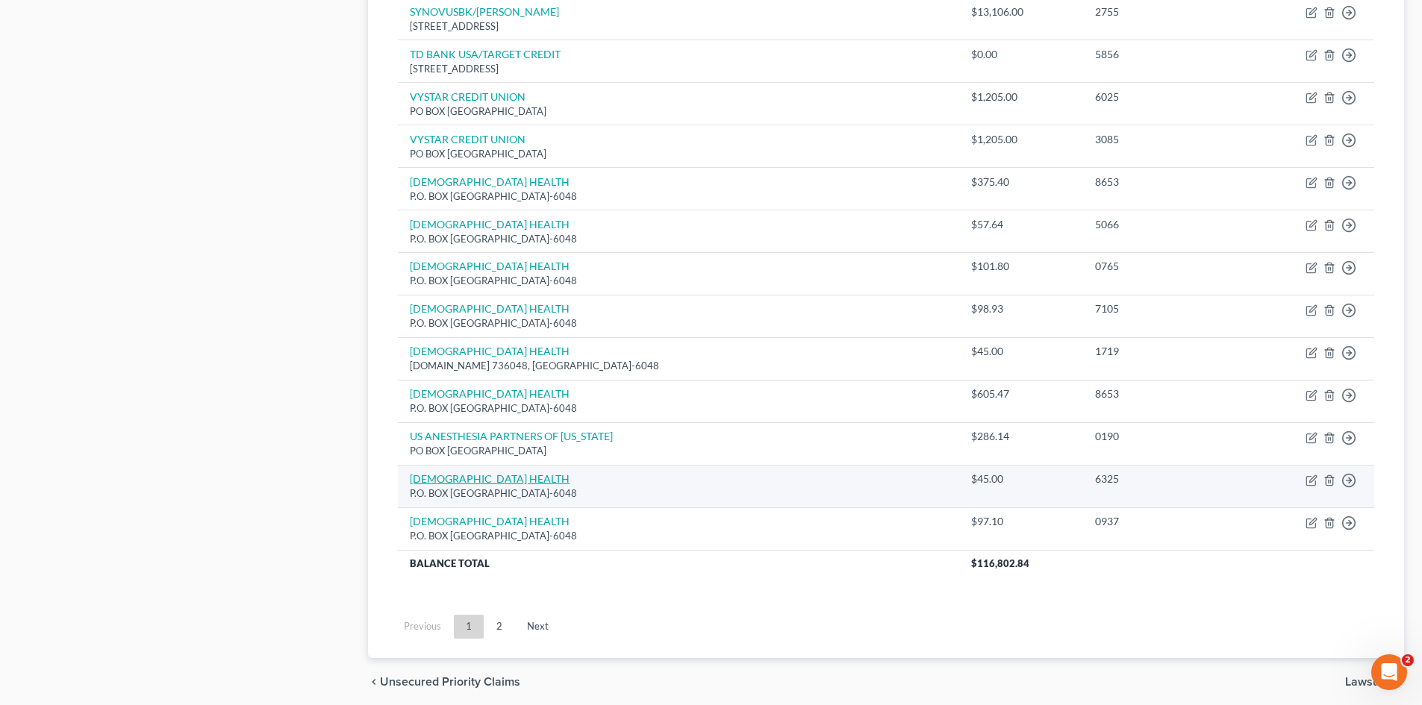
click at [469, 481] on link "[DEMOGRAPHIC_DATA] HEALTH" at bounding box center [490, 479] width 160 height 13
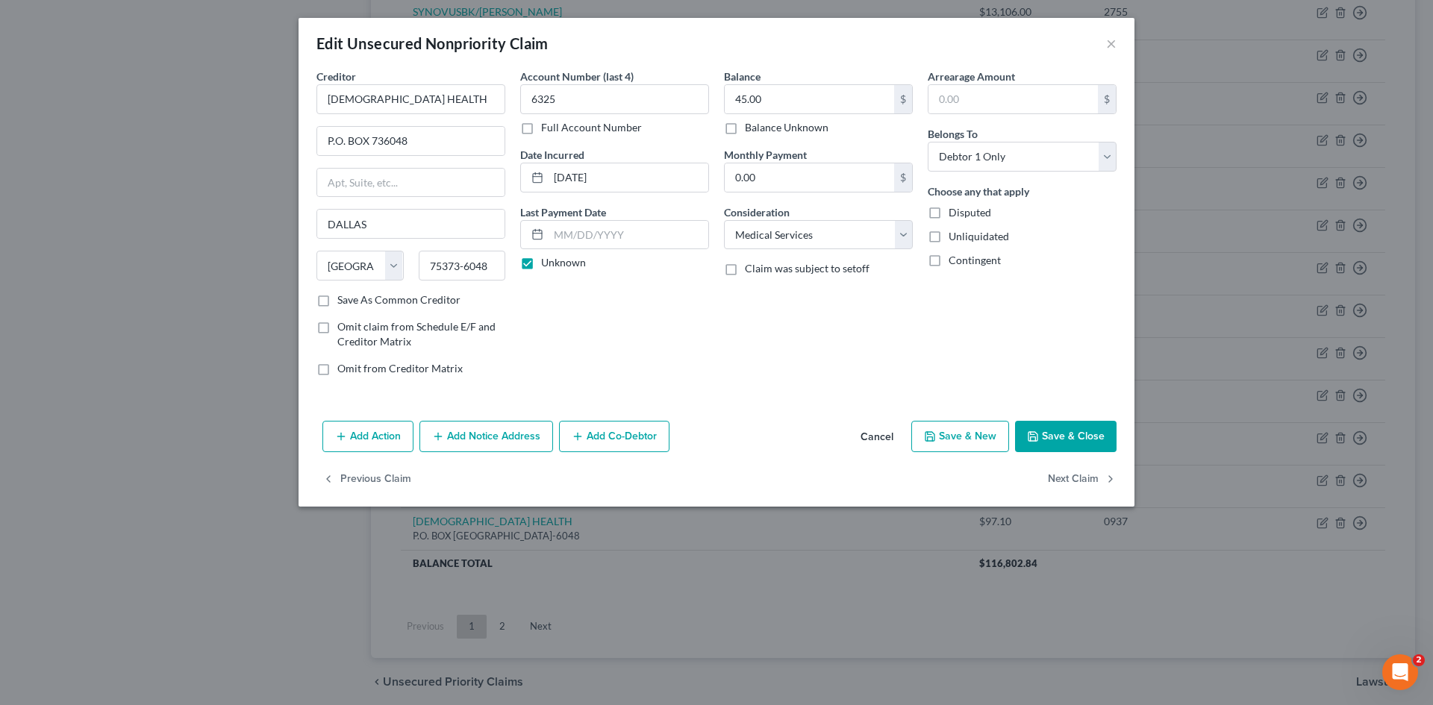
click at [882, 438] on button "Cancel" at bounding box center [877, 438] width 57 height 30
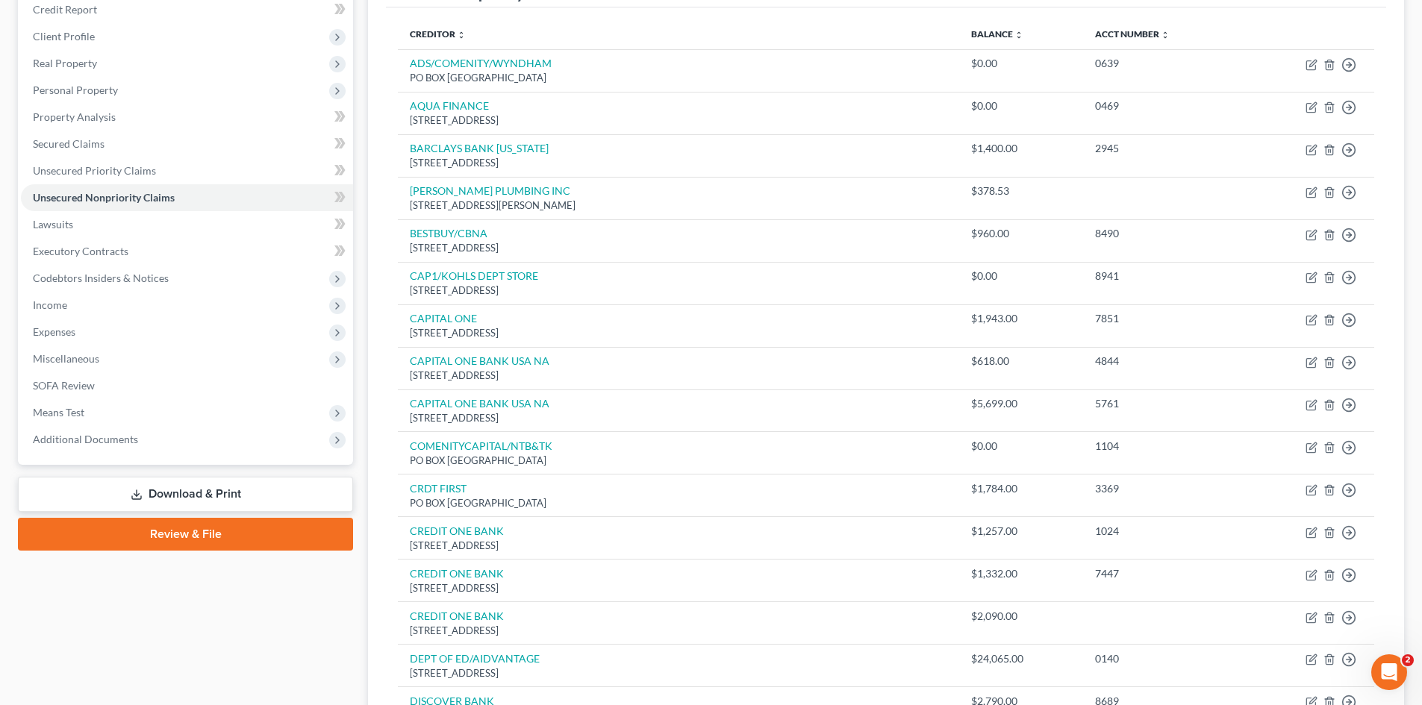
scroll to position [0, 0]
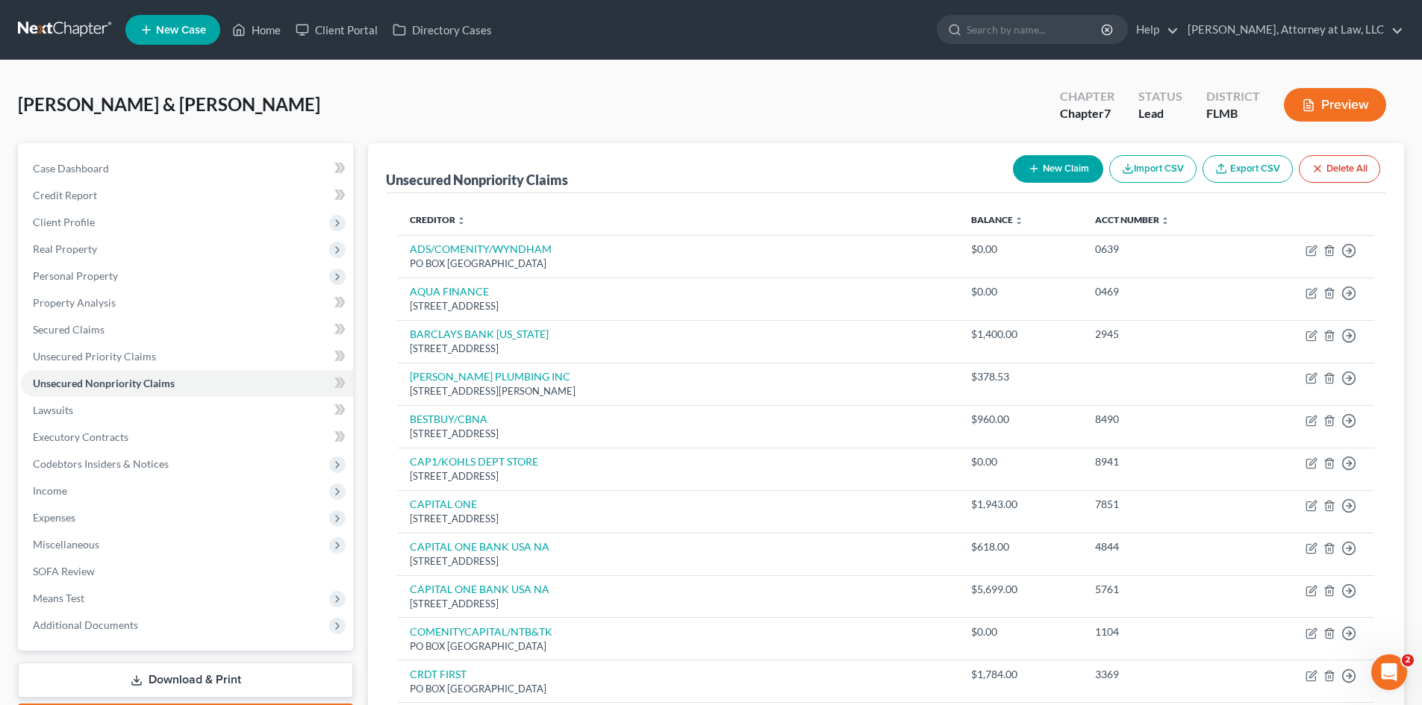
click at [1077, 170] on button "New Claim" at bounding box center [1058, 169] width 90 height 28
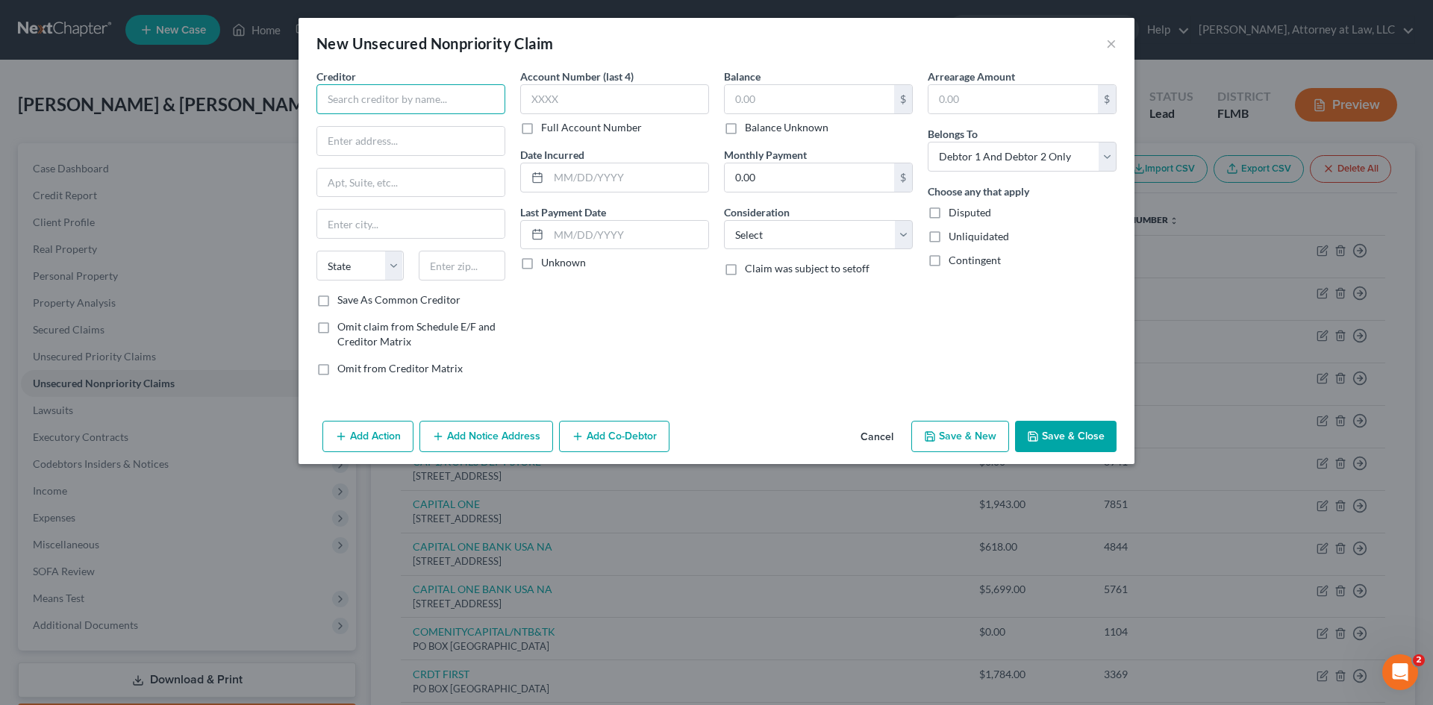
click at [404, 107] on input "text" at bounding box center [411, 99] width 189 height 30
click at [556, 105] on input "text" at bounding box center [614, 99] width 189 height 30
click at [775, 87] on input "text" at bounding box center [809, 99] width 169 height 28
drag, startPoint x: 815, startPoint y: 239, endPoint x: 814, endPoint y: 249, distance: 9.7
click at [816, 239] on select "Select Cable / Satellite Services Collection Agency Credit Card Debt Debt Couns…" at bounding box center [818, 235] width 189 height 30
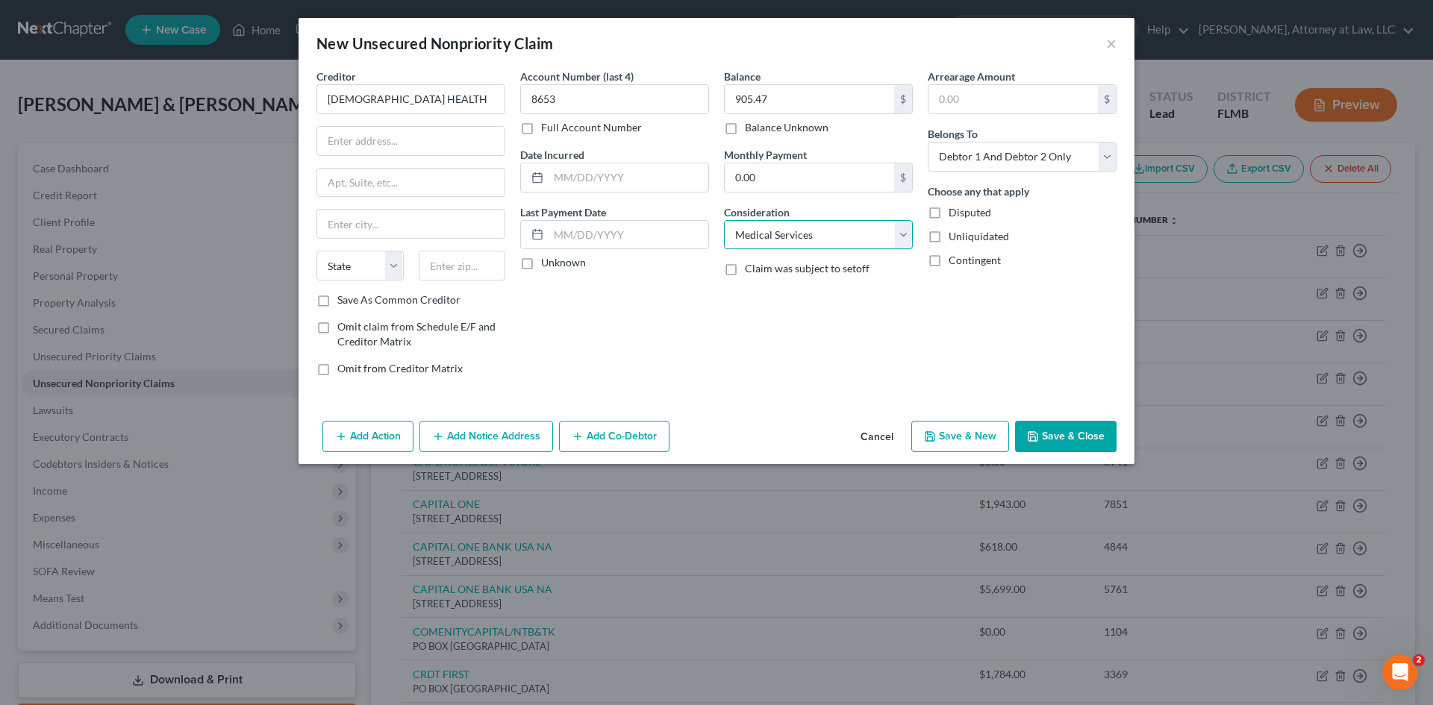
click at [724, 220] on select "Select Cable / Satellite Services Collection Agency Credit Card Debt Debt Couns…" at bounding box center [818, 235] width 189 height 30
drag, startPoint x: 1009, startPoint y: 161, endPoint x: 1006, endPoint y: 171, distance: 10.4
click at [1009, 161] on select "Select Debtor 1 Only Debtor 2 Only Debtor 1 And Debtor 2 Only At Least One Of T…" at bounding box center [1022, 157] width 189 height 30
click at [928, 142] on select "Select Debtor 1 Only Debtor 2 Only Debtor 1 And Debtor 2 Only At Least One Of T…" at bounding box center [1022, 157] width 189 height 30
click at [626, 178] on input "text" at bounding box center [629, 177] width 160 height 28
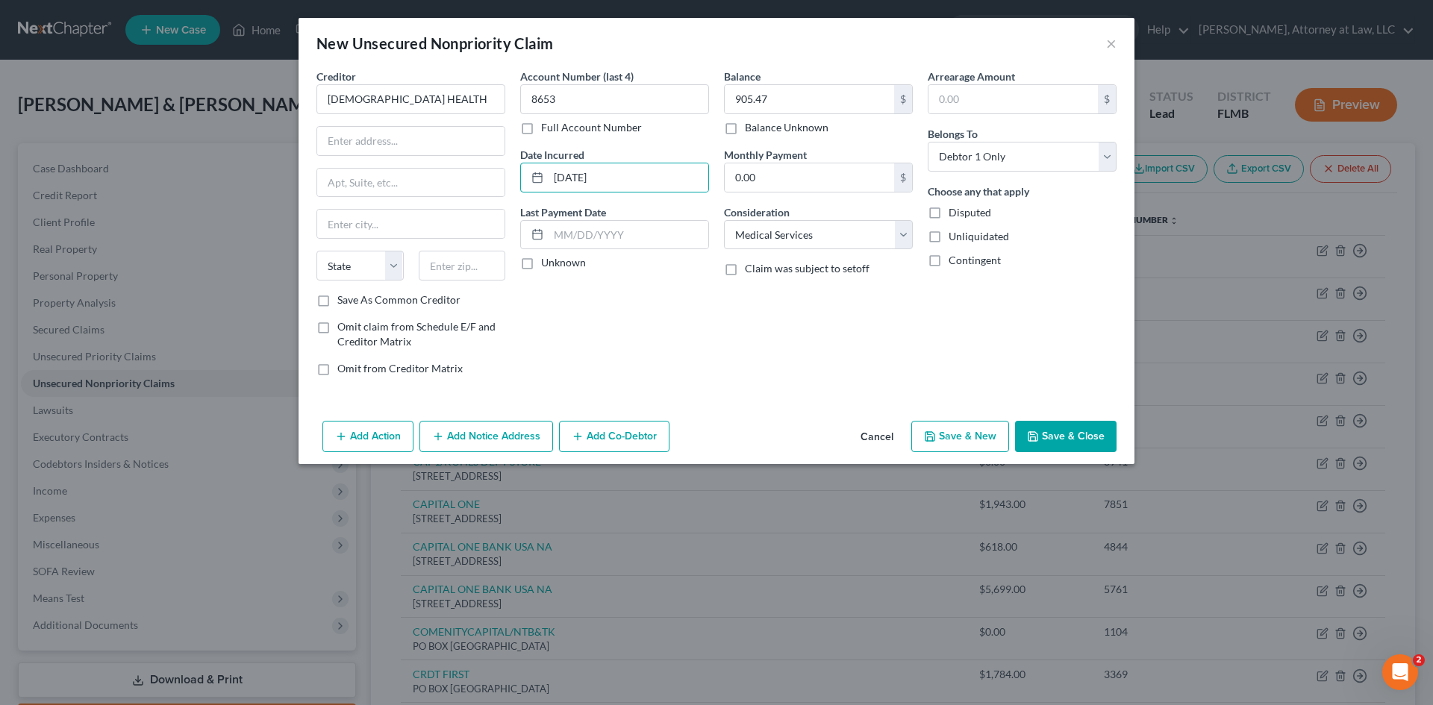
click at [541, 258] on label "Unknown" at bounding box center [563, 262] width 45 height 15
click at [547, 258] on input "Unknown" at bounding box center [552, 260] width 10 height 10
click at [354, 152] on input "text" at bounding box center [410, 141] width 187 height 28
click at [357, 216] on input "text" at bounding box center [410, 224] width 187 height 28
drag, startPoint x: 386, startPoint y: 263, endPoint x: 384, endPoint y: 280, distance: 17.3
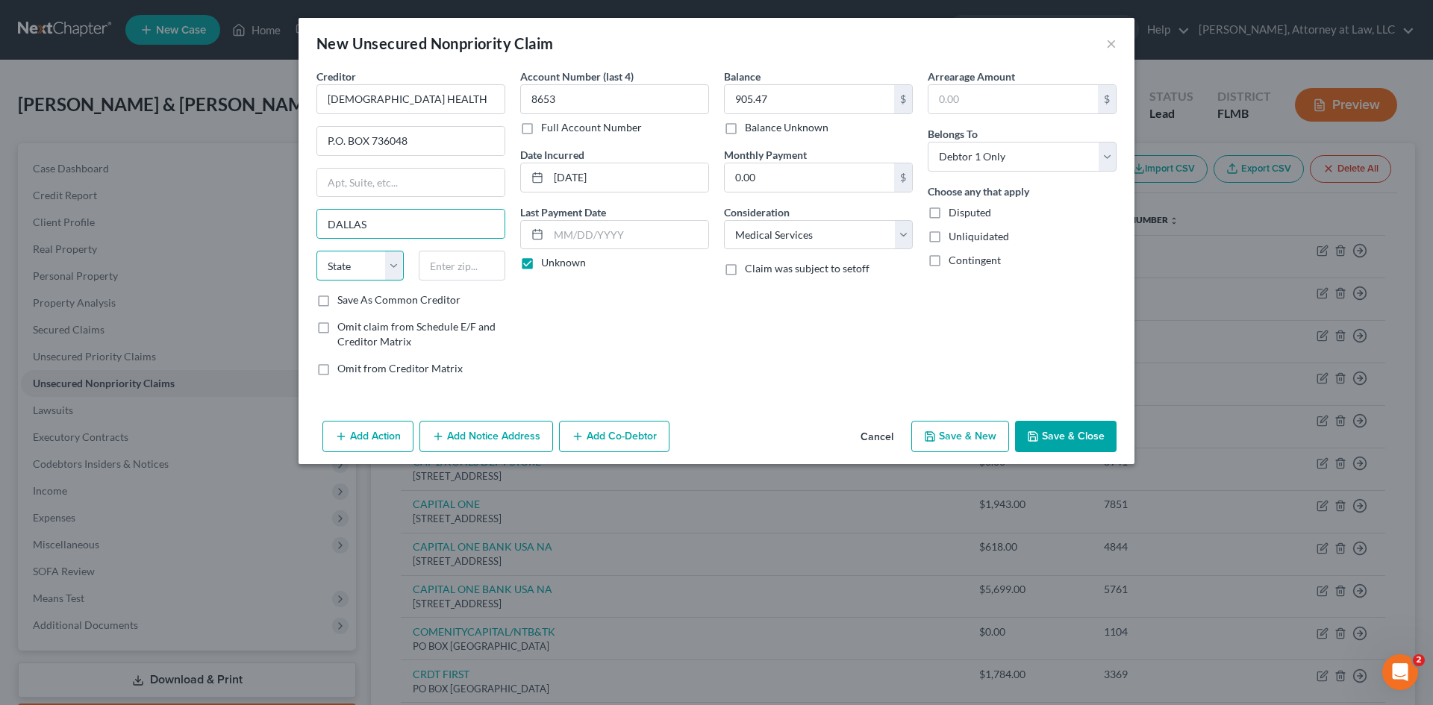
click at [386, 263] on select "State [US_STATE] AK AR AZ CA CO CT DE DC [GEOGRAPHIC_DATA] [GEOGRAPHIC_DATA] GU…" at bounding box center [360, 266] width 87 height 30
drag, startPoint x: 390, startPoint y: 269, endPoint x: 384, endPoint y: 280, distance: 12.7
click at [390, 269] on select "State [US_STATE] AK AR AZ CA CO CT DE DC [GEOGRAPHIC_DATA] [GEOGRAPHIC_DATA] GU…" at bounding box center [360, 266] width 87 height 30
click at [317, 251] on select "State [US_STATE] AK AR AZ CA CO CT DE DC [GEOGRAPHIC_DATA] [GEOGRAPHIC_DATA] GU…" at bounding box center [360, 266] width 87 height 30
click at [437, 277] on input "text" at bounding box center [462, 266] width 87 height 30
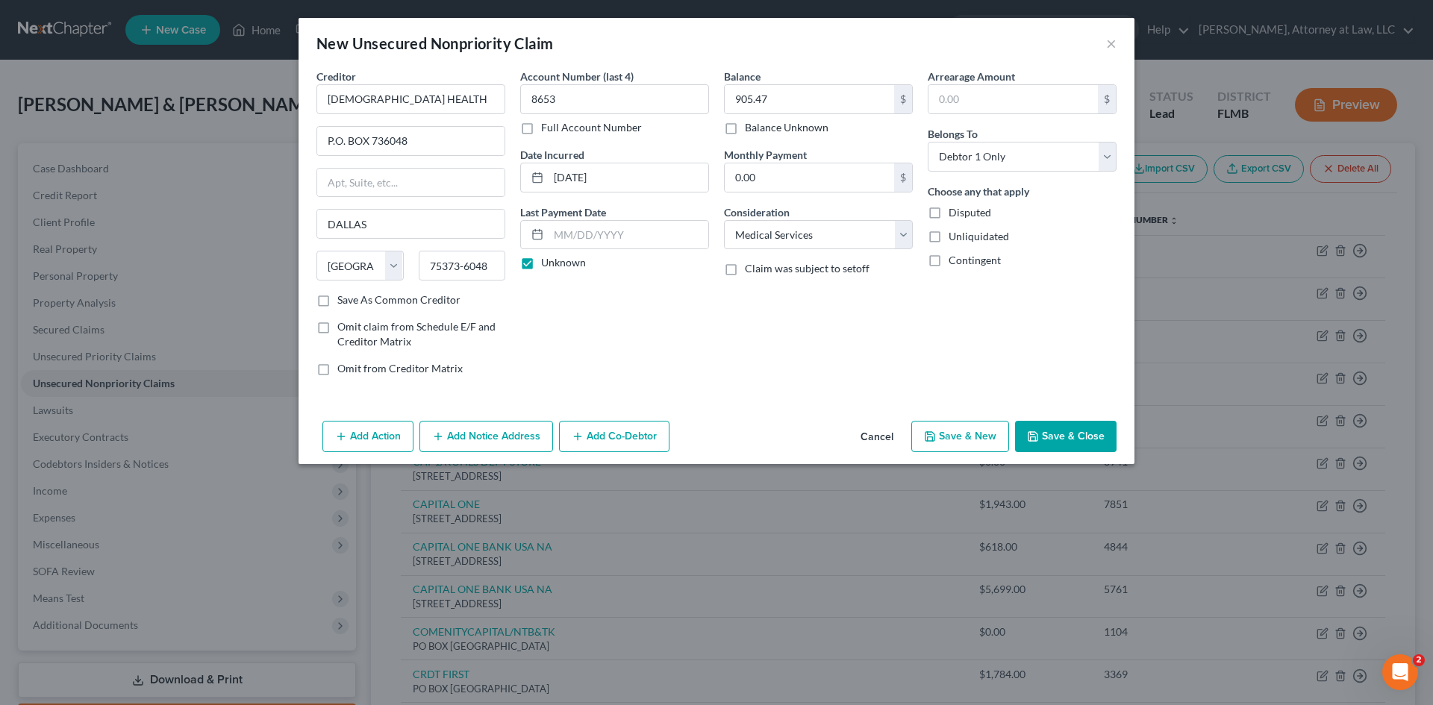
click at [960, 432] on button "Save & New" at bounding box center [960, 436] width 98 height 31
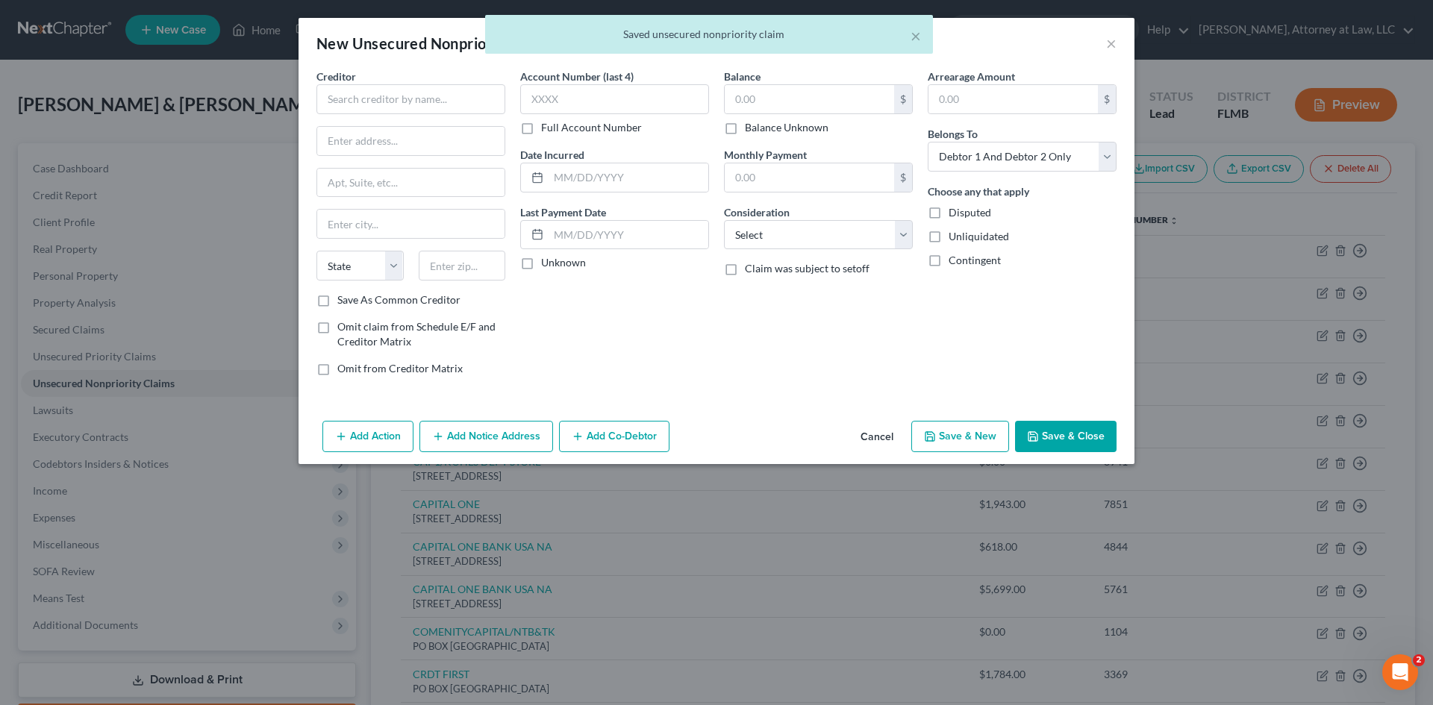
click at [424, 114] on div "Creditor * State [US_STATE] AK AR AZ CA CO [GEOGRAPHIC_DATA] DE DC [GEOGRAPHIC_…" at bounding box center [411, 181] width 189 height 224
click at [425, 86] on input "text" at bounding box center [411, 99] width 189 height 30
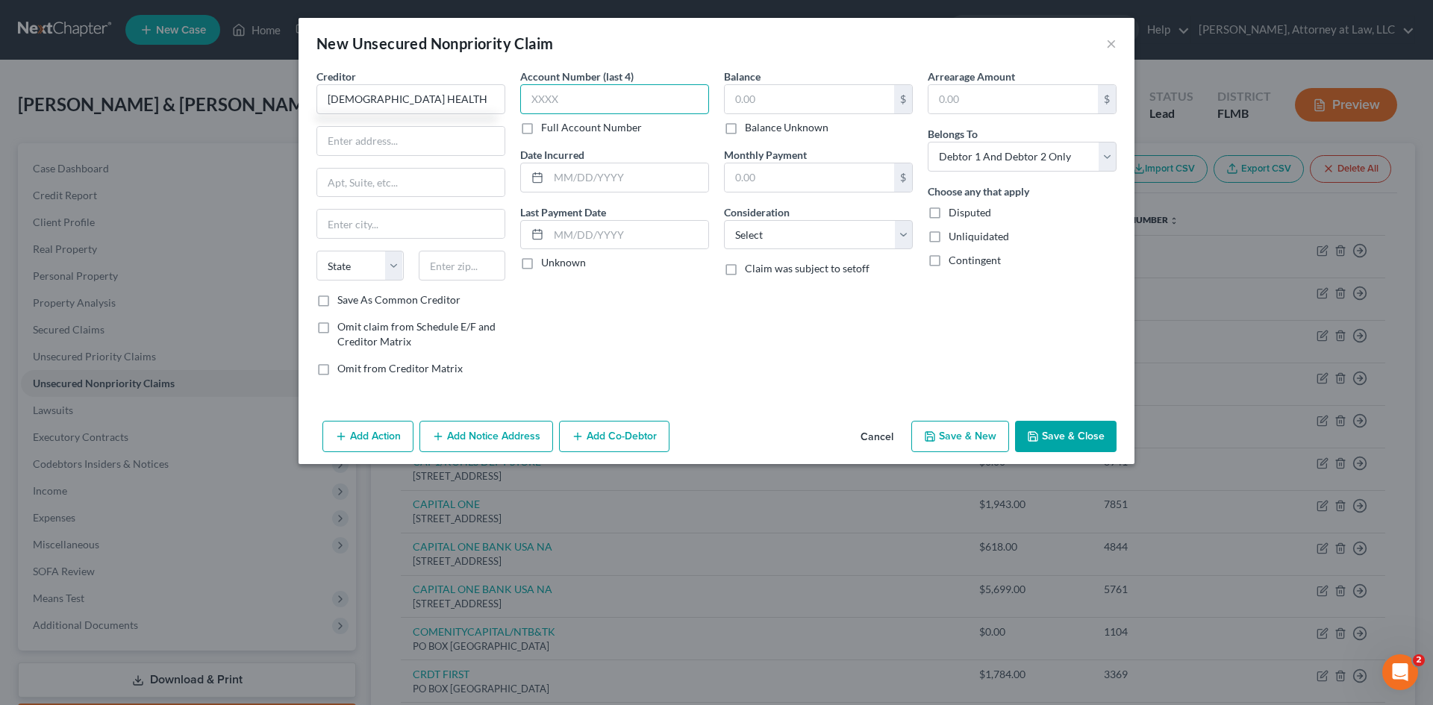
click at [570, 113] on input "text" at bounding box center [614, 99] width 189 height 30
click at [763, 99] on input "text" at bounding box center [809, 99] width 169 height 28
click at [972, 163] on select "Select Debtor 1 Only Debtor 2 Only Debtor 1 And Debtor 2 Only At Least One Of T…" at bounding box center [1022, 157] width 189 height 30
click at [928, 142] on select "Select Debtor 1 Only Debtor 2 Only Debtor 1 And Debtor 2 Only At Least One Of T…" at bounding box center [1022, 157] width 189 height 30
drag, startPoint x: 781, startPoint y: 233, endPoint x: 781, endPoint y: 249, distance: 15.7
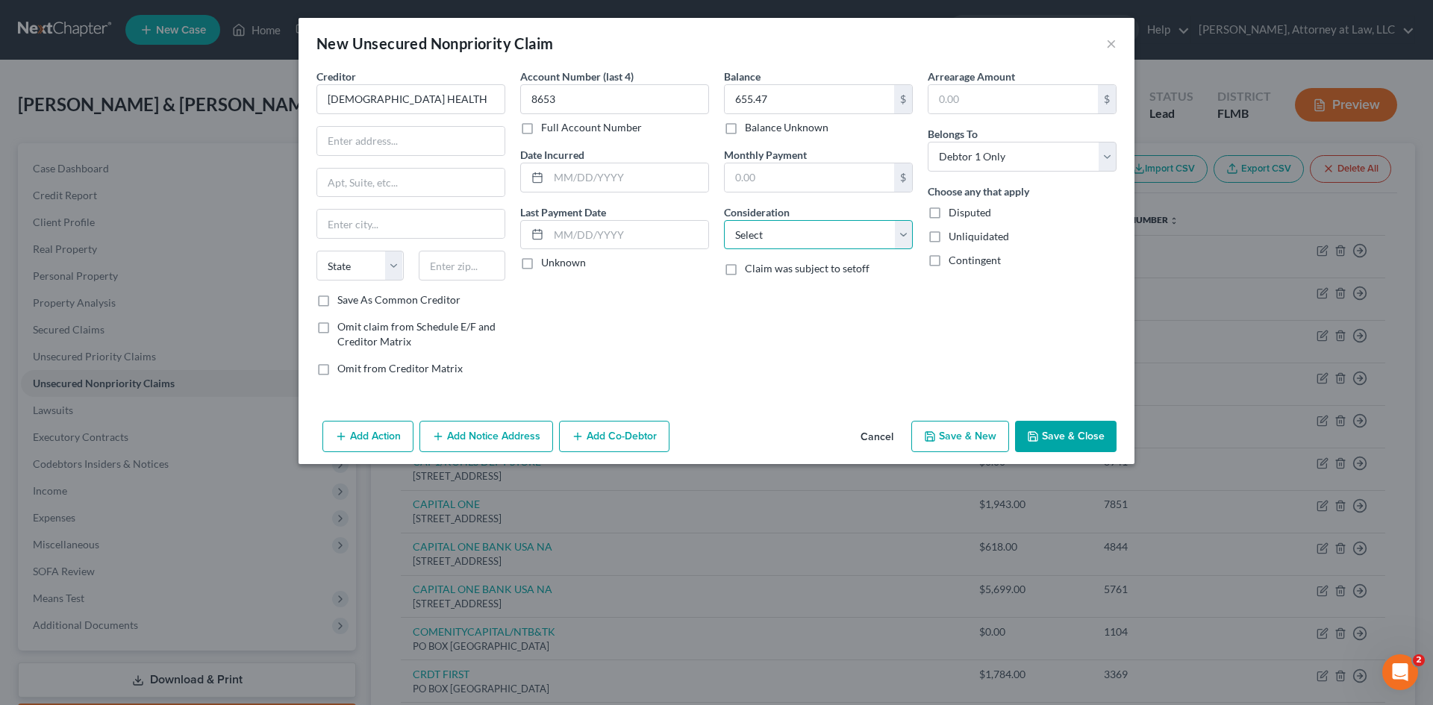
click at [781, 233] on select "Select Cable / Satellite Services Collection Agency Credit Card Debt Debt Couns…" at bounding box center [818, 235] width 189 height 30
click at [724, 220] on select "Select Cable / Satellite Services Collection Agency Credit Card Debt Debt Couns…" at bounding box center [818, 235] width 189 height 30
click at [553, 169] on input "text" at bounding box center [629, 177] width 160 height 28
click at [541, 266] on label "Unknown" at bounding box center [563, 262] width 45 height 15
click at [547, 265] on input "Unknown" at bounding box center [552, 260] width 10 height 10
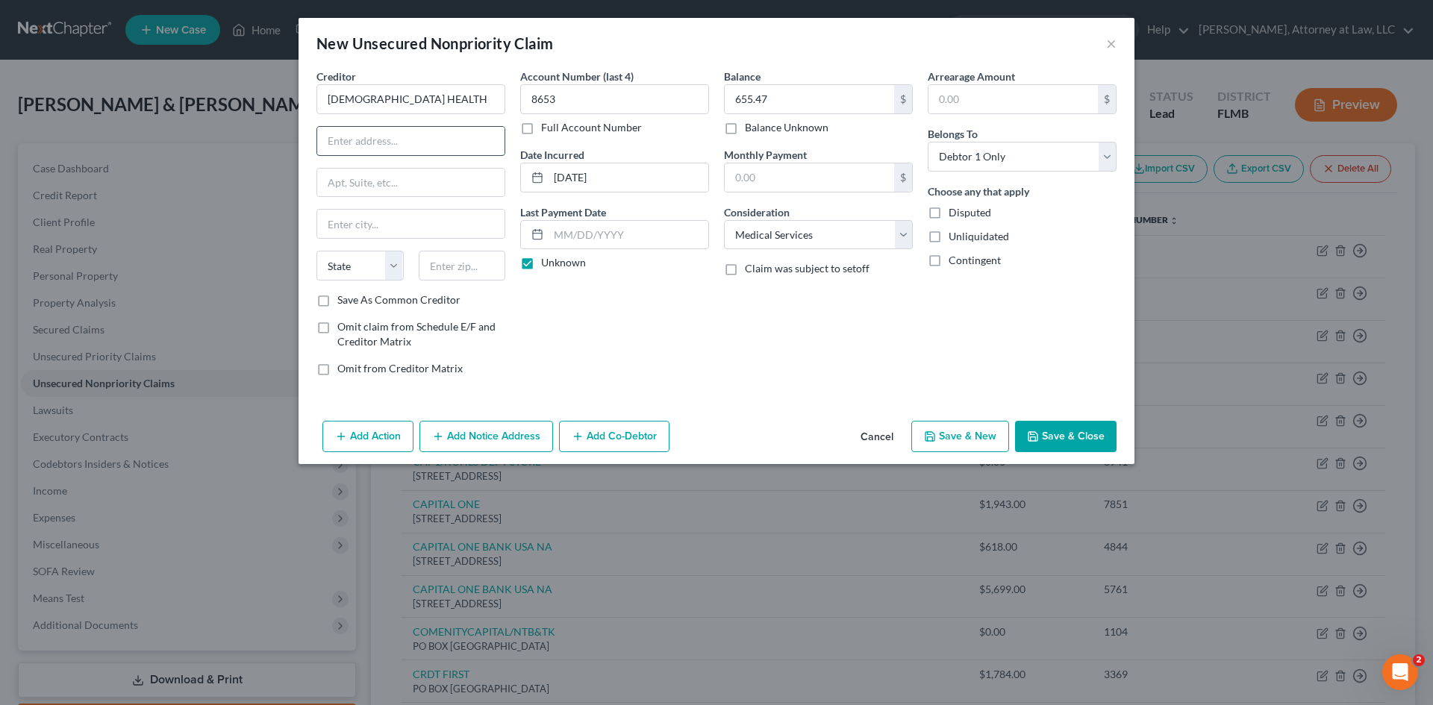
click at [405, 152] on input "text" at bounding box center [410, 141] width 187 height 28
click at [377, 222] on input "text" at bounding box center [410, 224] width 187 height 28
click at [387, 258] on select "State [US_STATE] AK AR AZ CA CO CT DE DC [GEOGRAPHIC_DATA] [GEOGRAPHIC_DATA] GU…" at bounding box center [360, 266] width 87 height 30
click at [317, 251] on select "State [US_STATE] AK AR AZ CA CO CT DE DC [GEOGRAPHIC_DATA] [GEOGRAPHIC_DATA] GU…" at bounding box center [360, 266] width 87 height 30
click at [467, 269] on input "text" at bounding box center [462, 266] width 87 height 30
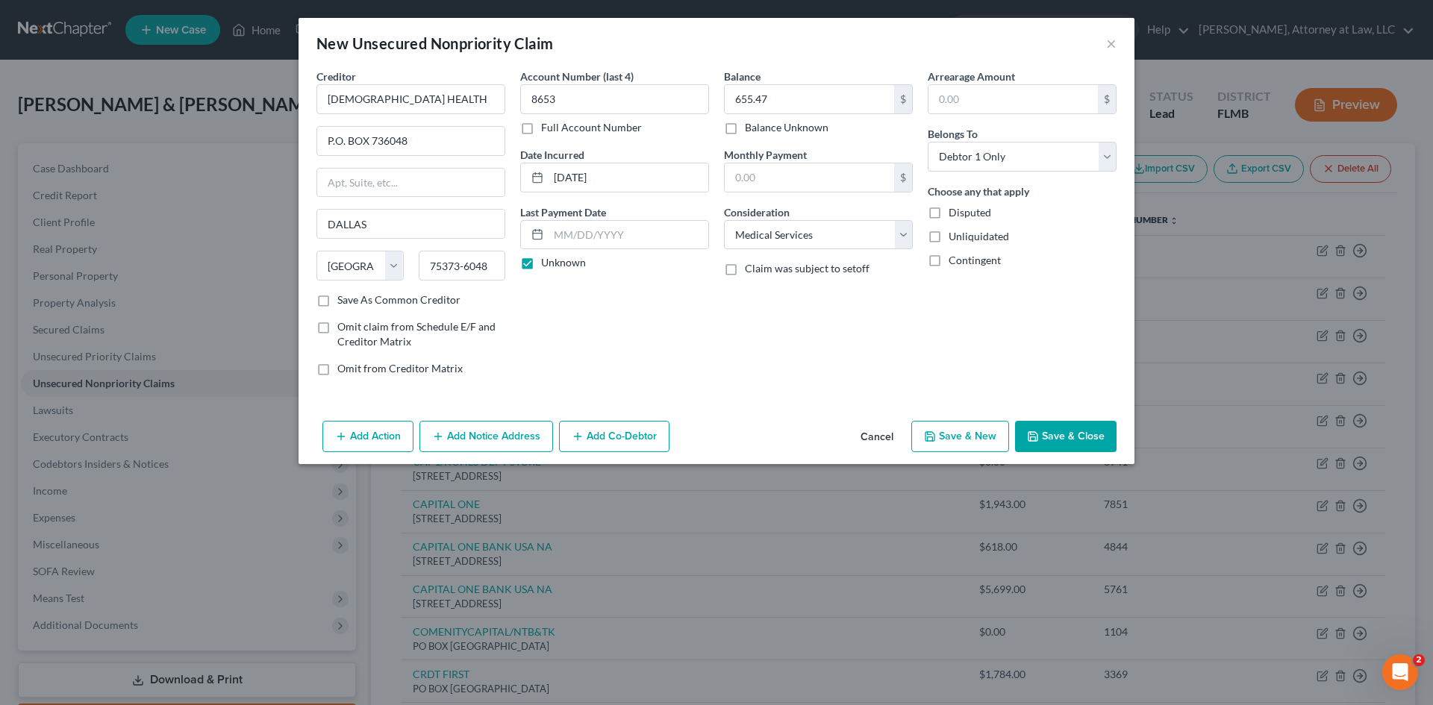
click at [970, 440] on button "Save & New" at bounding box center [960, 436] width 98 height 31
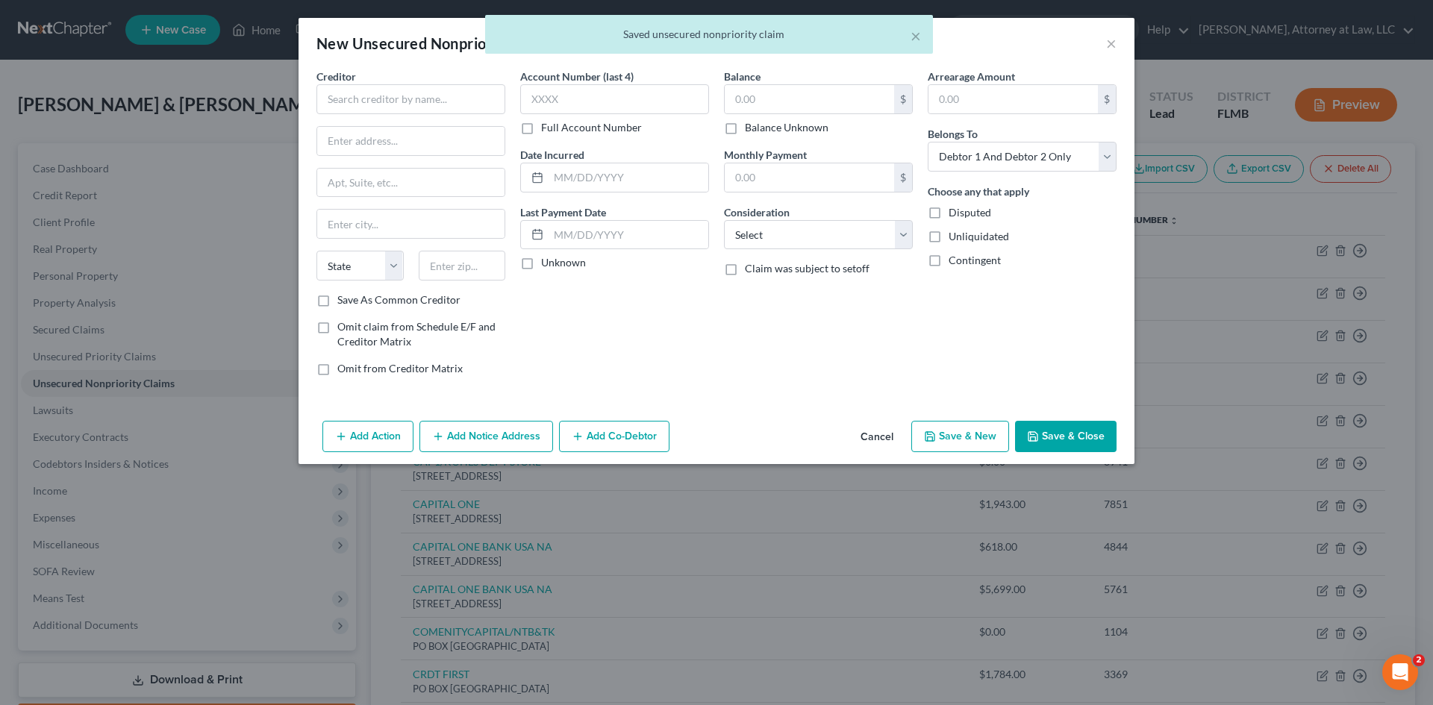
click at [414, 74] on div "Creditor *" at bounding box center [411, 92] width 189 height 46
click at [412, 95] on input "text" at bounding box center [411, 99] width 189 height 30
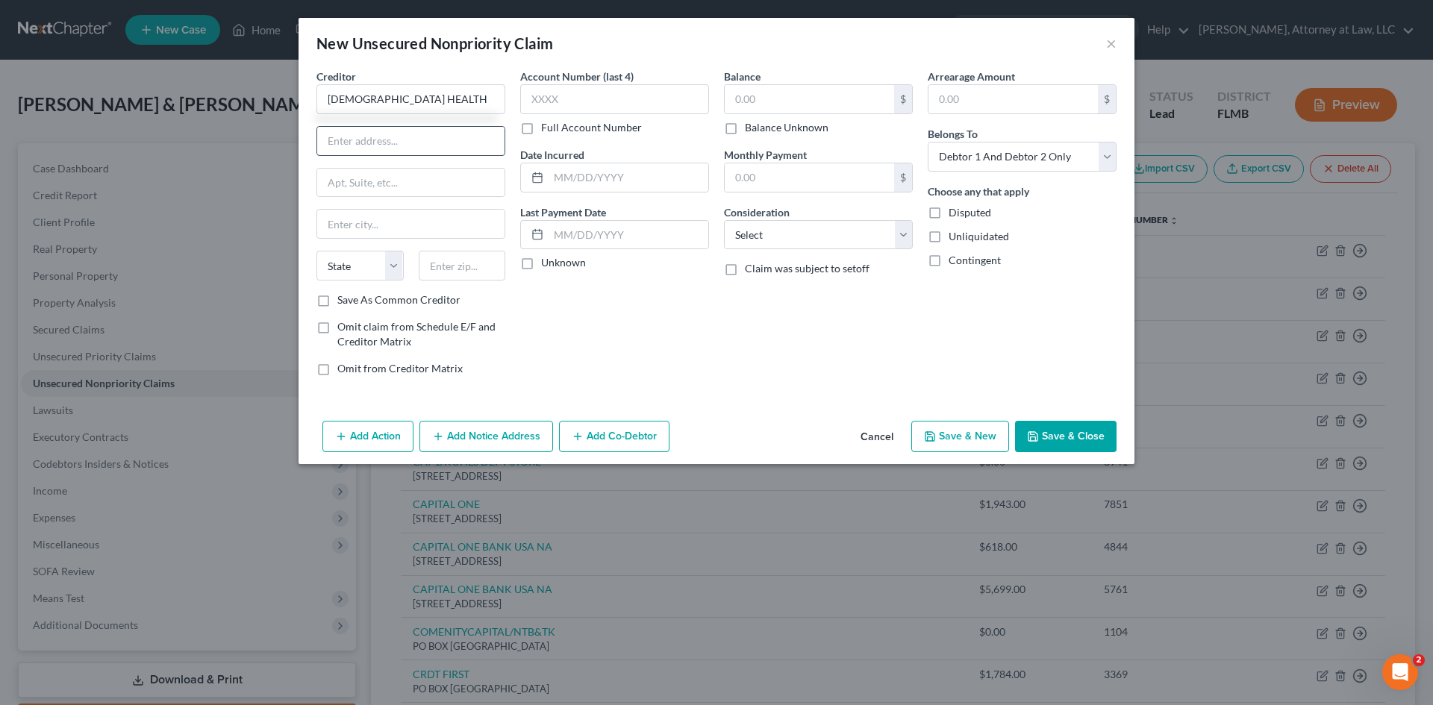
click at [402, 147] on input "text" at bounding box center [410, 141] width 187 height 28
click at [376, 230] on input "text" at bounding box center [410, 224] width 187 height 28
click at [401, 266] on select "State [US_STATE] AK AR AZ CA CO CT DE DC [GEOGRAPHIC_DATA] [GEOGRAPHIC_DATA] GU…" at bounding box center [360, 266] width 87 height 30
click at [317, 251] on select "State [US_STATE] AK AR AZ CA CO CT DE DC [GEOGRAPHIC_DATA] [GEOGRAPHIC_DATA] GU…" at bounding box center [360, 266] width 87 height 30
click at [473, 269] on input "text" at bounding box center [462, 266] width 87 height 30
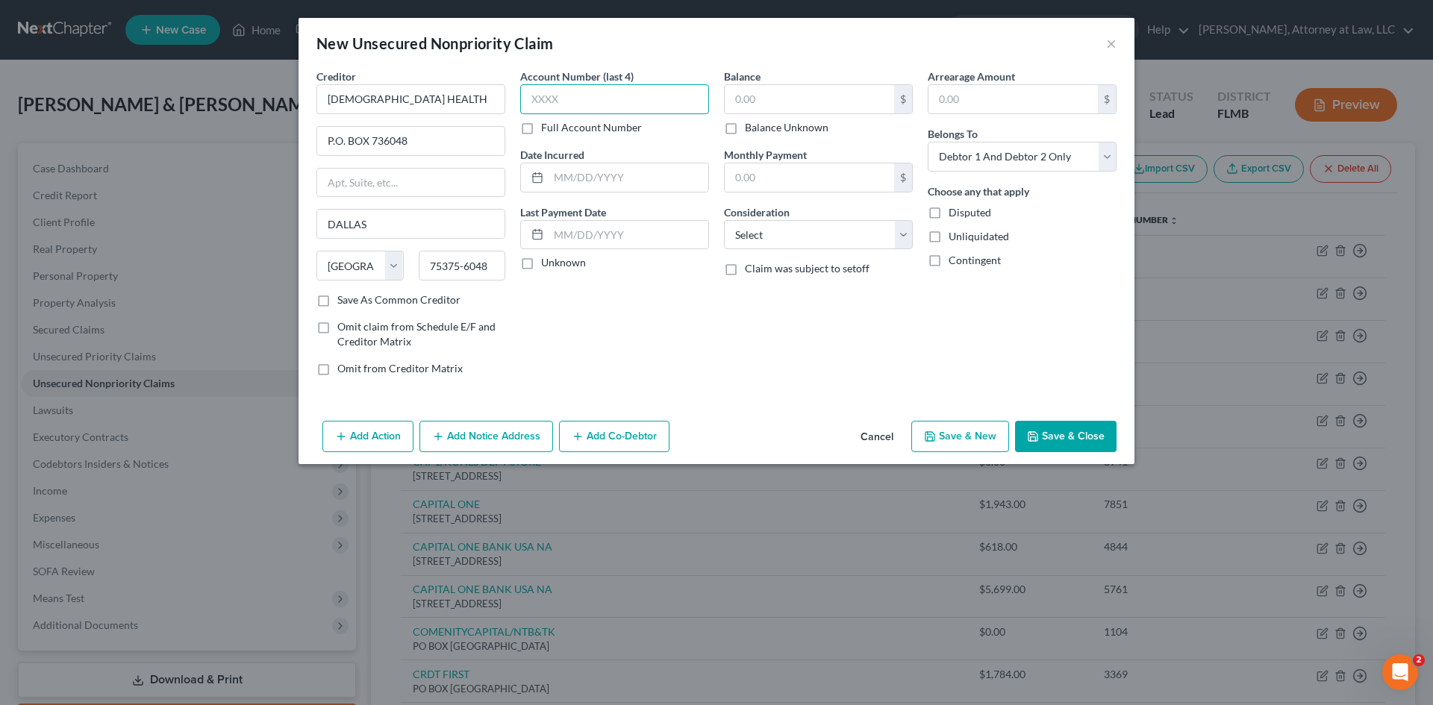
click at [561, 101] on input "text" at bounding box center [614, 99] width 189 height 30
click at [631, 170] on input "text" at bounding box center [629, 177] width 160 height 28
drag, startPoint x: 778, startPoint y: 235, endPoint x: 783, endPoint y: 248, distance: 13.7
click at [778, 235] on select "Select Cable / Satellite Services Collection Agency Credit Card Debt Debt Couns…" at bounding box center [818, 235] width 189 height 30
click at [724, 220] on select "Select Cable / Satellite Services Collection Agency Credit Card Debt Debt Couns…" at bounding box center [818, 235] width 189 height 30
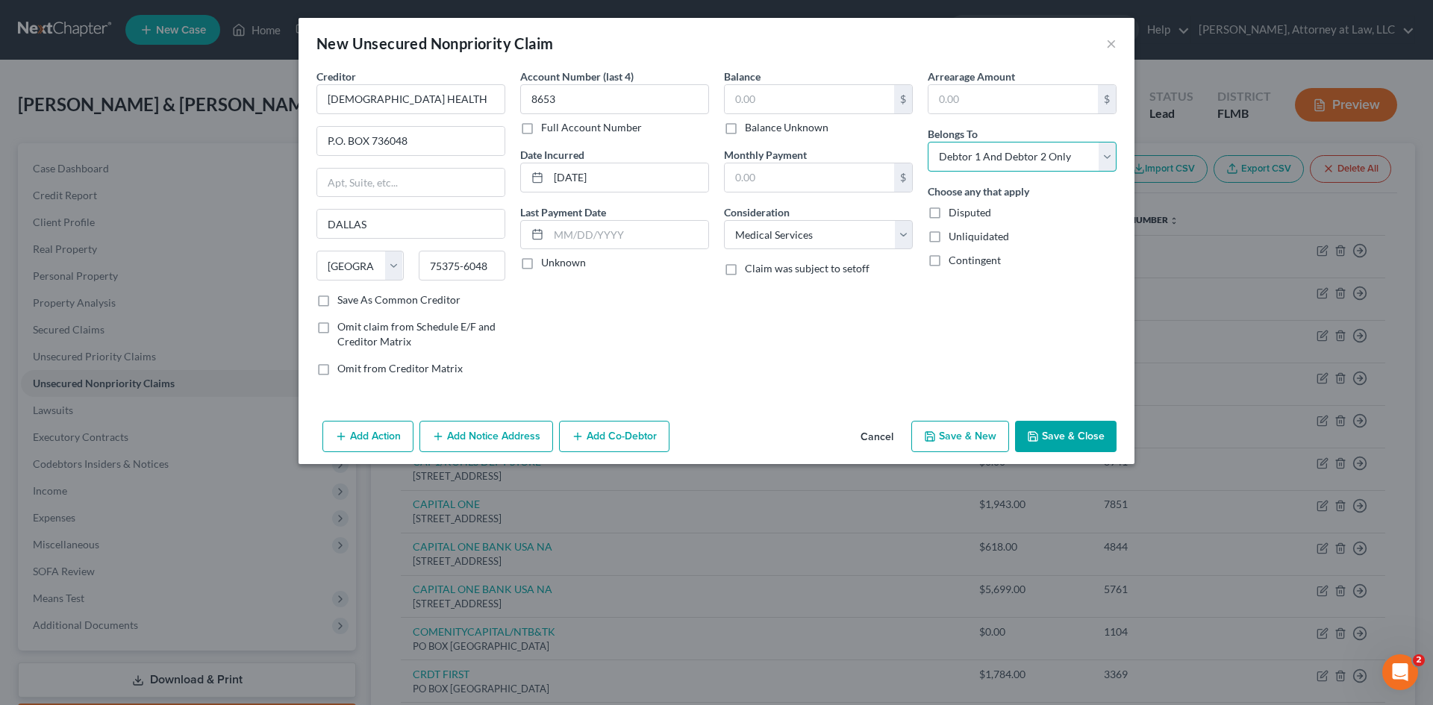
drag, startPoint x: 1076, startPoint y: 162, endPoint x: 1075, endPoint y: 171, distance: 9.1
click at [1077, 162] on select "Select Debtor 1 Only Debtor 2 Only Debtor 1 And Debtor 2 Only At Least One Of T…" at bounding box center [1022, 157] width 189 height 30
click at [928, 142] on select "Select Debtor 1 Only Debtor 2 Only Debtor 1 And Debtor 2 Only At Least One Of T…" at bounding box center [1022, 157] width 189 height 30
click at [541, 265] on label "Unknown" at bounding box center [563, 262] width 45 height 15
click at [547, 265] on input "Unknown" at bounding box center [552, 260] width 10 height 10
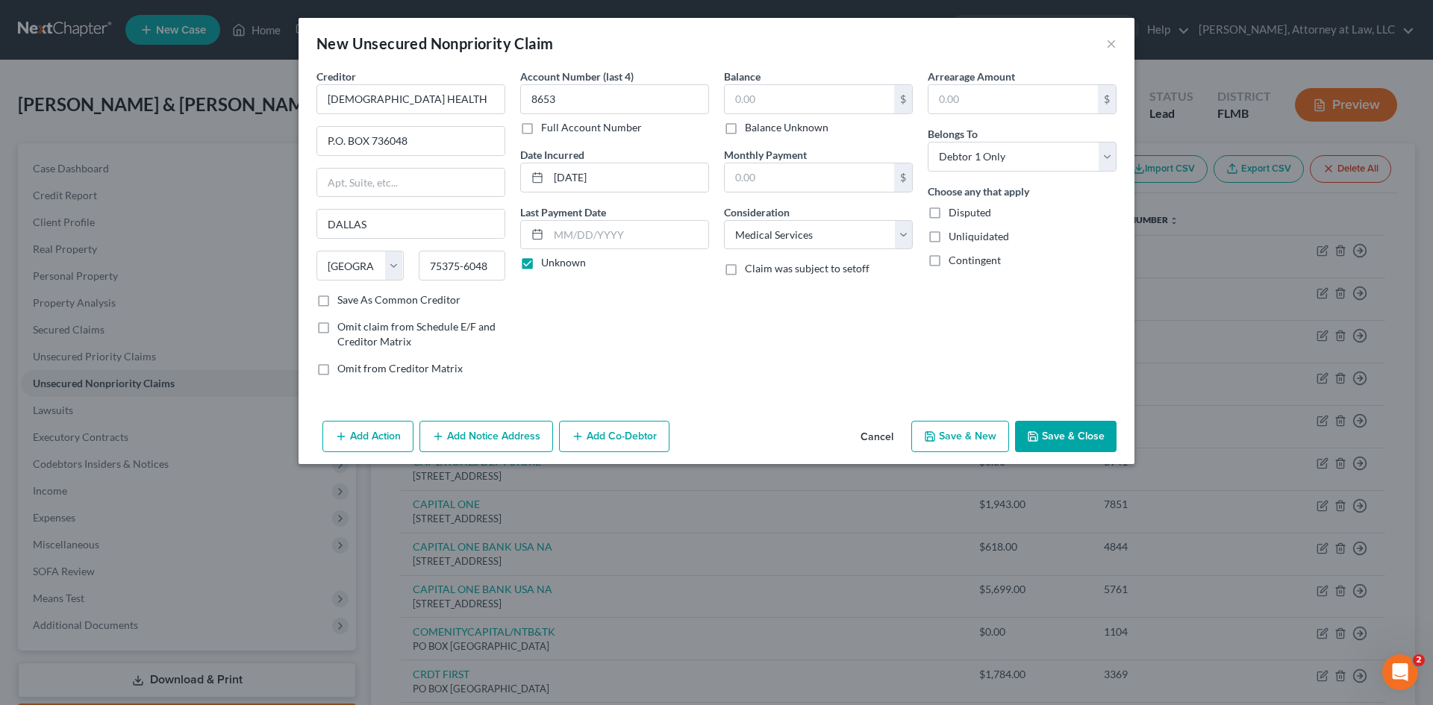
click at [936, 431] on icon "button" at bounding box center [930, 437] width 12 height 12
click at [364, 95] on input "text" at bounding box center [411, 99] width 189 height 30
click at [364, 96] on input "text" at bounding box center [411, 99] width 189 height 30
click at [592, 97] on input "text" at bounding box center [614, 99] width 189 height 30
click at [623, 171] on input "text" at bounding box center [629, 177] width 160 height 28
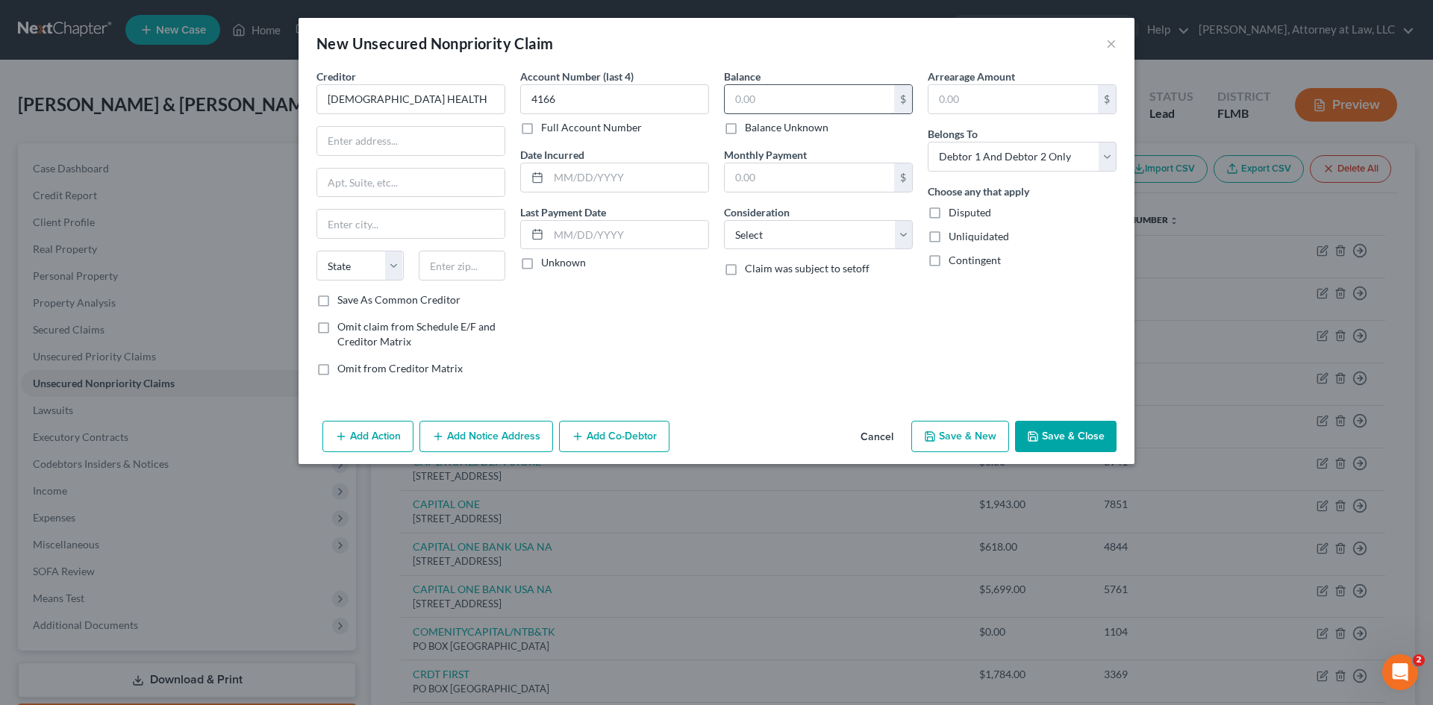
click at [762, 100] on input "text" at bounding box center [809, 99] width 169 height 28
click at [583, 184] on input "text" at bounding box center [629, 177] width 160 height 28
click at [541, 264] on label "Unknown" at bounding box center [563, 262] width 45 height 15
click at [547, 264] on input "Unknown" at bounding box center [552, 260] width 10 height 10
drag, startPoint x: 884, startPoint y: 223, endPoint x: 880, endPoint y: 247, distance: 24.2
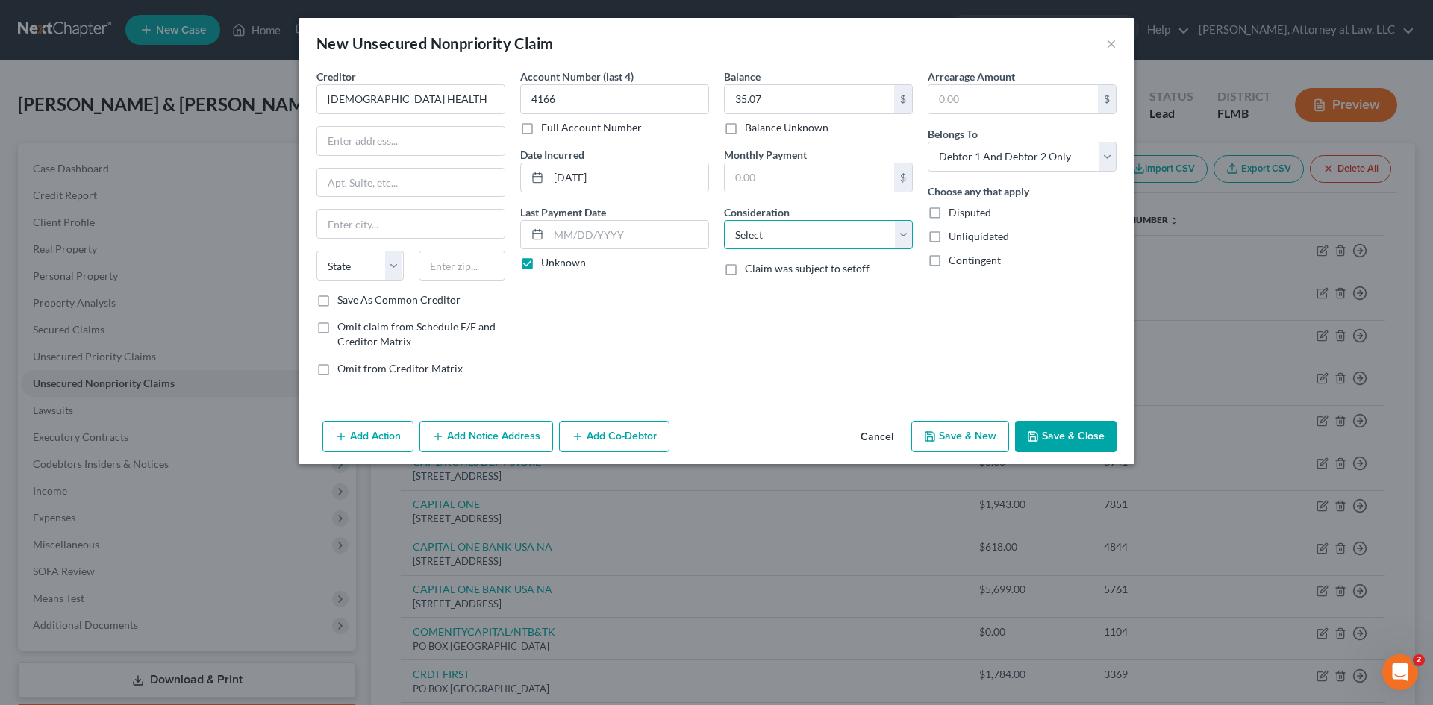
click at [884, 224] on select "Select Cable / Satellite Services Collection Agency Credit Card Debt Debt Couns…" at bounding box center [818, 235] width 189 height 30
click at [724, 220] on select "Select Cable / Satellite Services Collection Agency Credit Card Debt Debt Couns…" at bounding box center [818, 235] width 189 height 30
click at [430, 142] on input "text" at bounding box center [410, 141] width 187 height 28
click at [355, 228] on input "text" at bounding box center [410, 224] width 187 height 28
click at [340, 274] on select "State [US_STATE] AK AR AZ CA CO CT DE DC [GEOGRAPHIC_DATA] [GEOGRAPHIC_DATA] GU…" at bounding box center [360, 266] width 87 height 30
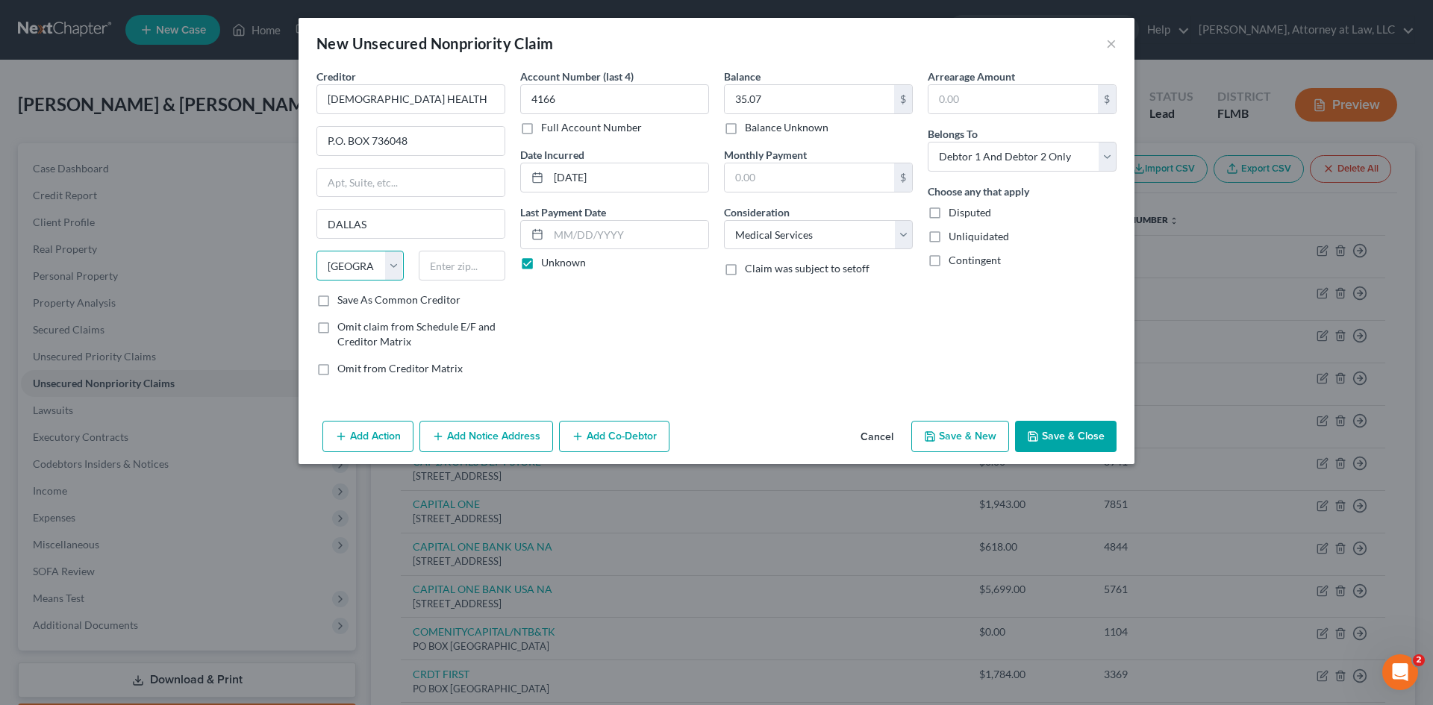
click at [317, 251] on select "State [US_STATE] AK AR AZ CA CO CT DE DC [GEOGRAPHIC_DATA] [GEOGRAPHIC_DATA] GU…" at bounding box center [360, 266] width 87 height 30
drag, startPoint x: 440, startPoint y: 272, endPoint x: 455, endPoint y: 272, distance: 15.7
click at [440, 272] on input "text" at bounding box center [462, 266] width 87 height 30
drag, startPoint x: 1051, startPoint y: 146, endPoint x: 1041, endPoint y: 171, distance: 27.4
click at [1051, 146] on select "Select Debtor 1 Only Debtor 2 Only Debtor 1 And Debtor 2 Only At Least One Of T…" at bounding box center [1022, 157] width 189 height 30
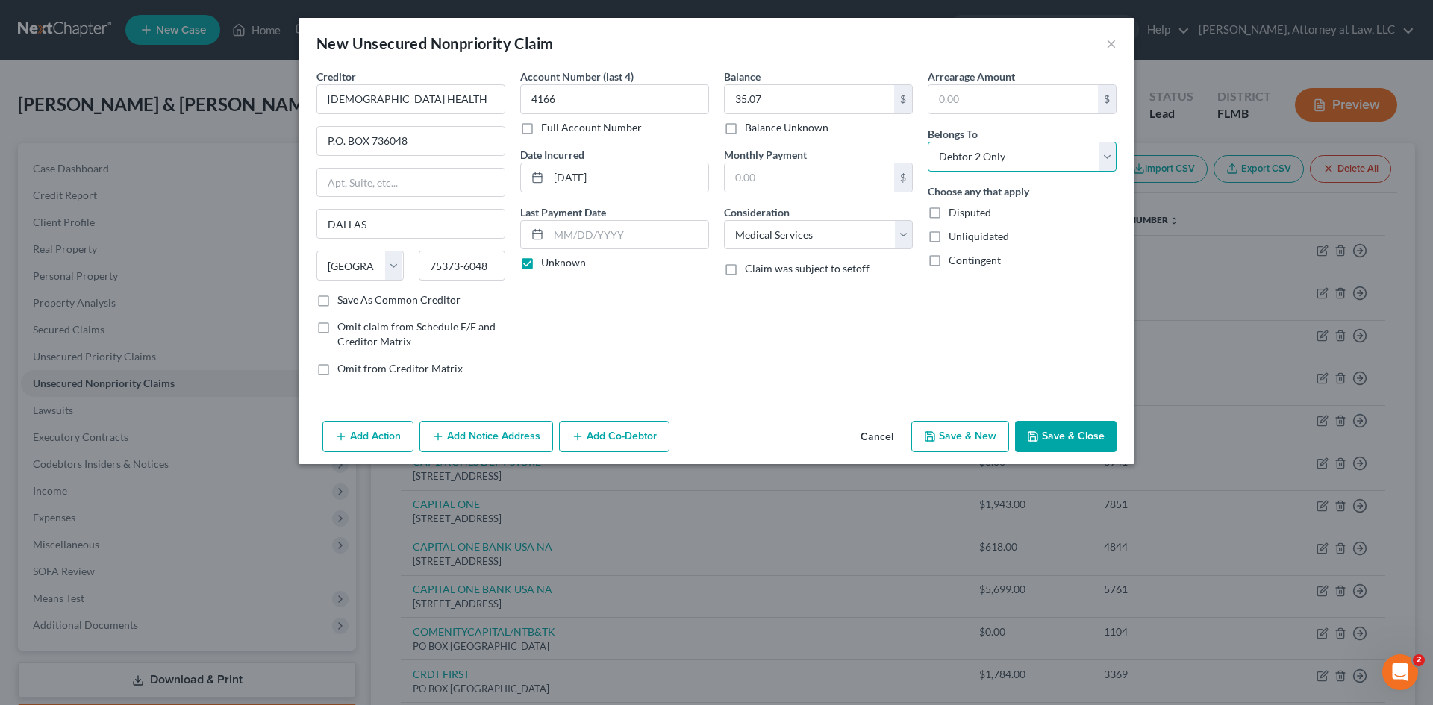
click at [928, 142] on select "Select Debtor 1 Only Debtor 2 Only Debtor 1 And Debtor 2 Only At Least One Of T…" at bounding box center [1022, 157] width 189 height 30
click at [967, 432] on button "Save & New" at bounding box center [960, 436] width 98 height 31
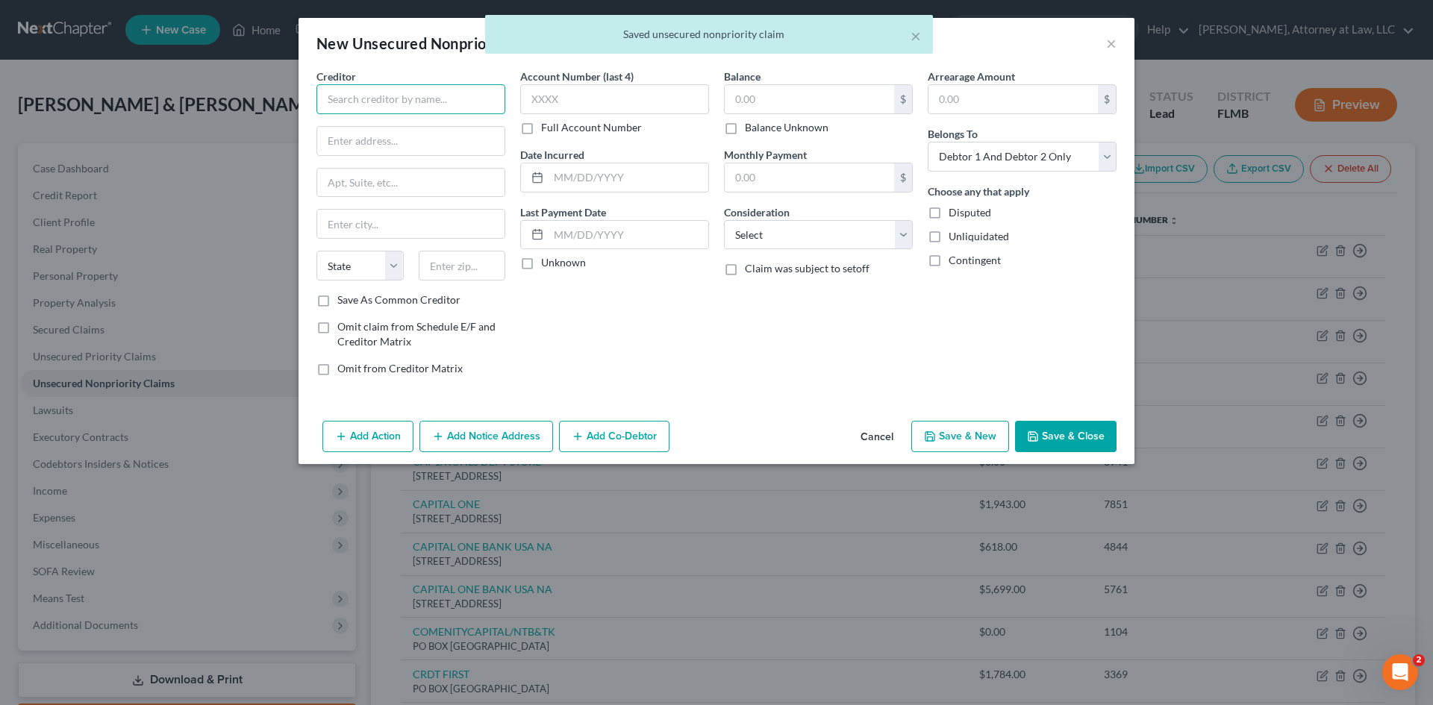
click at [434, 112] on input "text" at bounding box center [411, 99] width 189 height 30
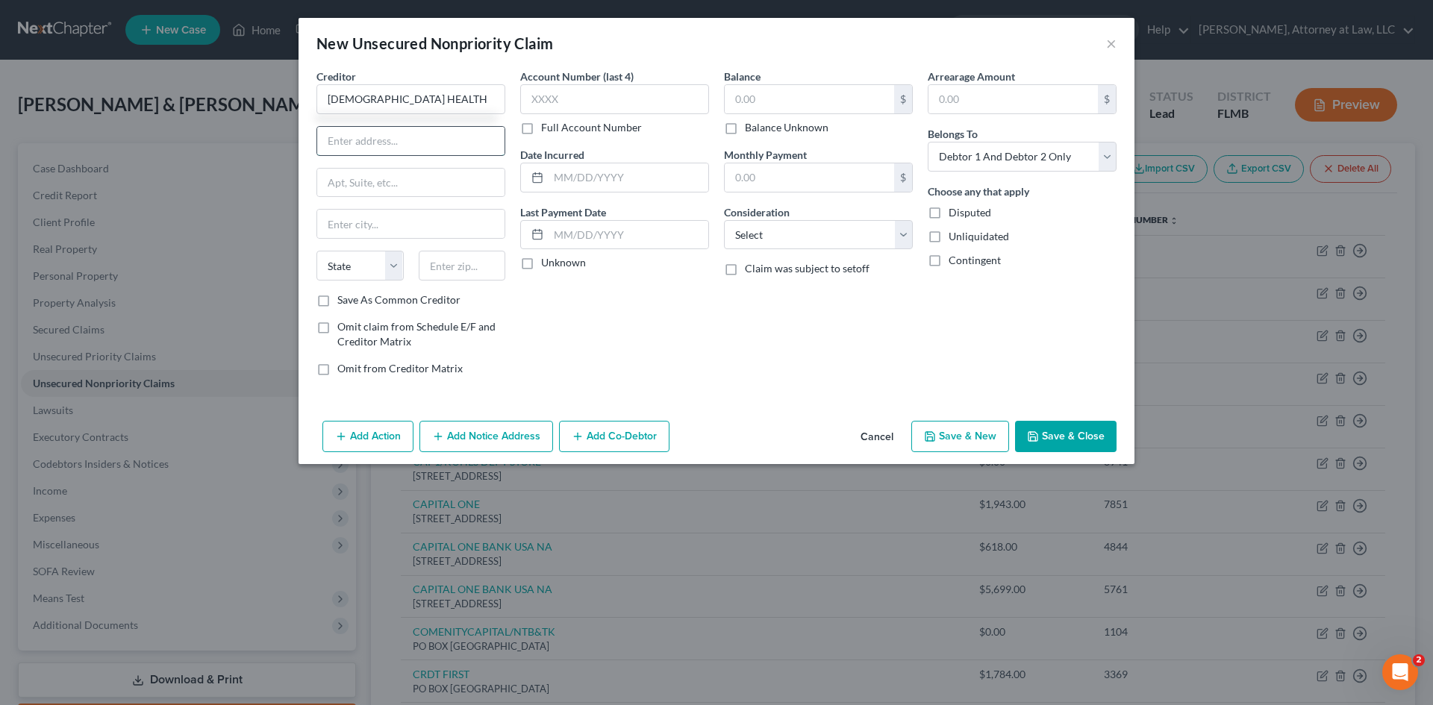
click at [428, 132] on input "text" at bounding box center [410, 141] width 187 height 28
click at [401, 230] on input "text" at bounding box center [410, 224] width 187 height 28
click at [369, 273] on select "State [US_STATE] AK AR AZ CA CO CT DE DC [GEOGRAPHIC_DATA] [GEOGRAPHIC_DATA] GU…" at bounding box center [360, 266] width 87 height 30
click at [317, 251] on select "State [US_STATE] AK AR AZ CA CO CT DE DC [GEOGRAPHIC_DATA] [GEOGRAPHIC_DATA] GU…" at bounding box center [360, 266] width 87 height 30
click at [461, 257] on input "text" at bounding box center [462, 266] width 87 height 30
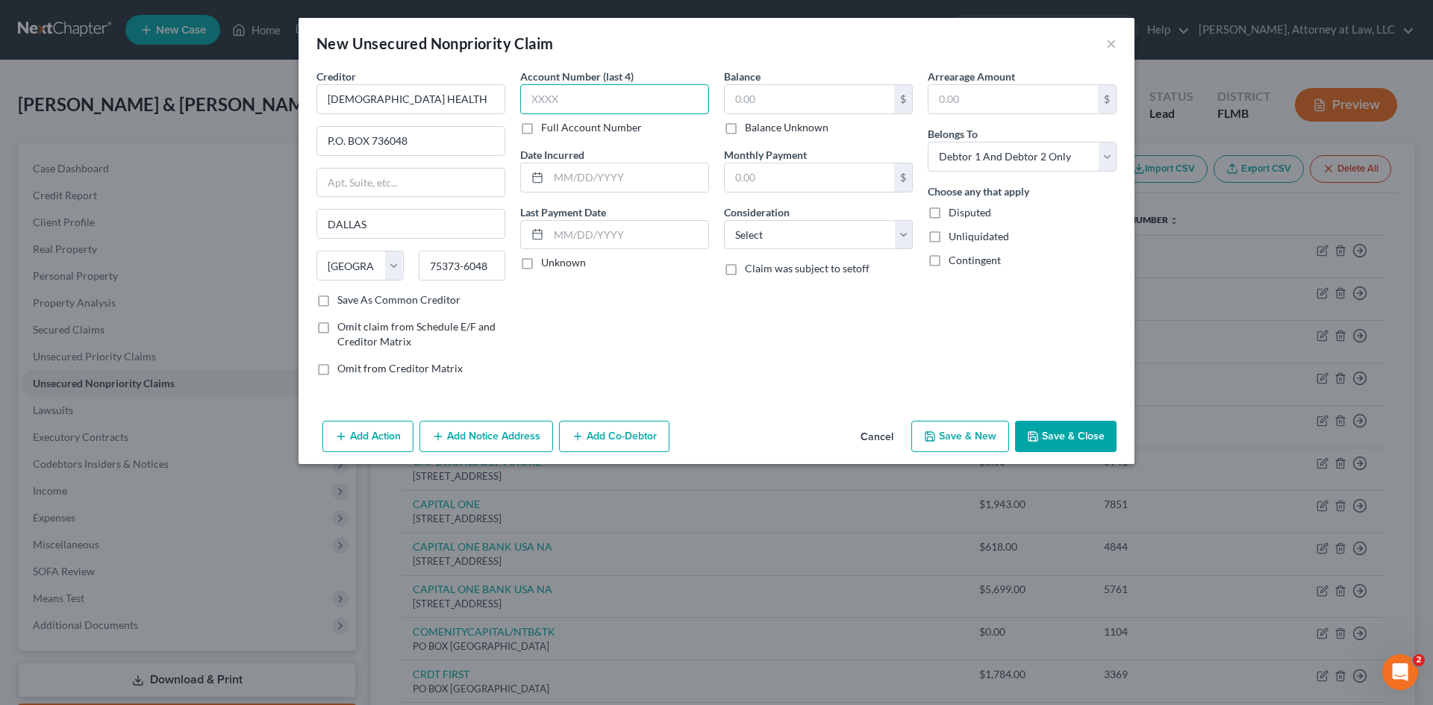
click at [593, 104] on input "text" at bounding box center [614, 99] width 189 height 30
click at [541, 262] on label "Unknown" at bounding box center [563, 262] width 45 height 15
click at [547, 262] on input "Unknown" at bounding box center [552, 260] width 10 height 10
click at [585, 179] on input "text" at bounding box center [629, 177] width 160 height 28
click at [805, 225] on select "Select Cable / Satellite Services Collection Agency Credit Card Debt Debt Couns…" at bounding box center [818, 235] width 189 height 30
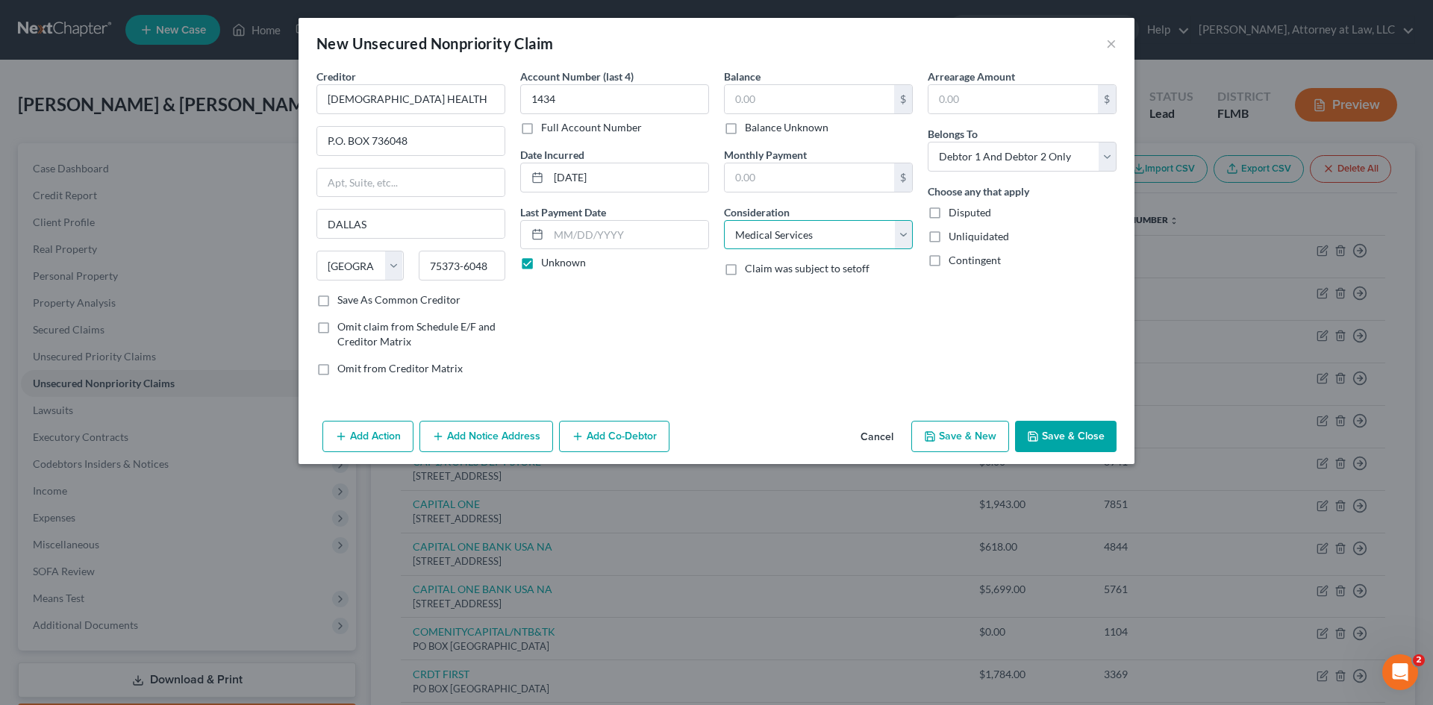
click at [724, 220] on select "Select Cable / Satellite Services Collection Agency Credit Card Debt Debt Couns…" at bounding box center [818, 235] width 189 height 30
drag, startPoint x: 1073, startPoint y: 150, endPoint x: 1058, endPoint y: 168, distance: 23.8
click at [1073, 151] on select "Select Debtor 1 Only Debtor 2 Only Debtor 1 And Debtor 2 Only At Least One Of T…" at bounding box center [1022, 157] width 189 height 30
click at [928, 142] on select "Select Debtor 1 Only Debtor 2 Only Debtor 1 And Debtor 2 Only At Least One Of T…" at bounding box center [1022, 157] width 189 height 30
click at [769, 104] on input "text" at bounding box center [809, 99] width 169 height 28
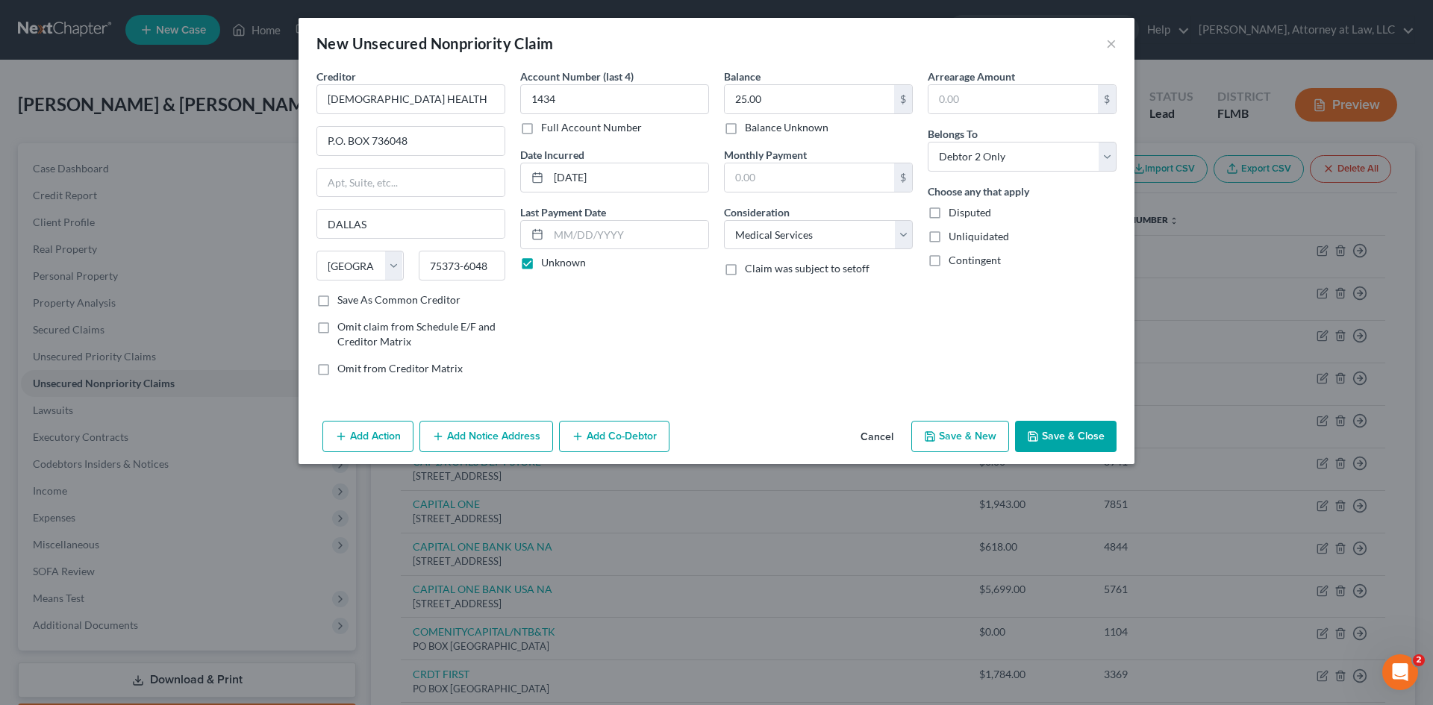
drag, startPoint x: 974, startPoint y: 432, endPoint x: 975, endPoint y: 440, distance: 7.5
click at [975, 440] on button "Save & New" at bounding box center [960, 436] width 98 height 31
click at [421, 93] on input "text" at bounding box center [411, 99] width 189 height 30
click at [599, 91] on input "text" at bounding box center [614, 99] width 189 height 30
click at [802, 108] on input "text" at bounding box center [809, 99] width 169 height 28
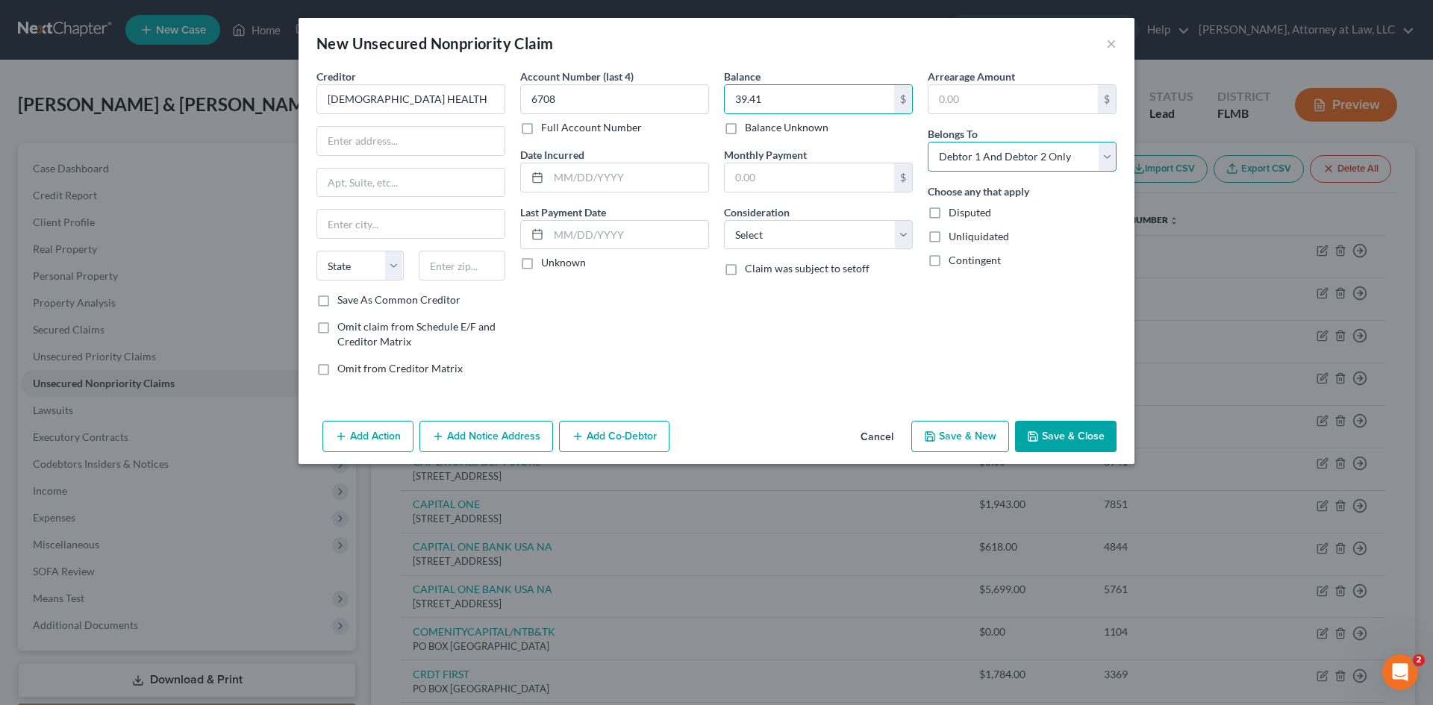
click at [1005, 169] on select "Select Debtor 1 Only Debtor 2 Only Debtor 1 And Debtor 2 Only At Least One Of T…" at bounding box center [1022, 157] width 189 height 30
click at [928, 142] on select "Select Debtor 1 Only Debtor 2 Only Debtor 1 And Debtor 2 Only At Least One Of T…" at bounding box center [1022, 157] width 189 height 30
drag, startPoint x: 763, startPoint y: 233, endPoint x: 770, endPoint y: 249, distance: 17.1
click at [763, 233] on select "Select Cable / Satellite Services Collection Agency Credit Card Debt Debt Couns…" at bounding box center [818, 235] width 189 height 30
click at [724, 220] on select "Select Cable / Satellite Services Collection Agency Credit Card Debt Debt Couns…" at bounding box center [818, 235] width 189 height 30
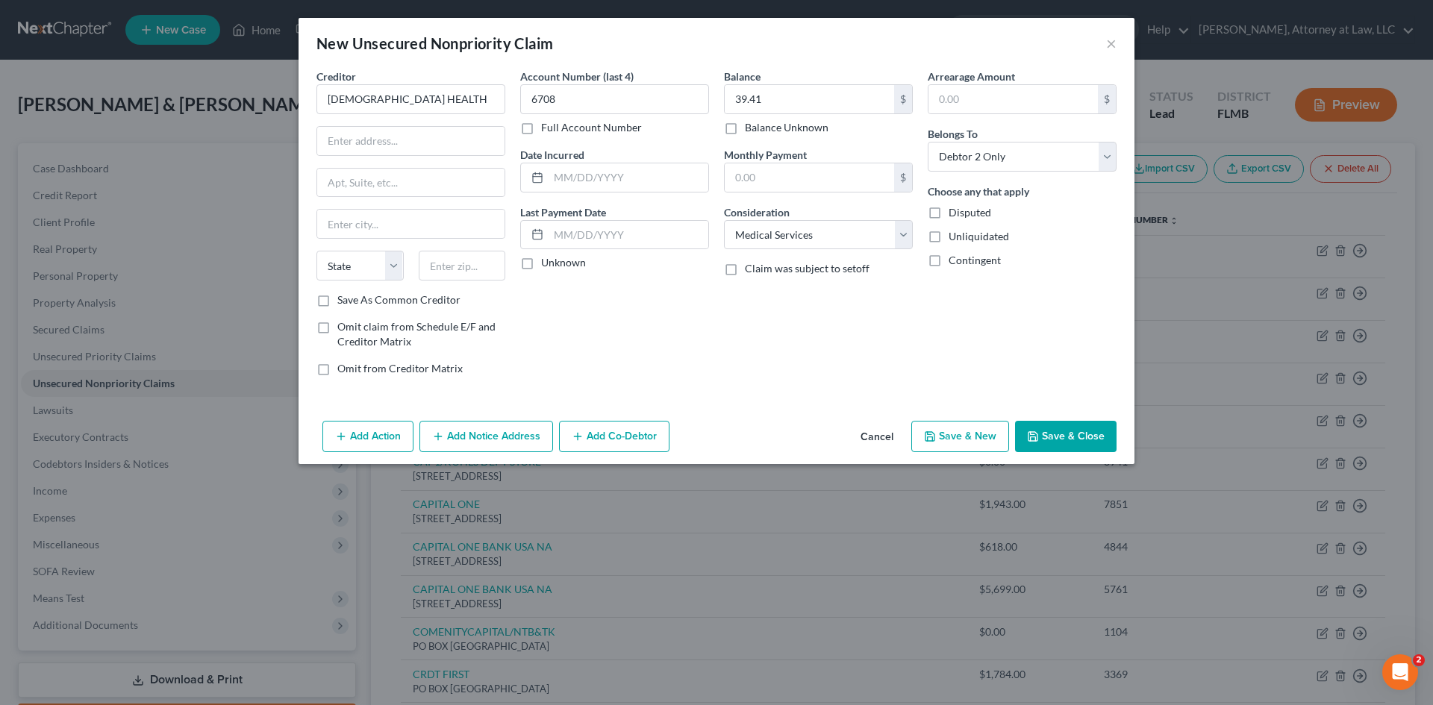
click at [541, 261] on label "Unknown" at bounding box center [563, 262] width 45 height 15
click at [547, 261] on input "Unknown" at bounding box center [552, 260] width 10 height 10
click at [576, 172] on input "text" at bounding box center [629, 177] width 160 height 28
drag, startPoint x: 378, startPoint y: 147, endPoint x: 376, endPoint y: 166, distance: 19.5
click at [378, 149] on input "text" at bounding box center [410, 141] width 187 height 28
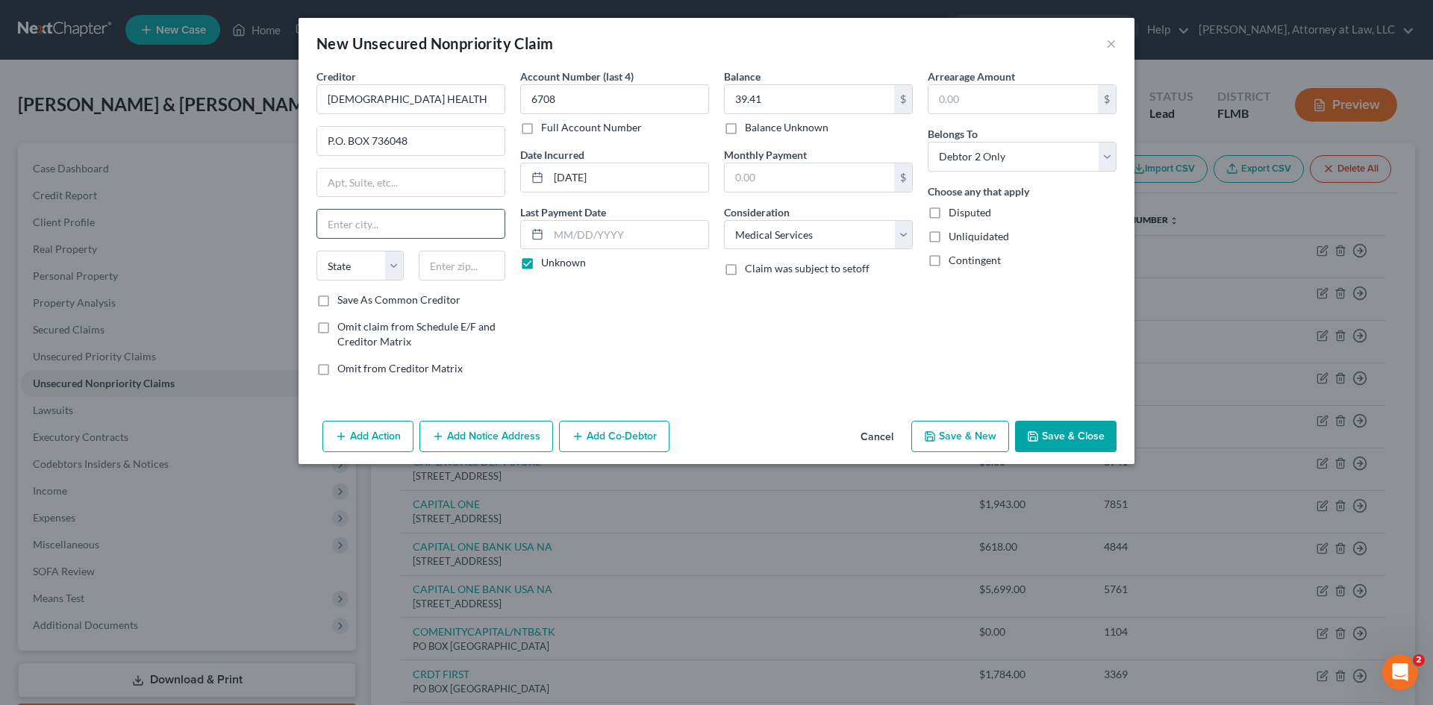
click at [366, 213] on input "text" at bounding box center [410, 224] width 187 height 28
drag, startPoint x: 389, startPoint y: 267, endPoint x: 384, endPoint y: 275, distance: 9.7
click at [389, 267] on select "State [US_STATE] AK AR AZ CA CO CT DE DC [GEOGRAPHIC_DATA] [GEOGRAPHIC_DATA] GU…" at bounding box center [360, 266] width 87 height 30
click at [378, 268] on select "State [US_STATE] AK AR AZ CA CO CT DE DC [GEOGRAPHIC_DATA] [GEOGRAPHIC_DATA] GU…" at bounding box center [360, 266] width 87 height 30
click at [317, 251] on select "State [US_STATE] AK AR AZ CA CO CT DE DC [GEOGRAPHIC_DATA] [GEOGRAPHIC_DATA] GU…" at bounding box center [360, 266] width 87 height 30
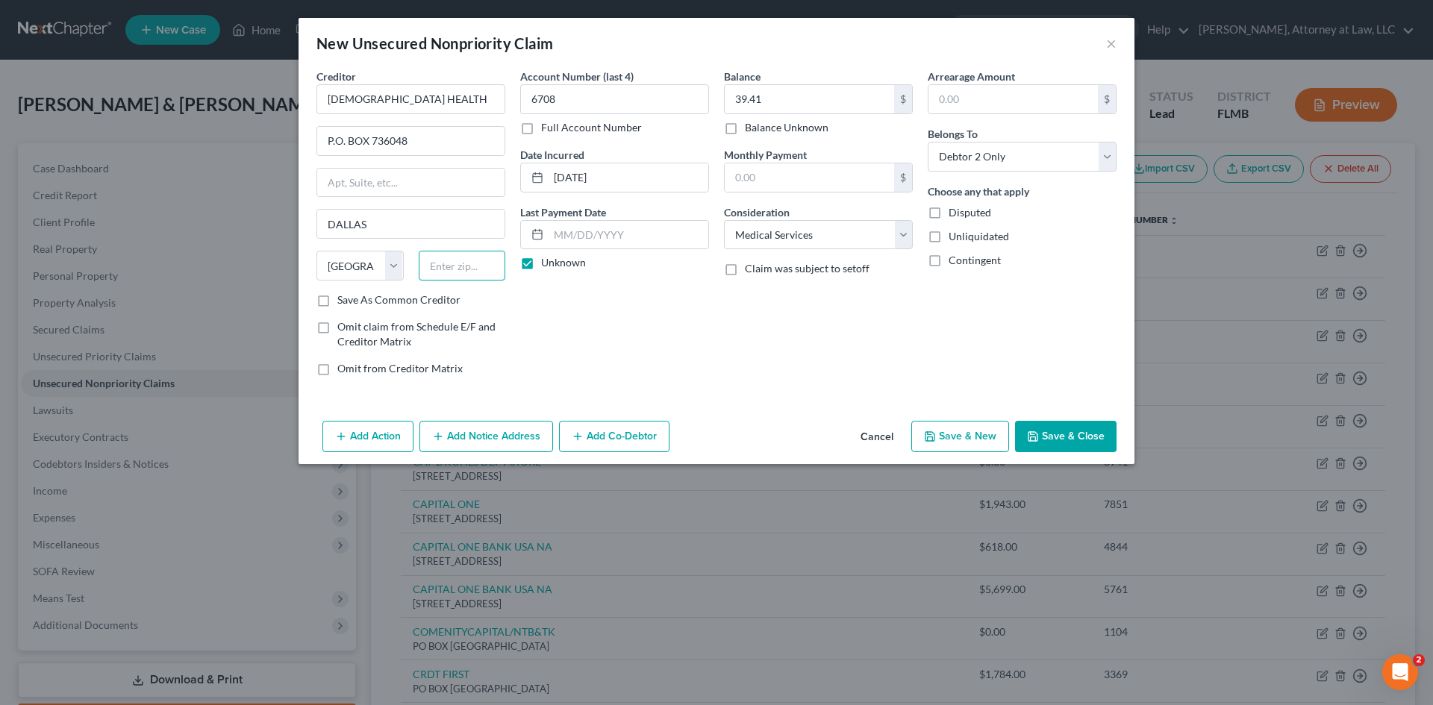
click at [449, 268] on input "text" at bounding box center [462, 266] width 87 height 30
click at [953, 443] on button "Save & New" at bounding box center [960, 436] width 98 height 31
click at [385, 107] on input "text" at bounding box center [411, 99] width 189 height 30
click at [451, 143] on input "text" at bounding box center [410, 141] width 187 height 28
click at [379, 220] on input "text" at bounding box center [410, 224] width 187 height 28
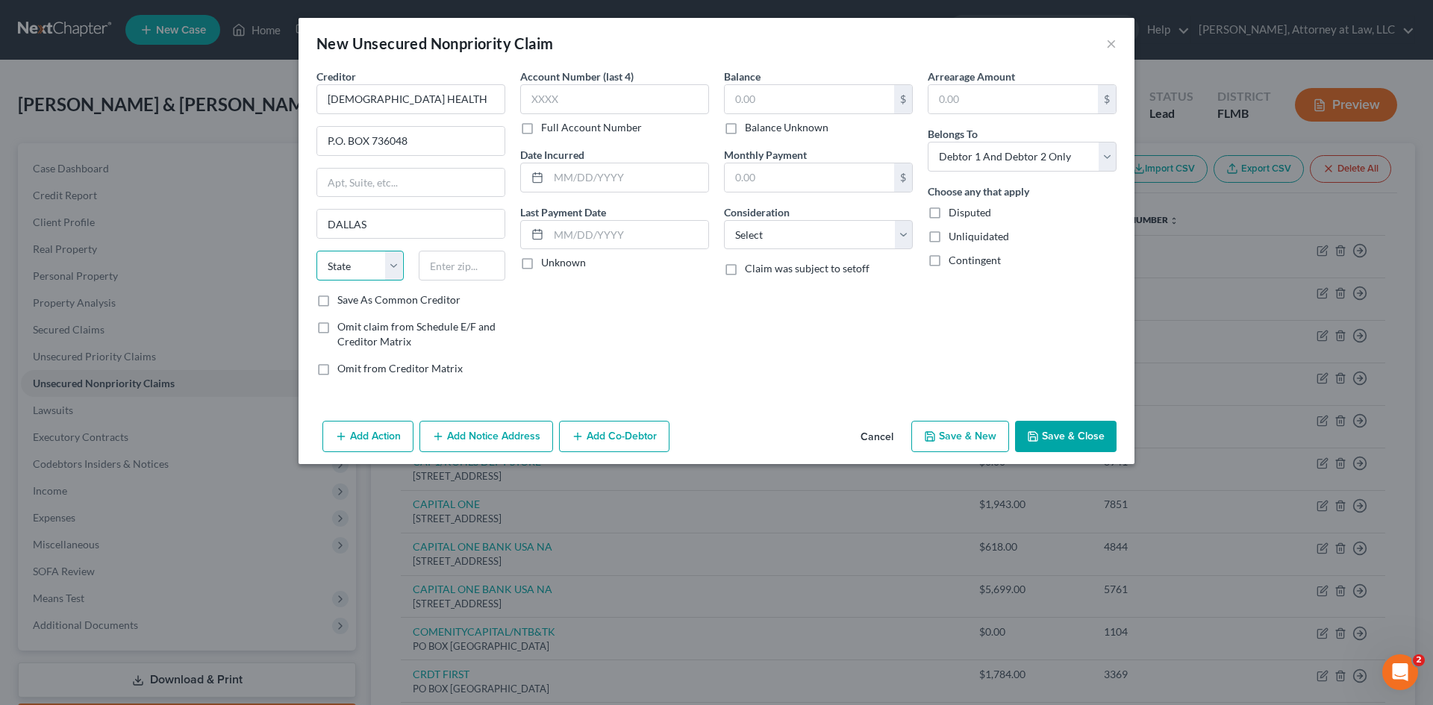
click at [370, 276] on select "State [US_STATE] AK AR AZ CA CO CT DE DC [GEOGRAPHIC_DATA] [GEOGRAPHIC_DATA] GU…" at bounding box center [360, 266] width 87 height 30
click at [317, 251] on select "State [US_STATE] AK AR AZ CA CO CT DE DC [GEOGRAPHIC_DATA] [GEOGRAPHIC_DATA] GU…" at bounding box center [360, 266] width 87 height 30
click at [341, 546] on div "New Unsecured Nonpriority Claim × Creditor * BAPTIST HEALTH P.O. BOX 736048 [GE…" at bounding box center [716, 352] width 1433 height 705
click at [480, 265] on input "text" at bounding box center [462, 266] width 87 height 30
click at [583, 180] on input "text" at bounding box center [629, 177] width 160 height 28
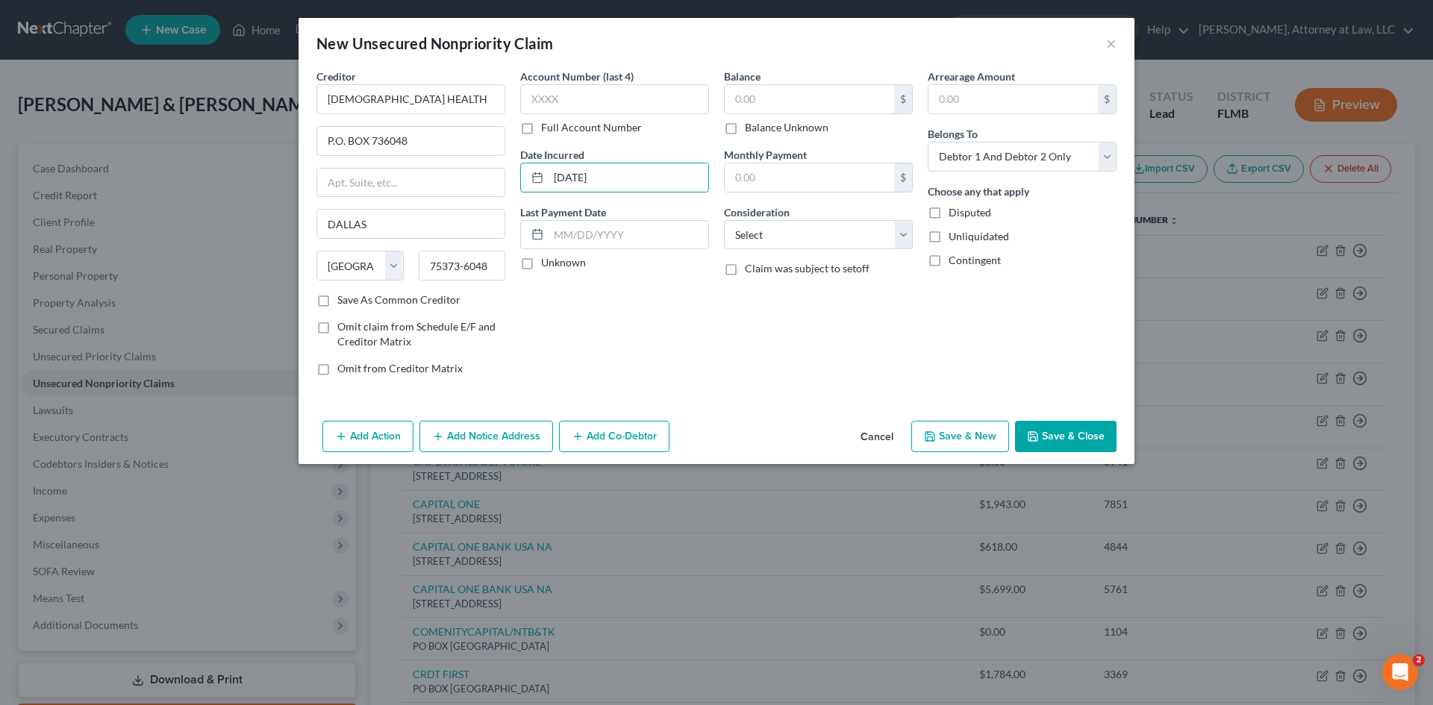
click at [541, 266] on label "Unknown" at bounding box center [563, 262] width 45 height 15
click at [547, 265] on input "Unknown" at bounding box center [552, 260] width 10 height 10
click at [608, 93] on input "text" at bounding box center [614, 99] width 189 height 30
click at [755, 96] on input "text" at bounding box center [809, 99] width 169 height 28
drag, startPoint x: 1088, startPoint y: 150, endPoint x: 1076, endPoint y: 170, distance: 23.1
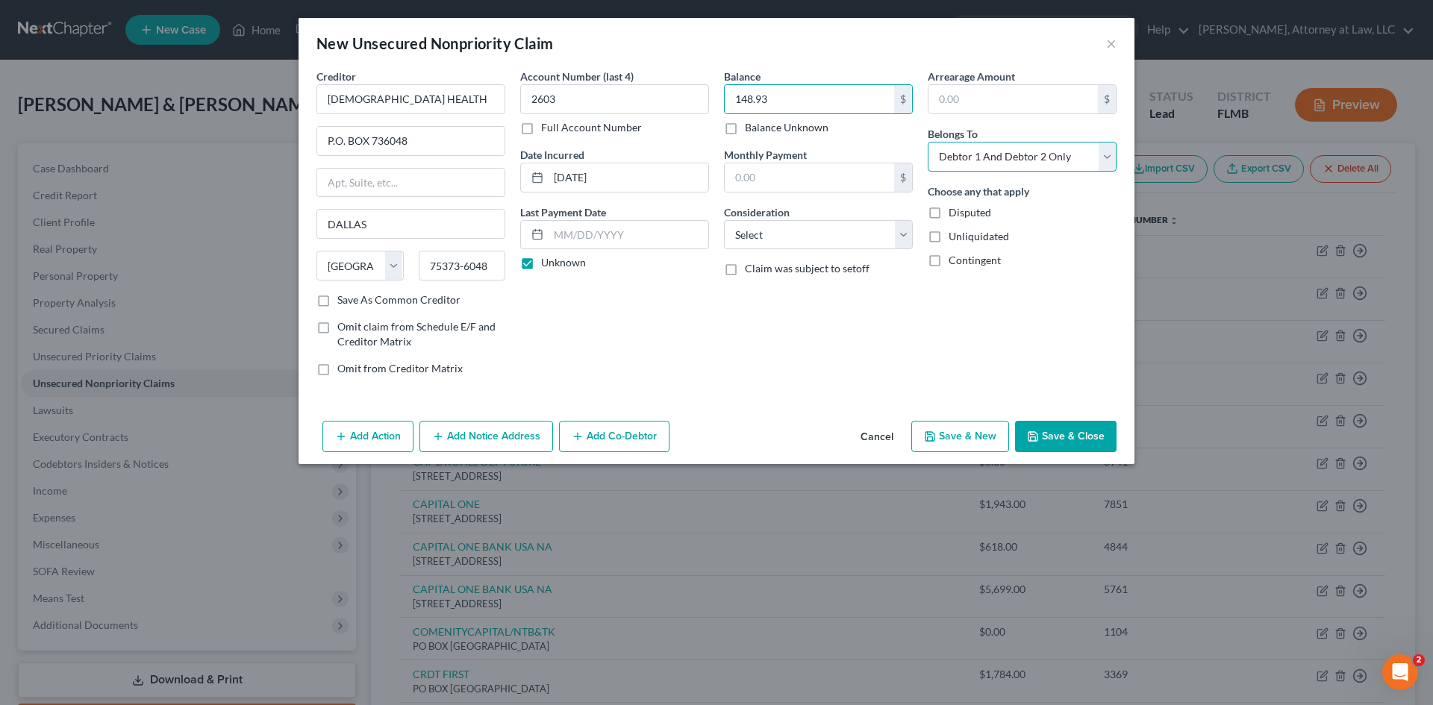
click at [1088, 150] on select "Select Debtor 1 Only Debtor 2 Only Debtor 1 And Debtor 2 Only At Least One Of T…" at bounding box center [1022, 157] width 189 height 30
click at [928, 142] on select "Select Debtor 1 Only Debtor 2 Only Debtor 1 And Debtor 2 Only At Least One Of T…" at bounding box center [1022, 157] width 189 height 30
drag, startPoint x: 879, startPoint y: 235, endPoint x: 874, endPoint y: 247, distance: 12.8
click at [879, 235] on select "Select Cable / Satellite Services Collection Agency Credit Card Debt Debt Couns…" at bounding box center [818, 235] width 189 height 30
click at [724, 220] on select "Select Cable / Satellite Services Collection Agency Credit Card Debt Debt Couns…" at bounding box center [818, 235] width 189 height 30
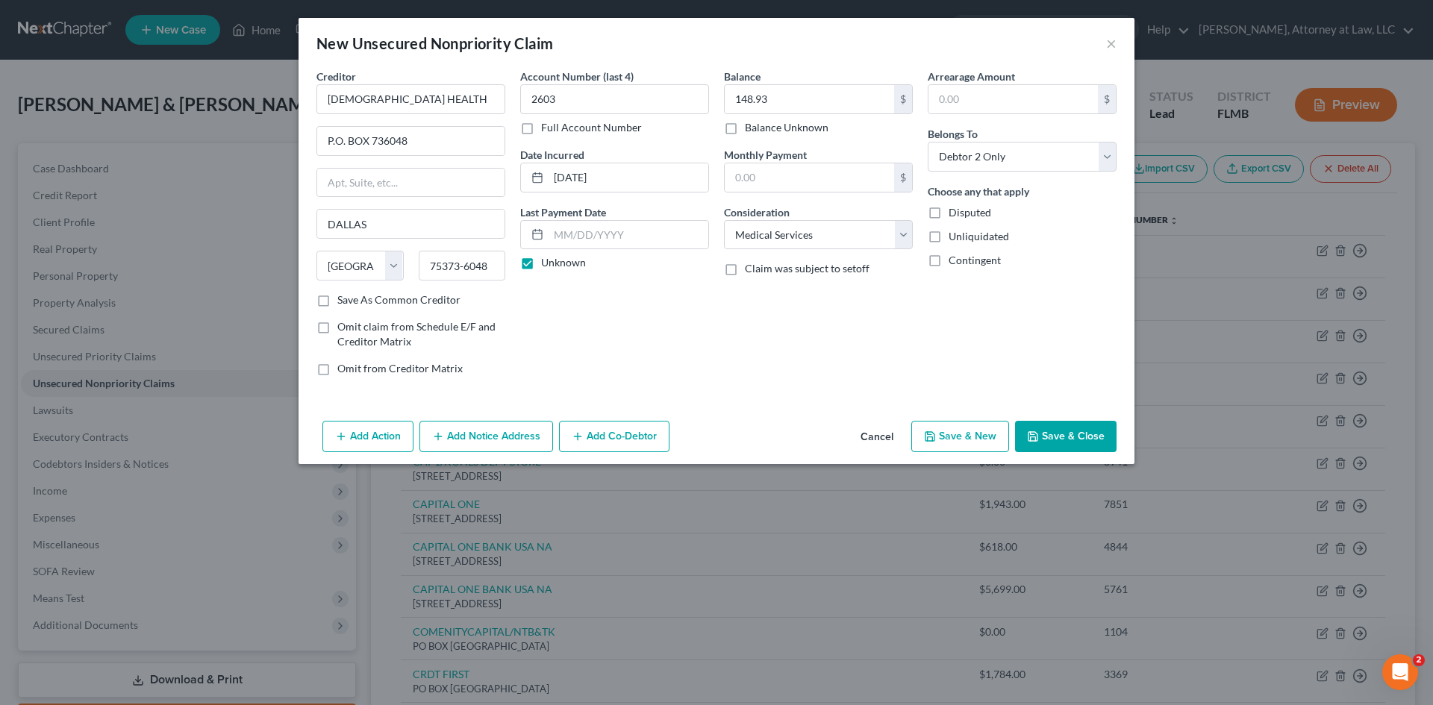
click at [966, 441] on button "Save & New" at bounding box center [960, 436] width 98 height 31
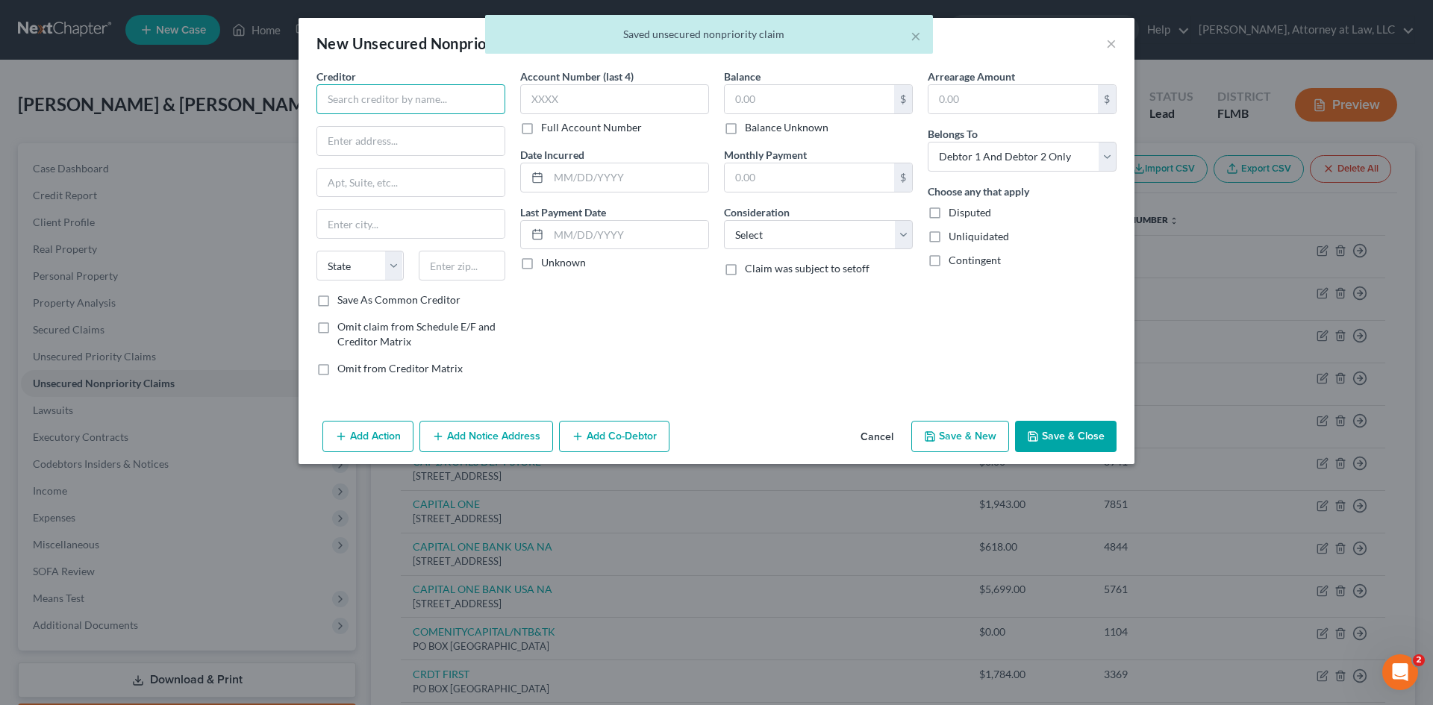
click at [440, 96] on input "text" at bounding box center [411, 99] width 189 height 30
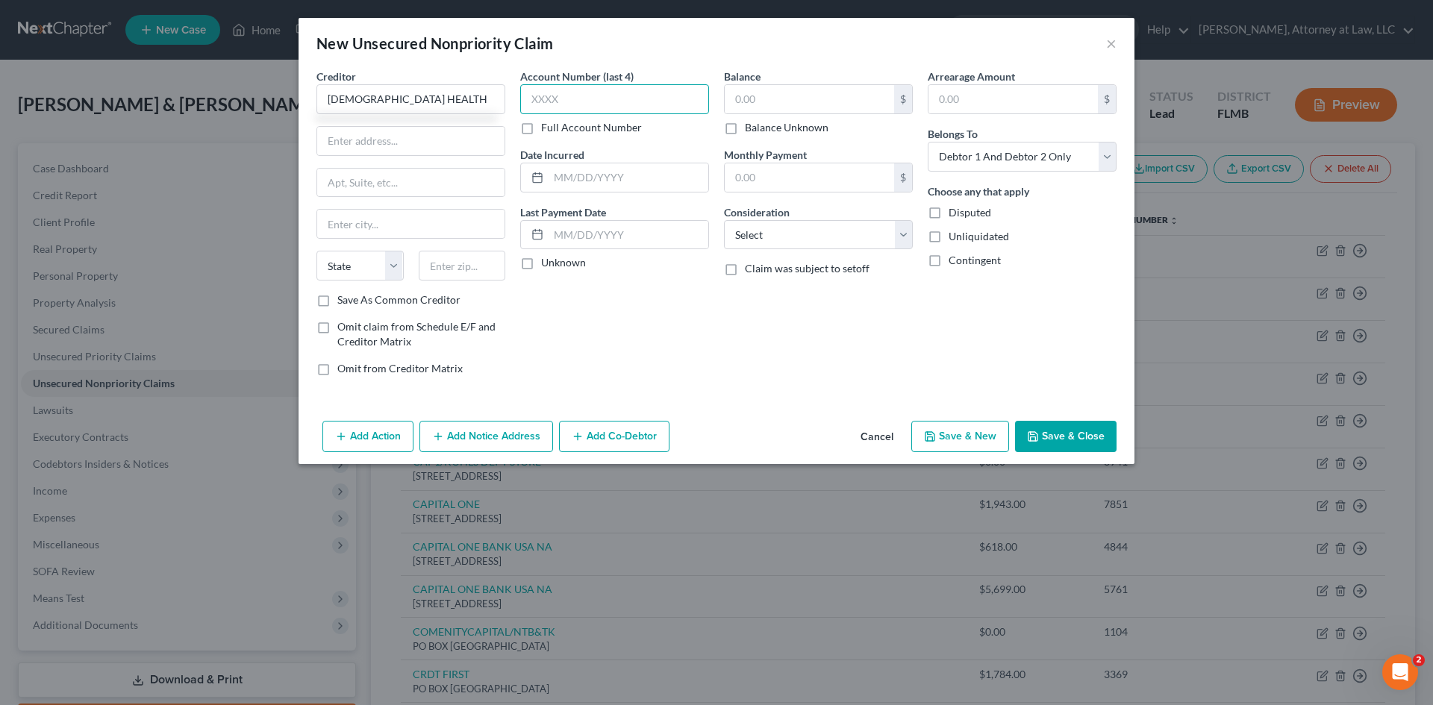
click at [579, 105] on input "text" at bounding box center [614, 99] width 189 height 30
click at [750, 107] on input "text" at bounding box center [809, 99] width 169 height 28
drag, startPoint x: 828, startPoint y: 232, endPoint x: 824, endPoint y: 246, distance: 13.9
click at [828, 232] on select "Select Cable / Satellite Services Collection Agency Credit Card Debt Debt Couns…" at bounding box center [818, 235] width 189 height 30
click at [724, 220] on select "Select Cable / Satellite Services Collection Agency Credit Card Debt Debt Couns…" at bounding box center [818, 235] width 189 height 30
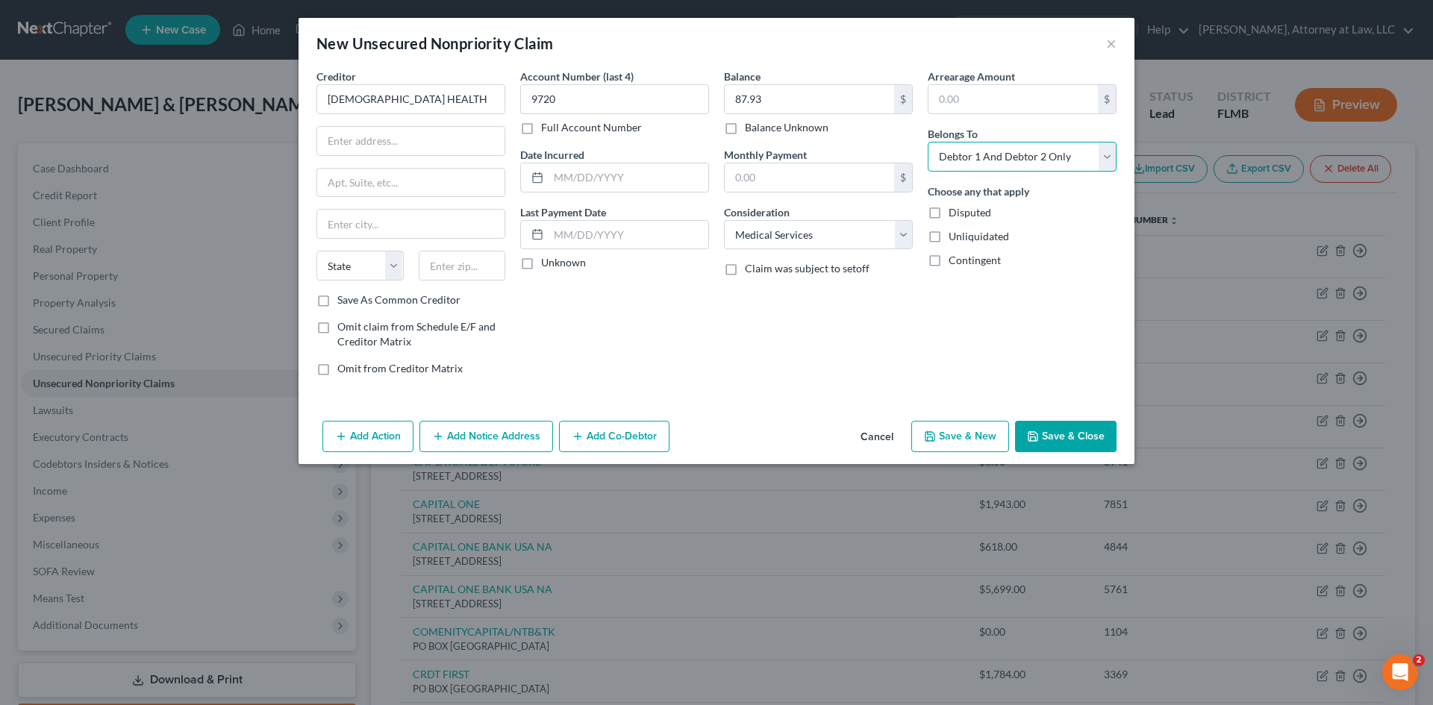
drag, startPoint x: 1021, startPoint y: 152, endPoint x: 1005, endPoint y: 169, distance: 23.8
click at [1021, 152] on select "Select Debtor 1 Only Debtor 2 Only Debtor 1 And Debtor 2 Only At Least One Of T…" at bounding box center [1022, 157] width 189 height 30
click at [928, 142] on select "Select Debtor 1 Only Debtor 2 Only Debtor 1 And Debtor 2 Only At Least One Of T…" at bounding box center [1022, 157] width 189 height 30
click at [570, 180] on input "text" at bounding box center [629, 177] width 160 height 28
click at [541, 258] on label "Unknown" at bounding box center [563, 262] width 45 height 15
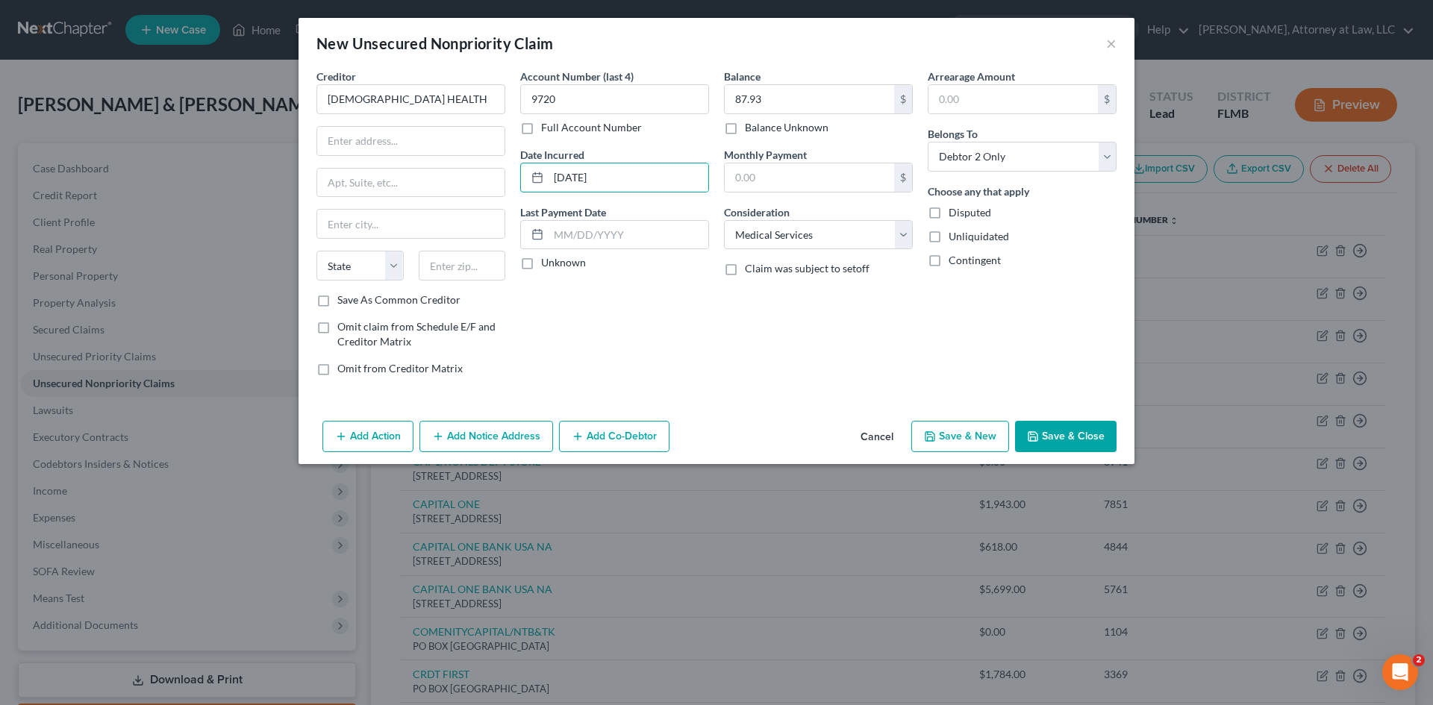
click at [547, 258] on input "Unknown" at bounding box center [552, 260] width 10 height 10
click at [390, 130] on input "text" at bounding box center [410, 141] width 187 height 28
click at [381, 226] on input "text" at bounding box center [410, 224] width 187 height 28
click at [360, 275] on select "State [US_STATE] AK AR AZ CA CO CT DE DC [GEOGRAPHIC_DATA] [GEOGRAPHIC_DATA] GU…" at bounding box center [360, 266] width 87 height 30
click at [317, 251] on select "State [US_STATE] AK AR AZ CA CO CT DE DC [GEOGRAPHIC_DATA] [GEOGRAPHIC_DATA] GU…" at bounding box center [360, 266] width 87 height 30
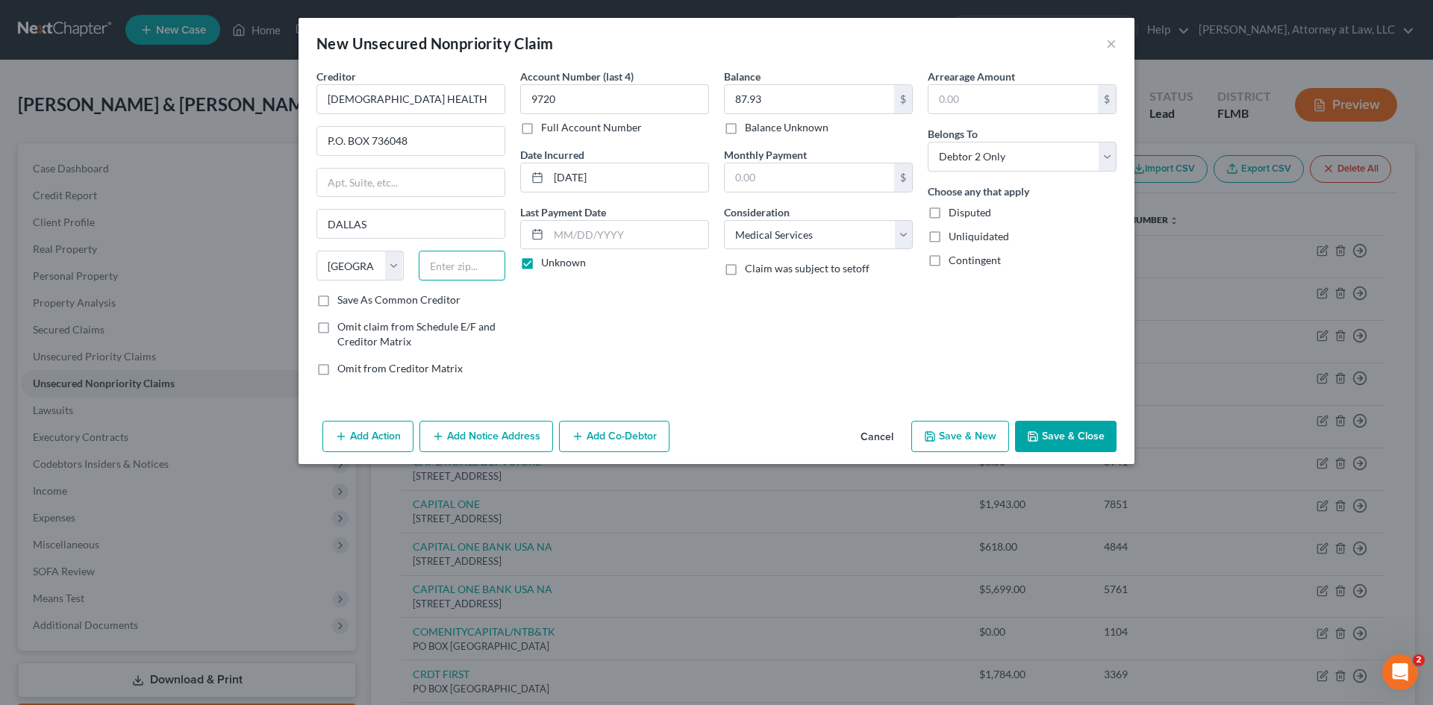
click at [444, 259] on input "text" at bounding box center [462, 266] width 87 height 30
click at [958, 448] on button "Save & New" at bounding box center [960, 436] width 98 height 31
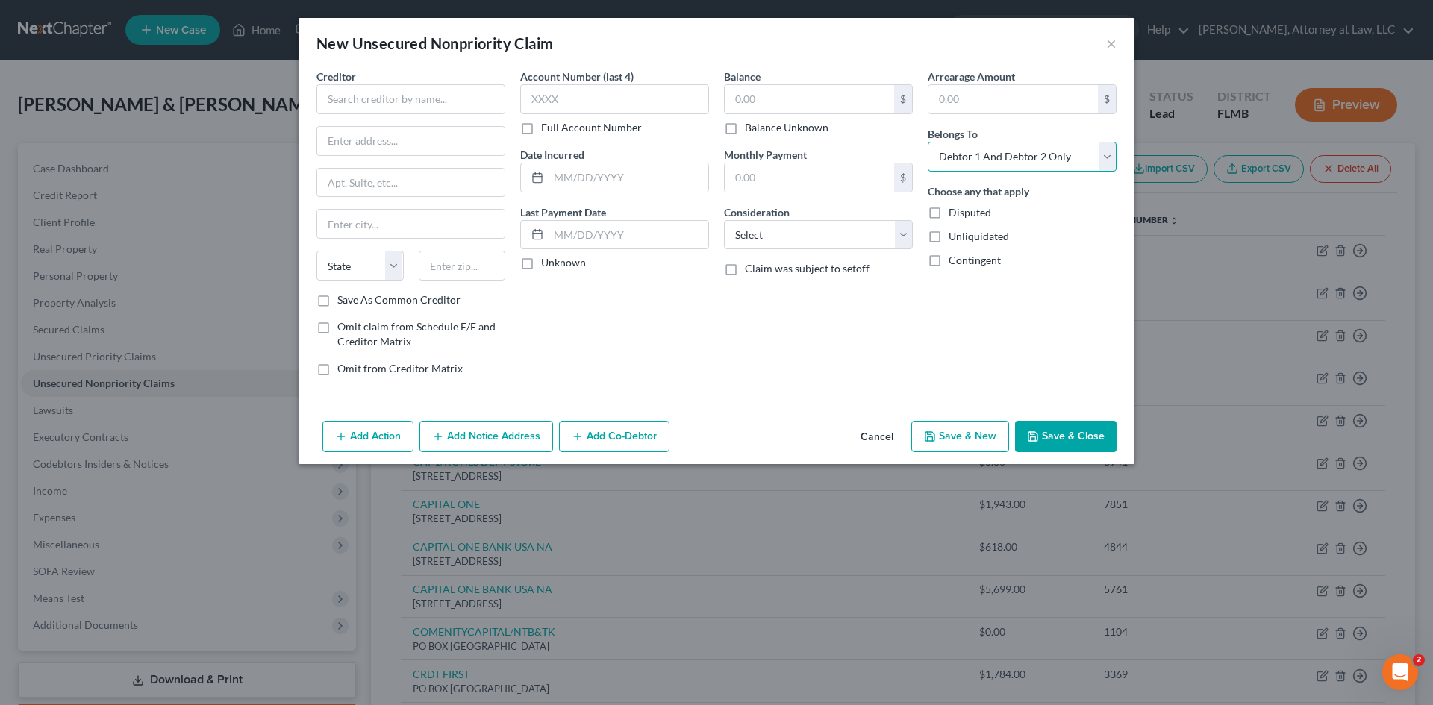
click at [1026, 160] on select "Select Debtor 1 Only Debtor 2 Only Debtor 1 And Debtor 2 Only At Least One Of T…" at bounding box center [1022, 157] width 189 height 30
click at [928, 142] on select "Select Debtor 1 Only Debtor 2 Only Debtor 1 And Debtor 2 Only At Least One Of T…" at bounding box center [1022, 157] width 189 height 30
click at [801, 249] on select "Select Cable / Satellite Services Collection Agency Credit Card Debt Debt Couns…" at bounding box center [818, 235] width 189 height 30
click at [724, 220] on select "Select Cable / Satellite Services Collection Agency Credit Card Debt Debt Couns…" at bounding box center [818, 235] width 189 height 30
click at [782, 101] on input "text" at bounding box center [809, 99] width 169 height 28
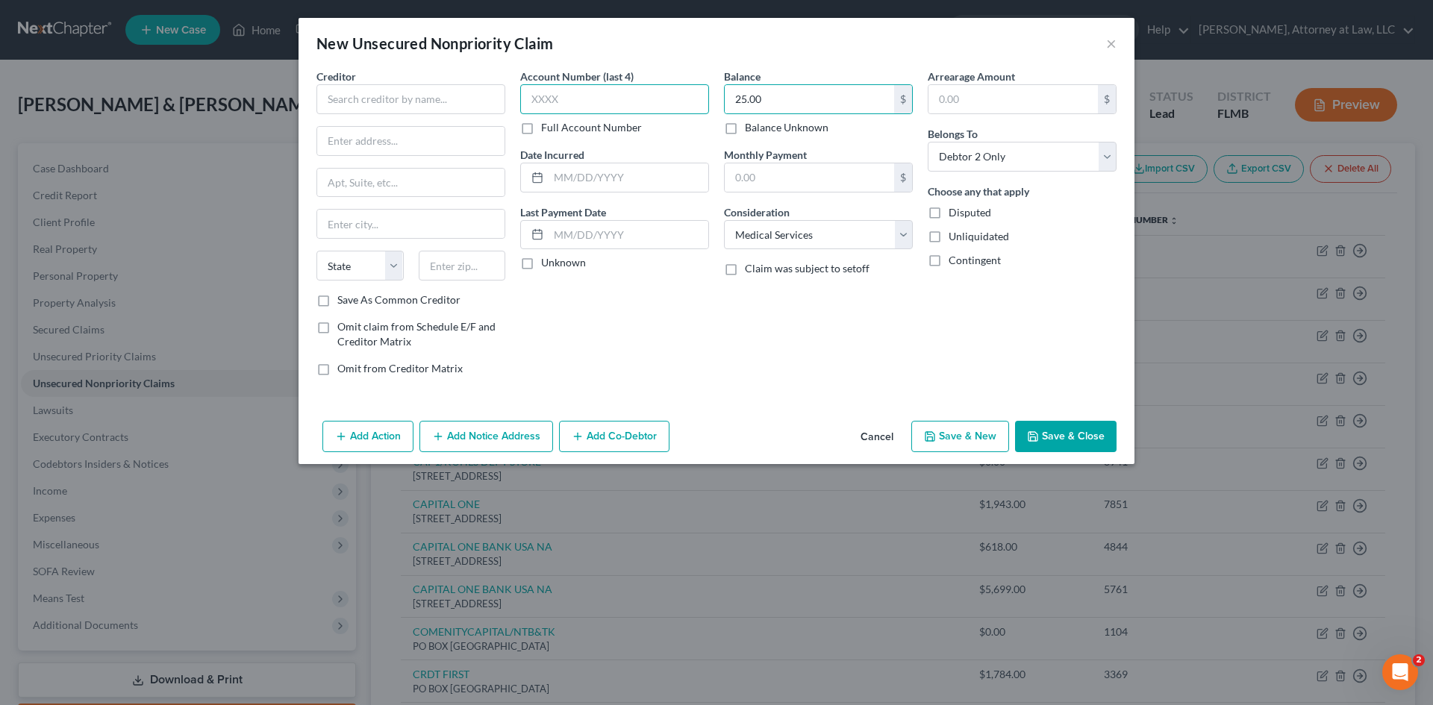
click at [645, 106] on input "text" at bounding box center [614, 99] width 189 height 30
click at [559, 182] on input "text" at bounding box center [629, 177] width 160 height 28
click at [541, 263] on label "Unknown" at bounding box center [563, 262] width 45 height 15
click at [547, 263] on input "Unknown" at bounding box center [552, 260] width 10 height 10
click at [420, 84] on input "text" at bounding box center [411, 99] width 189 height 30
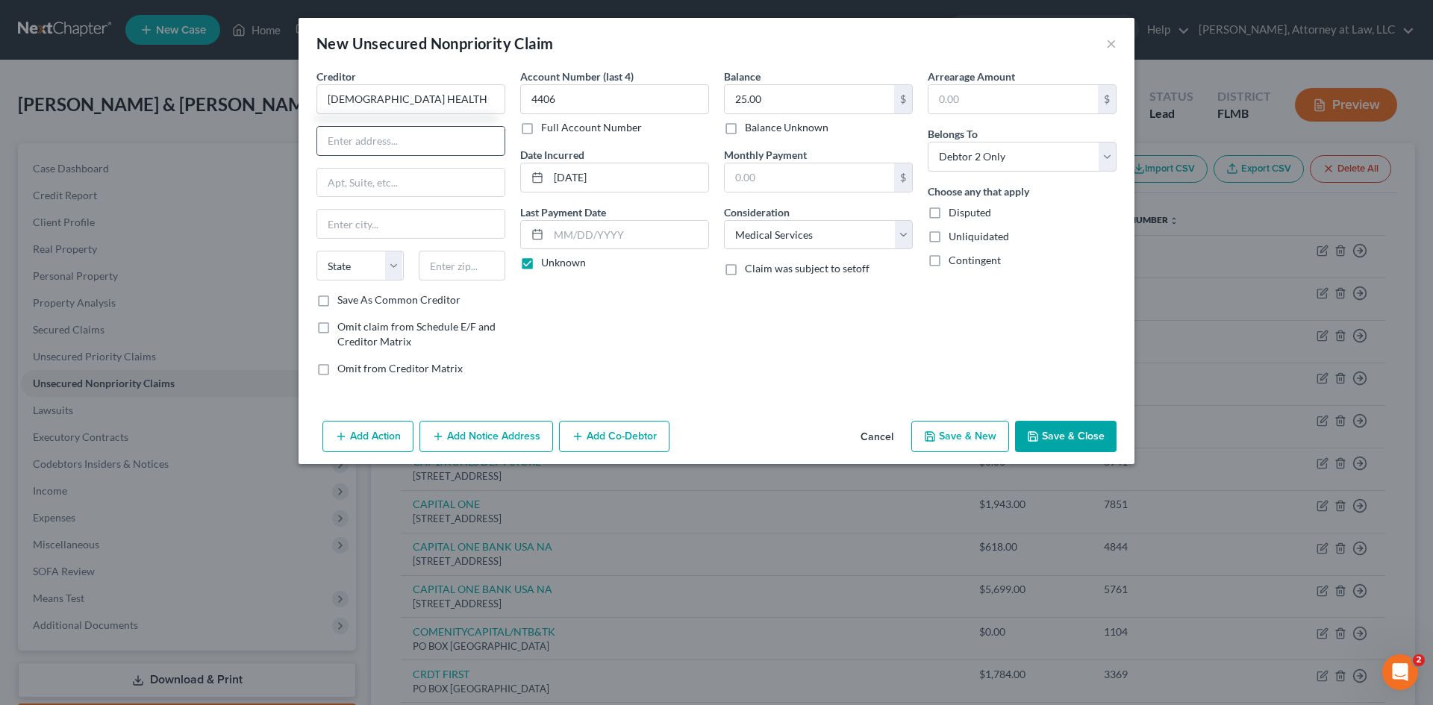
click at [419, 134] on input "text" at bounding box center [410, 141] width 187 height 28
click at [362, 218] on input "text" at bounding box center [410, 224] width 187 height 28
drag, startPoint x: 396, startPoint y: 271, endPoint x: 396, endPoint y: 280, distance: 9.0
click at [396, 271] on select "State [US_STATE] AK AR AZ CA CO CT DE DC [GEOGRAPHIC_DATA] [GEOGRAPHIC_DATA] GU…" at bounding box center [360, 266] width 87 height 30
click at [317, 251] on select "State [US_STATE] AK AR AZ CA CO CT DE DC [GEOGRAPHIC_DATA] [GEOGRAPHIC_DATA] GU…" at bounding box center [360, 266] width 87 height 30
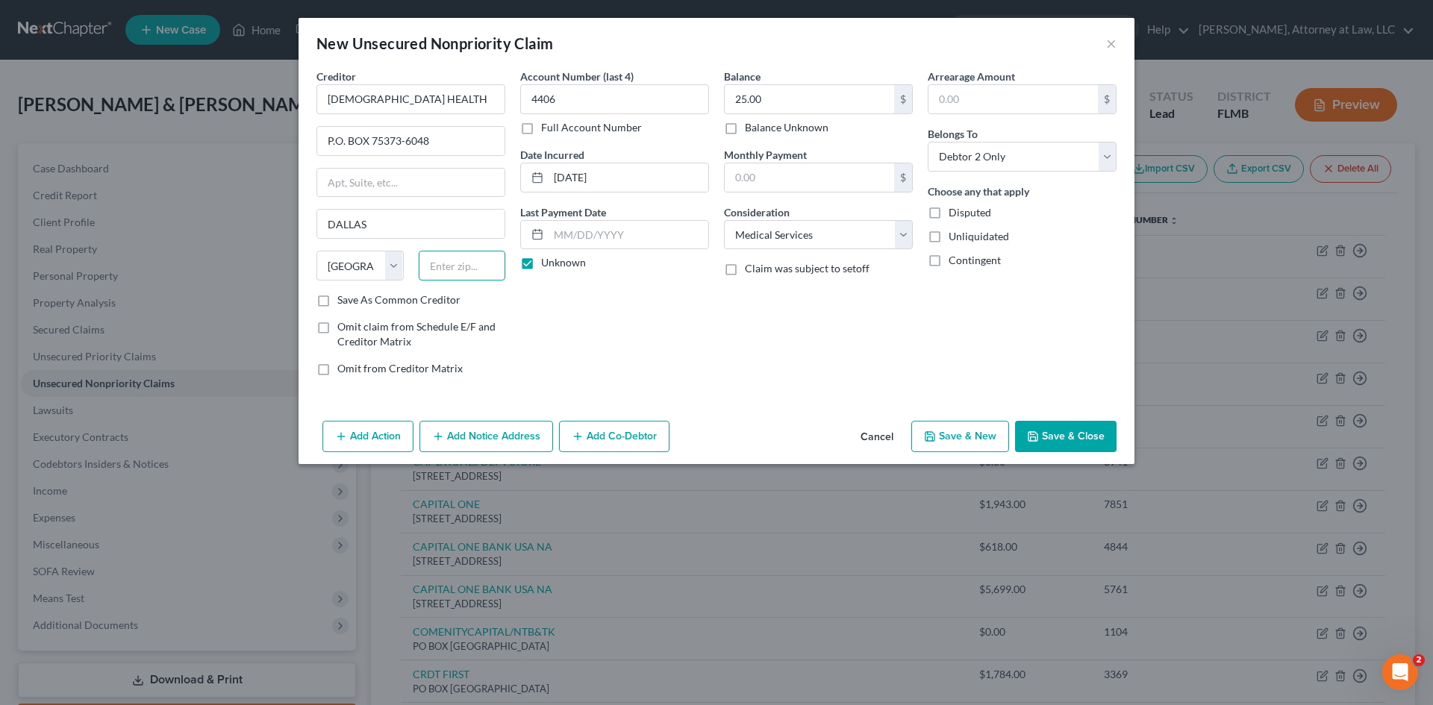
click at [451, 262] on input "text" at bounding box center [462, 266] width 87 height 30
click at [947, 442] on button "Save & New" at bounding box center [960, 436] width 98 height 31
click at [413, 100] on input "text" at bounding box center [411, 99] width 189 height 30
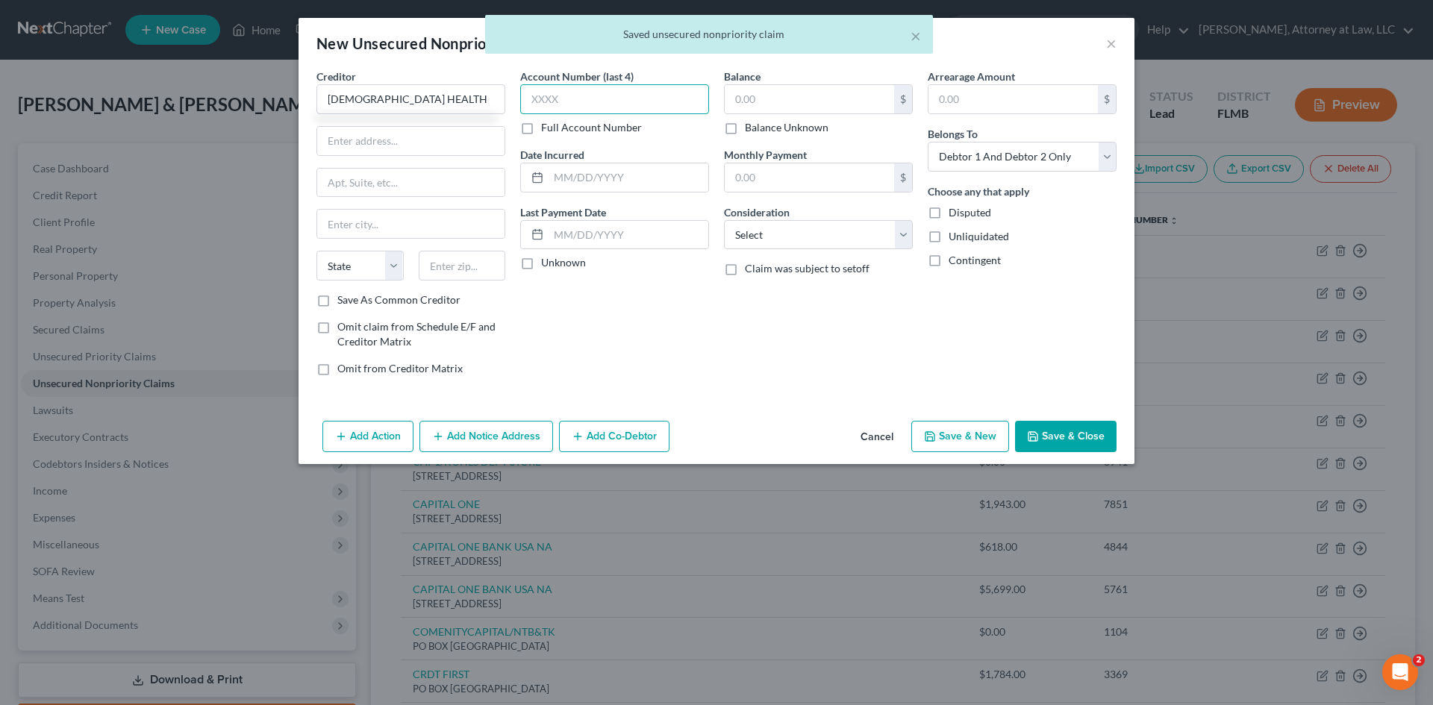
click at [573, 107] on input "text" at bounding box center [614, 99] width 189 height 30
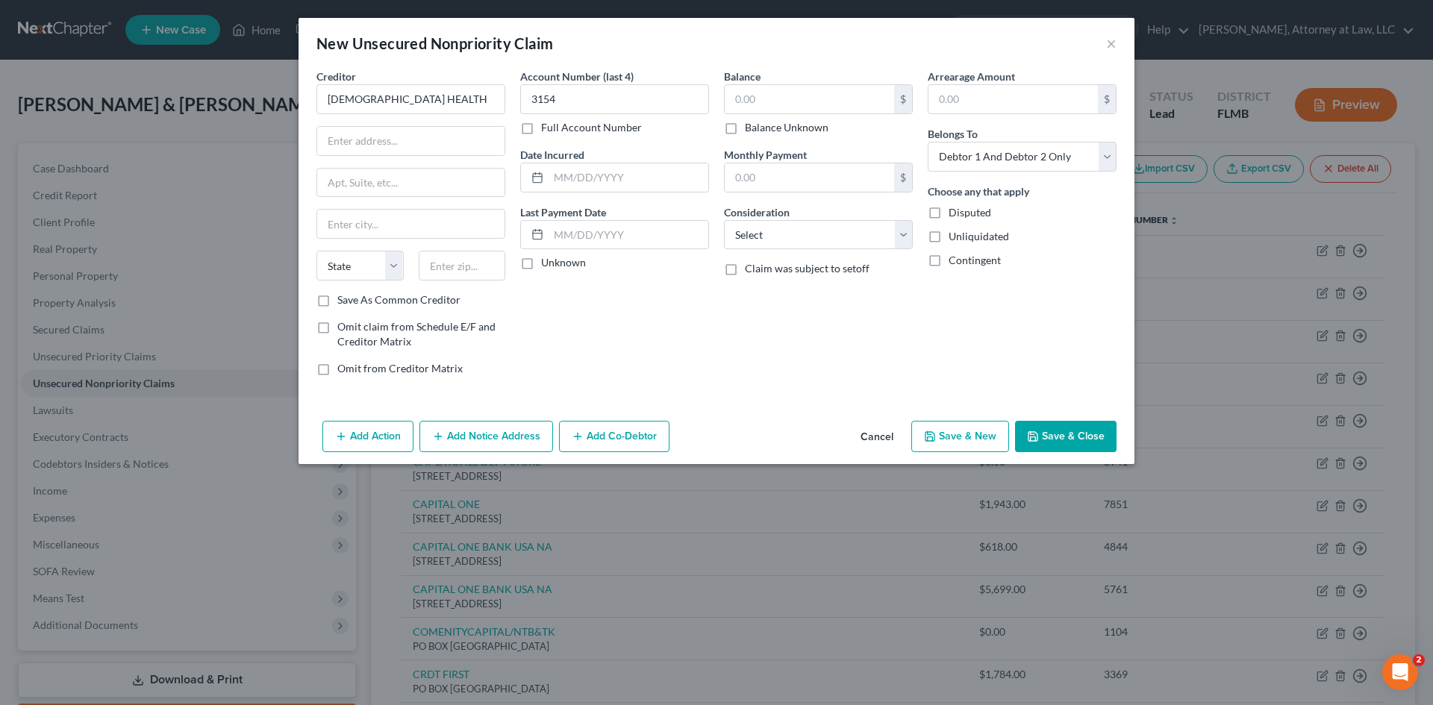
click at [541, 262] on label "Unknown" at bounding box center [563, 262] width 45 height 15
click at [547, 262] on input "Unknown" at bounding box center [552, 260] width 10 height 10
click at [558, 175] on input "text" at bounding box center [629, 177] width 160 height 28
click at [765, 88] on input "text" at bounding box center [809, 99] width 169 height 28
drag, startPoint x: 837, startPoint y: 235, endPoint x: 841, endPoint y: 249, distance: 13.9
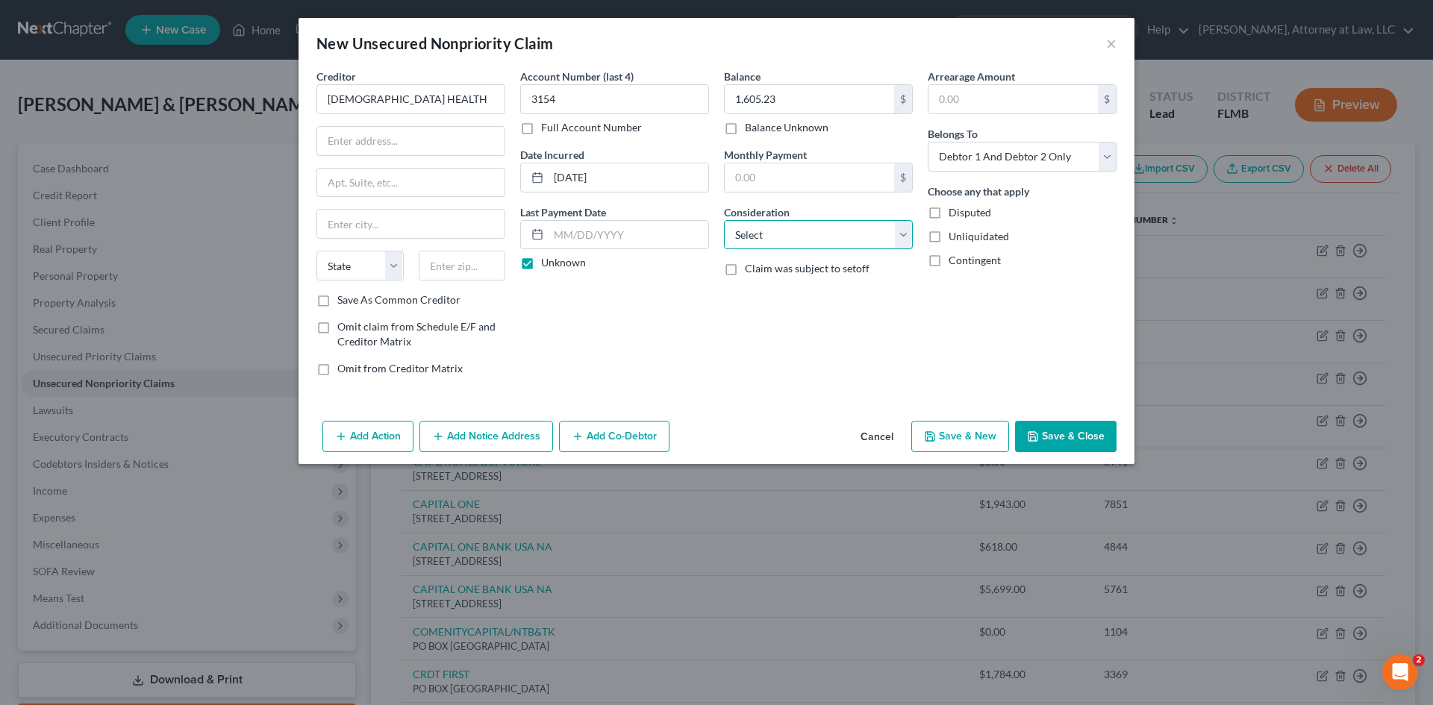
click at [837, 235] on select "Select Cable / Satellite Services Collection Agency Credit Card Debt Debt Couns…" at bounding box center [818, 235] width 189 height 30
click at [724, 220] on select "Select Cable / Satellite Services Collection Agency Credit Card Debt Debt Couns…" at bounding box center [818, 235] width 189 height 30
click at [407, 142] on input "text" at bounding box center [410, 141] width 187 height 28
click at [343, 228] on input "text" at bounding box center [410, 224] width 187 height 28
click at [386, 261] on select "State [US_STATE] AK AR AZ CA CO CT DE DC [GEOGRAPHIC_DATA] [GEOGRAPHIC_DATA] GU…" at bounding box center [360, 266] width 87 height 30
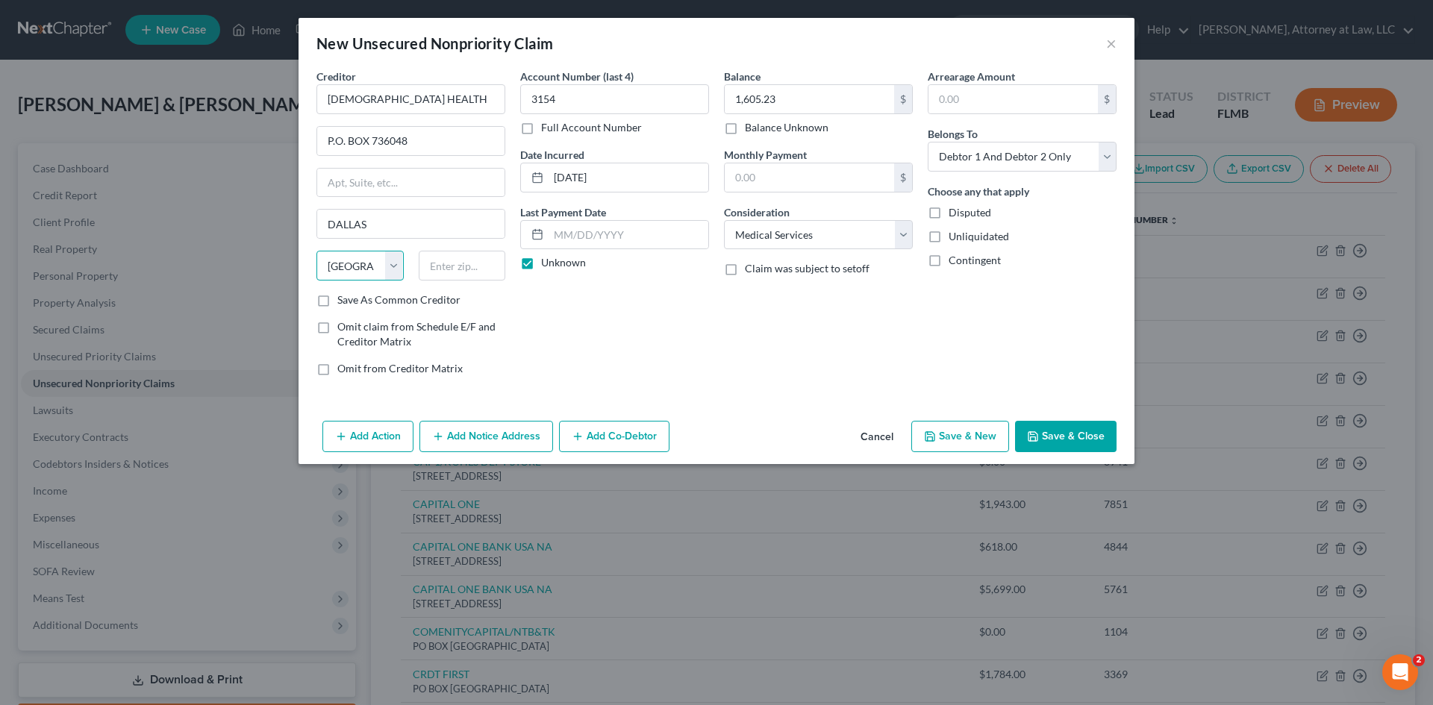
click at [317, 251] on select "State [US_STATE] AK AR AZ CA CO CT DE DC [GEOGRAPHIC_DATA] [GEOGRAPHIC_DATA] GU…" at bounding box center [360, 266] width 87 height 30
click at [446, 273] on input "text" at bounding box center [462, 266] width 87 height 30
click at [1080, 143] on select "Select Debtor 1 Only Debtor 2 Only Debtor 1 And Debtor 2 Only At Least One Of T…" at bounding box center [1022, 157] width 189 height 30
click at [928, 142] on select "Select Debtor 1 Only Debtor 2 Only Debtor 1 And Debtor 2 Only At Least One Of T…" at bounding box center [1022, 157] width 189 height 30
click at [794, 99] on input "1,605.23" at bounding box center [809, 99] width 169 height 28
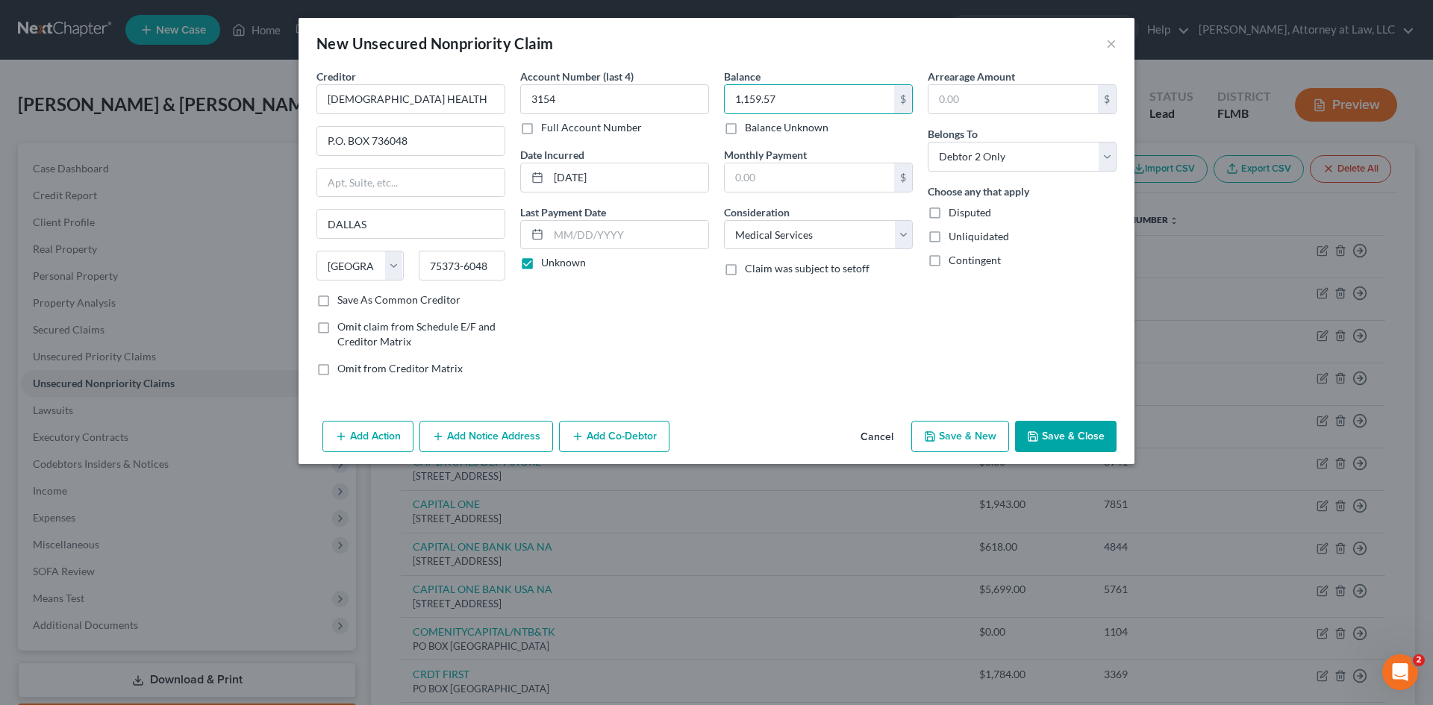
click at [955, 439] on button "Save & New" at bounding box center [960, 436] width 98 height 31
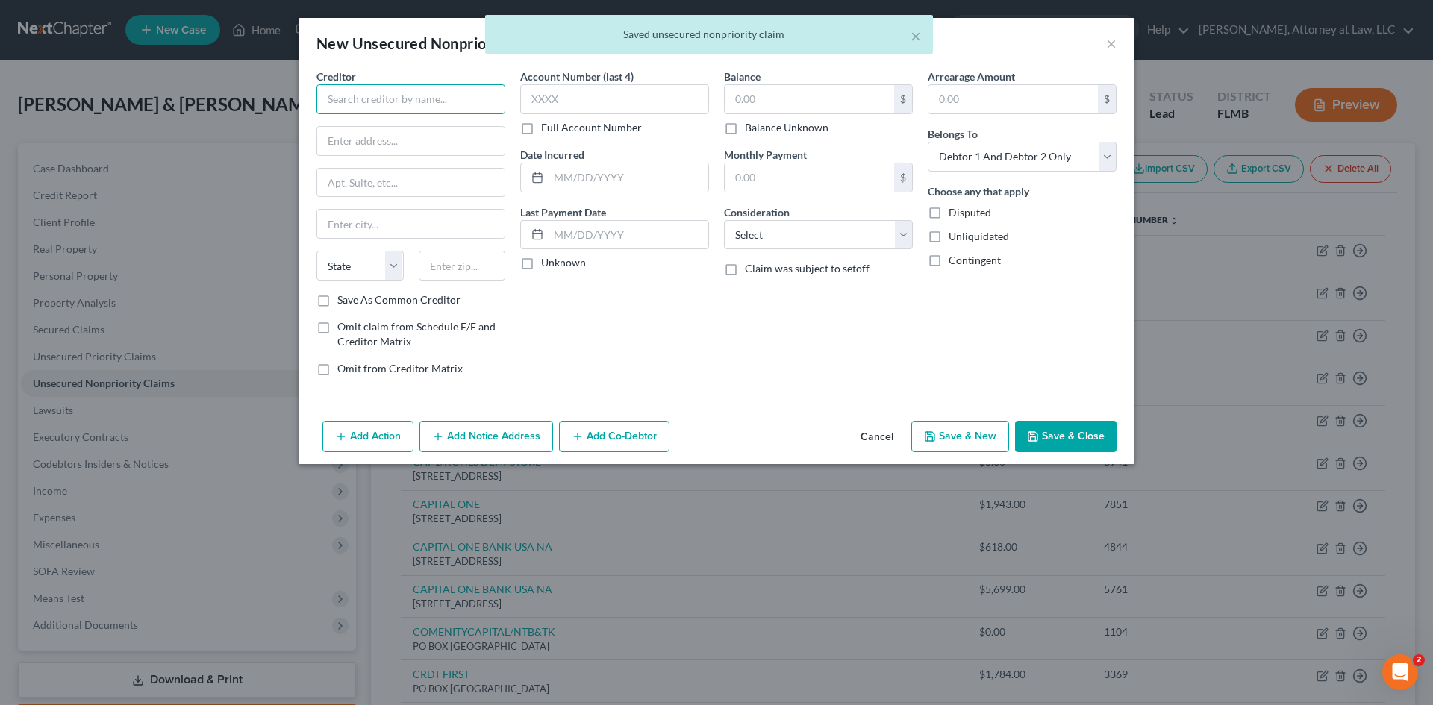
click at [434, 98] on input "text" at bounding box center [411, 99] width 189 height 30
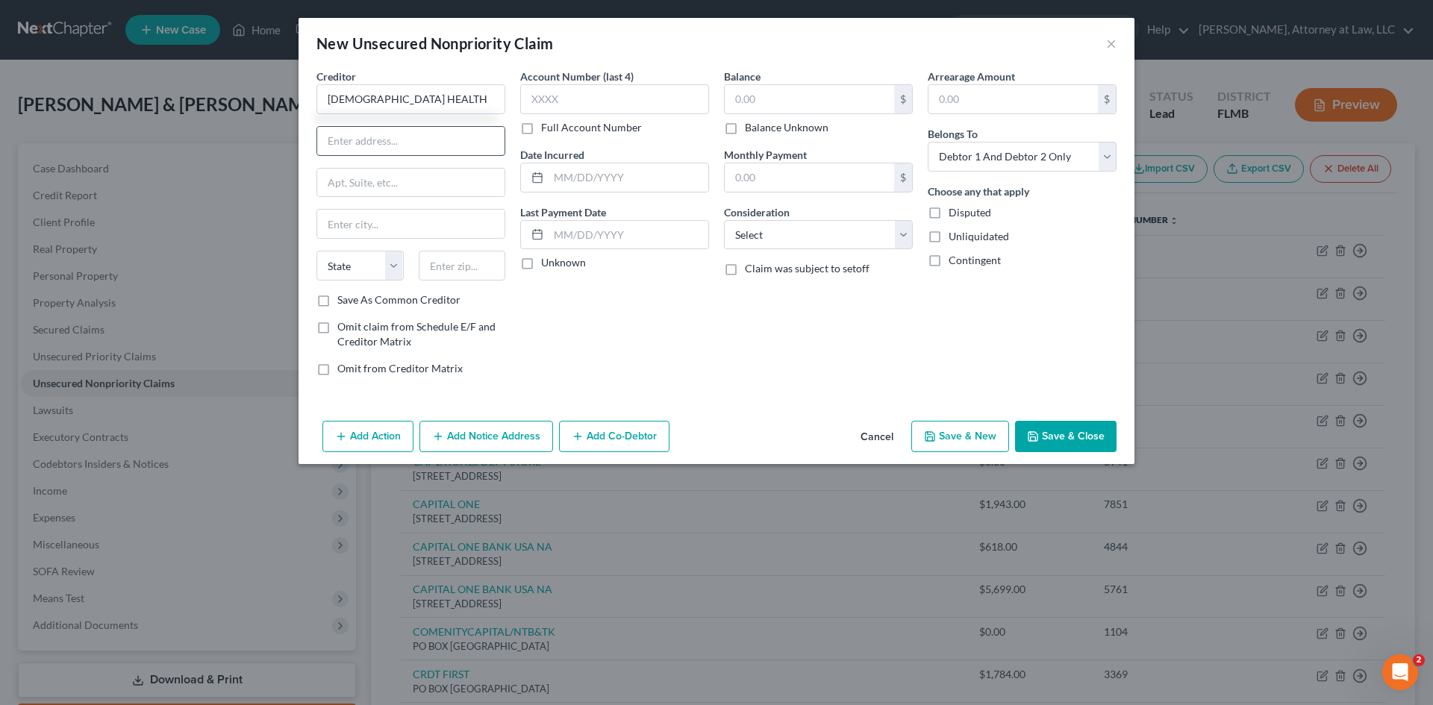
click at [432, 139] on input "text" at bounding box center [410, 141] width 187 height 28
click at [377, 223] on input "text" at bounding box center [410, 224] width 187 height 28
click at [379, 261] on select "State [US_STATE] AK AR AZ CA CO CT DE DC [GEOGRAPHIC_DATA] [GEOGRAPHIC_DATA] GU…" at bounding box center [360, 266] width 87 height 30
click at [317, 251] on select "State [US_STATE] AK AR AZ CA CO CT DE DC [GEOGRAPHIC_DATA] [GEOGRAPHIC_DATA] GU…" at bounding box center [360, 266] width 87 height 30
click at [465, 266] on input "text" at bounding box center [462, 266] width 87 height 30
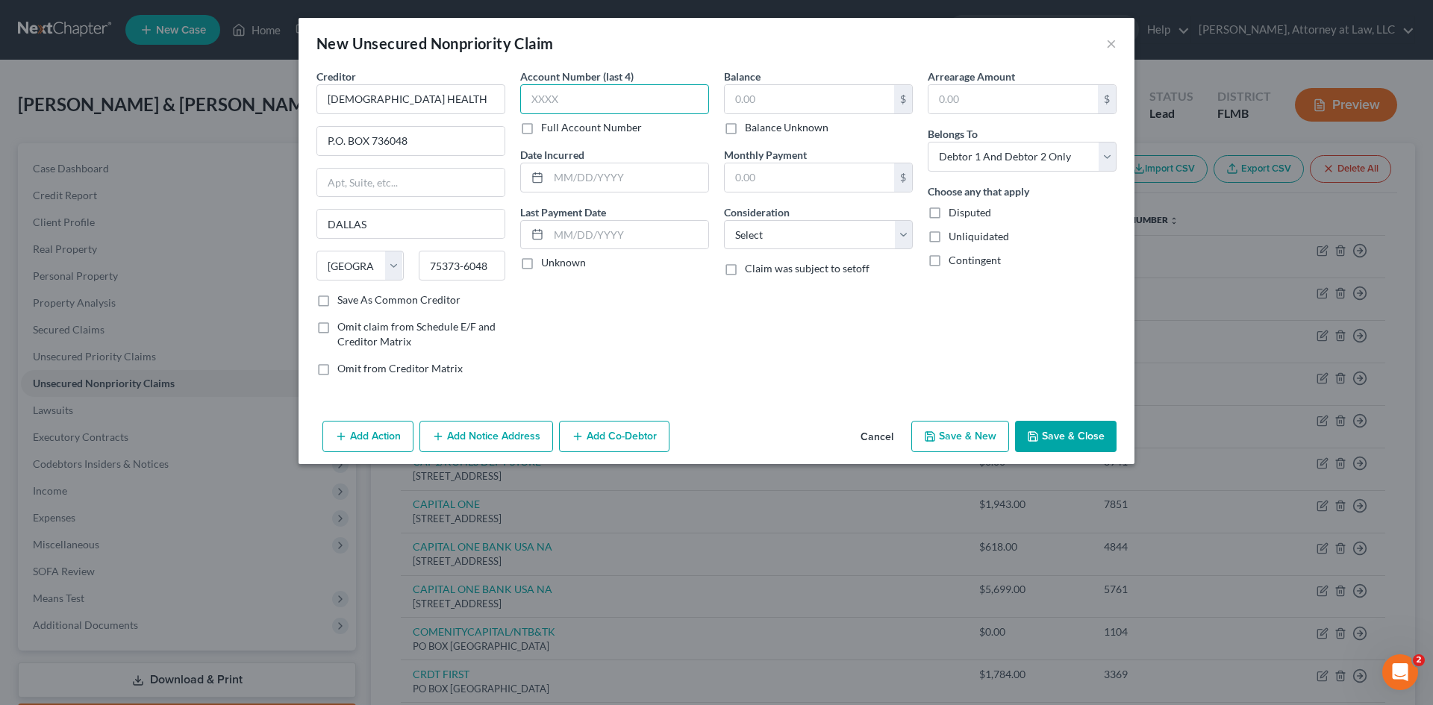
click at [574, 96] on input "text" at bounding box center [614, 99] width 189 height 30
click at [797, 107] on input "text" at bounding box center [809, 99] width 169 height 28
click at [766, 246] on select "Select Cable / Satellite Services Collection Agency Credit Card Debt Debt Couns…" at bounding box center [818, 235] width 189 height 30
click at [724, 220] on select "Select Cable / Satellite Services Collection Agency Credit Card Debt Debt Couns…" at bounding box center [818, 235] width 189 height 30
click at [1038, 163] on select "Select Debtor 1 Only Debtor 2 Only Debtor 1 And Debtor 2 Only At Least One Of T…" at bounding box center [1022, 157] width 189 height 30
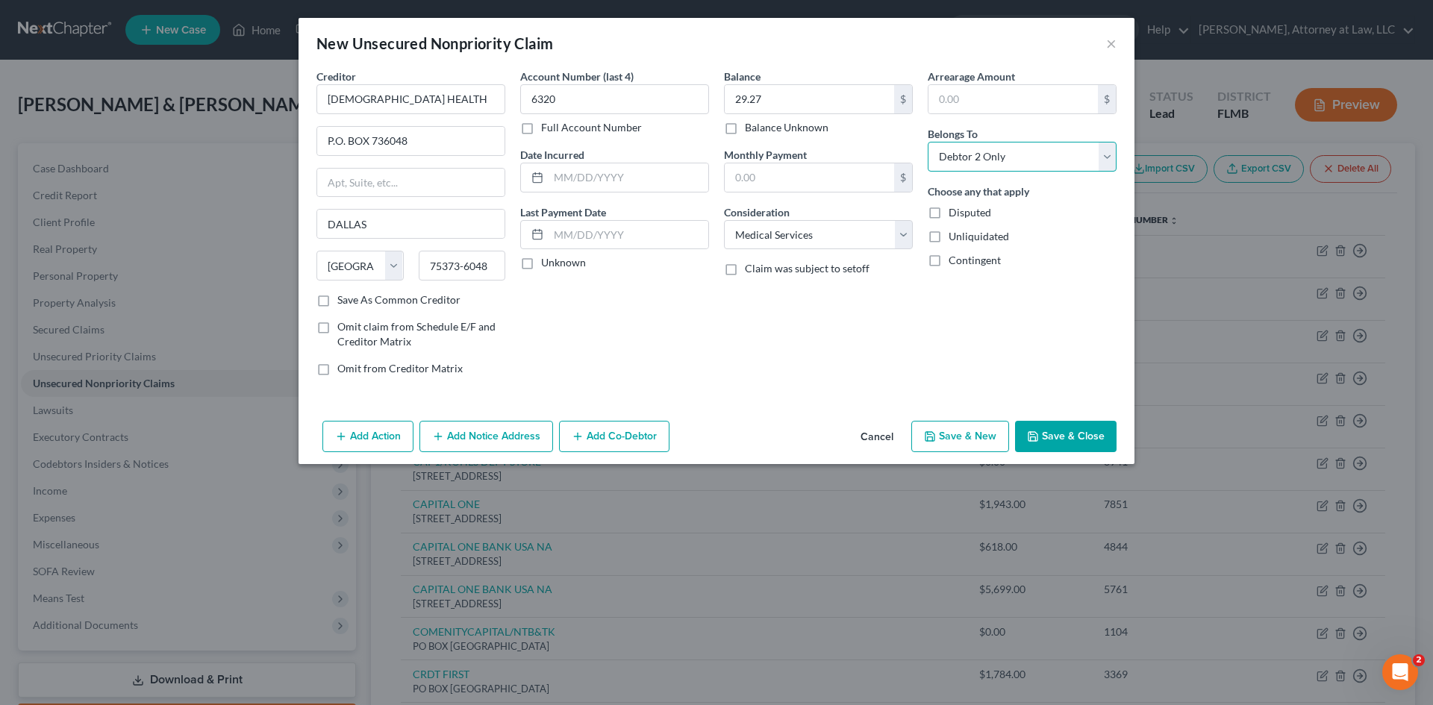
click at [928, 142] on select "Select Debtor 1 Only Debtor 2 Only Debtor 1 And Debtor 2 Only At Least One Of T…" at bounding box center [1022, 157] width 189 height 30
click at [584, 172] on input "text" at bounding box center [629, 177] width 160 height 28
click at [541, 263] on label "Unknown" at bounding box center [563, 262] width 45 height 15
click at [547, 263] on input "Unknown" at bounding box center [552, 260] width 10 height 10
click at [970, 437] on button "Save & New" at bounding box center [960, 436] width 98 height 31
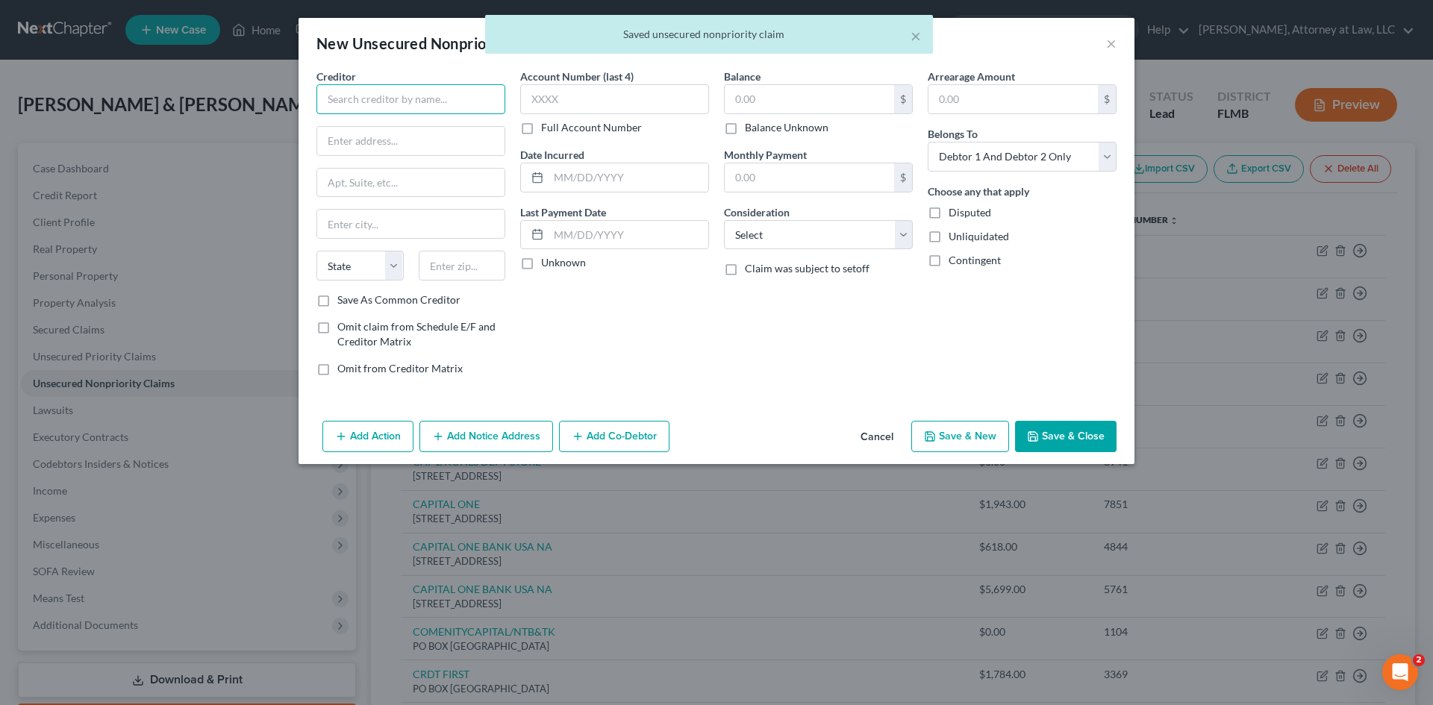
click at [370, 107] on input "text" at bounding box center [411, 99] width 189 height 30
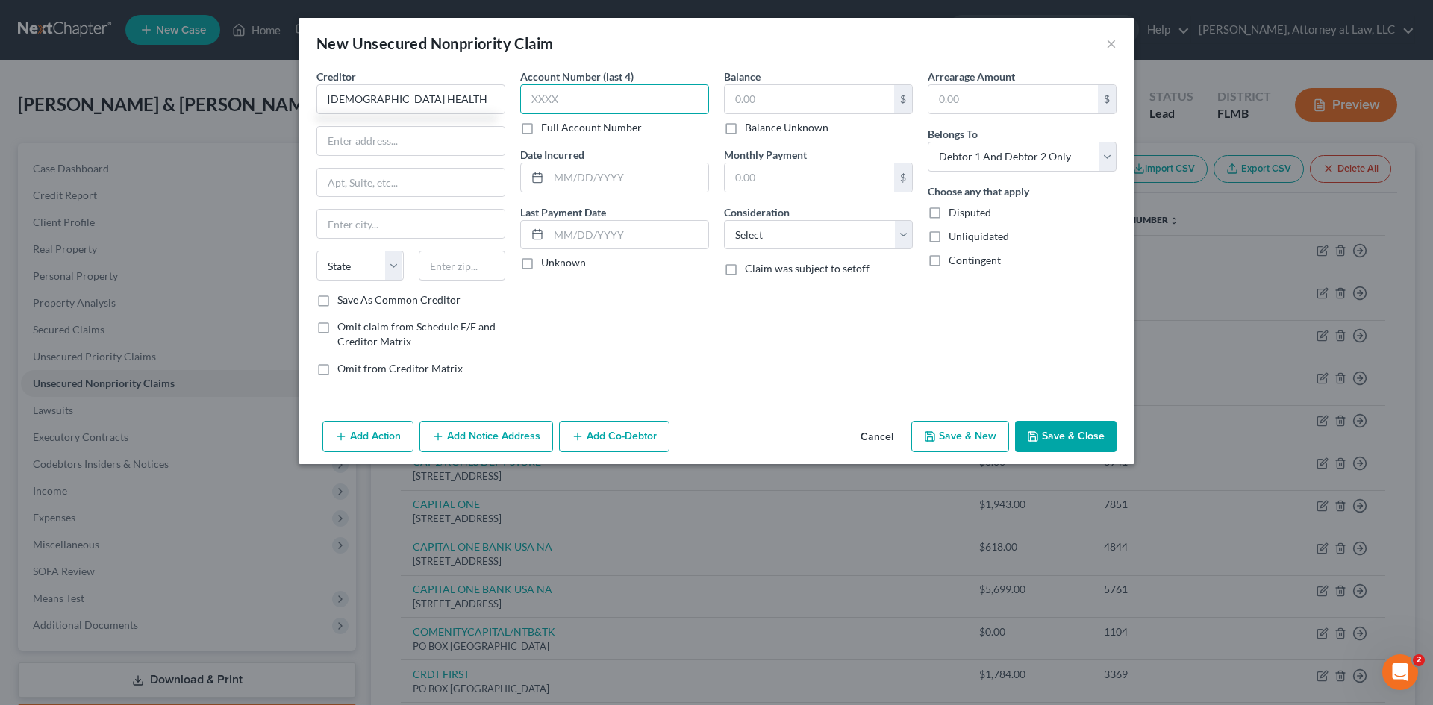
click at [654, 94] on input "text" at bounding box center [614, 99] width 189 height 30
click at [814, 102] on input "text" at bounding box center [809, 99] width 169 height 28
drag, startPoint x: 750, startPoint y: 237, endPoint x: 753, endPoint y: 247, distance: 10.2
click at [751, 237] on select "Select Cable / Satellite Services Collection Agency Credit Card Debt Debt Couns…" at bounding box center [818, 235] width 189 height 30
click at [724, 220] on select "Select Cable / Satellite Services Collection Agency Credit Card Debt Debt Couns…" at bounding box center [818, 235] width 189 height 30
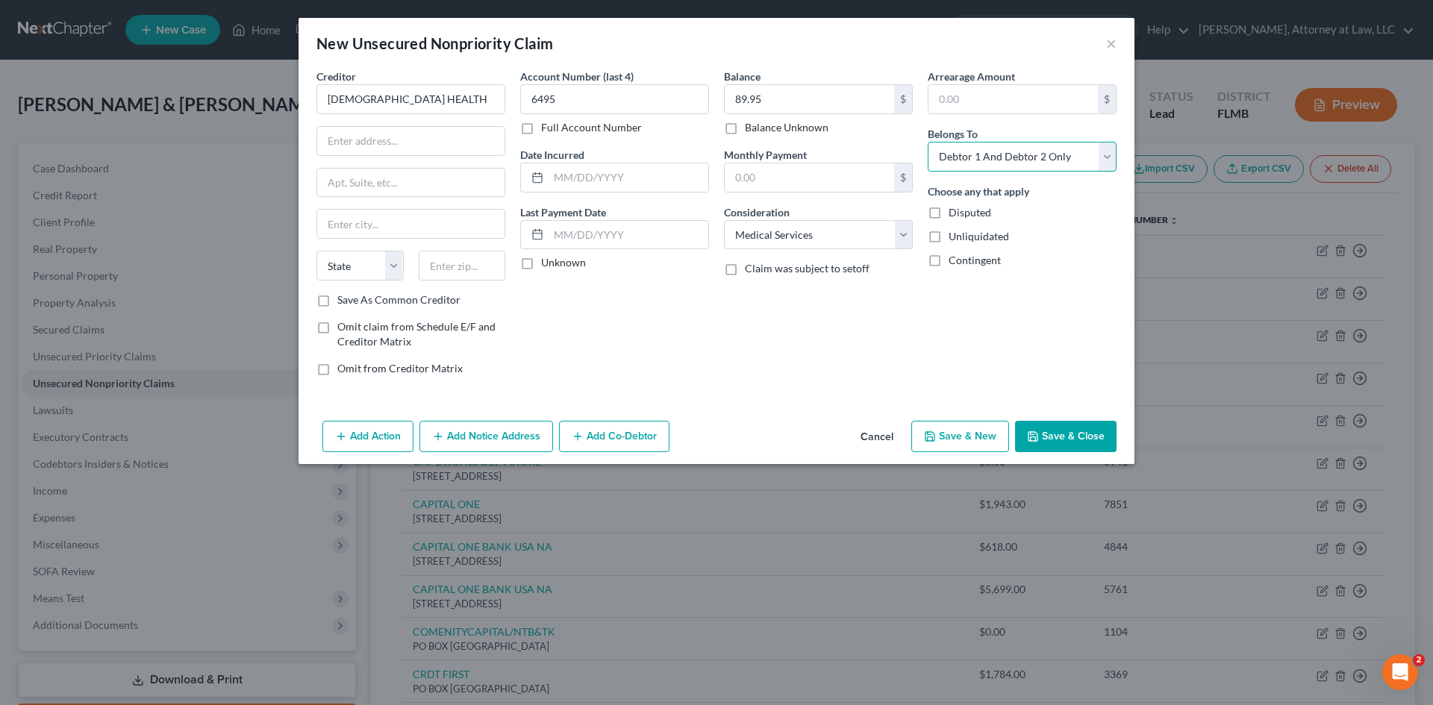
click at [991, 160] on select "Select Debtor 1 Only Debtor 2 Only Debtor 1 And Debtor 2 Only At Least One Of T…" at bounding box center [1022, 157] width 189 height 30
click at [928, 142] on select "Select Debtor 1 Only Debtor 2 Only Debtor 1 And Debtor 2 Only At Least One Of T…" at bounding box center [1022, 157] width 189 height 30
click at [573, 169] on input "text" at bounding box center [629, 177] width 160 height 28
click at [541, 266] on label "Unknown" at bounding box center [563, 262] width 45 height 15
click at [547, 265] on input "Unknown" at bounding box center [552, 260] width 10 height 10
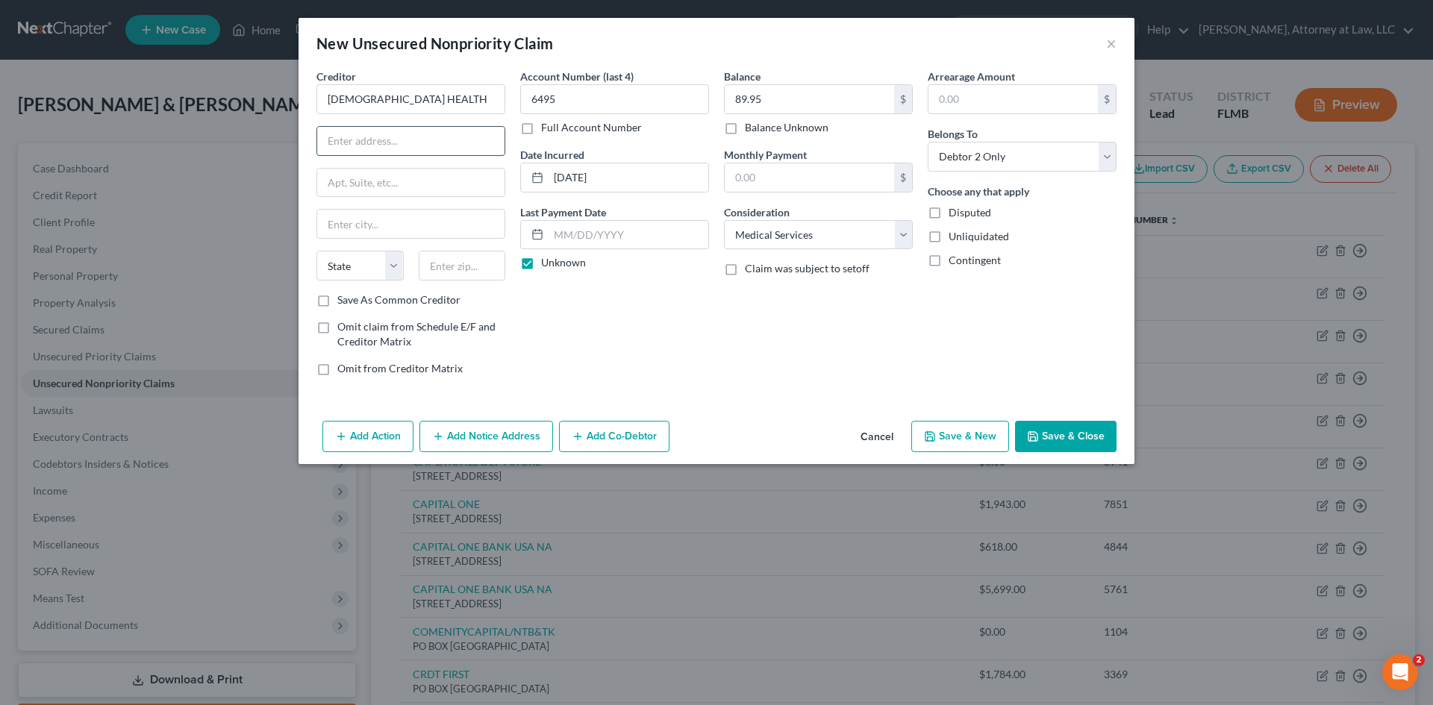
click at [417, 142] on input "text" at bounding box center [410, 141] width 187 height 28
click at [379, 231] on input "text" at bounding box center [410, 224] width 187 height 28
drag, startPoint x: 377, startPoint y: 268, endPoint x: 375, endPoint y: 280, distance: 12.0
click at [377, 268] on select "State [US_STATE] AK AR AZ CA CO CT DE DC [GEOGRAPHIC_DATA] [GEOGRAPHIC_DATA] GU…" at bounding box center [360, 266] width 87 height 30
click at [317, 251] on select "State [US_STATE] AK AR AZ CA CO CT DE DC [GEOGRAPHIC_DATA] [GEOGRAPHIC_DATA] GU…" at bounding box center [360, 266] width 87 height 30
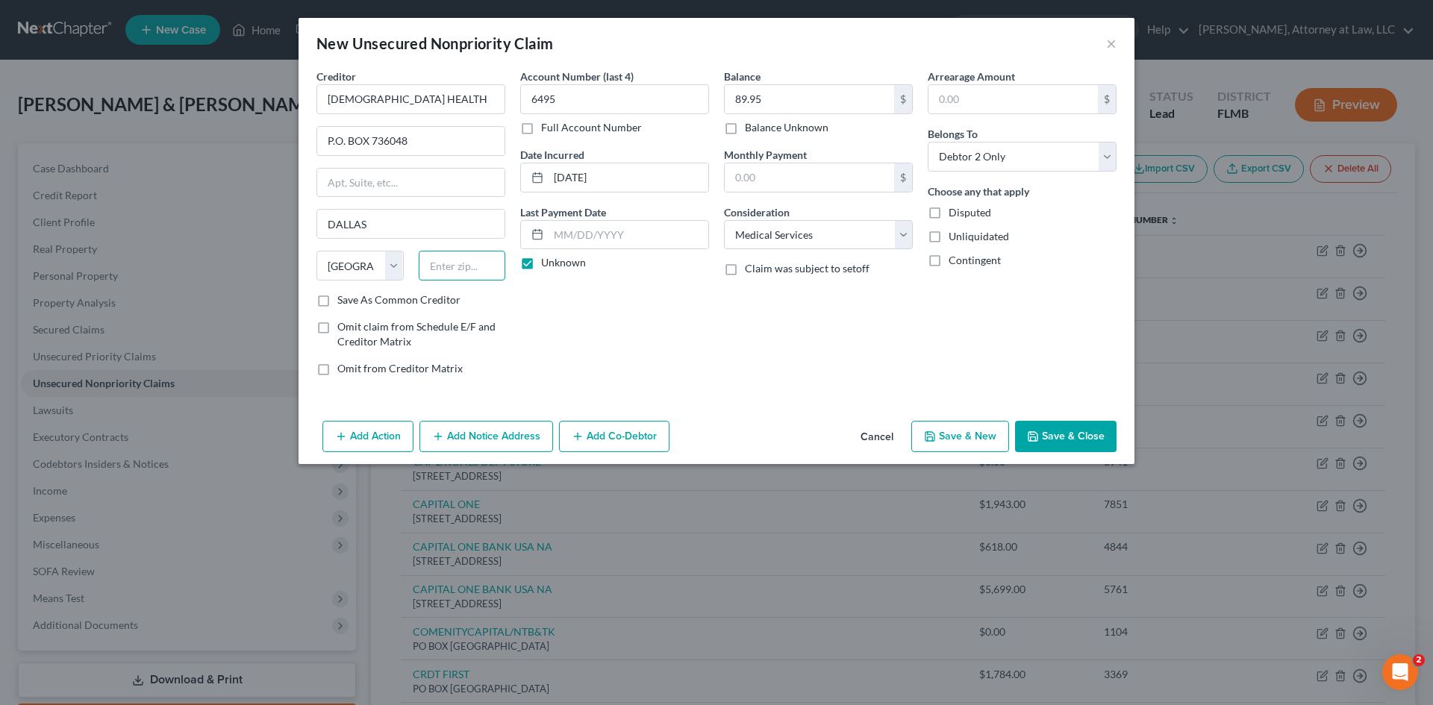
click at [449, 270] on input "text" at bounding box center [462, 266] width 87 height 30
click at [954, 437] on button "Save & New" at bounding box center [960, 436] width 98 height 31
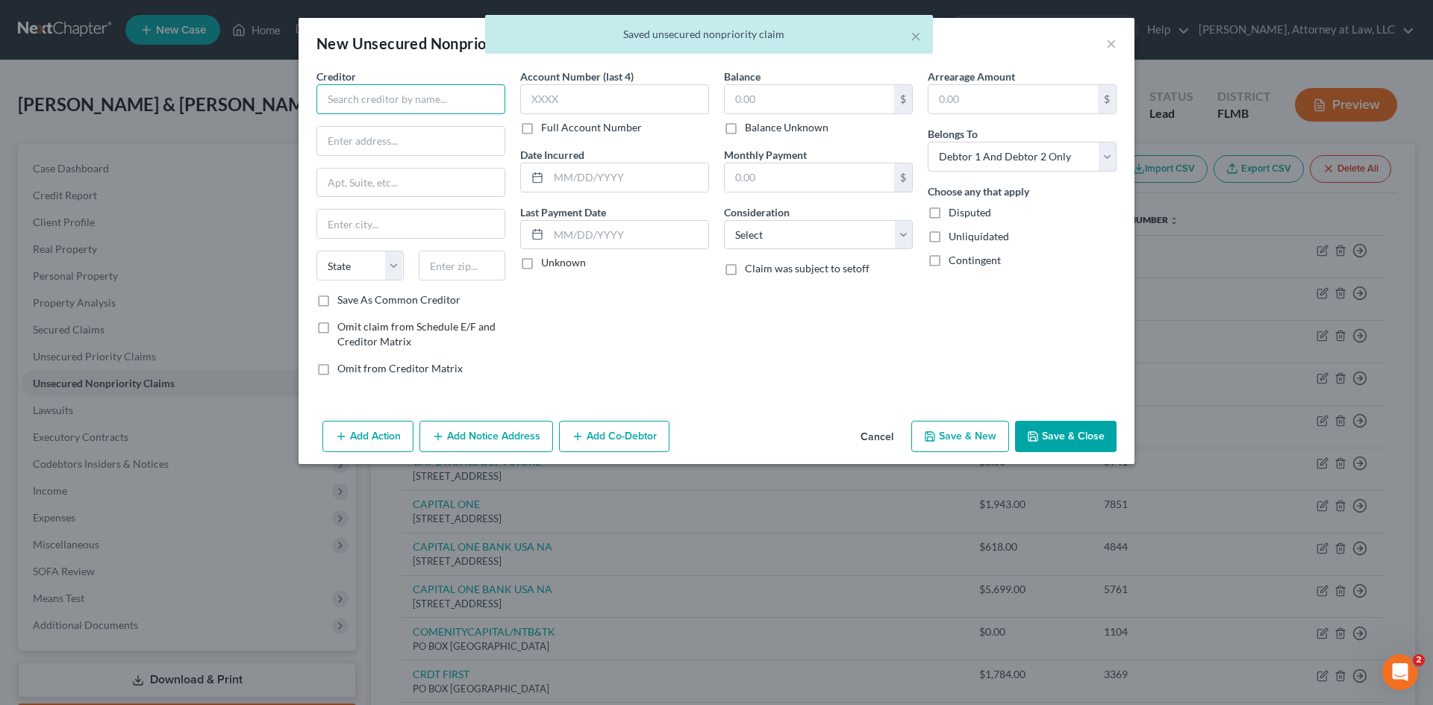
click at [452, 100] on input "text" at bounding box center [411, 99] width 189 height 30
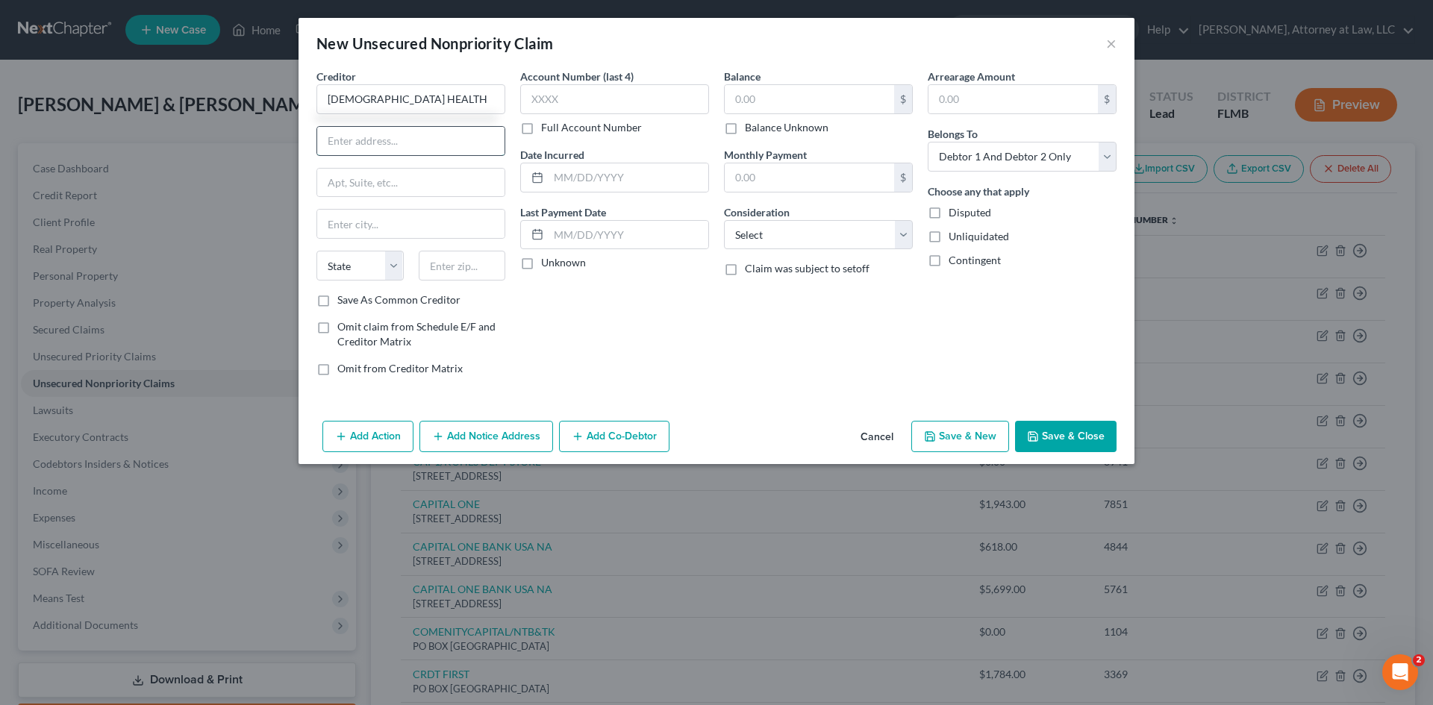
click at [465, 145] on input "text" at bounding box center [410, 141] width 187 height 28
click at [427, 222] on input "text" at bounding box center [410, 224] width 187 height 28
click at [378, 261] on select "State [US_STATE] AK AR AZ CA CO CT DE DC [GEOGRAPHIC_DATA] [GEOGRAPHIC_DATA] GU…" at bounding box center [360, 266] width 87 height 30
drag, startPoint x: 381, startPoint y: 256, endPoint x: 379, endPoint y: 278, distance: 22.5
click at [381, 256] on select "State [US_STATE] AK AR AZ CA CO CT DE DC [GEOGRAPHIC_DATA] [GEOGRAPHIC_DATA] GU…" at bounding box center [360, 266] width 87 height 30
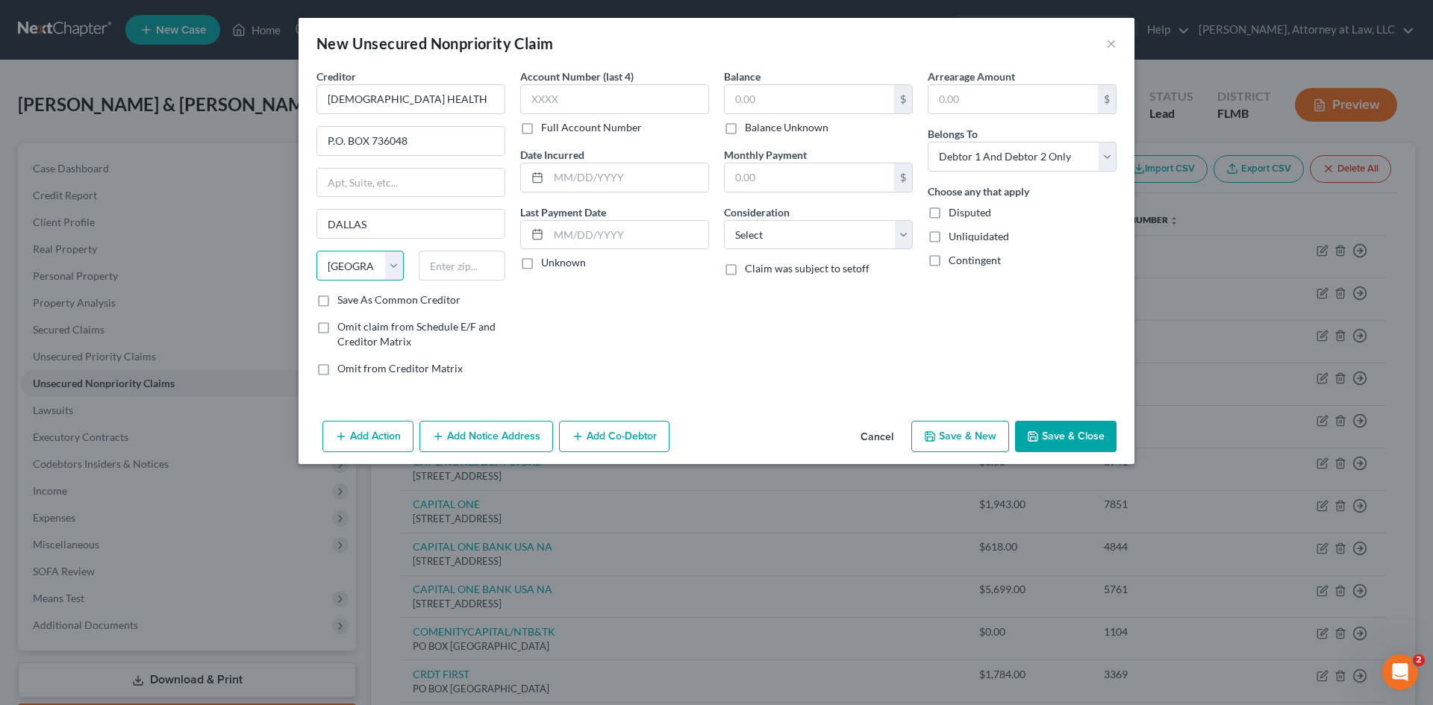
click at [317, 251] on select "State [US_STATE] AK AR AZ CA CO CT DE DC [GEOGRAPHIC_DATA] [GEOGRAPHIC_DATA] GU…" at bounding box center [360, 266] width 87 height 30
click at [445, 266] on input "text" at bounding box center [462, 266] width 87 height 30
click at [557, 169] on input "text" at bounding box center [629, 177] width 160 height 28
click at [515, 262] on div "Account Number (last 4) Full Account Number Date Incurred [DATE] Last Payment D…" at bounding box center [615, 228] width 204 height 319
click at [541, 267] on label "Unknown" at bounding box center [563, 262] width 45 height 15
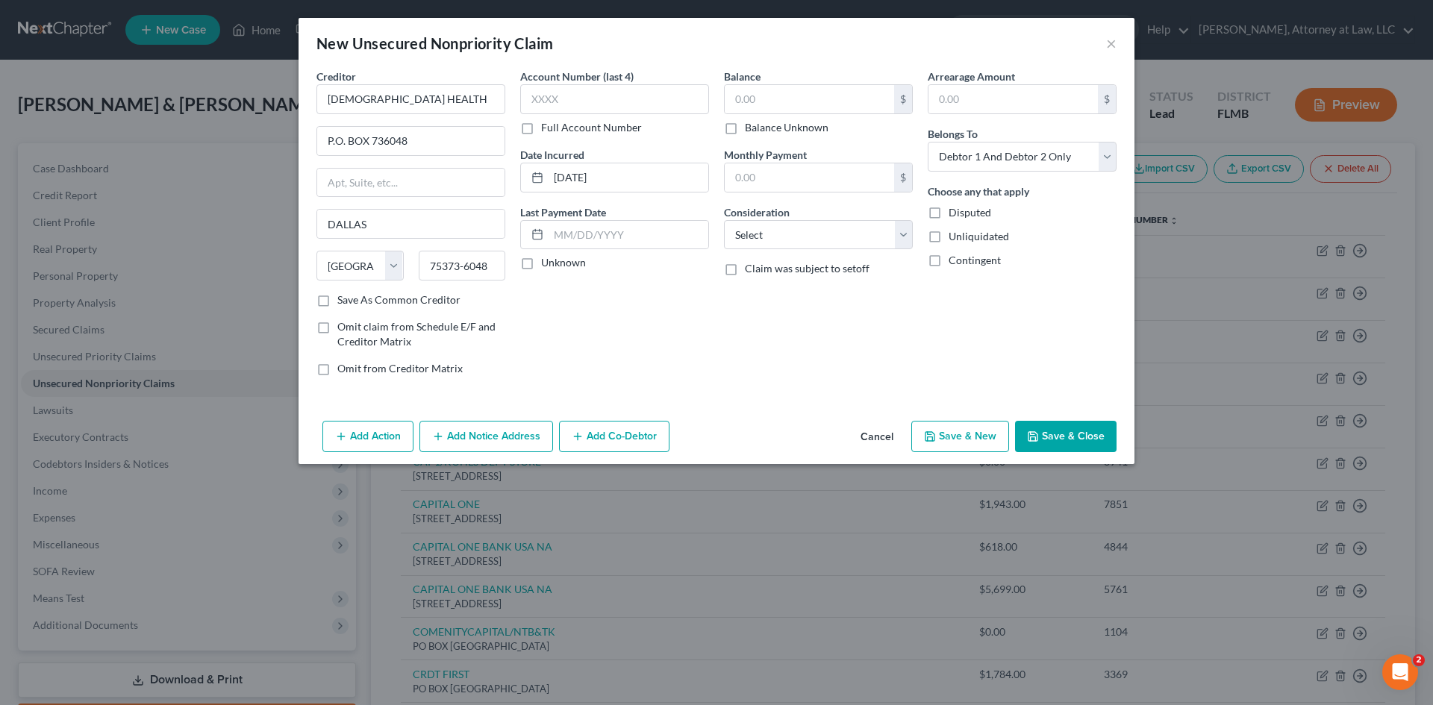
click at [547, 265] on input "Unknown" at bounding box center [552, 260] width 10 height 10
click at [773, 96] on input "text" at bounding box center [809, 99] width 169 height 28
drag, startPoint x: 764, startPoint y: 234, endPoint x: 772, endPoint y: 248, distance: 15.7
click at [764, 234] on select "Select Cable / Satellite Services Collection Agency Credit Card Debt Debt Couns…" at bounding box center [818, 235] width 189 height 30
click at [724, 220] on select "Select Cable / Satellite Services Collection Agency Credit Card Debt Debt Couns…" at bounding box center [818, 235] width 189 height 30
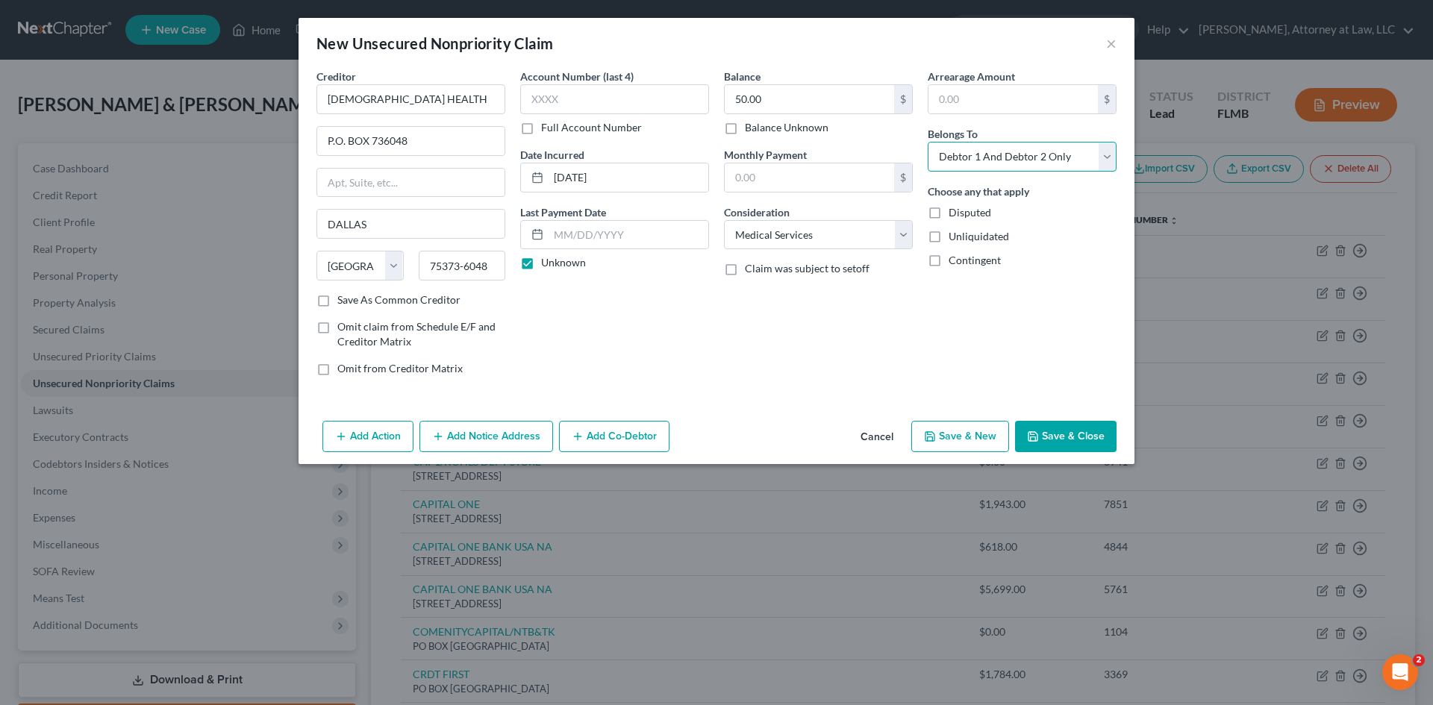
drag, startPoint x: 991, startPoint y: 152, endPoint x: 994, endPoint y: 171, distance: 18.9
click at [991, 152] on select "Select Debtor 1 Only Debtor 2 Only Debtor 1 And Debtor 2 Only At Least One Of T…" at bounding box center [1022, 157] width 189 height 30
click at [928, 142] on select "Select Debtor 1 Only Debtor 2 Only Debtor 1 And Debtor 2 Only At Least One Of T…" at bounding box center [1022, 157] width 189 height 30
click at [600, 100] on input "text" at bounding box center [614, 99] width 189 height 30
click at [941, 438] on button "Save & New" at bounding box center [960, 436] width 98 height 31
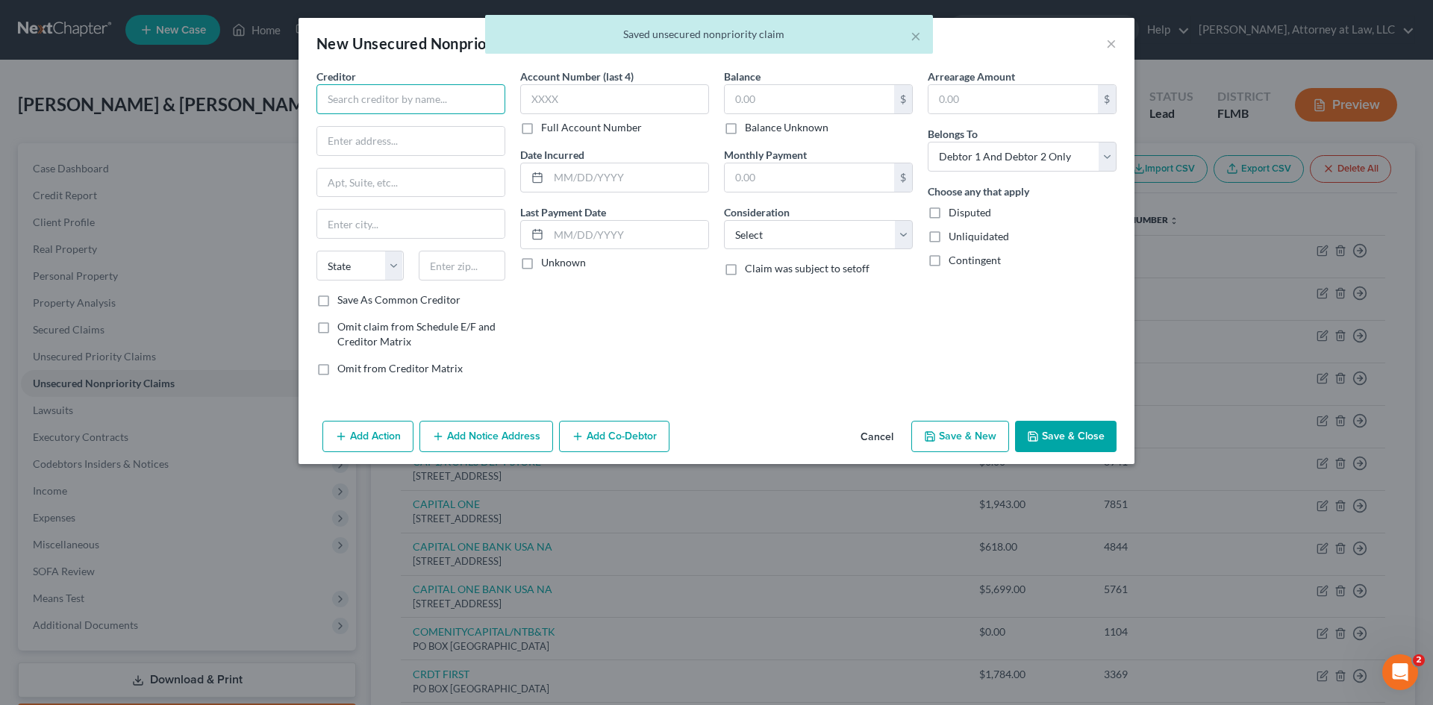
click at [424, 98] on input "text" at bounding box center [411, 99] width 189 height 30
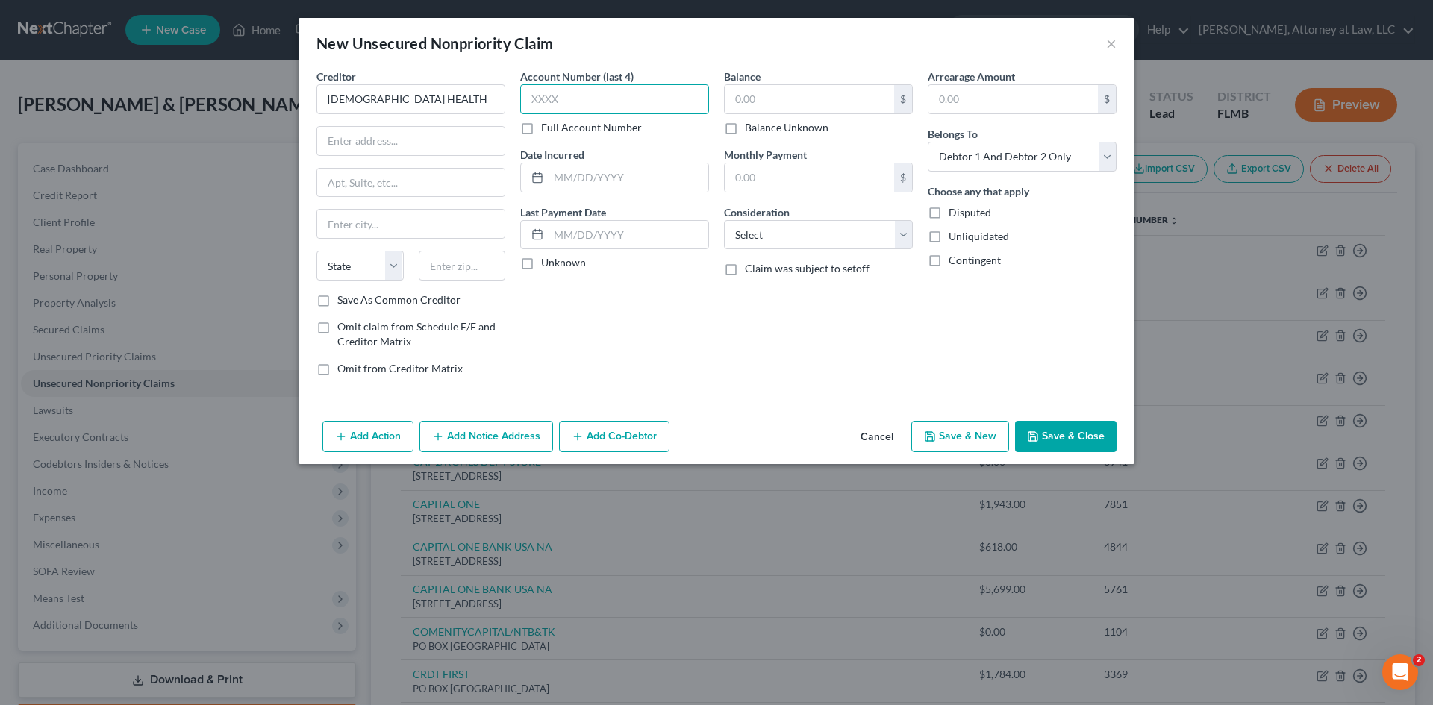
click at [591, 87] on input "text" at bounding box center [614, 99] width 189 height 30
click at [796, 99] on input "text" at bounding box center [809, 99] width 169 height 28
drag, startPoint x: 958, startPoint y: 156, endPoint x: 967, endPoint y: 171, distance: 17.0
click at [960, 156] on select "Select Debtor 1 Only Debtor 2 Only Debtor 1 And Debtor 2 Only At Least One Of T…" at bounding box center [1022, 157] width 189 height 30
click at [928, 142] on select "Select Debtor 1 Only Debtor 2 Only Debtor 1 And Debtor 2 Only At Least One Of T…" at bounding box center [1022, 157] width 189 height 30
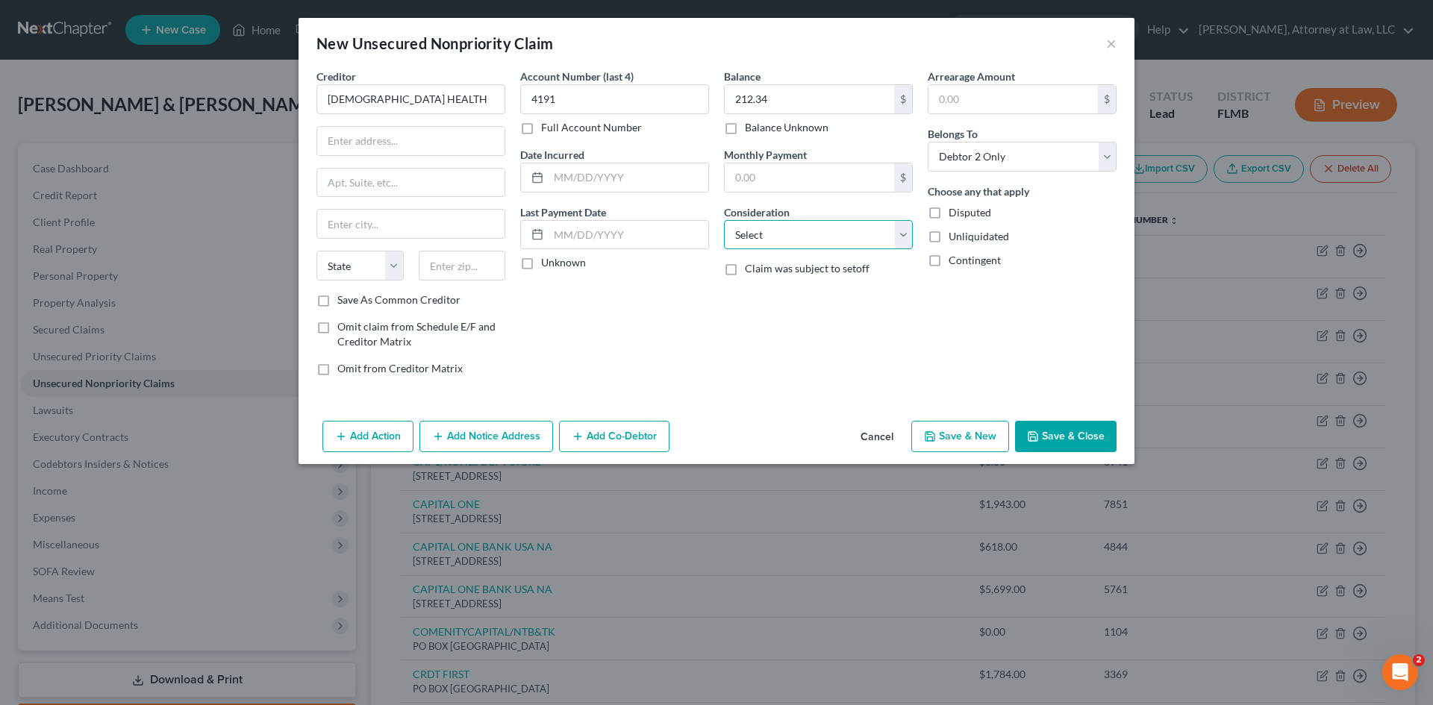
click at [771, 239] on select "Select Cable / Satellite Services Collection Agency Credit Card Debt Debt Couns…" at bounding box center [818, 235] width 189 height 30
click at [724, 220] on select "Select Cable / Satellite Services Collection Agency Credit Card Debt Debt Couns…" at bounding box center [818, 235] width 189 height 30
click at [541, 265] on label "Unknown" at bounding box center [563, 262] width 45 height 15
click at [547, 265] on input "Unknown" at bounding box center [552, 260] width 10 height 10
click at [563, 183] on input "text" at bounding box center [629, 177] width 160 height 28
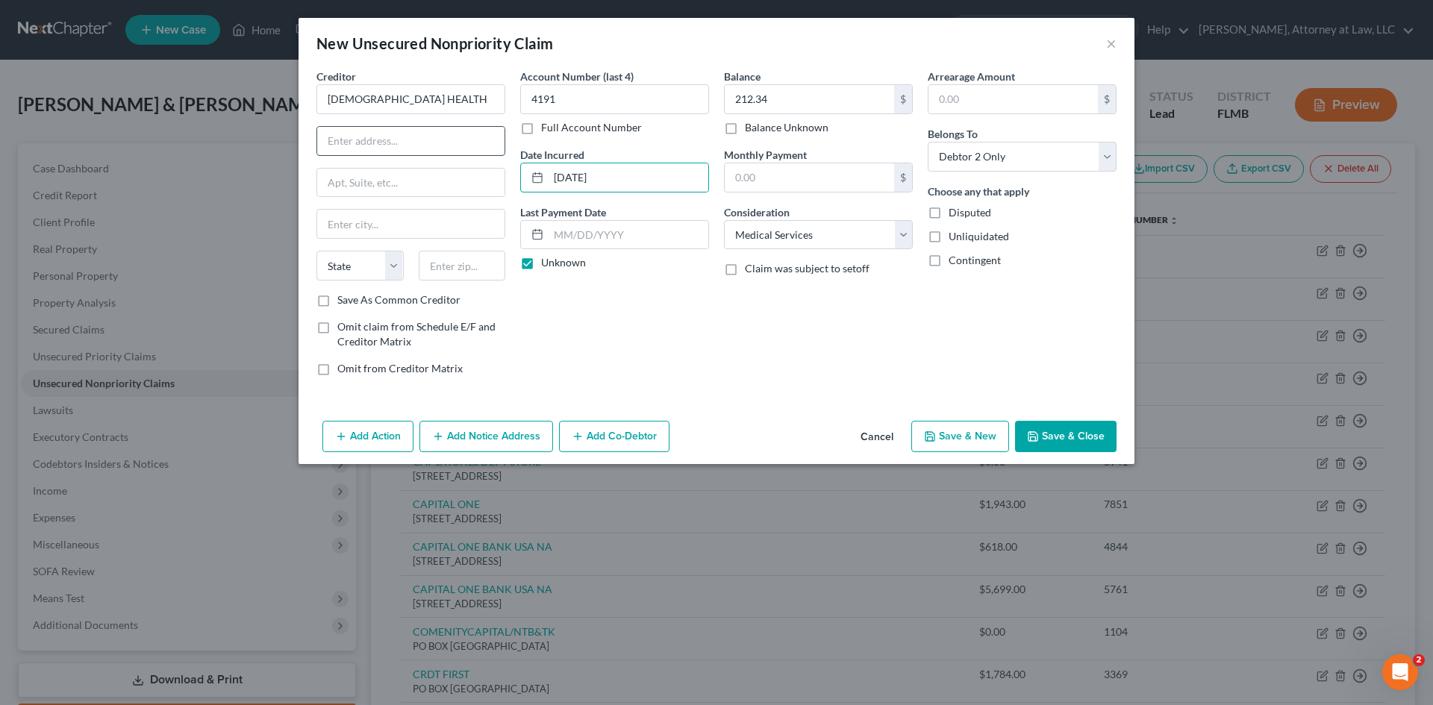
click at [384, 139] on input "text" at bounding box center [410, 141] width 187 height 28
click at [381, 222] on input "text" at bounding box center [410, 224] width 187 height 28
click at [384, 260] on select "State [US_STATE] AK AR AZ CA CO CT DE DC [GEOGRAPHIC_DATA] [GEOGRAPHIC_DATA] GU…" at bounding box center [360, 266] width 87 height 30
click at [317, 251] on select "State [US_STATE] AK AR AZ CA CO CT DE DC [GEOGRAPHIC_DATA] [GEOGRAPHIC_DATA] GU…" at bounding box center [360, 266] width 87 height 30
click at [475, 262] on input "text" at bounding box center [462, 266] width 87 height 30
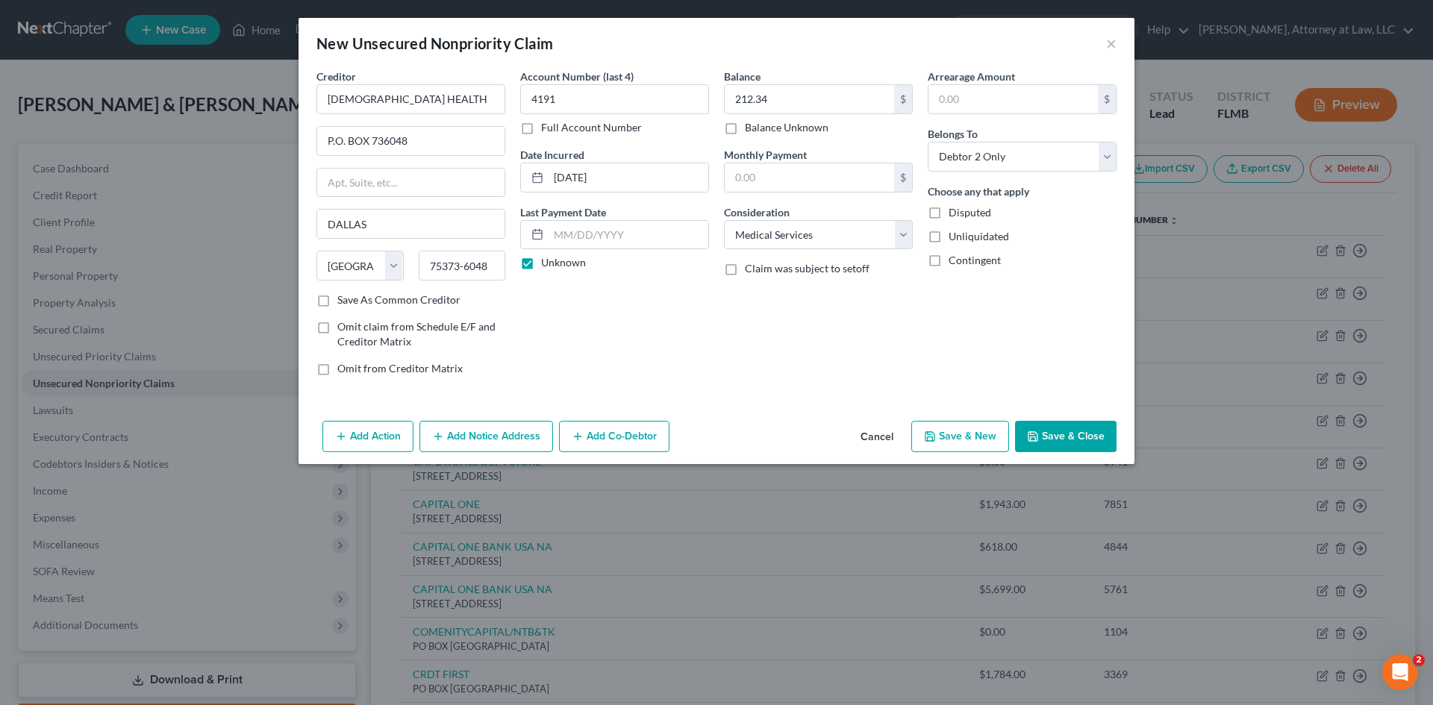
click at [943, 437] on button "Save & New" at bounding box center [960, 436] width 98 height 31
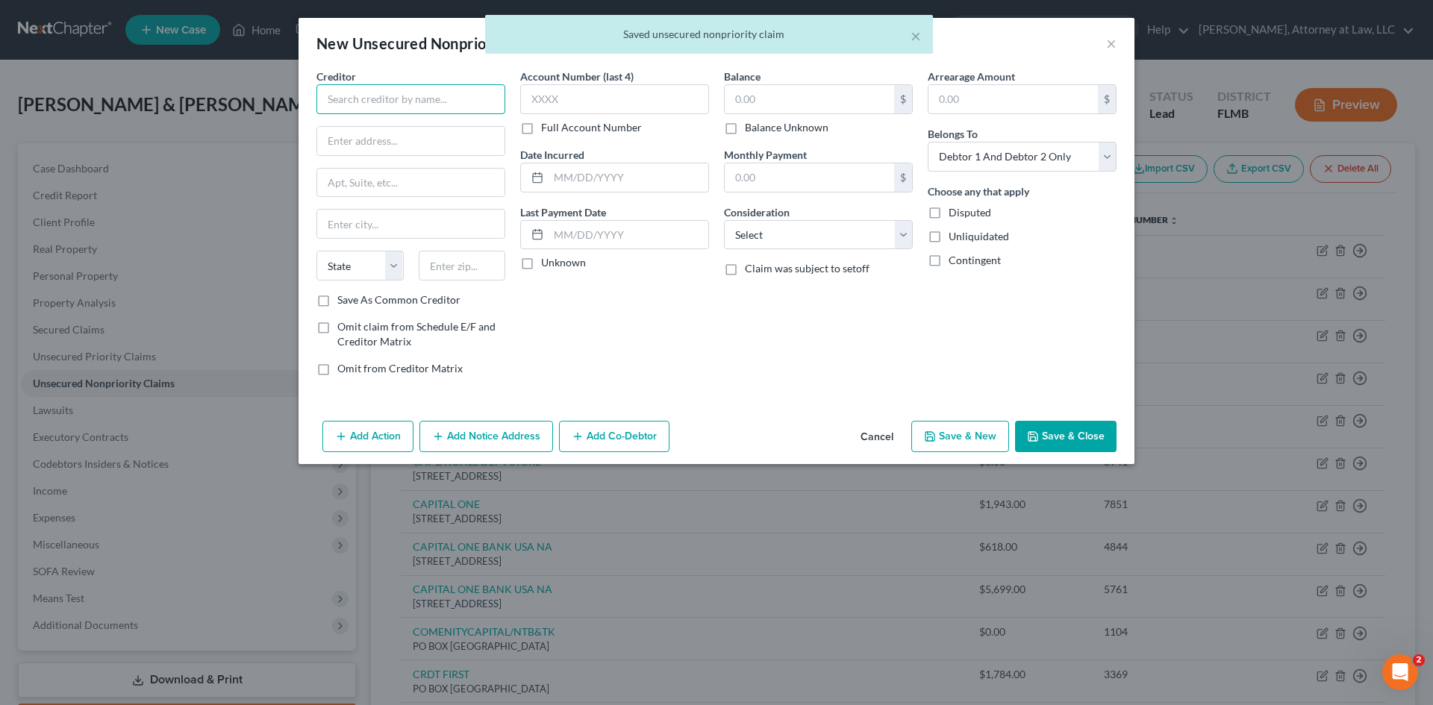
click at [435, 105] on input "text" at bounding box center [411, 99] width 189 height 30
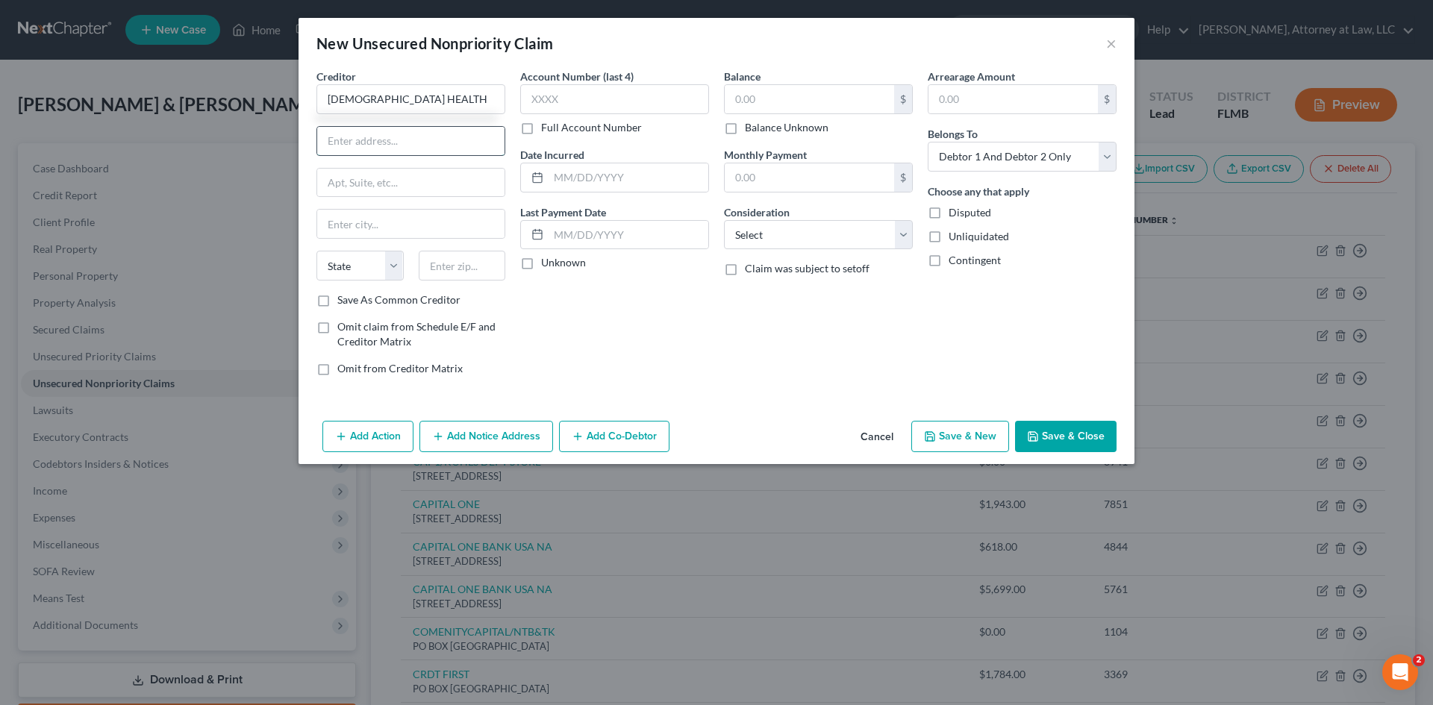
click at [441, 148] on input "text" at bounding box center [410, 141] width 187 height 28
click at [427, 227] on input "text" at bounding box center [410, 224] width 187 height 28
drag, startPoint x: 386, startPoint y: 263, endPoint x: 384, endPoint y: 280, distance: 17.3
click at [386, 263] on select "State [US_STATE] AK AR AZ CA CO CT DE DC [GEOGRAPHIC_DATA] [GEOGRAPHIC_DATA] GU…" at bounding box center [360, 266] width 87 height 30
click at [317, 251] on select "State [US_STATE] AK AR AZ CA CO CT DE DC [GEOGRAPHIC_DATA] [GEOGRAPHIC_DATA] GU…" at bounding box center [360, 266] width 87 height 30
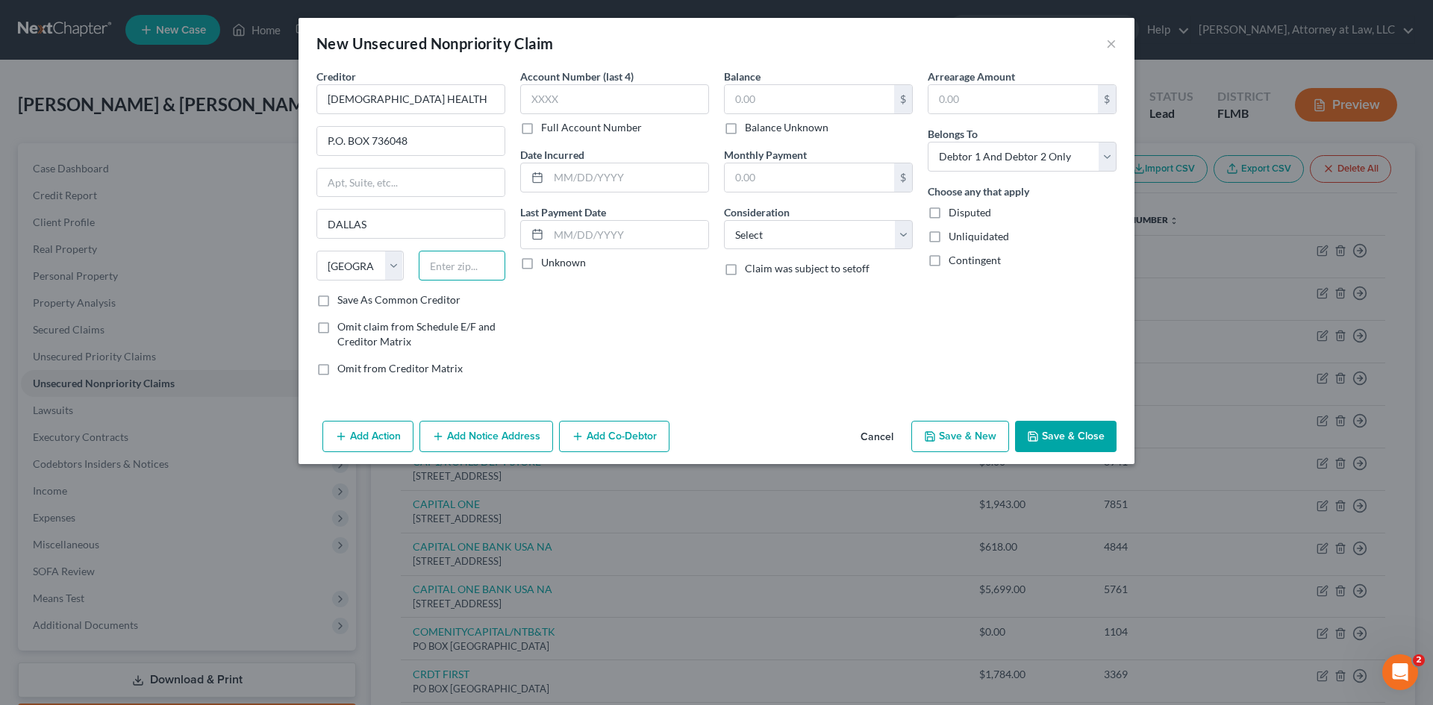
click at [473, 275] on input "text" at bounding box center [462, 266] width 87 height 30
click at [601, 172] on input "text" at bounding box center [629, 177] width 160 height 28
click at [541, 270] on label "Unknown" at bounding box center [563, 262] width 45 height 15
click at [547, 265] on input "Unknown" at bounding box center [552, 260] width 10 height 10
click at [754, 103] on input "text" at bounding box center [809, 99] width 169 height 28
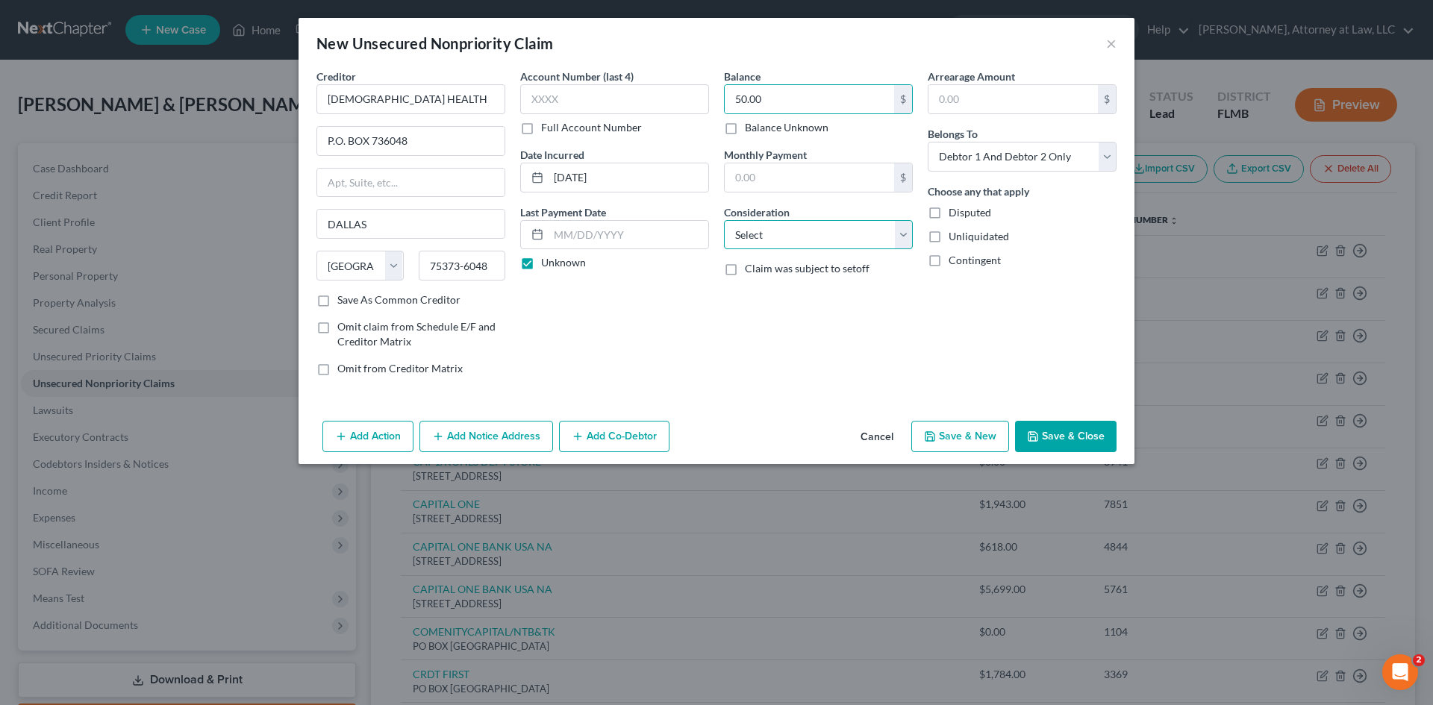
drag, startPoint x: 805, startPoint y: 234, endPoint x: 802, endPoint y: 248, distance: 14.7
click at [805, 234] on select "Select Cable / Satellite Services Collection Agency Credit Card Debt Debt Couns…" at bounding box center [818, 235] width 189 height 30
click at [724, 220] on select "Select Cable / Satellite Services Collection Agency Credit Card Debt Debt Couns…" at bounding box center [818, 235] width 189 height 30
drag, startPoint x: 1047, startPoint y: 160, endPoint x: 1044, endPoint y: 171, distance: 10.7
click at [1047, 160] on select "Select Debtor 1 Only Debtor 2 Only Debtor 1 And Debtor 2 Only At Least One Of T…" at bounding box center [1022, 157] width 189 height 30
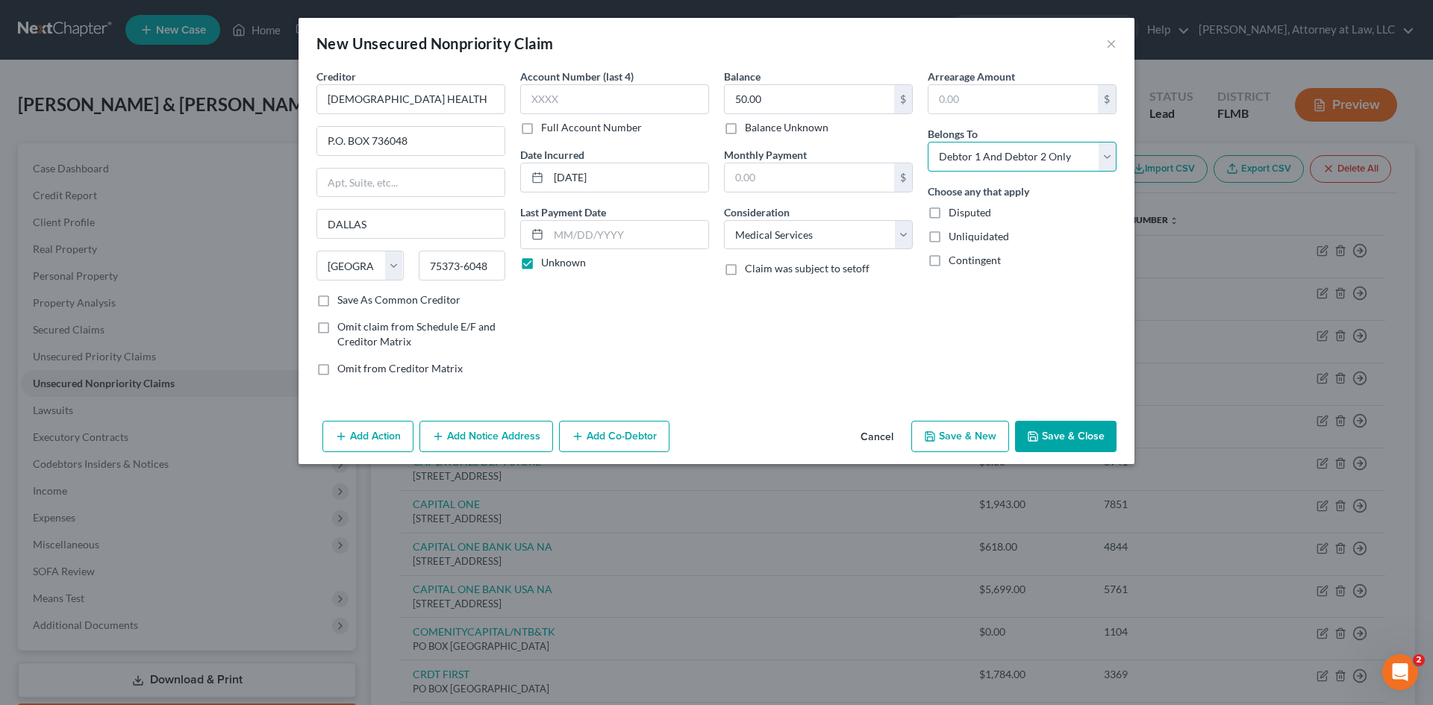
click at [928, 142] on select "Select Debtor 1 Only Debtor 2 Only Debtor 1 And Debtor 2 Only At Least One Of T…" at bounding box center [1022, 157] width 189 height 30
drag, startPoint x: 1023, startPoint y: 144, endPoint x: 1024, endPoint y: 171, distance: 26.9
click at [1023, 144] on select "Select Debtor 1 Only Debtor 2 Only Debtor 1 And Debtor 2 Only At Least One Of T…" at bounding box center [1022, 157] width 189 height 30
click at [928, 142] on select "Select Debtor 1 Only Debtor 2 Only Debtor 1 And Debtor 2 Only At Least One Of T…" at bounding box center [1022, 157] width 189 height 30
click at [602, 89] on input "text" at bounding box center [614, 99] width 189 height 30
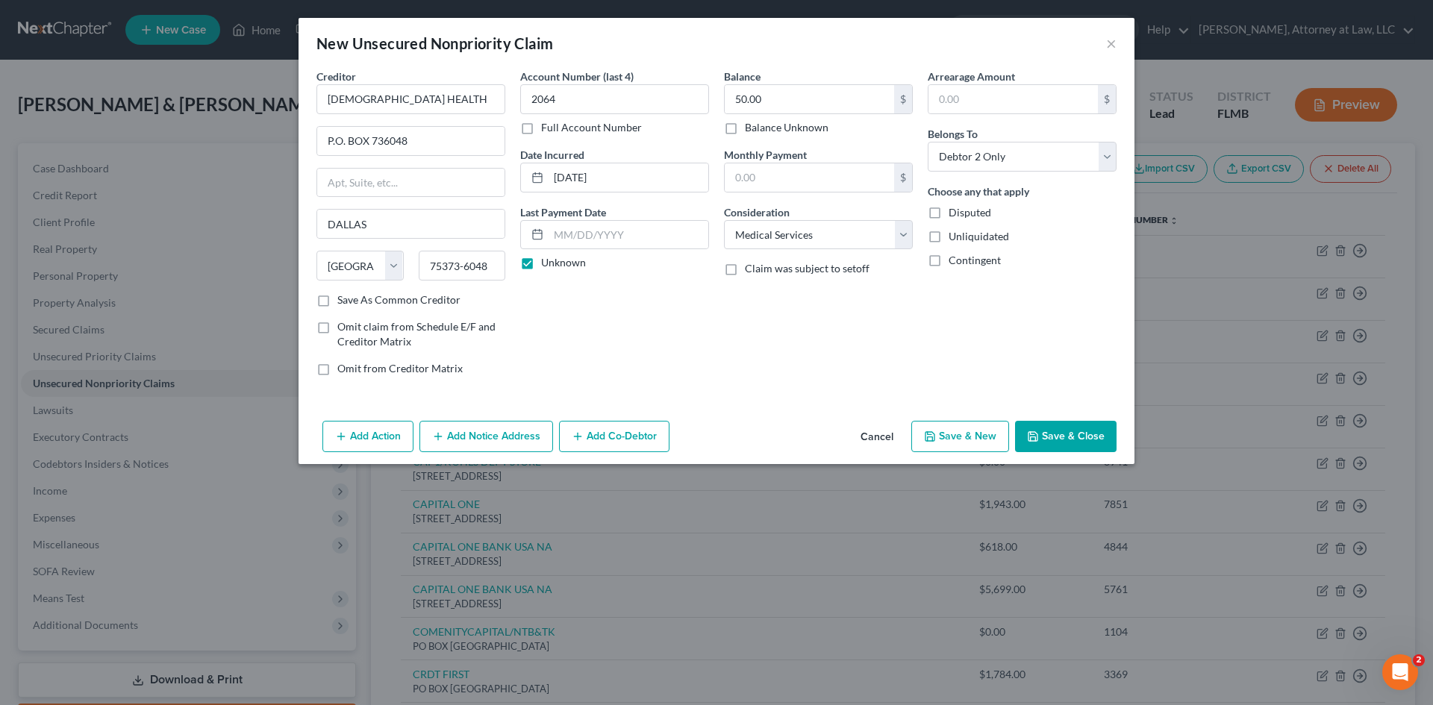
click at [1082, 436] on button "Save & Close" at bounding box center [1066, 436] width 102 height 31
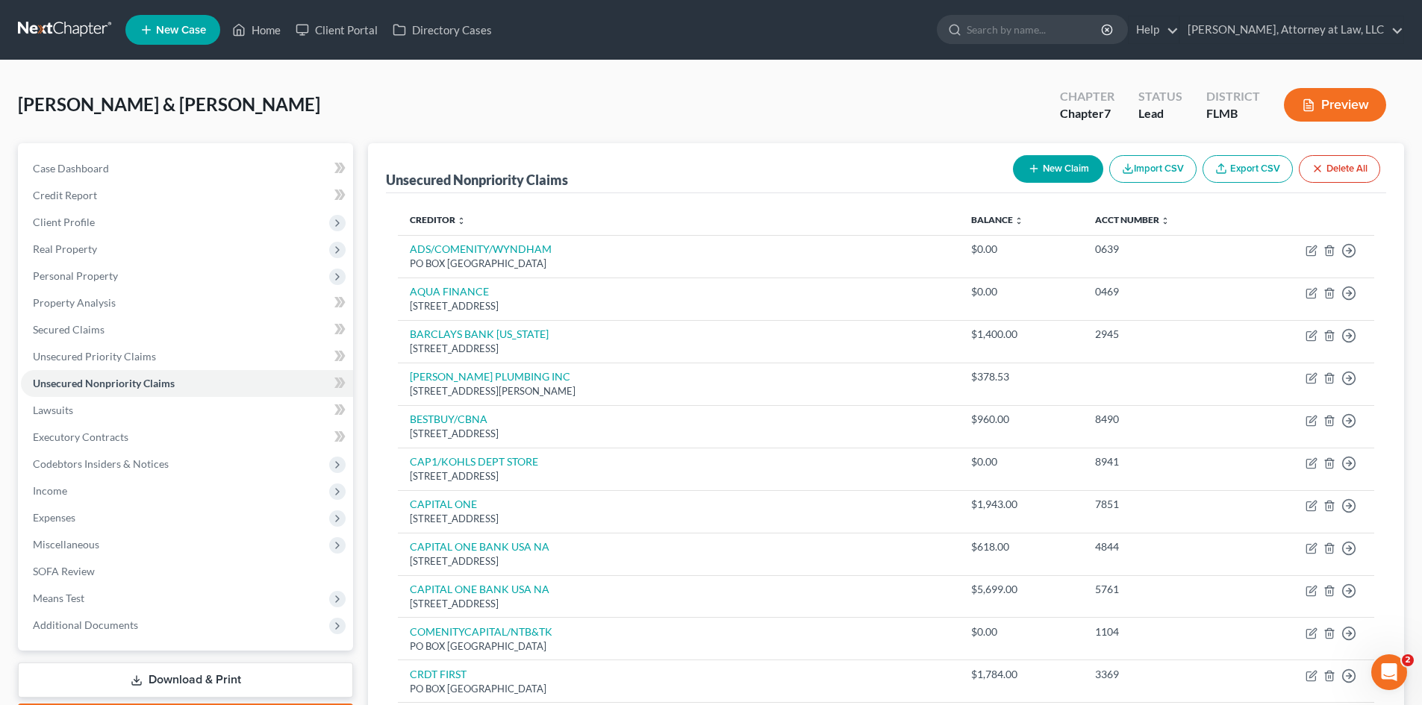
drag, startPoint x: 834, startPoint y: 99, endPoint x: 769, endPoint y: 51, distance: 80.6
click at [831, 92] on div "[PERSON_NAME] & [PERSON_NAME] Upgraded Chapter Chapter 7 Status Lead District […" at bounding box center [711, 110] width 1386 height 65
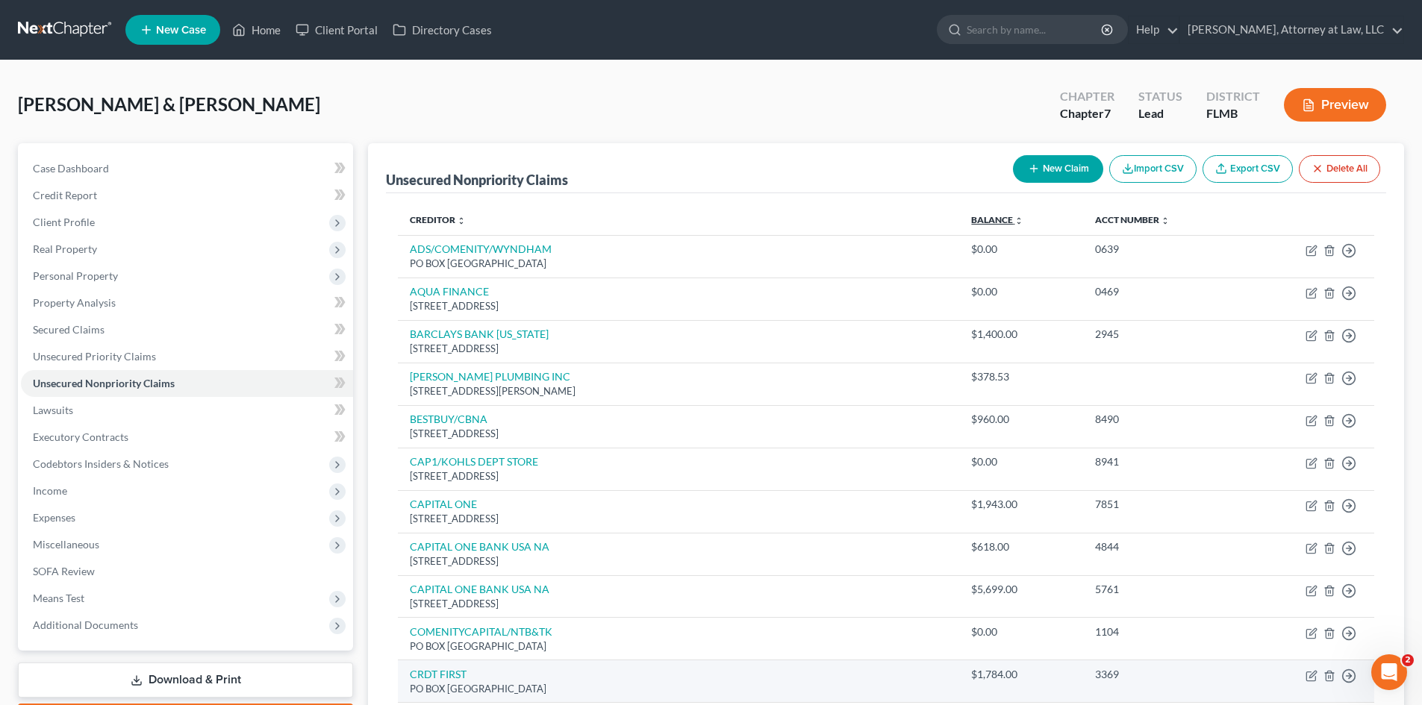
drag, startPoint x: 1002, startPoint y: 216, endPoint x: 563, endPoint y: 670, distance: 631.4
click at [1004, 218] on link "Balance expand_more expand_less unfold_more" at bounding box center [997, 219] width 52 height 11
